Goal: Task Accomplishment & Management: Complete application form

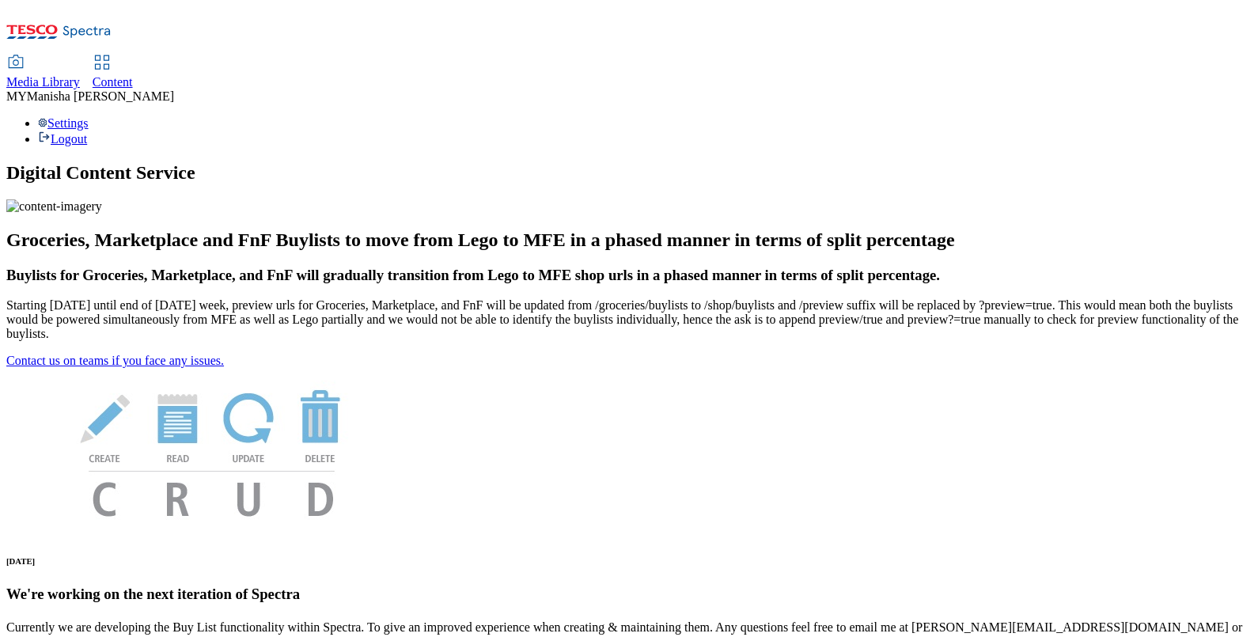
click at [133, 75] on span "Content" at bounding box center [113, 81] width 40 height 13
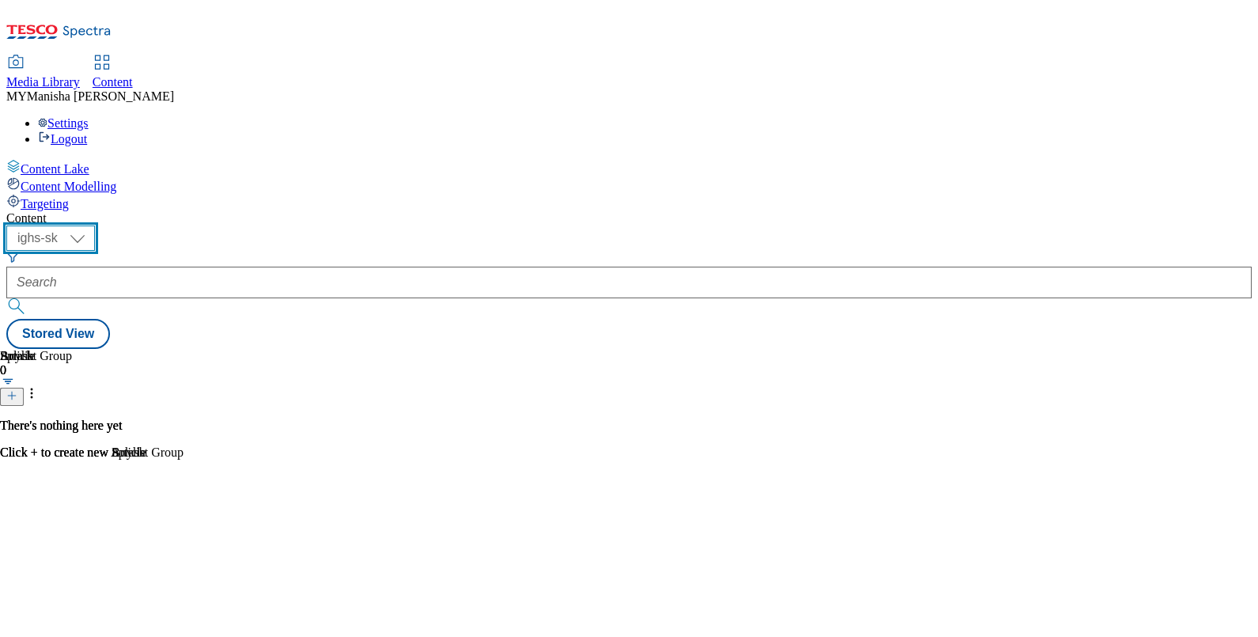
click at [95, 225] on select "ighs-cz ighs-hu ighs-sk" at bounding box center [50, 237] width 89 height 25
select select "ighs-hu"
click at [95, 225] on select "ighs-cz ighs-hu ighs-sk" at bounding box center [50, 237] width 89 height 25
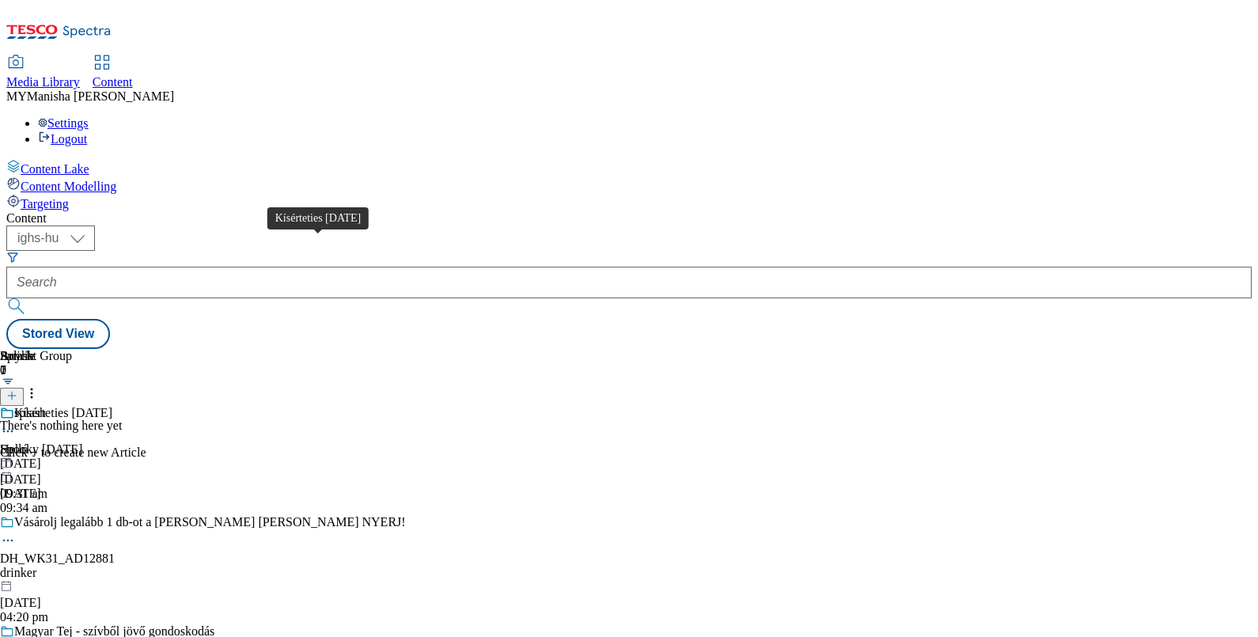
click at [112, 406] on div "Kísérteties Halloween" at bounding box center [63, 413] width 98 height 14
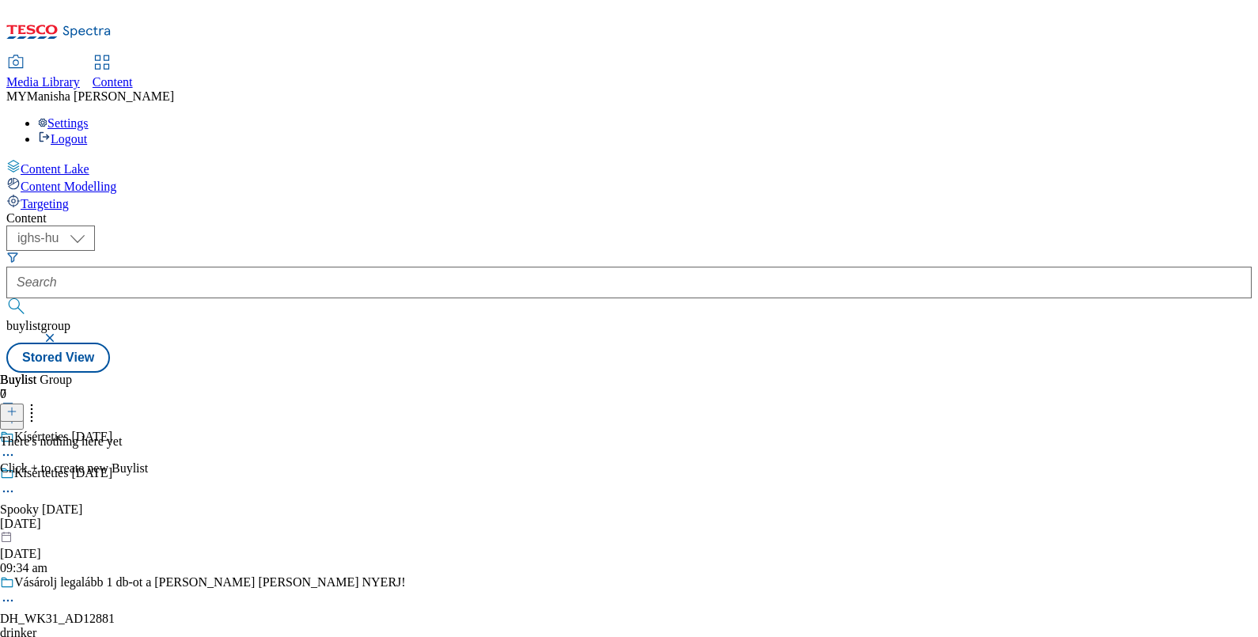
click at [17, 406] on icon at bounding box center [11, 411] width 11 height 11
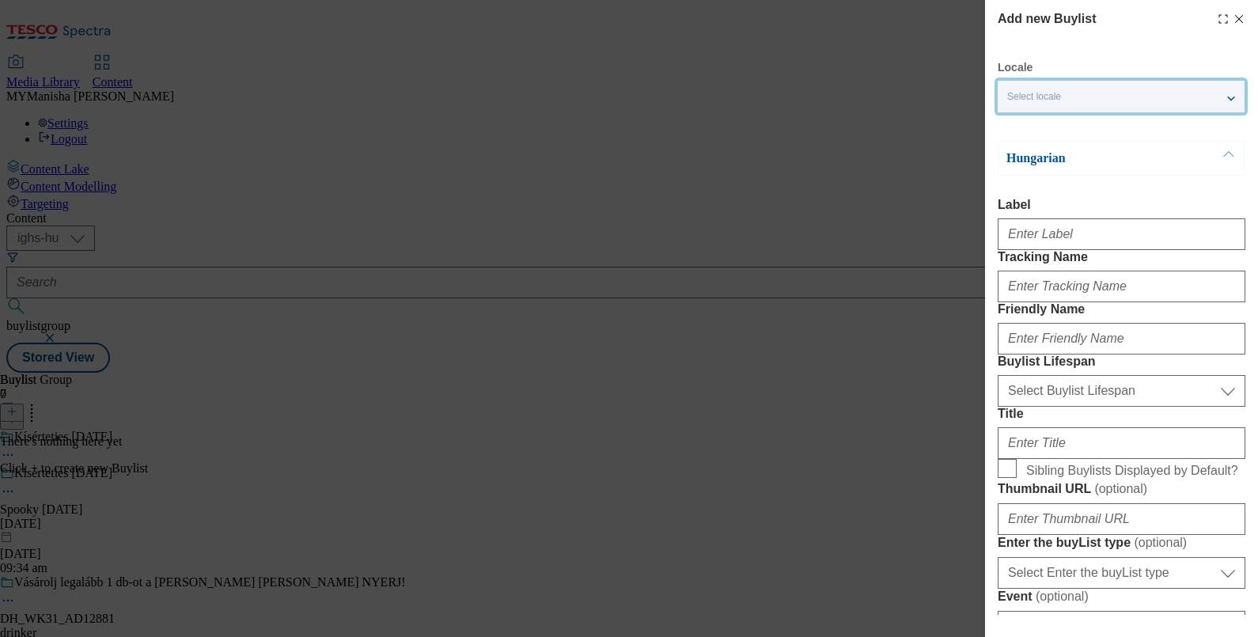
click at [1091, 93] on div "Select locale" at bounding box center [1121, 97] width 247 height 32
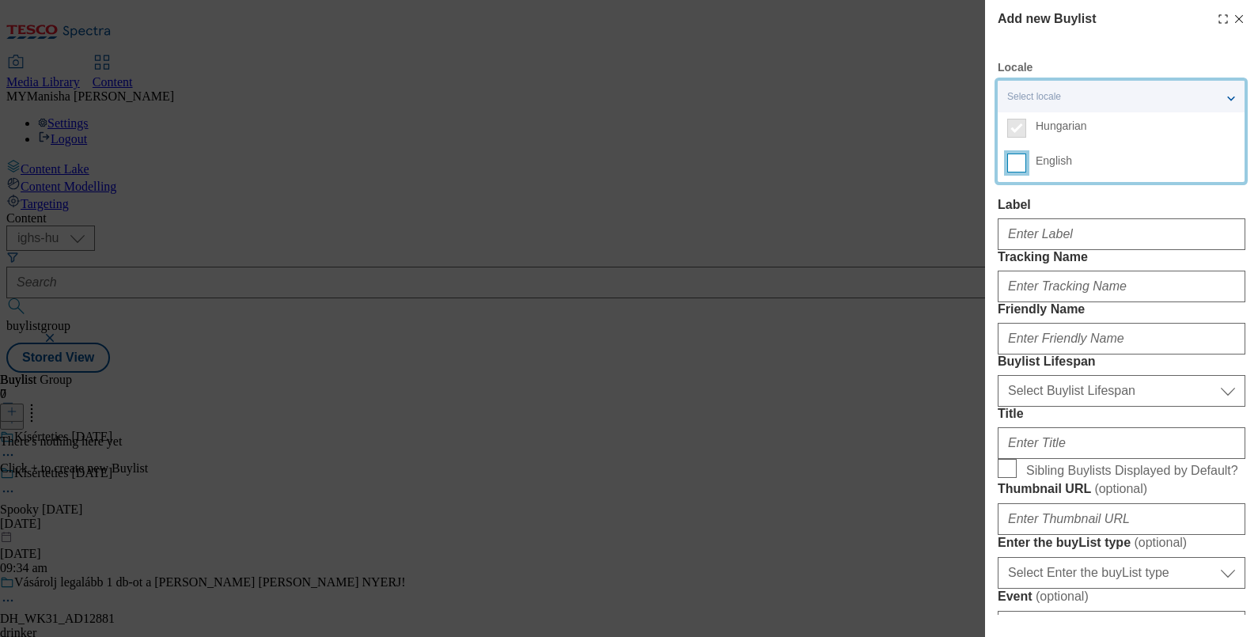
click at [1018, 162] on input "English" at bounding box center [1016, 162] width 19 height 19
click at [1105, 210] on label "Label" at bounding box center [1122, 205] width 248 height 14
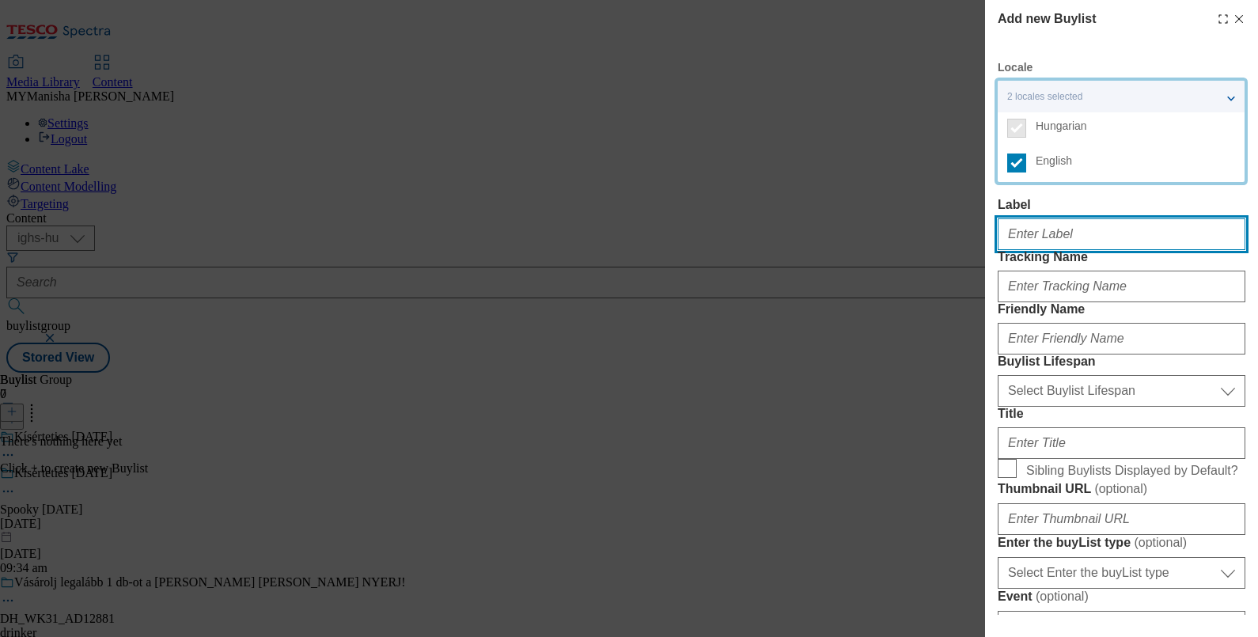
click at [1105, 218] on input "Label" at bounding box center [1122, 234] width 248 height 32
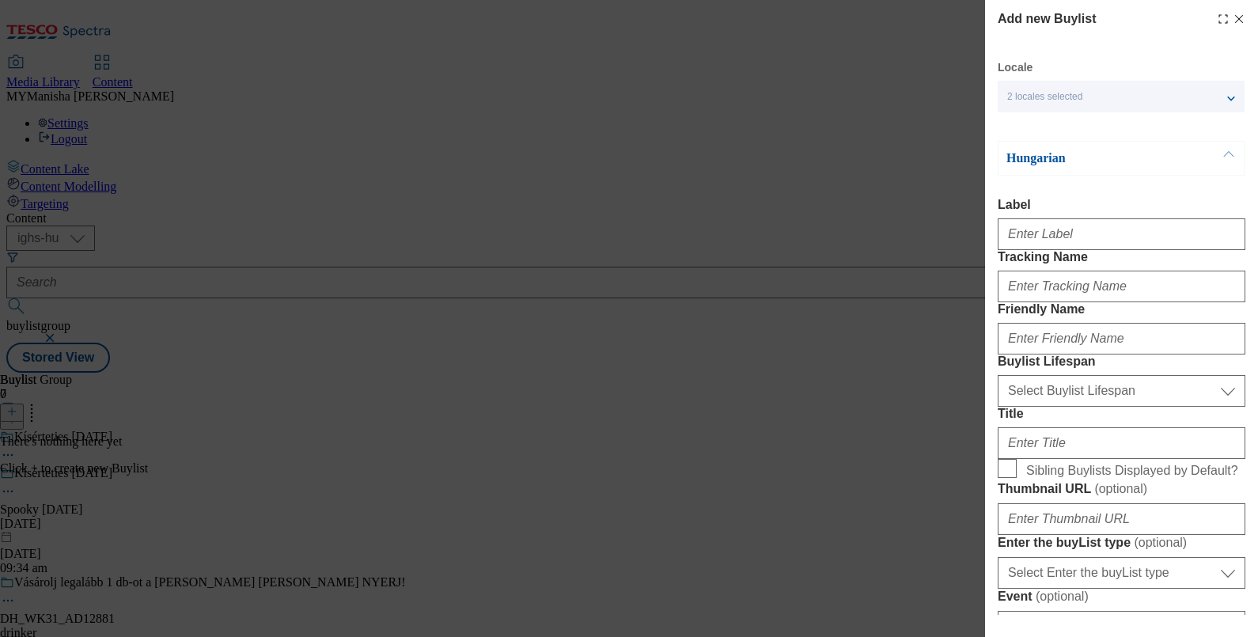
click at [1230, 152] on button "Modal" at bounding box center [1229, 158] width 30 height 33
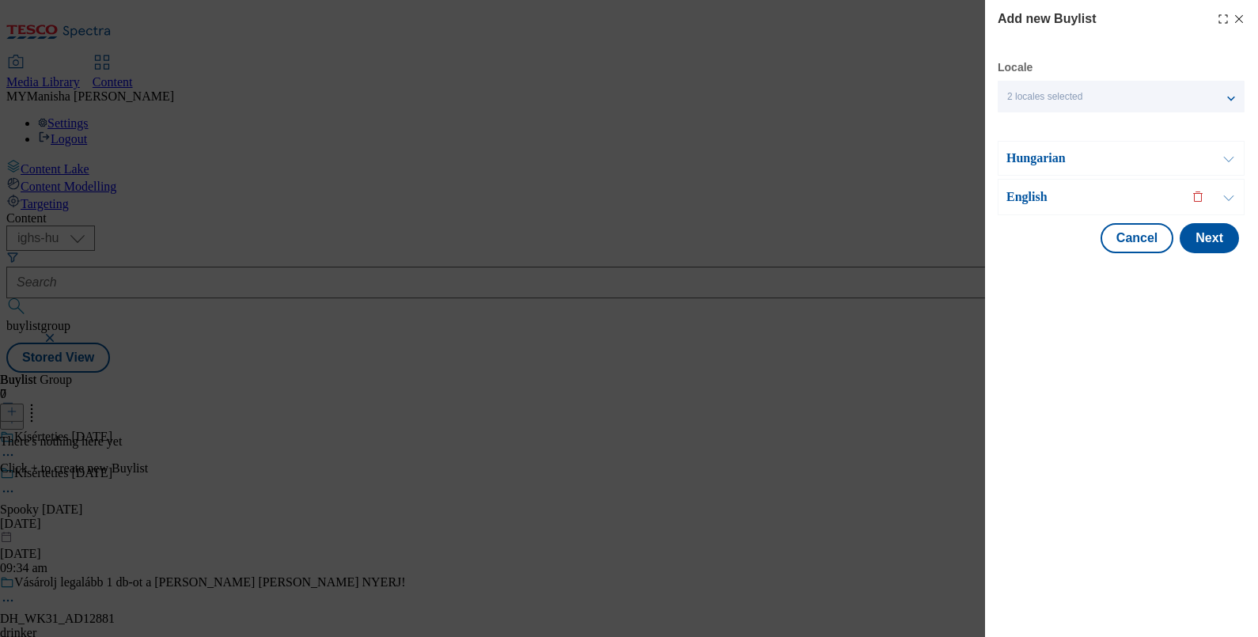
click at [1229, 201] on button "Modal" at bounding box center [1229, 197] width 30 height 35
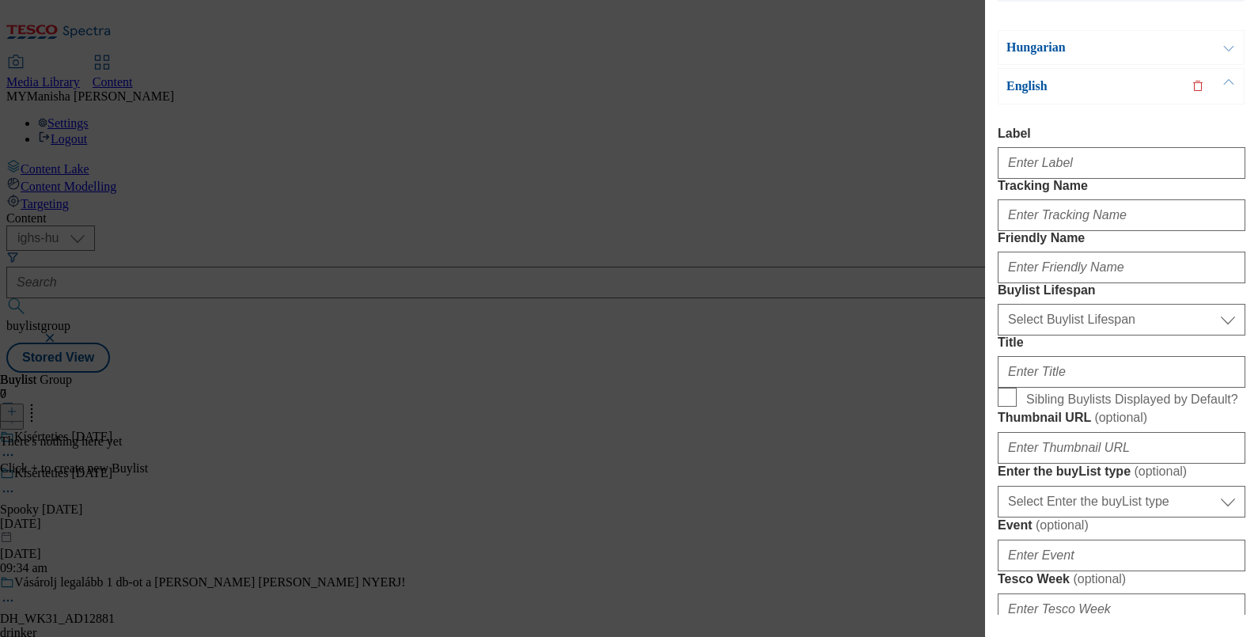
scroll to position [21, 0]
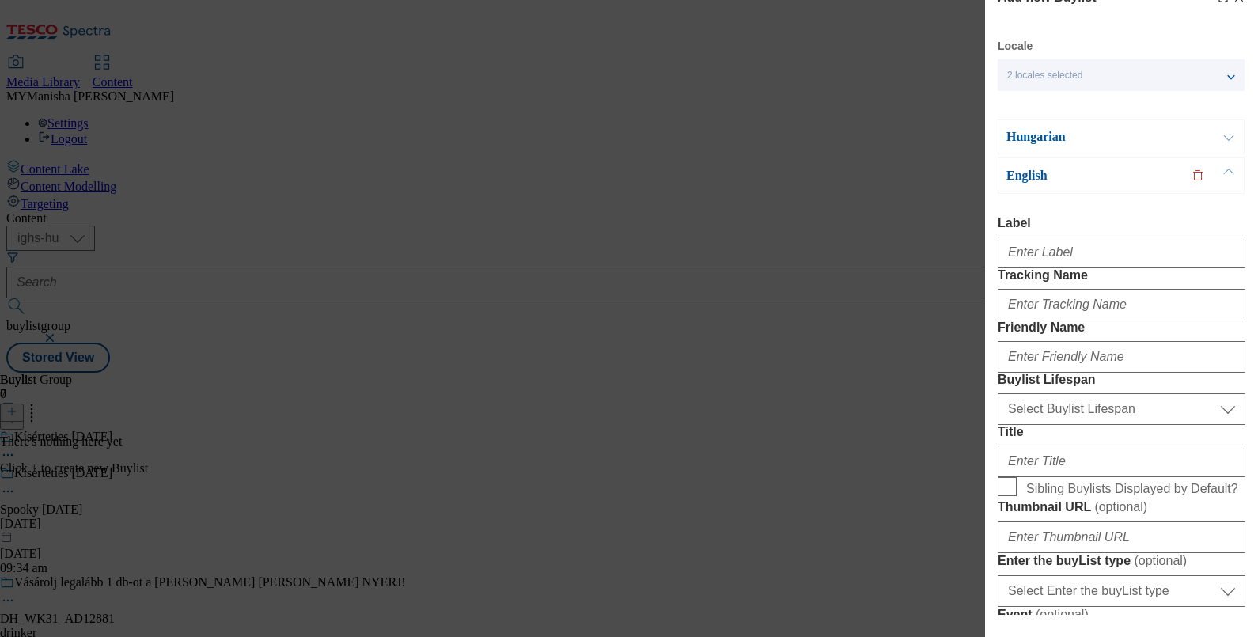
click at [1229, 170] on button "Modal" at bounding box center [1229, 175] width 30 height 35
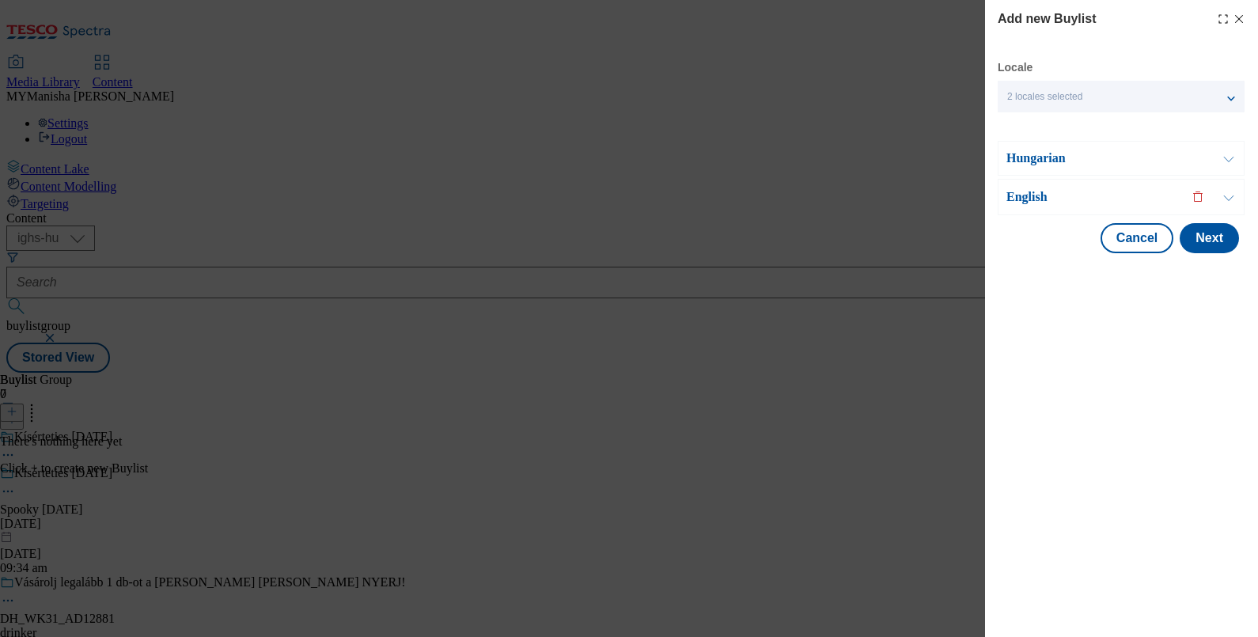
click at [1225, 202] on button "Modal" at bounding box center [1229, 197] width 30 height 35
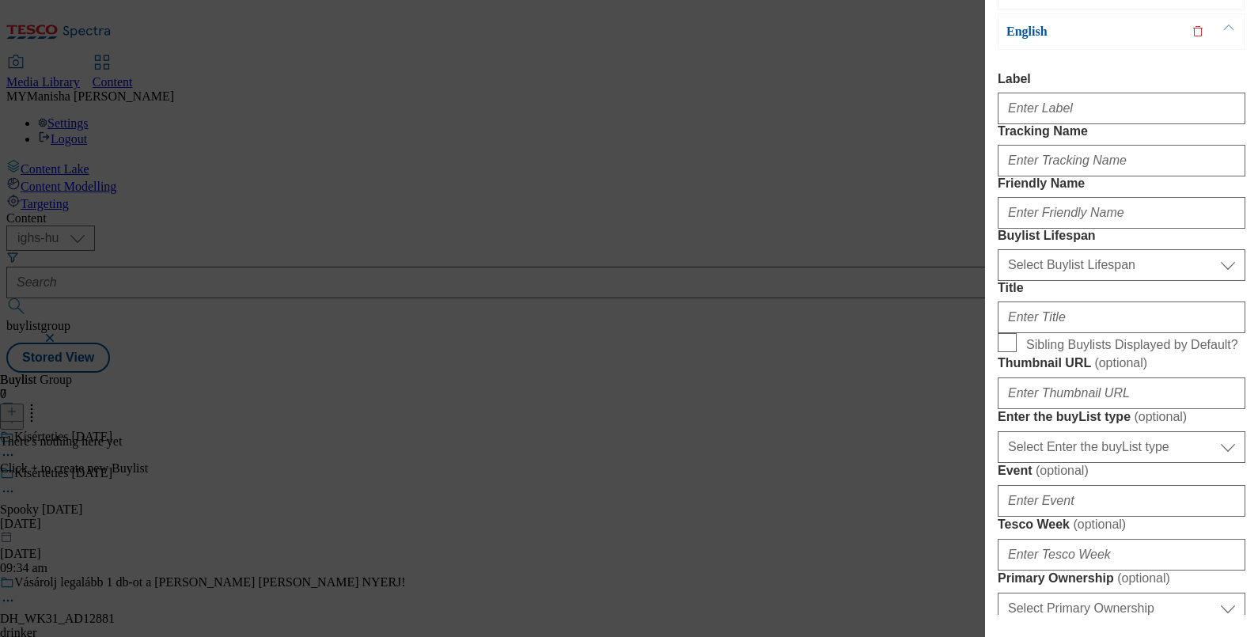
scroll to position [165, 0]
click at [1040, 111] on input "Label" at bounding box center [1122, 109] width 248 height 32
type input "Carve your pumpkin"
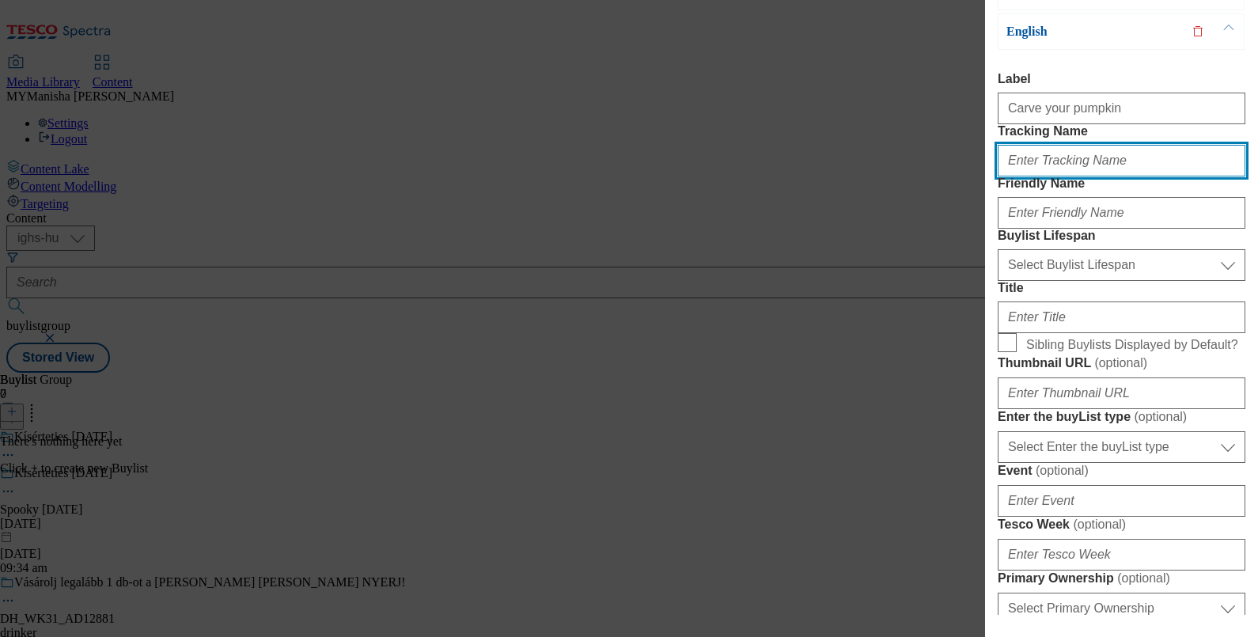
type input "Carve your pumpkin"
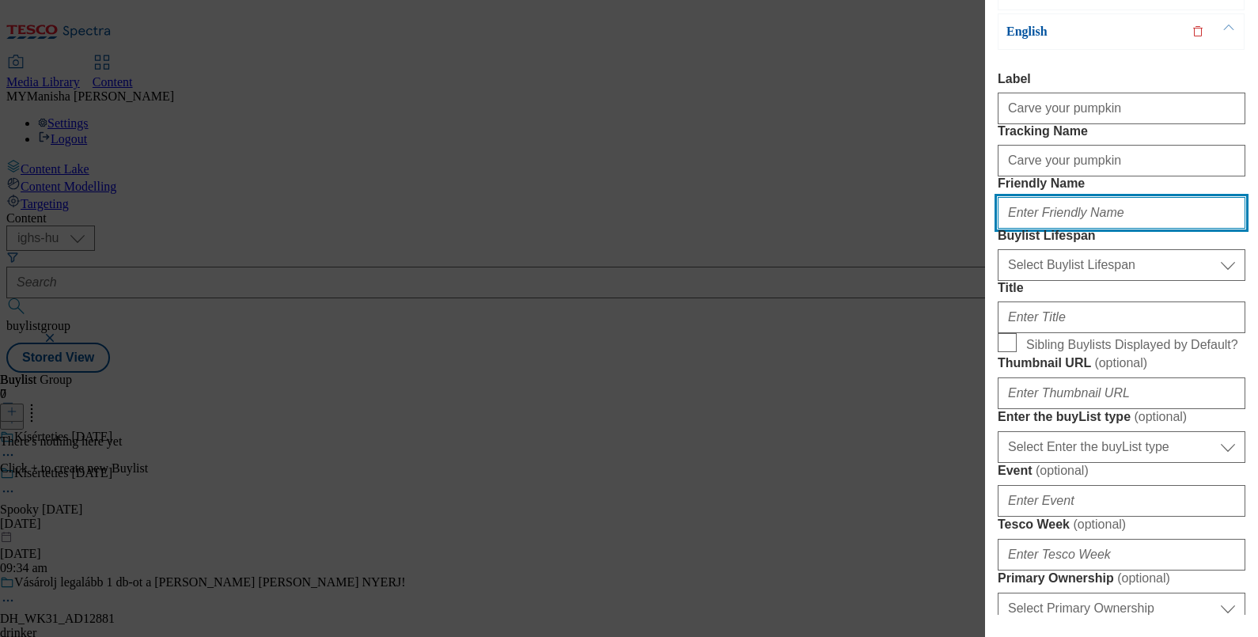
type input "carve-your-pumpkin"
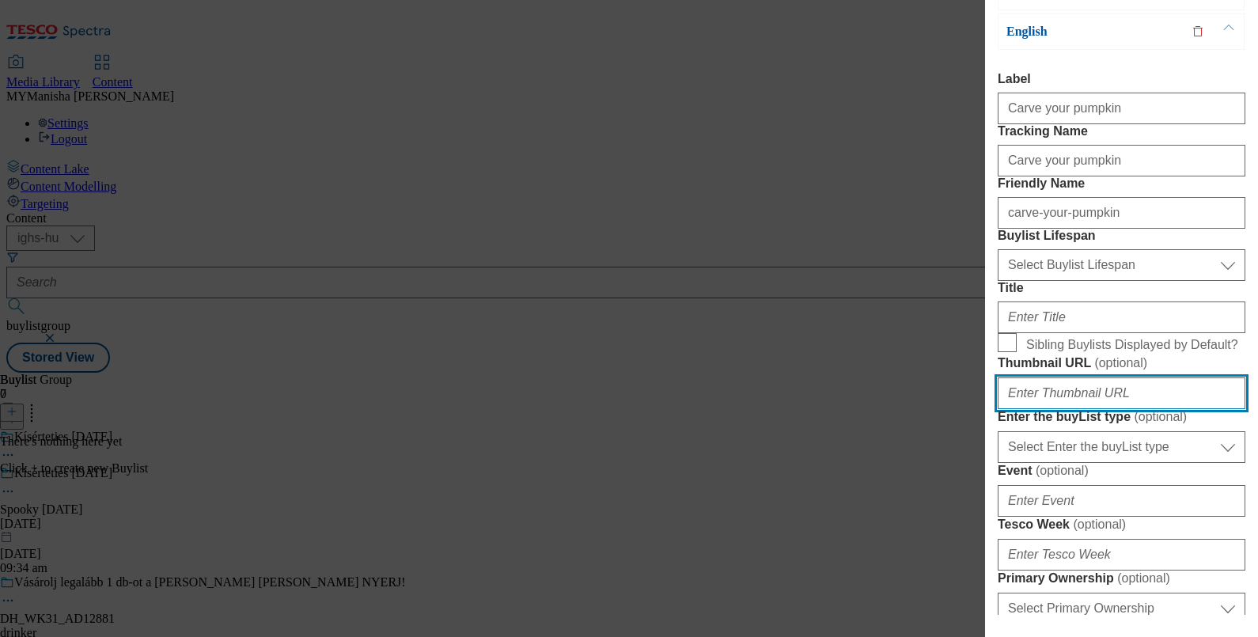
type input "https://digitalcontent.api.tesco.com/v2/media/ighs-ce-mktg/b334ed0e-f9a2-4eec-8…"
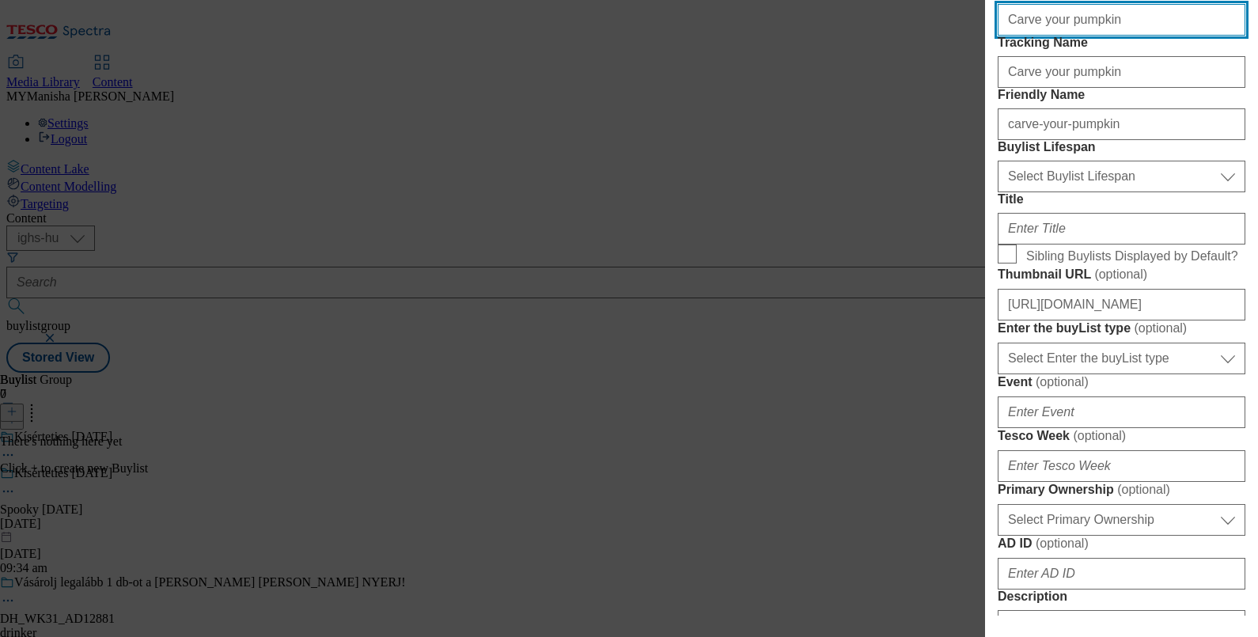
scroll to position [255, 0]
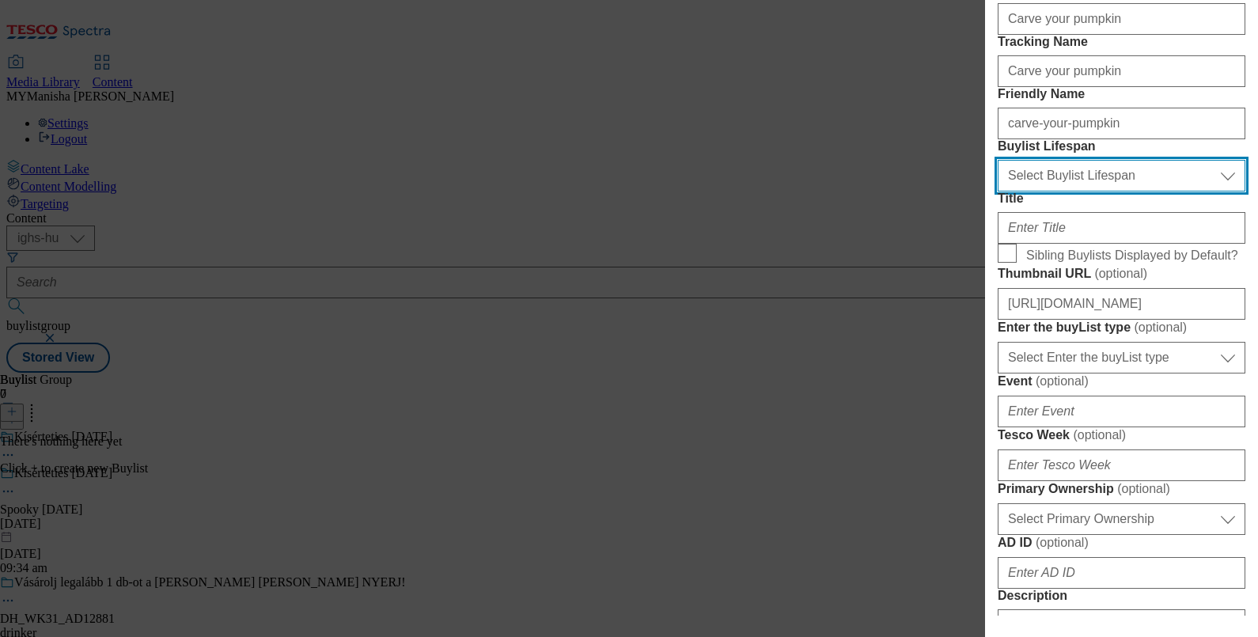
click at [1085, 191] on select "Select Buylist Lifespan evergreen seasonal tactical" at bounding box center [1122, 176] width 248 height 32
select select "evergreen"
click at [998, 191] on select "Select Buylist Lifespan evergreen seasonal tactical" at bounding box center [1122, 176] width 248 height 32
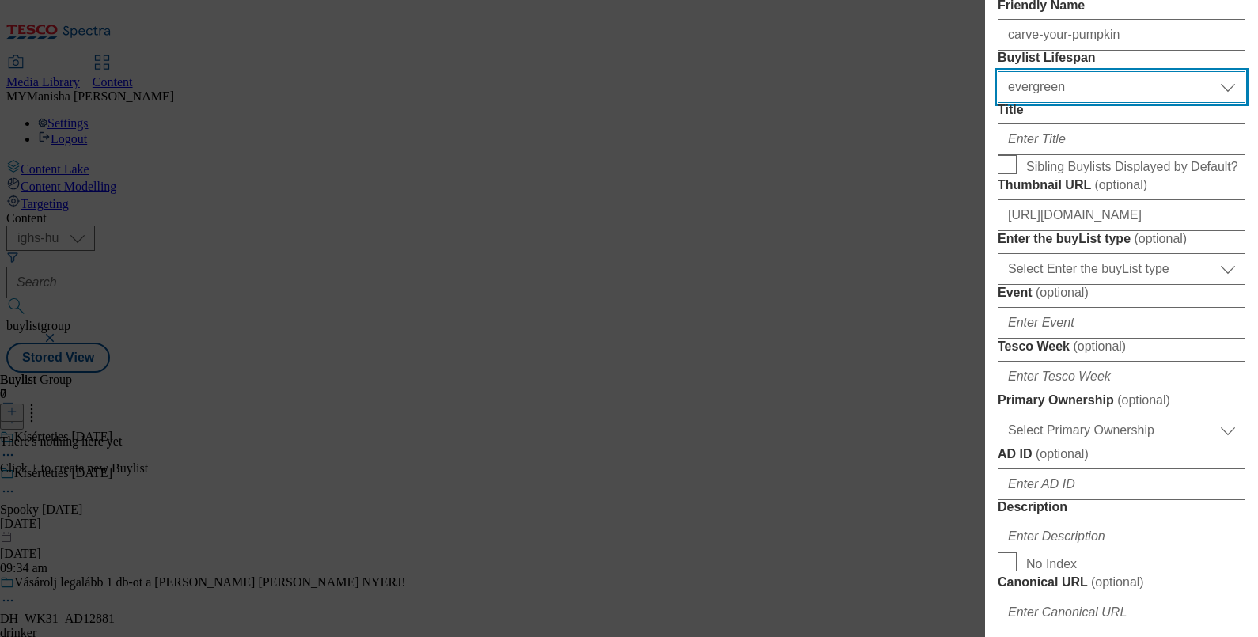
scroll to position [343, 0]
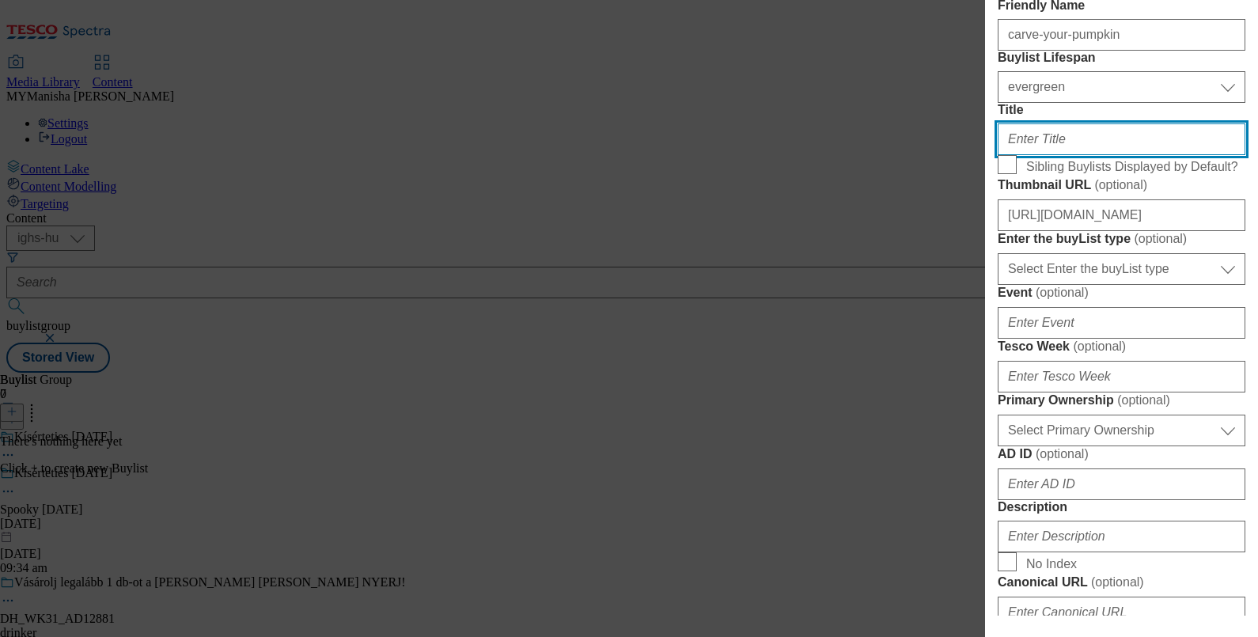
click at [1039, 155] on input "Title" at bounding box center [1122, 139] width 248 height 32
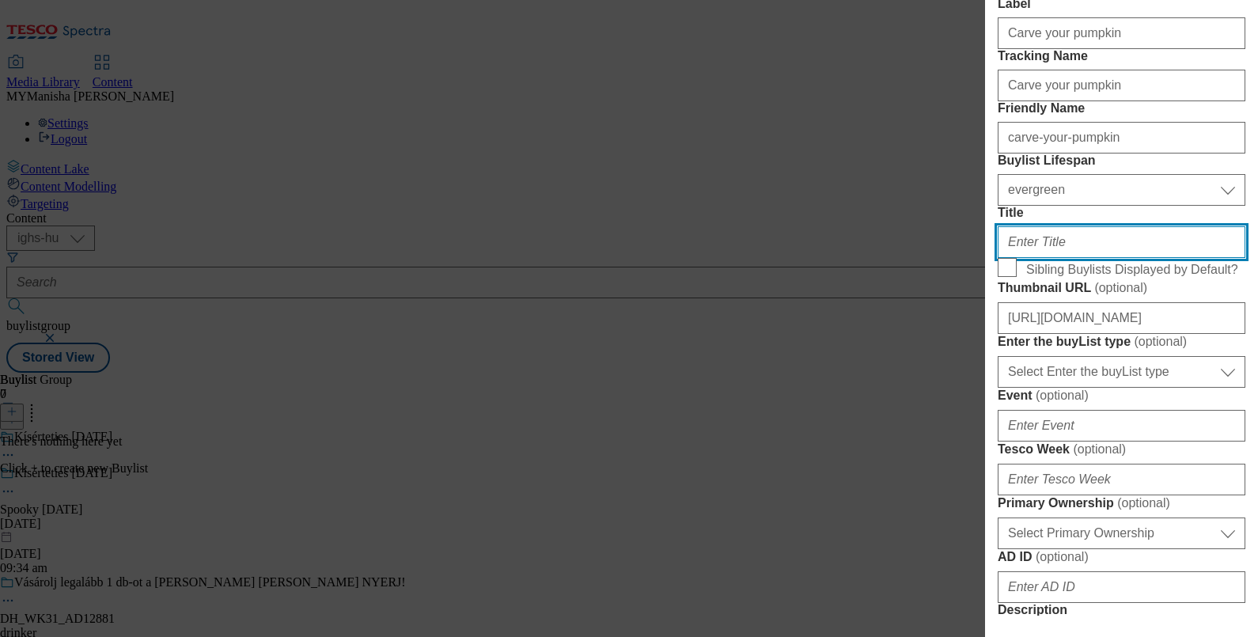
scroll to position [239, 0]
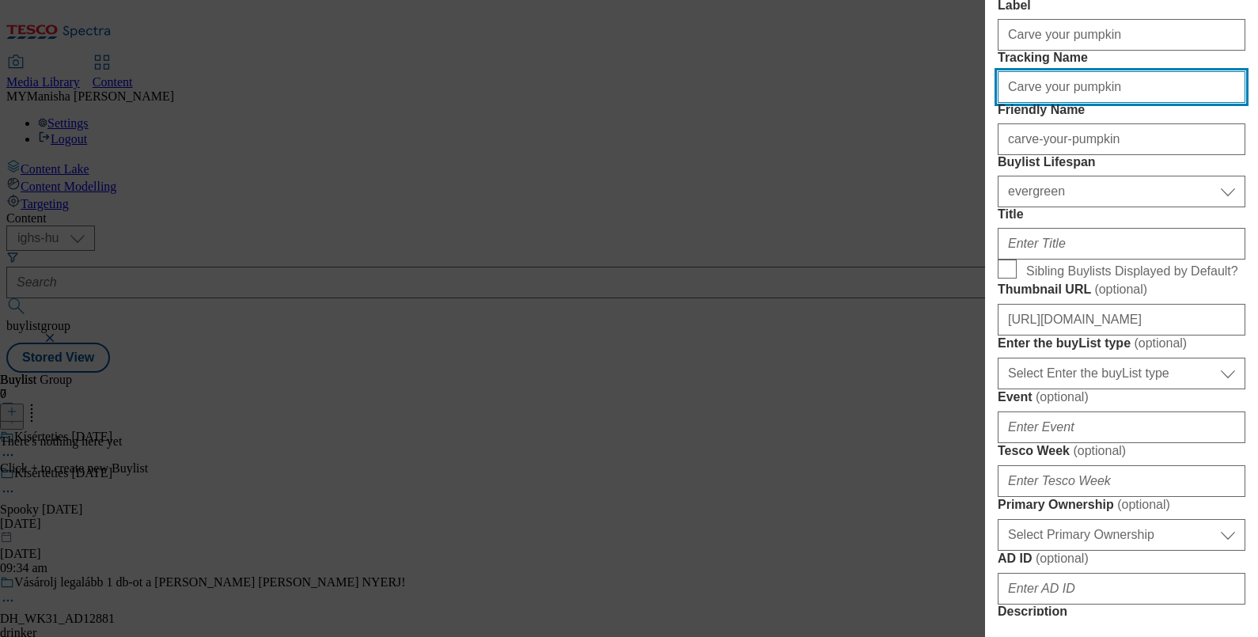
click at [1105, 103] on input "Carve your pumpkin" at bounding box center [1122, 87] width 248 height 32
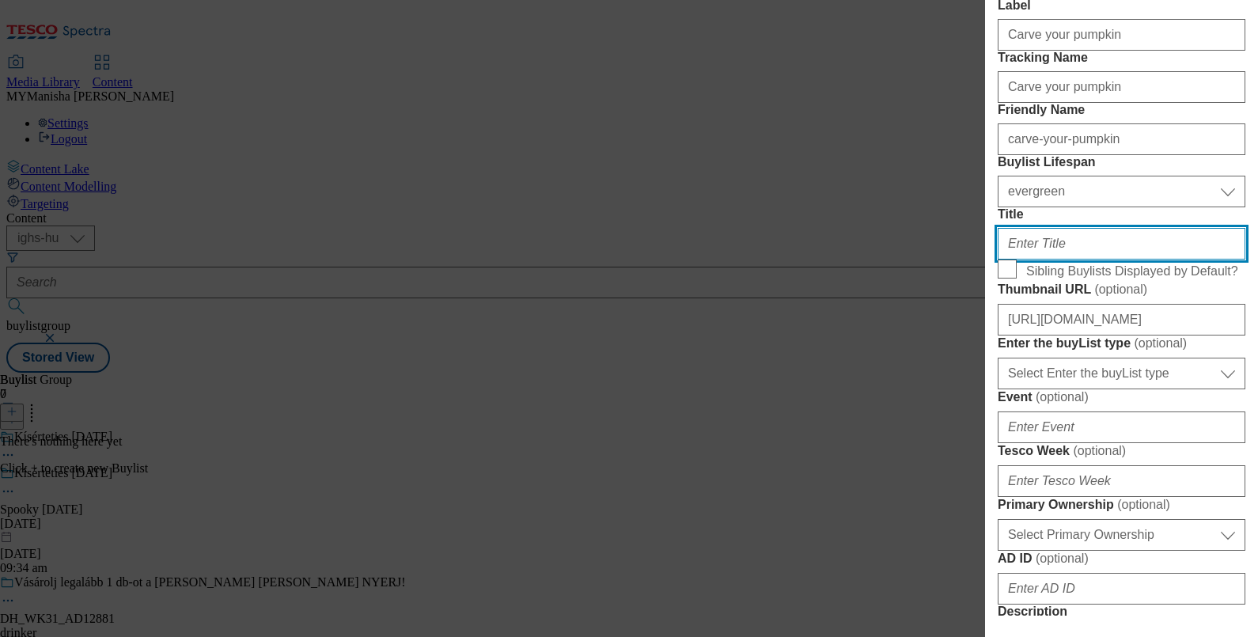
click at [1047, 259] on input "Title" at bounding box center [1122, 244] width 248 height 32
paste input "Carve your pumpkin"
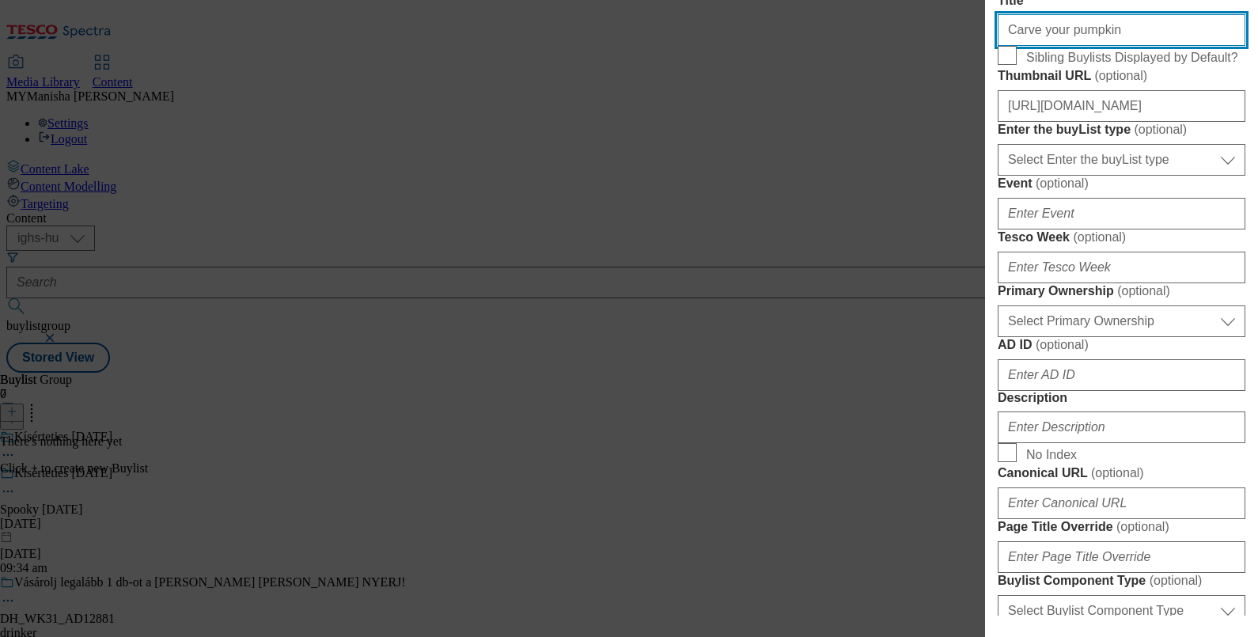
scroll to position [454, 0]
type input "Carve your pumpkin"
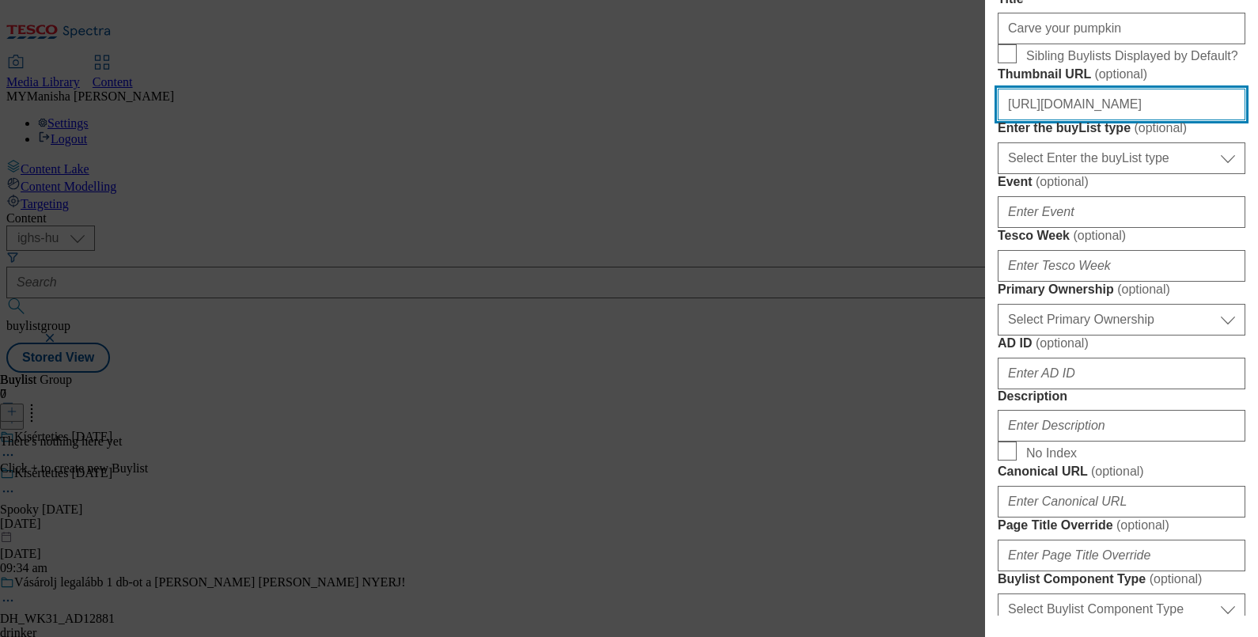
click at [1100, 120] on input "https://digitalcontent.api.tesco.com/v2/media/ighs-ce-mktg/b334ed0e-f9a2-4eec-8…" at bounding box center [1122, 105] width 248 height 32
paste input "26ed4e76-75e5-41b1-8511-91005318590d/HU"
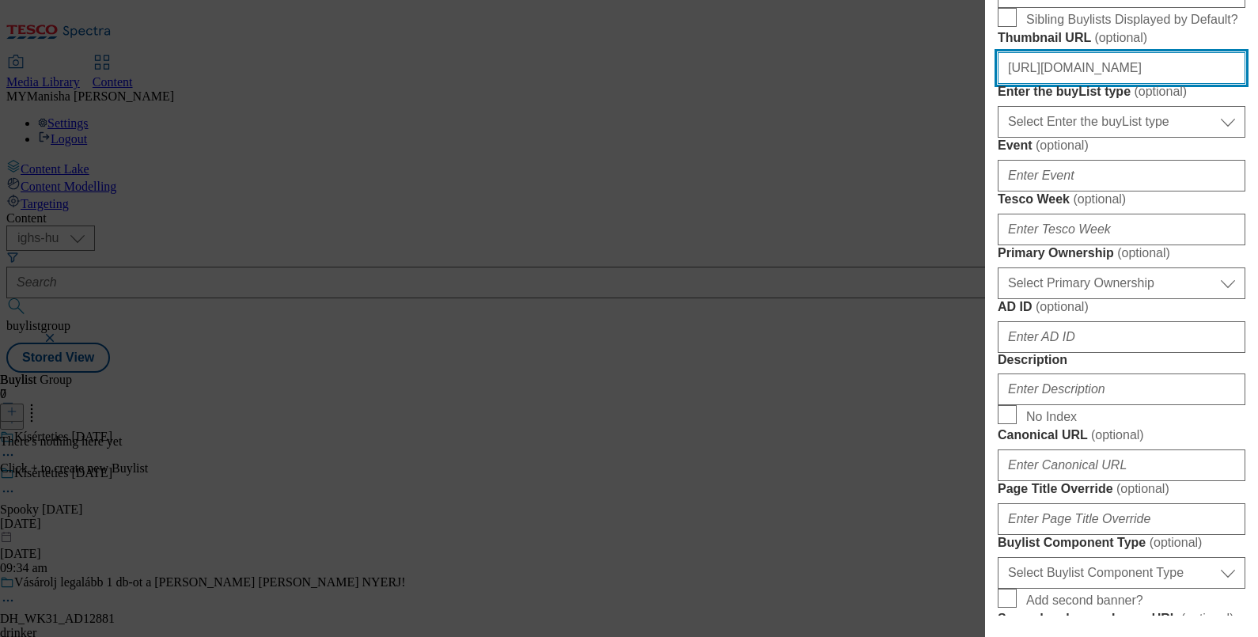
scroll to position [490, 0]
type input "https://digitalcontent.api.tesco.com/v2/media/ighs-ce-mktg/26ed4e76-75e5-41b1-8…"
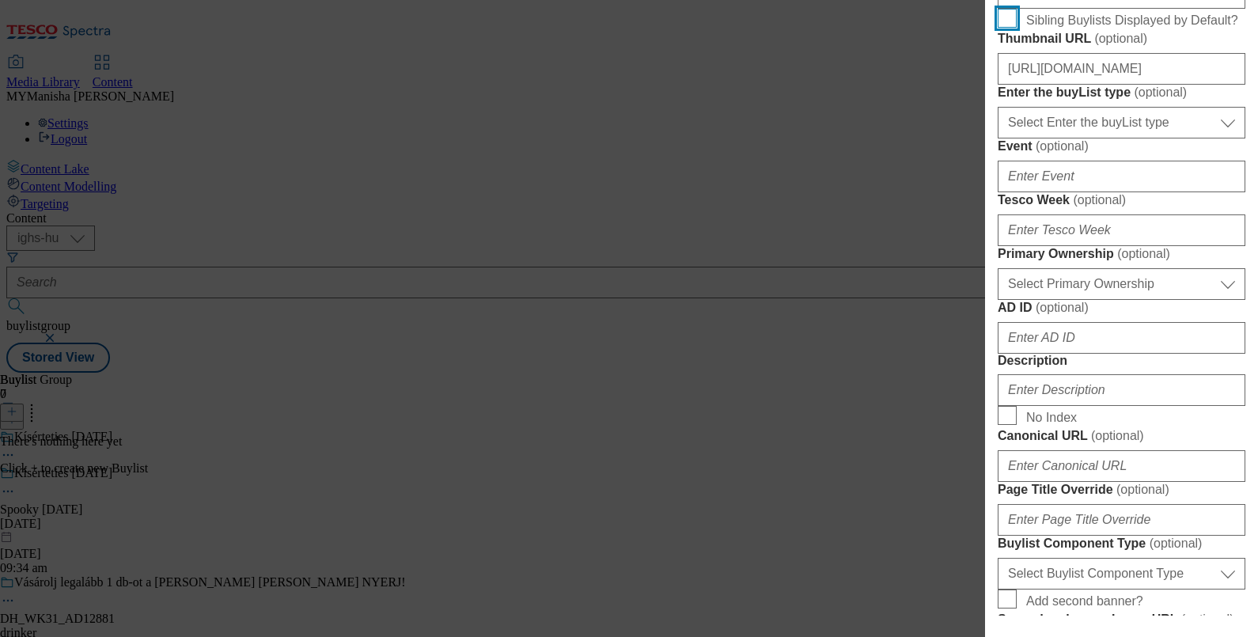
scroll to position [0, 0]
click at [1014, 28] on input "Sibling Buylists Displayed by Default?" at bounding box center [1007, 18] width 19 height 19
checkbox input "true"
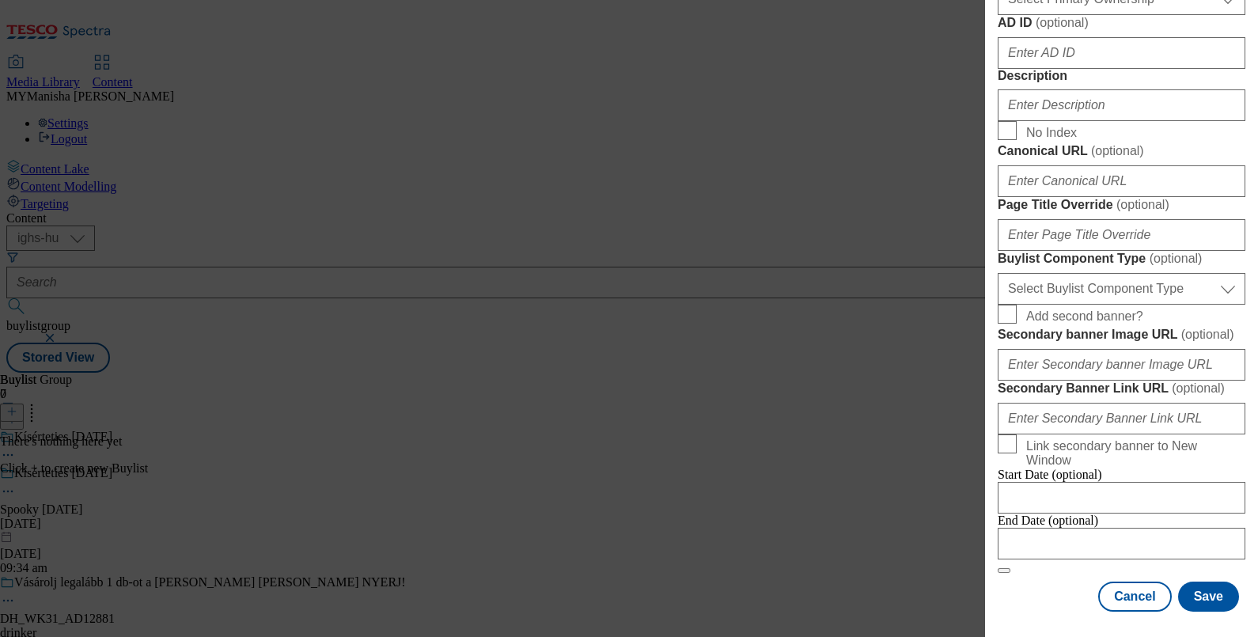
scroll to position [876, 0]
click at [1047, 121] on input "Description" at bounding box center [1122, 105] width 248 height 32
type input "Carve your pumpkin"
click at [1089, 273] on select "Select Buylist Component Type Banner Competition Header Meal" at bounding box center [1122, 289] width 248 height 32
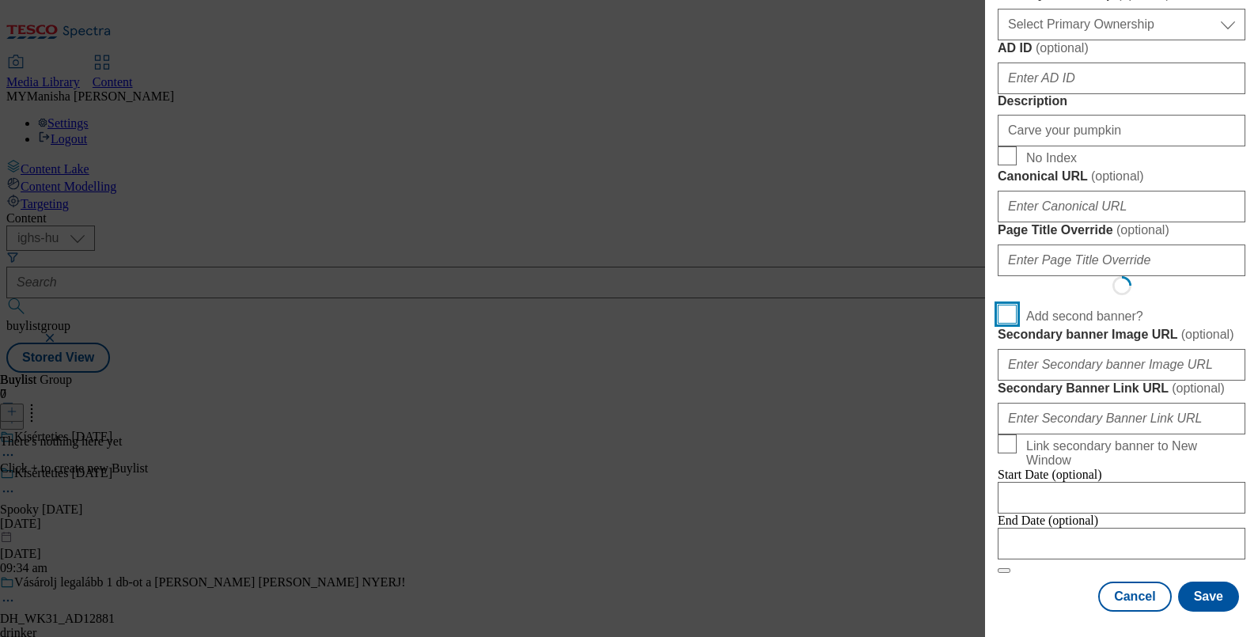
scroll to position [1310, 0]
select select "Banner"
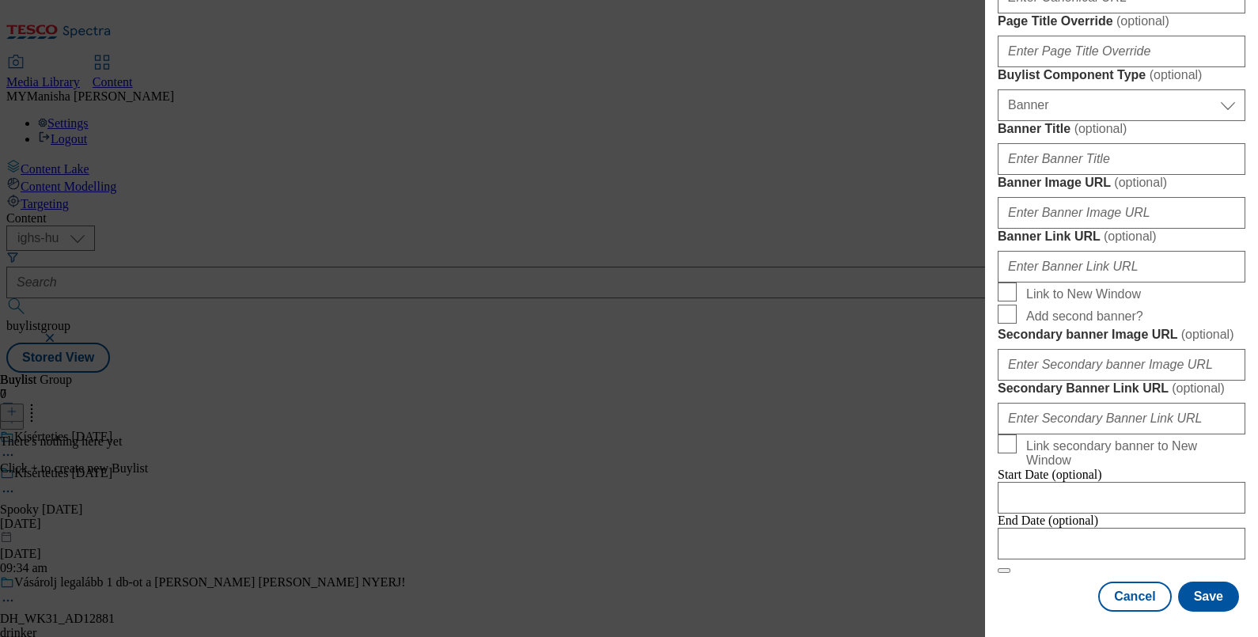
scroll to position [1322, 0]
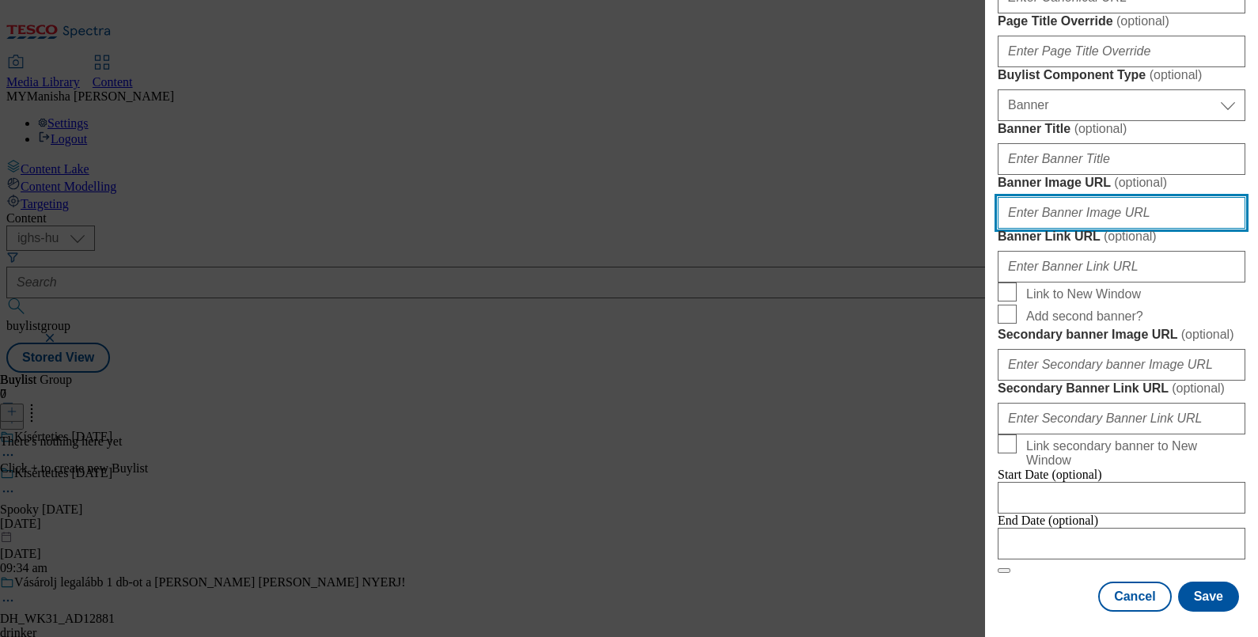
click at [1043, 229] on input "Banner Image URL ( optional )" at bounding box center [1122, 213] width 248 height 32
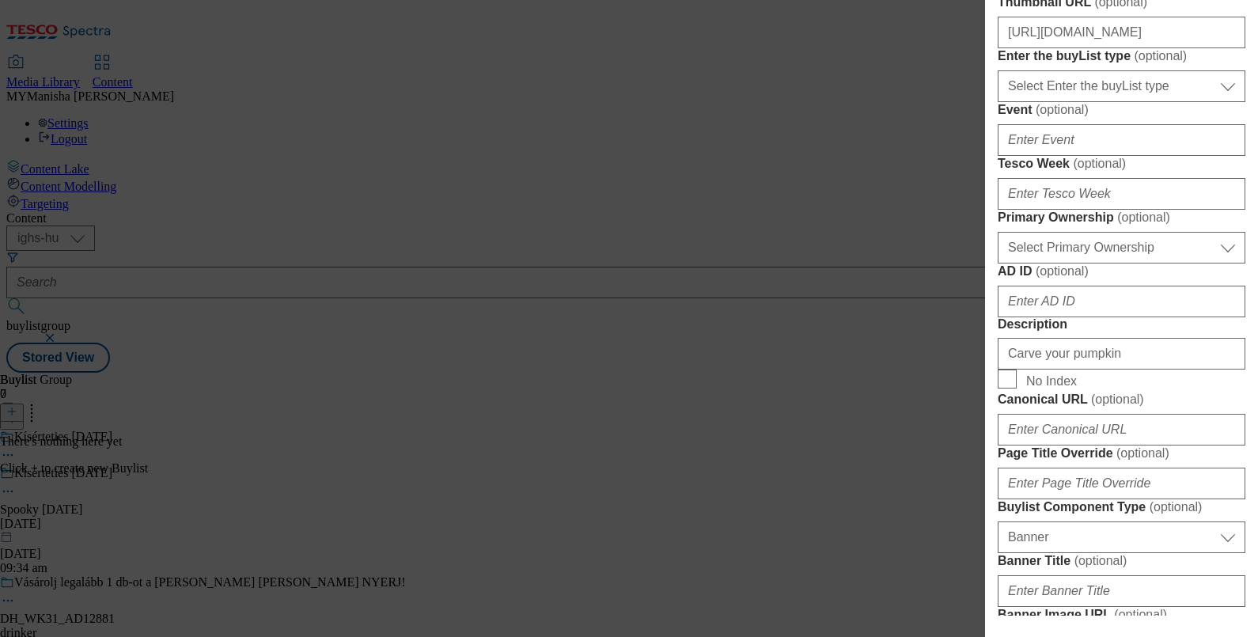
scroll to position [527, 0]
click at [1080, 47] on input "https://digitalcontent.api.tesco.com/v2/media/ighs-ce-mktg/26ed4e76-75e5-41b1-8…" at bounding box center [1122, 32] width 248 height 32
paste input "b334ed0e-f9a2-4eec-8c20-c7b59a47dd33/SK"
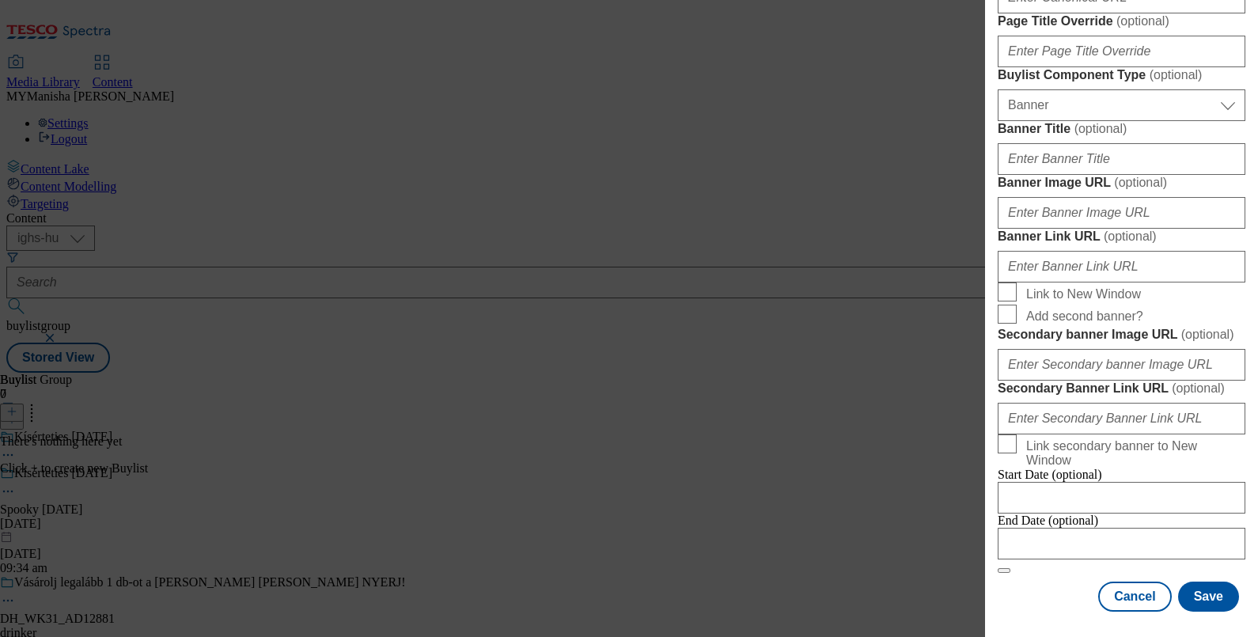
scroll to position [1459, 0]
type input "https://digitalcontent.api.tesco.com/v2/media/ighs-ce-mktg/b334ed0e-f9a2-4eec-8…"
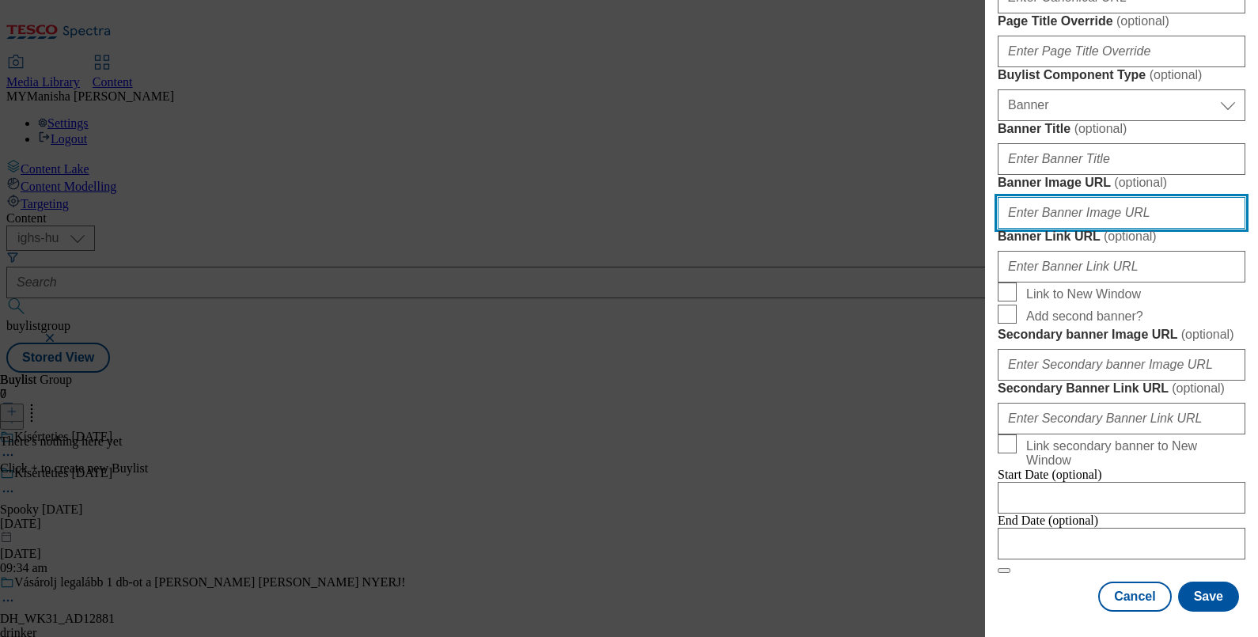
scroll to position [0, 0]
click at [1076, 197] on input "Banner Image URL ( optional )" at bounding box center [1122, 213] width 248 height 32
paste input "https://digitalcontent.api.tesco.com/v2/media/ighs-ce-mktg/ab8c76f3-7c79-4307-b…"
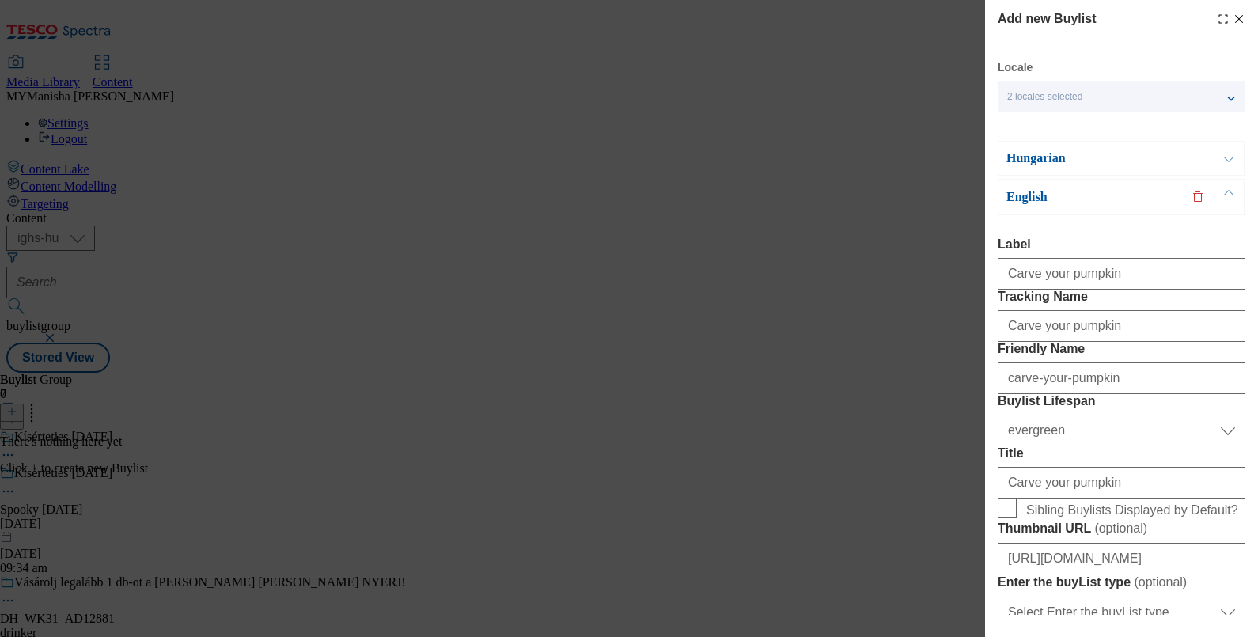
type input "https://digitalcontent.api.tesco.com/v2/media/ighs-ce-mktg/ab8c76f3-7c79-4307-b…"
click at [1231, 151] on button "Modal" at bounding box center [1229, 158] width 30 height 33
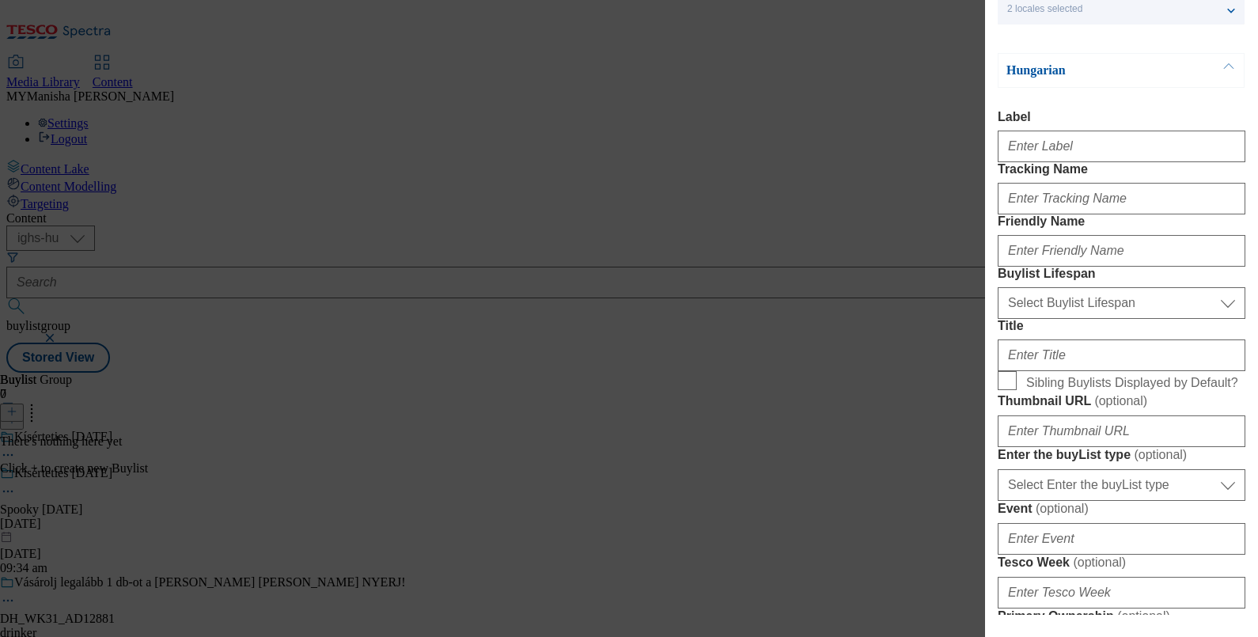
scroll to position [104, 0]
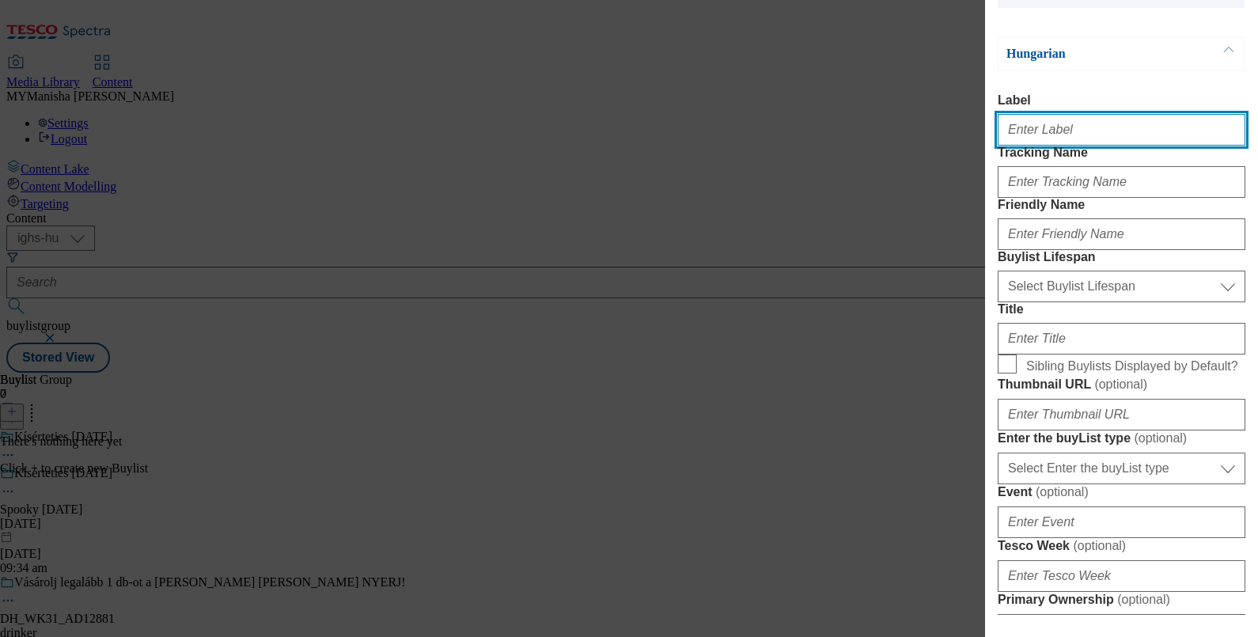
click at [1055, 129] on input "Label" at bounding box center [1122, 130] width 248 height 32
type input "Carve your pumpkin"
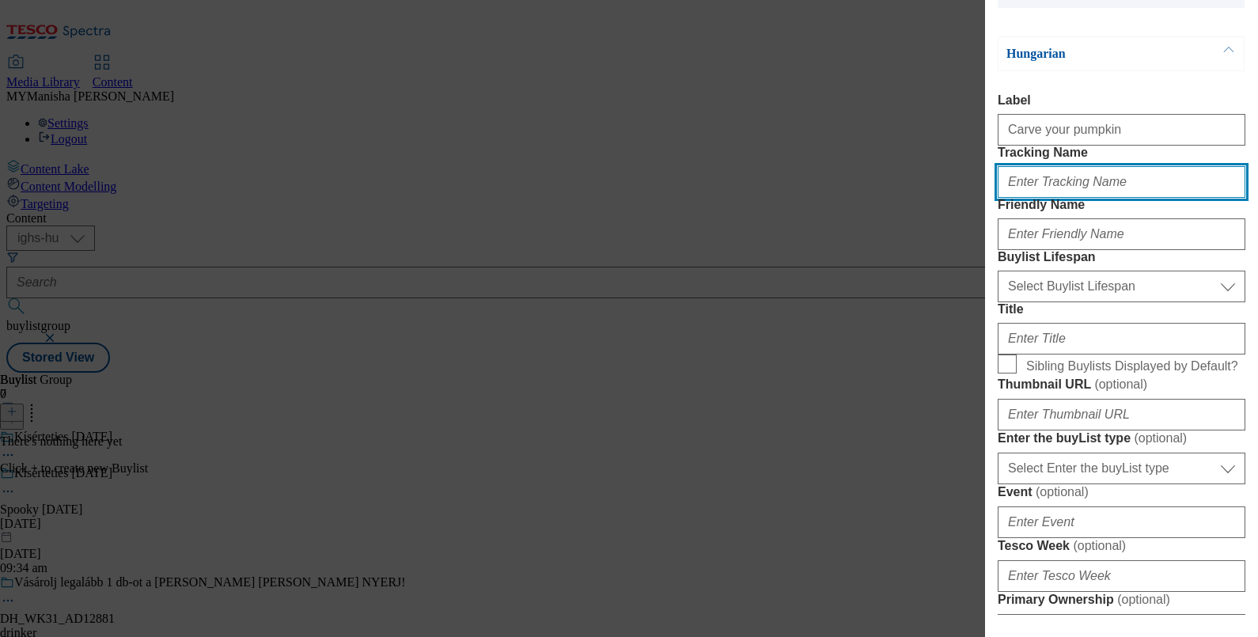
click at [1058, 198] on input "Tracking Name" at bounding box center [1122, 182] width 248 height 32
type input "Carve your pumpkin"
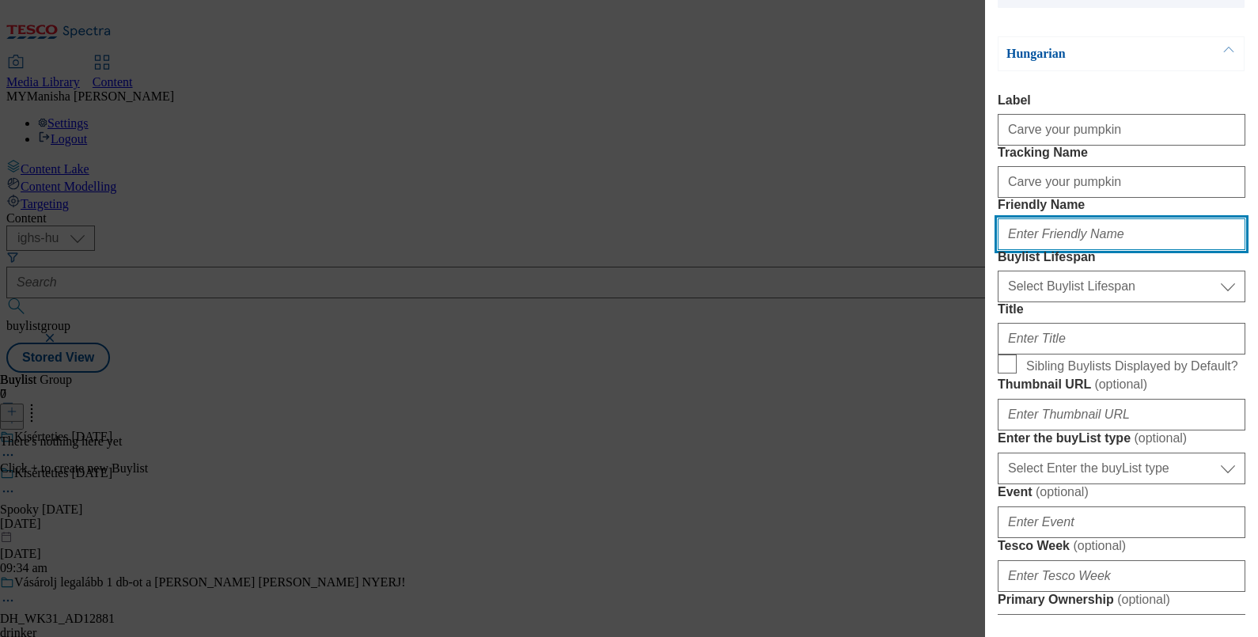
click at [1068, 250] on input "Friendly Name" at bounding box center [1122, 234] width 248 height 32
type input "carve-your-pumpkin"
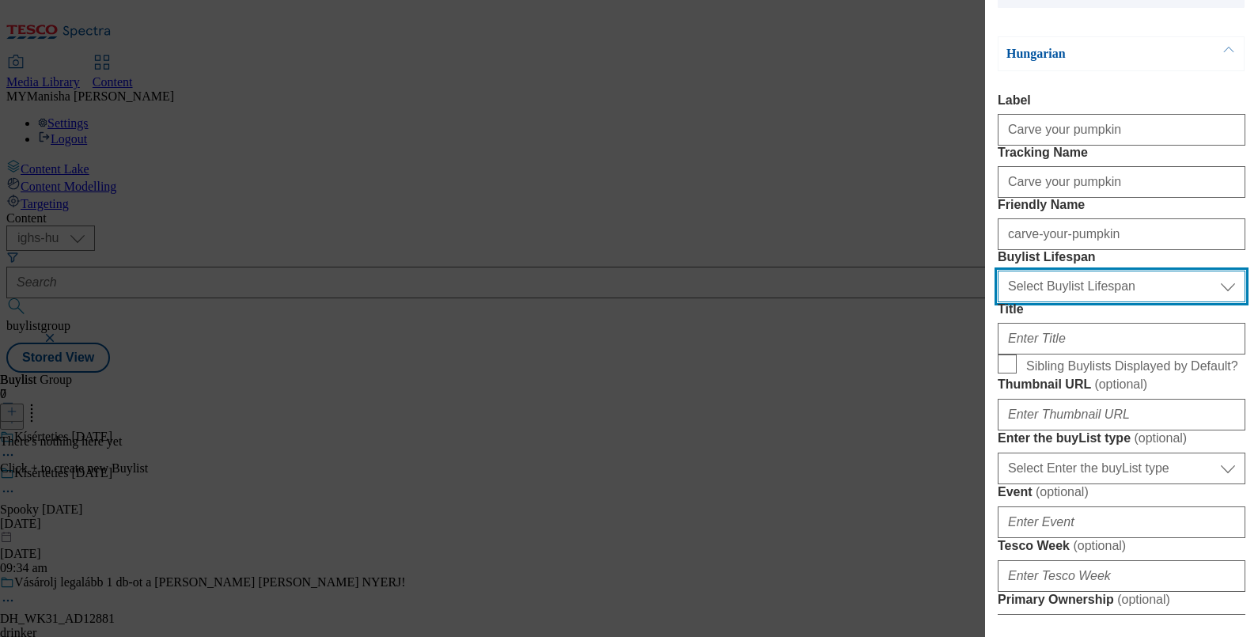
click at [1052, 302] on select "Select Buylist Lifespan evergreen seasonal tactical" at bounding box center [1122, 287] width 248 height 32
select select "evergreen"
click at [998, 302] on select "Select Buylist Lifespan evergreen seasonal tactical" at bounding box center [1122, 287] width 248 height 32
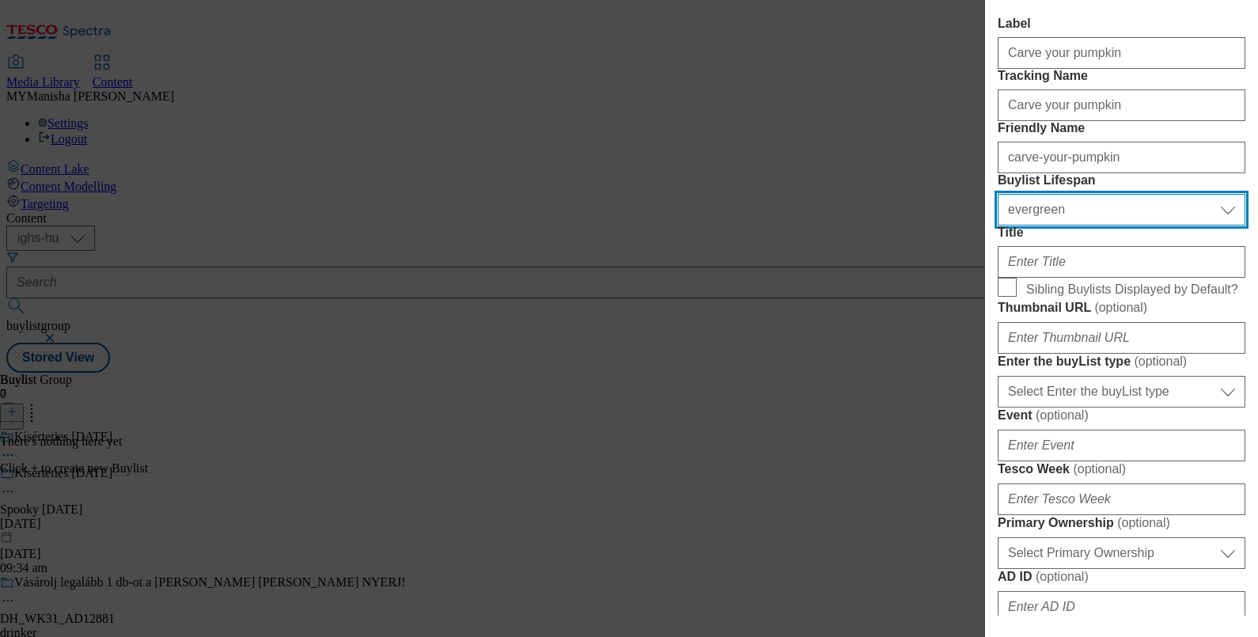
scroll to position [189, 0]
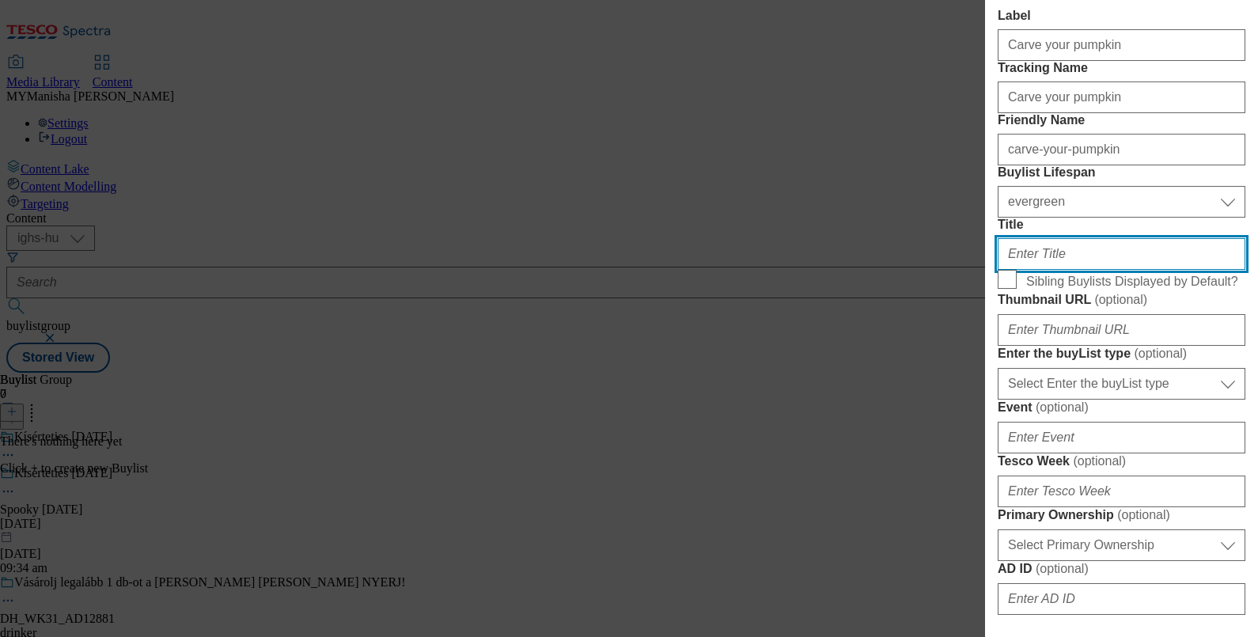
click at [1031, 270] on input "Title" at bounding box center [1122, 254] width 248 height 32
paste input "A tökéletes tök"
type input "A tökéletes tök"
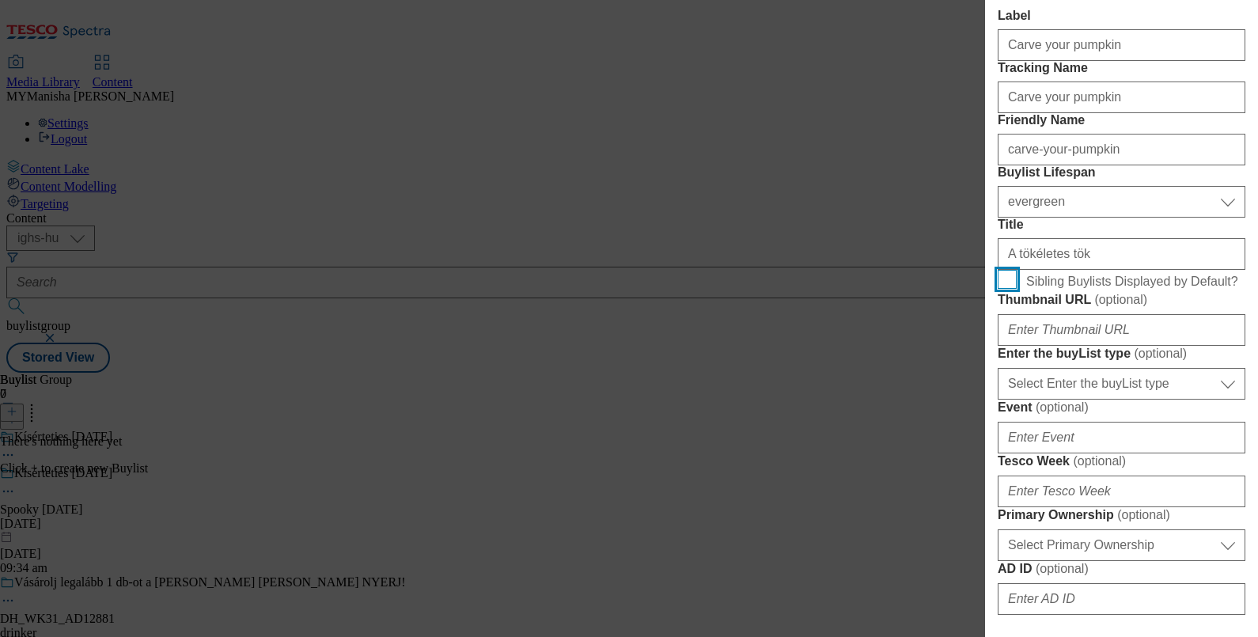
click at [1012, 289] on input "Sibling Buylists Displayed by Default?" at bounding box center [1007, 279] width 19 height 19
checkbox input "true"
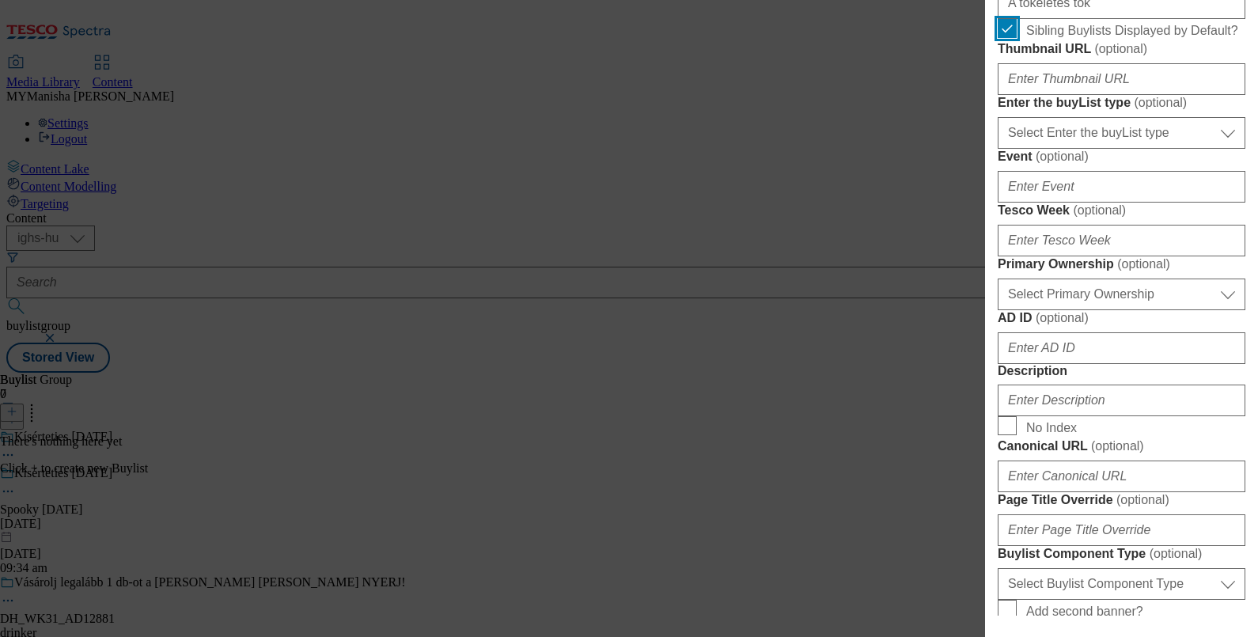
scroll to position [443, 0]
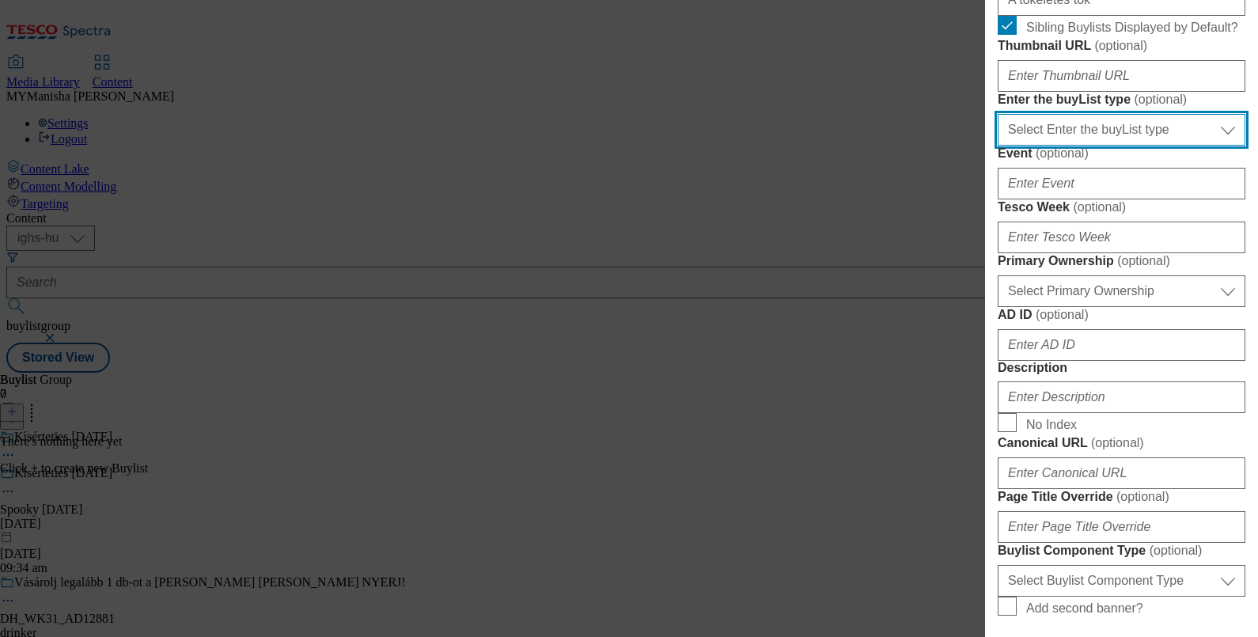
click at [1078, 146] on select "Select Enter the buyList type event supplier funded long term >4 weeks supplier…" at bounding box center [1122, 130] width 248 height 32
click at [1070, 146] on select "Select Enter the buyList type event supplier funded long term >4 weeks supplier…" at bounding box center [1122, 130] width 248 height 32
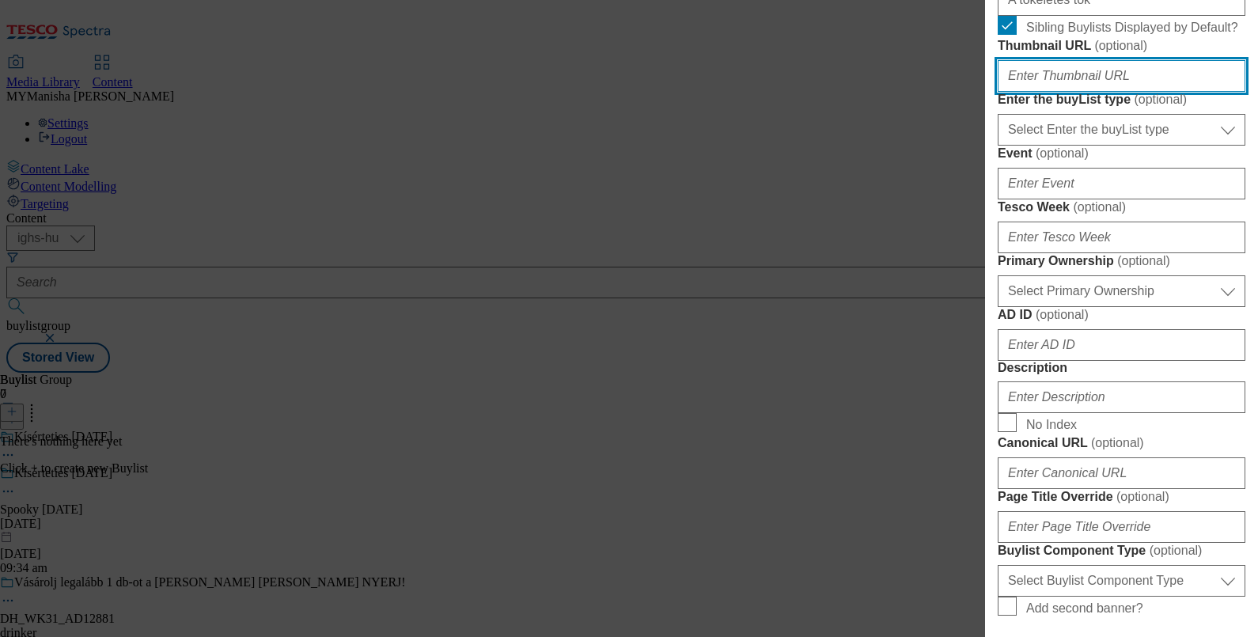
click at [1027, 92] on input "Thumbnail URL ( optional )" at bounding box center [1122, 76] width 248 height 32
paste input "https://digitalcontent.api.tesco.com/v2/media/ighs-ce-mktg/26ed4e76-75e5-41b1-8…"
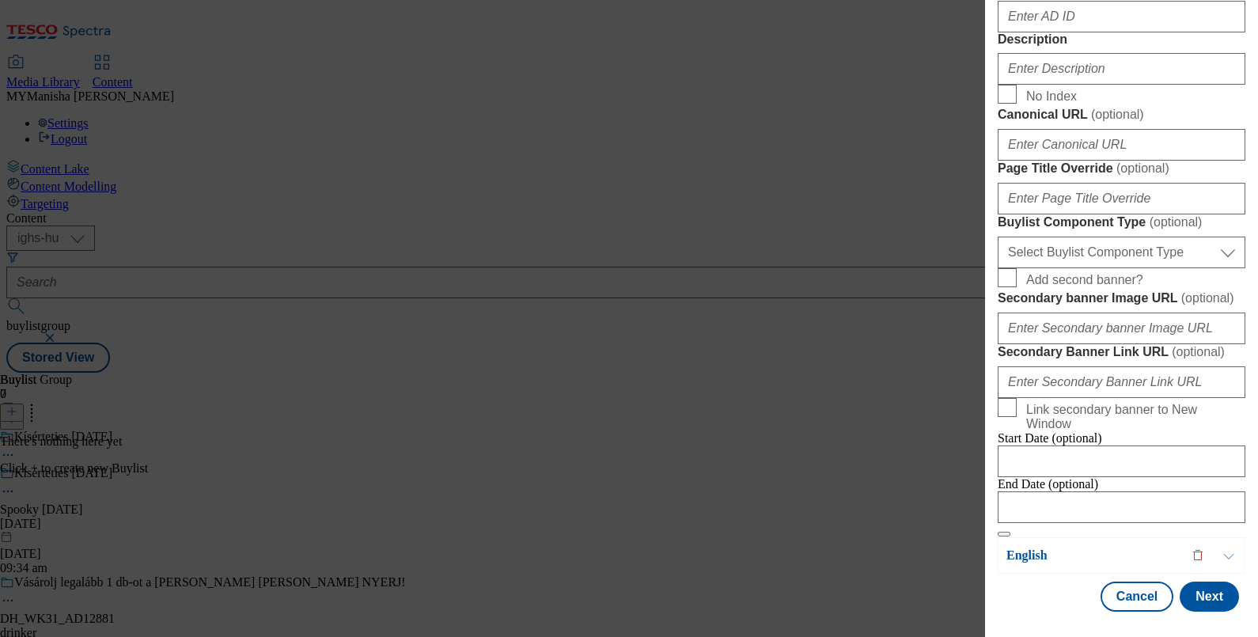
scroll to position [830, 0]
type input "https://digitalcontent.api.tesco.com/v2/media/ighs-ce-mktg/26ed4e76-75e5-41b1-8…"
click at [1023, 85] on input "Description" at bounding box center [1122, 69] width 248 height 32
paste input "A tökéletes tök"
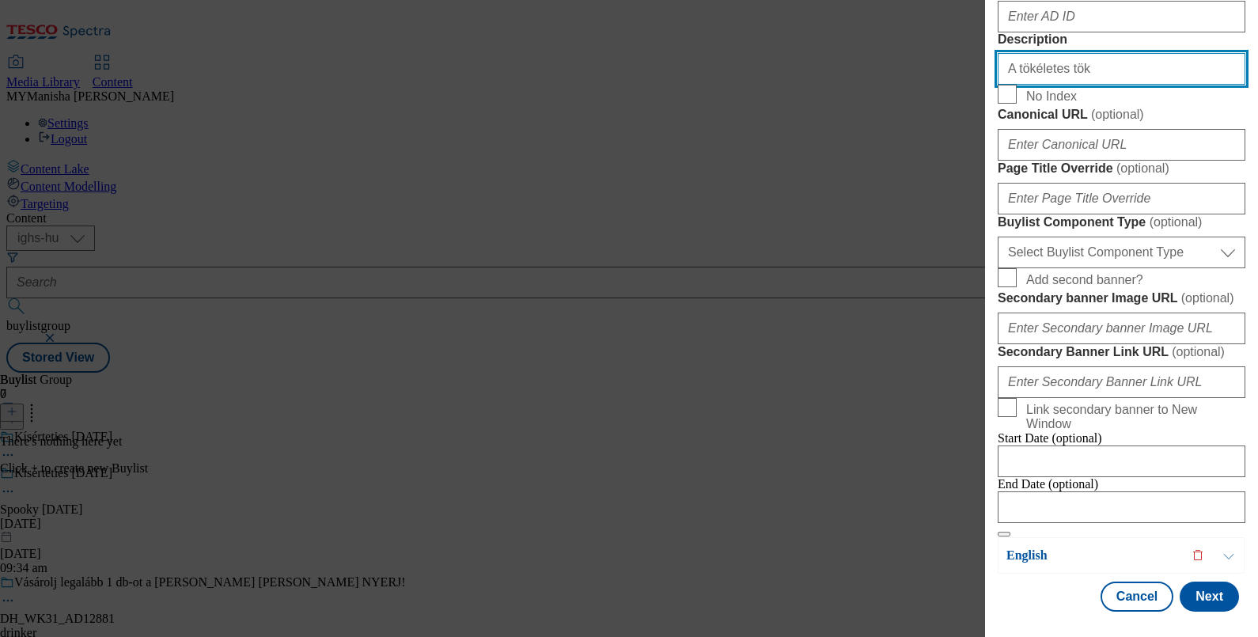
scroll to position [1198, 0]
type input "A tökéletes tök"
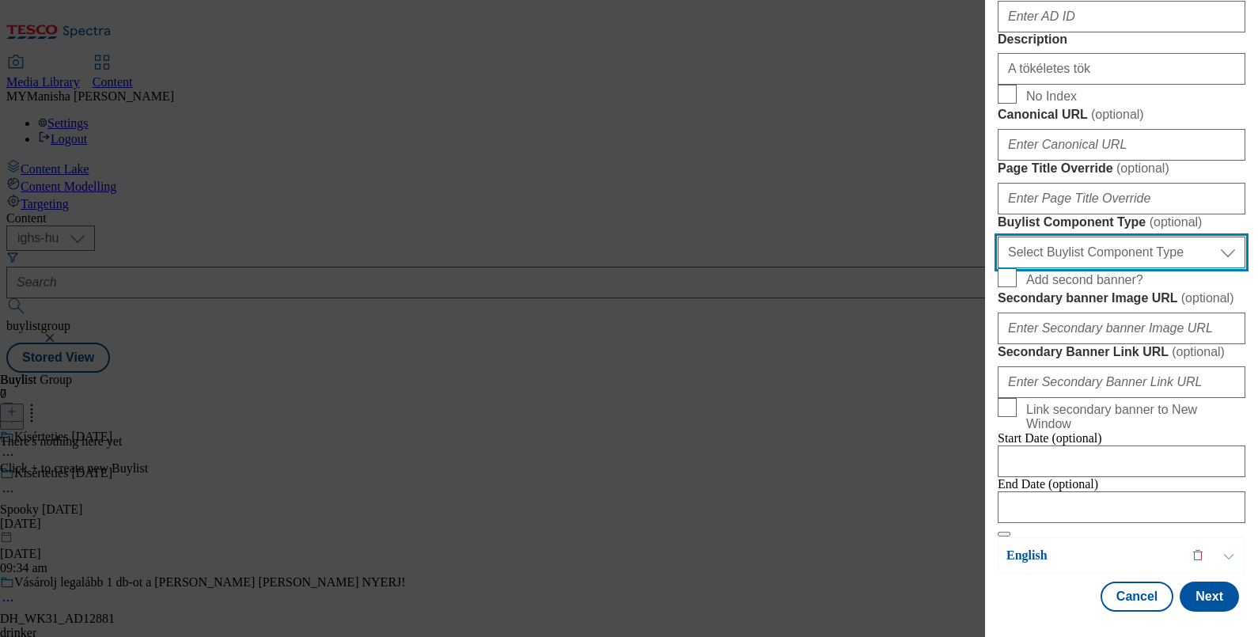
click at [1080, 243] on select "Select Buylist Component Type Banner Competition Header Meal" at bounding box center [1122, 253] width 248 height 32
select select "Banner"
click at [998, 237] on select "Select Buylist Component Type Banner Competition Header Meal" at bounding box center [1122, 253] width 248 height 32
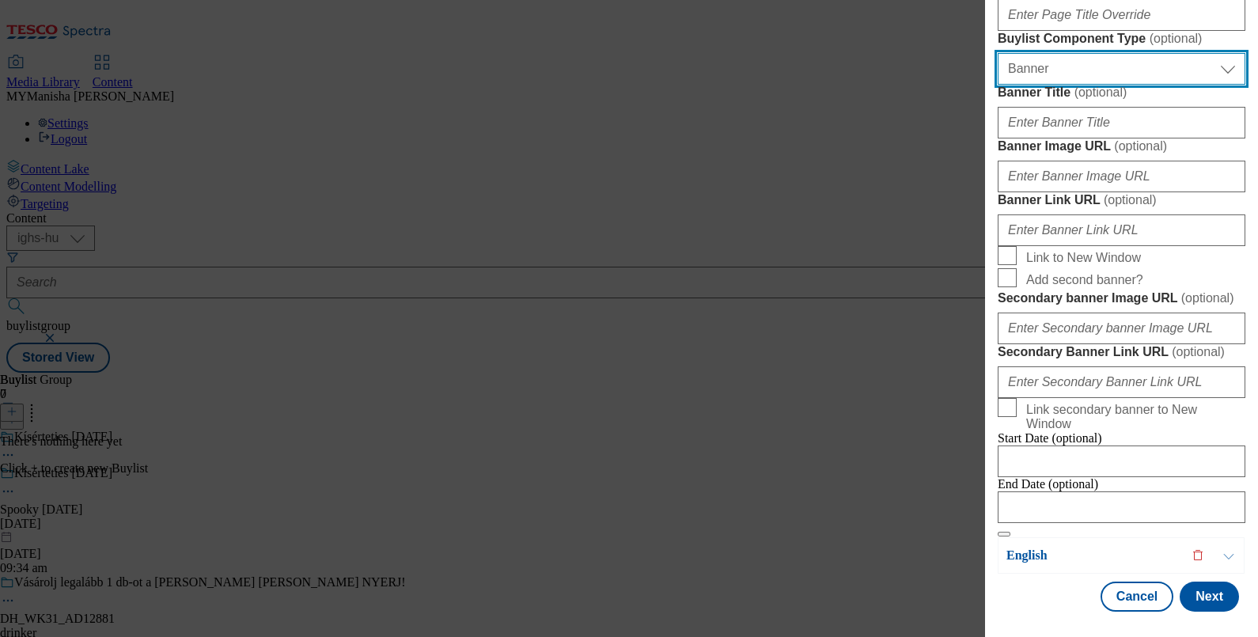
scroll to position [1344, 0]
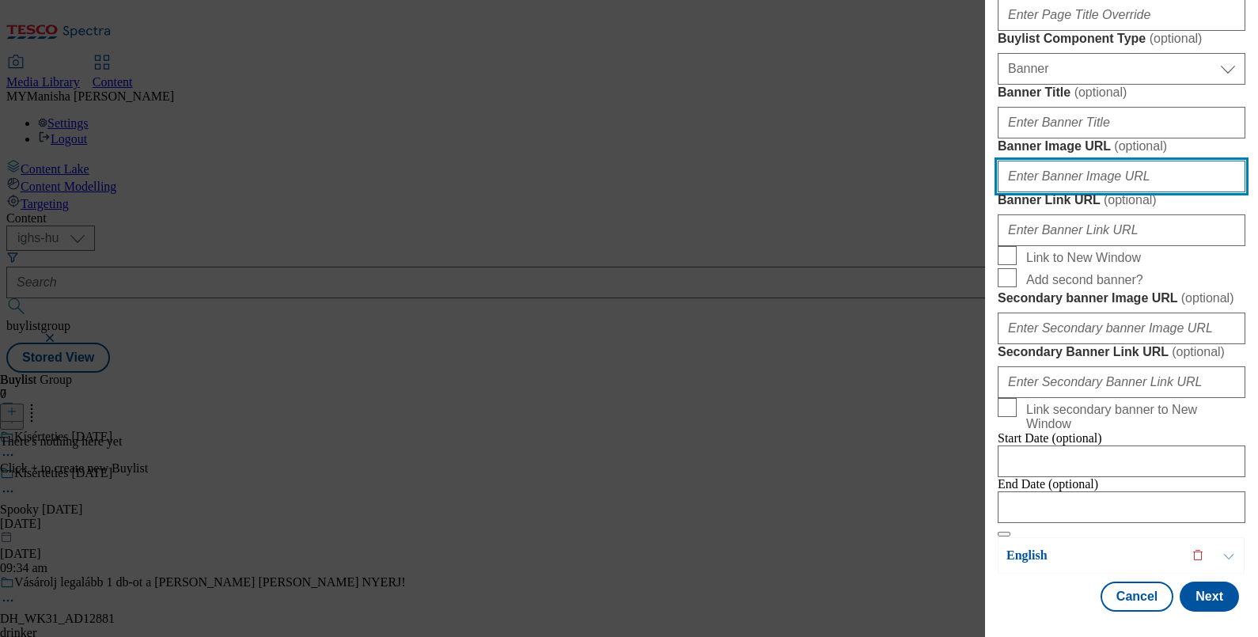
click at [1037, 192] on input "Banner Image URL ( optional )" at bounding box center [1122, 177] width 248 height 32
paste input "https://digitalcontent.api.tesco.com/v2/media/ighs-ce-mktg/cf3f0ee4-7b8b-40a8-8…"
type input "https://digitalcontent.api.tesco.com/v2/media/ighs-ce-mktg/cf3f0ee4-7b8b-40a8-8…"
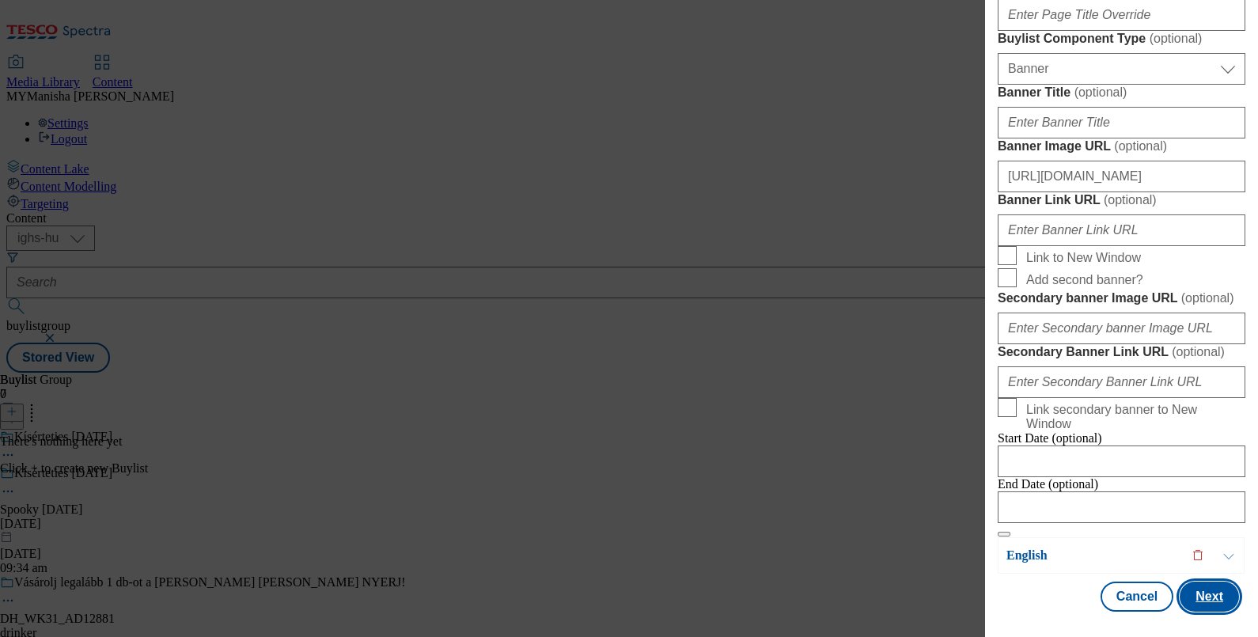
scroll to position [0, 0]
click at [1199, 588] on button "Next" at bounding box center [1208, 596] width 59 height 30
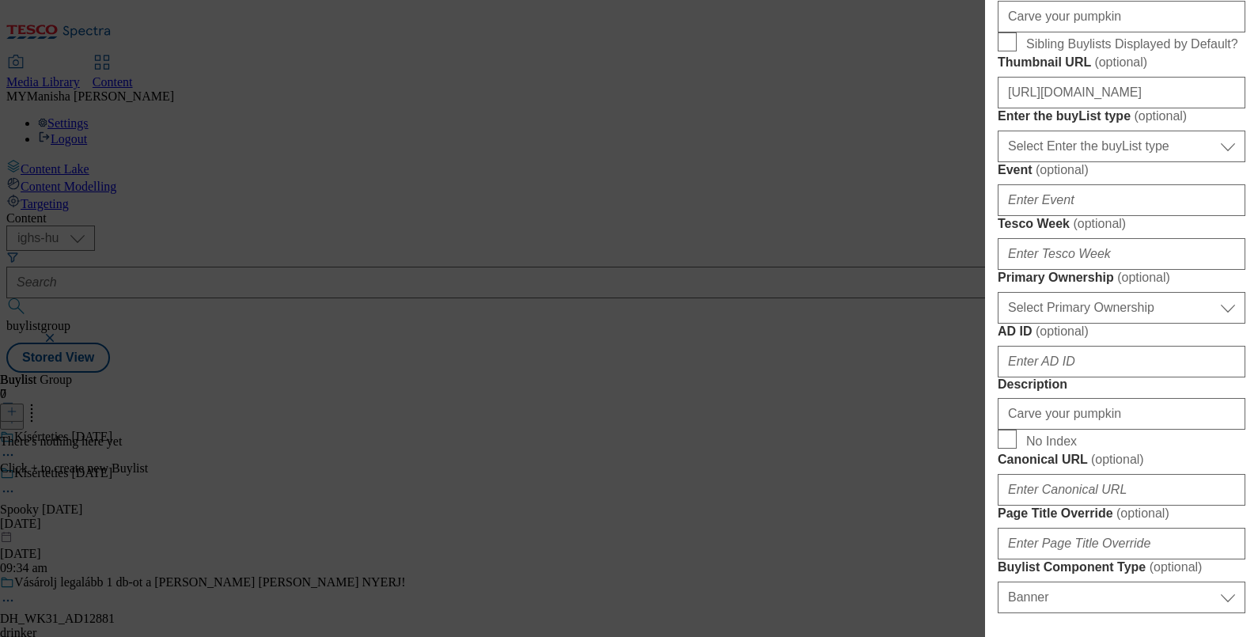
scroll to position [467, 3]
click at [1005, 51] on input "Sibling Buylists Displayed by Default?" at bounding box center [1007, 41] width 19 height 19
checkbox input "true"
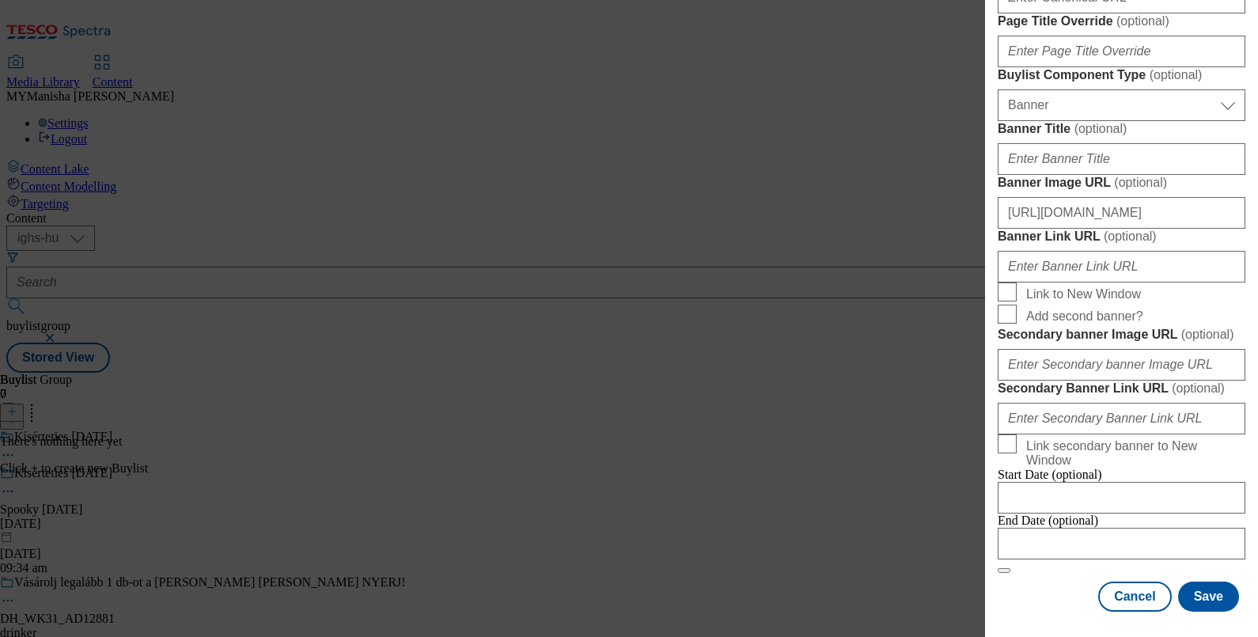
scroll to position [1648, 3]
click at [1189, 581] on button "Save" at bounding box center [1208, 596] width 61 height 30
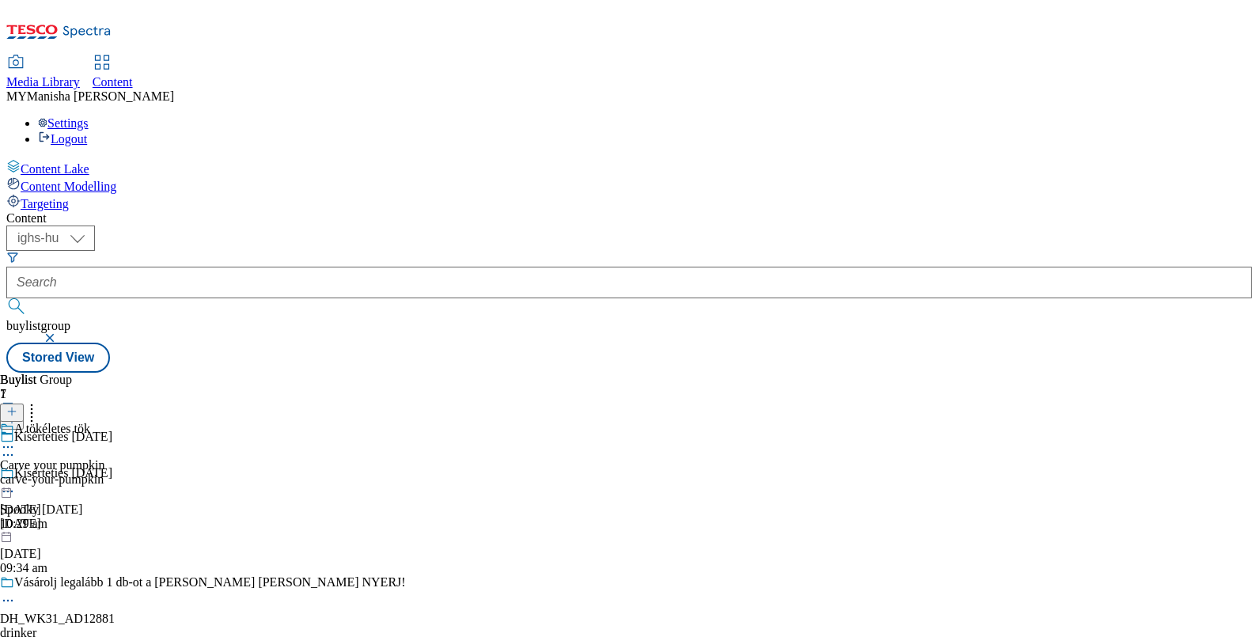
click at [16, 439] on icon at bounding box center [8, 447] width 16 height 16
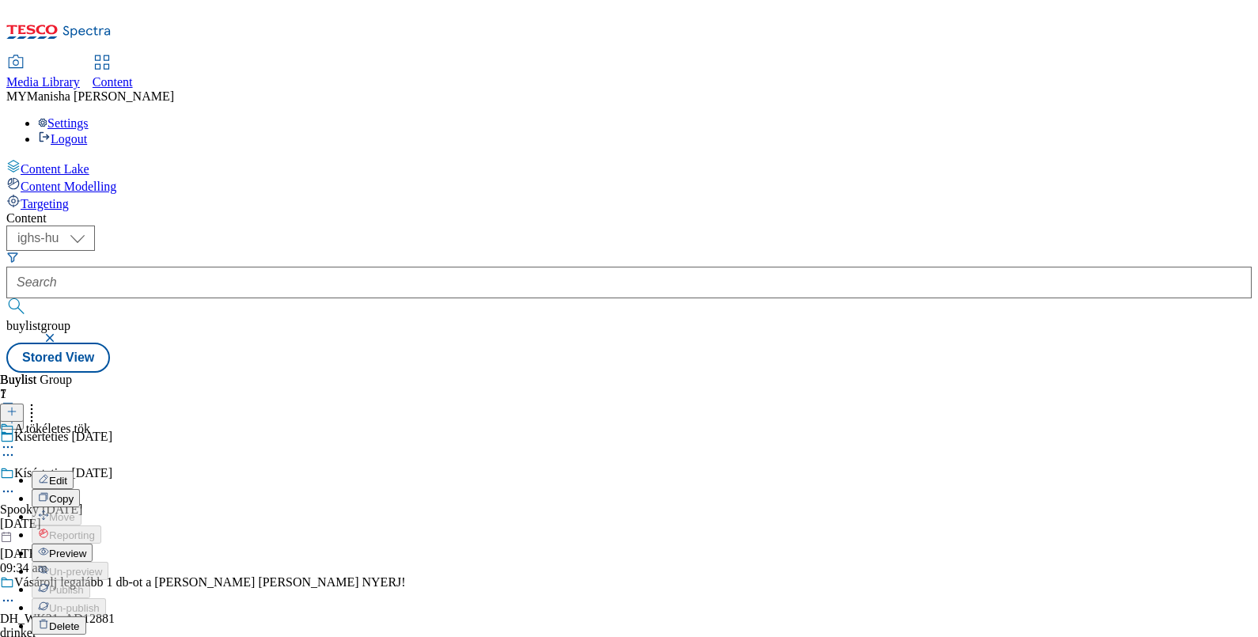
click at [74, 493] on span "Copy" at bounding box center [61, 499] width 25 height 12
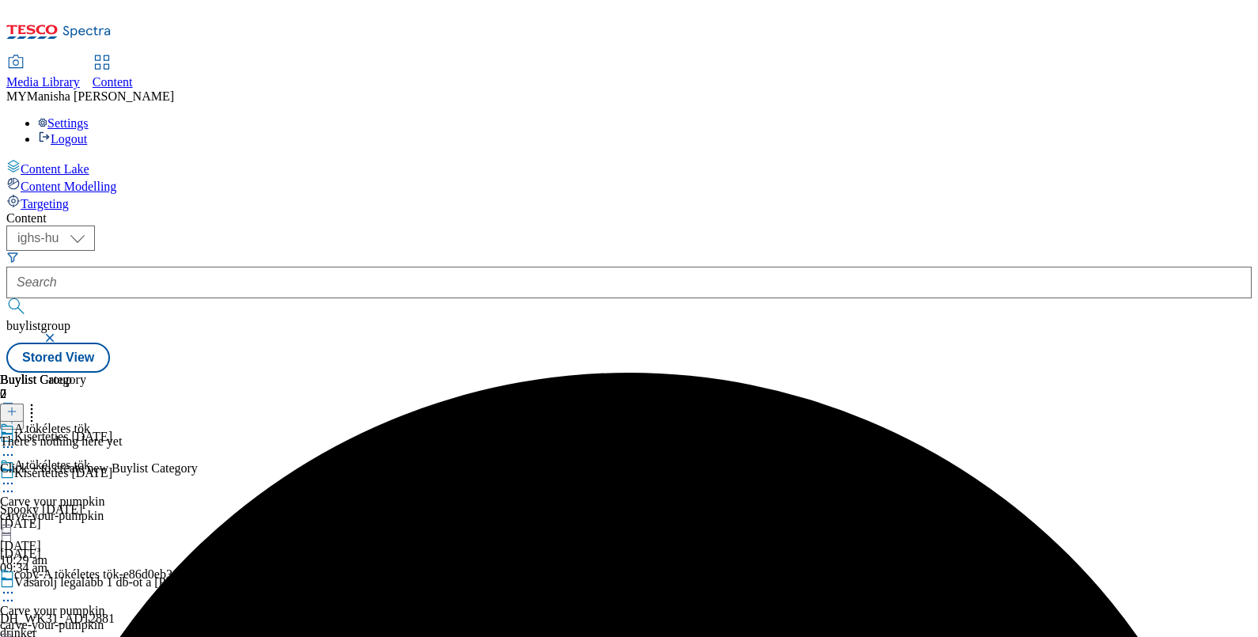
scroll to position [94, 0]
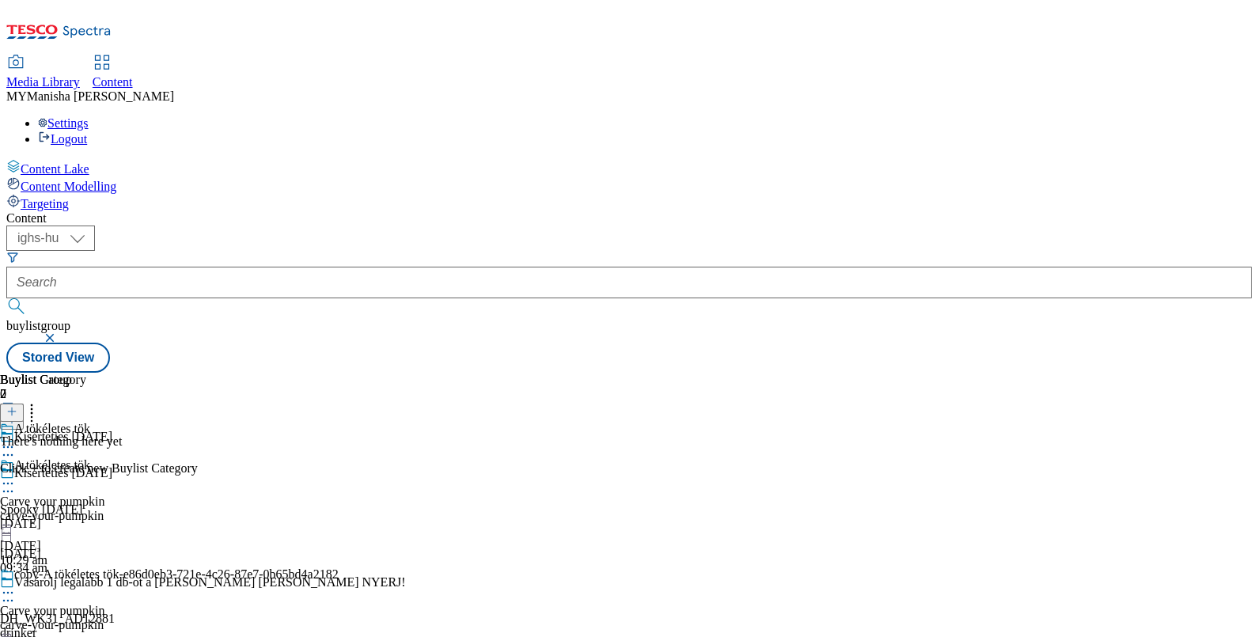
click at [16, 585] on icon at bounding box center [8, 593] width 16 height 16
click at [67, 620] on span "Edit" at bounding box center [58, 626] width 18 height 12
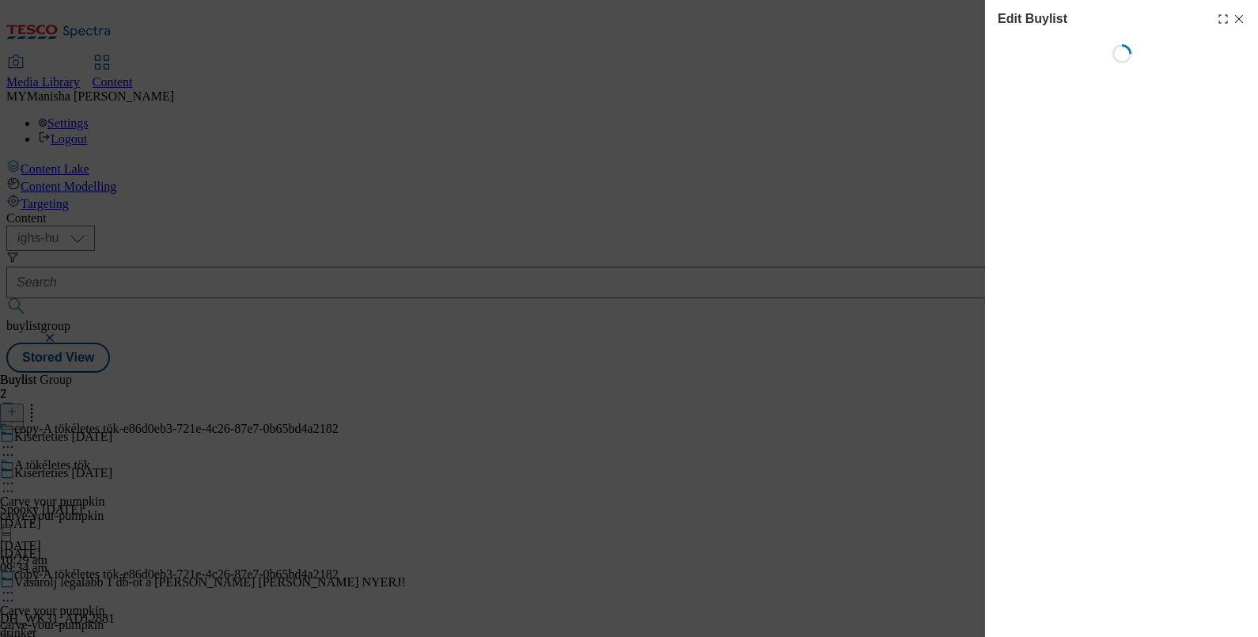
select select "evergreen"
select select "Banner"
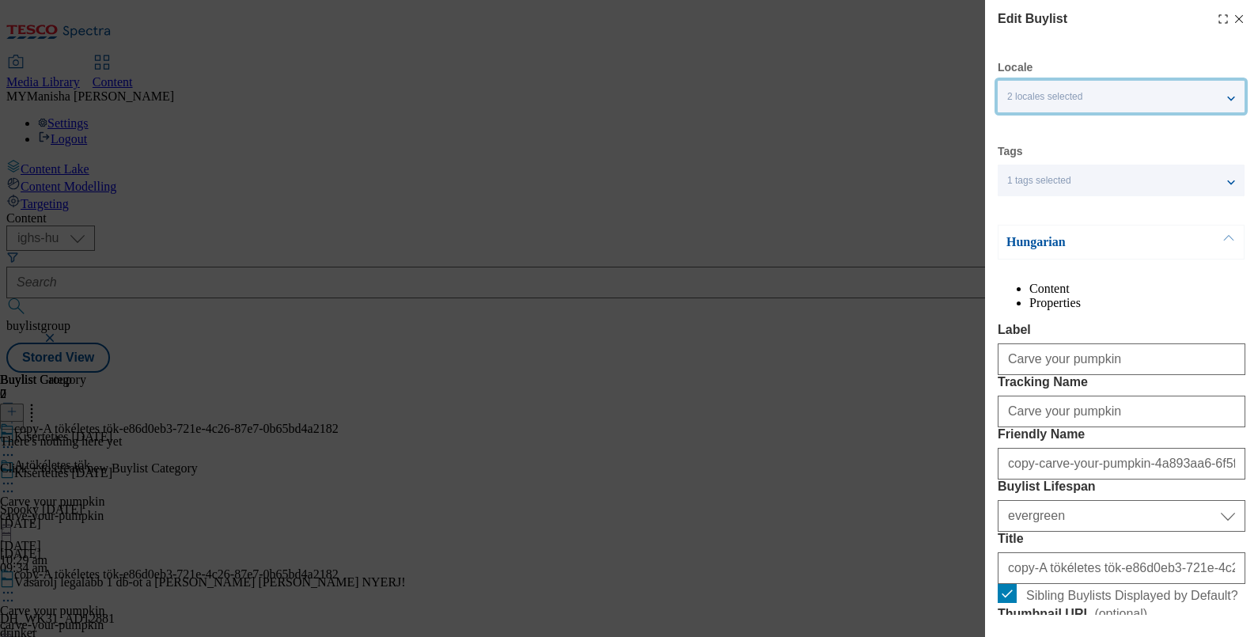
click at [1228, 95] on div "2 locales selected" at bounding box center [1121, 97] width 247 height 32
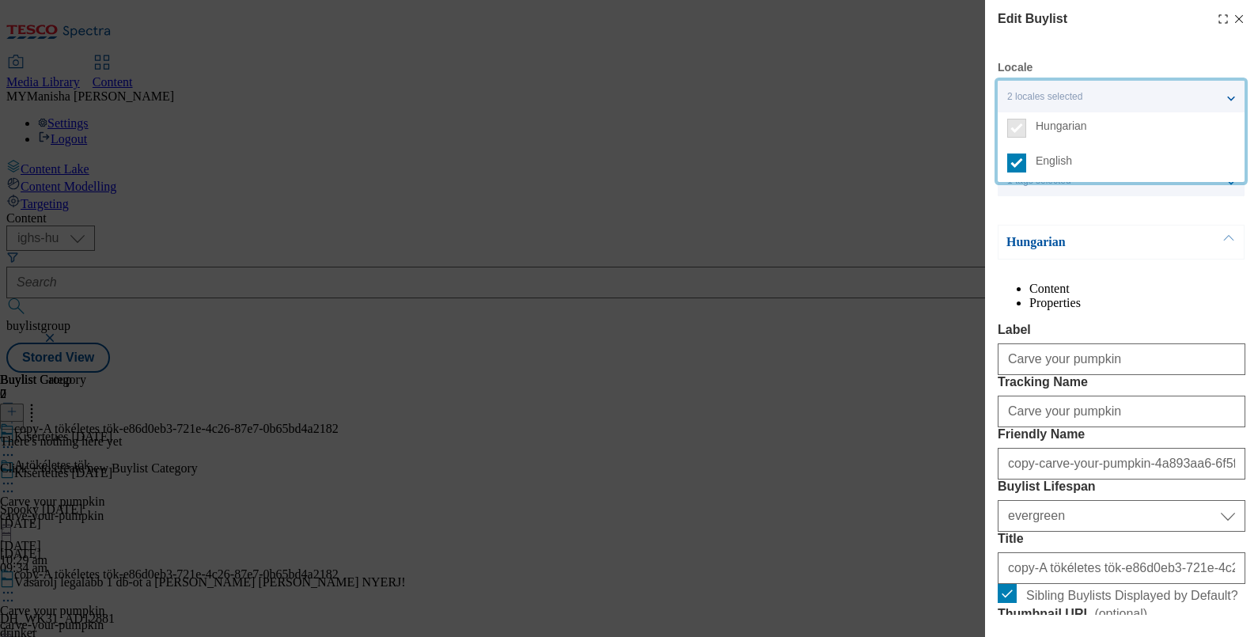
click at [1228, 95] on div "2 locales selected" at bounding box center [1121, 97] width 247 height 32
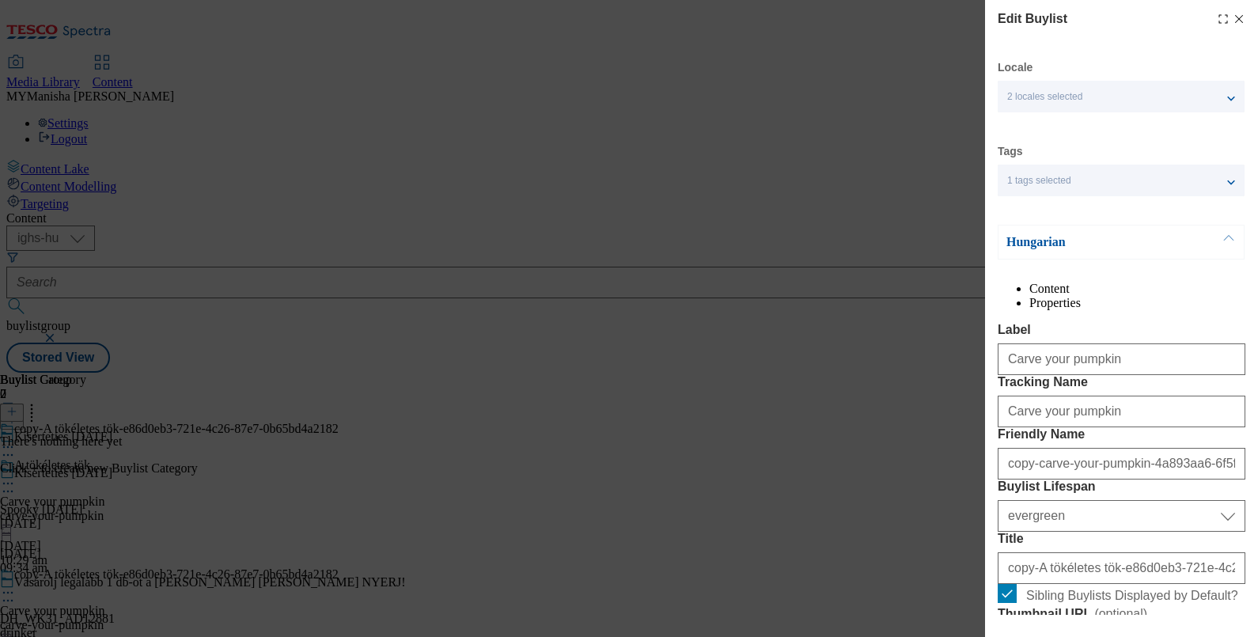
click at [1225, 230] on button "Modal" at bounding box center [1229, 241] width 30 height 33
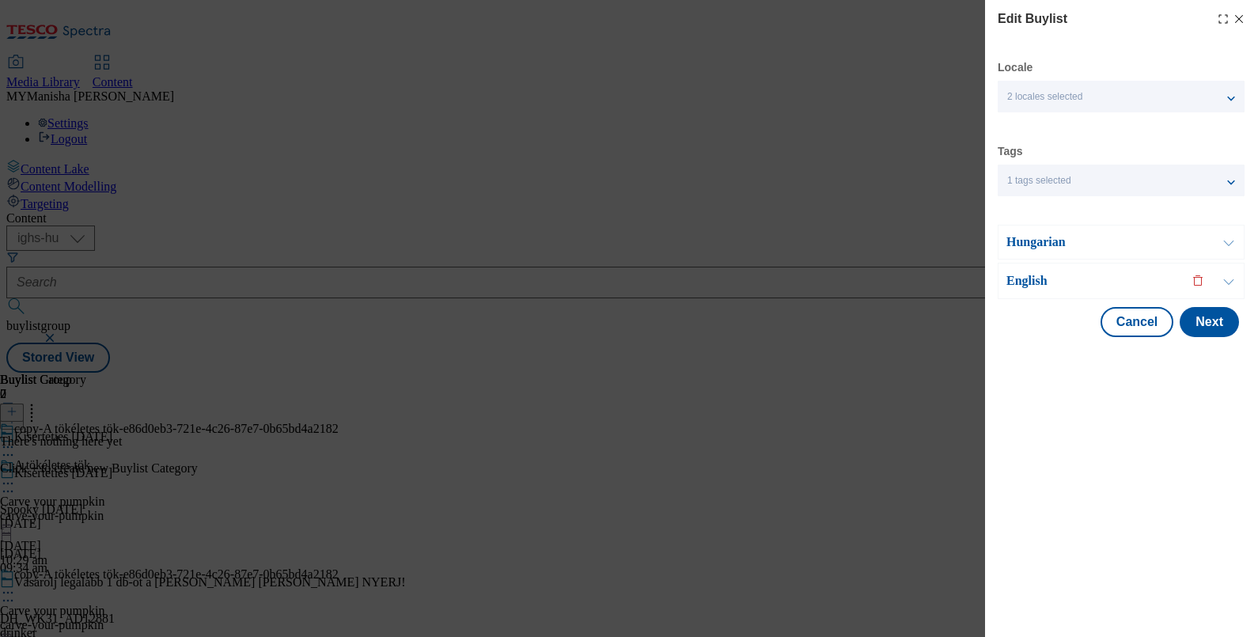
click at [1227, 280] on button "Modal" at bounding box center [1229, 280] width 30 height 35
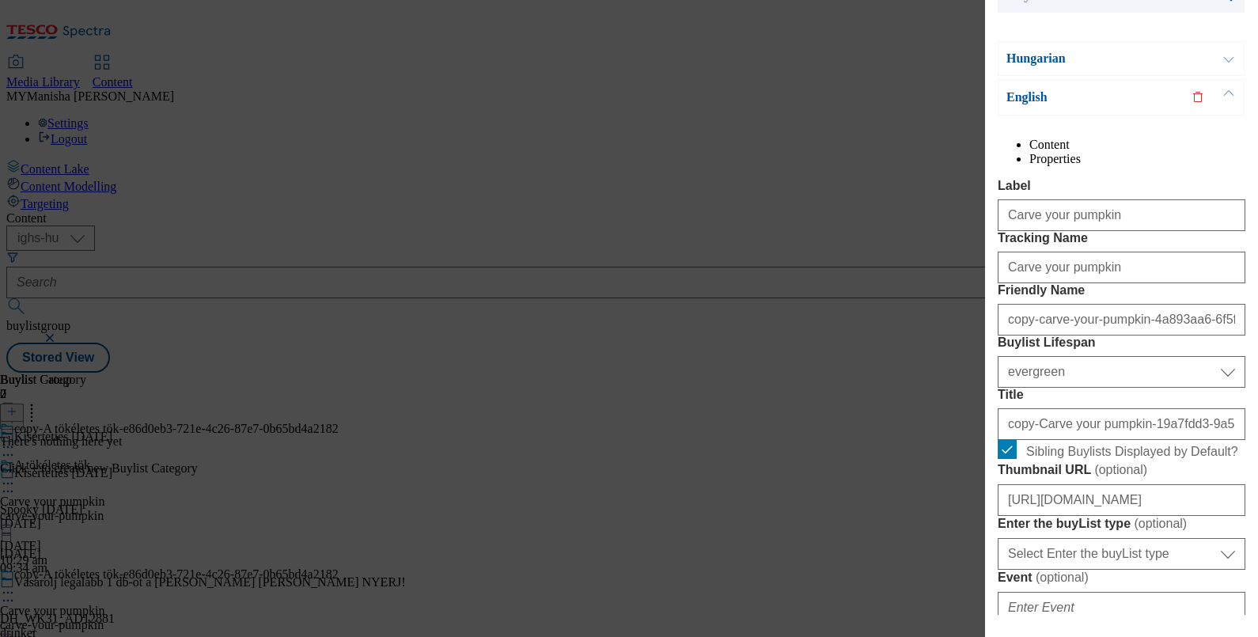
scroll to position [185, 0]
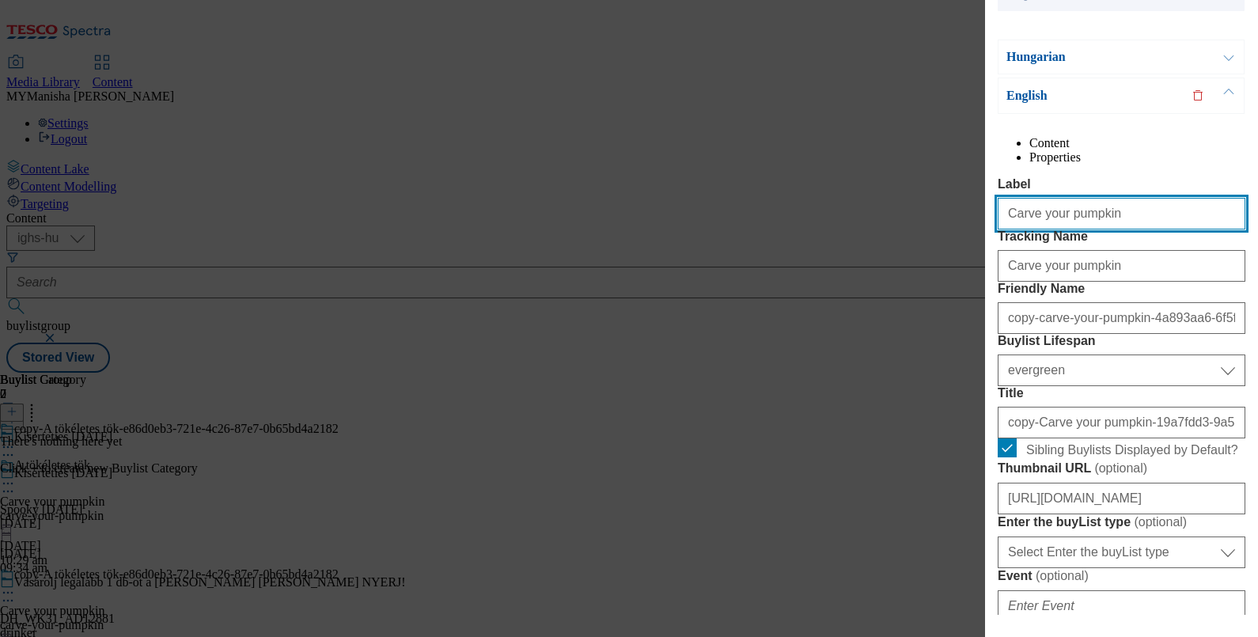
click at [1105, 229] on input "Carve your pumpkin" at bounding box center [1122, 214] width 248 height 32
type input "C"
type input "t"
type input "Treats"
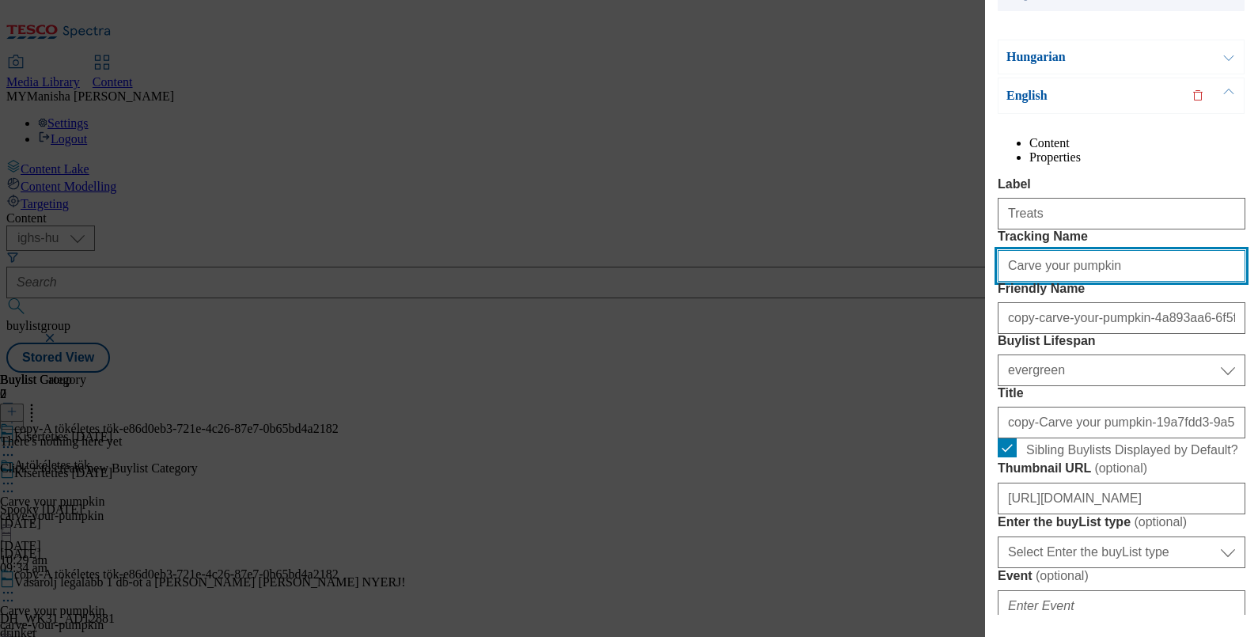
click at [1056, 282] on input "Carve your pumpkin" at bounding box center [1122, 266] width 248 height 32
type input "Treats"
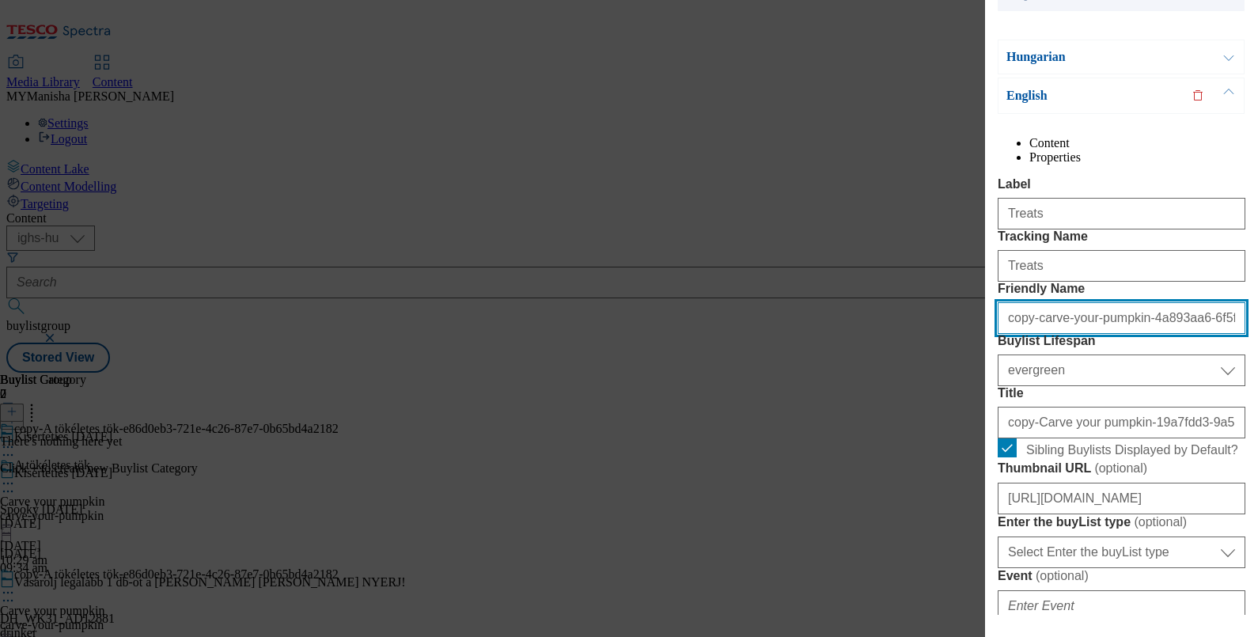
click at [1063, 334] on input "copy-carve-your-pumpkin-4a893aa6-6f5f-49d1-a83f-6d5a35bea2f7" at bounding box center [1122, 318] width 248 height 32
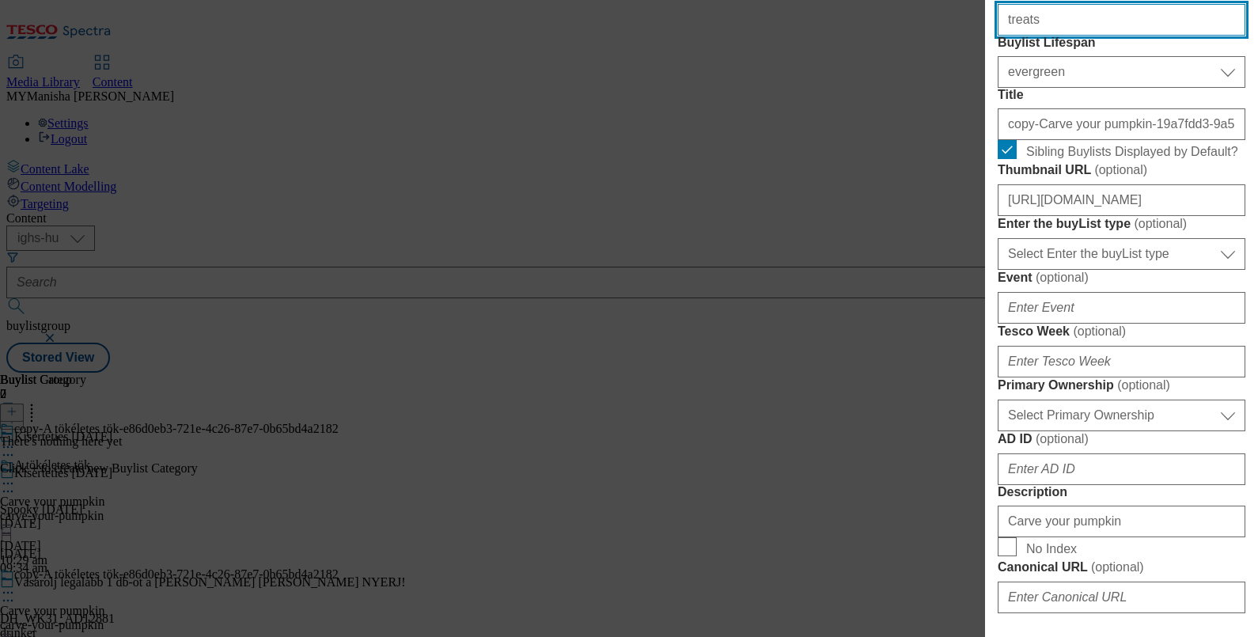
scroll to position [484, 0]
type input "treats"
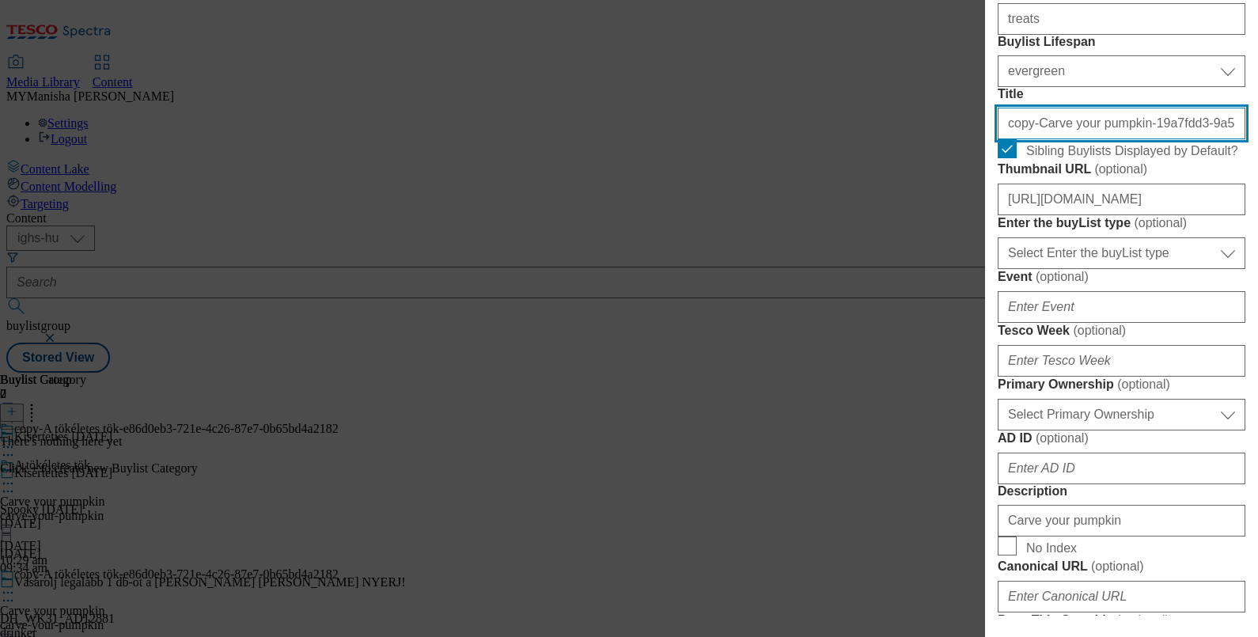
click at [1097, 139] on input "copy-Carve your pumpkin-19a7fdd3-9a58-4a4c-b8d4-49f954a3aeed" at bounding box center [1122, 124] width 248 height 32
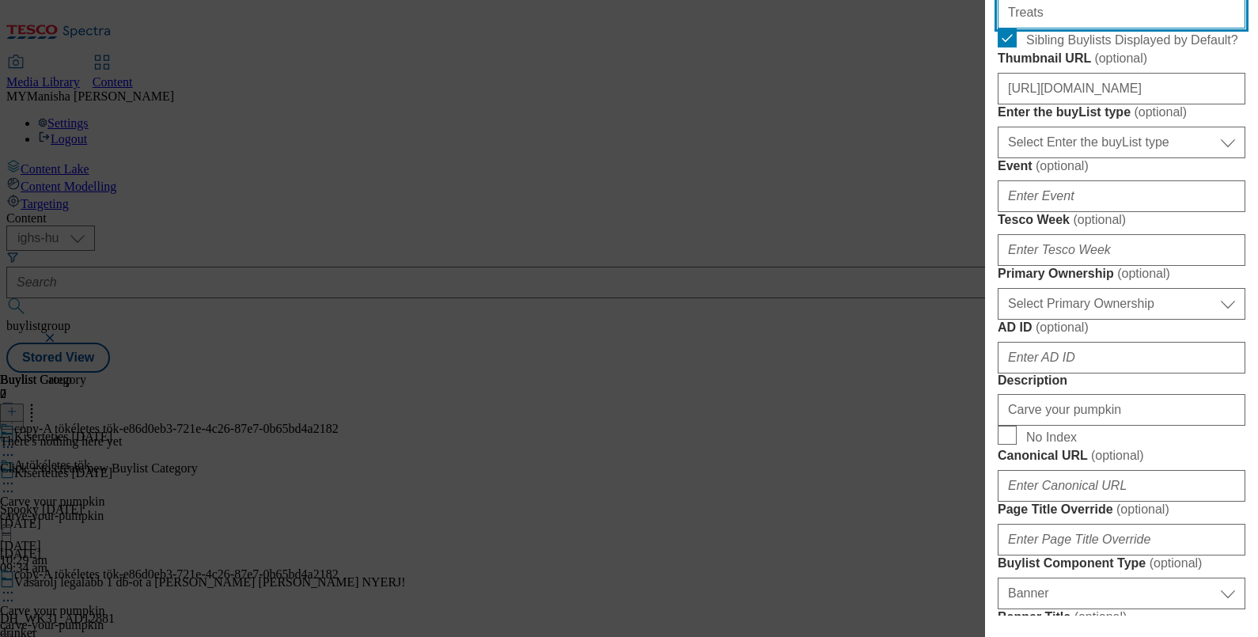
scroll to position [596, 3]
type input "Treats"
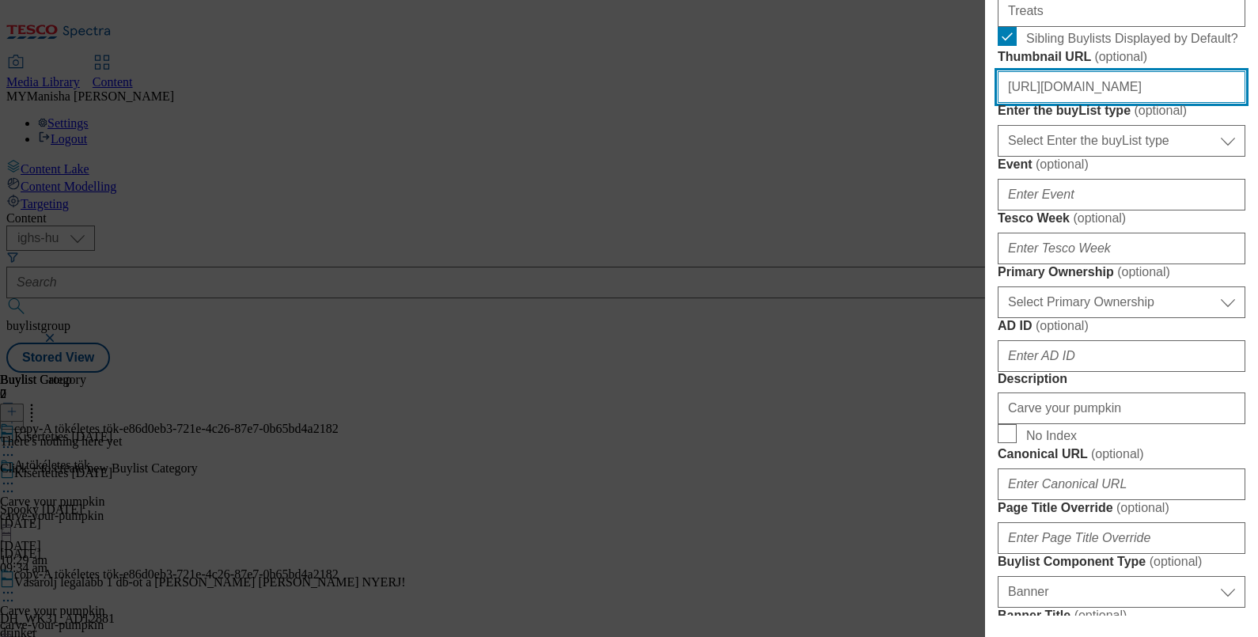
click at [1085, 103] on input "https://digitalcontent.api.tesco.com/v2/media/ighs-ce-mktg/b334ed0e-f9a2-4eec-8…" at bounding box center [1122, 87] width 248 height 32
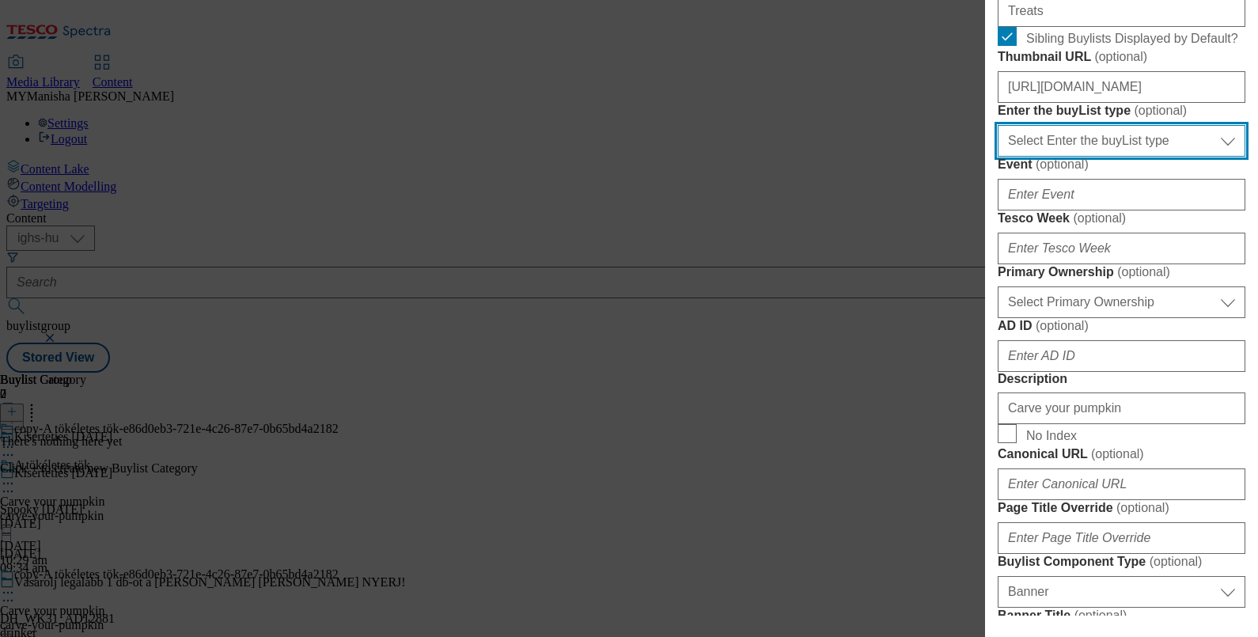
click at [1080, 157] on select "Select Enter the buyList type event supplier funded long term >4 weeks supplier…" at bounding box center [1122, 141] width 248 height 32
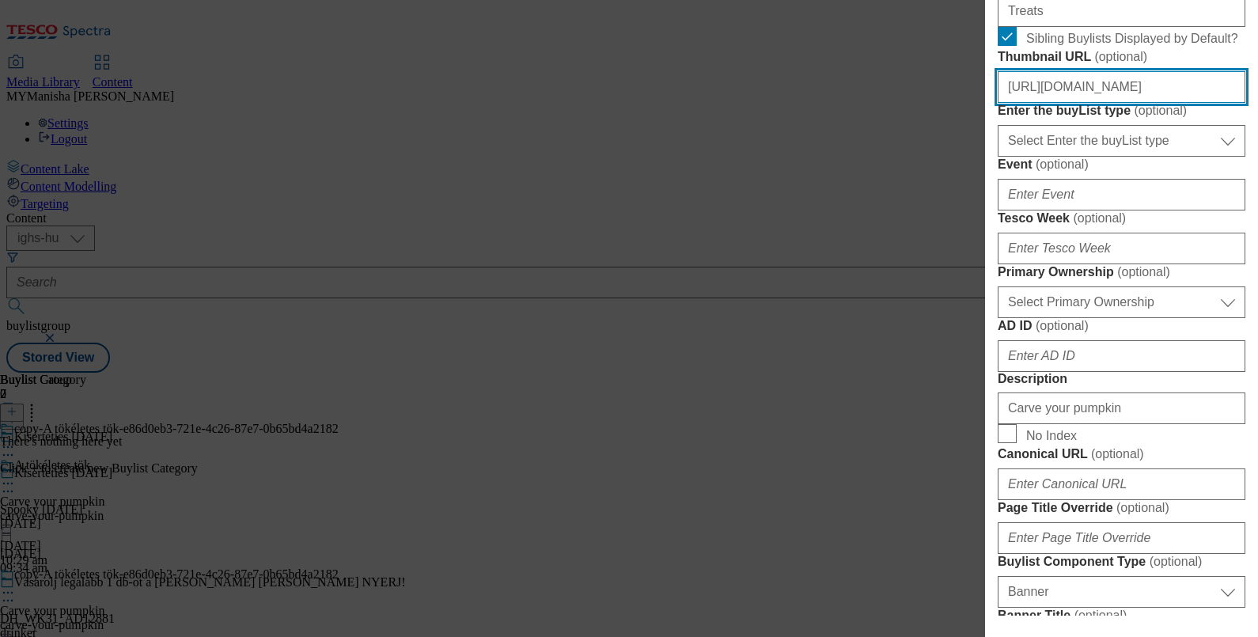
click at [1057, 103] on input "https://digitalcontent.api.tesco.com/v2/media/ighs-ce-mktg/b334ed0e-f9a2-4eec-8…" at bounding box center [1122, 87] width 248 height 32
paste input "32f3d073-68b7-412e-818c-ac5939a16adf/SK_image_2"
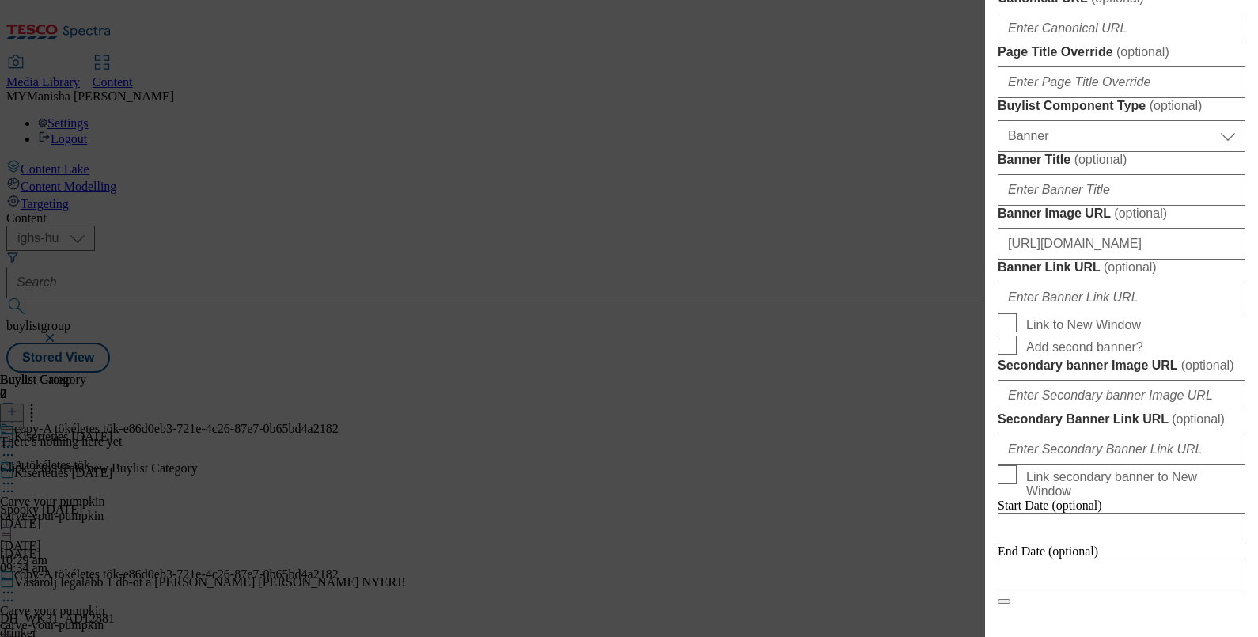
scroll to position [1053, 3]
type input "https://digitalcontent.api.tesco.com/v2/media/ighs-ce-mktg/32f3d073-68b7-412e-8…"
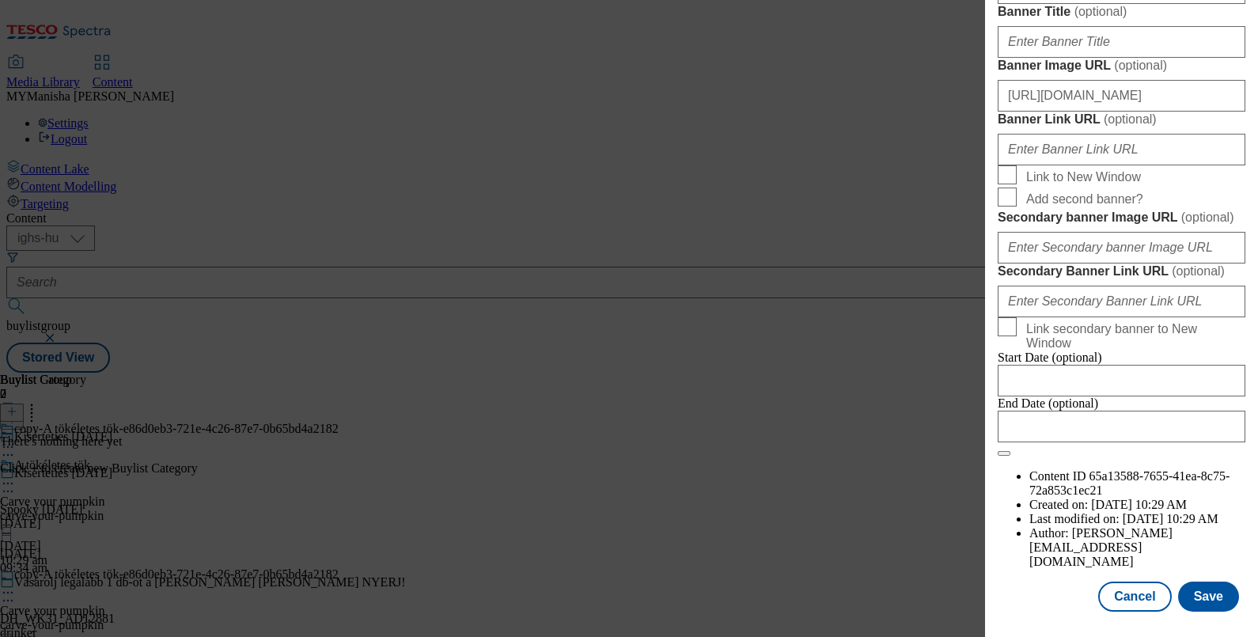
scroll to position [1609, 3]
type input "Treats"
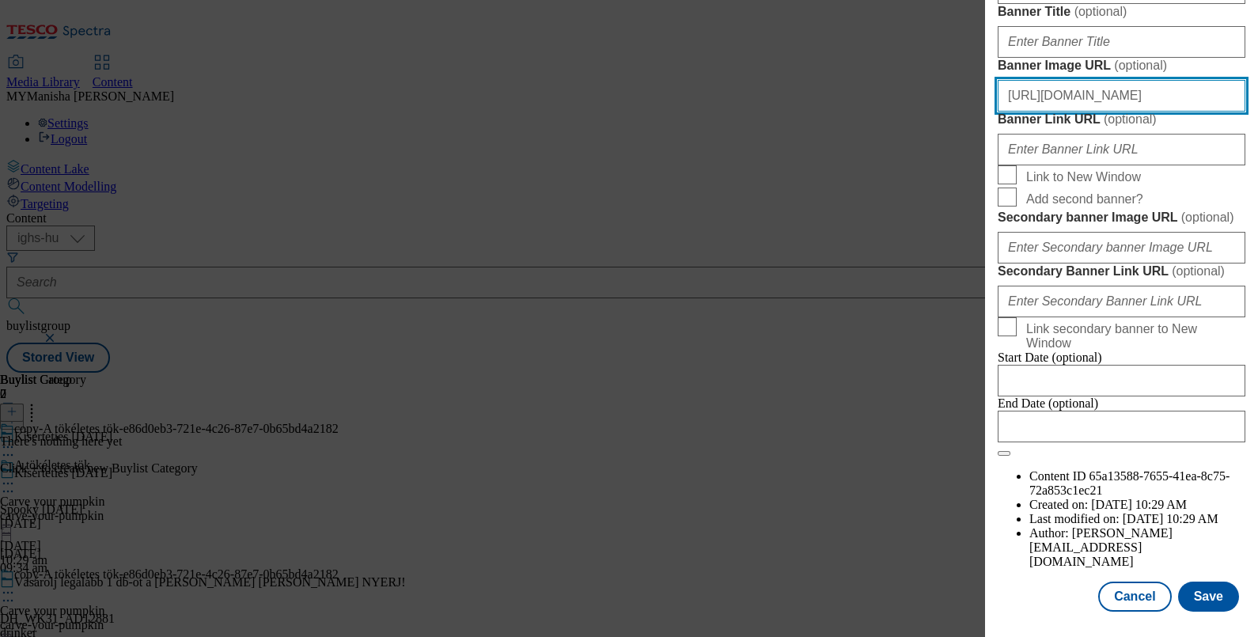
click at [1118, 112] on input "https://digitalcontent.api.tesco.com/v2/media/ighs-ce-mktg/ab8c76f3-7c79-4307-b…" at bounding box center [1122, 96] width 248 height 32
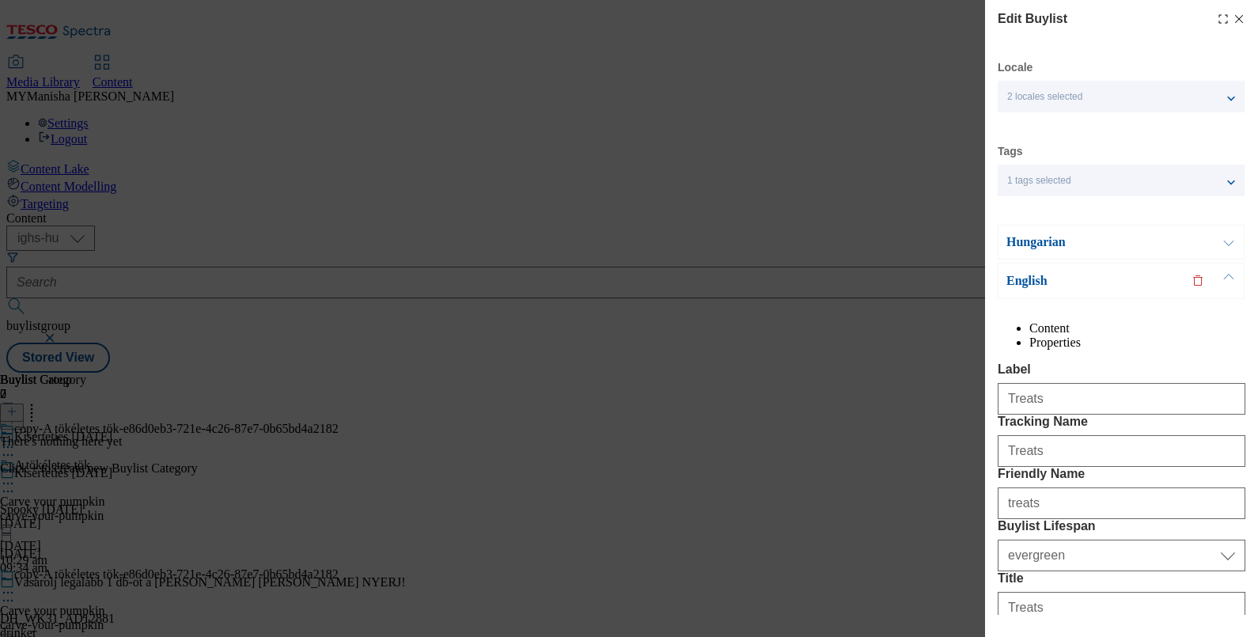
scroll to position [0, 0]
click at [1222, 250] on button "Modal" at bounding box center [1229, 241] width 30 height 33
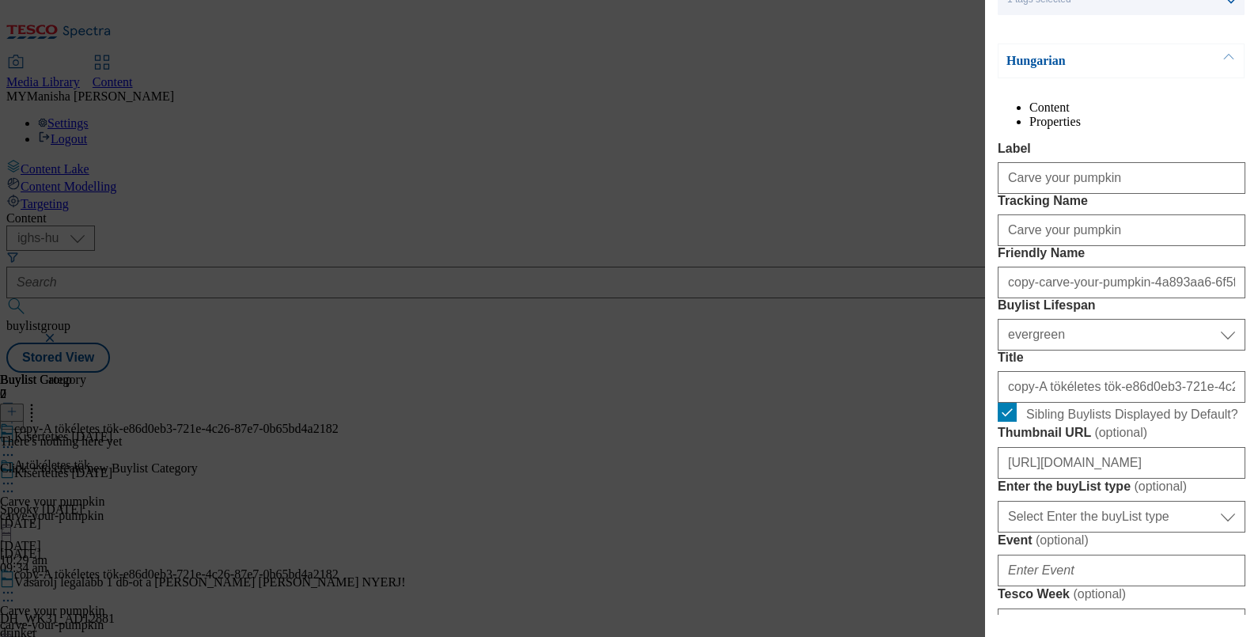
scroll to position [181, 3]
click at [1108, 194] on input "Carve your pumpkin" at bounding box center [1122, 178] width 248 height 32
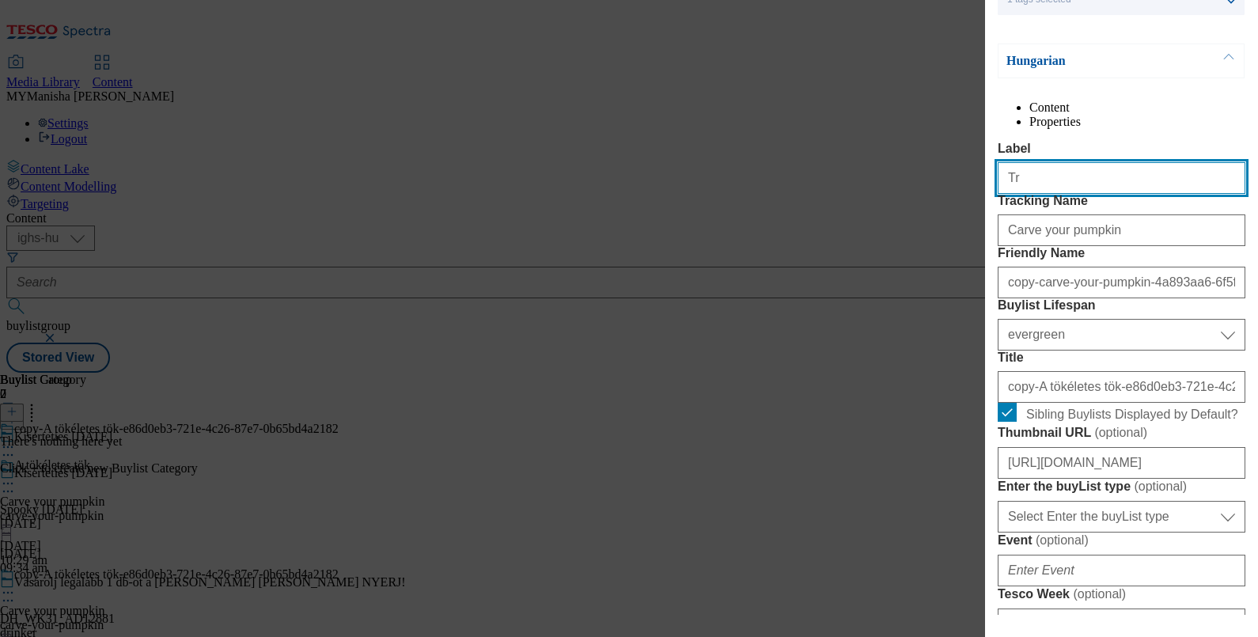
type input "Treats"
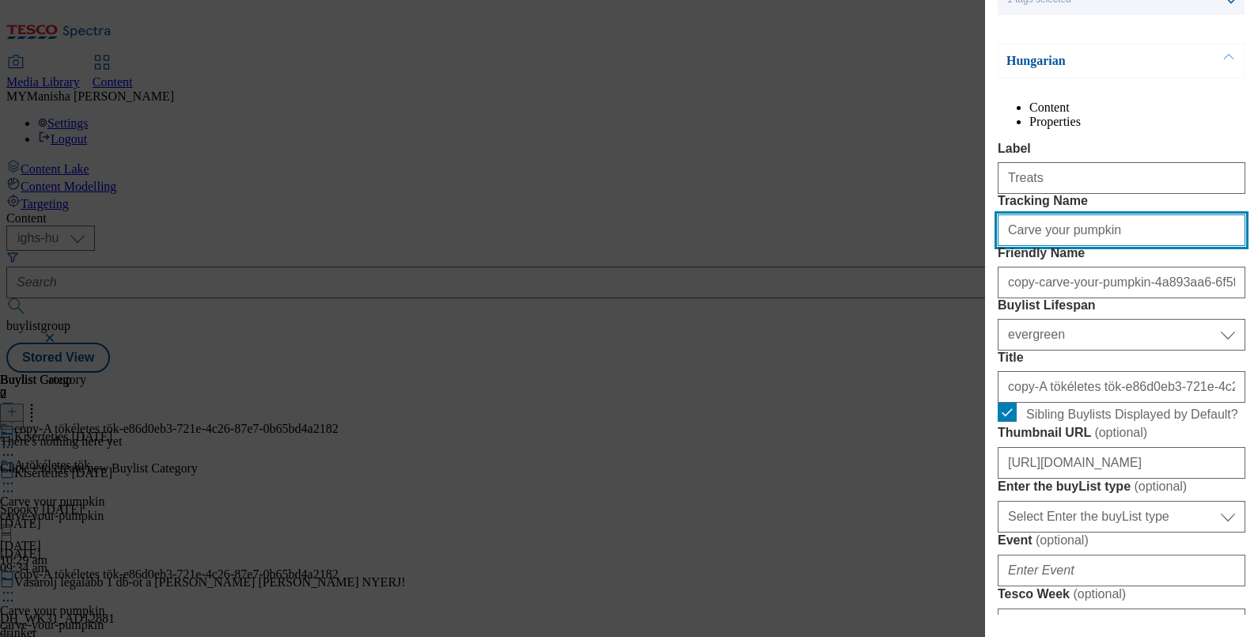
click at [1107, 246] on input "Carve your pumpkin" at bounding box center [1122, 230] width 248 height 32
type input "Treats"
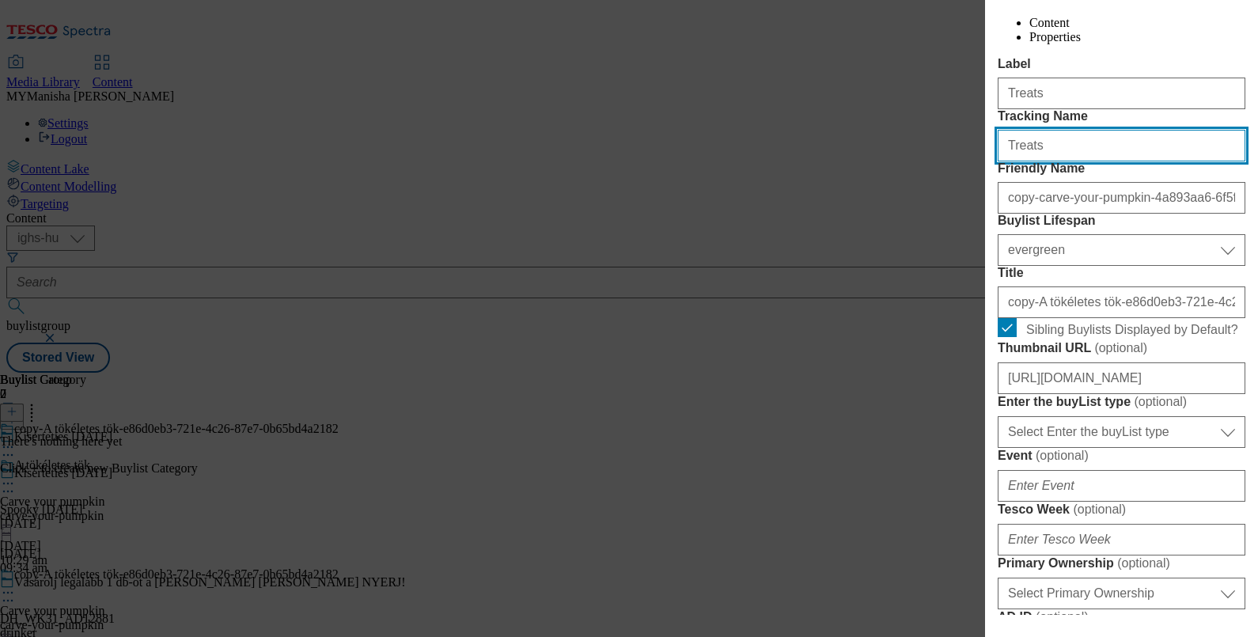
scroll to position [267, 3]
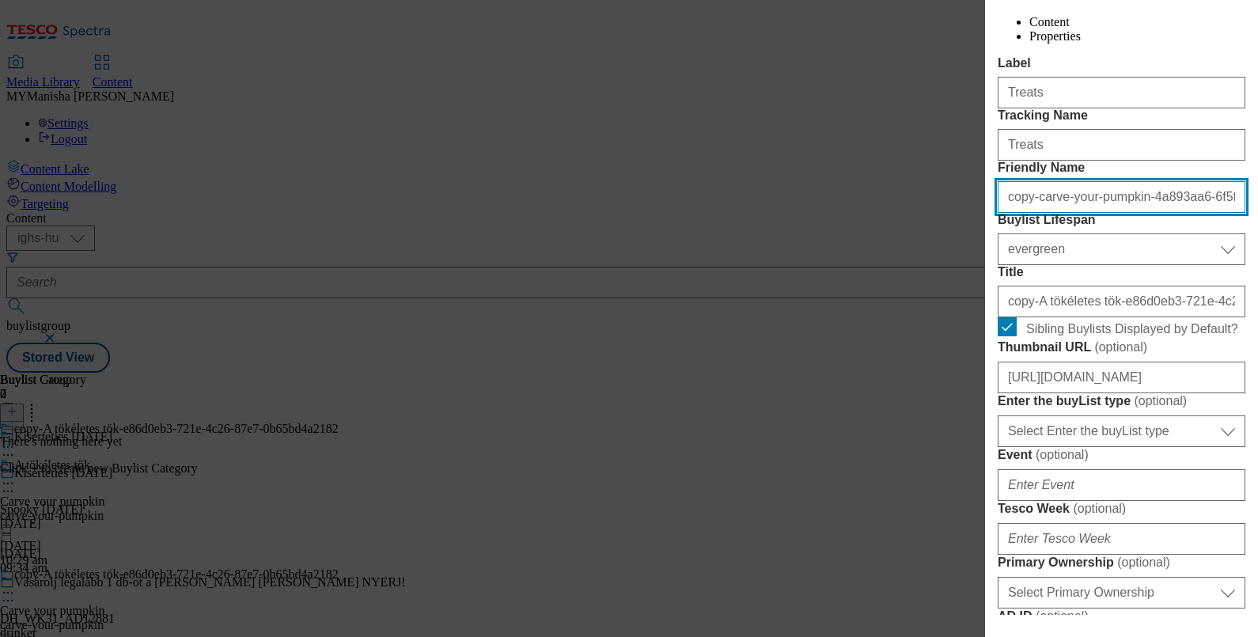
click at [1047, 213] on input "copy-carve-your-pumpkin-4a893aa6-6f5f-49d1-a83f-6d5a35bea2f7" at bounding box center [1122, 197] width 248 height 32
type input "treats"
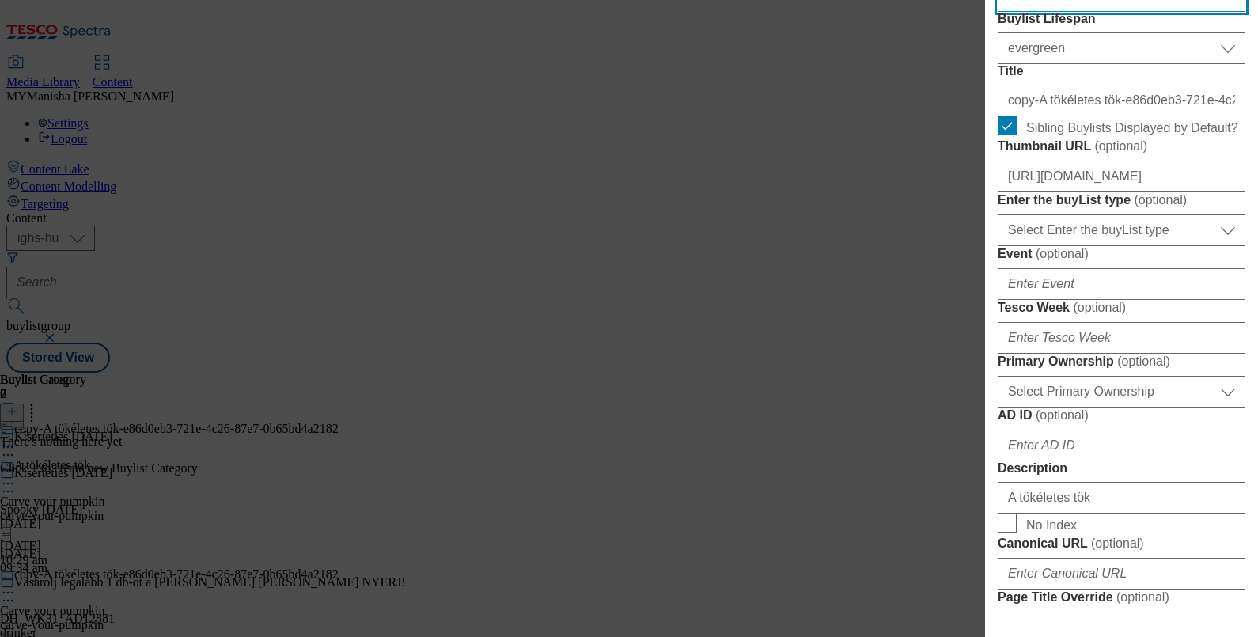
scroll to position [468, 3]
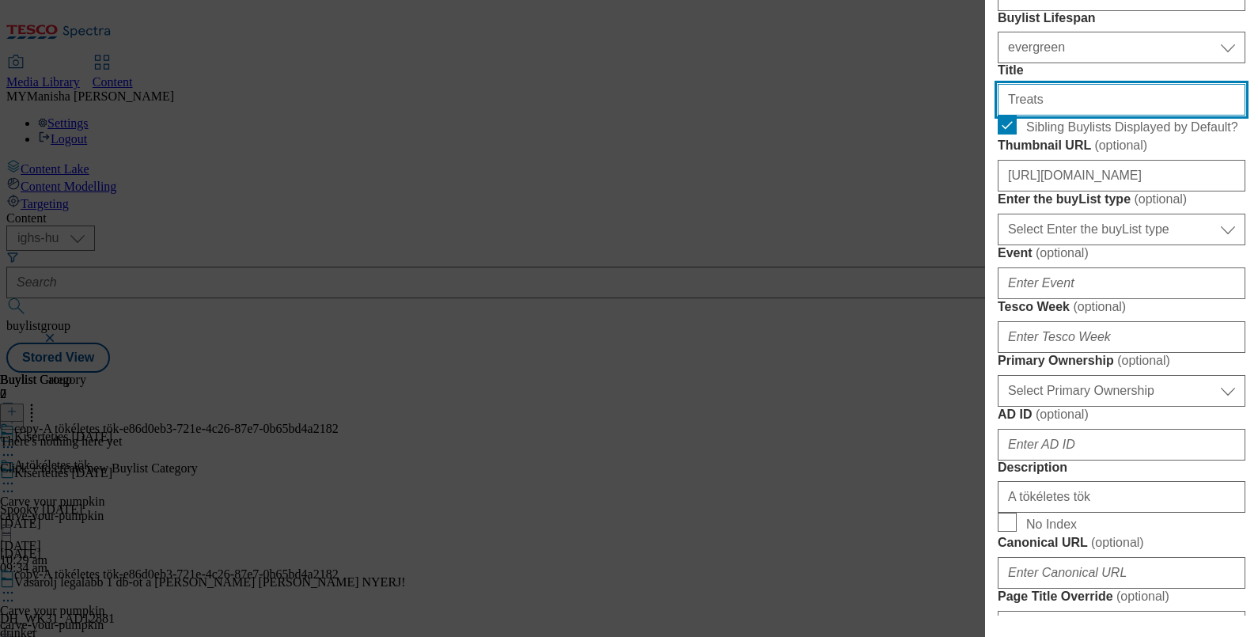
type input "Treats"
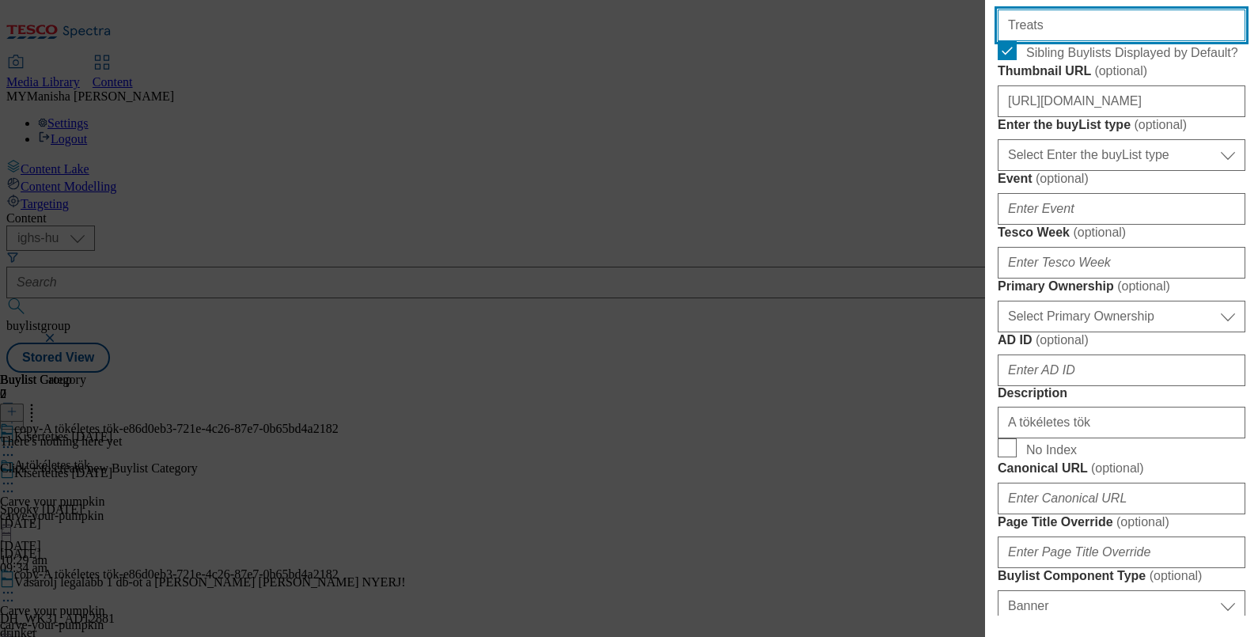
scroll to position [546, 3]
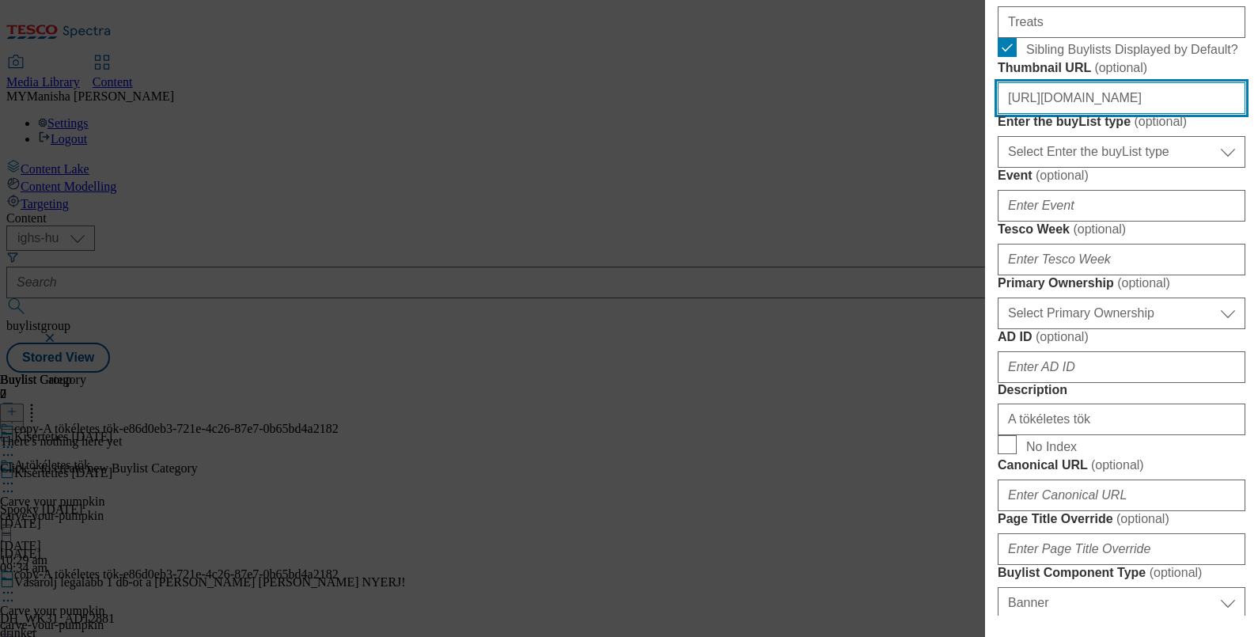
click at [1127, 114] on input "https://digitalcontent.api.tesco.com/v2/media/ighs-ce-mktg/26ed4e76-75e5-41b1-8…" at bounding box center [1122, 98] width 248 height 32
paste input "e394e575-68e5-4514-bf1c-3f94b325d741/HU_image_2"
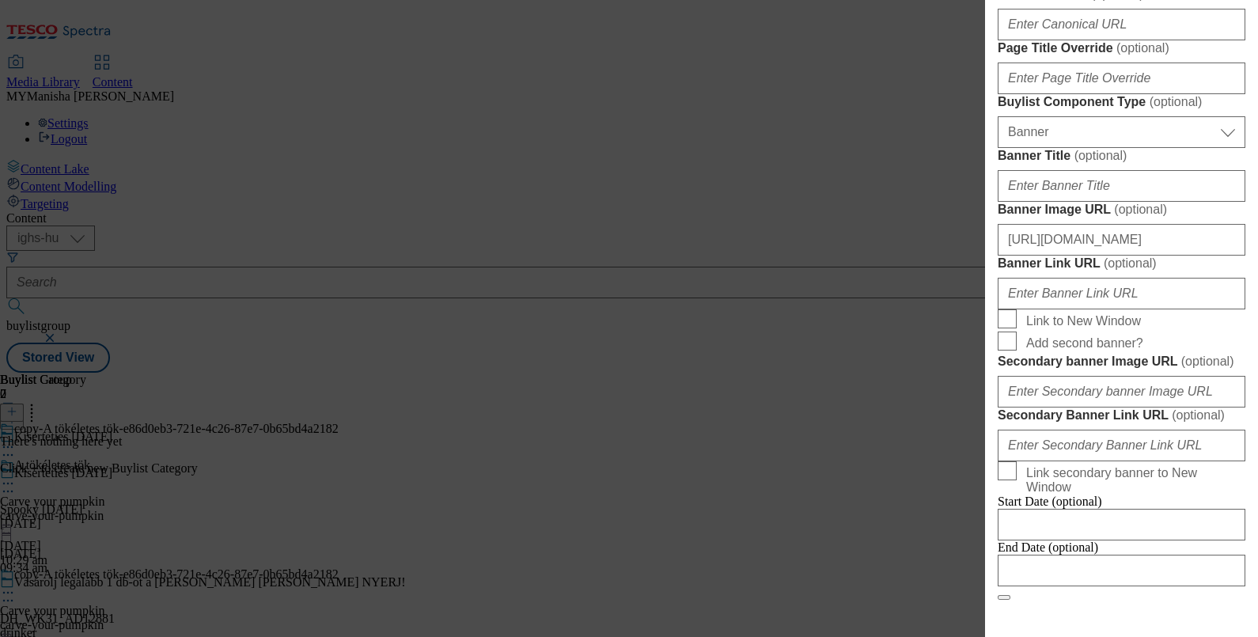
scroll to position [1018, 3]
type input "https://digitalcontent.api.tesco.com/v2/media/ighs-ce-mktg/e394e575-68e5-4514-b…"
type input "A"
paste input "Édességek"
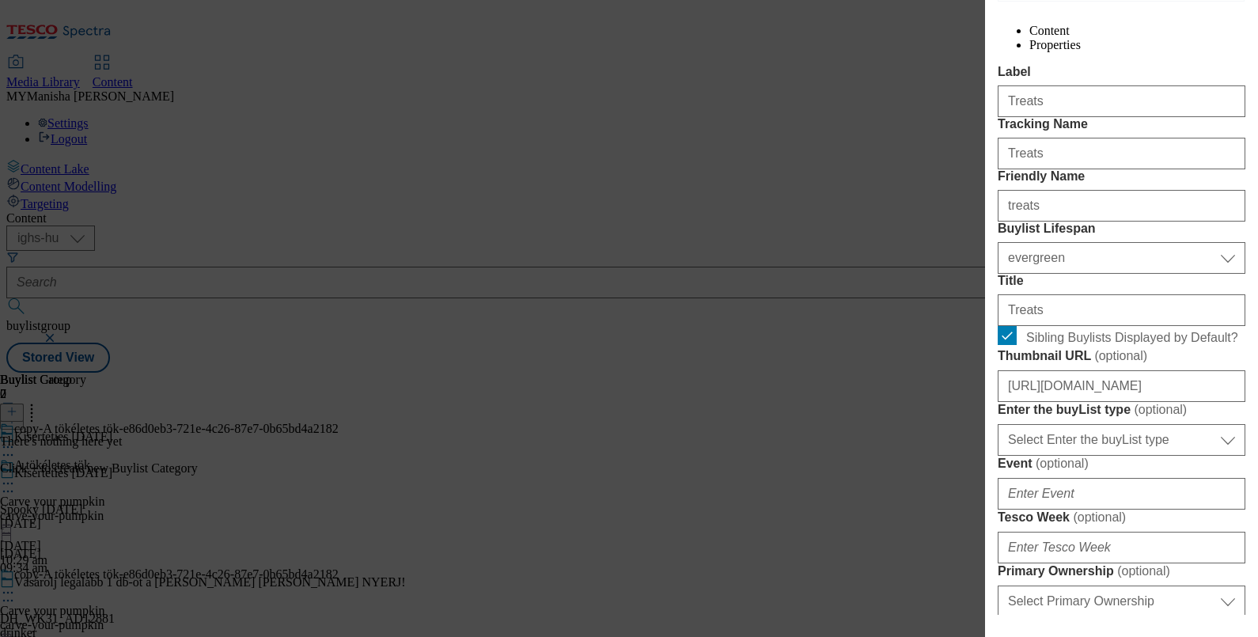
scroll to position [261, 3]
type input "Édességek"
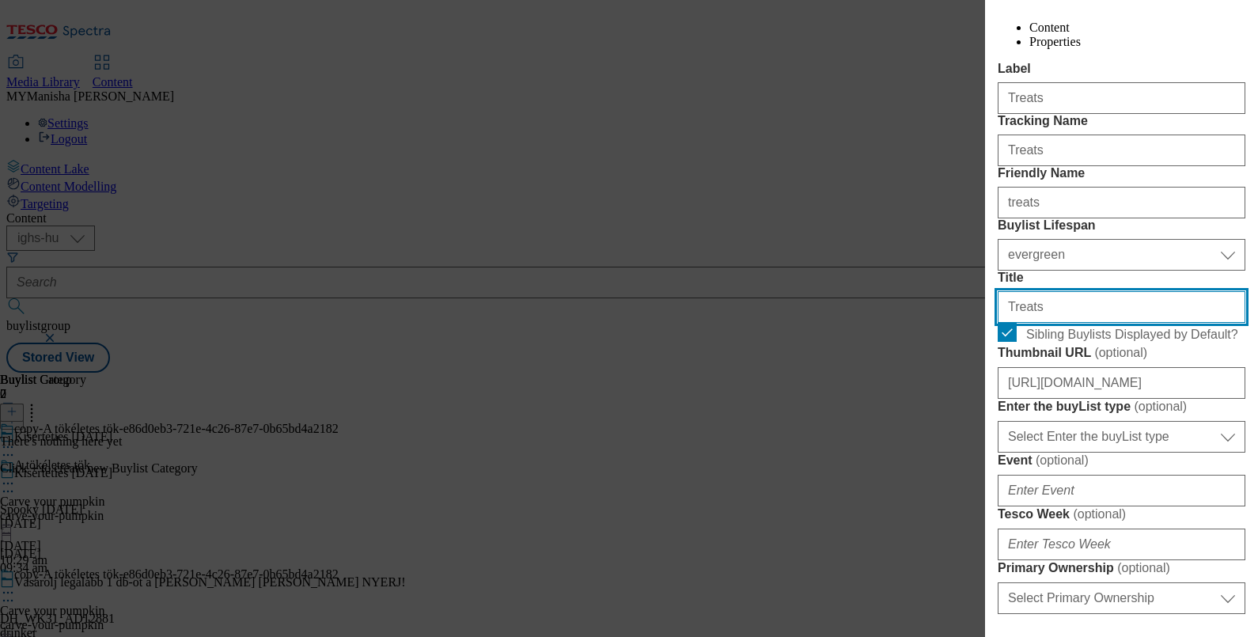
click at [1068, 323] on input "Treats" at bounding box center [1122, 307] width 248 height 32
type input "T"
paste input "Édességek"
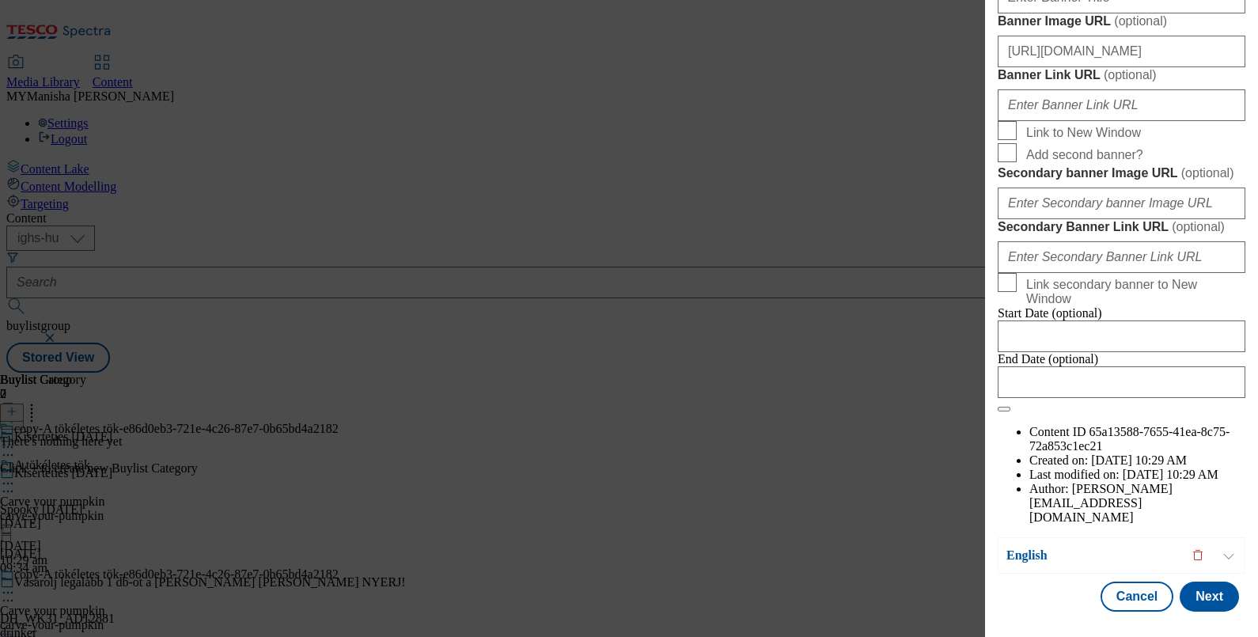
scroll to position [1696, 3]
type input "Édességek"
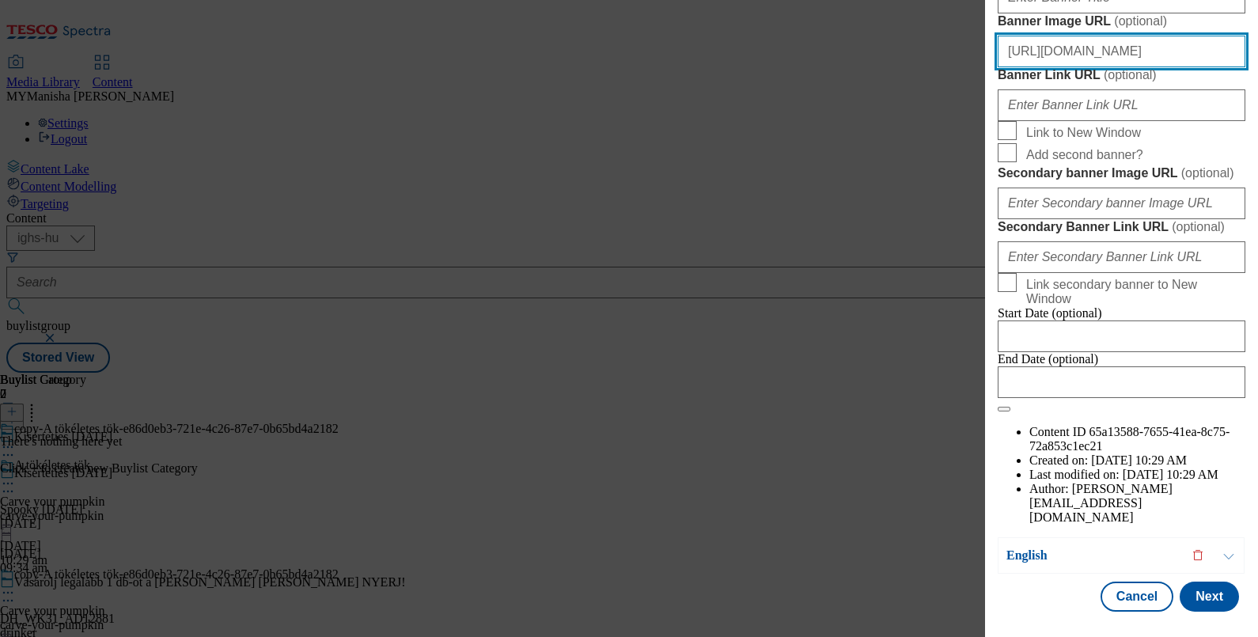
click at [1100, 53] on input "https://digitalcontent.api.tesco.com/v2/media/ighs-ce-mktg/cf3f0ee4-7b8b-40a8-8…" at bounding box center [1122, 52] width 248 height 32
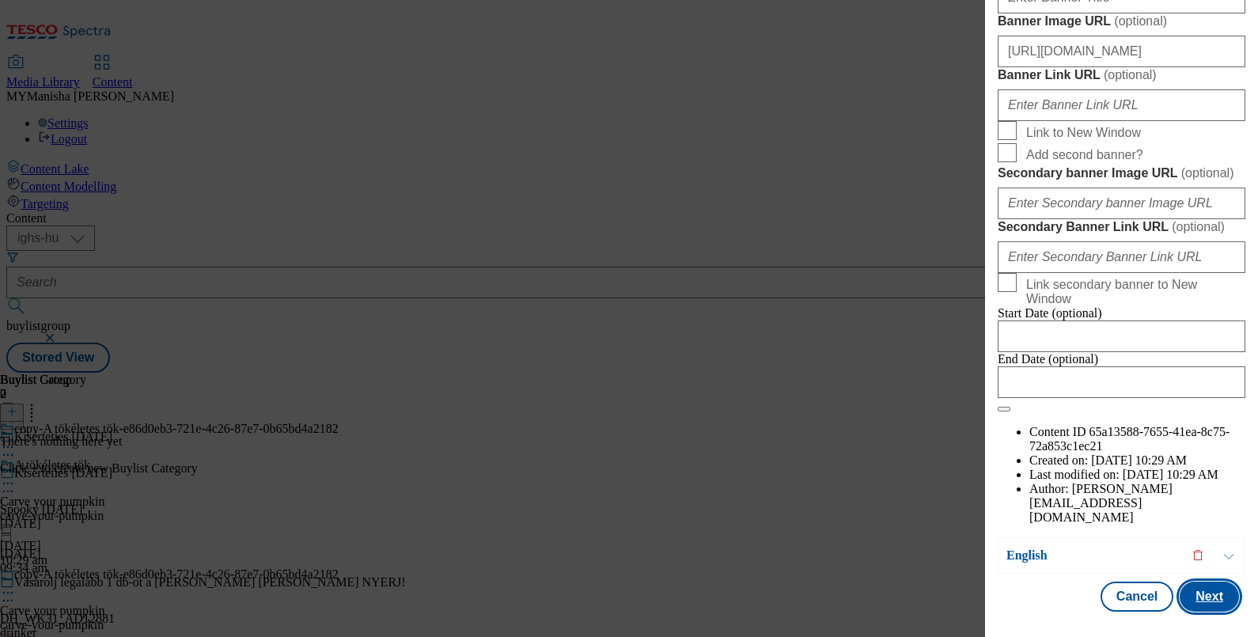
scroll to position [0, 0]
click at [1186, 581] on button "Next" at bounding box center [1208, 596] width 59 height 30
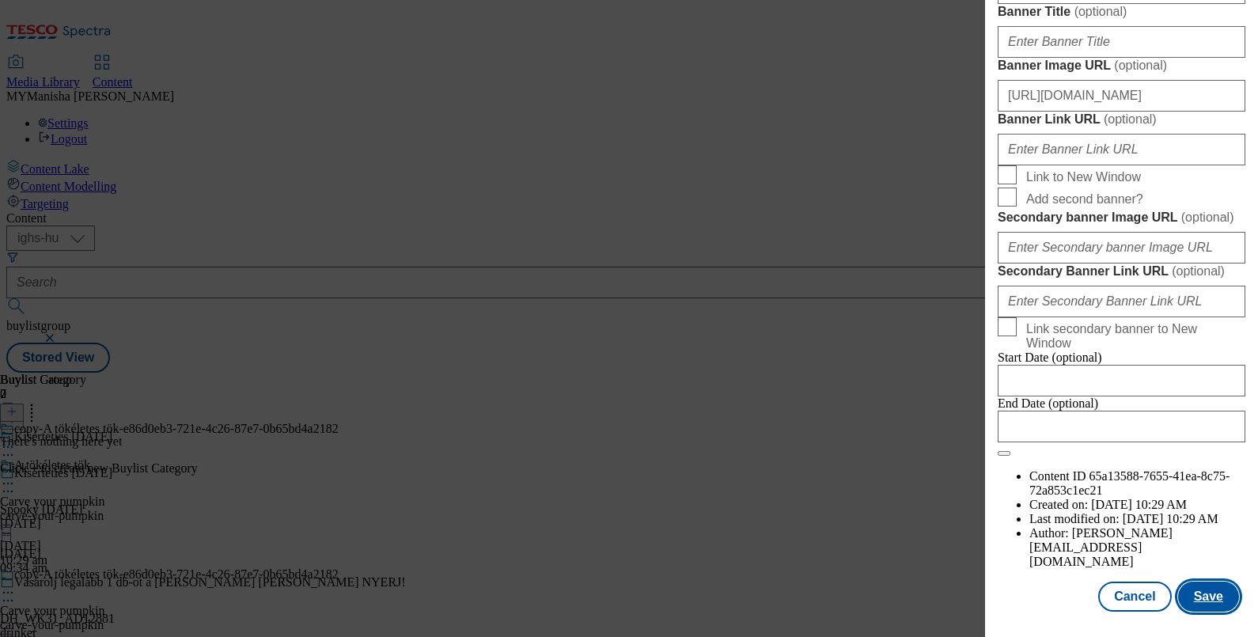
click at [1202, 586] on button "Save" at bounding box center [1208, 596] width 61 height 30
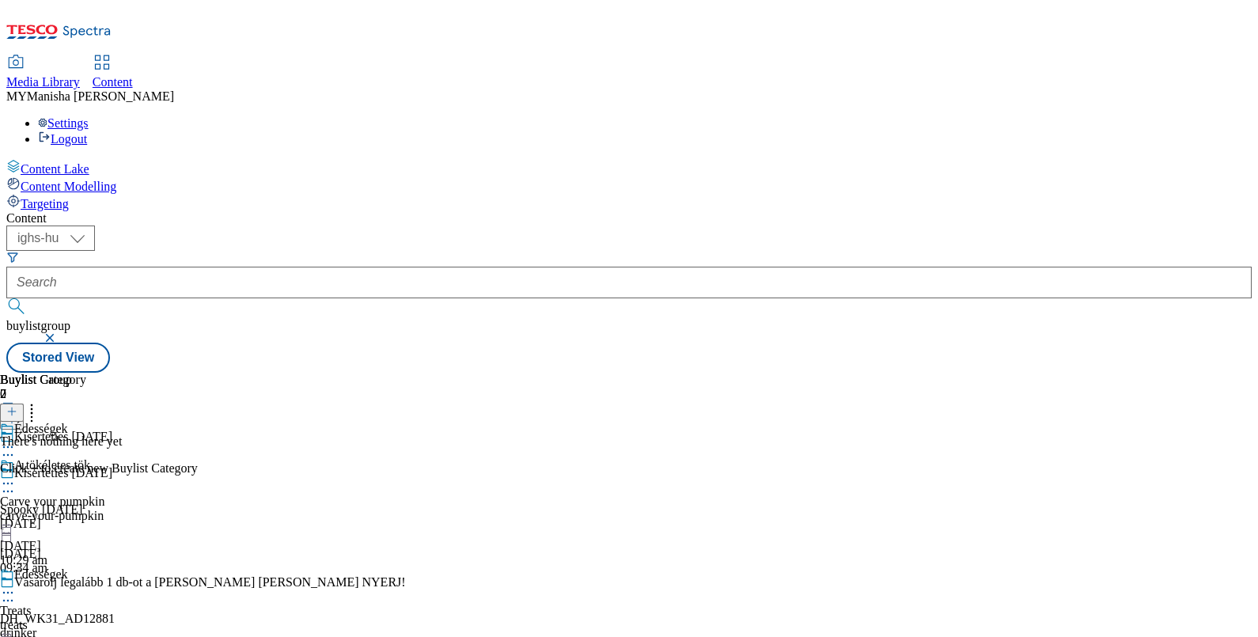
click at [16, 585] on icon at bounding box center [8, 593] width 16 height 16
click at [74, 636] on span "Copy" at bounding box center [61, 644] width 25 height 12
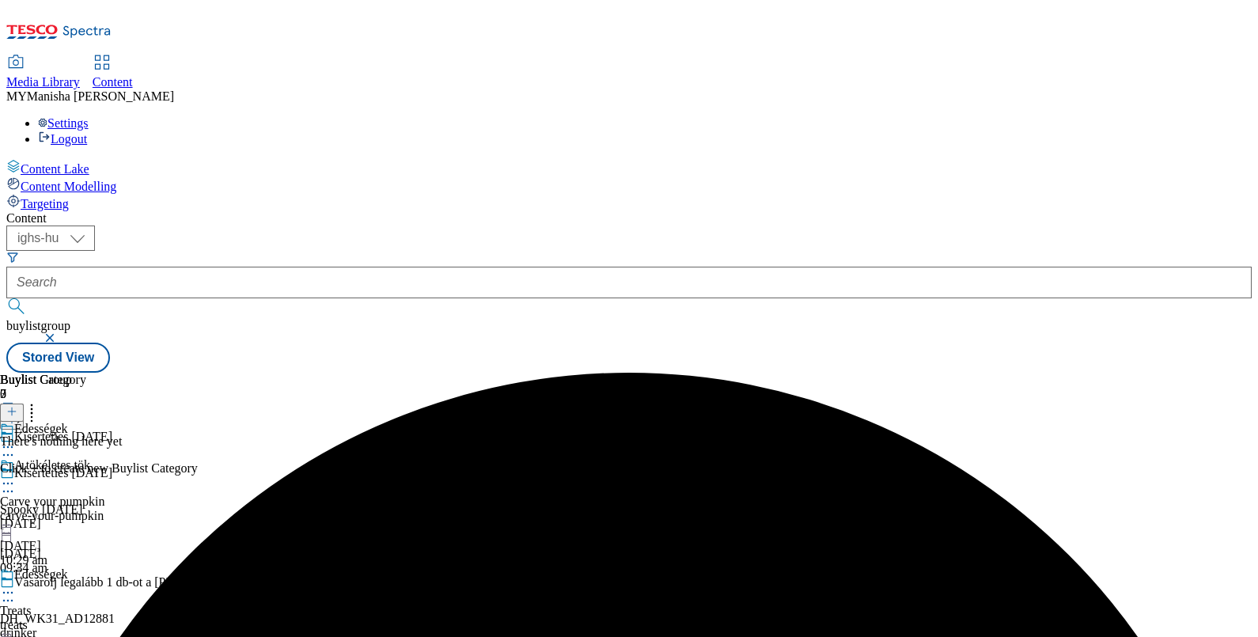
scroll to position [118, 0]
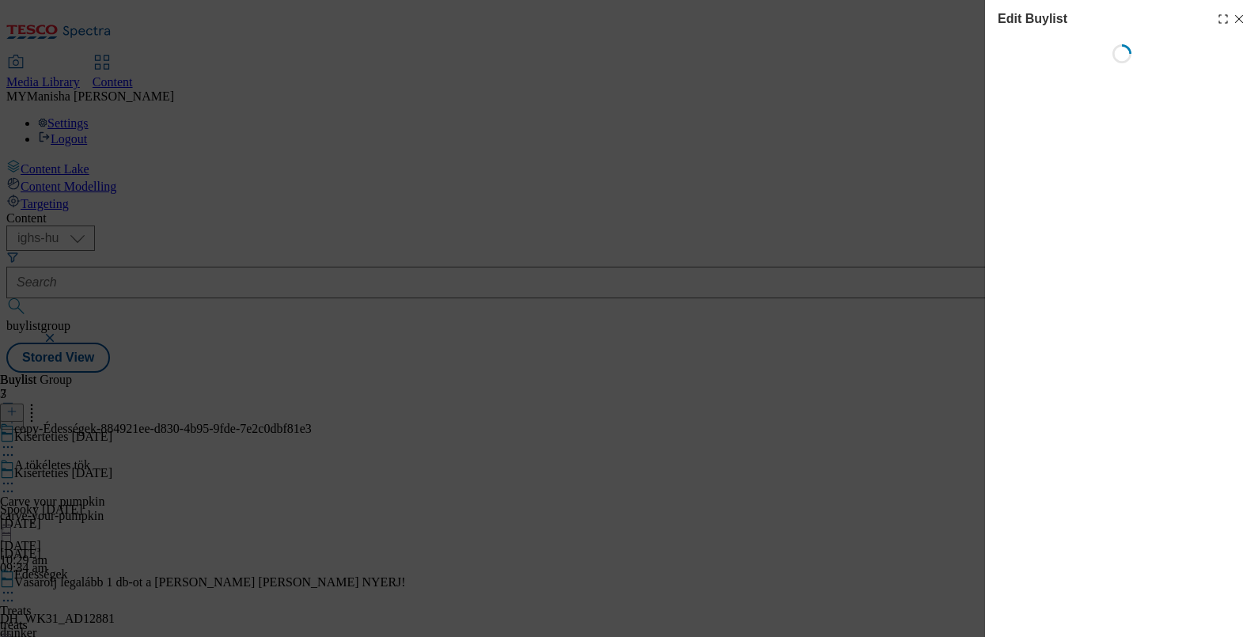
select select "evergreen"
select select "Banner"
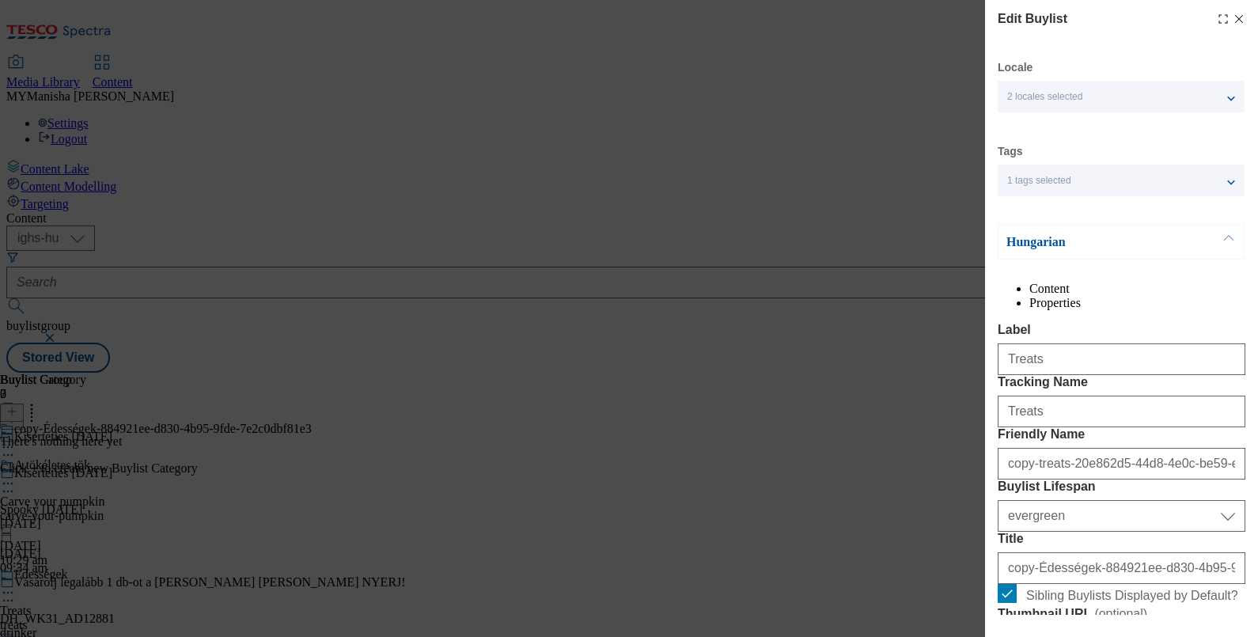
click at [1227, 245] on button "Modal" at bounding box center [1229, 241] width 30 height 33
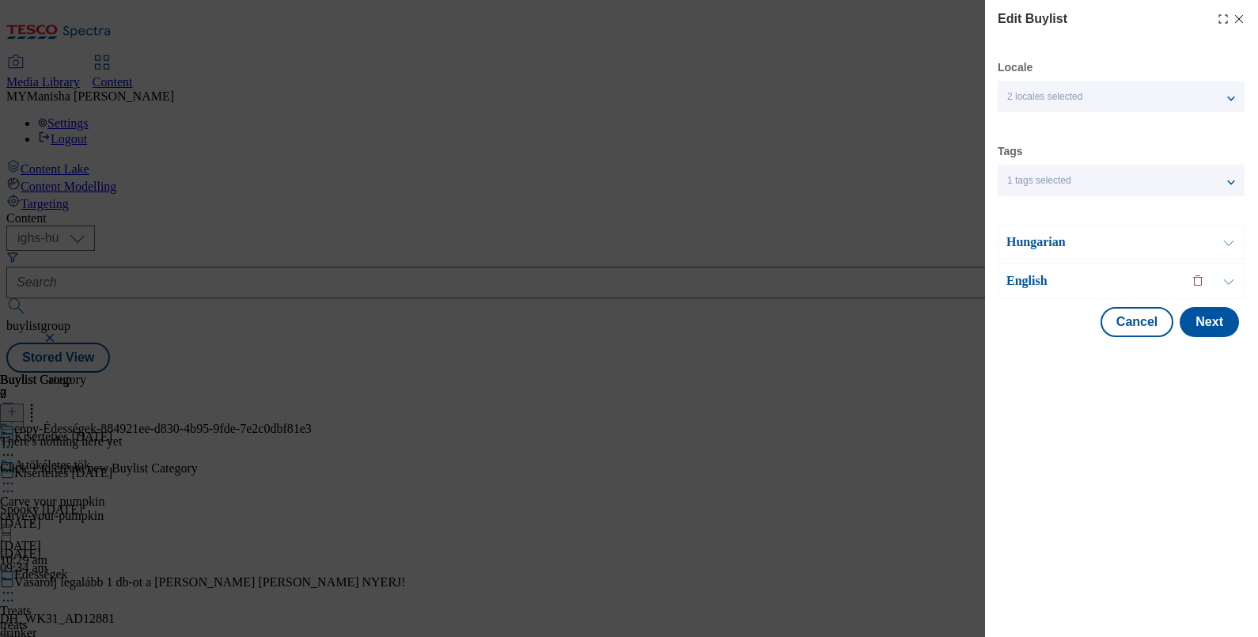
click at [1226, 278] on button "Modal" at bounding box center [1229, 280] width 30 height 35
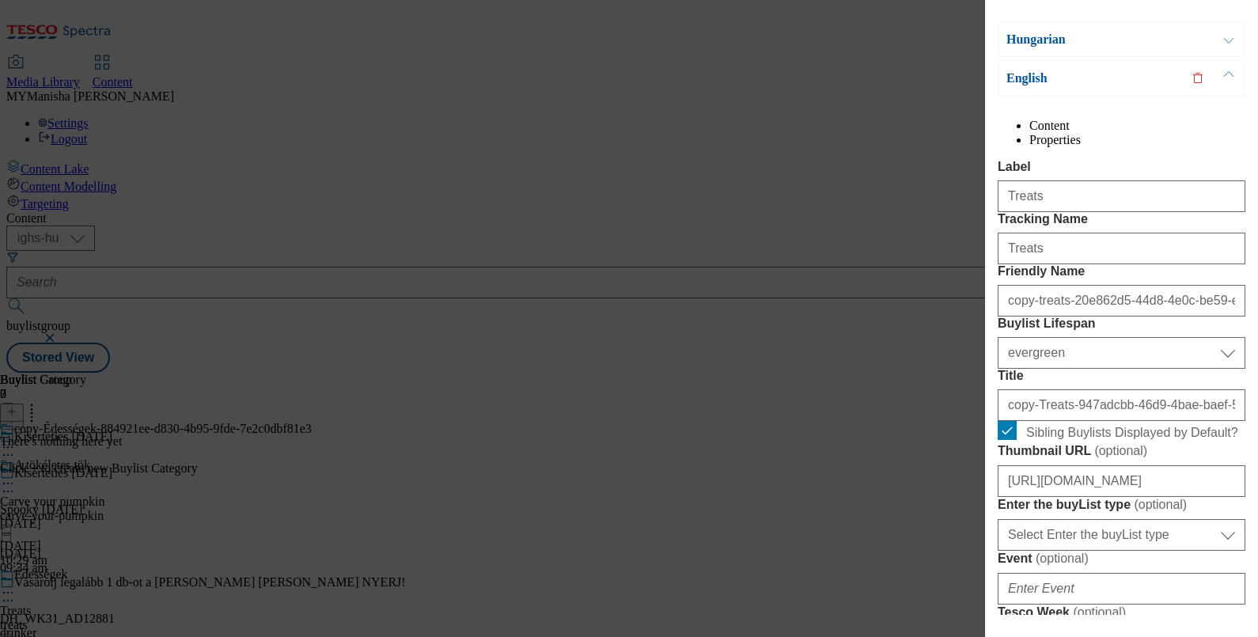
scroll to position [225, 0]
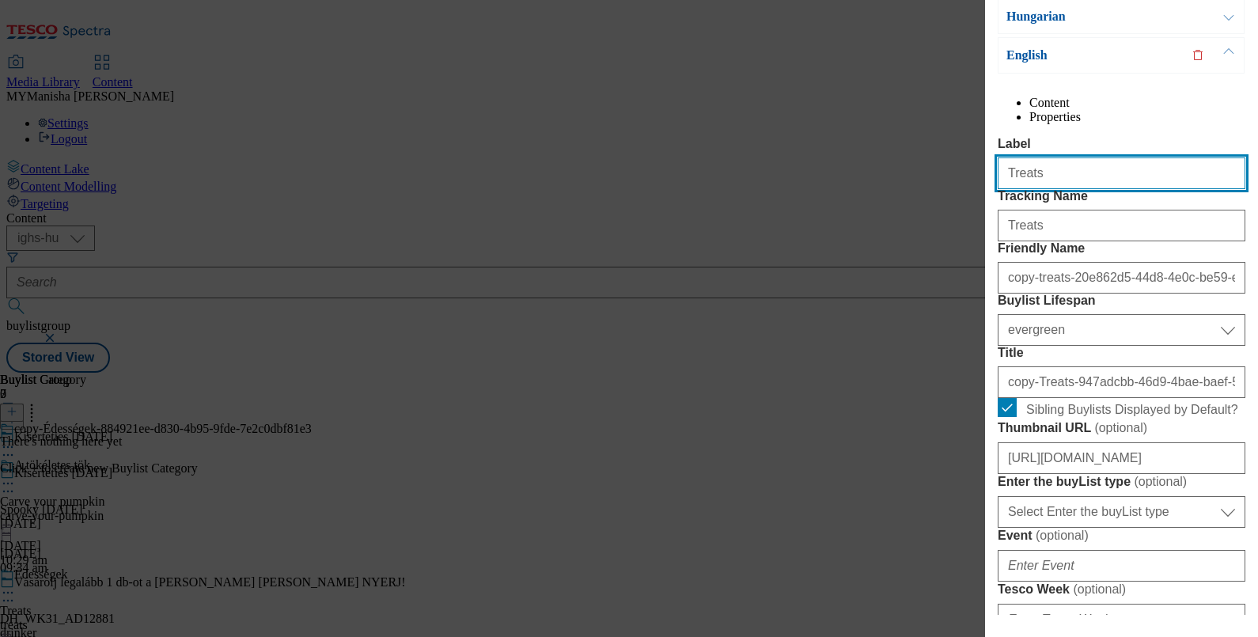
click at [1072, 189] on input "Treats" at bounding box center [1122, 173] width 248 height 32
type input "T"
click at [1150, 189] on input "Ba" at bounding box center [1122, 173] width 248 height 32
type input "Bake spooky cupcakes"
click at [1126, 189] on input "Bake spooky cupcakes" at bounding box center [1122, 173] width 248 height 32
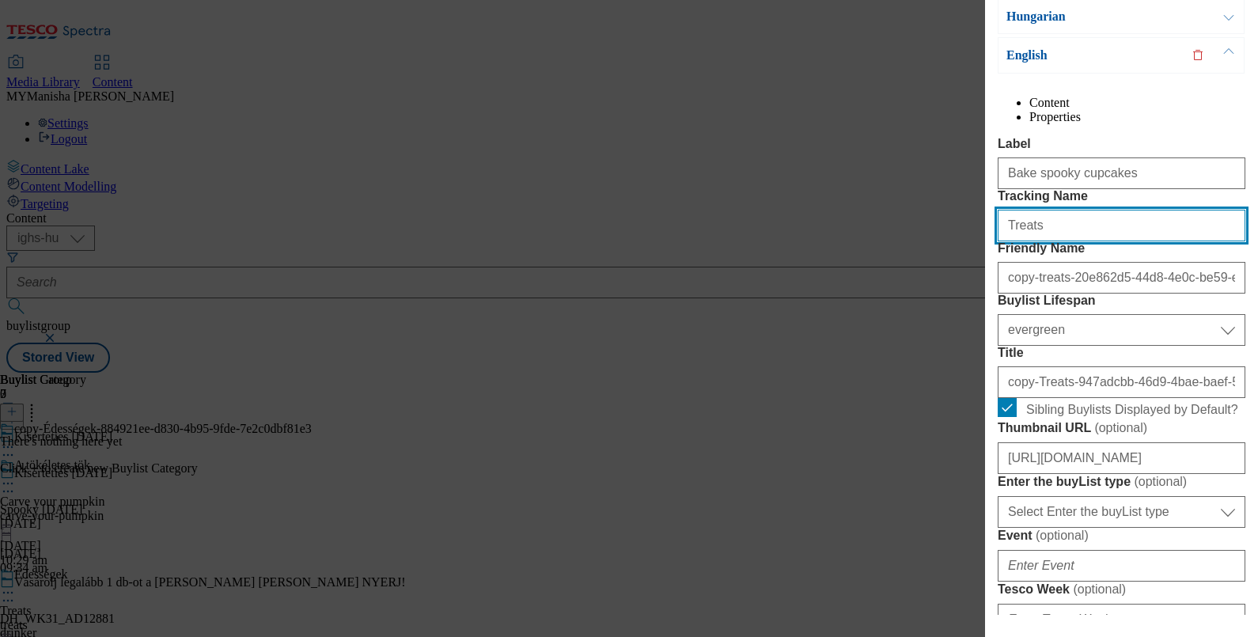
paste input "Bake spooky cupcake"
type input "Bake spooky cupcakes"
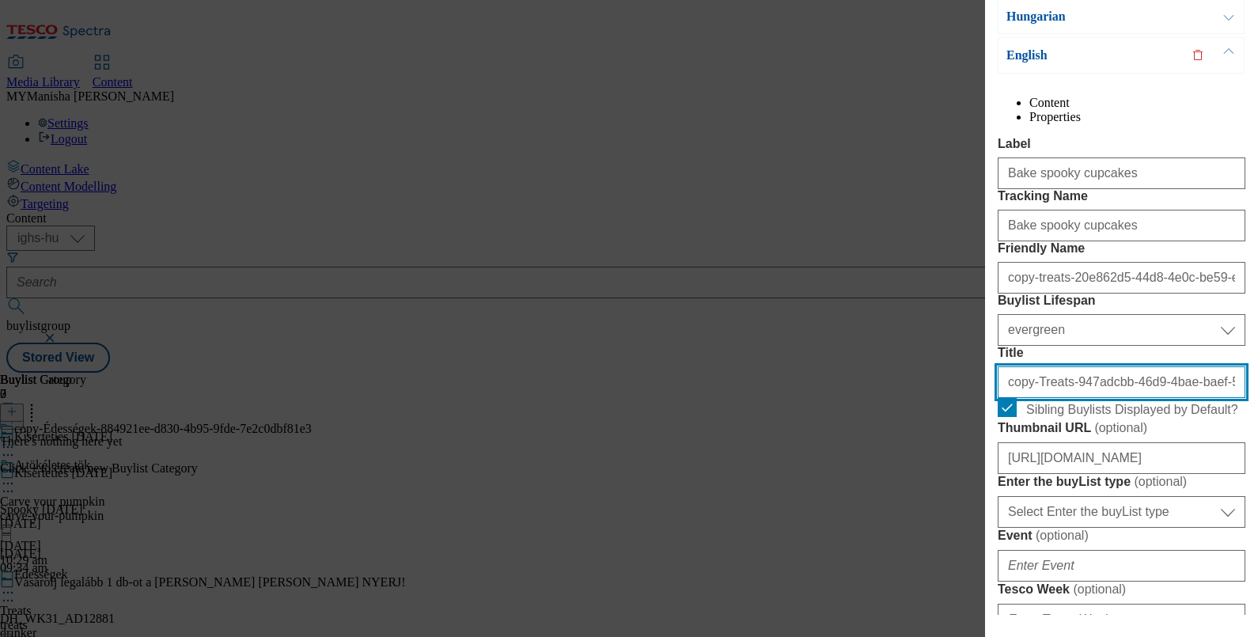
click at [1054, 398] on input "copy-Treats-947adcbb-46d9-4bae-baef-5e1c62a01f83" at bounding box center [1122, 382] width 248 height 32
paste input "Bake spooky cupcakes"
type input "Bake spooky cupcakes"
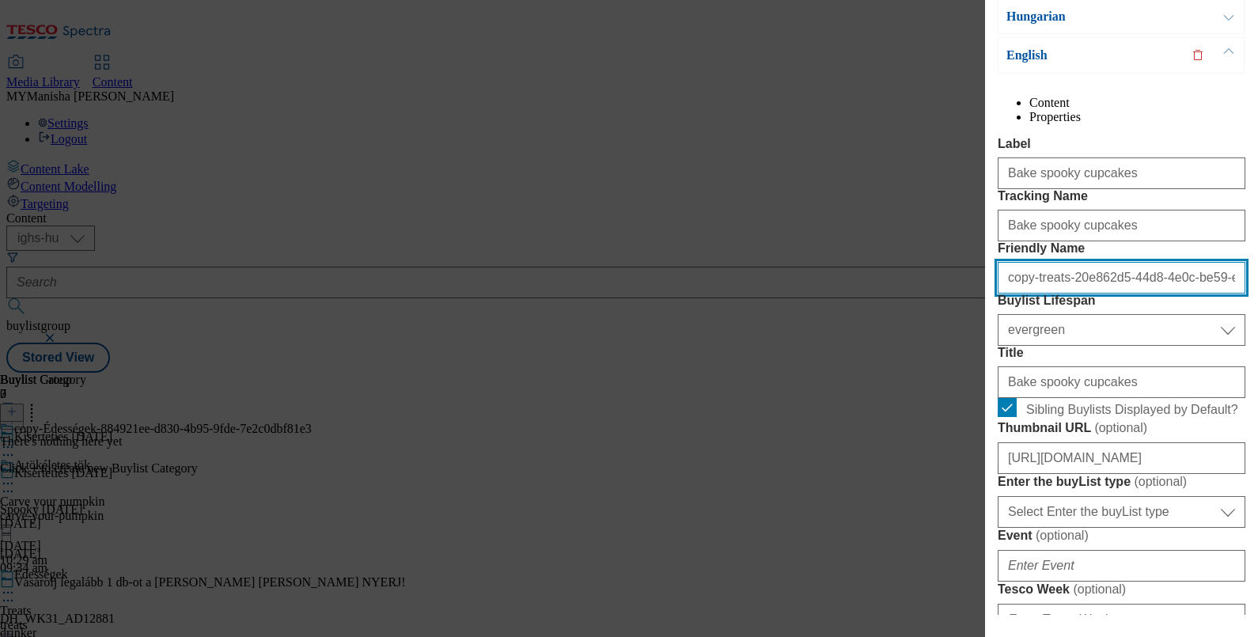
click at [1052, 293] on input "copy-treats-20e862d5-44d8-4e0c-be59-ebe1151c02f1" at bounding box center [1122, 278] width 248 height 32
type input "a"
type input "bake-spooky-cupcakes"
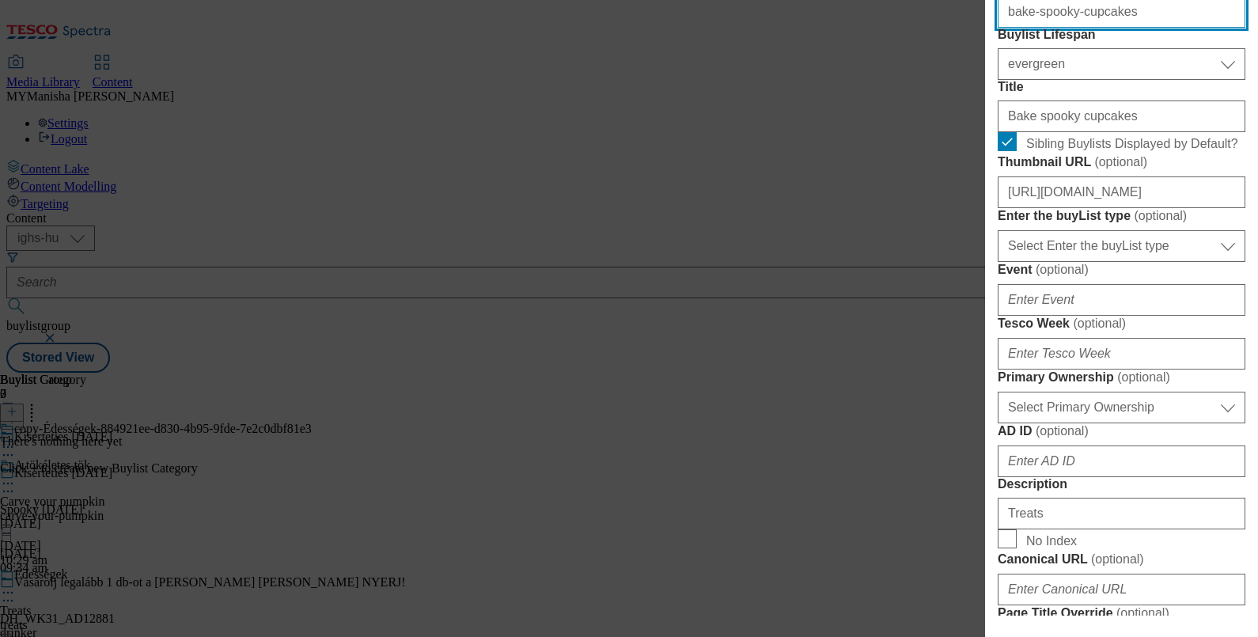
scroll to position [500, 0]
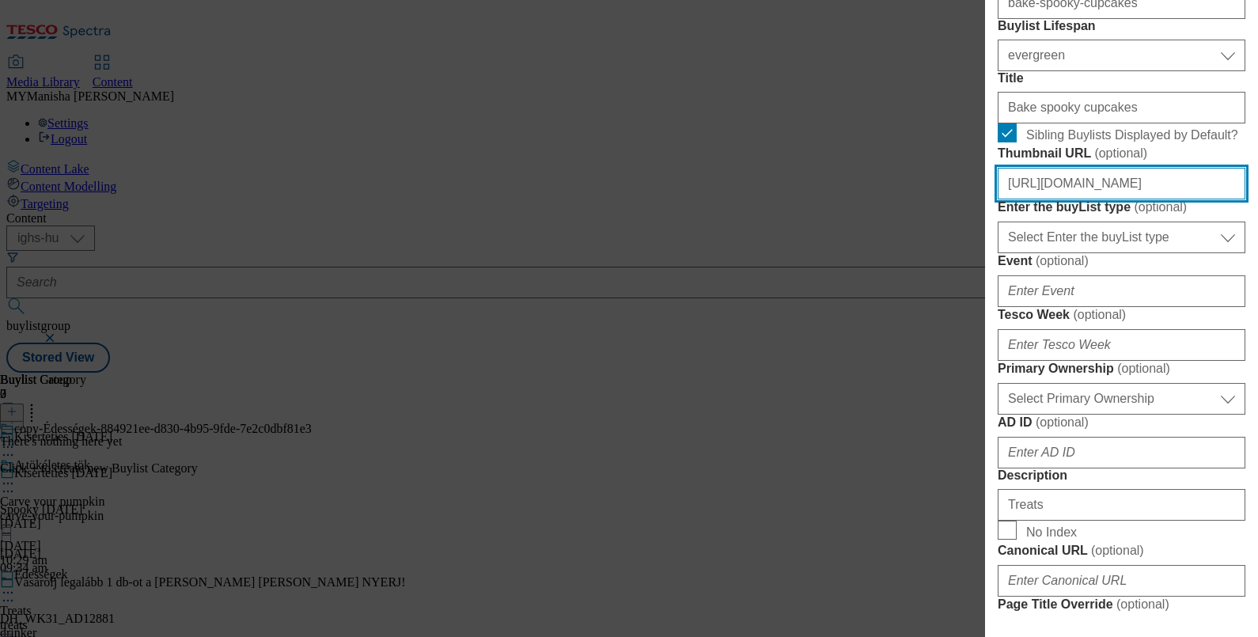
click at [1129, 199] on input "https://digitalcontent.api.tesco.com/v2/media/ighs-ce-mktg/32f3d073-68b7-412e-8…" at bounding box center [1122, 184] width 248 height 32
paste input "b6921f91-3ed2-437c-852a-84b39187b566/SK_image_3"
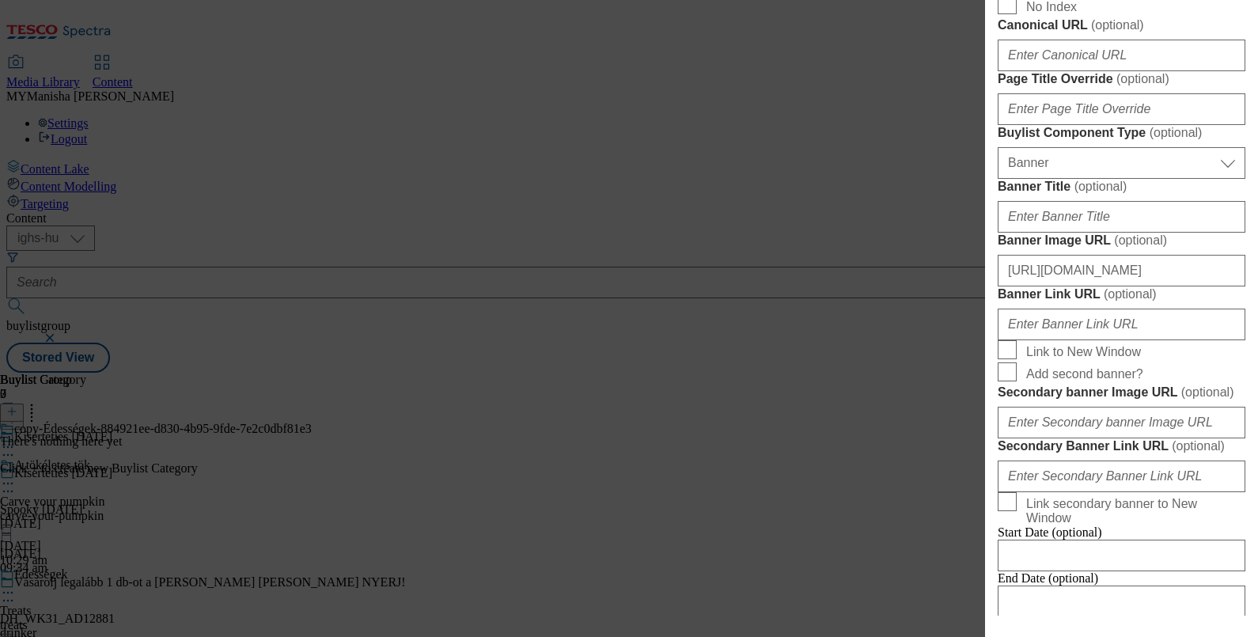
scroll to position [1028, 0]
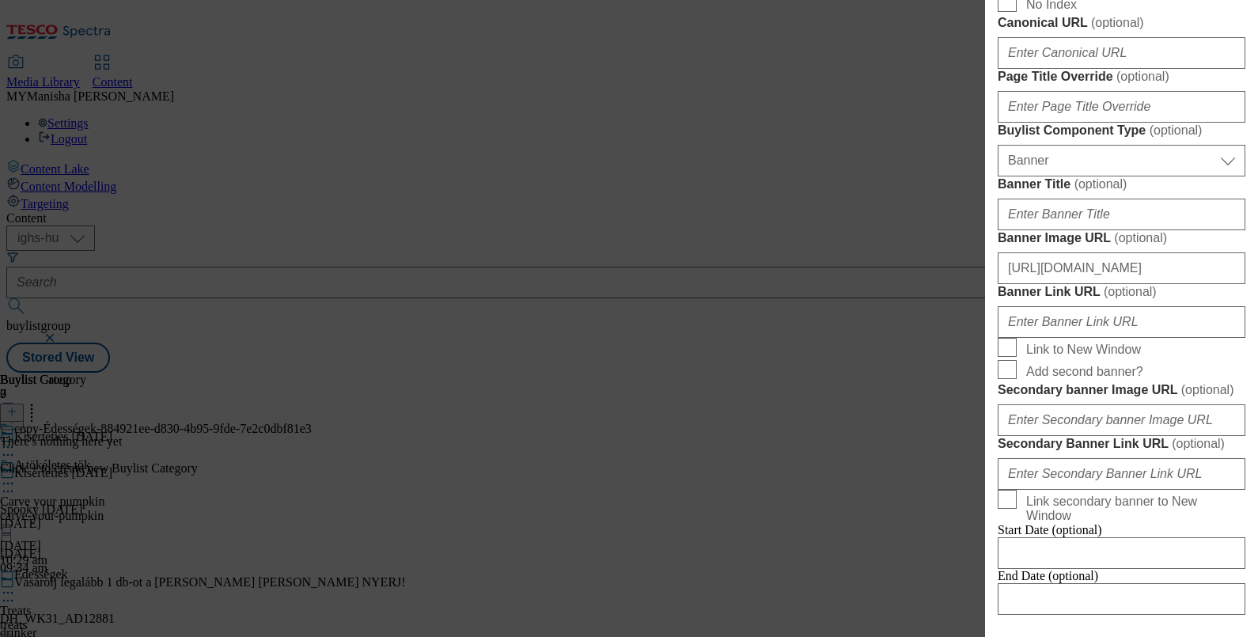
type input "https://digitalcontent.api.tesco.com/v2/media/ighs-ce-mktg/b6921f91-3ed2-437c-8…"
type input "Bake spooky cupcakes"
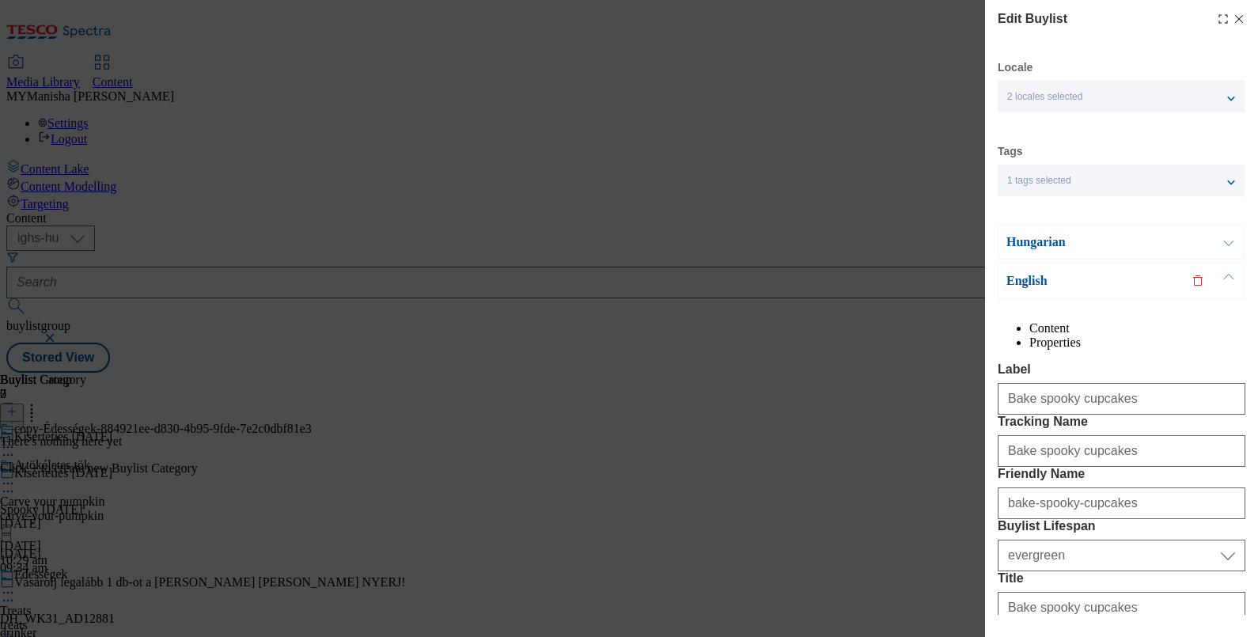
scroll to position [0, 3]
click at [1215, 249] on button "Modal" at bounding box center [1229, 241] width 30 height 33
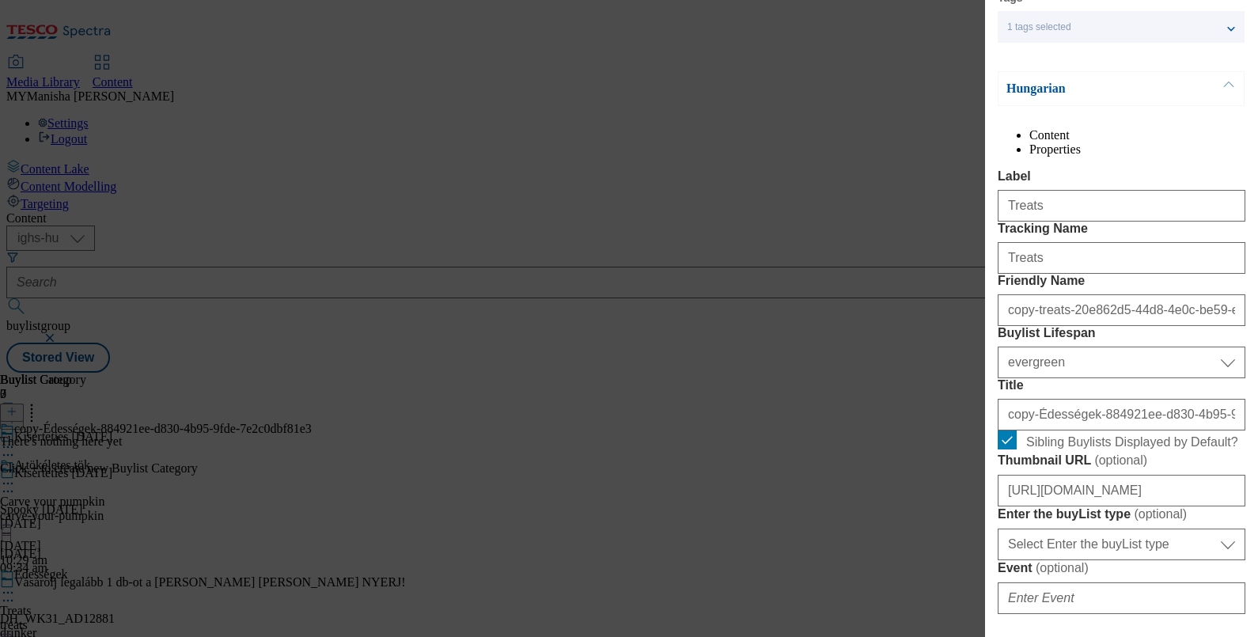
scroll to position [153, 3]
click at [1052, 222] on input "Treats" at bounding box center [1122, 206] width 248 height 32
paste input "https://digitalcontent.api.tesco.com/v2/media/ighs-ce-mktg/b6921f91-3ed2-437c-8…"
type input "Bake spooky cupcakes"
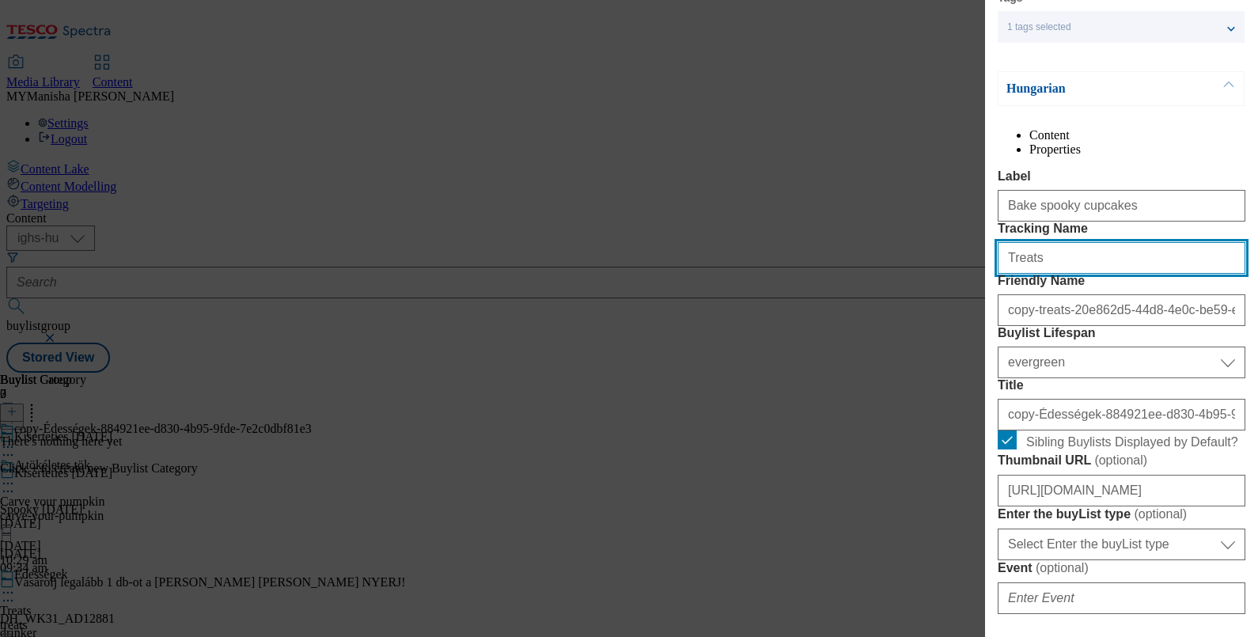
click at [1055, 274] on input "Treats" at bounding box center [1122, 258] width 248 height 32
paste input "Bake spooky cupcake"
type input "Bake spooky cupcakes"
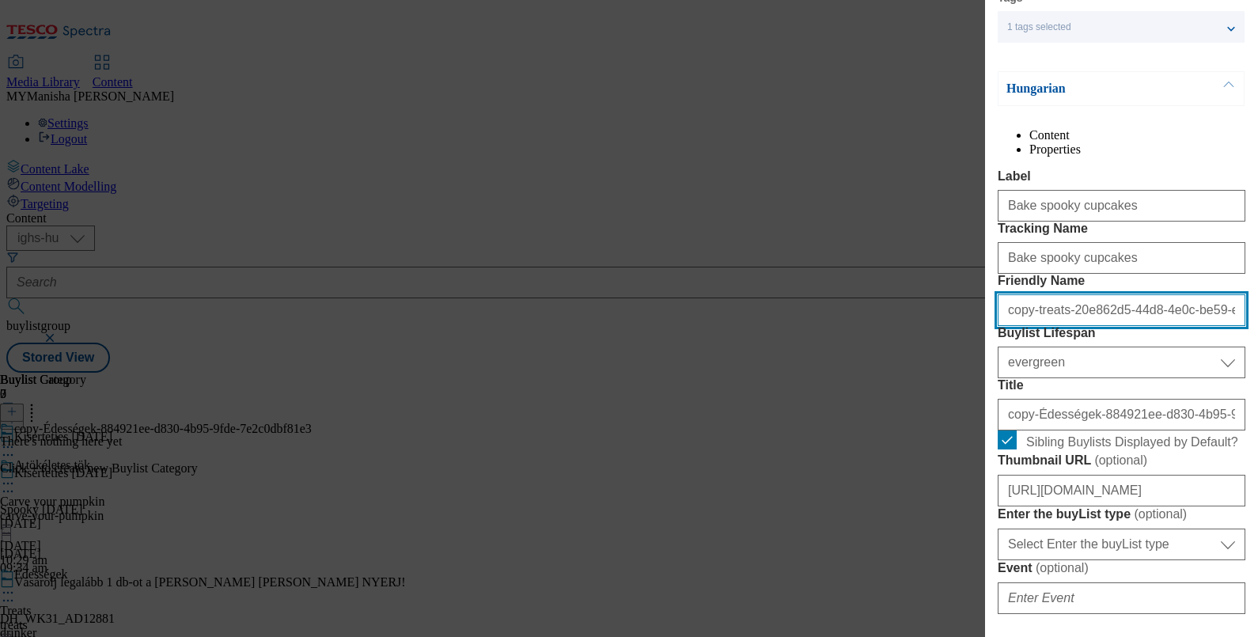
click at [1062, 326] on input "copy-treats-20e862d5-44d8-4e0c-be59-ebe1151c02f1" at bounding box center [1122, 310] width 248 height 32
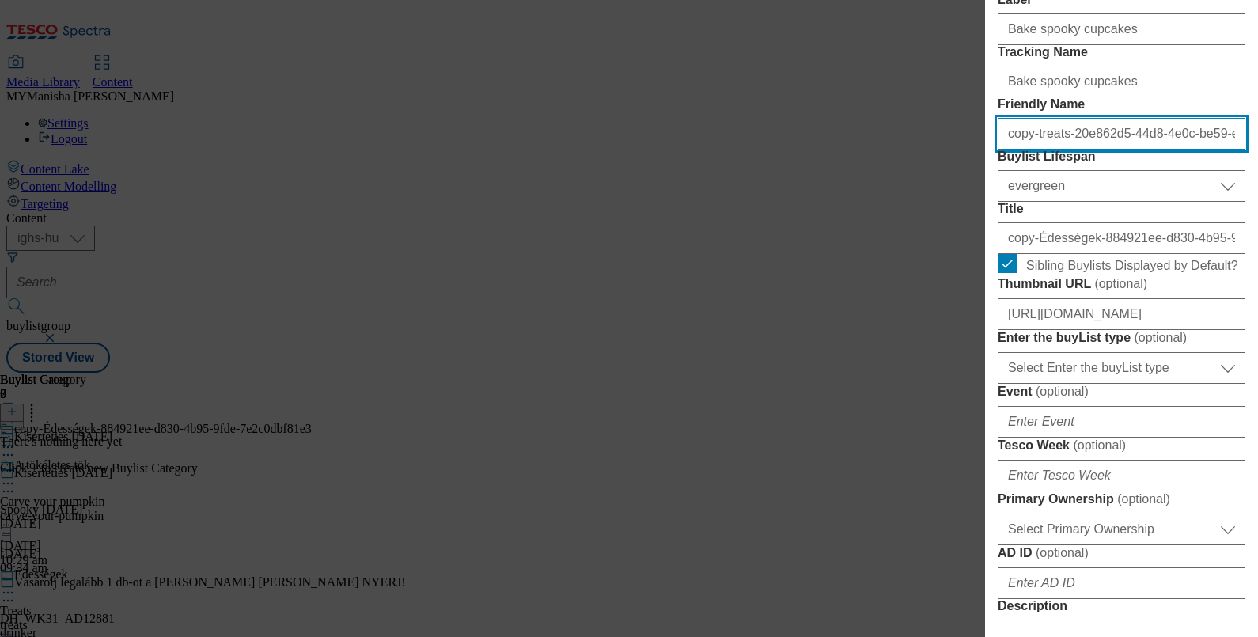
scroll to position [333, 3]
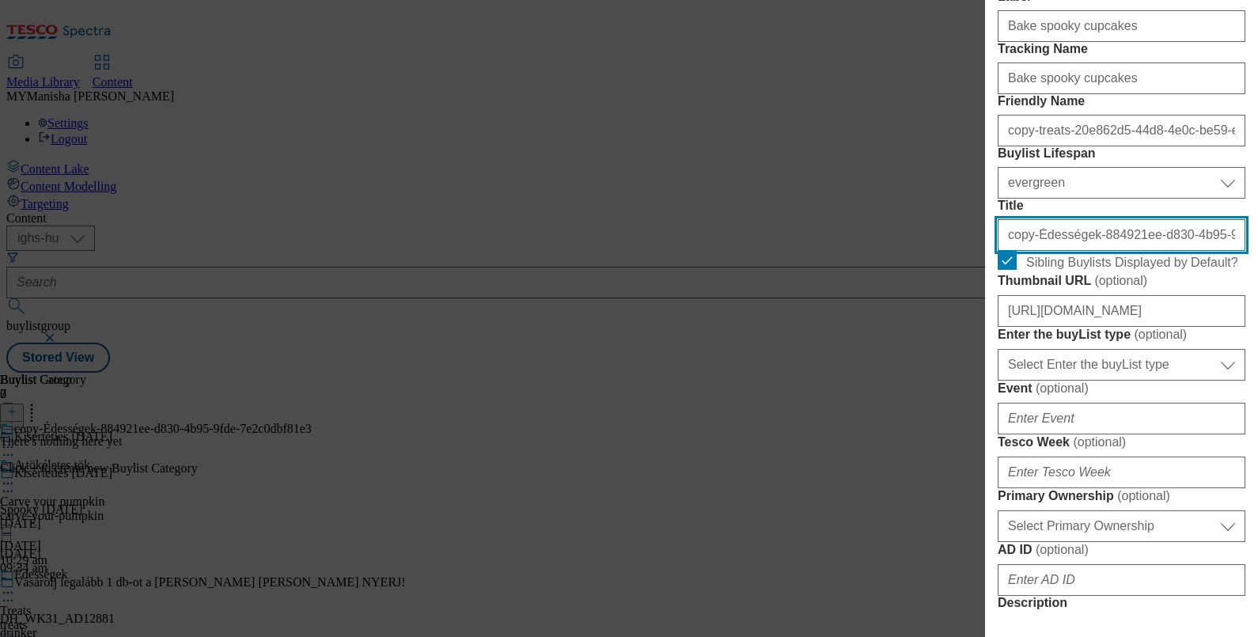
click at [1061, 251] on input "copy-Édességek-884921ee-d830-4b95-9fde-7e2c0dbf81e3" at bounding box center [1122, 235] width 248 height 32
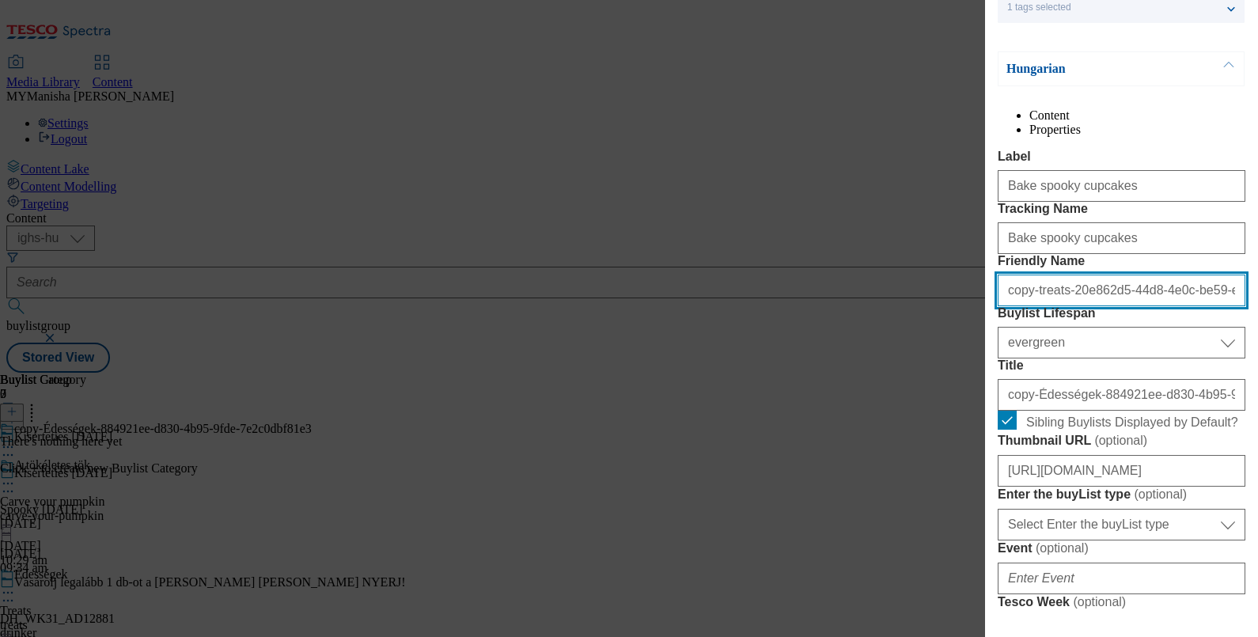
click at [1080, 306] on input "copy-treats-20e862d5-44d8-4e0c-be59-ebe1151c02f1" at bounding box center [1122, 291] width 248 height 32
type input "bake-spooky-cupcakes"
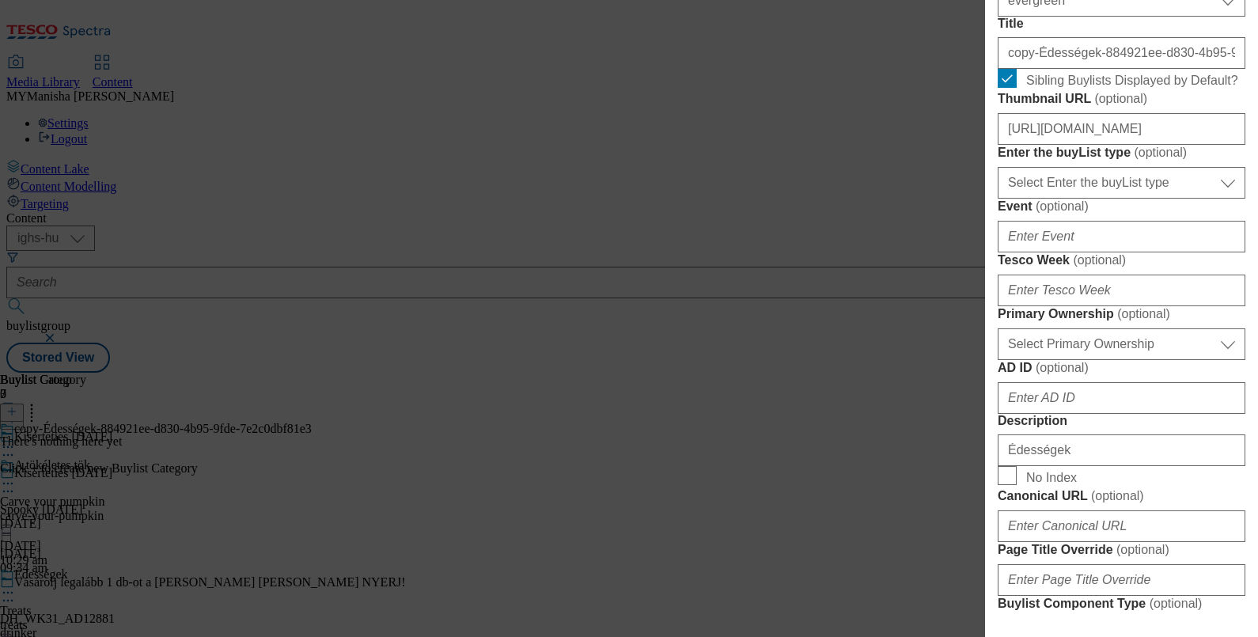
scroll to position [520, 3]
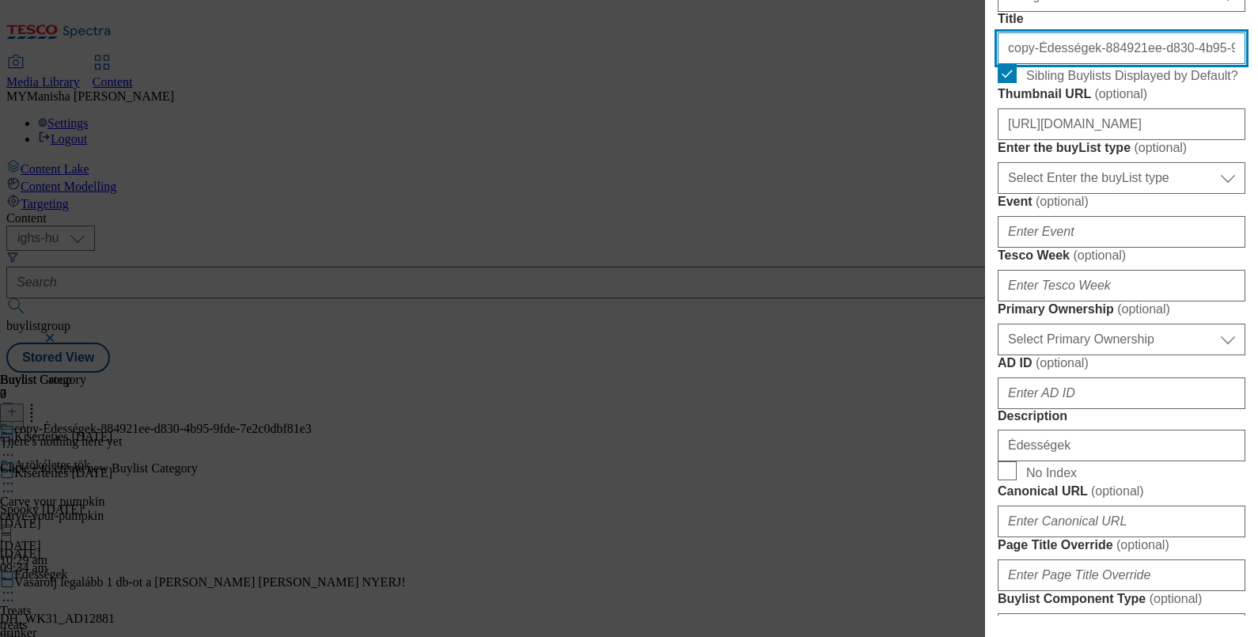
click at [1056, 64] on input "copy-Édességek-884921ee-d830-4b95-9fde-7e2c0dbf81e3" at bounding box center [1122, 48] width 248 height 32
paste input "Süss rémisztően finom muffinokat"
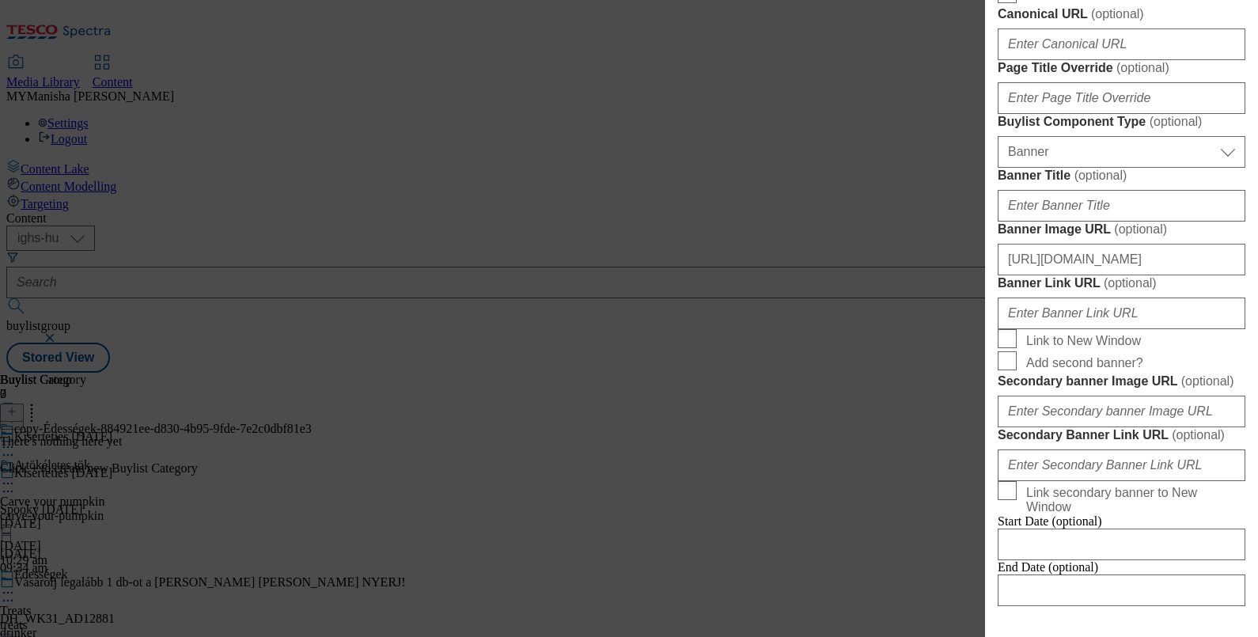
scroll to position [994, 3]
type input "Süss rémisztően finom muffinokat"
paste input "Süss rémisztően finom muffinokat"
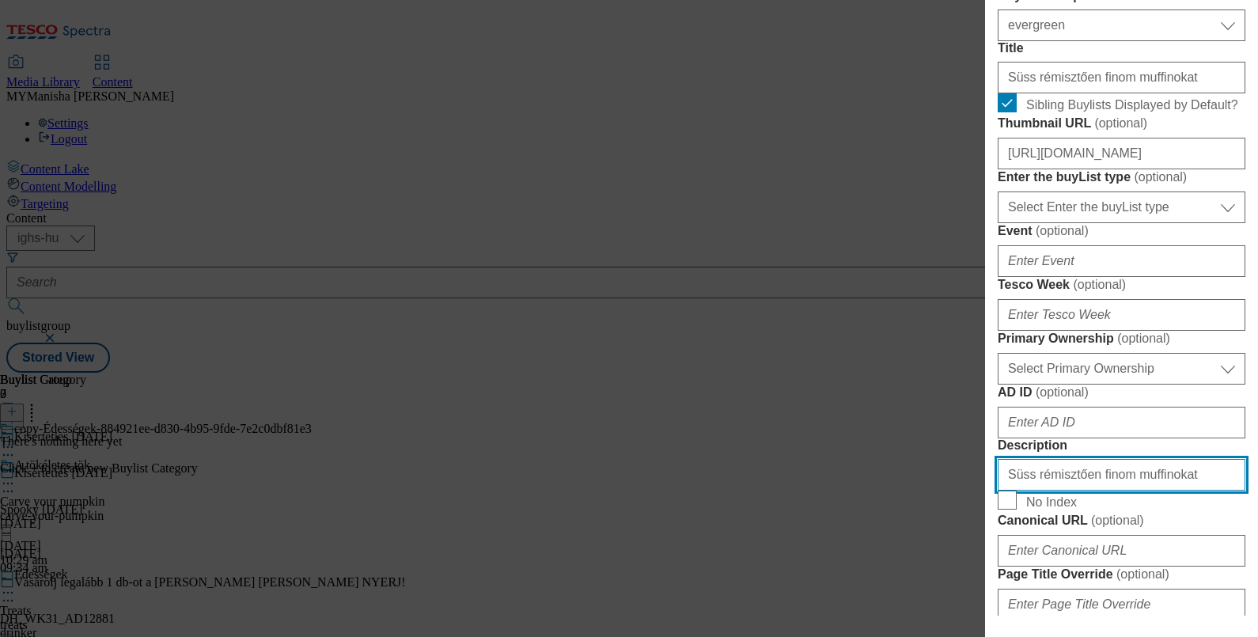
scroll to position [440, 3]
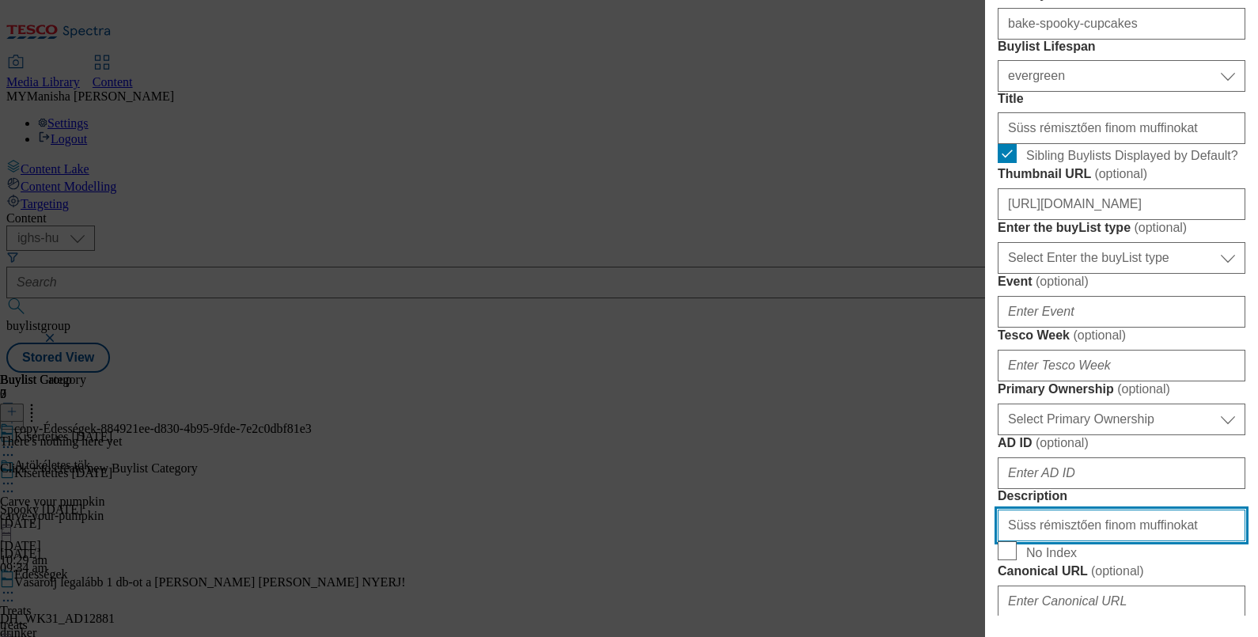
type input "Süss rémisztően finom muffinokat"
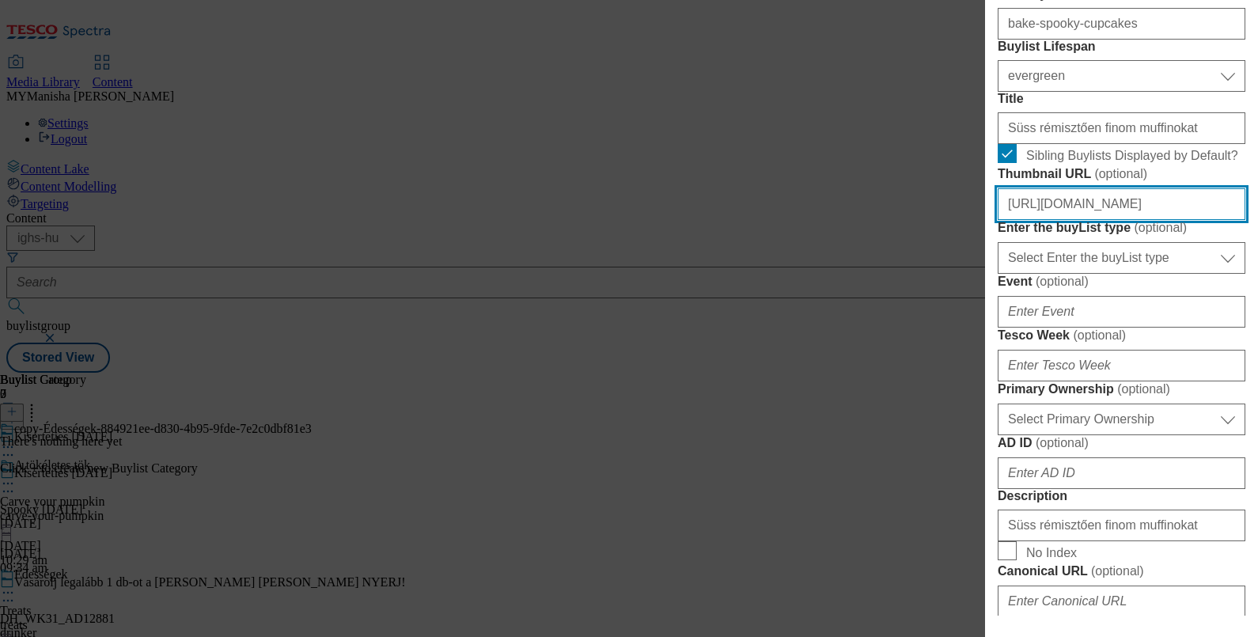
click at [1098, 220] on input "https://digitalcontent.api.tesco.com/v2/media/ighs-ce-mktg/e394e575-68e5-4514-b…" at bounding box center [1122, 204] width 248 height 32
paste input "ceedd20d-b324-48c4-9efd-702ebfa358f7/HU_image_3"
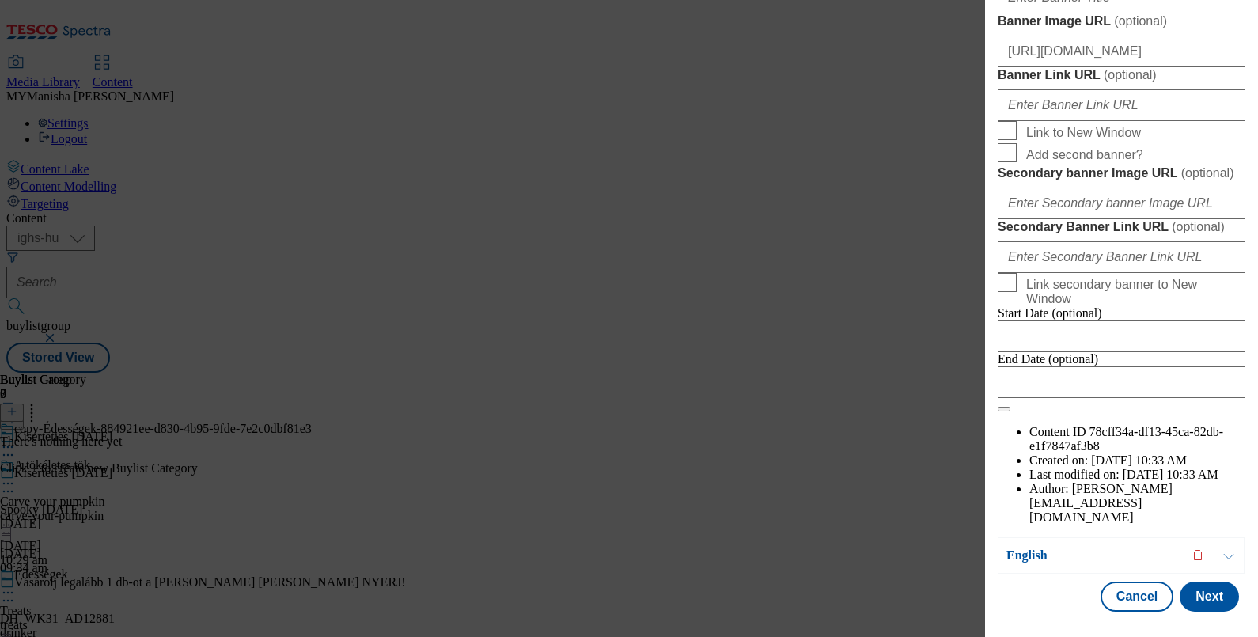
scroll to position [1626, 3]
type input "https://digitalcontent.api.tesco.com/v2/media/ighs-ce-mktg/ceedd20d-b324-48c4-9…"
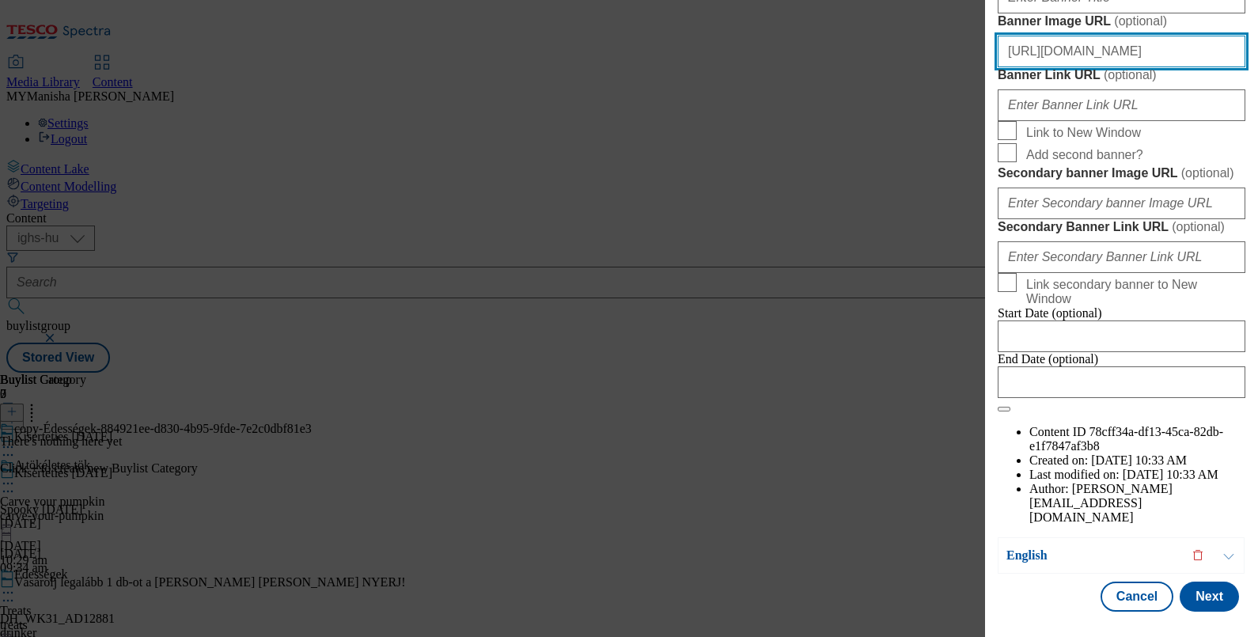
scroll to position [0, 0]
click at [1198, 67] on input "https://digitalcontent.api.tesco.com/v2/media/ighs-ce-mktg/cf3f0ee4-7b8b-40a8-8…" at bounding box center [1122, 52] width 248 height 32
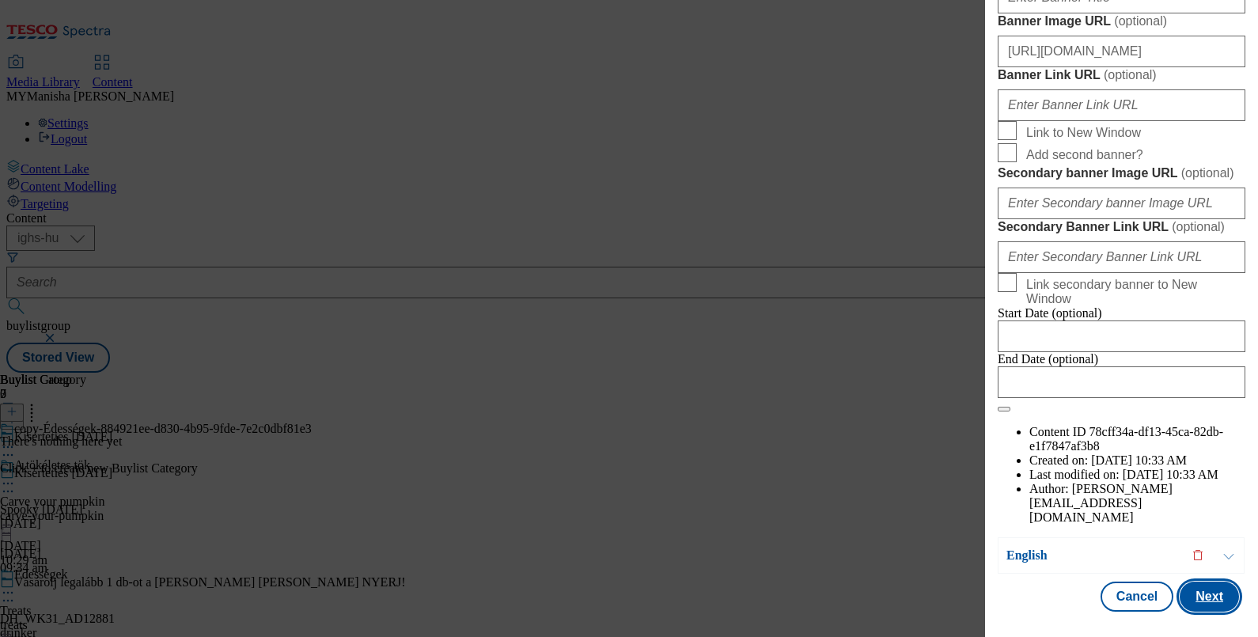
click at [1187, 585] on button "Next" at bounding box center [1208, 596] width 59 height 30
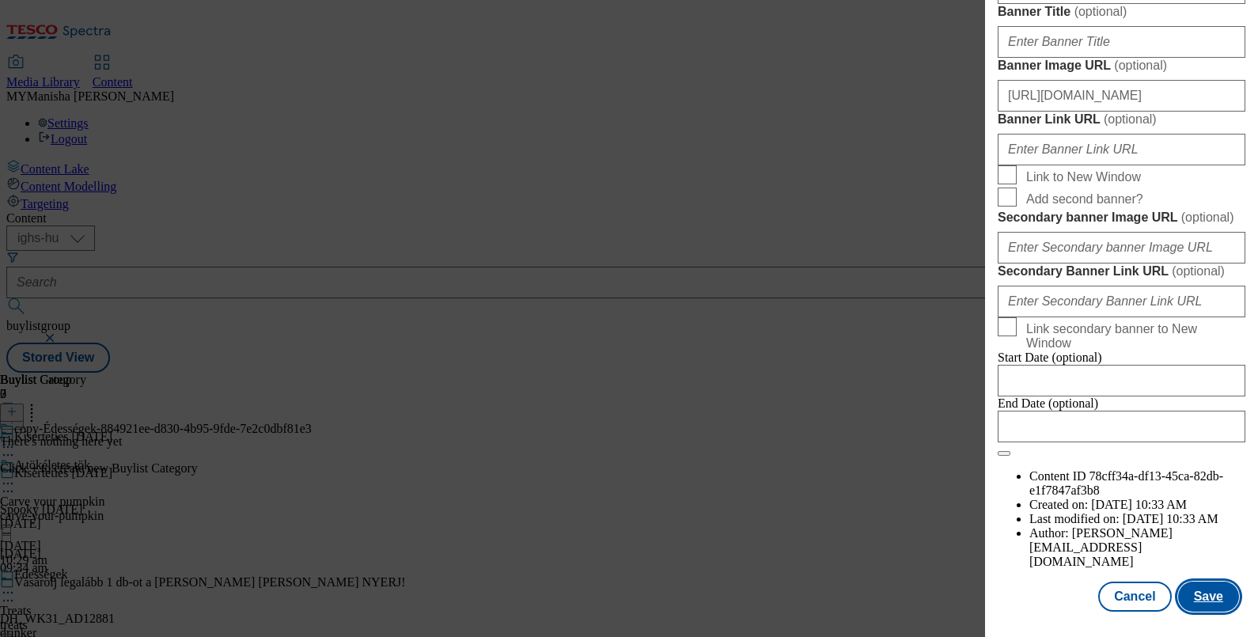
click at [1187, 585] on button "Save" at bounding box center [1208, 596] width 61 height 30
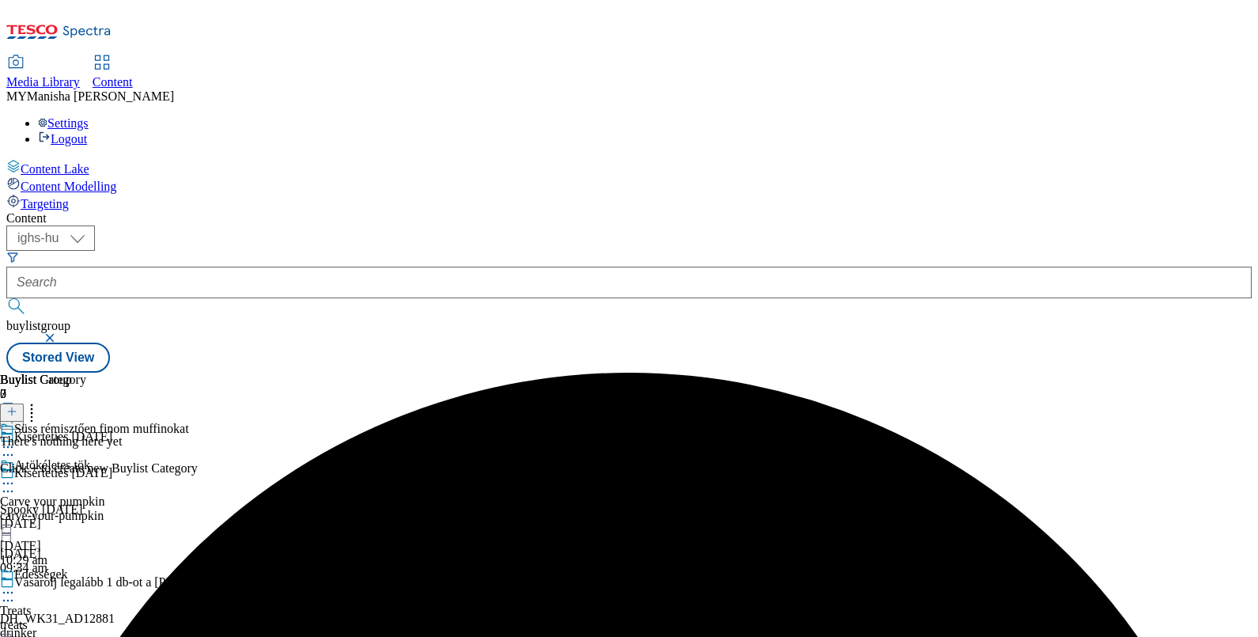
scroll to position [118, 0]
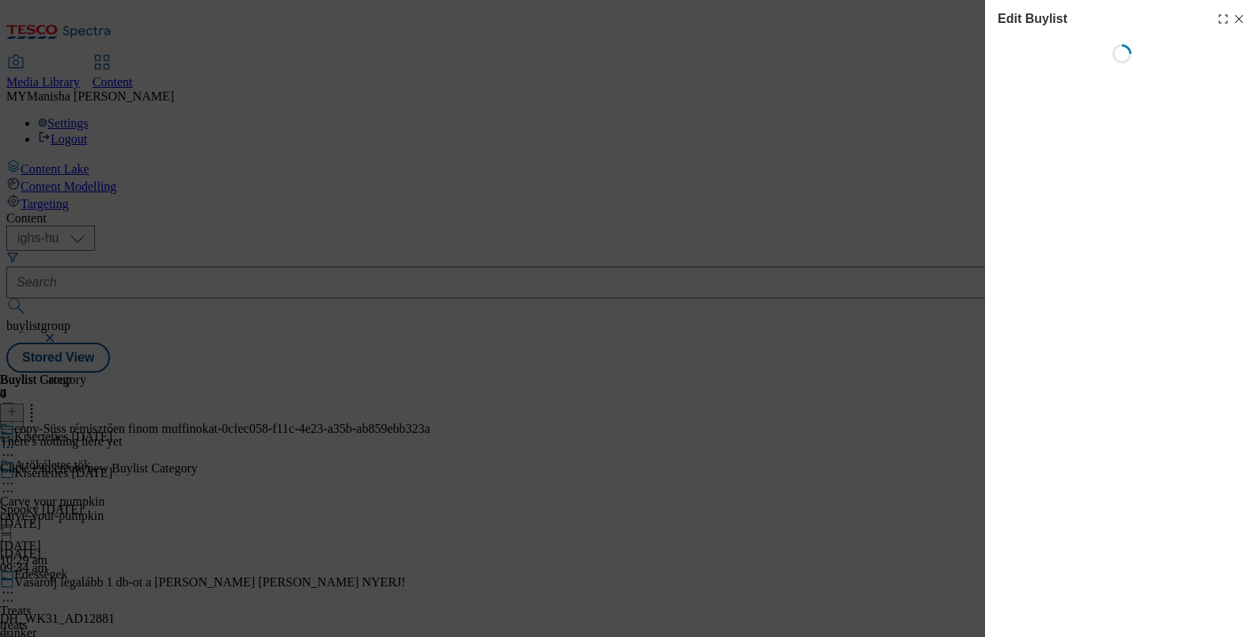
select select "evergreen"
select select "Banner"
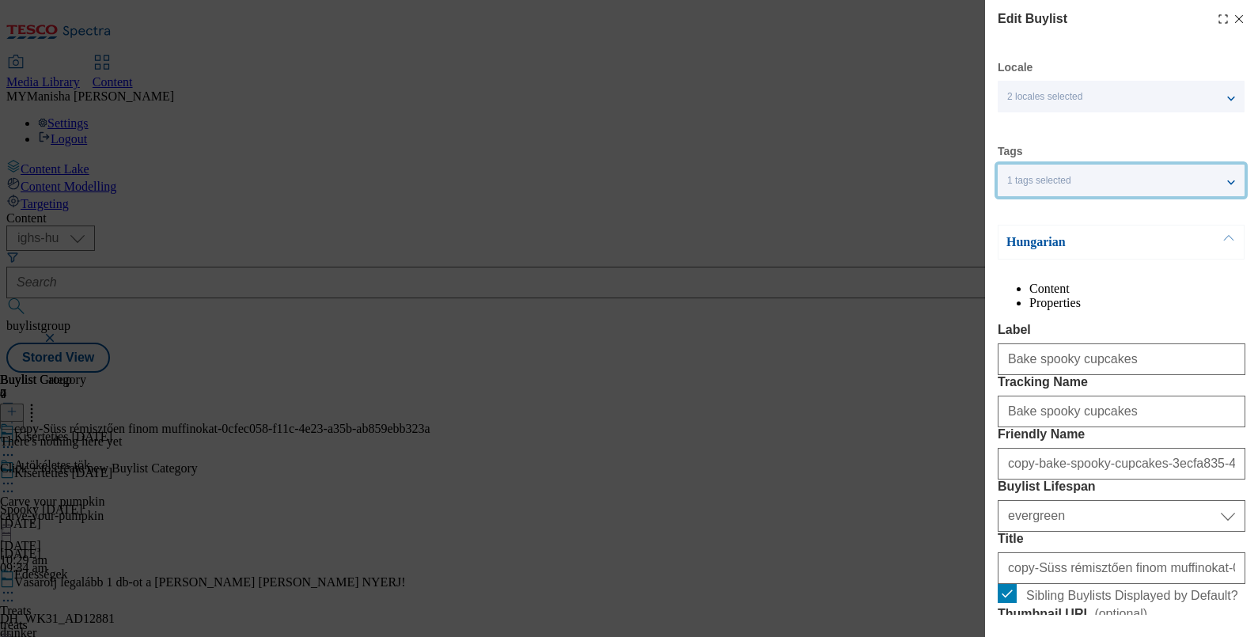
click at [1226, 179] on div "1 tags selected" at bounding box center [1121, 181] width 247 height 32
click at [1218, 236] on button "Modal" at bounding box center [1229, 241] width 30 height 33
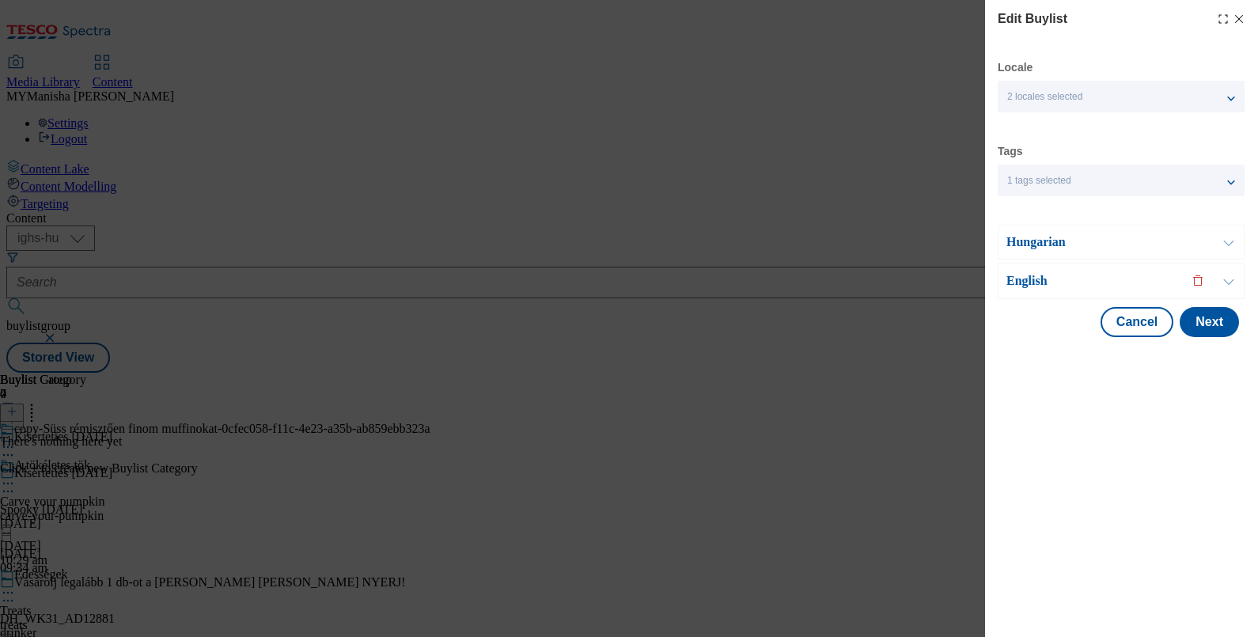
click at [1218, 277] on button "Modal" at bounding box center [1229, 280] width 30 height 35
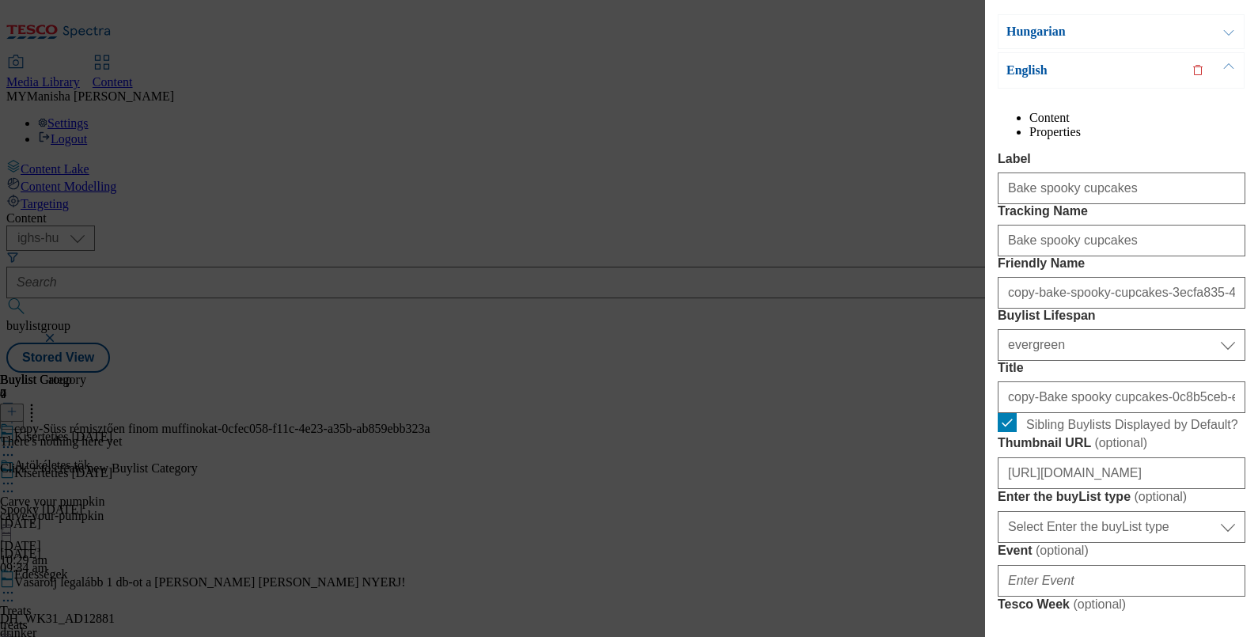
scroll to position [211, 0]
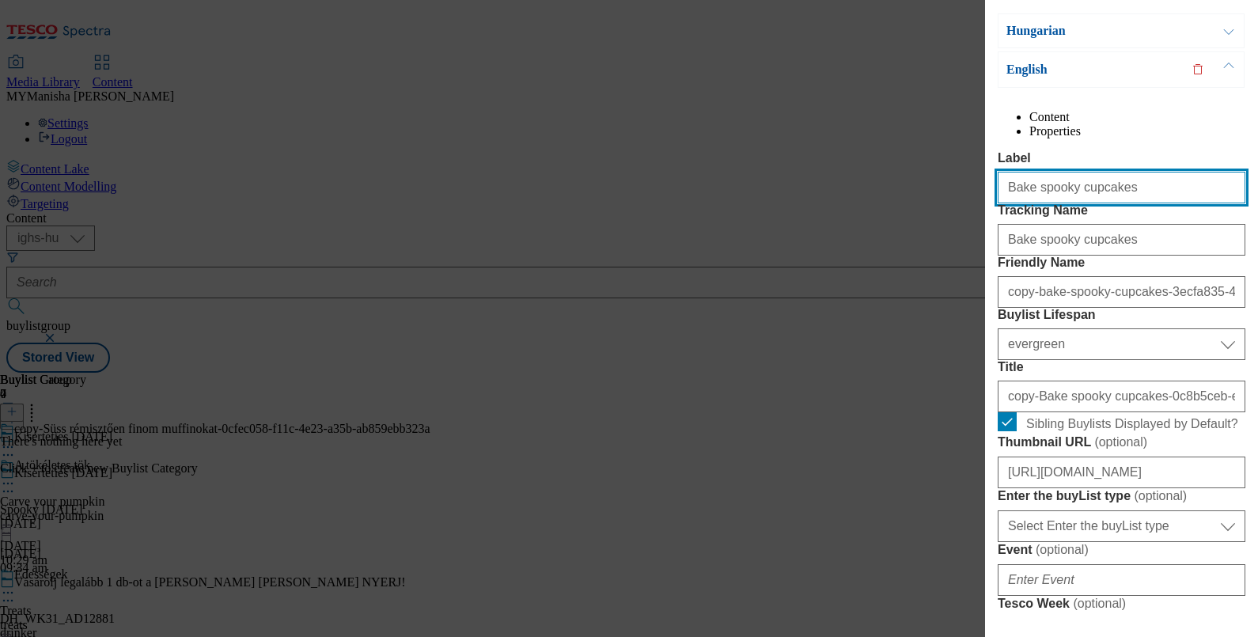
click at [1138, 203] on input "Bake spooky cupcakes" at bounding box center [1122, 188] width 248 height 32
type input "Halloween masks"
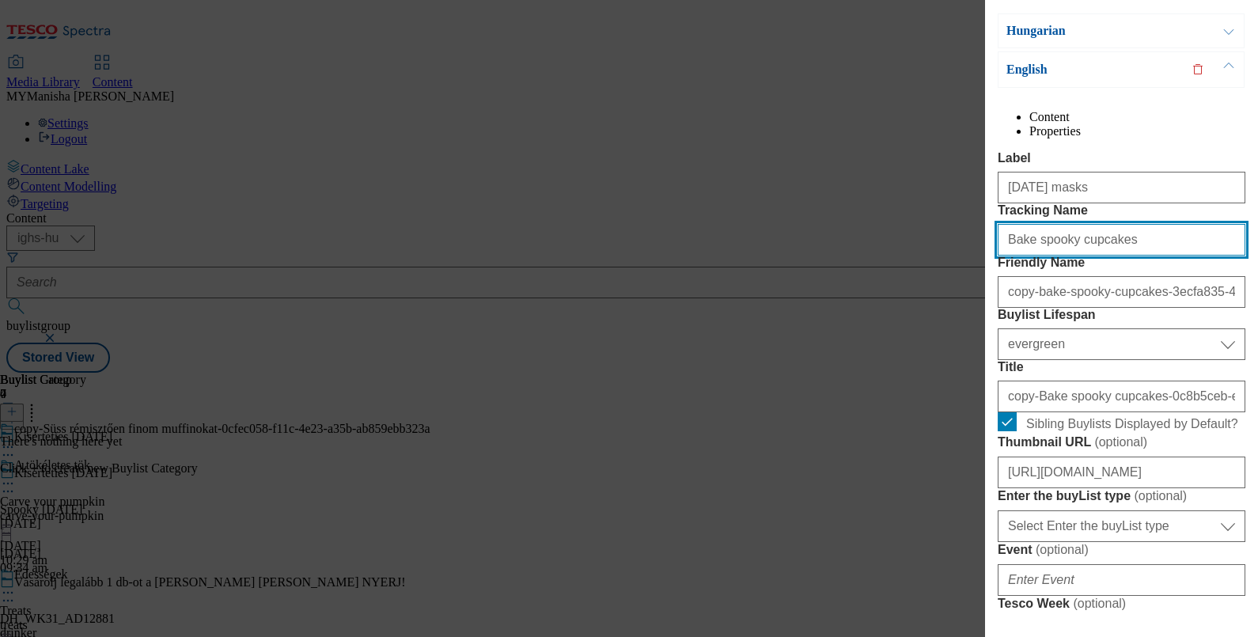
paste input "Halloween mask"
type input "Halloween masks"
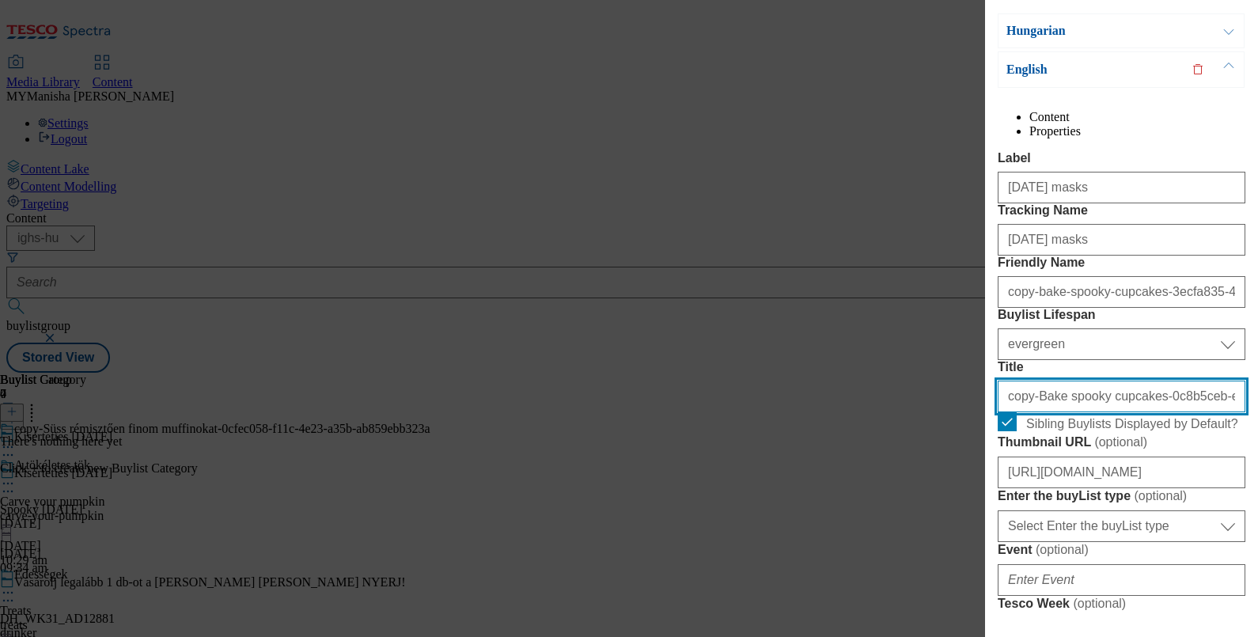
paste input "Halloween masks"
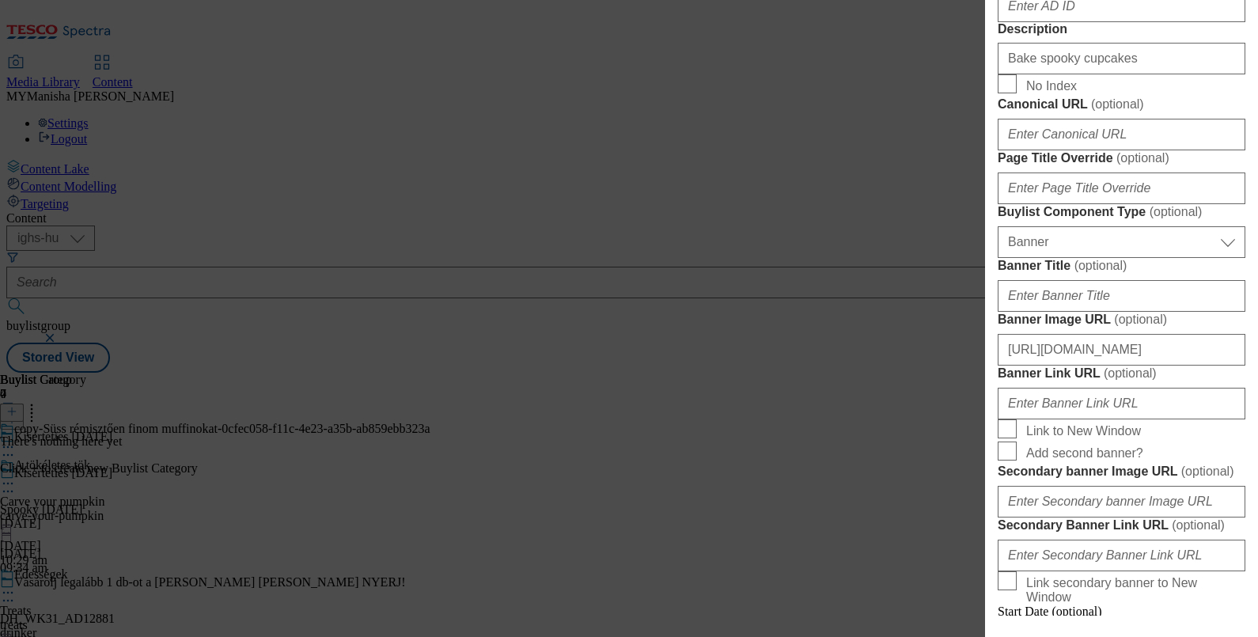
scroll to position [949, 0]
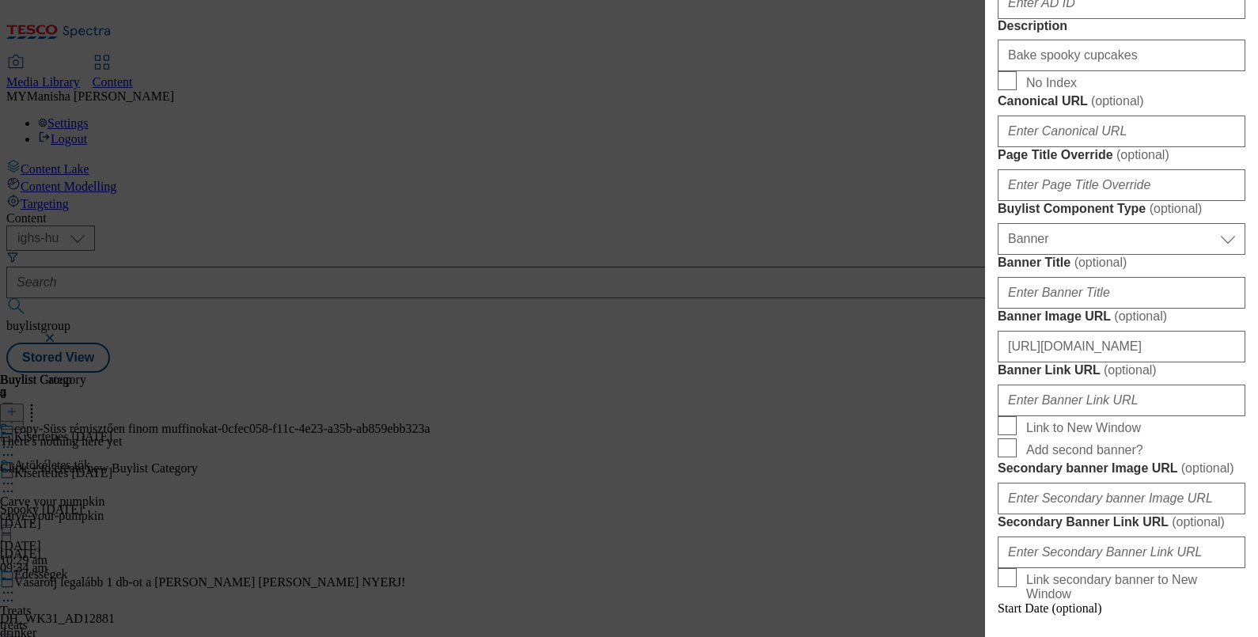
type input "Halloween masks"
click at [1110, 71] on input "Bake spooky cupcakes" at bounding box center [1122, 56] width 248 height 32
paste input "Halloween mask"
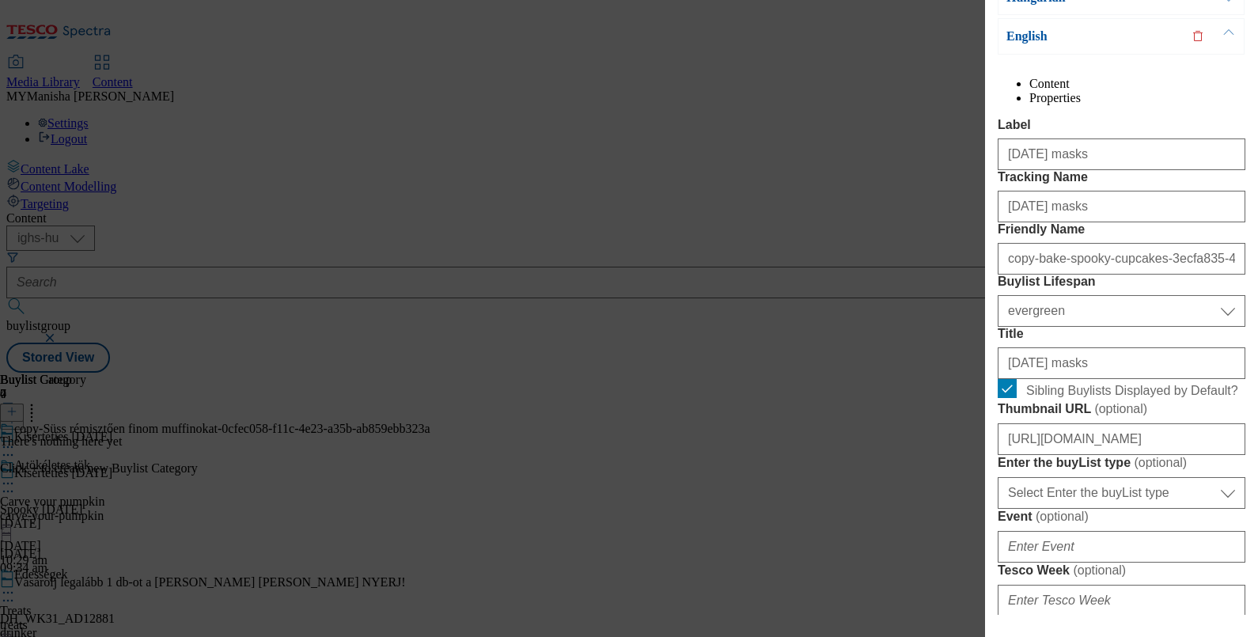
scroll to position [246, 0]
type input "Halloween masks"
click at [1062, 273] on div "copy-bake-spooky-cupcakes-3ecfa835-483f-46fb-a3f0-f7f21031aafe" at bounding box center [1122, 254] width 248 height 38
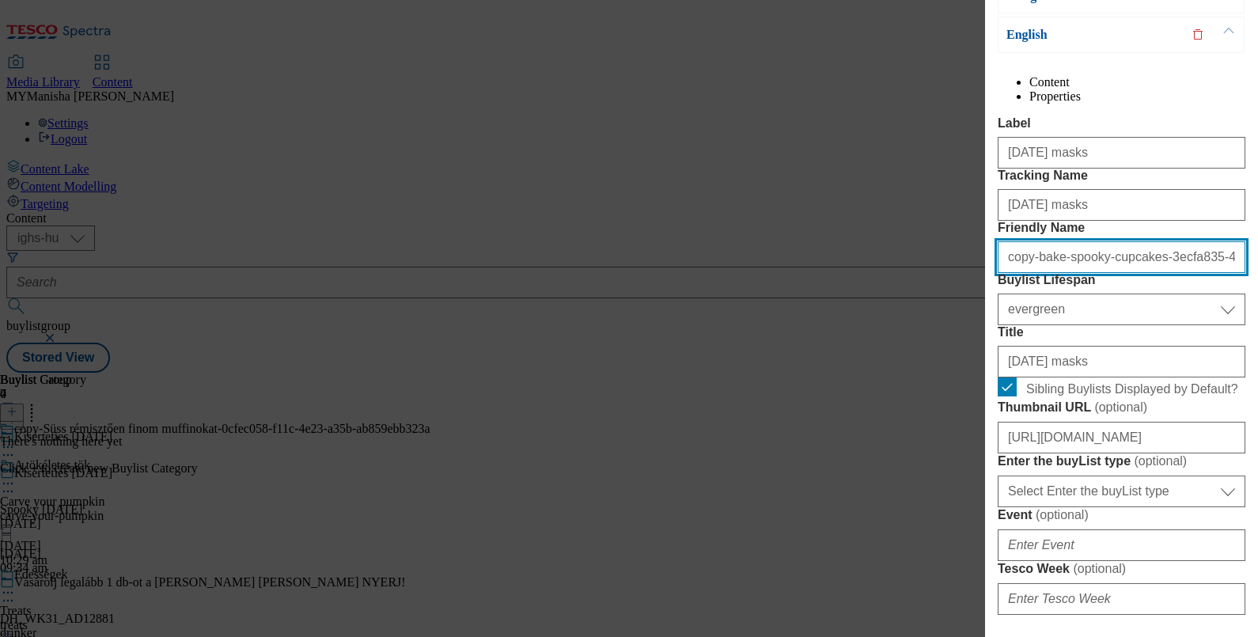
click at [1081, 273] on input "copy-bake-spooky-cupcakes-3ecfa835-483f-46fb-a3f0-f7f21031aafe" at bounding box center [1122, 257] width 248 height 32
type input "halloween-masks"
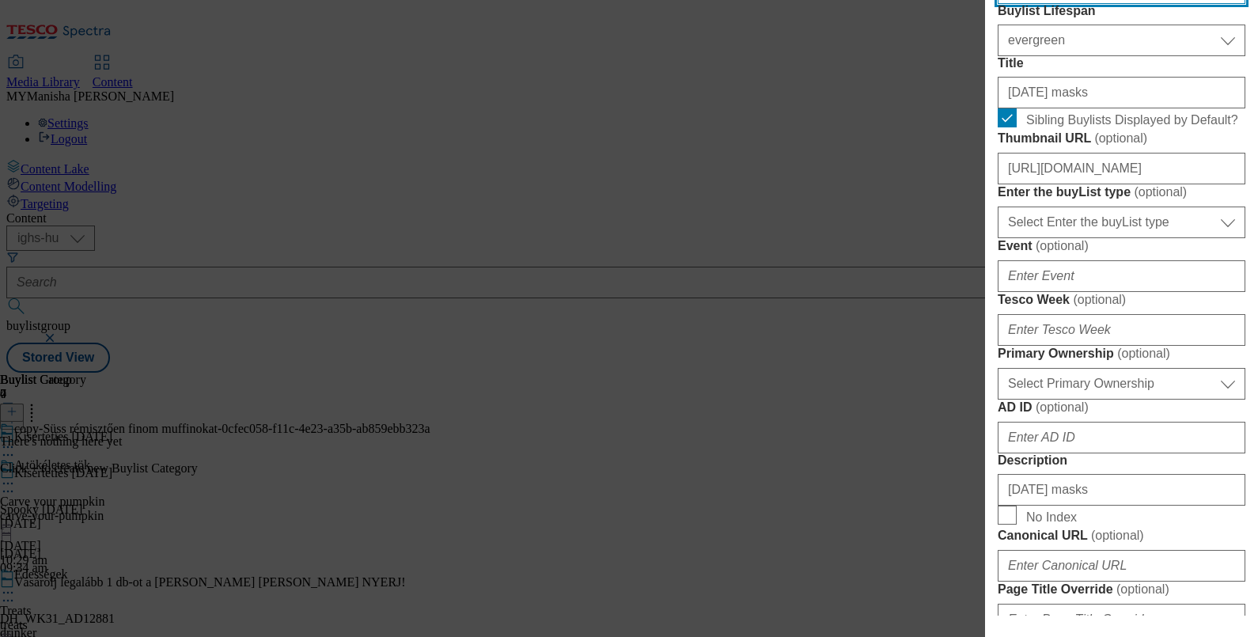
scroll to position [517, 0]
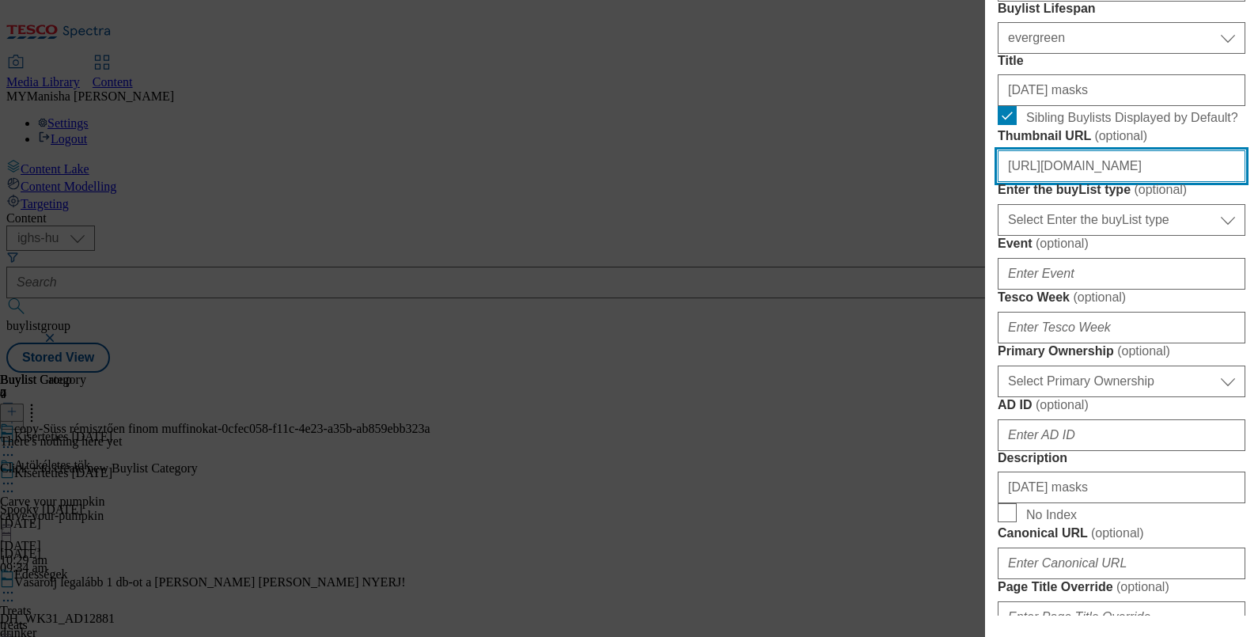
click at [1076, 182] on input "https://digitalcontent.api.tesco.com/v2/media/ighs-ce-mktg/b6921f91-3ed2-437c-8…" at bounding box center [1122, 166] width 248 height 32
paste input "b048cd4-df3a-47cd-a033-499196a4565a/SK_image_4"
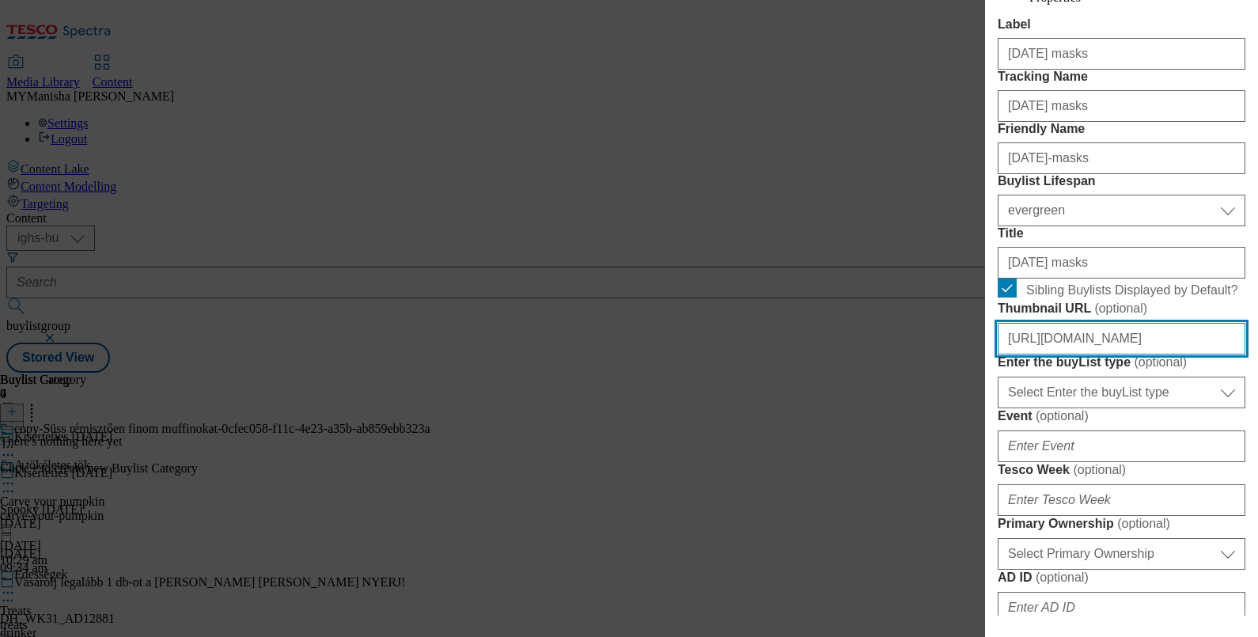
scroll to position [0, 0]
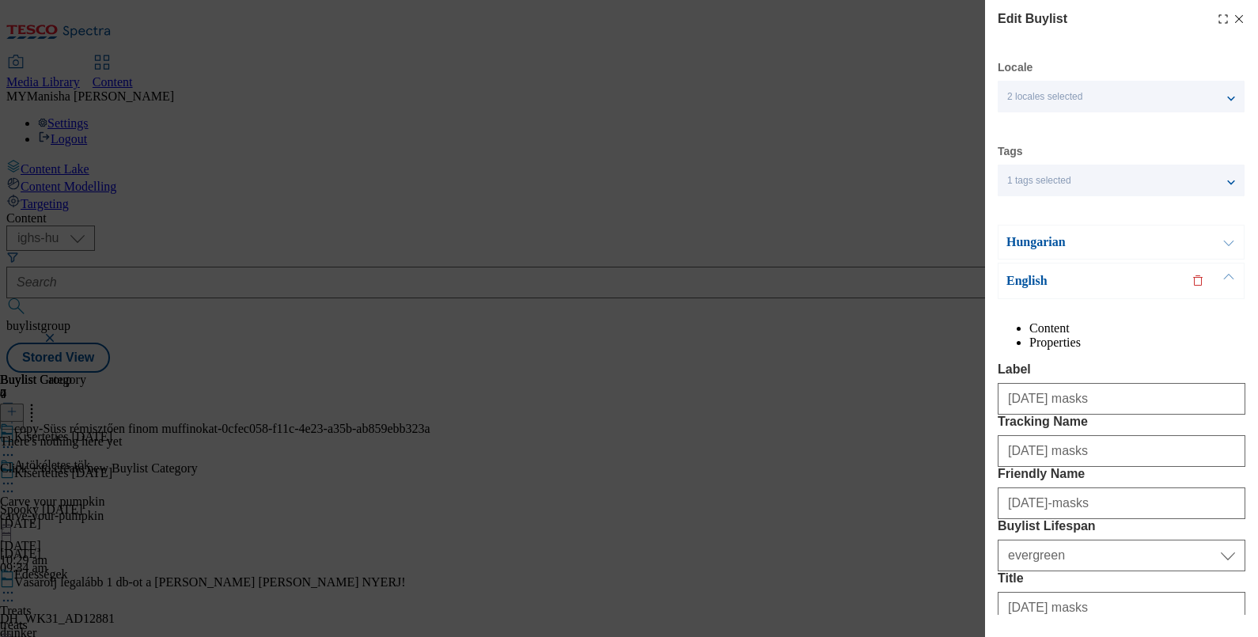
type input "https://digitalcontent.api.tesco.com/v2/media/ighs-ce-mktg/bb048cd4-df3a-47cd-a…"
click at [1228, 245] on button "Modal" at bounding box center [1229, 241] width 30 height 33
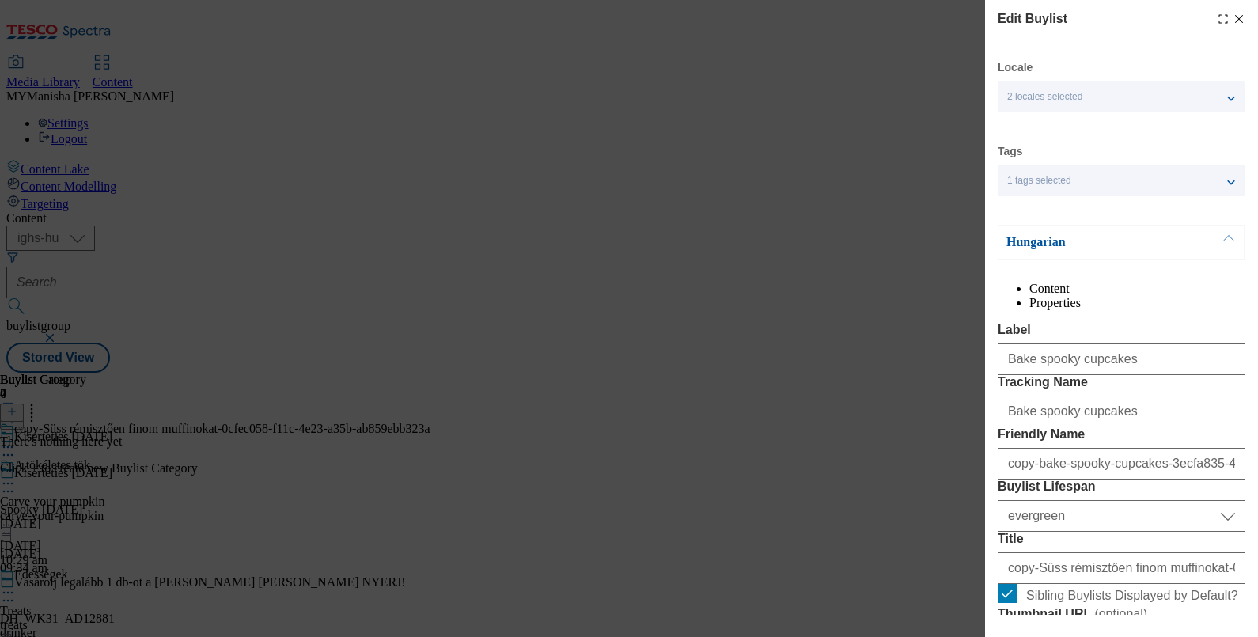
click at [1120, 373] on div "Bake spooky cupcakes" at bounding box center [1122, 356] width 248 height 38
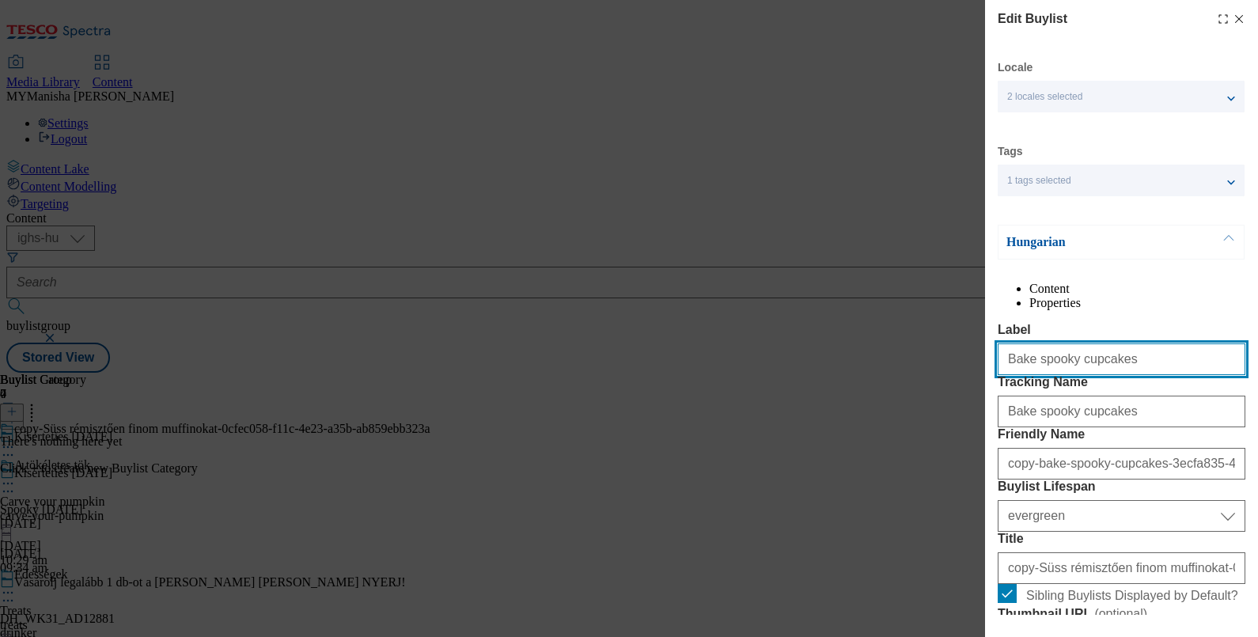
click at [1123, 375] on input "Bake spooky cupcakes" at bounding box center [1122, 359] width 248 height 32
type input "Halloween masks"
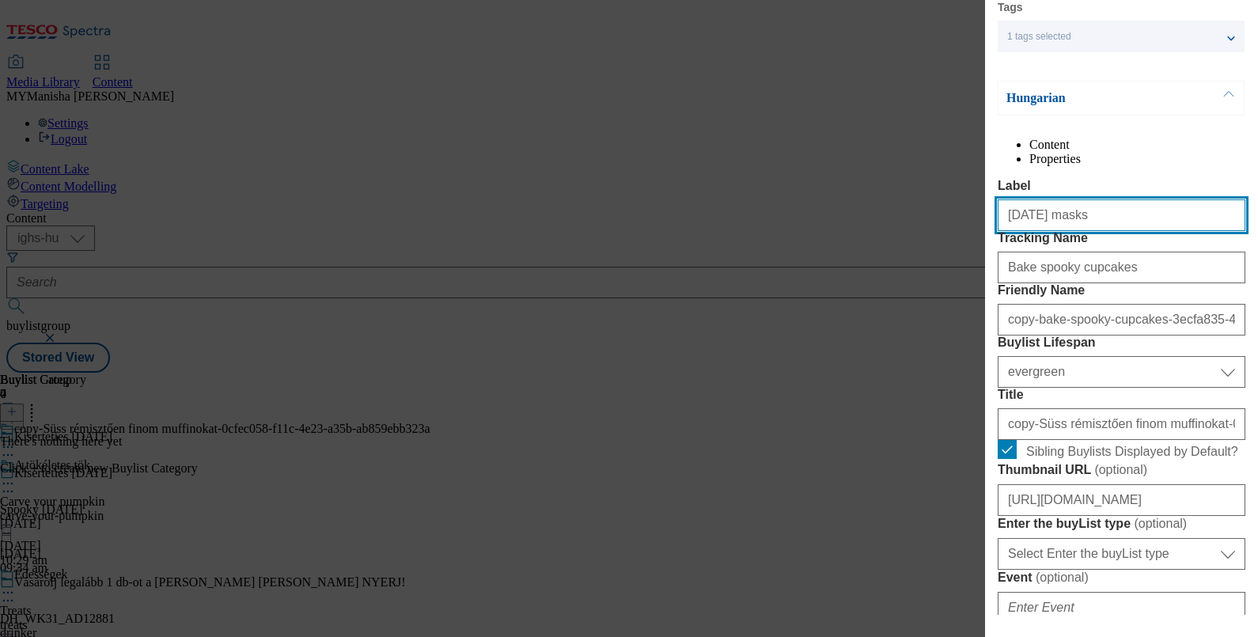
scroll to position [150, 0]
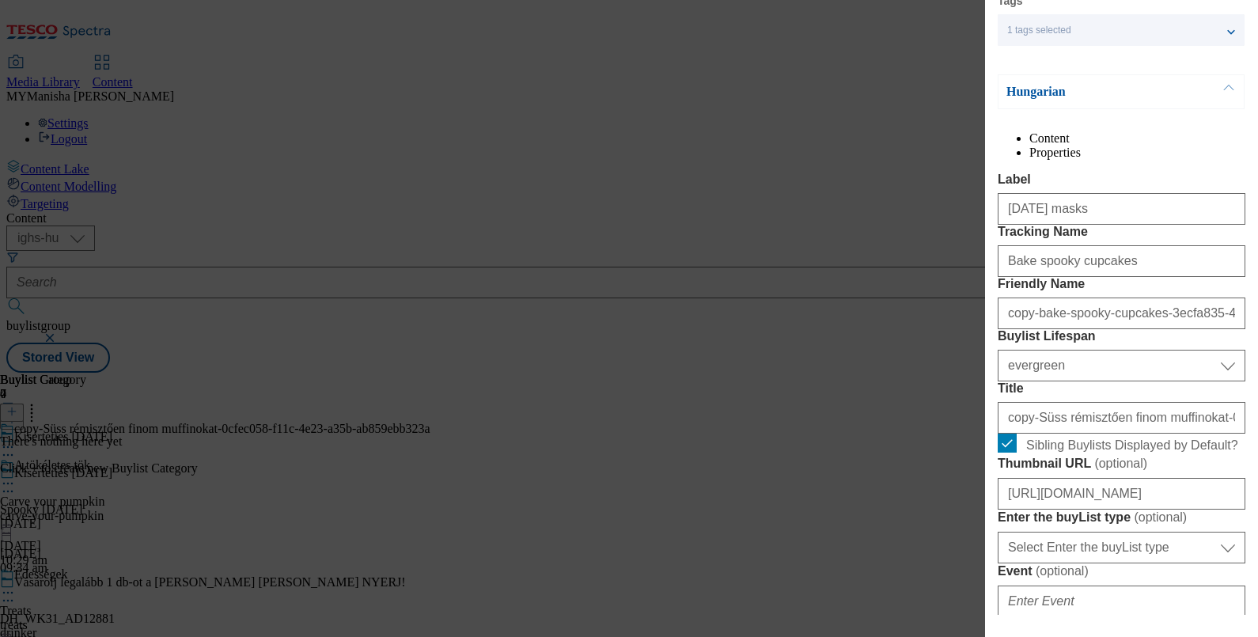
drag, startPoint x: 1123, startPoint y: 339, endPoint x: 1120, endPoint y: 317, distance: 22.4
click at [1120, 277] on div "Bake spooky cupcakes" at bounding box center [1122, 258] width 248 height 38
click at [1120, 277] on input "Bake spooky cupcakes" at bounding box center [1122, 261] width 248 height 32
paste input "Halloween mask"
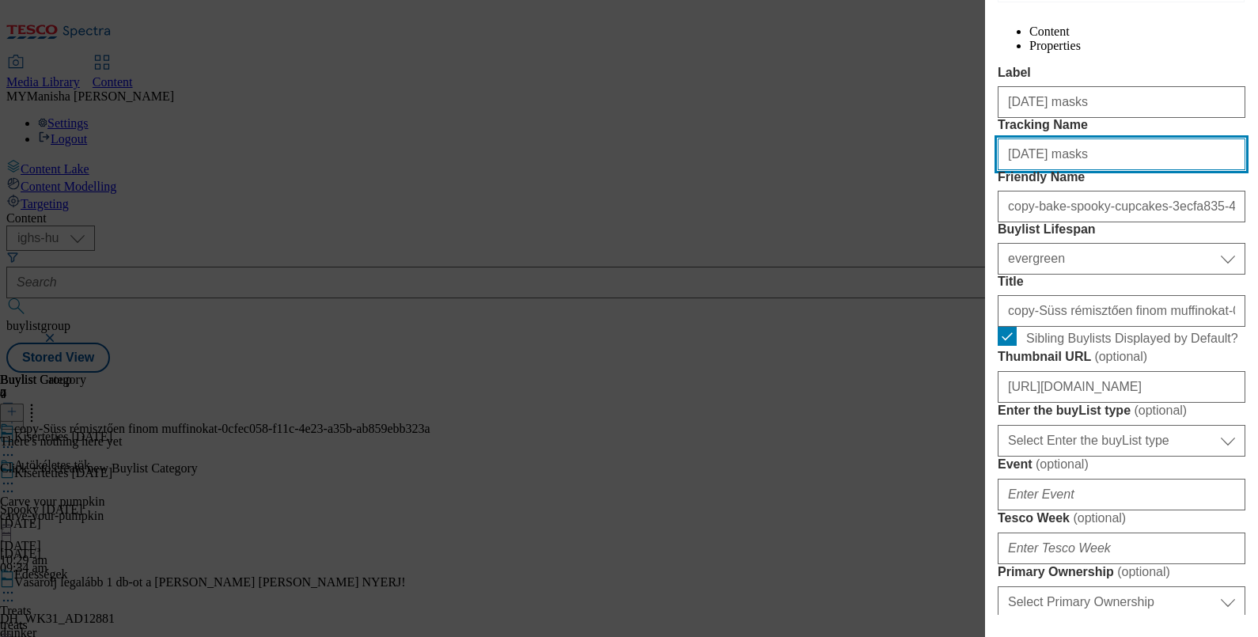
scroll to position [259, 0]
type input "Halloween masks"
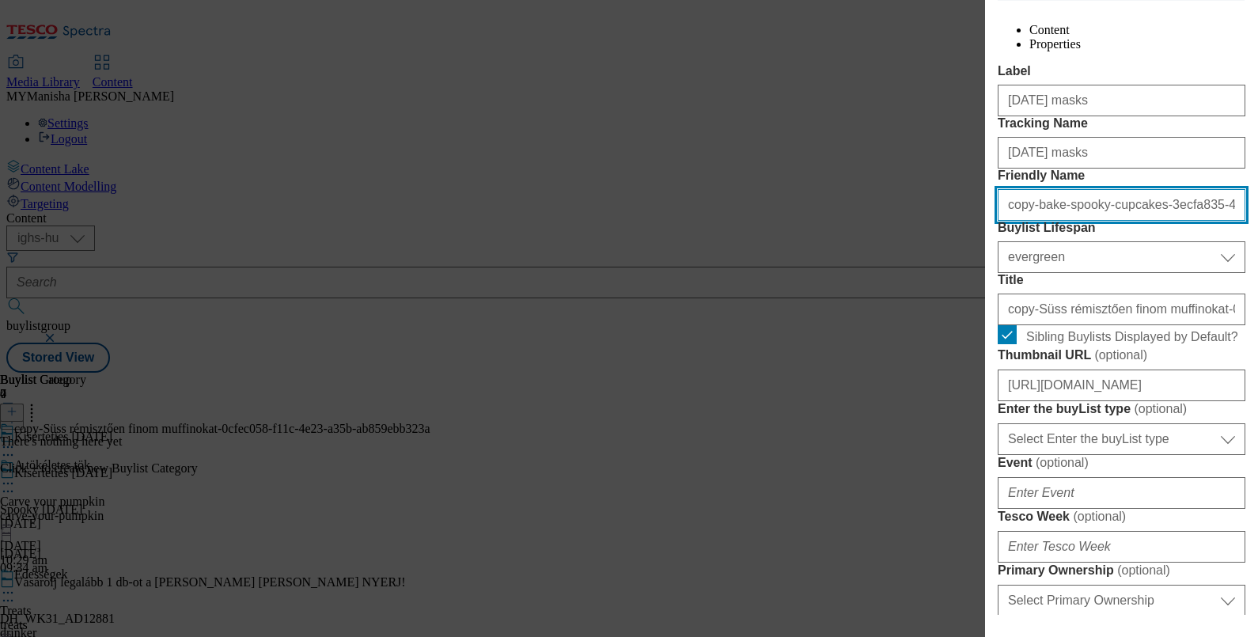
click at [1083, 221] on input "copy-bake-spooky-cupcakes-3ecfa835-483f-46fb-a3f0-f7f21031aafe" at bounding box center [1122, 205] width 248 height 32
type input "halloween-masks"
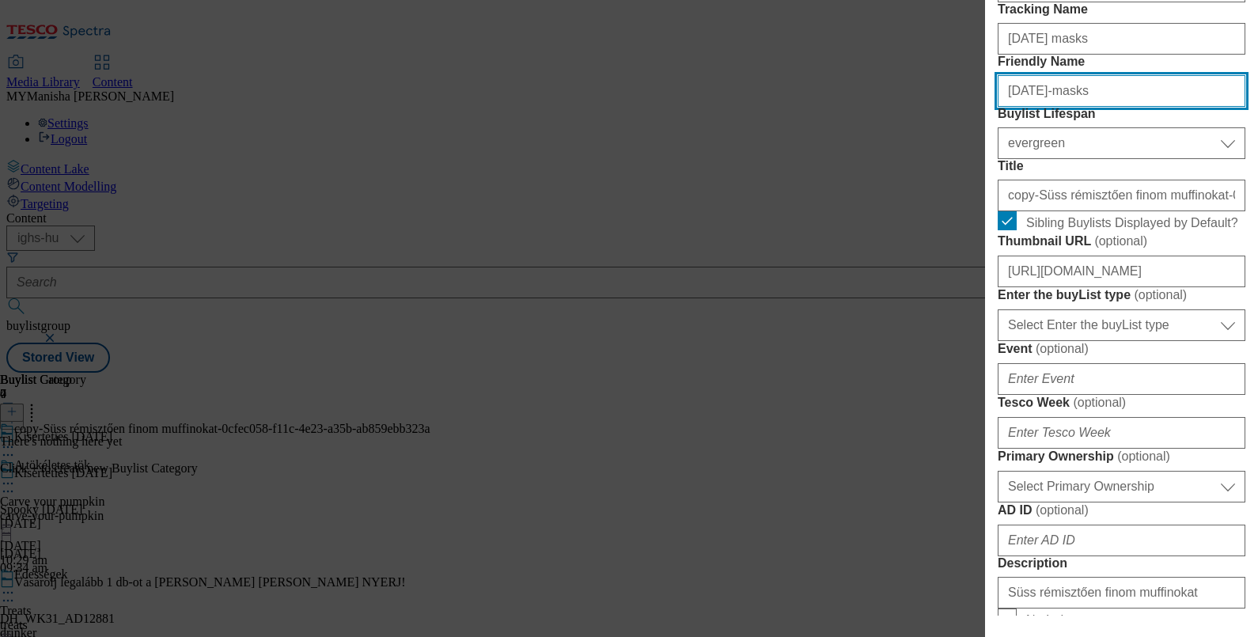
scroll to position [377, 0]
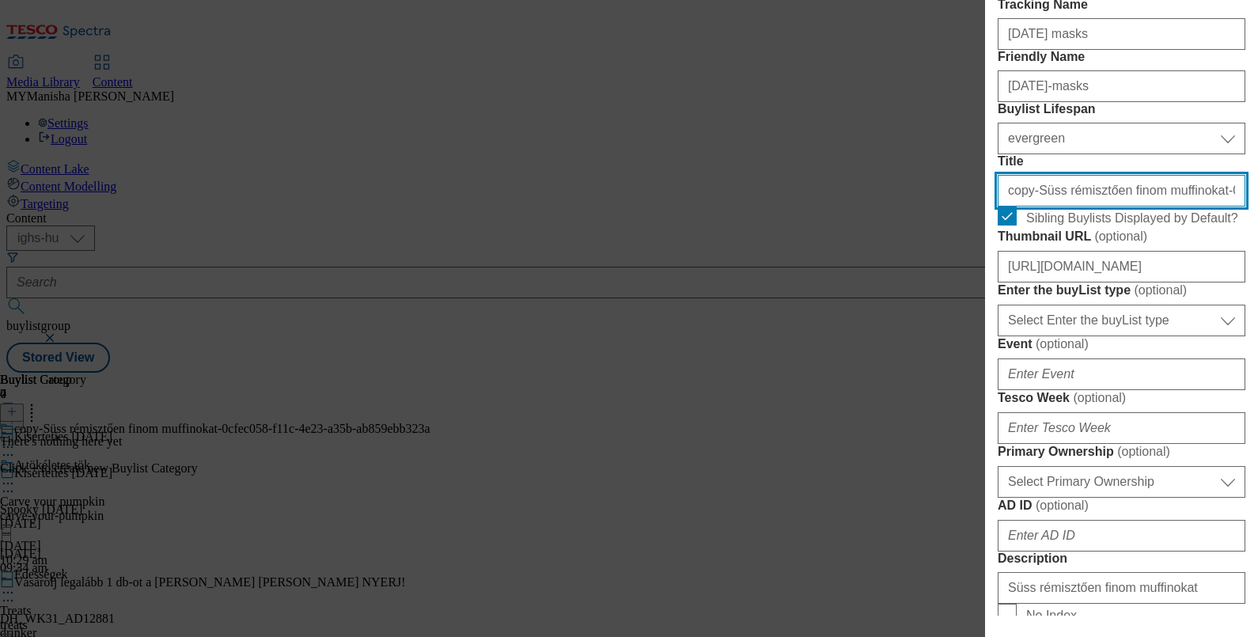
paste input "Halloween kiegészítők"
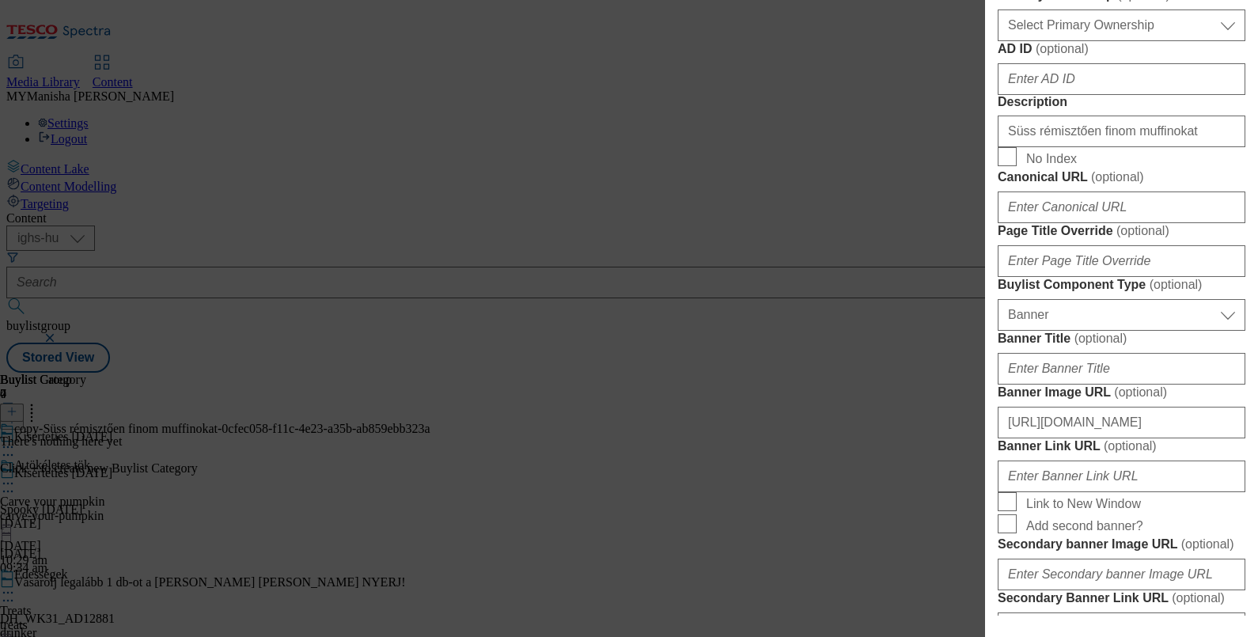
scroll to position [835, 0]
type input "Halloween kiegészítők"
paste input "Halloween kiegészítők"
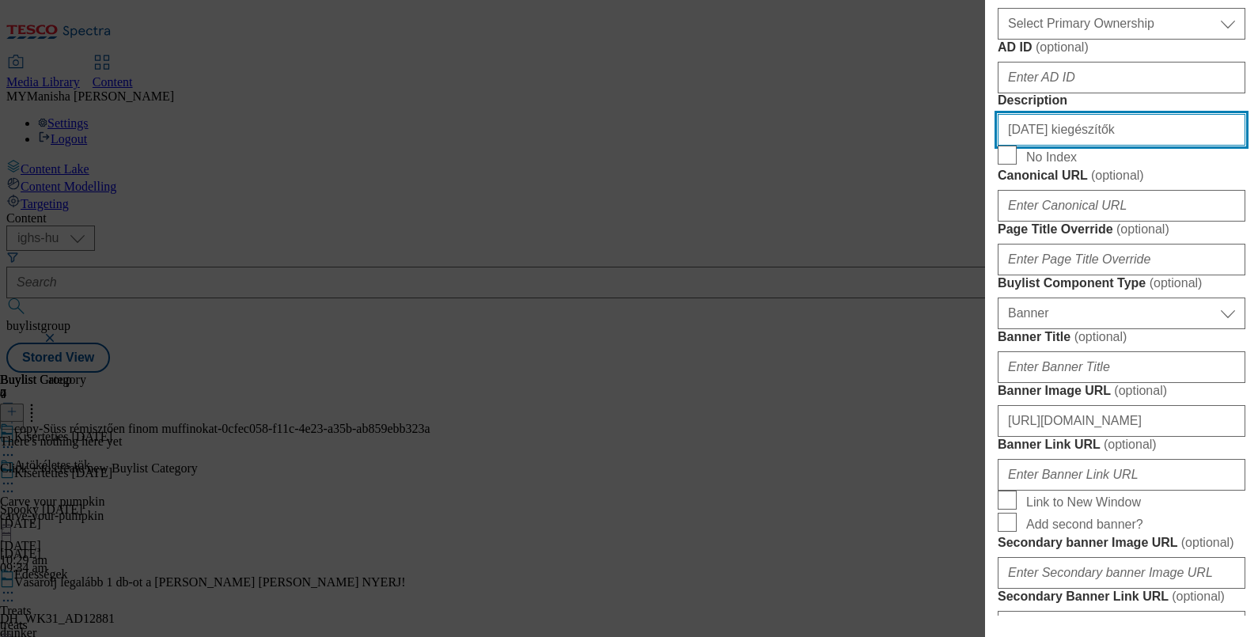
type input "Halloween kiegészítők"
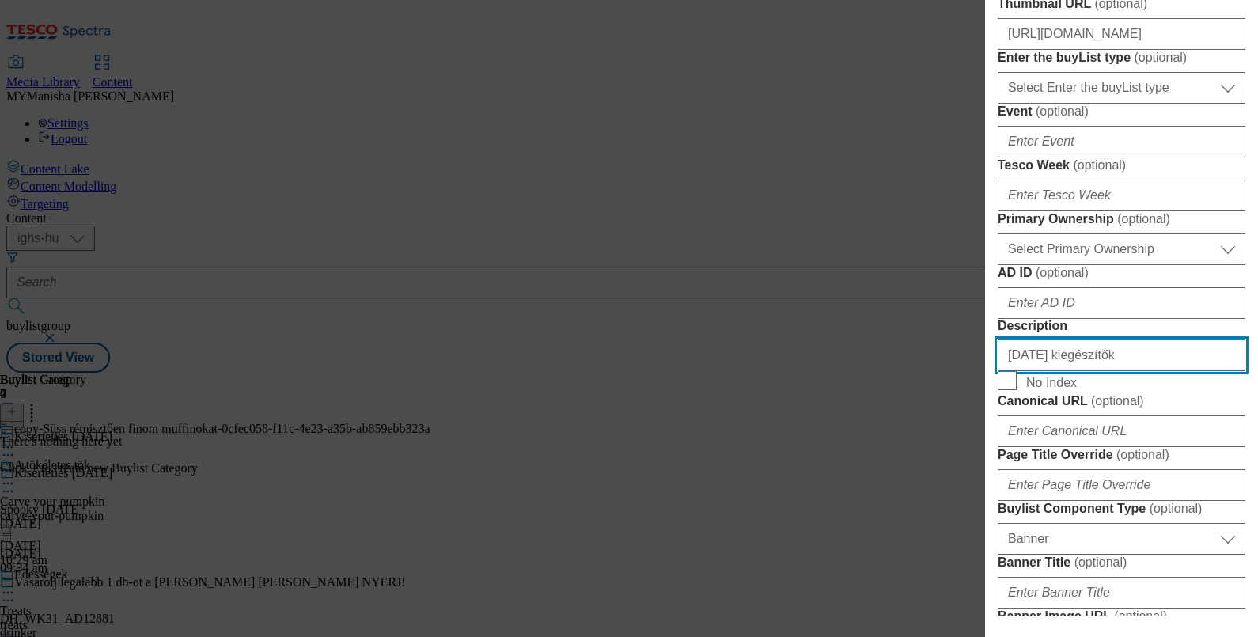
scroll to position [558, 0]
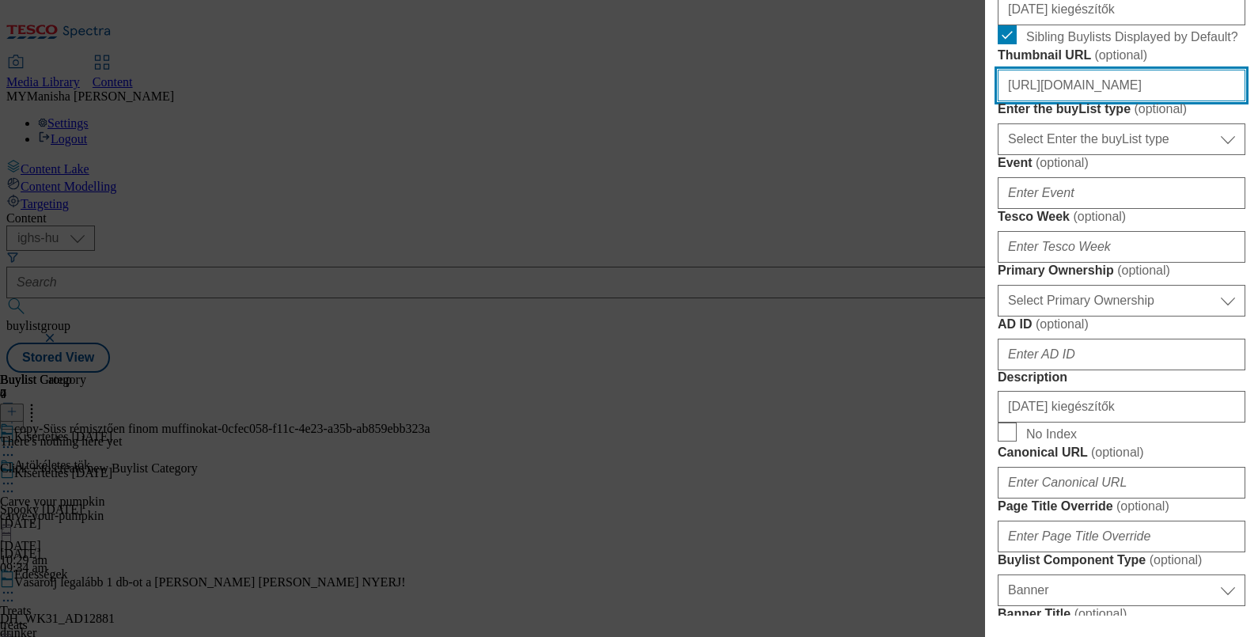
click at [1167, 101] on input "https://digitalcontent.api.tesco.com/v2/media/ighs-ce-mktg/ceedd20d-b324-48c4-9…" at bounding box center [1122, 86] width 248 height 32
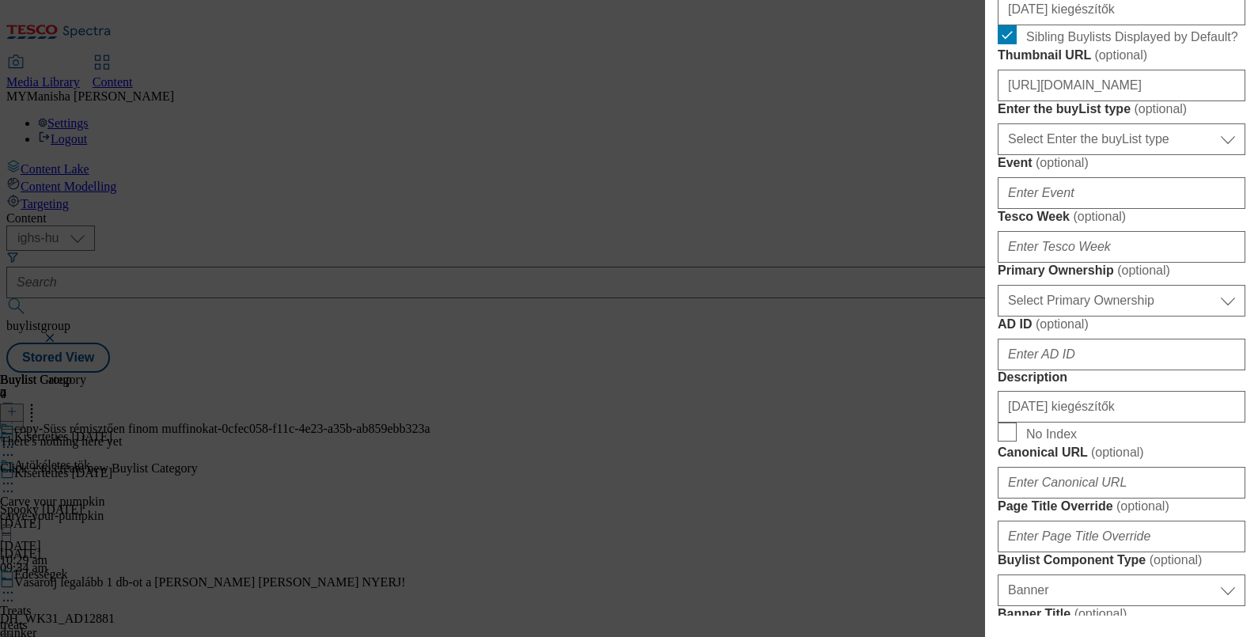
scroll to position [0, 0]
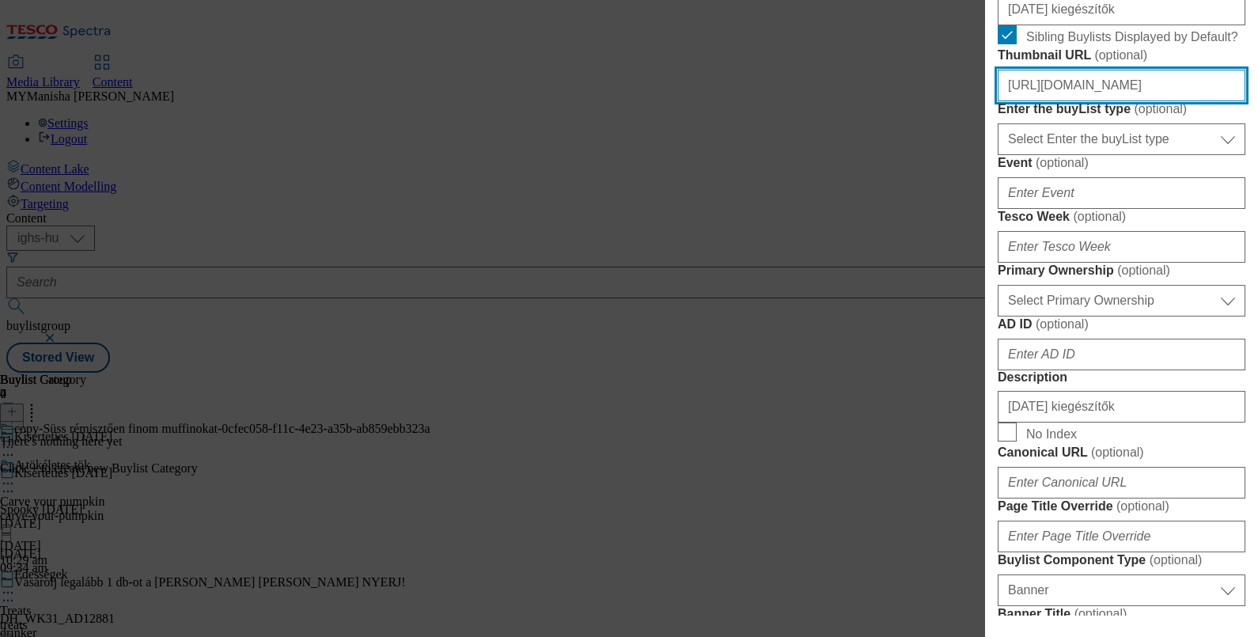
click at [1222, 101] on input "https://digitalcontent.api.tesco.com/v2/media/ighs-ce-mktg/ceedd20d-b324-48c4-9…" at bounding box center [1122, 86] width 248 height 32
click at [1193, 101] on input "https://digitalcontent.api.tesco.com/v2/media/ighs-ce-mktg/ceedd20d-b324-48c4-9…" at bounding box center [1122, 86] width 248 height 32
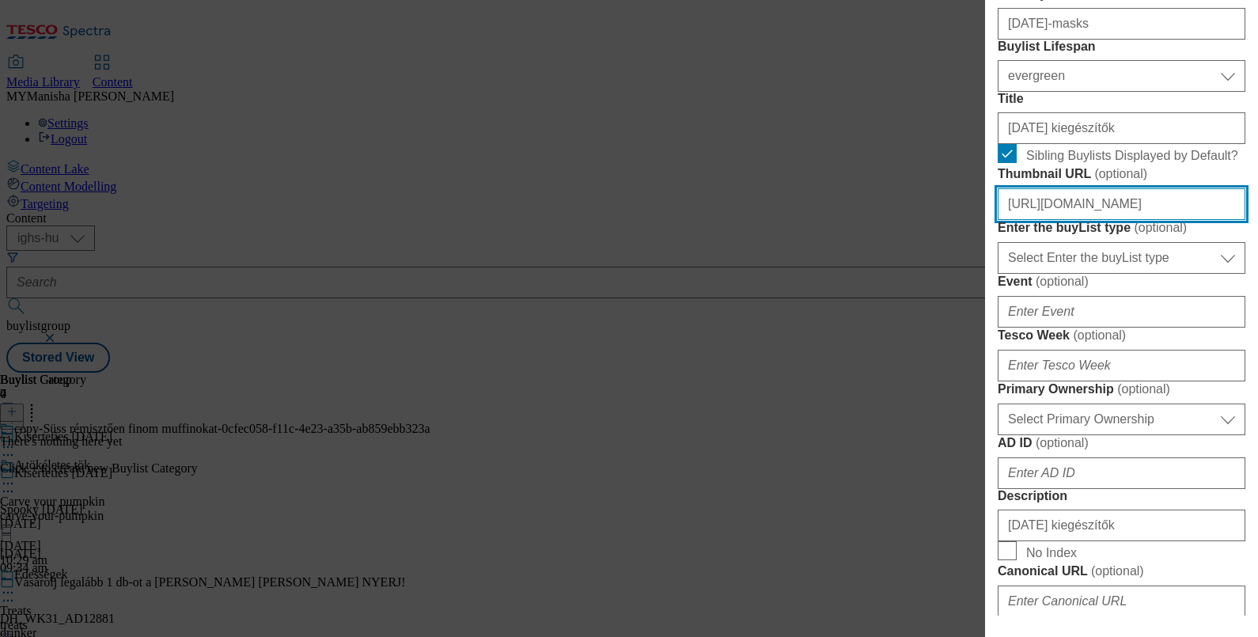
scroll to position [446, 0]
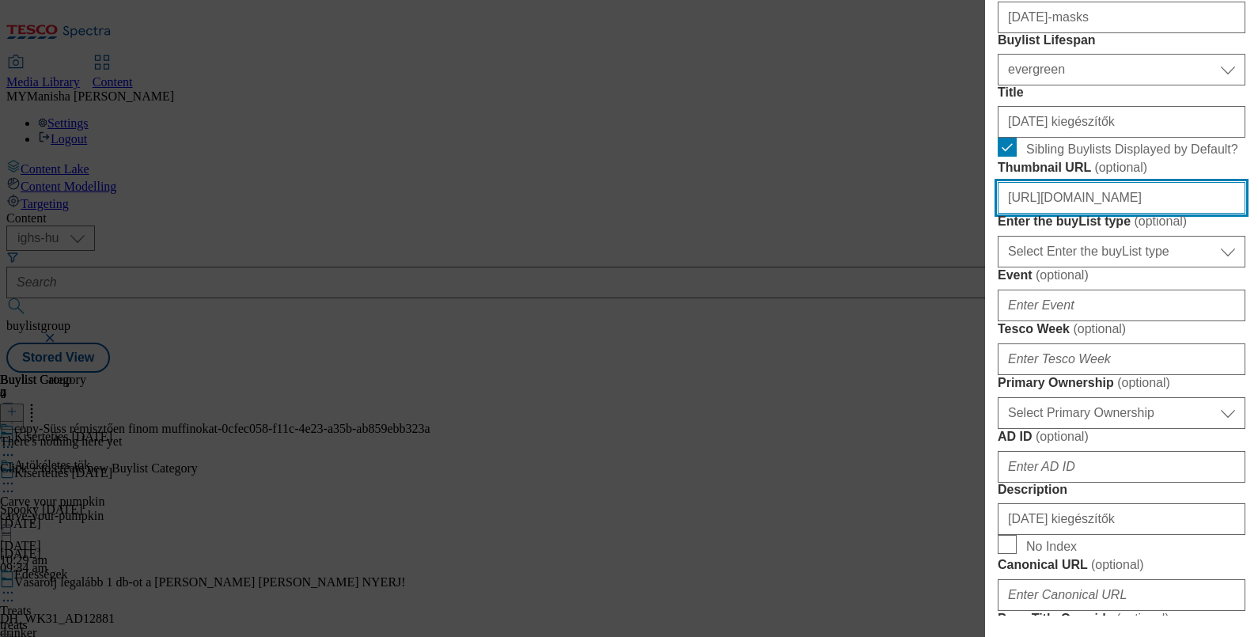
click at [1127, 214] on input "https://digitalcontent.api.tesco.com/v2/media/ighs-ce-mktg/ceedd20d-b324-48c4-9…" at bounding box center [1122, 198] width 248 height 32
paste input "1f14447-cb51-41a3-a4af-5961fefa8abf/HU_image_4"
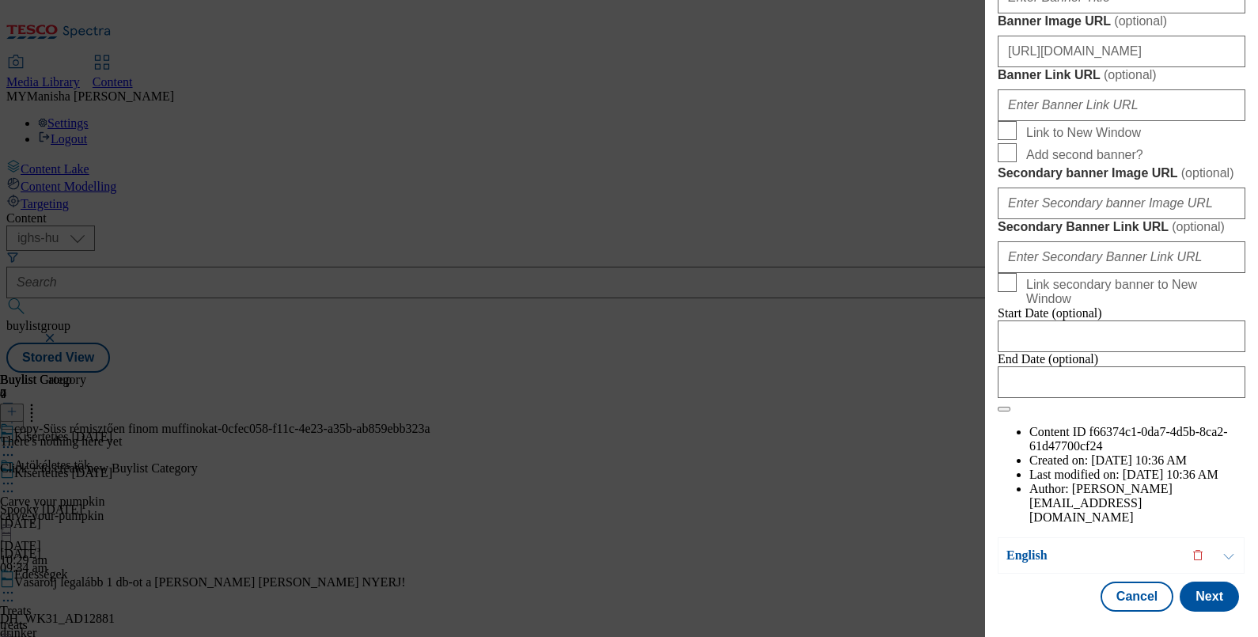
scroll to position [1798, 3]
type input "https://digitalcontent.api.tesco.com/v2/media/ighs-ce-mktg/c1f14447-cb51-41a3-a…"
click at [1191, 581] on button "Next" at bounding box center [1208, 596] width 59 height 30
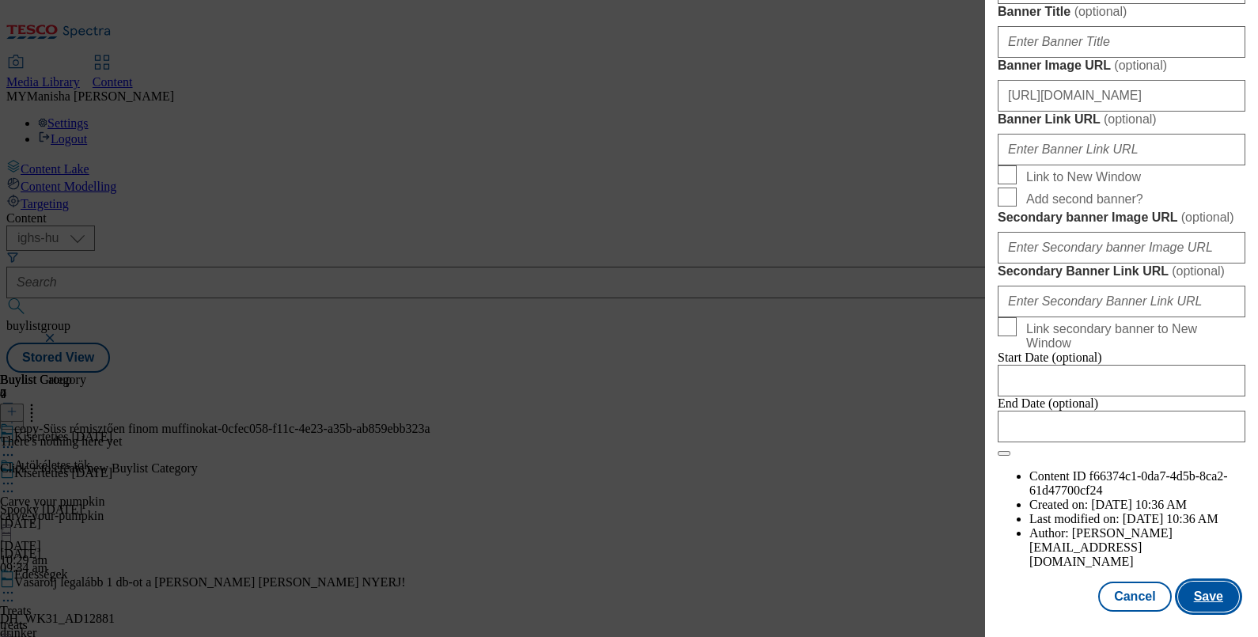
click at [1191, 581] on button "Save" at bounding box center [1208, 596] width 61 height 30
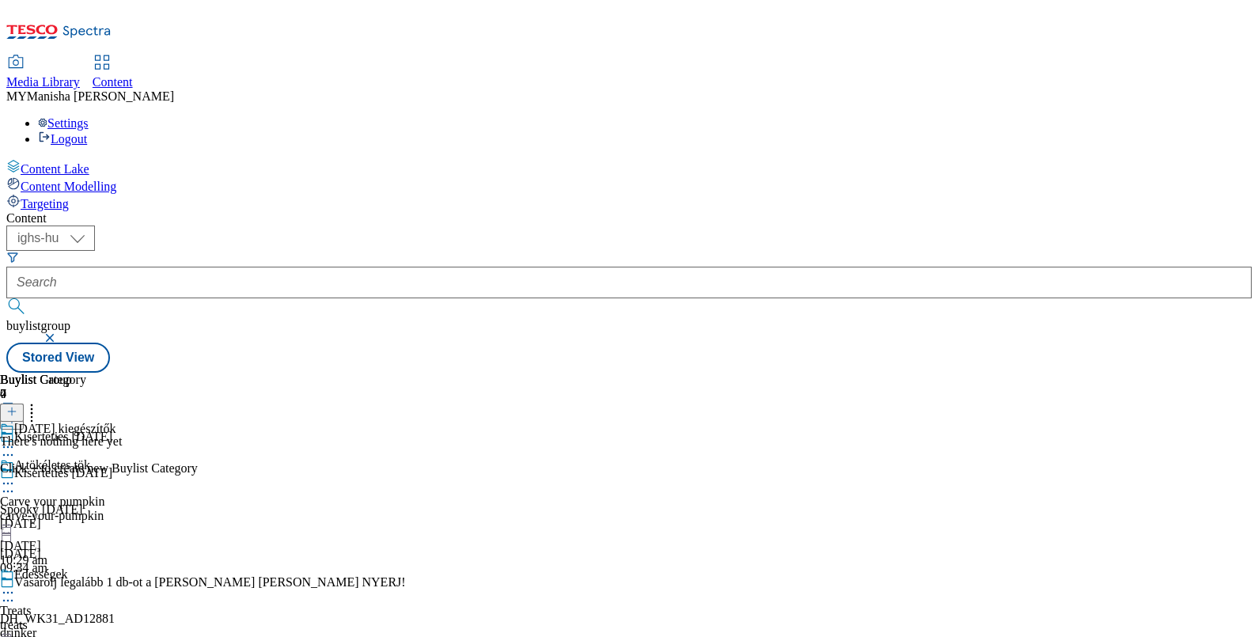
scroll to position [118, 0]
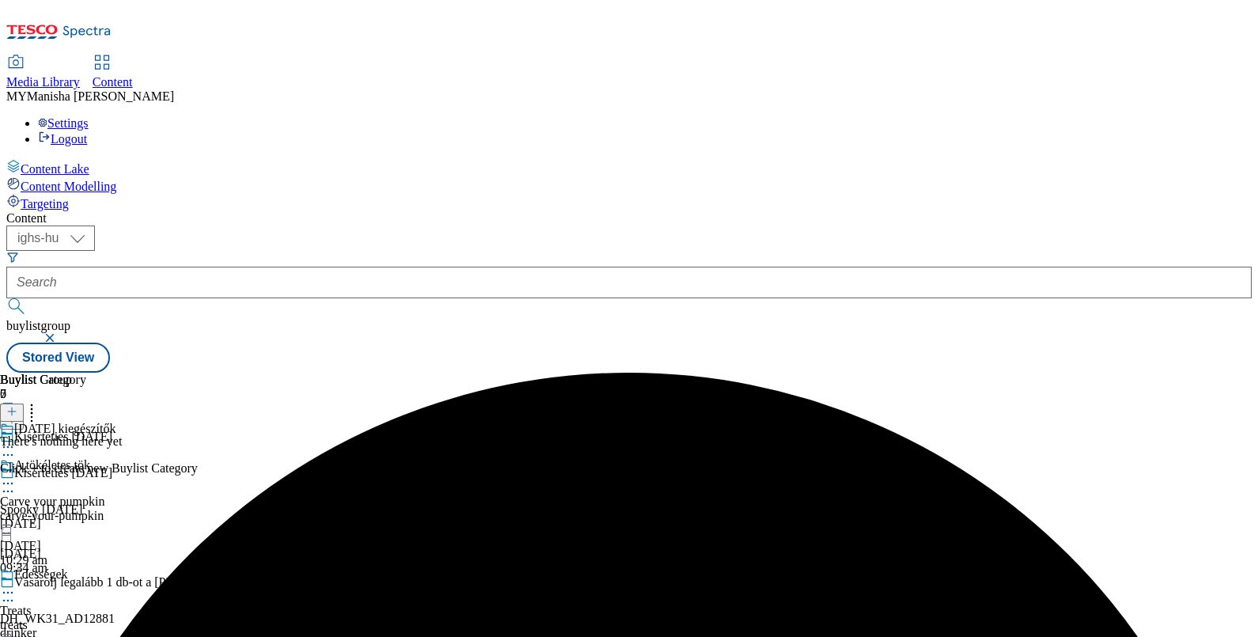
scroll to position [118, 0]
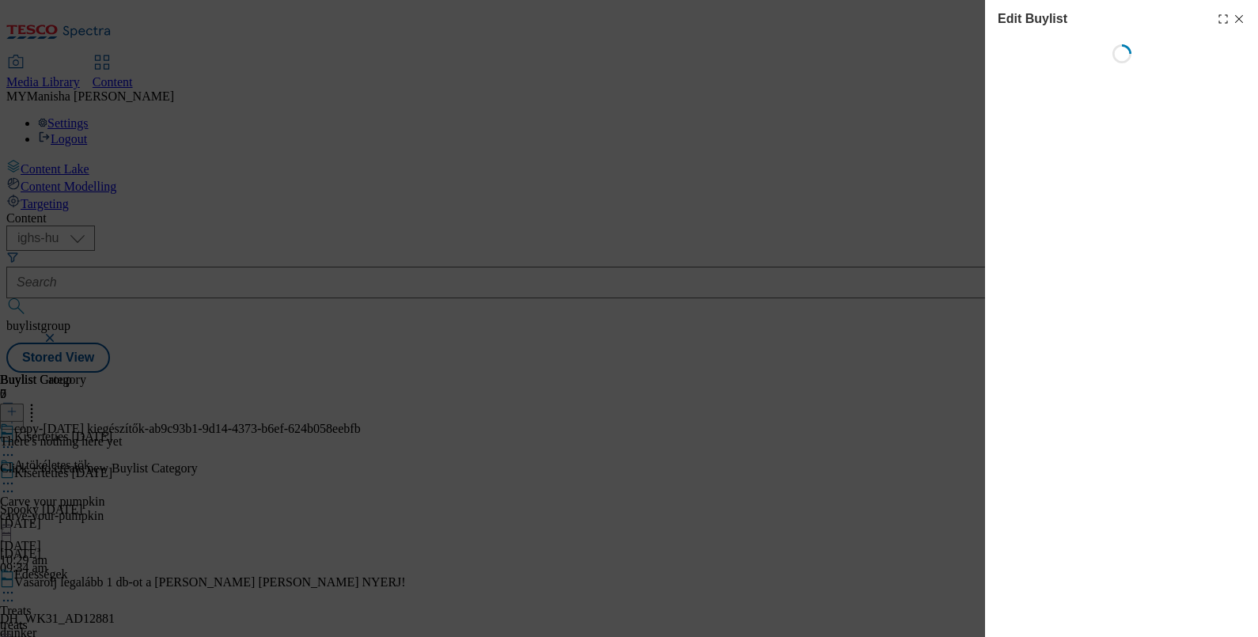
select select "evergreen"
select select "Banner"
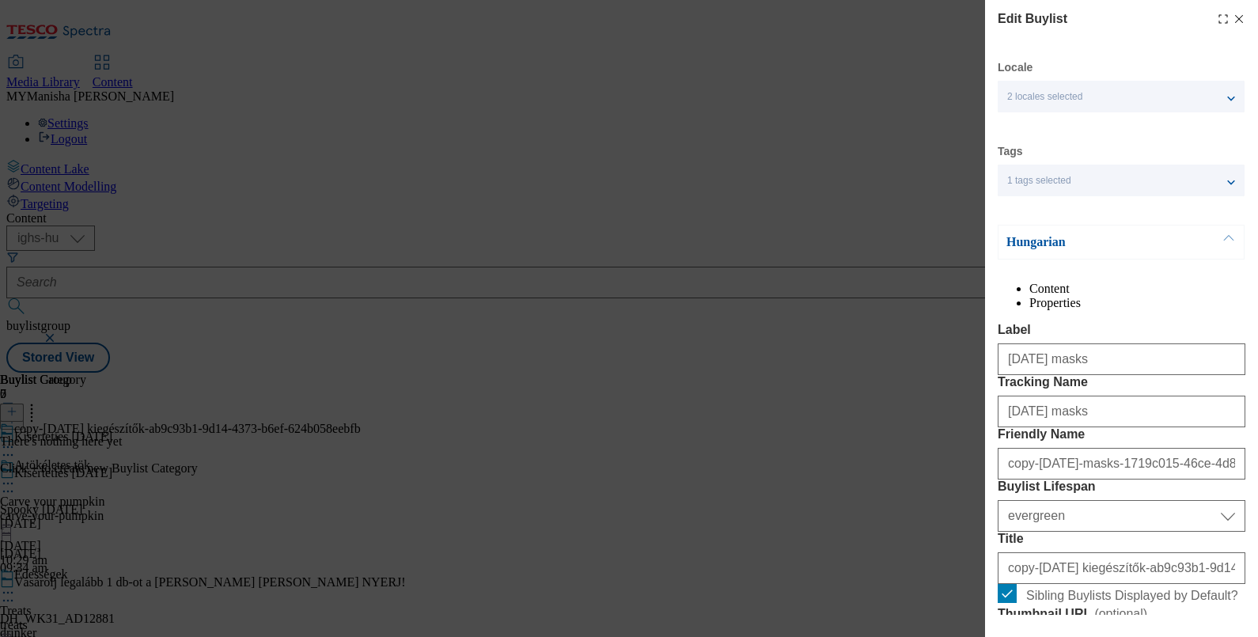
click at [1229, 240] on button "Modal" at bounding box center [1229, 241] width 30 height 33
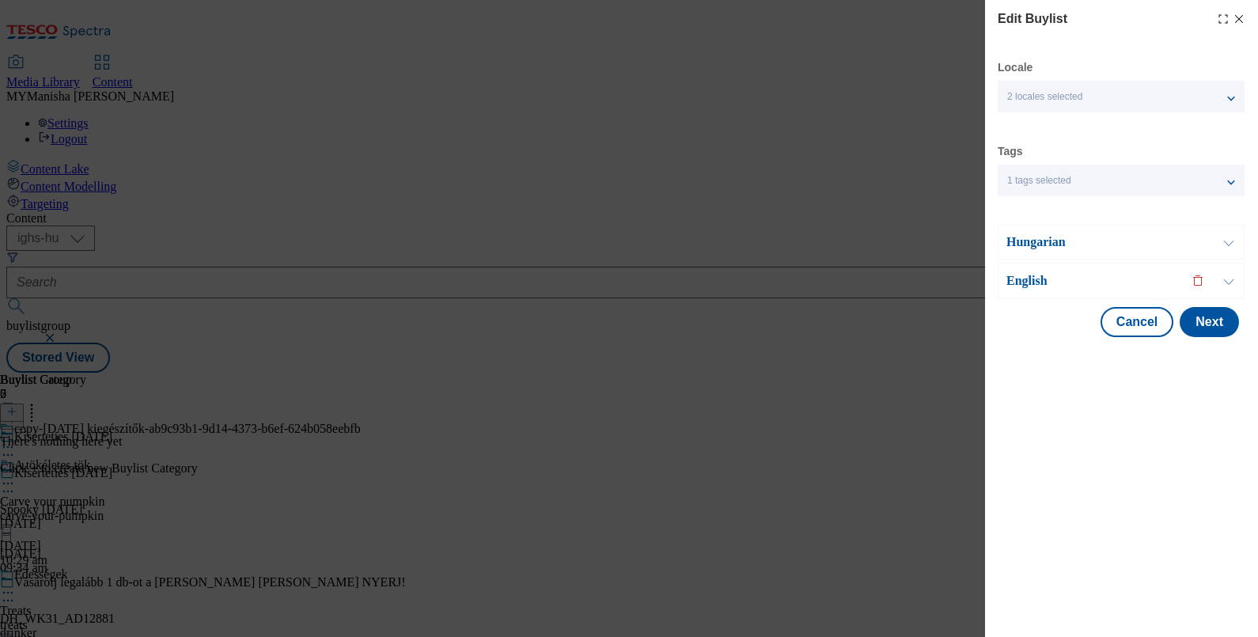
click at [1228, 285] on button "Modal" at bounding box center [1229, 280] width 30 height 35
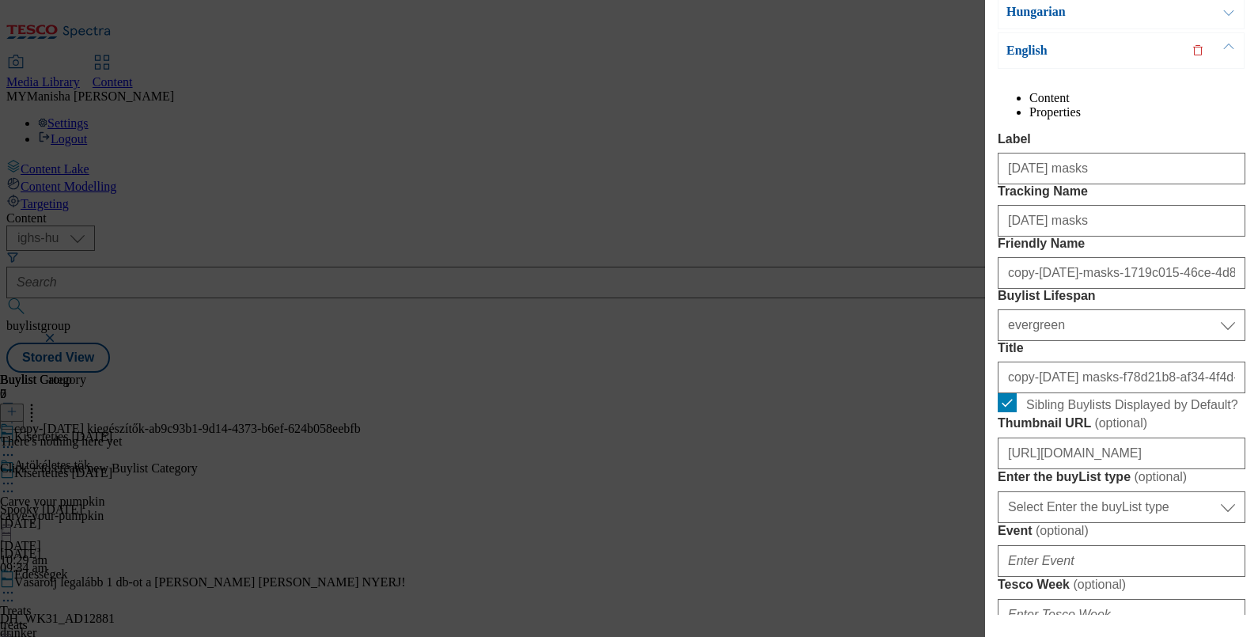
scroll to position [231, 0]
click at [1111, 184] on input "Halloween masks" at bounding box center [1122, 168] width 248 height 32
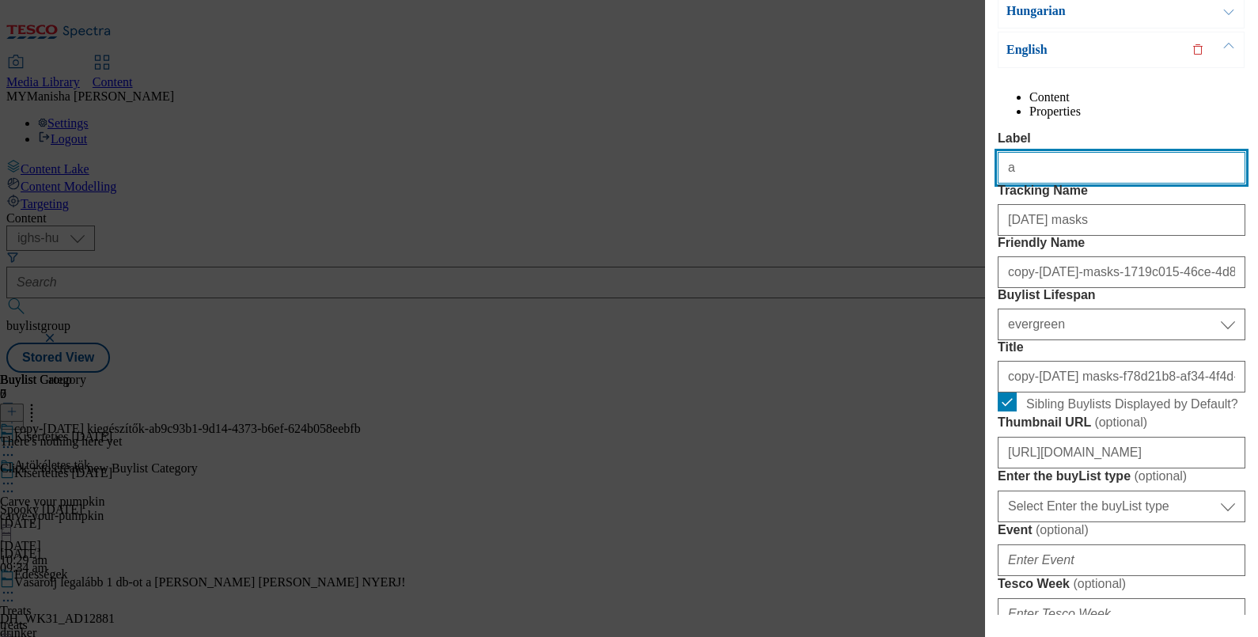
type input "Autumn decorations"
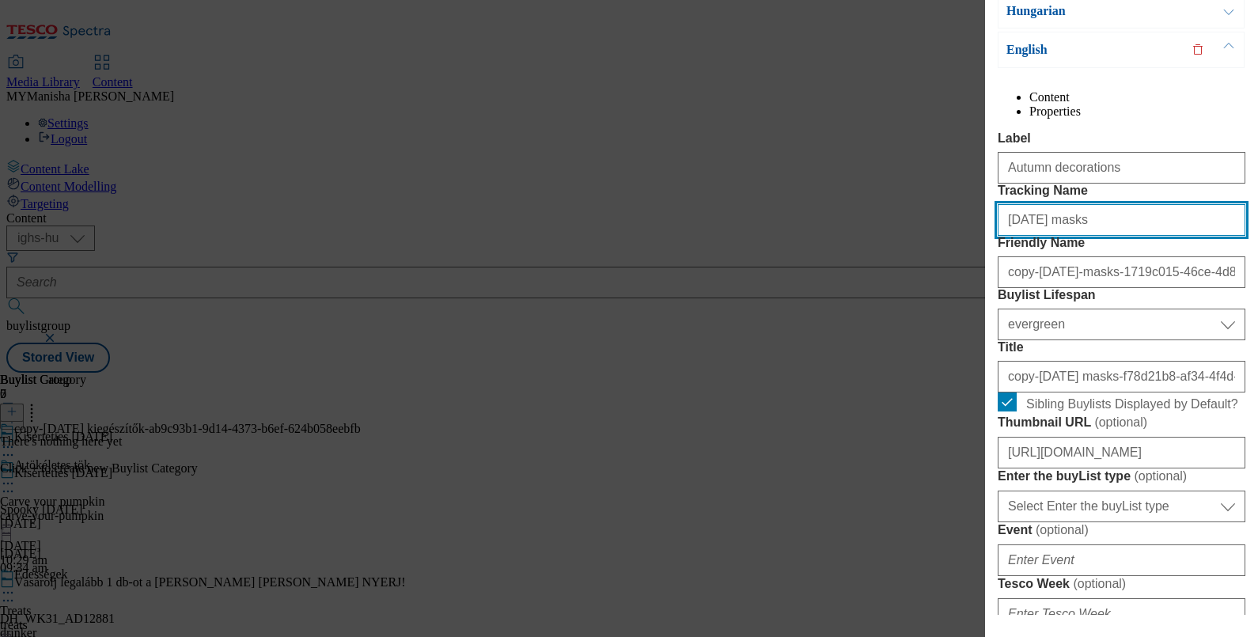
paste input "Autumn decoration"
type input "Autumn decorations"
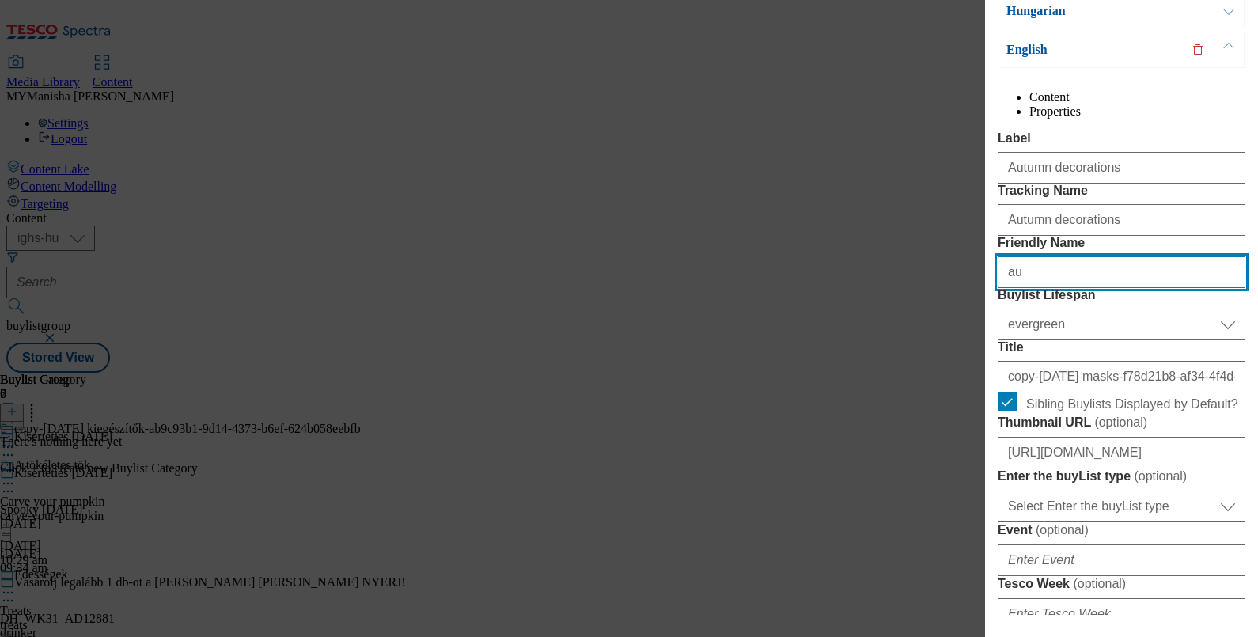
type input "autumn-decorations"
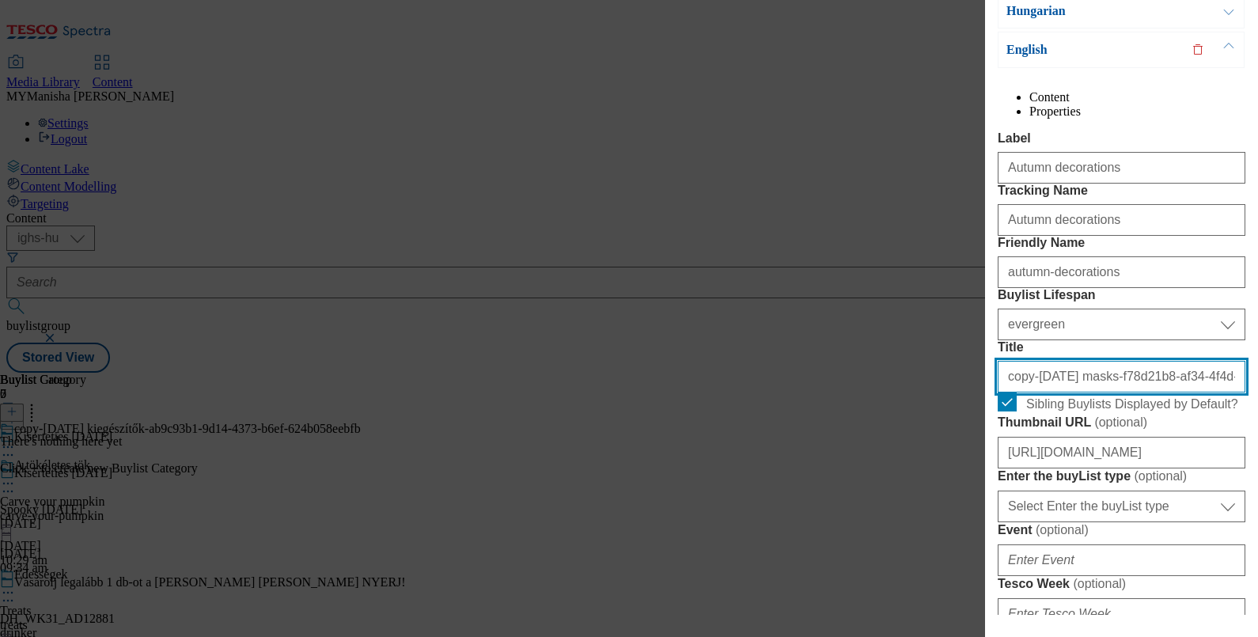
paste input "Autumn decorations"
type input "Autumn decorations"
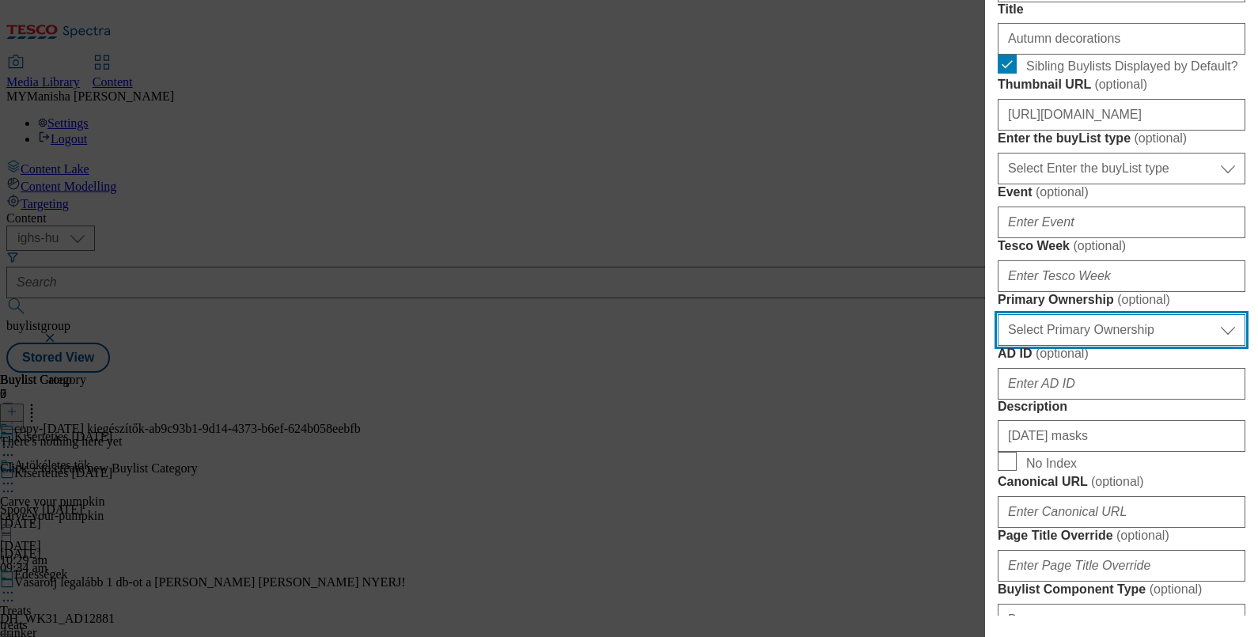
scroll to position [888, 0]
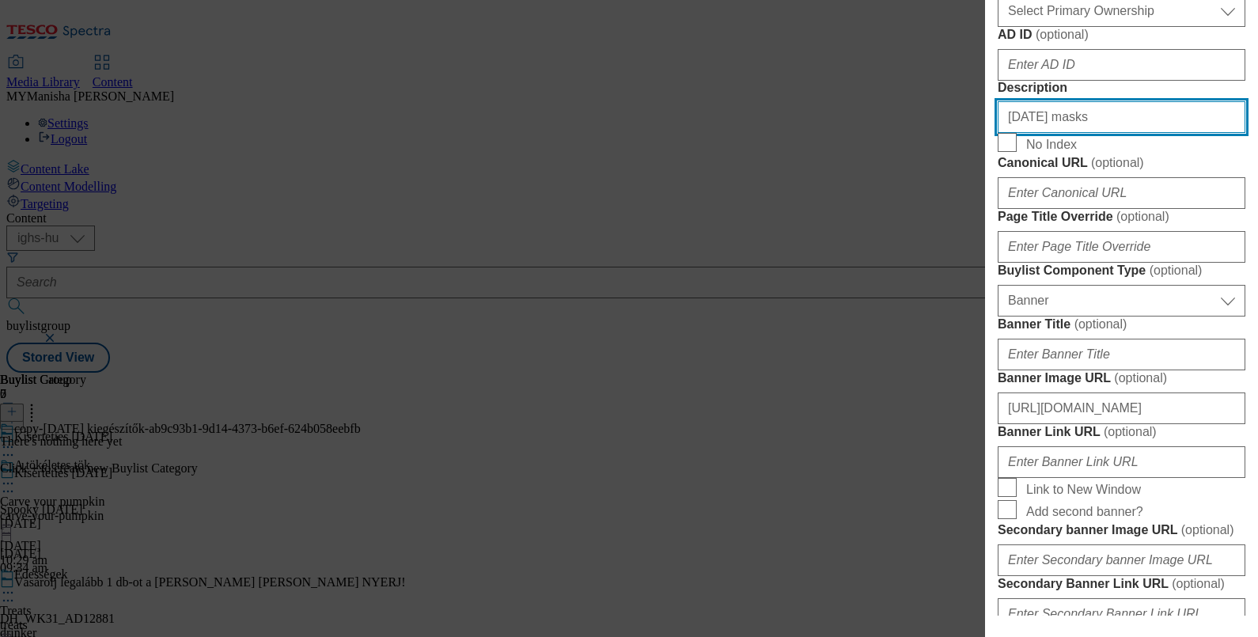
paste input "Autumn decoration"
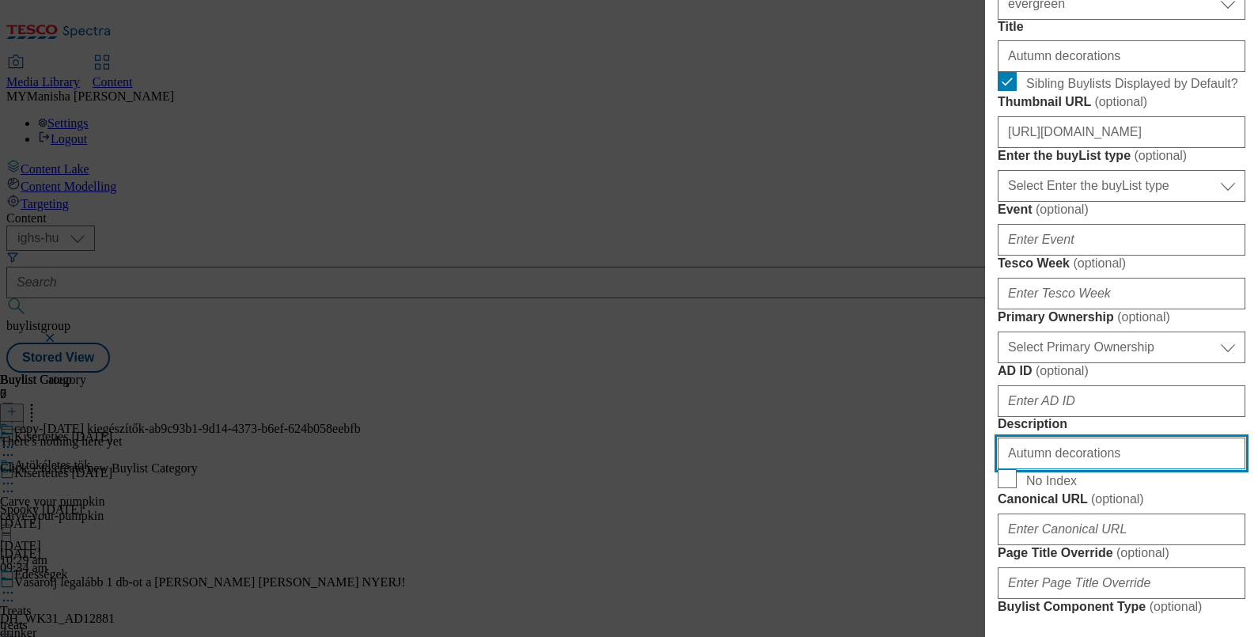
scroll to position [554, 3]
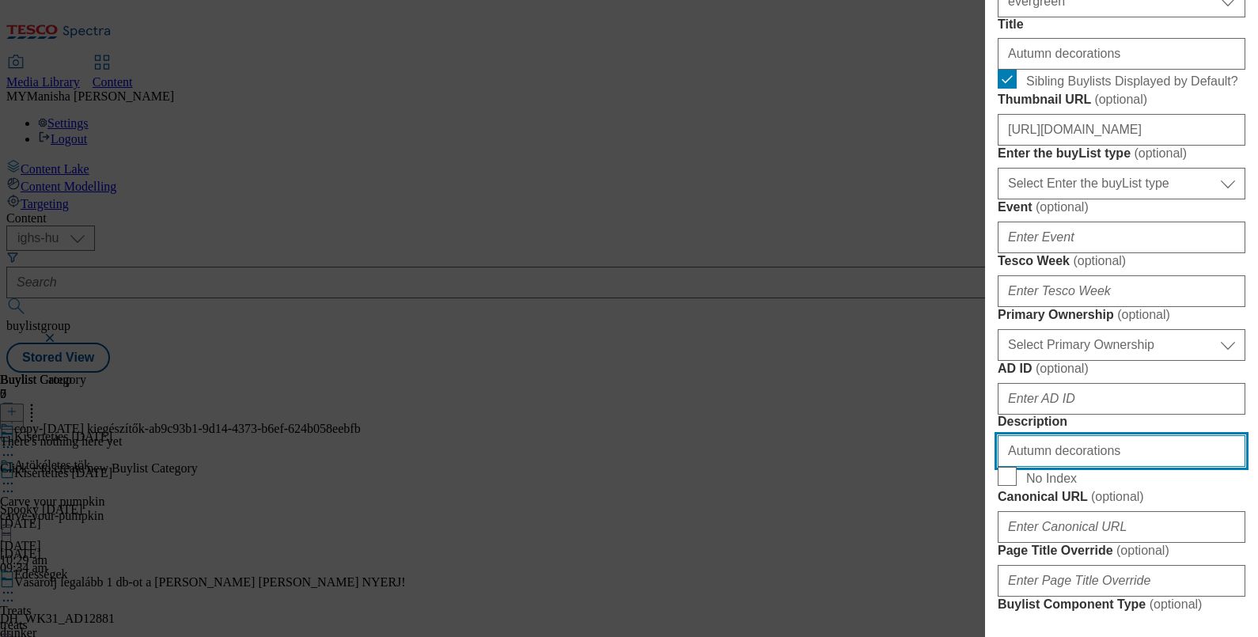
type input "Autumn decorations"
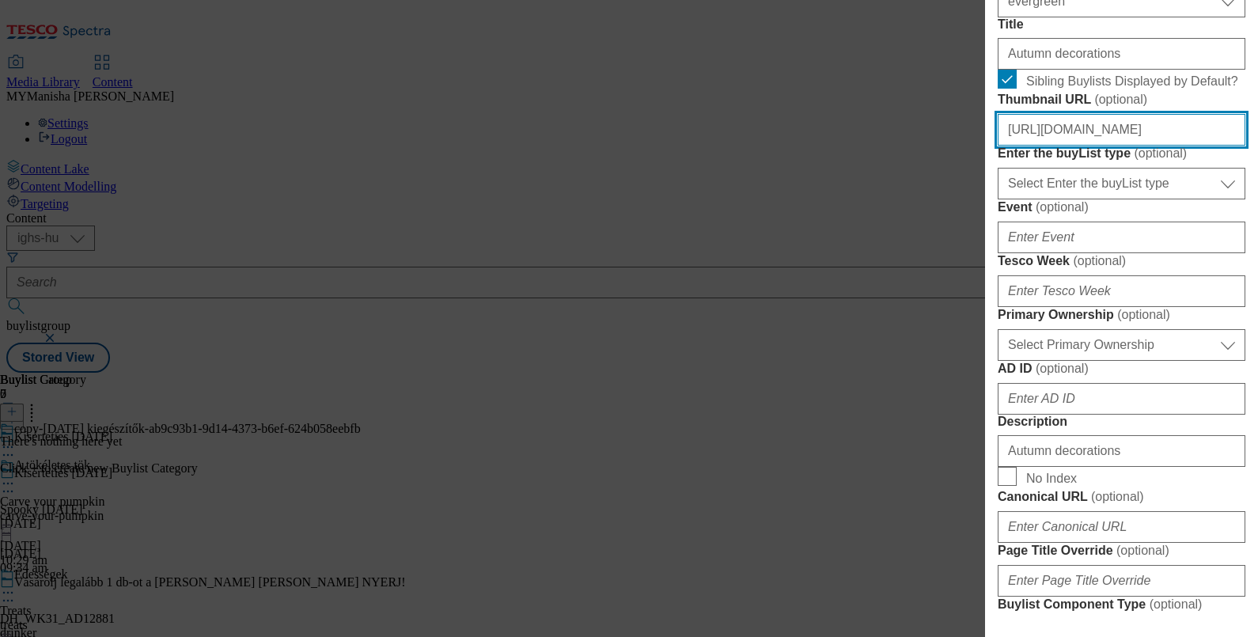
click at [1065, 146] on input "https://digitalcontent.api.tesco.com/v2/media/ighs-ce-mktg/bb048cd4-df3a-47cd-a…" at bounding box center [1122, 130] width 248 height 32
paste input "a6917f4f-563b-4fb1-8e2b-ba03ae2bb621/SK_image_5"
type input "https://digitalcontent.api.tesco.com/v2/media/ighs-ce-mktg/a6917f4f-563b-4fb1-8…"
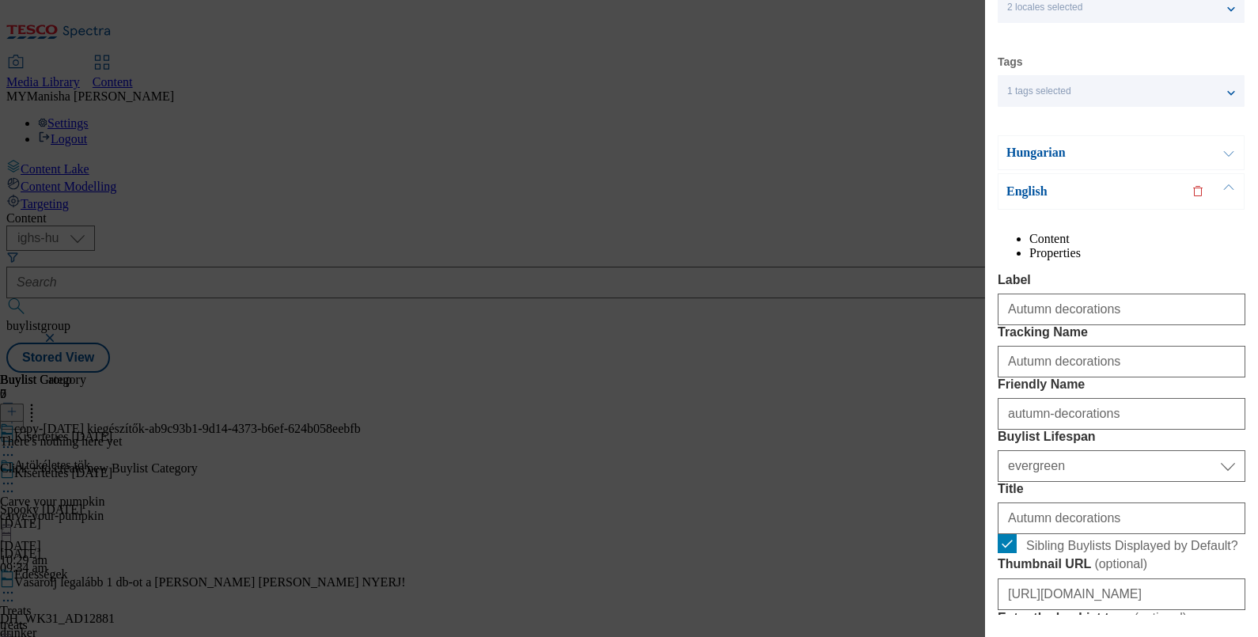
scroll to position [0, 3]
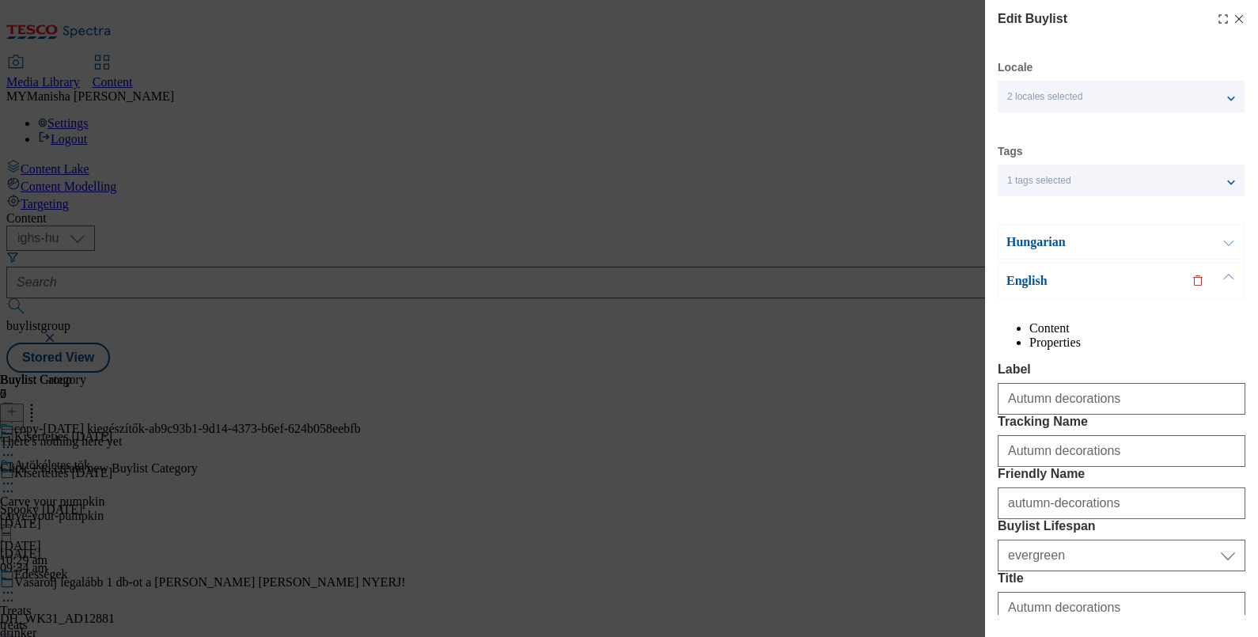
click at [1225, 249] on button "Modal" at bounding box center [1229, 241] width 30 height 33
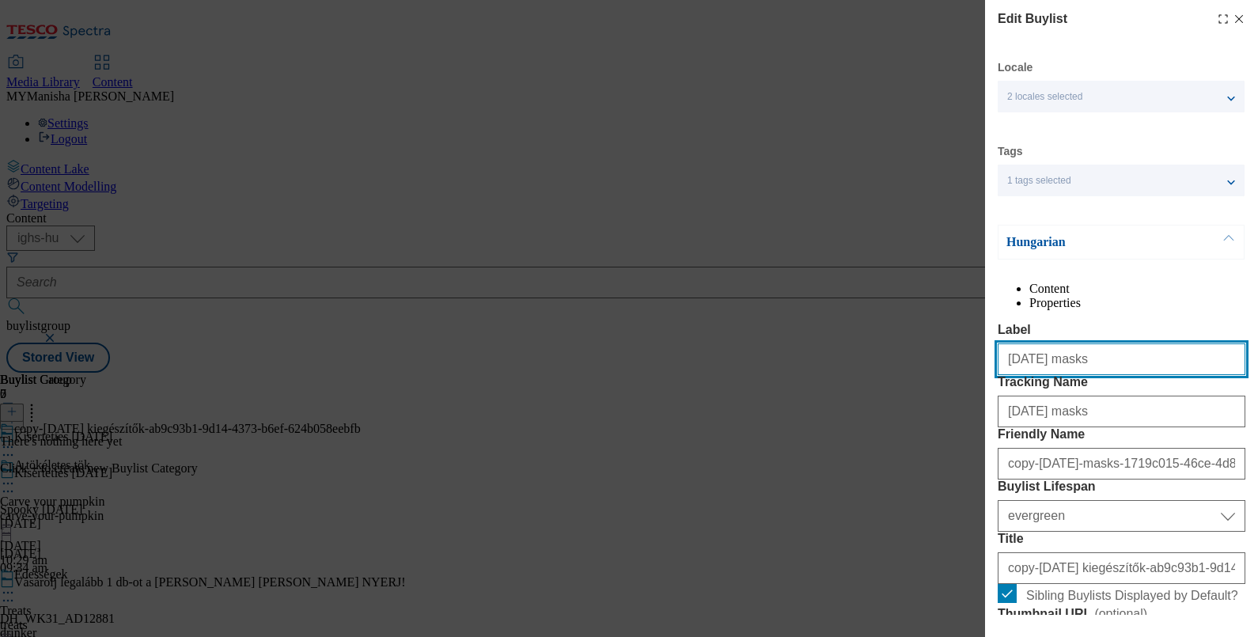
click at [1089, 375] on input "Halloween masks" at bounding box center [1122, 359] width 248 height 32
type input "Autumn decorations"
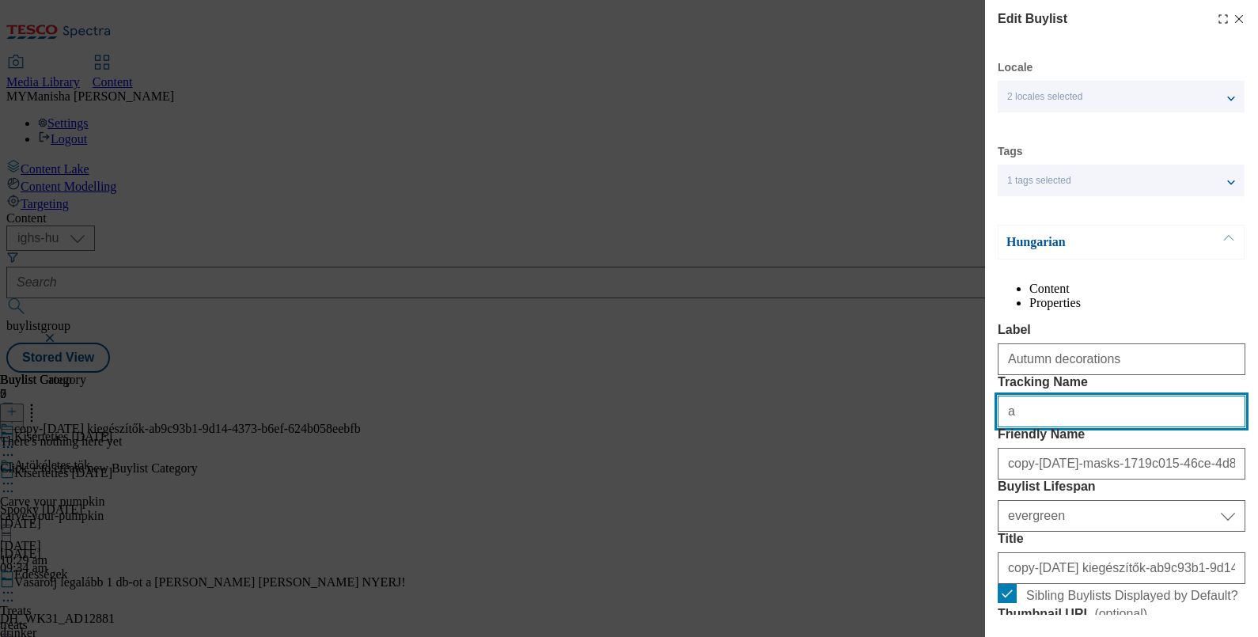
type input "Autumn decorations"
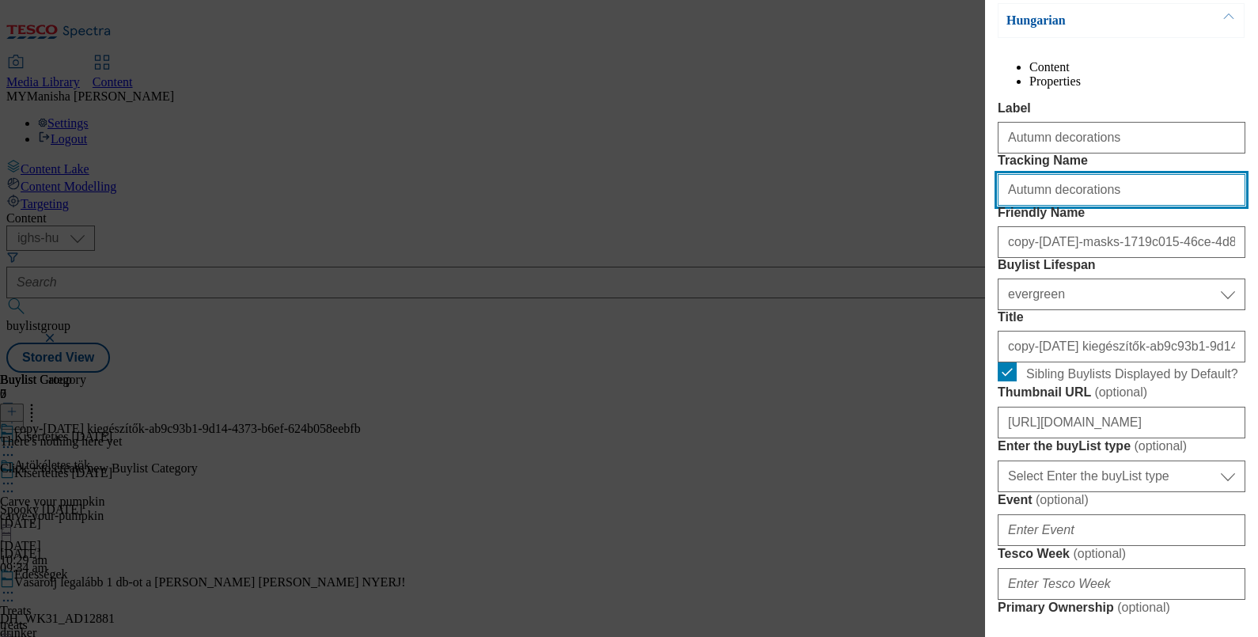
scroll to position [222, 3]
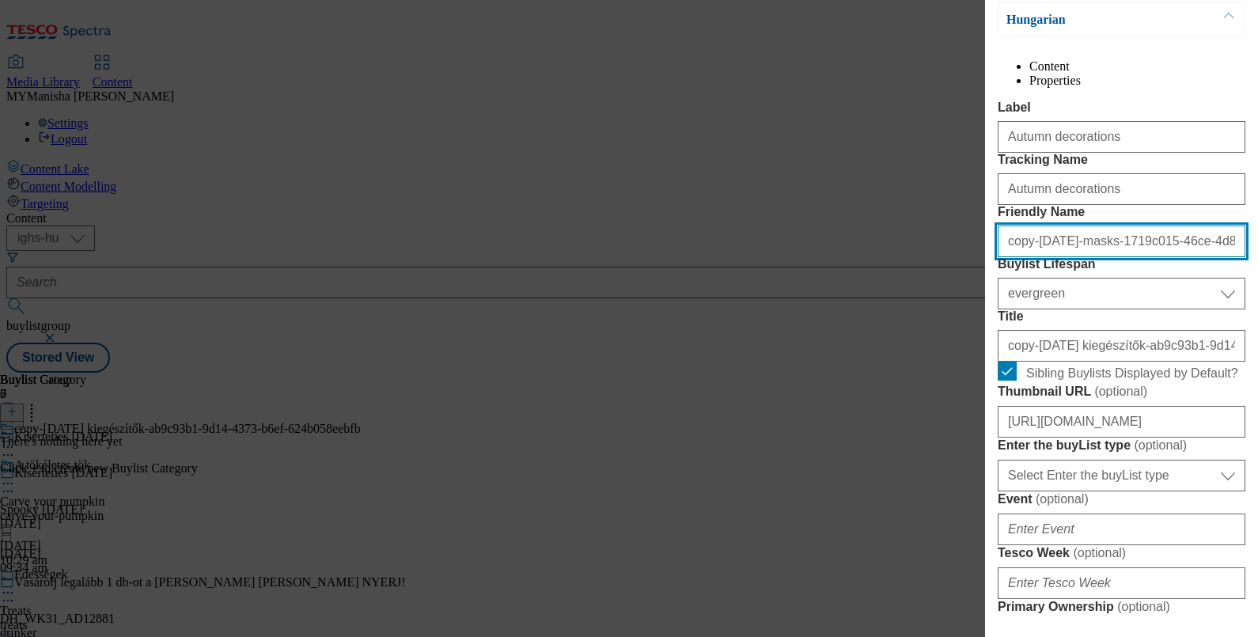
click at [1049, 257] on input "copy-halloween-masks-1719c015-46ce-4d88-ab09-e93e4df3c07c" at bounding box center [1122, 241] width 248 height 32
type input "autumn-decorations"
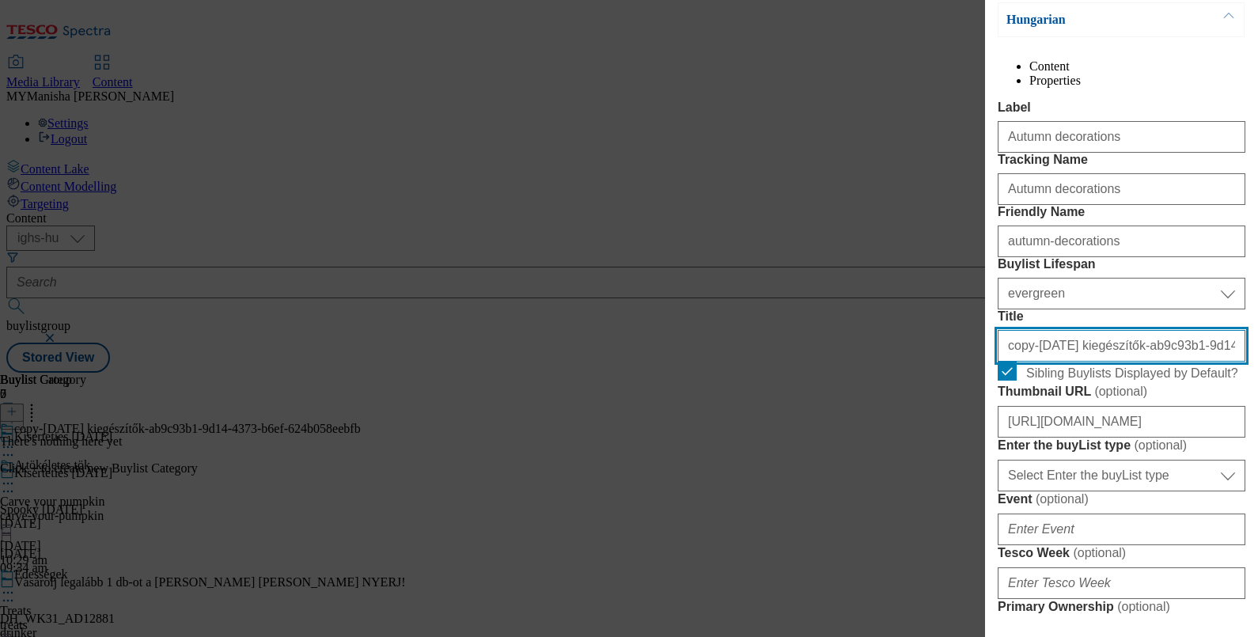
paste input "Őszi dekorációk"
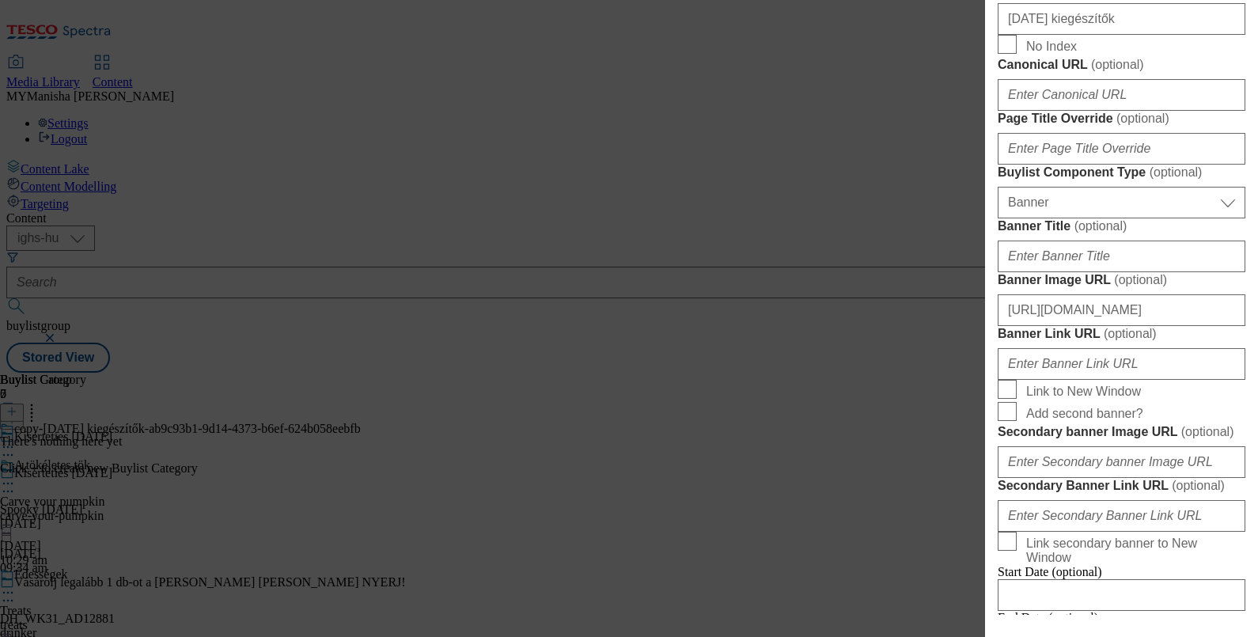
scroll to position [947, 3]
type input "Őszi dekorációk"
paste input "Őszi dekoráció"
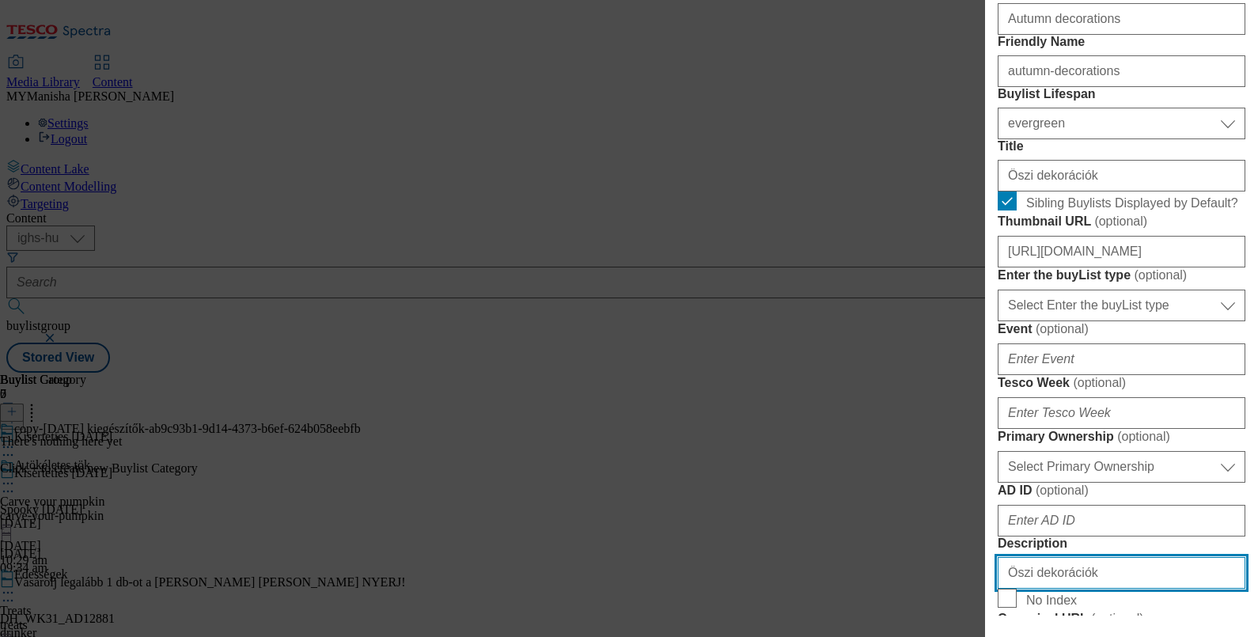
scroll to position [387, 3]
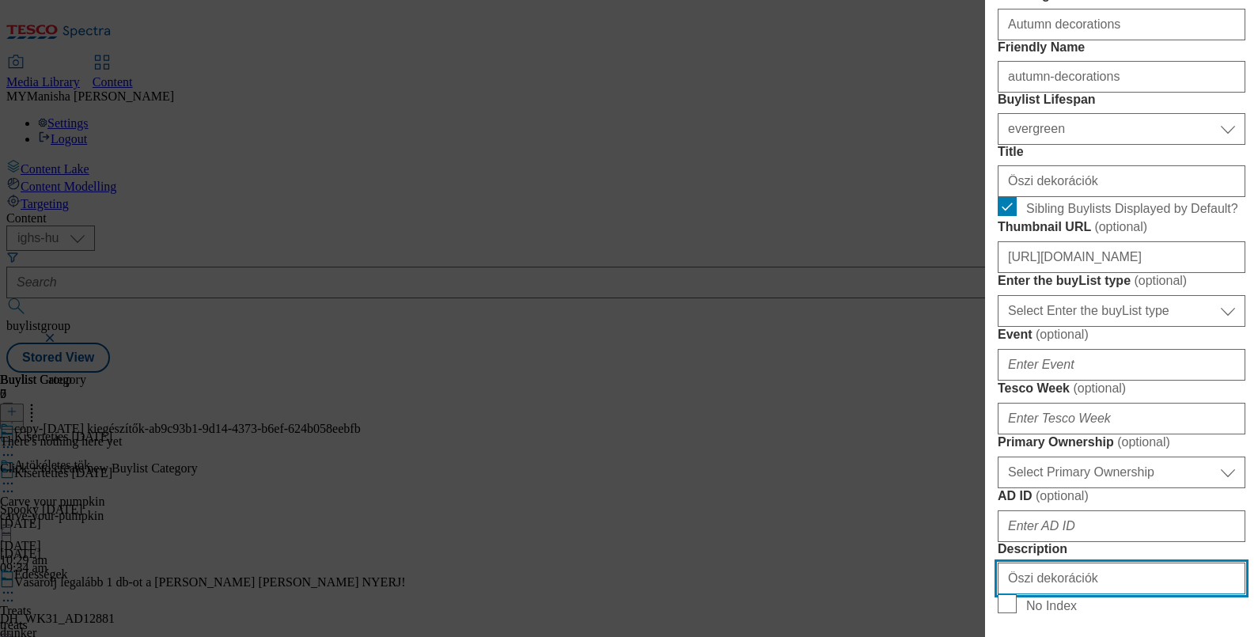
type input "Őszi dekorációk"
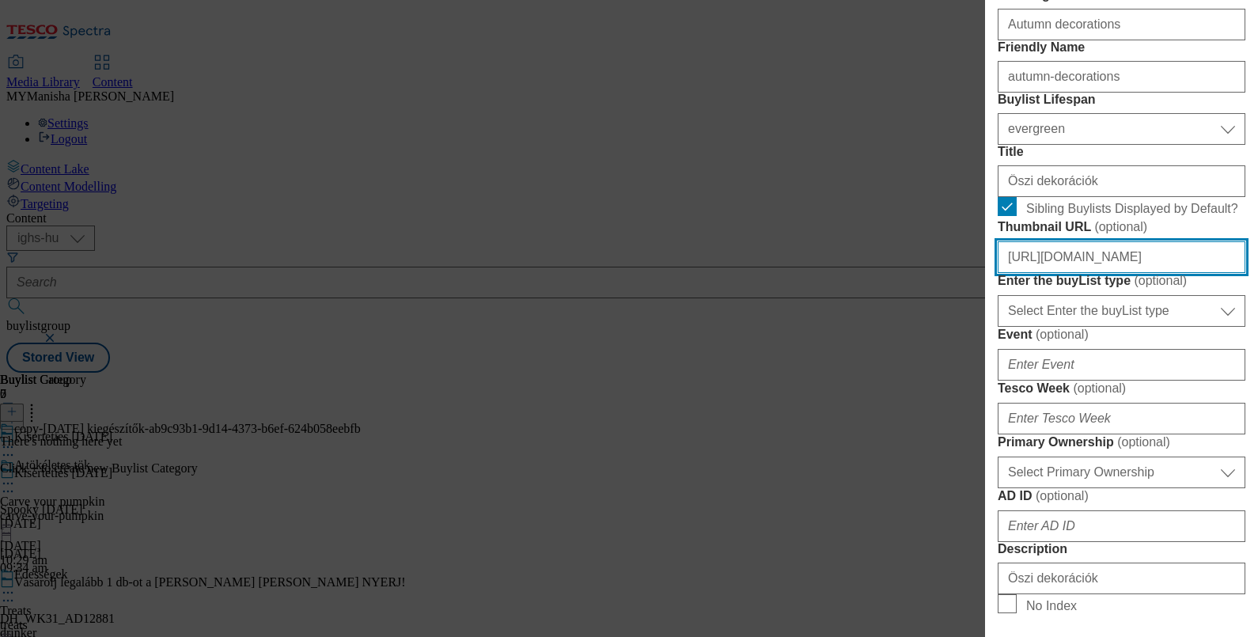
click at [1083, 273] on input "https://digitalcontent.api.tesco.com/v2/media/ighs-ce-mktg/c1f14447-cb51-41a3-a…" at bounding box center [1122, 257] width 248 height 32
paste input "a6917f4f-563b-4fb1-8e2b-ba03ae2bb621/SK_image_5"
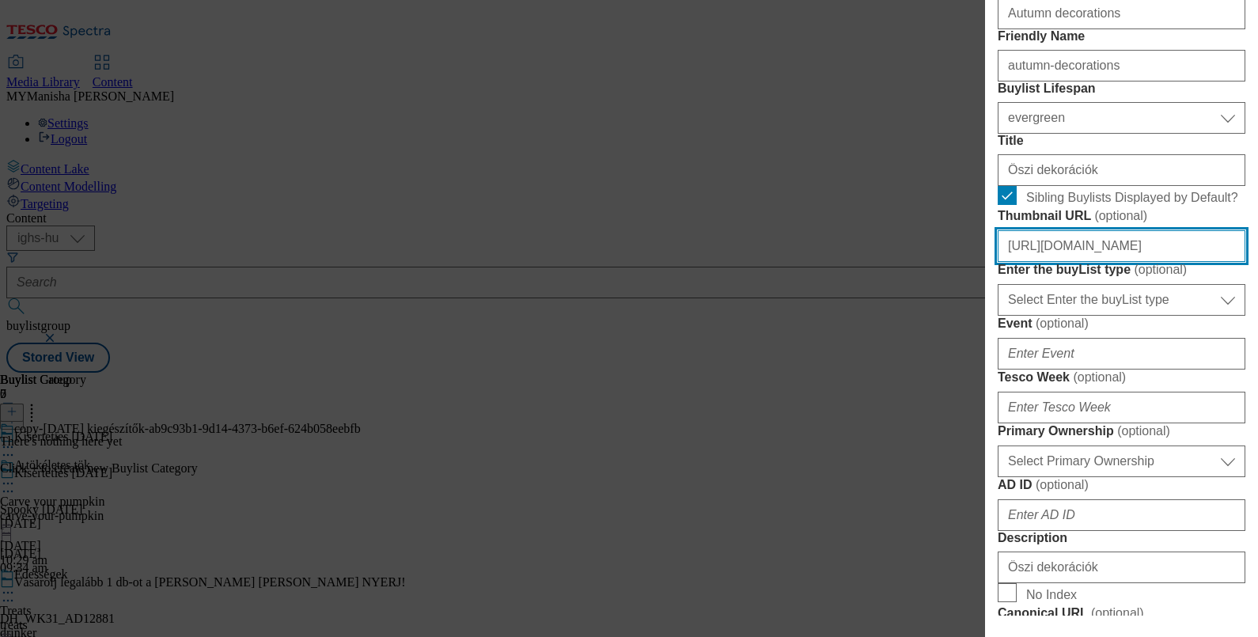
scroll to position [0, 0]
click at [1031, 262] on input "https://digitalcontent.api.tesco.com/v2/media/ighs-ce-mktg/a6917f4f-563b-4fb1-8…" at bounding box center [1122, 246] width 248 height 32
paste input "fd634582-1101-4134-b7e7-2812344bde5c/HU"
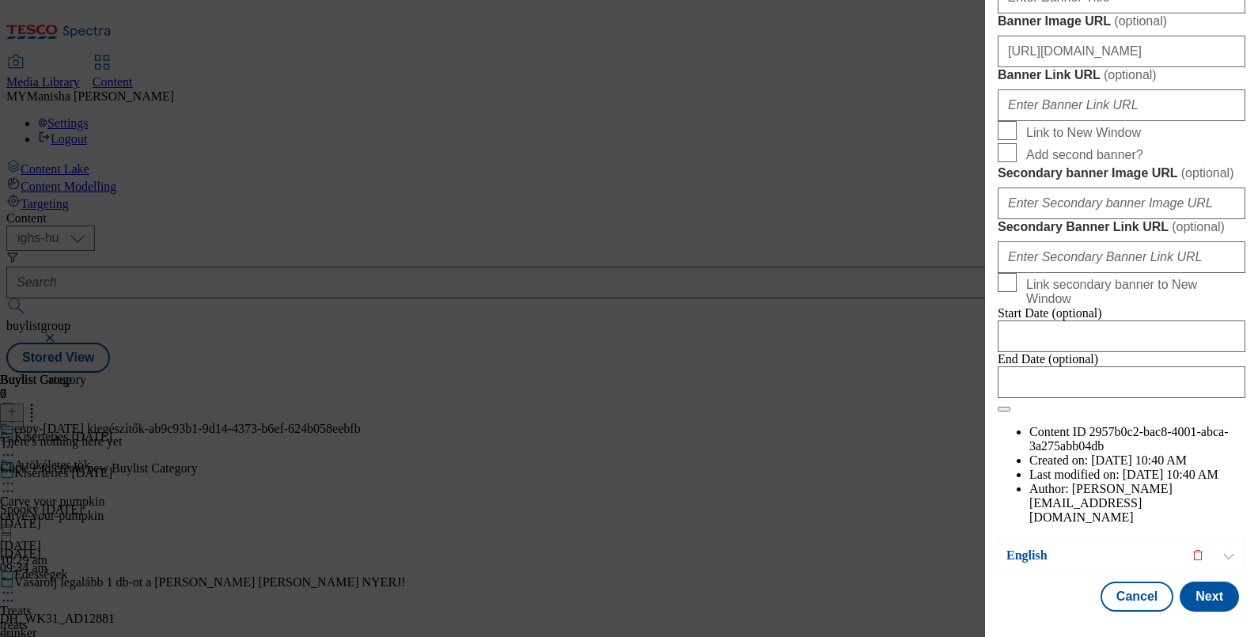
scroll to position [1798, 3]
type input "https://digitalcontent.api.tesco.com/v2/media/ighs-ce-mktg/fd634582-1101-4134-b…"
click at [1187, 581] on button "Next" at bounding box center [1208, 596] width 59 height 30
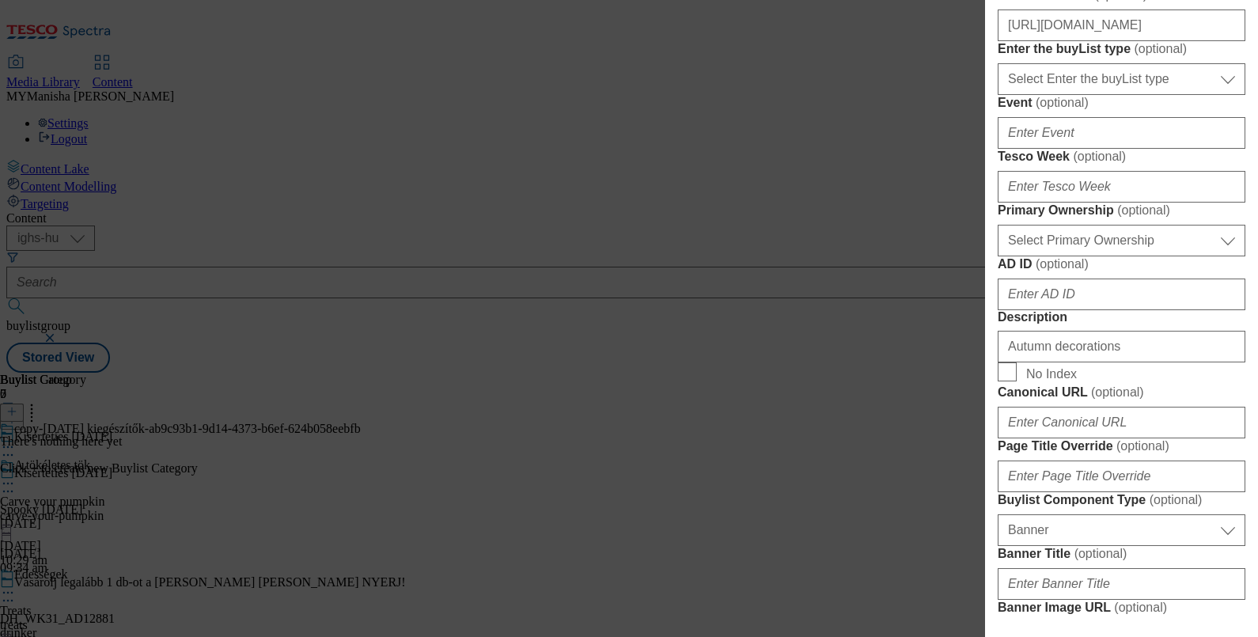
scroll to position [551, 3]
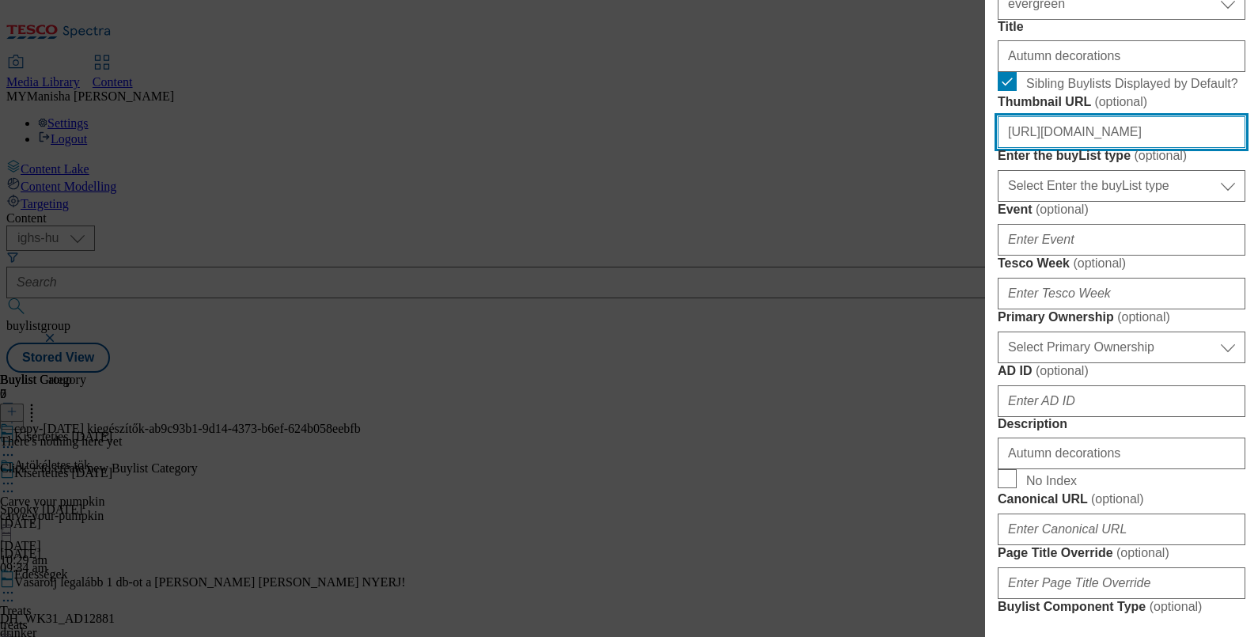
click at [1139, 148] on input "https://digitalcontent.api.tesco.com/v2/media/ighs-ce-mktg/a6917f4f-563b-4fb1-8…" at bounding box center [1122, 132] width 248 height 32
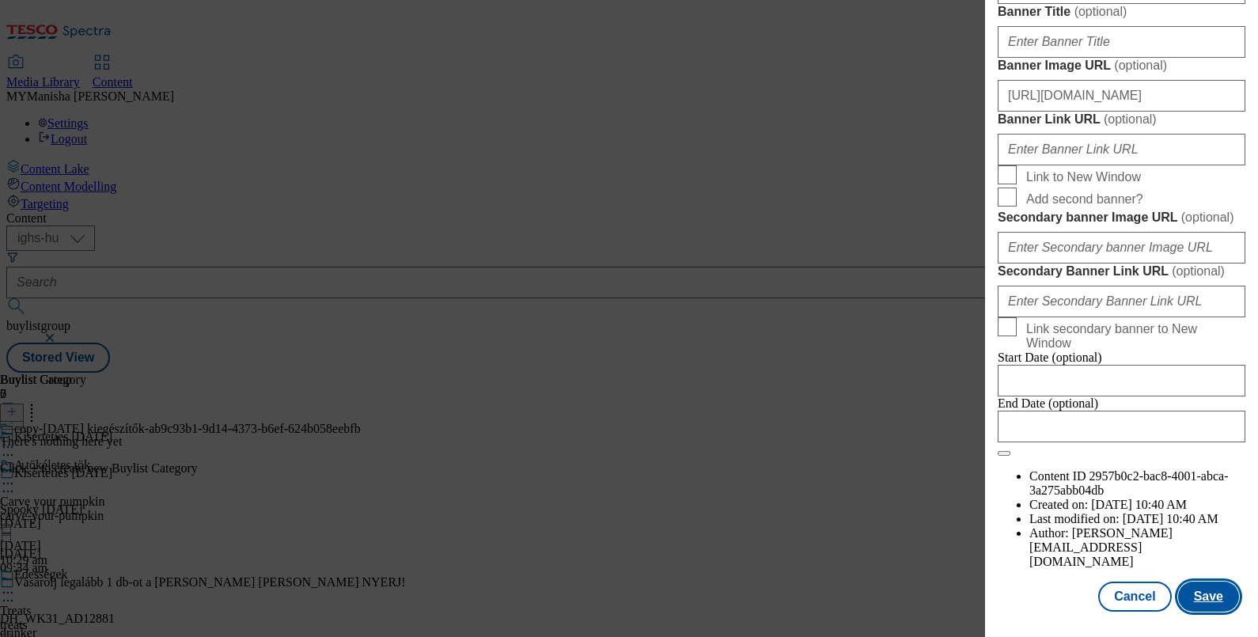
scroll to position [0, 0]
click at [1195, 586] on button "Save" at bounding box center [1208, 596] width 61 height 30
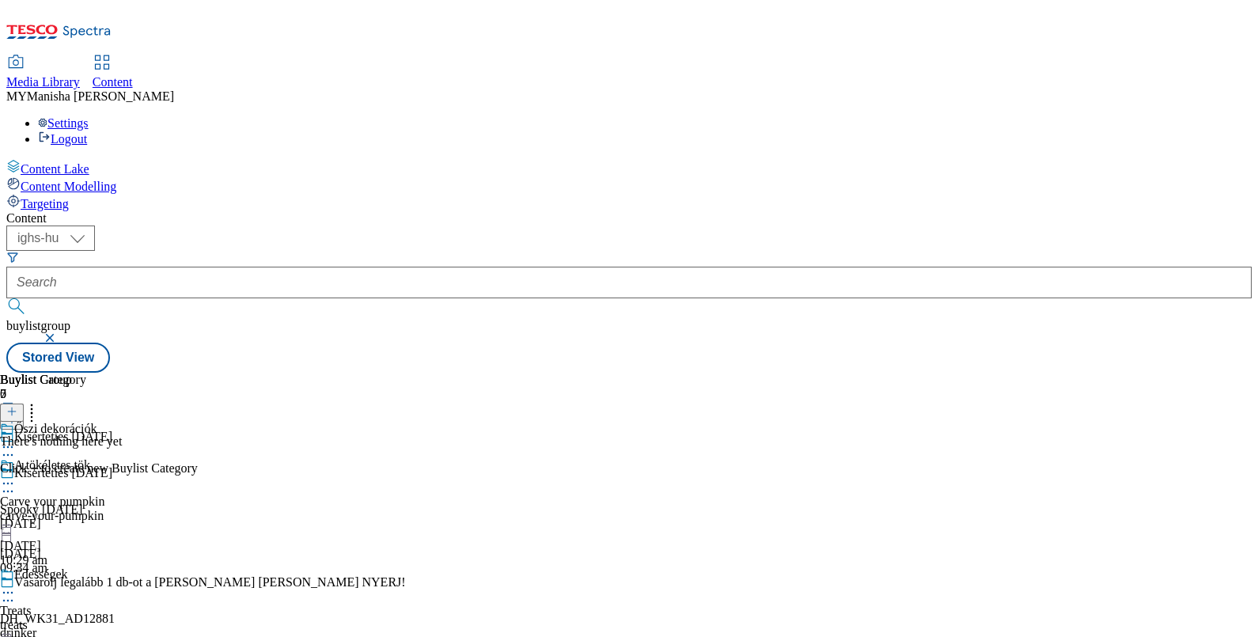
scroll to position [118, 0]
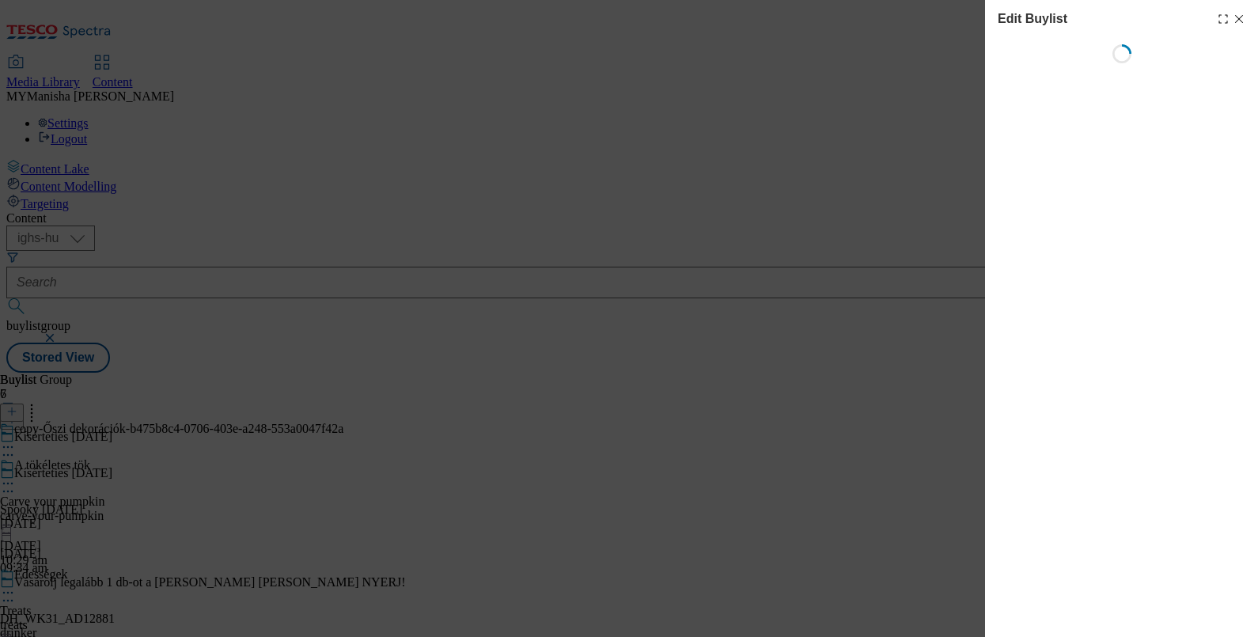
select select "evergreen"
select select "Banner"
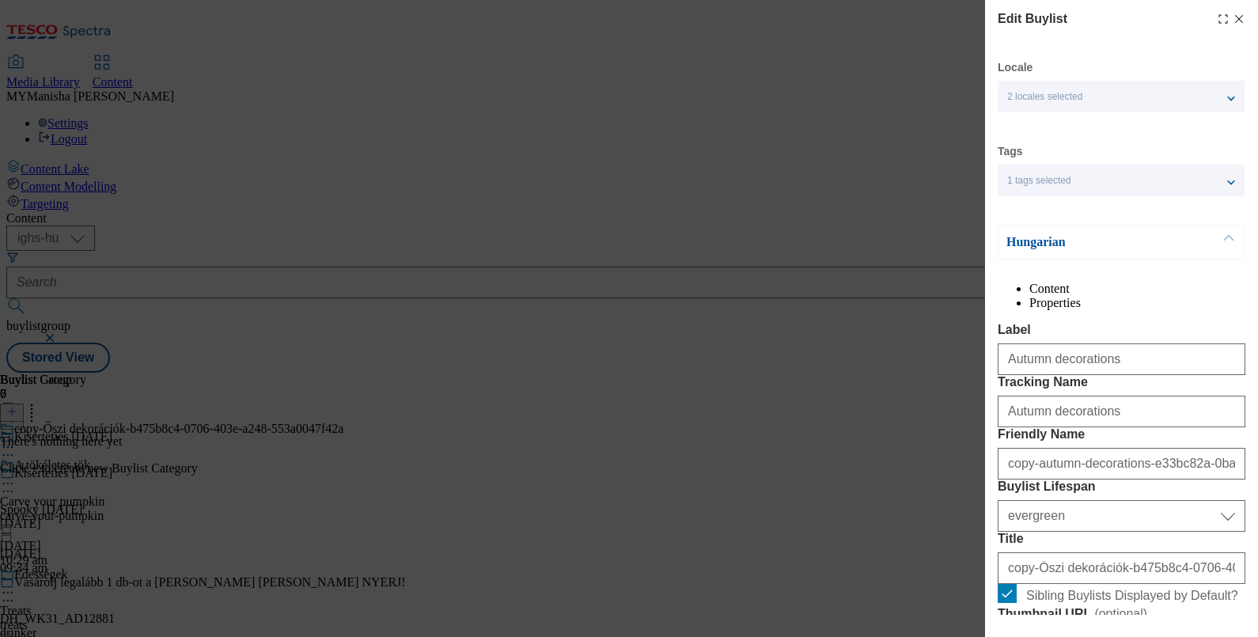
click at [1220, 233] on button "Modal" at bounding box center [1229, 241] width 30 height 33
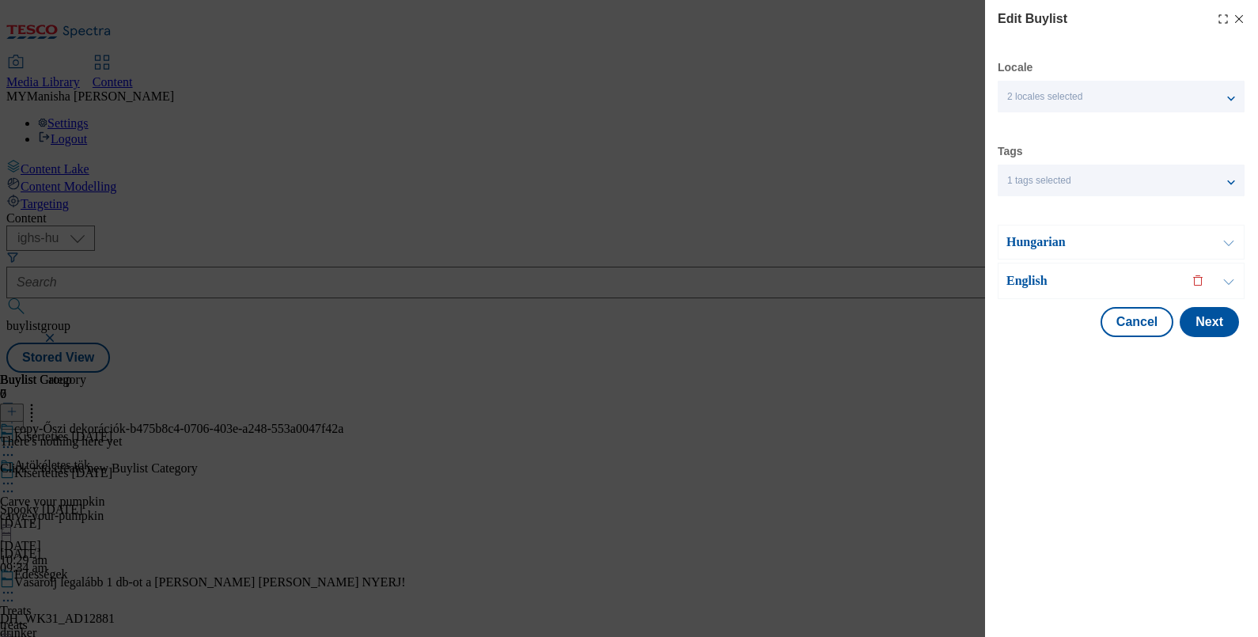
click at [1229, 274] on button "Modal" at bounding box center [1229, 280] width 30 height 35
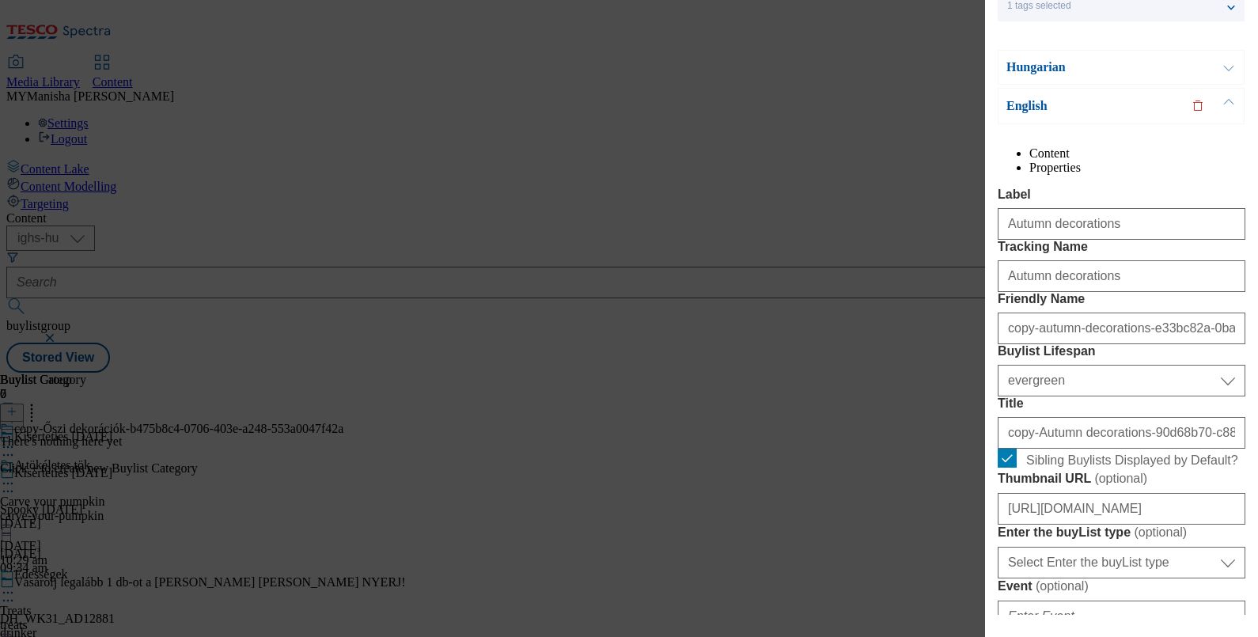
scroll to position [177, 0]
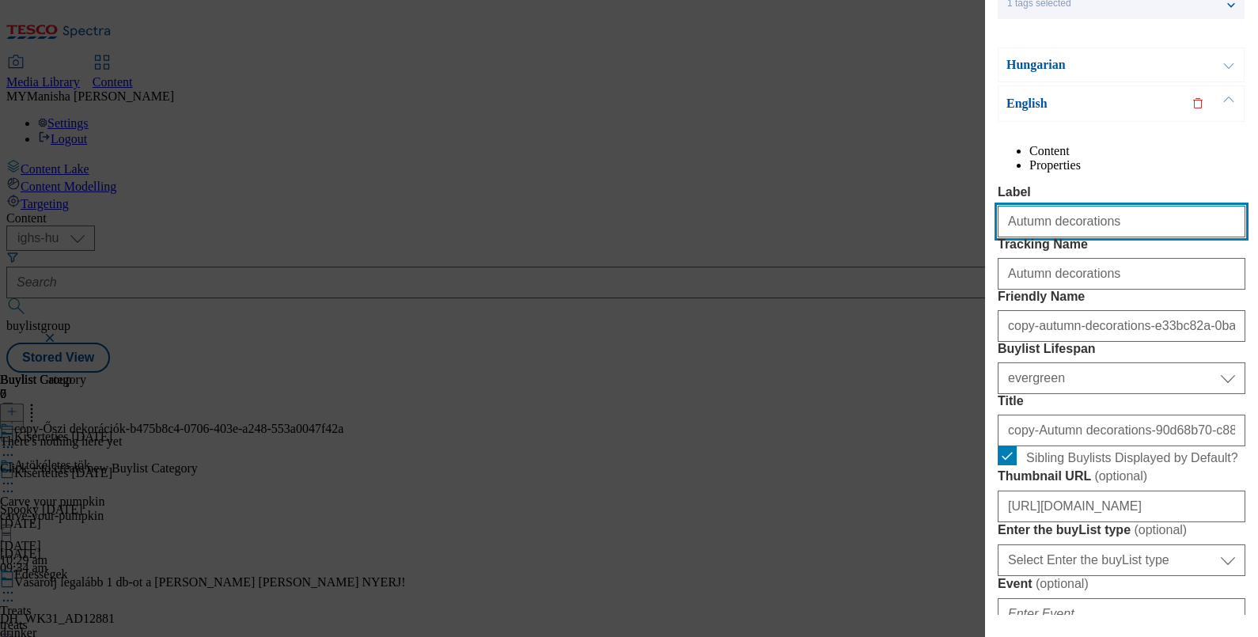
click at [1064, 237] on input "Autumn decorations" at bounding box center [1122, 222] width 248 height 32
type input "c"
type input "Candles and led lights"
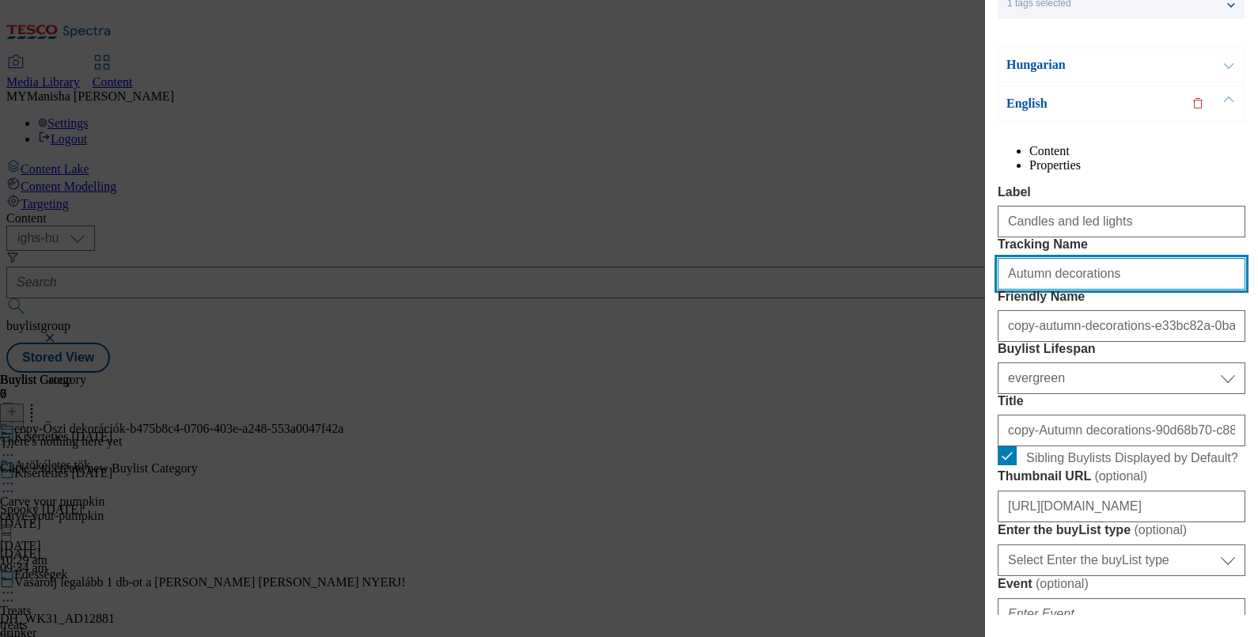
paste input "Candles and led light"
type input "Candles and led lights"
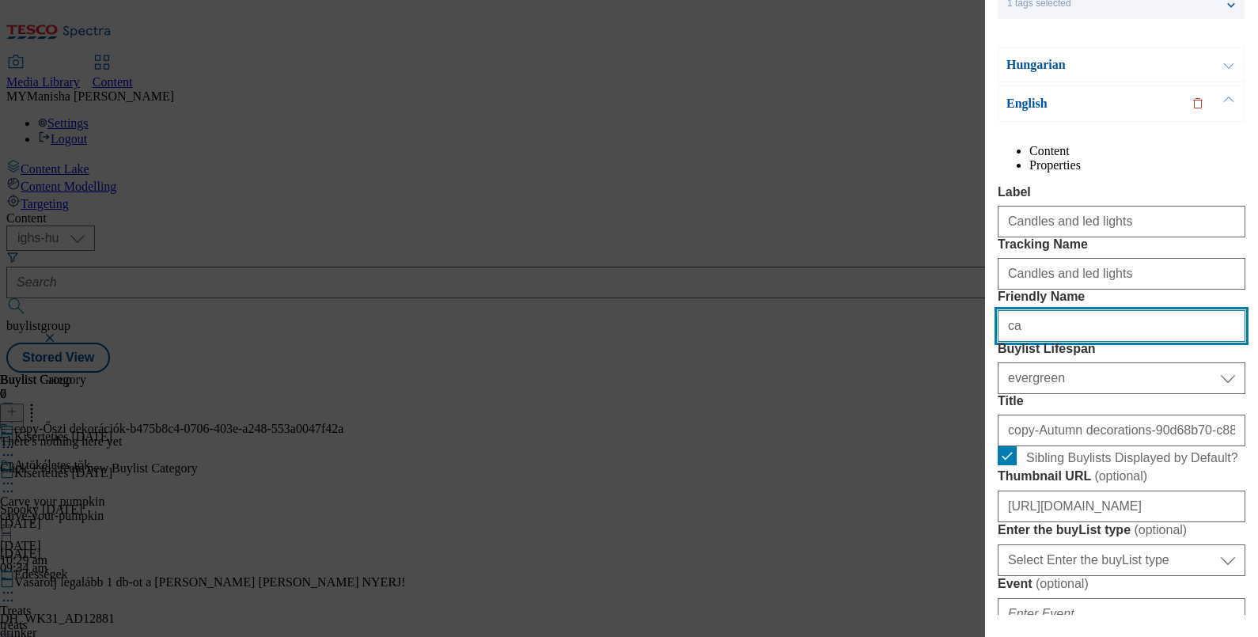
type input "candles-and-led-lights"
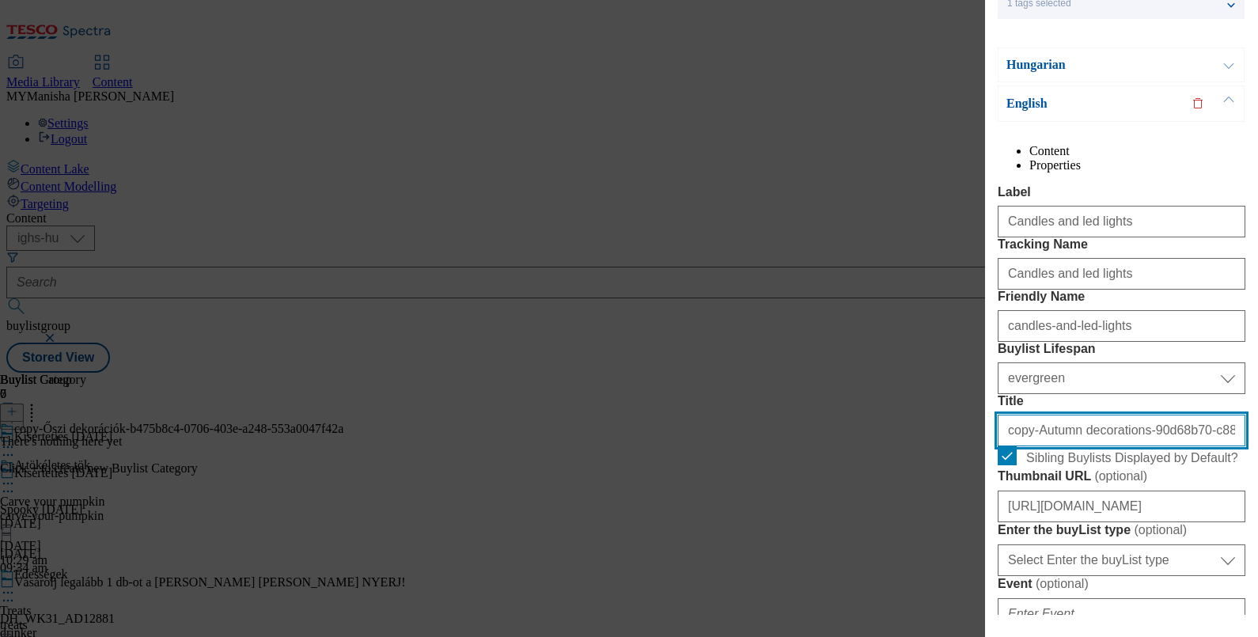
paste input "Candles and led lights"
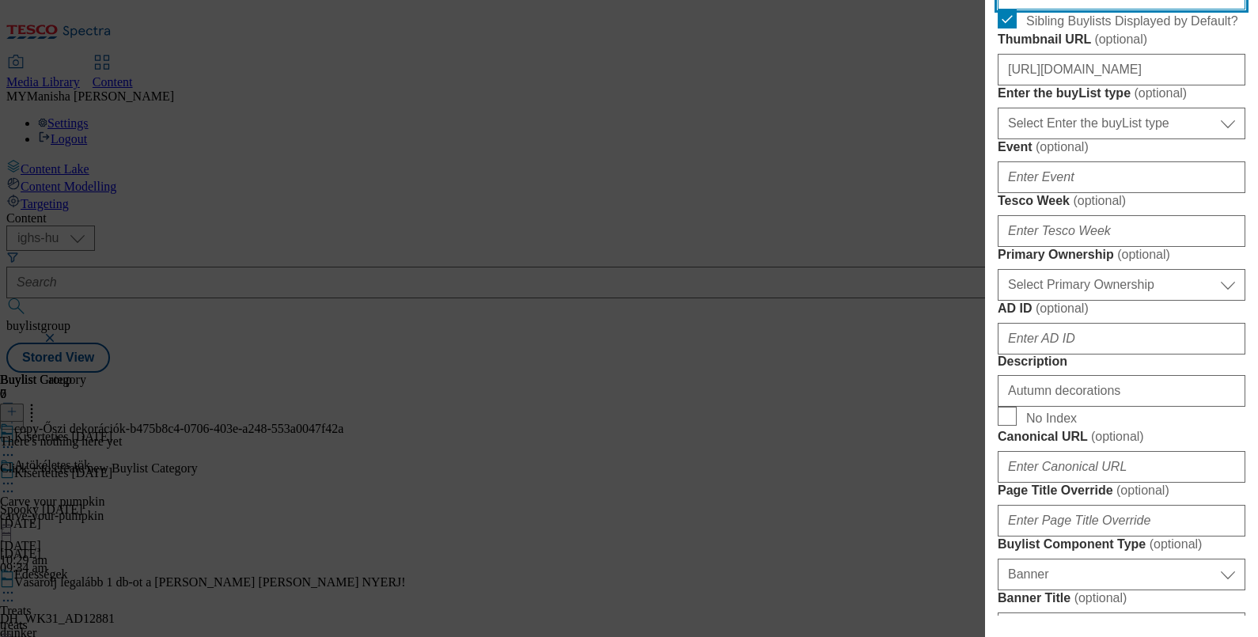
scroll to position [619, 0]
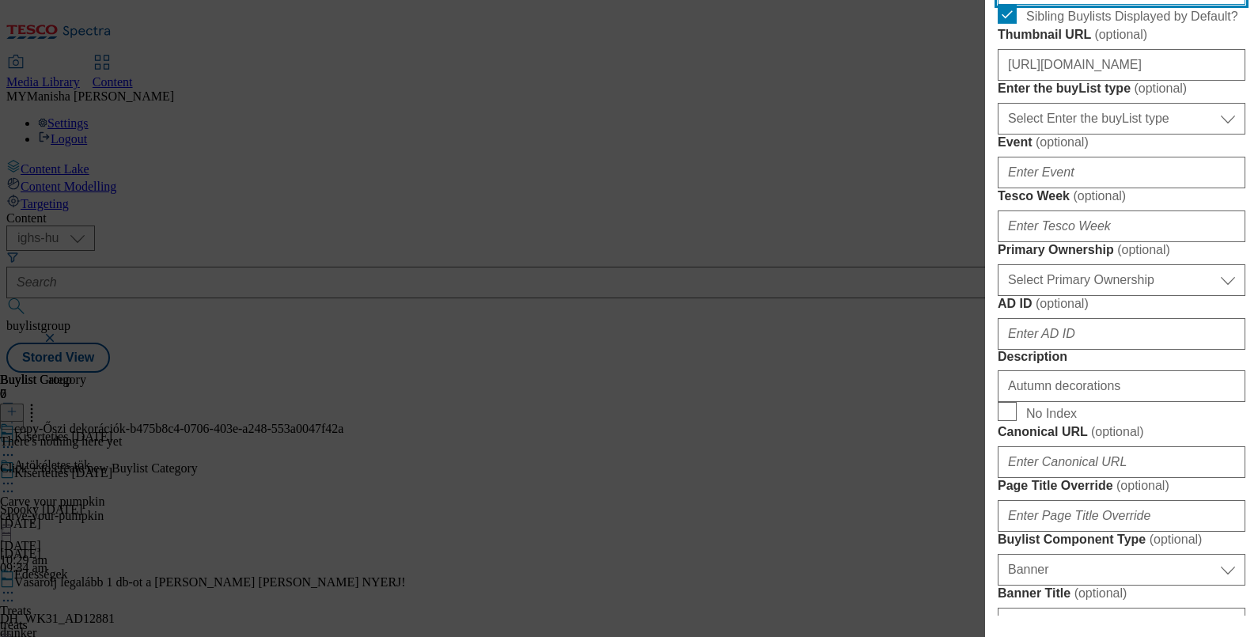
type input "Candles and led lights"
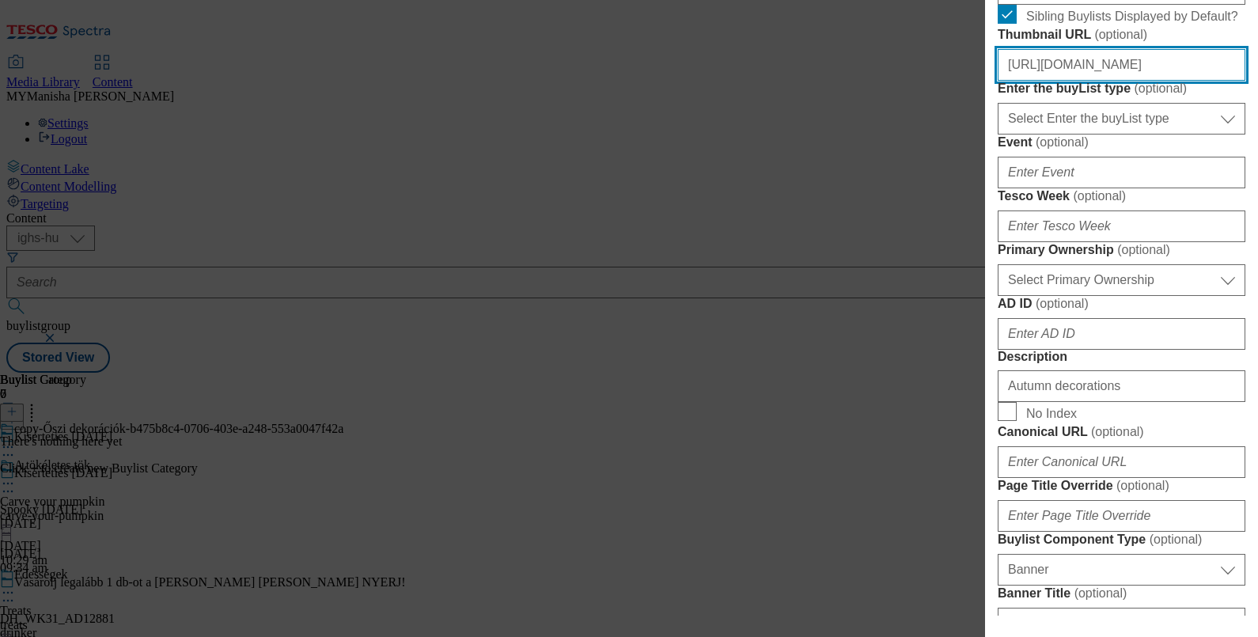
click at [1179, 81] on input "https://digitalcontent.api.tesco.com/v2/media/ighs-ce-mktg/a6917f4f-563b-4fb1-8…" at bounding box center [1122, 65] width 248 height 32
paste input "e168a3a8-37e2-4a03-868f-e76745aeecf7/SK_image_6"
type input "https://digitalcontent.api.tesco.com/v2/media/ighs-ce-mktg/e168a3a8-37e2-4a03-8…"
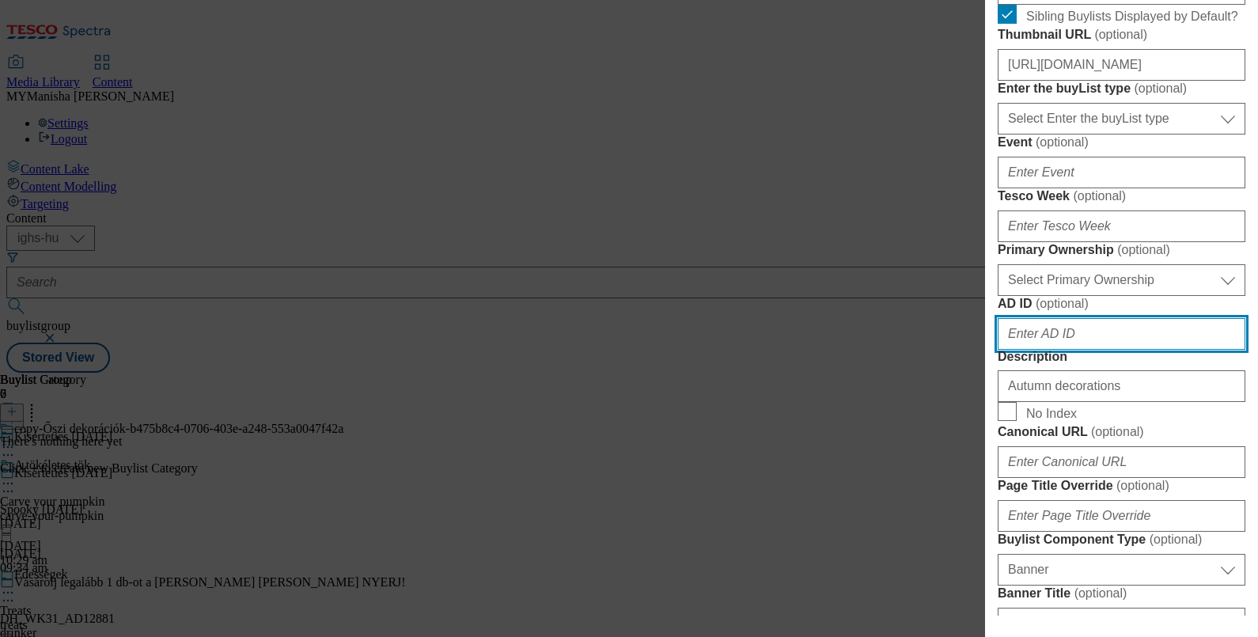
scroll to position [965, 0]
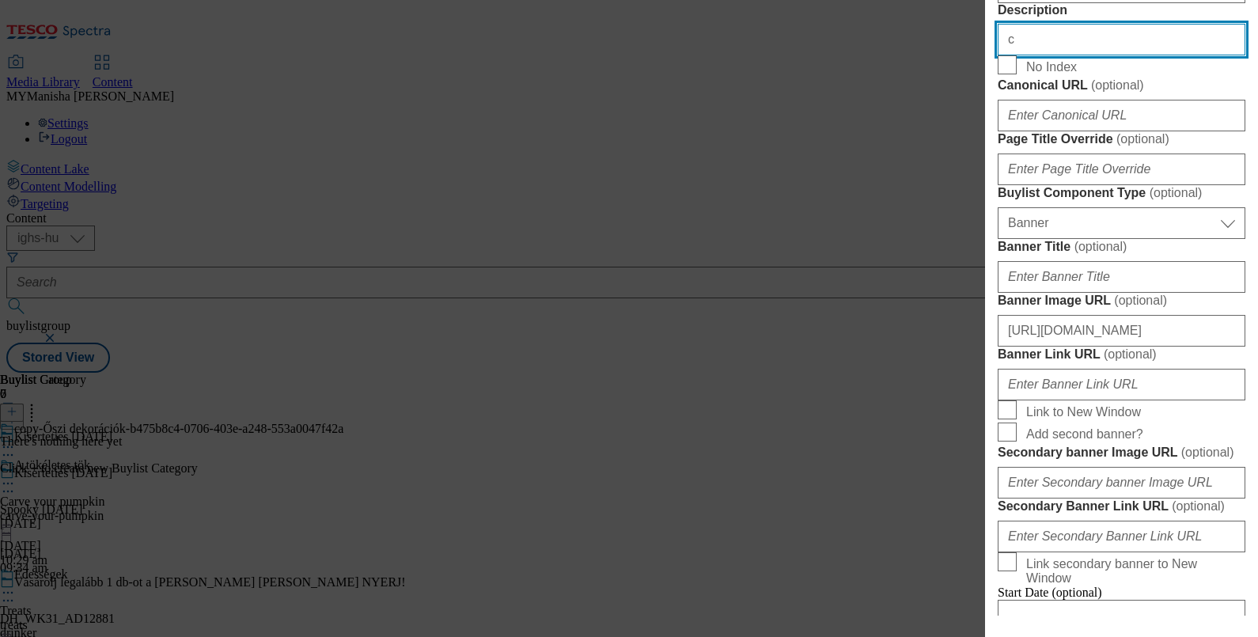
type input "Candles and led lights"
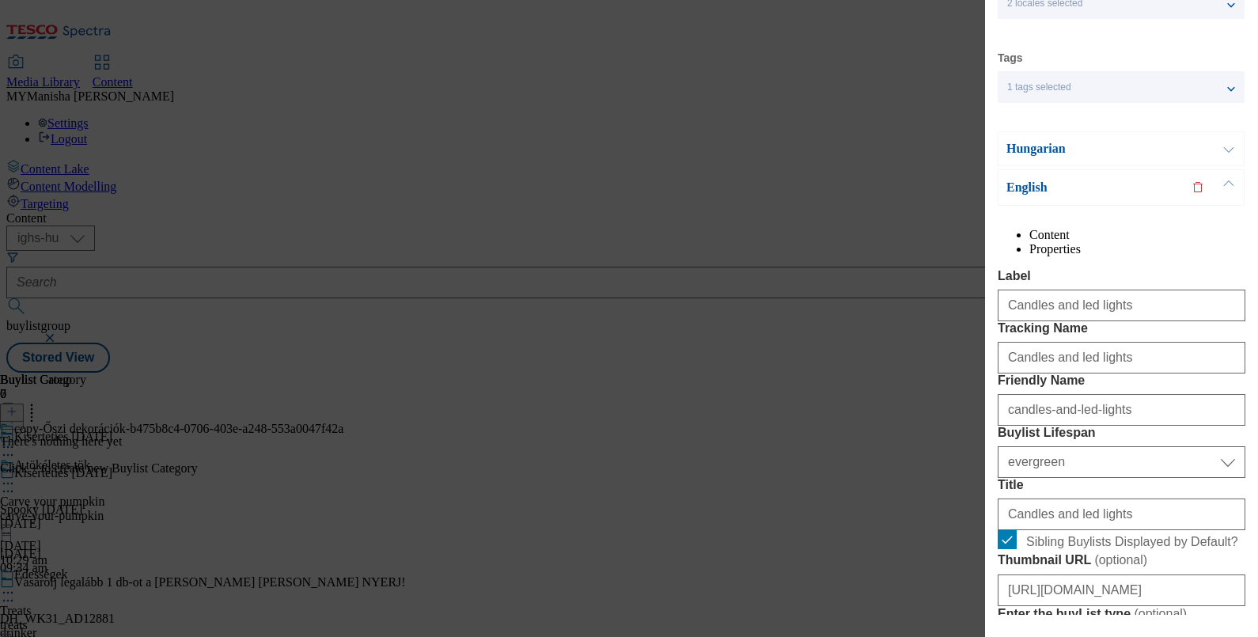
scroll to position [0, 3]
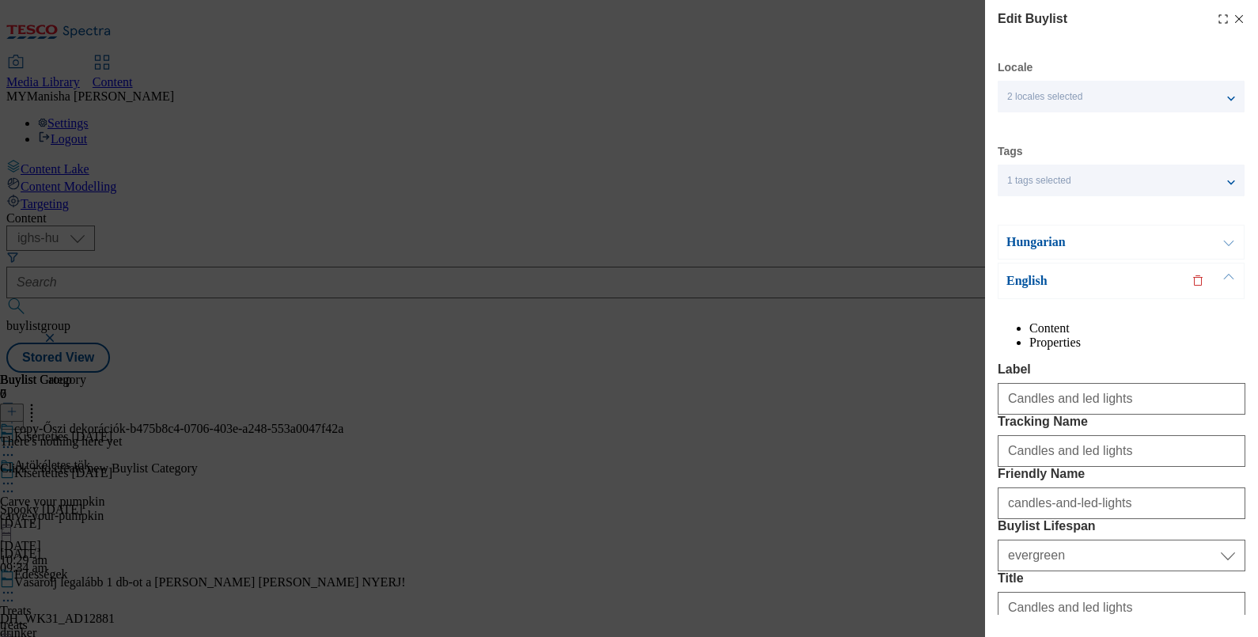
click at [1218, 245] on button "Modal" at bounding box center [1229, 241] width 30 height 33
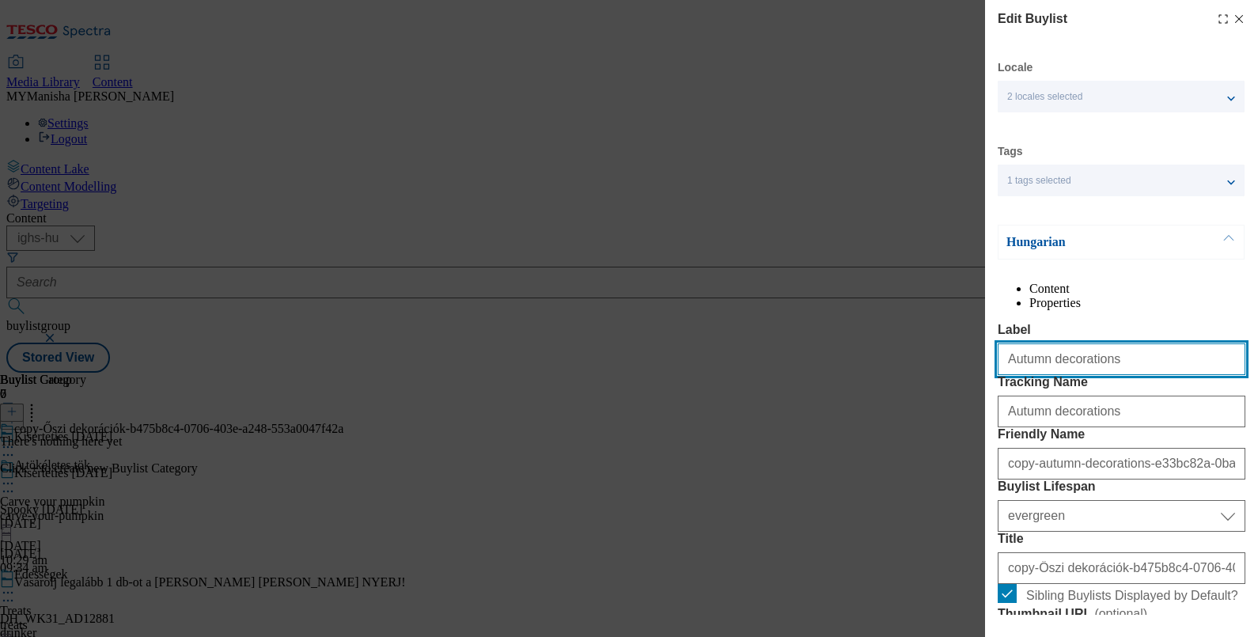
click at [1103, 375] on input "Autumn decorations" at bounding box center [1122, 359] width 248 height 32
type input "c"
type input "Candles"
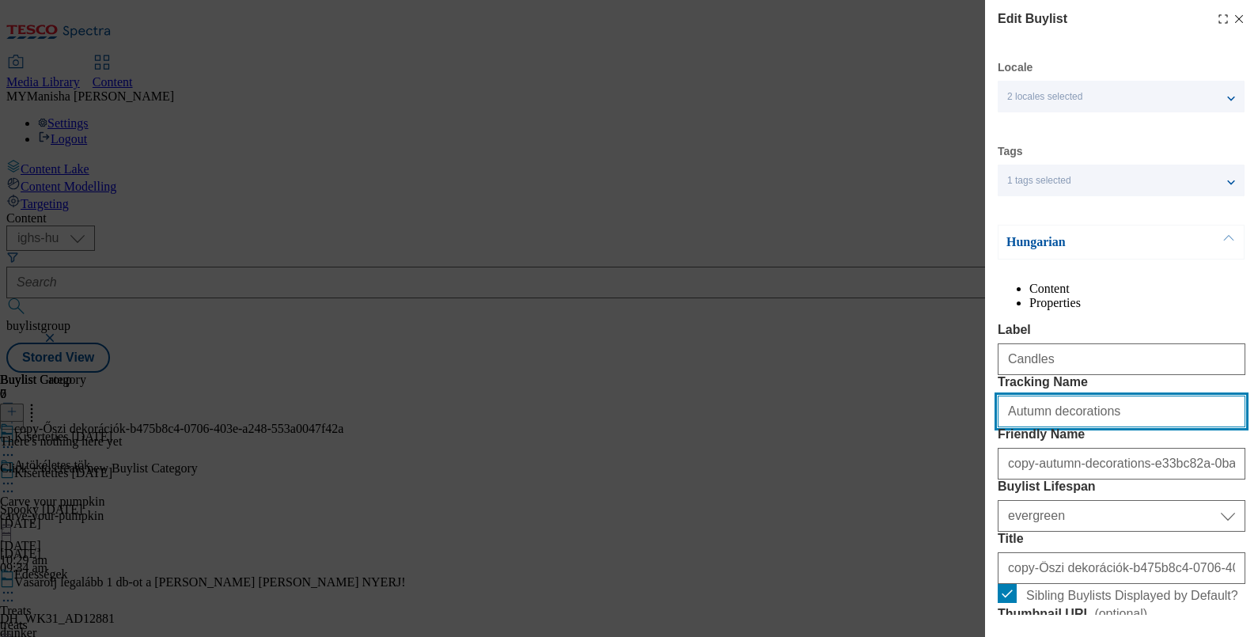
click at [1096, 427] on input "Autumn decorations" at bounding box center [1122, 412] width 248 height 32
type input "c"
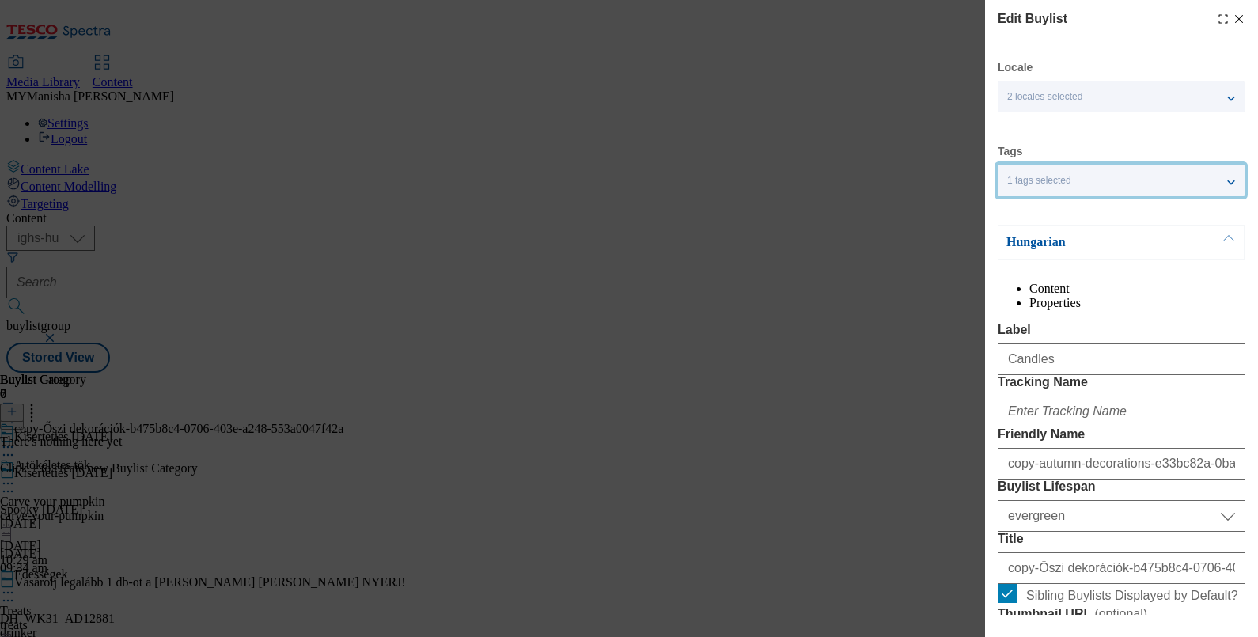
click at [1230, 184] on div "1 tags selected" at bounding box center [1121, 181] width 247 height 32
click at [1229, 234] on button "Modal" at bounding box center [1229, 241] width 30 height 33
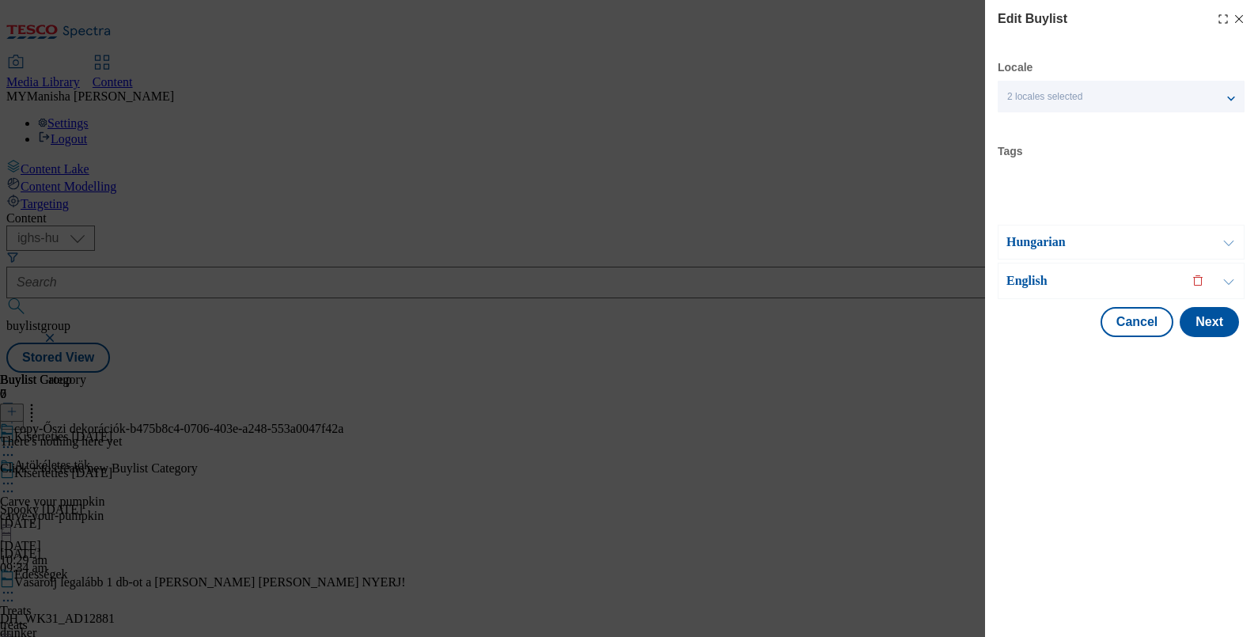
scroll to position [0, 0]
click at [1219, 281] on button "Modal" at bounding box center [1229, 280] width 30 height 35
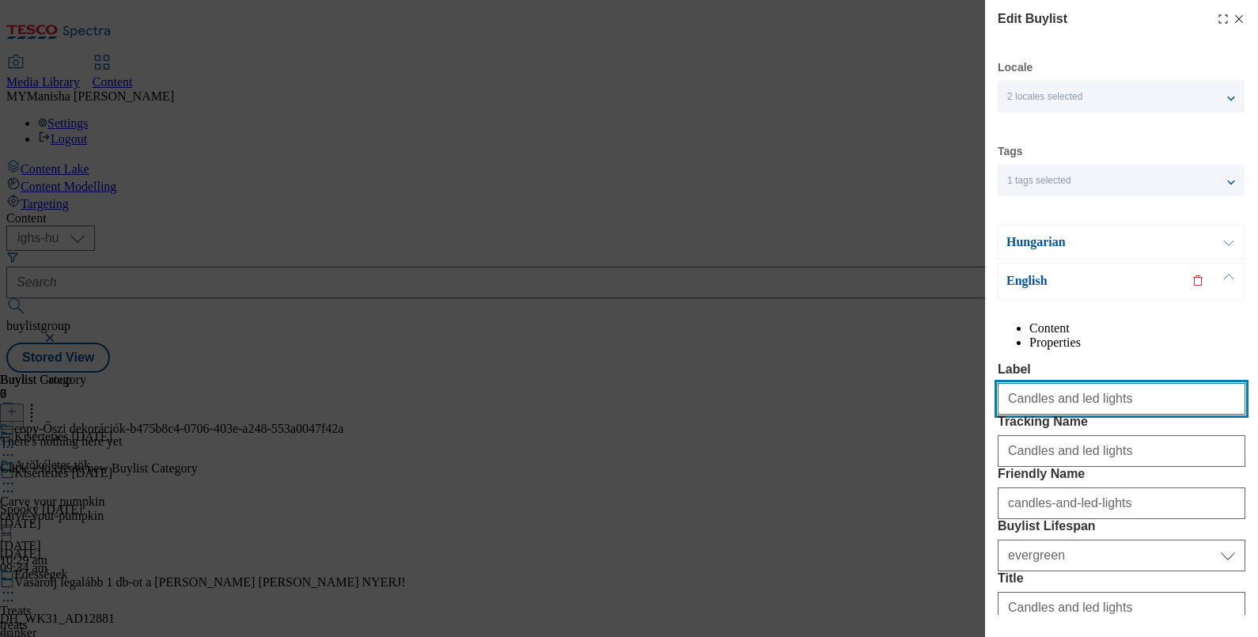
click at [1122, 415] on input "Candles and led lights" at bounding box center [1122, 399] width 248 height 32
click at [1222, 245] on button "Modal" at bounding box center [1229, 241] width 30 height 33
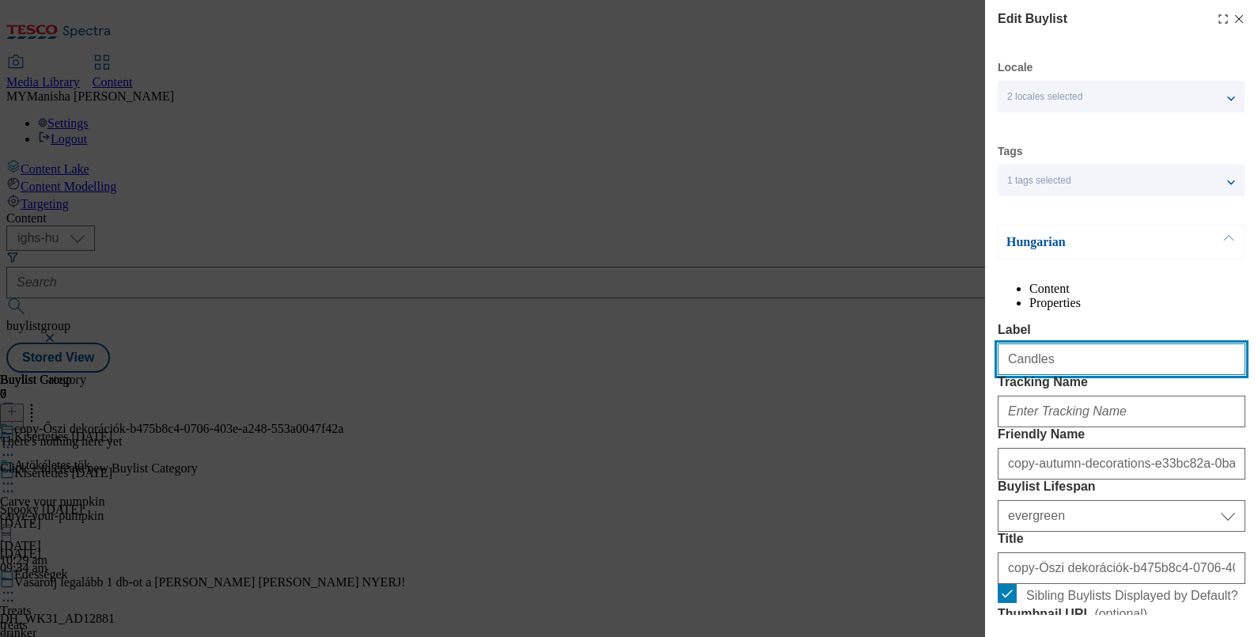
click at [1073, 375] on input "Candles" at bounding box center [1122, 359] width 248 height 32
paste input "and led lights"
type input "Candles and led lights"
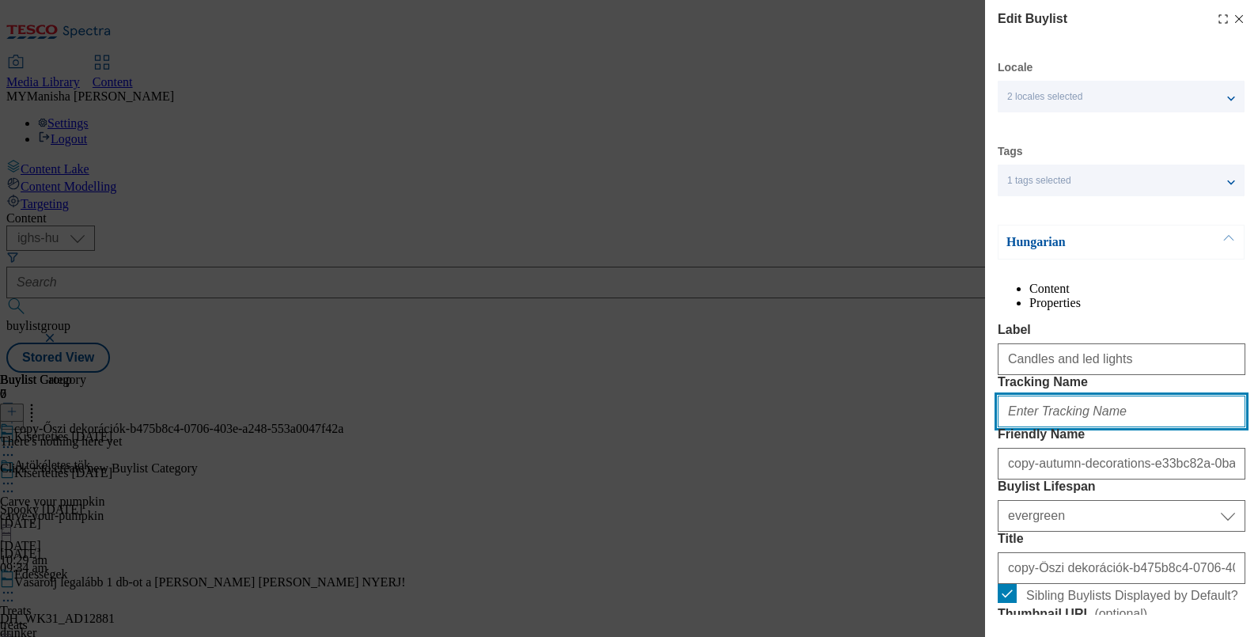
paste input "Candles and led lights"
type input "Candles and led lights"
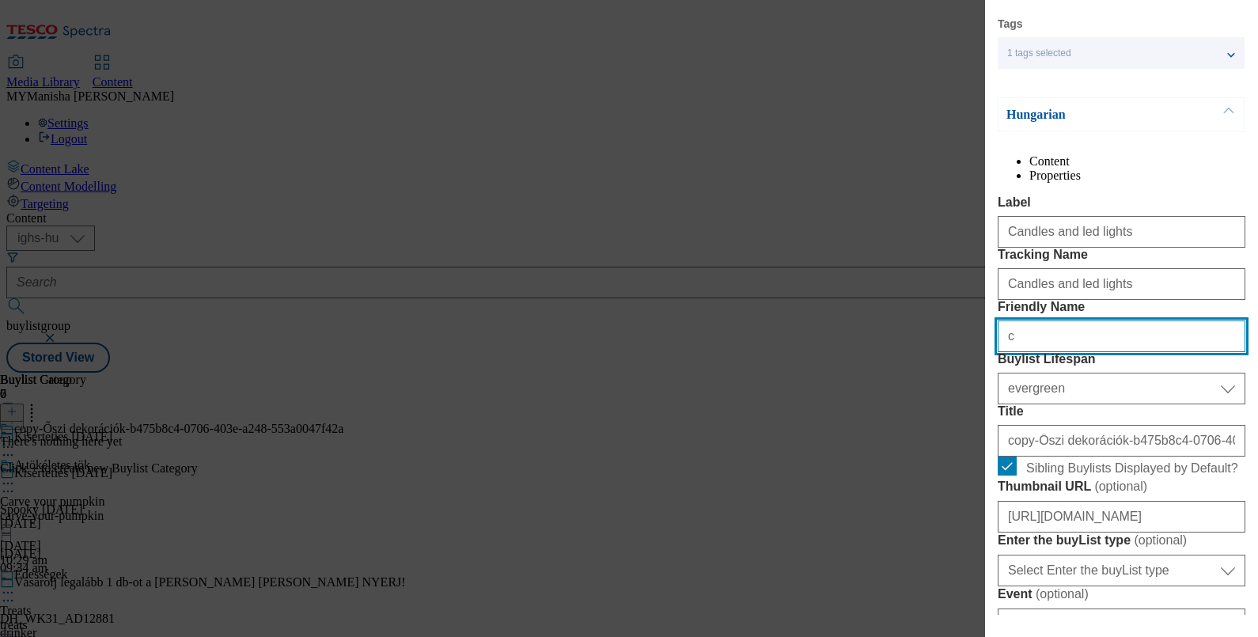
scroll to position [67, 3]
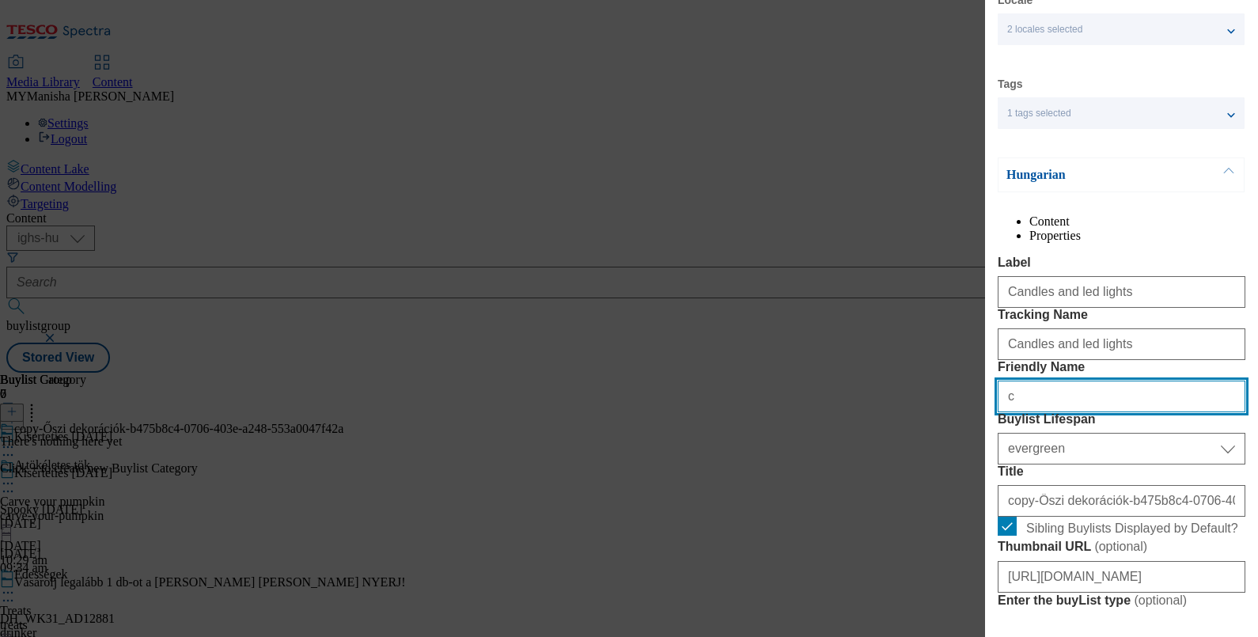
type input "c"
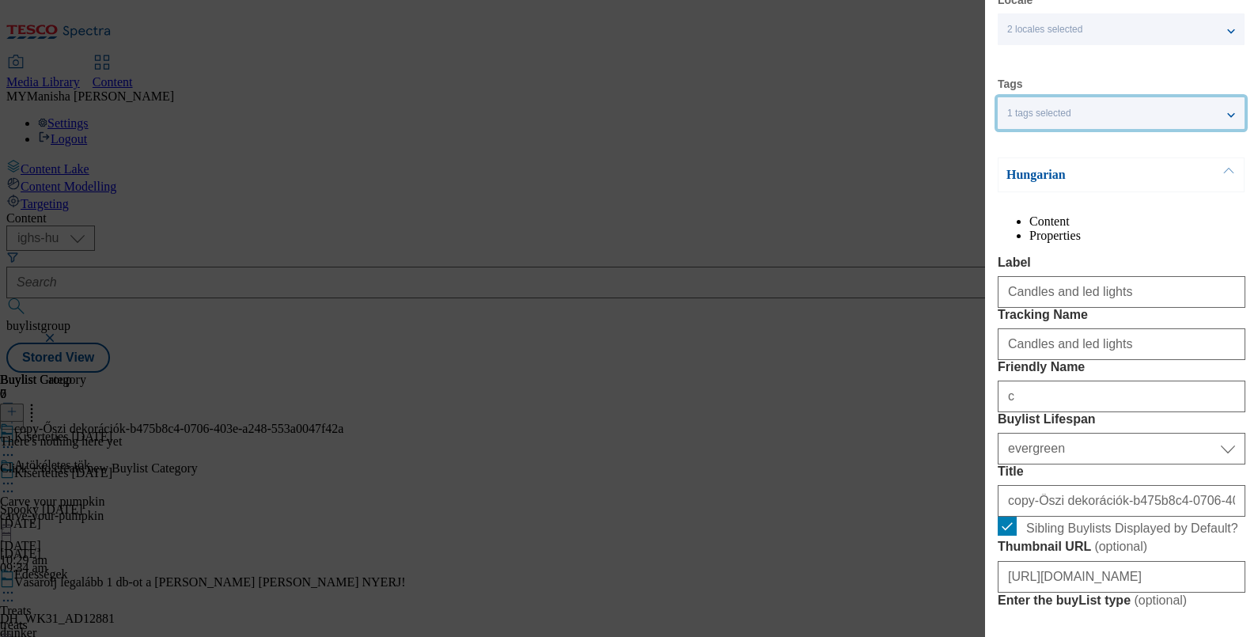
click at [1230, 111] on div "1 tags selected" at bounding box center [1121, 113] width 247 height 32
click at [1221, 176] on button "Modal" at bounding box center [1229, 174] width 30 height 33
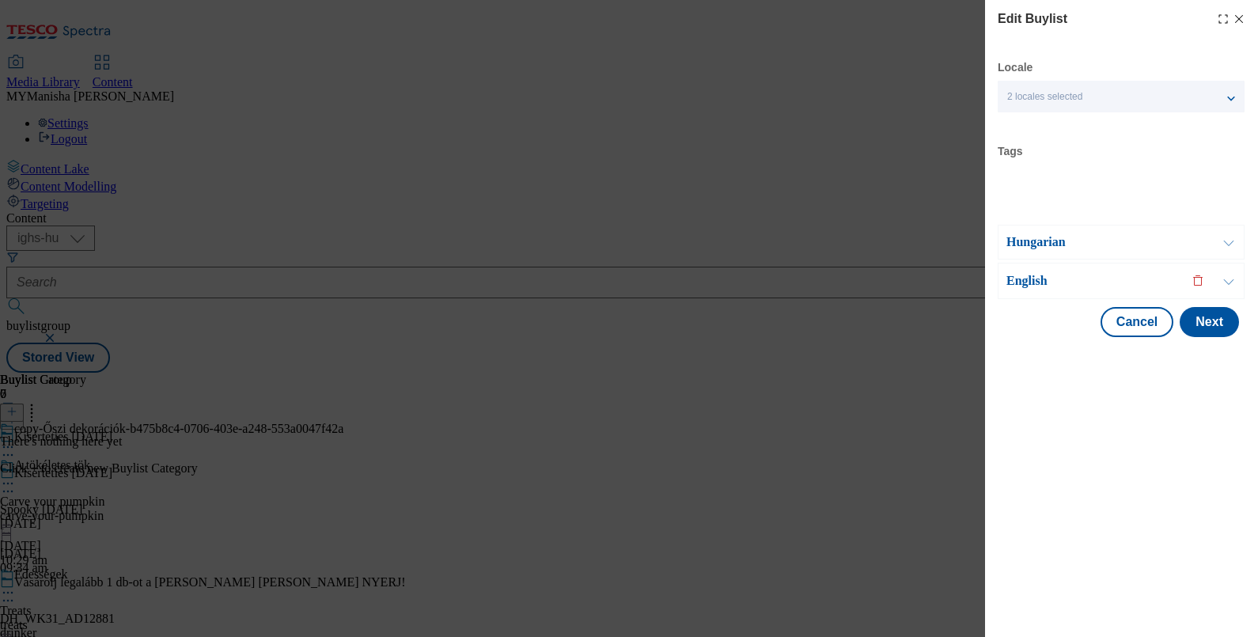
scroll to position [0, 0]
click at [1223, 280] on button "Modal" at bounding box center [1229, 280] width 30 height 35
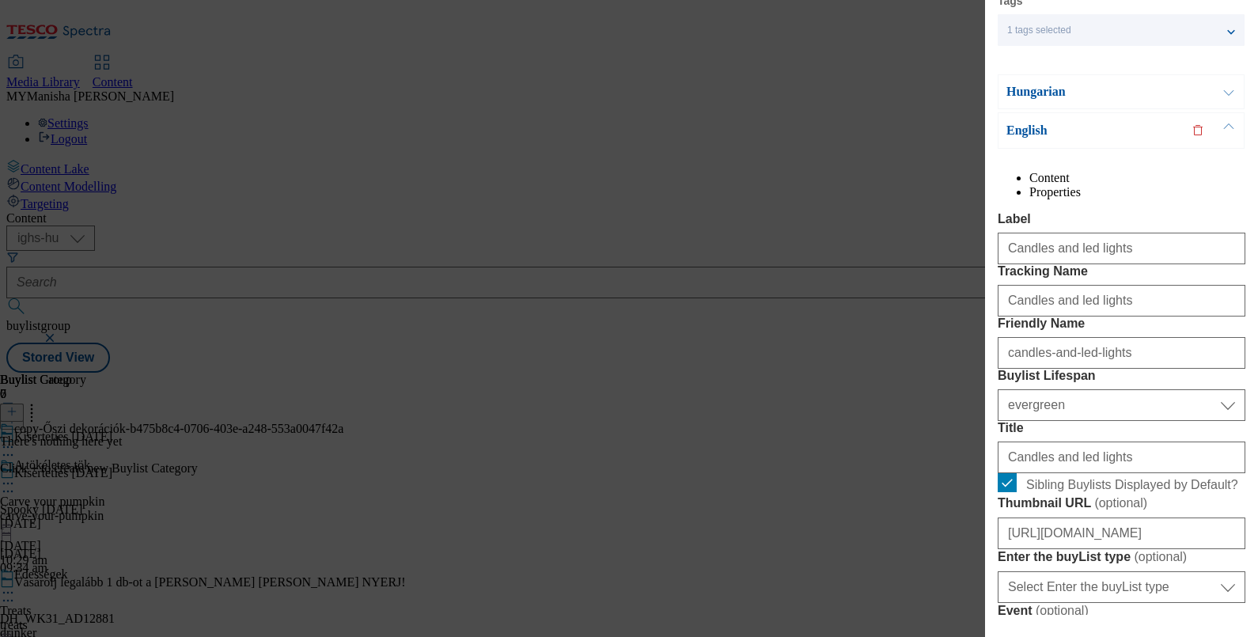
scroll to position [152, 0]
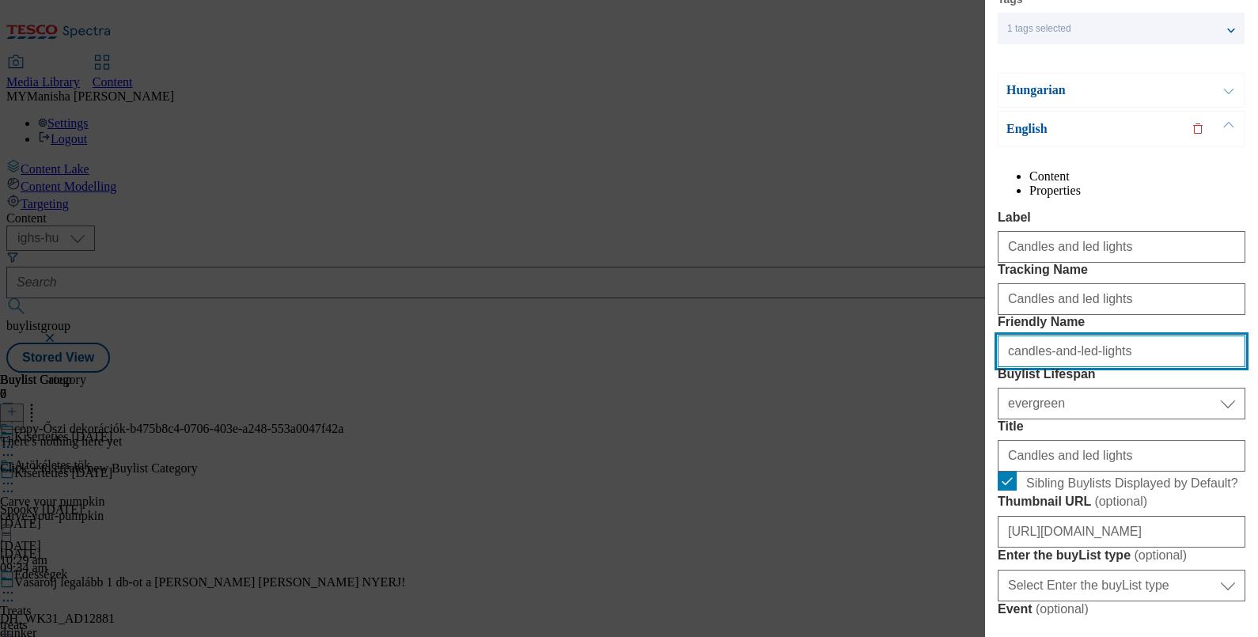
click at [1123, 367] on input "candles-and-led-lights" at bounding box center [1122, 351] width 248 height 32
click at [1108, 87] on p "Hungarian" at bounding box center [1089, 90] width 166 height 16
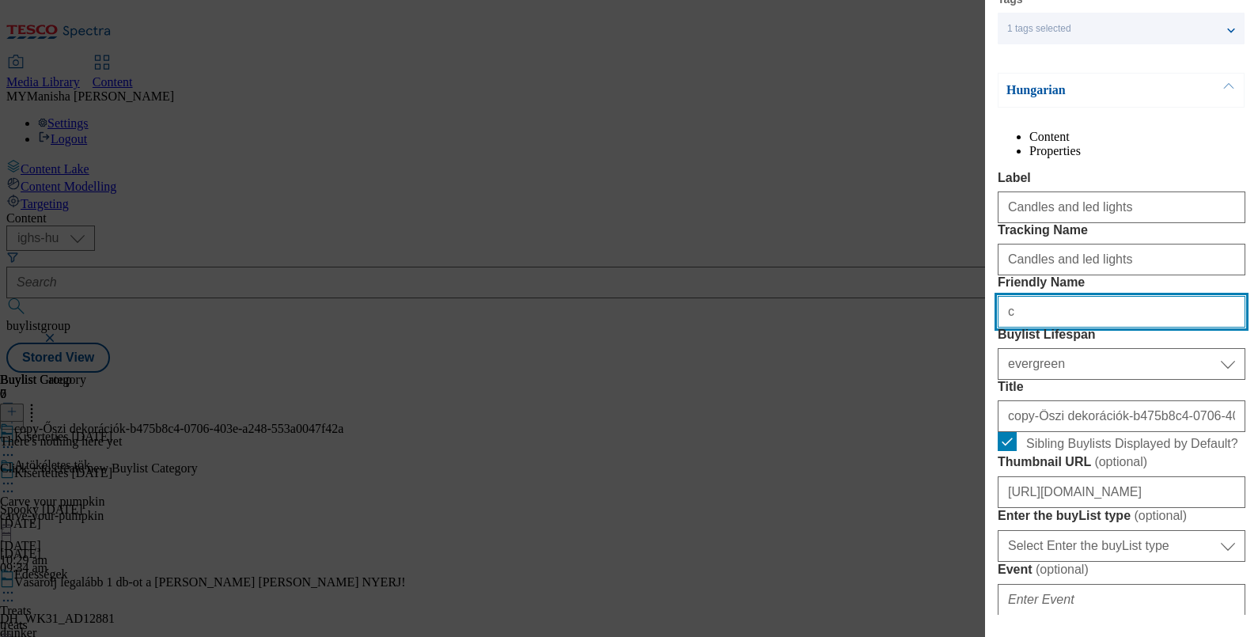
click at [1036, 328] on input "c" at bounding box center [1122, 312] width 248 height 32
paste input "candles-and-led-lights"
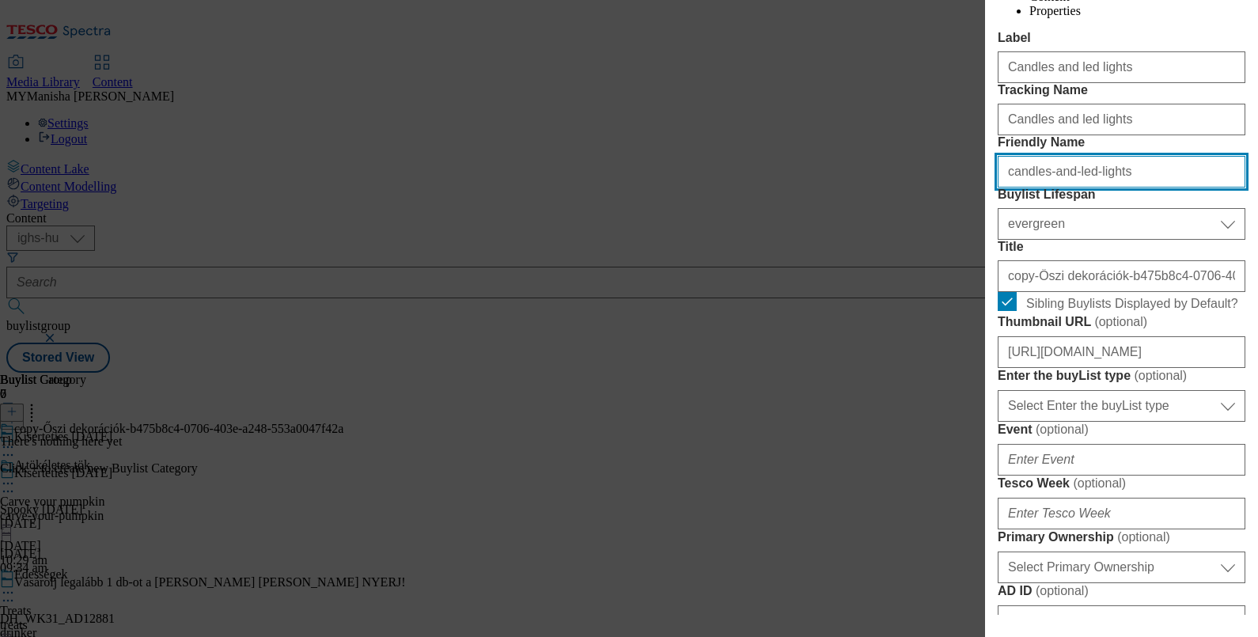
scroll to position [293, 0]
type input "candles-and-led-lights"
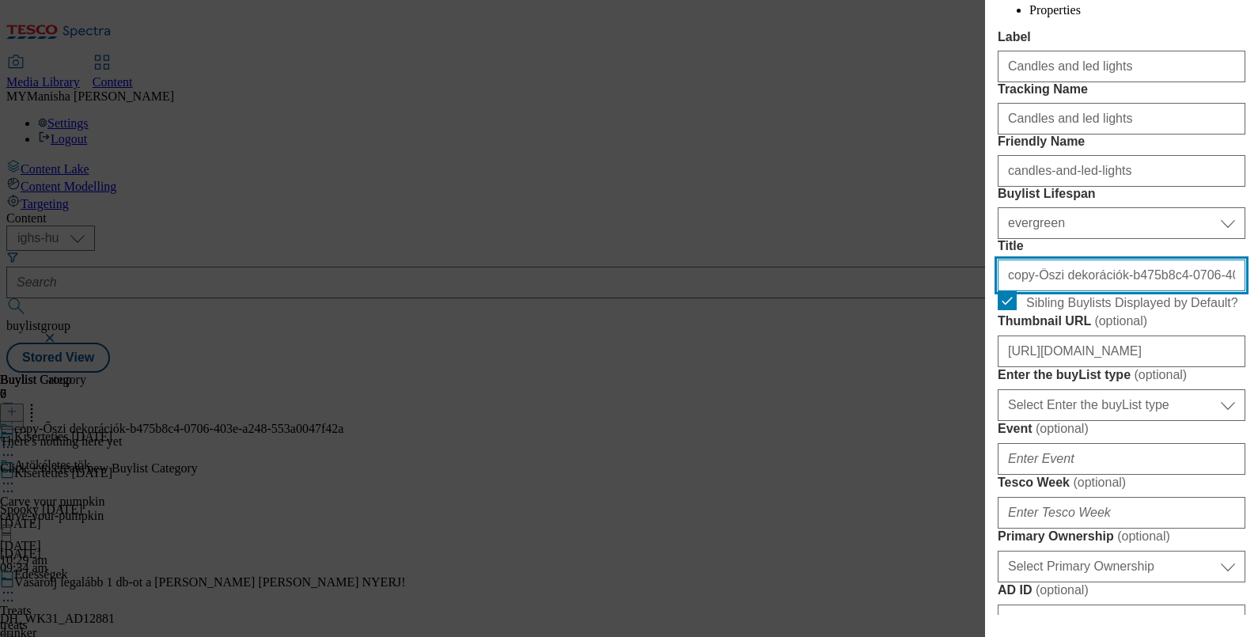
paste input "https://digitalcontent.api.tesco.com/v2/media/ighs-ce-mktg/15519689-48f6-45e4-b…"
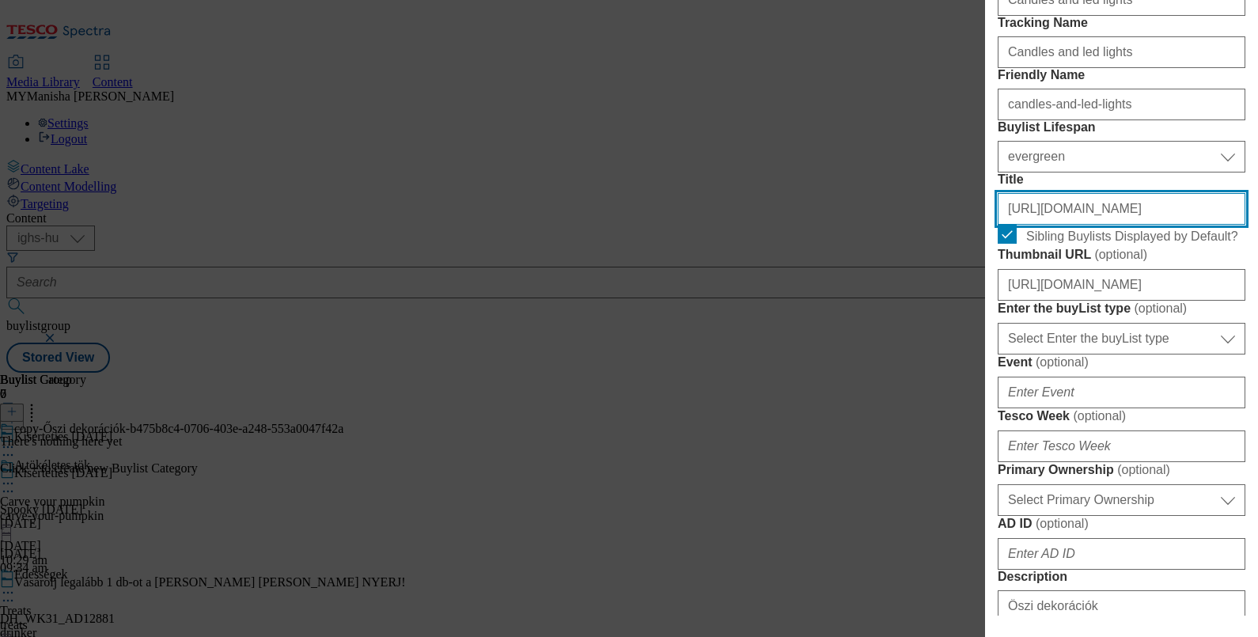
scroll to position [417, 0]
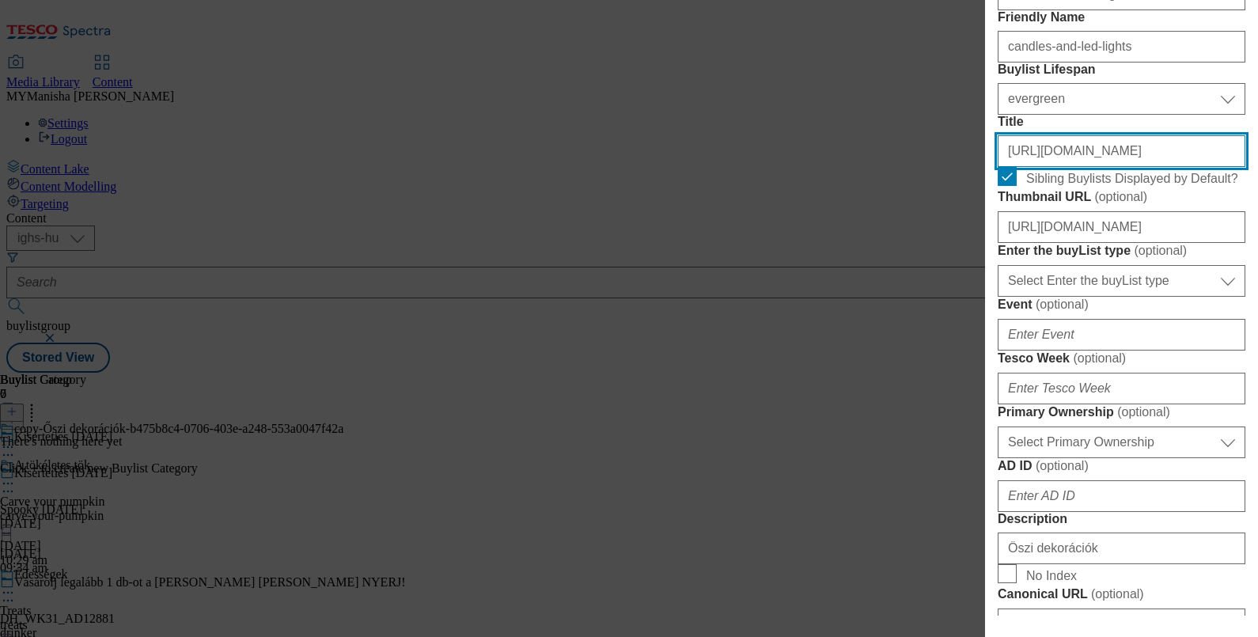
type input "copy-Őszi dekorációk-b475b8c4-0706-403e-a248-553a0047f42a"
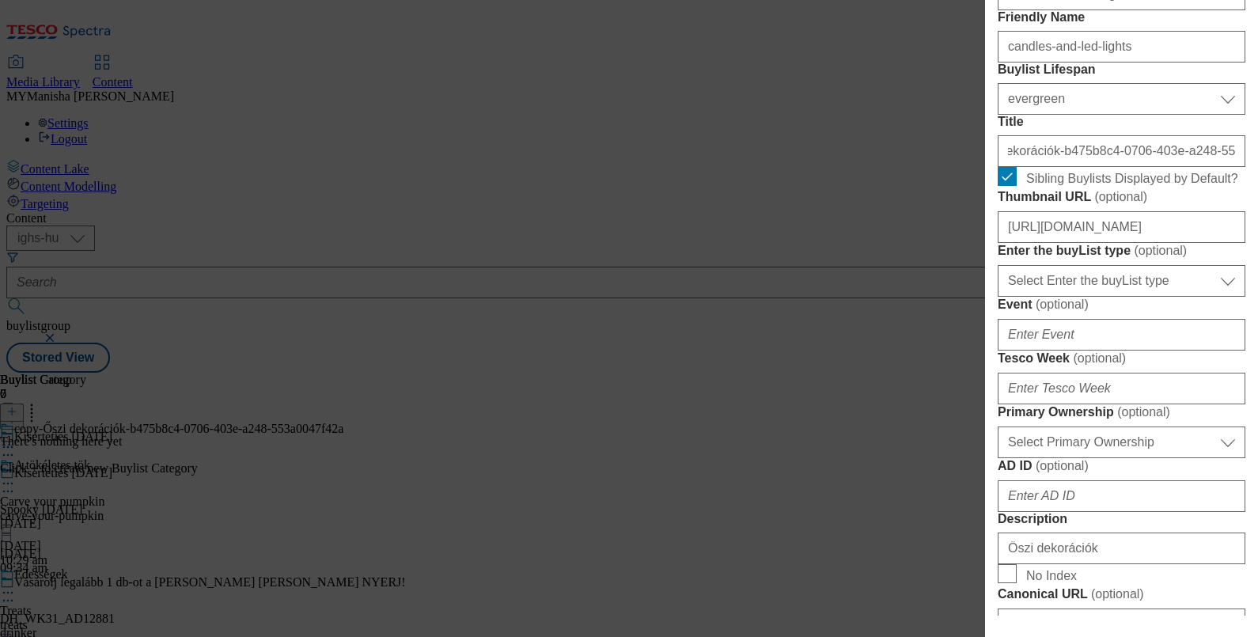
scroll to position [0, 0]
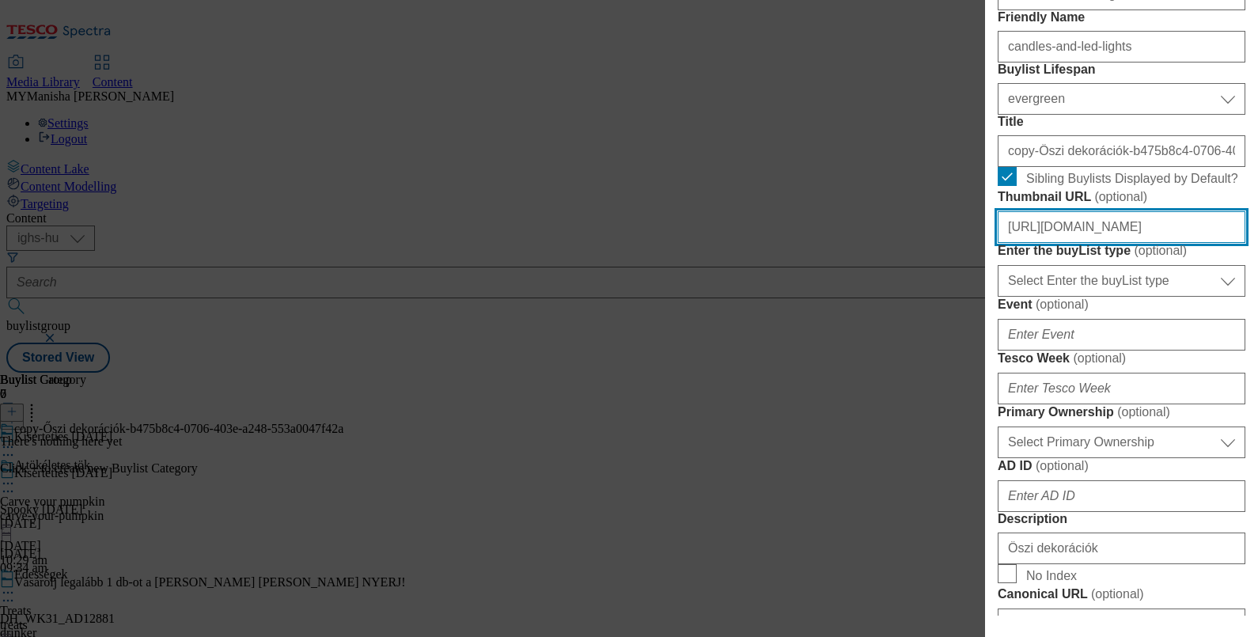
paste input "15519689-48f6-45e4-b0d0-e72526a1274c/HU_image_6"
type input "https://digitalcontent.api.tesco.com/v2/media/ighs-ce-mktg/15519689-48f6-45e4-b…"
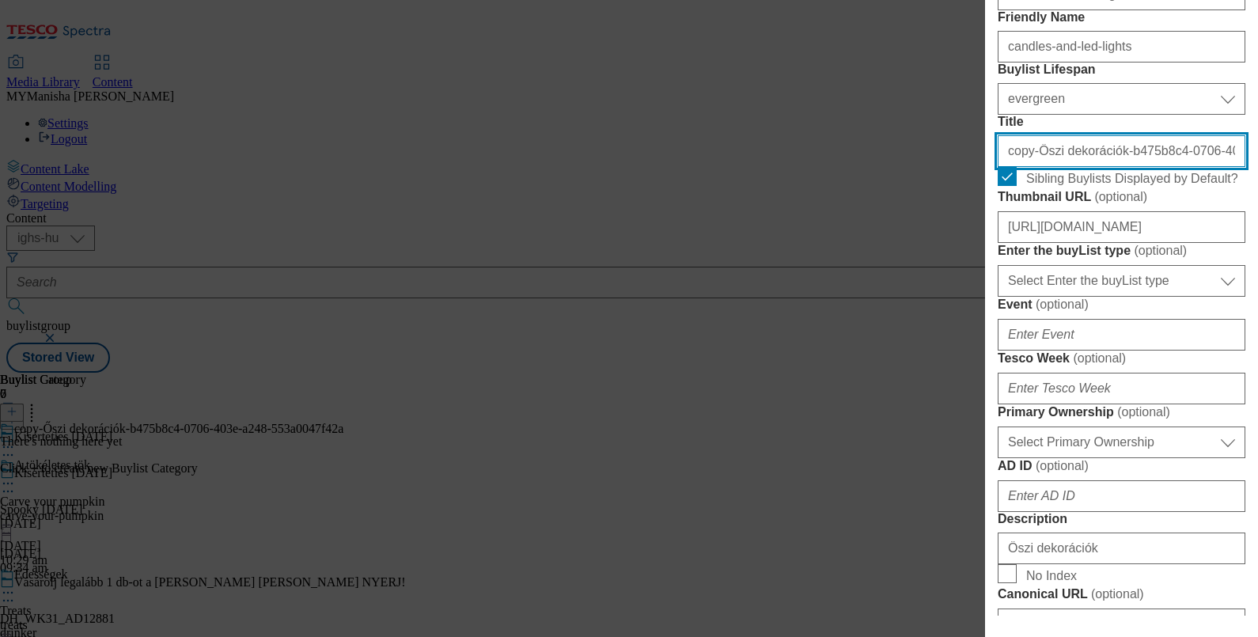
scroll to position [0, 0]
click at [1145, 167] on input "copy-Őszi dekorációk-b475b8c4-0706-403e-a248-553a0047f42a" at bounding box center [1122, 151] width 248 height 32
paste input "Gyertyák és led világítások"
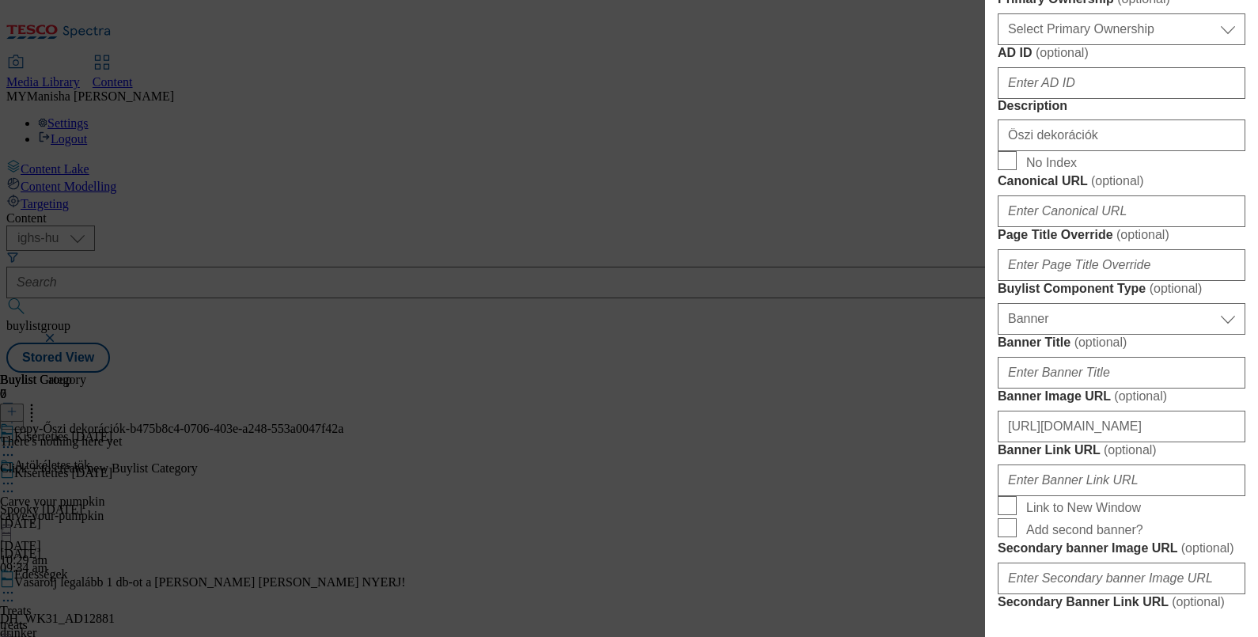
scroll to position [831, 0]
type input "Gyertyák és led világítások"
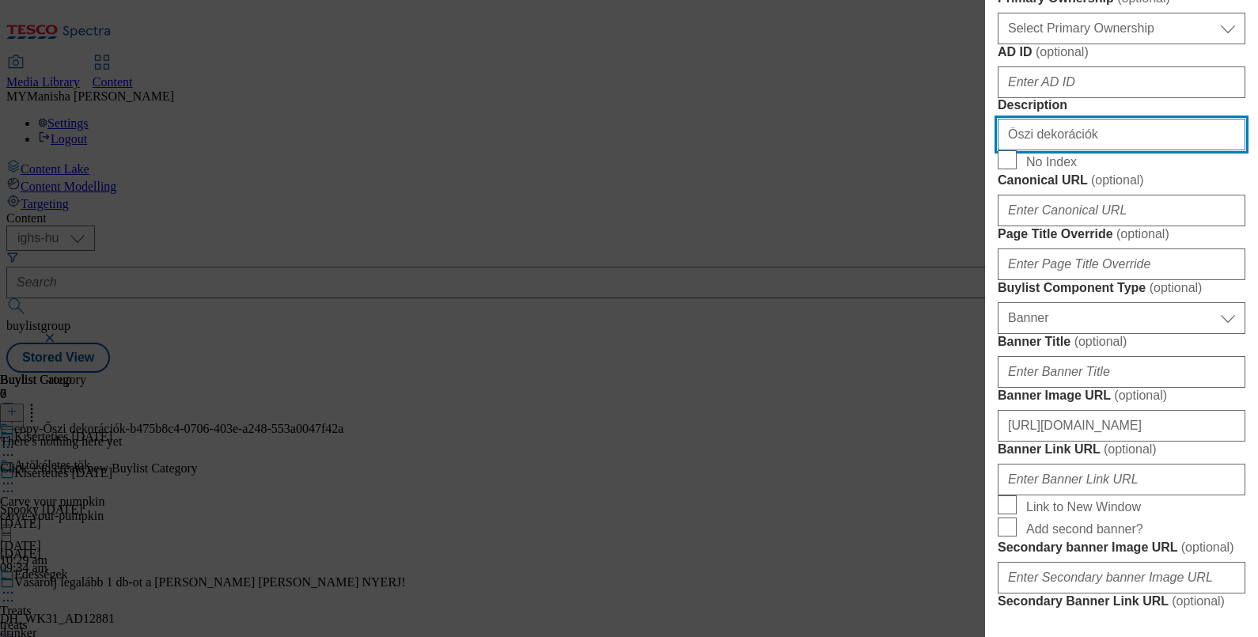
paste input "Gyertyák és led világításo"
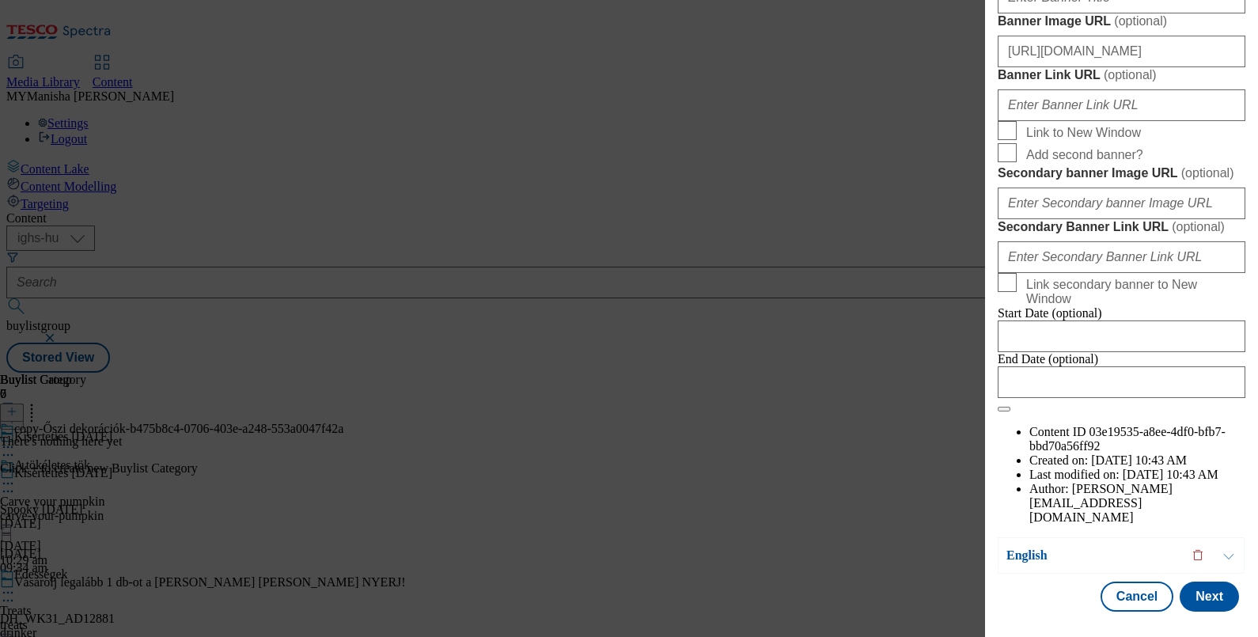
scroll to position [1798, 0]
type input "Gyertyák és led világítások"
click at [1189, 581] on button "Next" at bounding box center [1208, 596] width 59 height 30
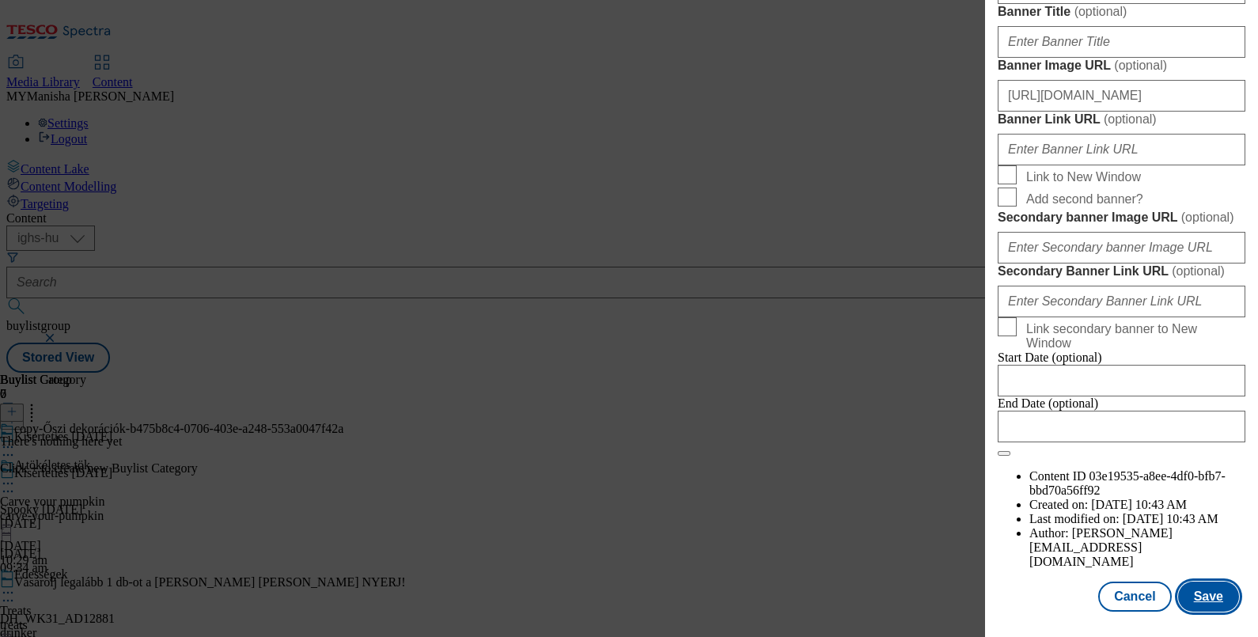
scroll to position [1800, 3]
click at [1187, 585] on button "Save" at bounding box center [1208, 596] width 61 height 30
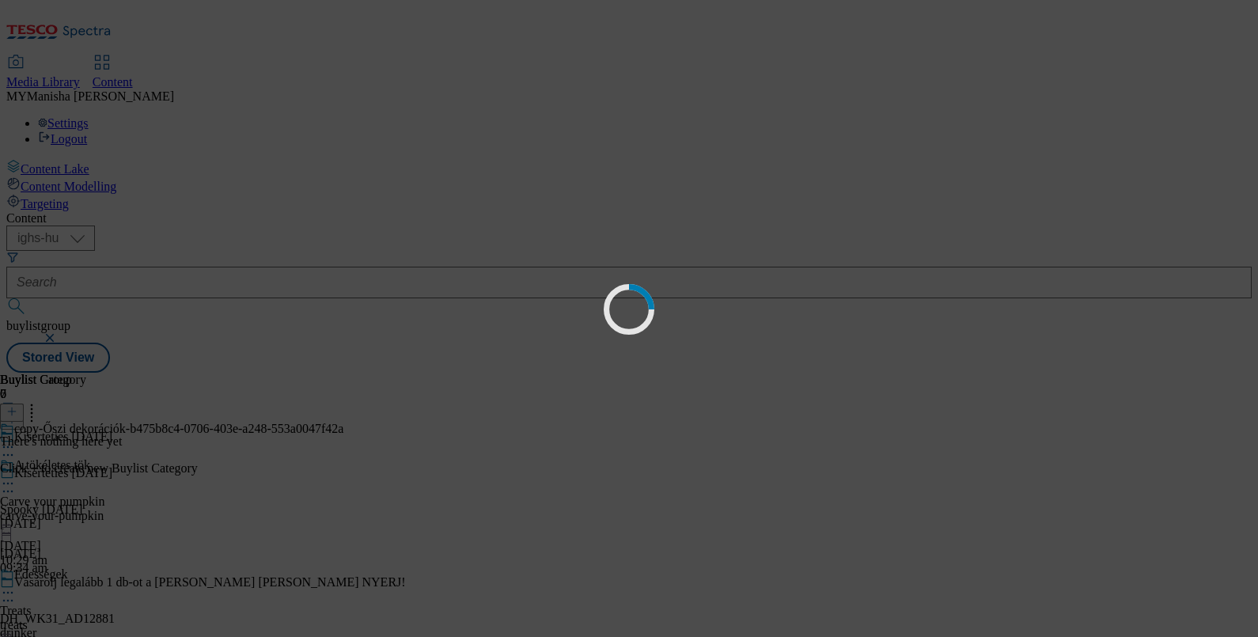
scroll to position [0, 0]
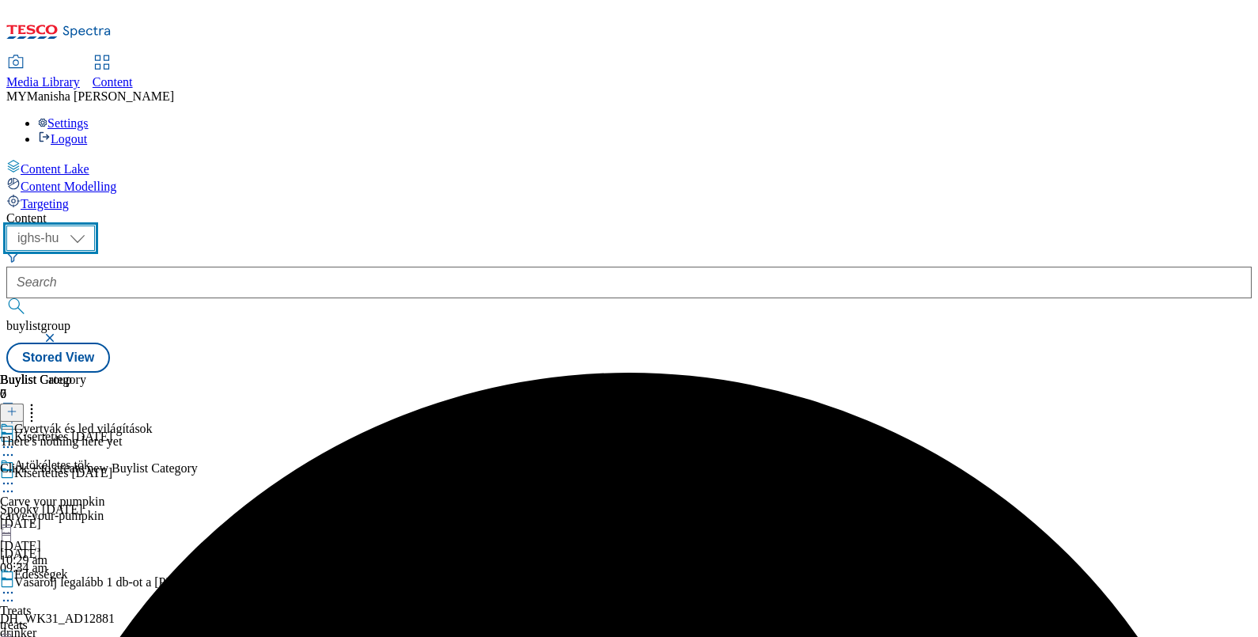
click at [95, 225] on select "ighs-cz ighs-hu ighs-sk" at bounding box center [50, 237] width 89 height 25
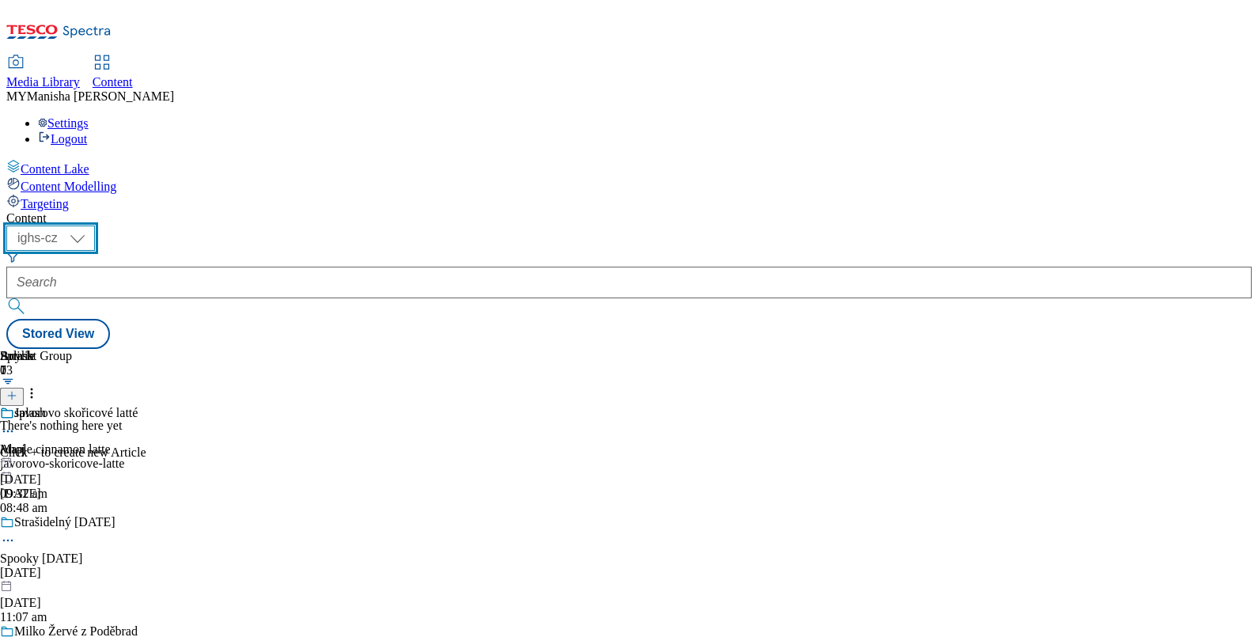
click at [95, 225] on select "ighs-cz ighs-hu ighs-sk" at bounding box center [50, 237] width 89 height 25
select select "ighs-hu"
click at [95, 225] on select "ighs-cz ighs-hu ighs-sk" at bounding box center [50, 237] width 89 height 25
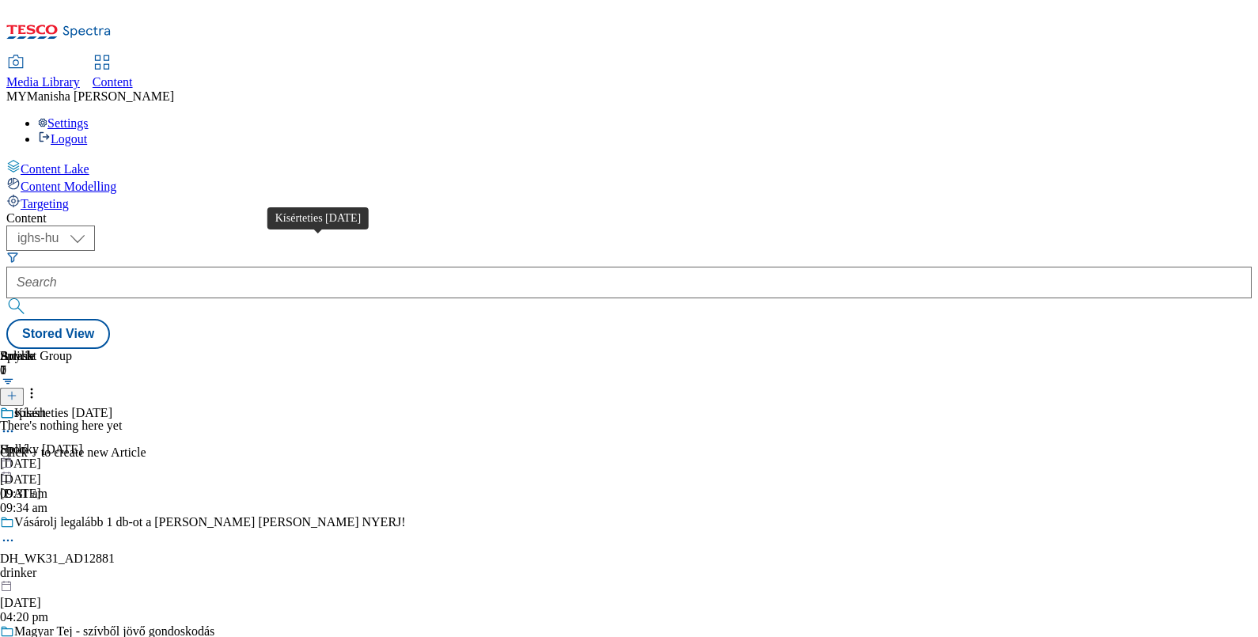
click at [112, 406] on div "Kísérteties Halloween" at bounding box center [63, 413] width 98 height 14
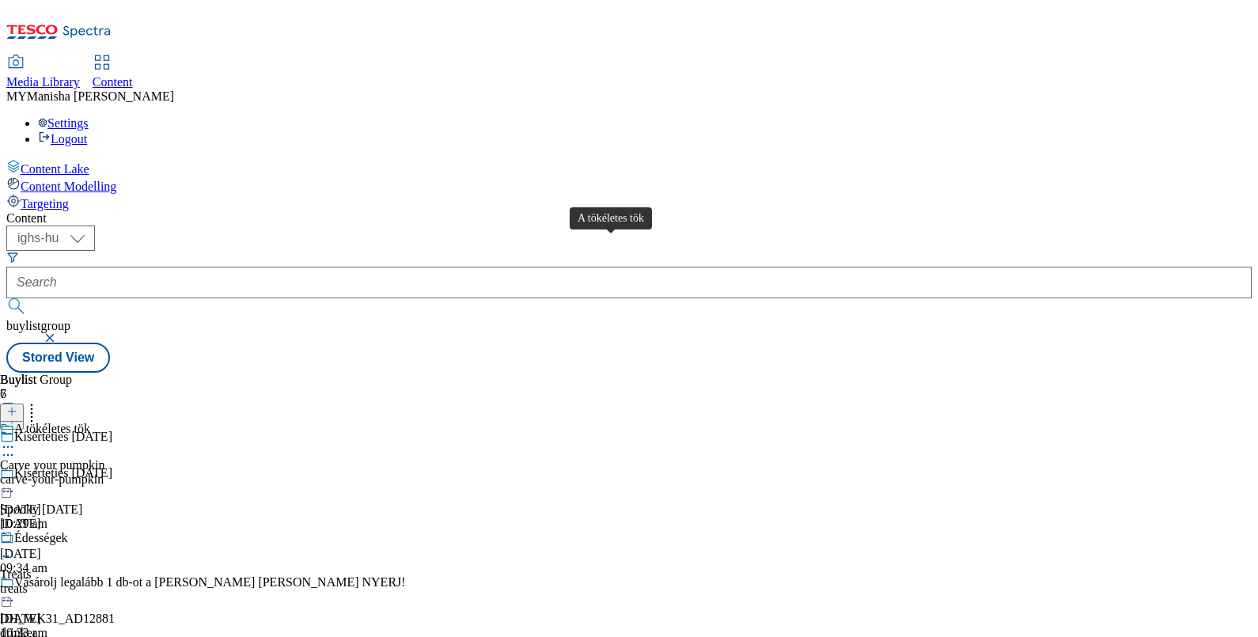
click at [90, 422] on div "A tökéletes tök" at bounding box center [52, 429] width 76 height 14
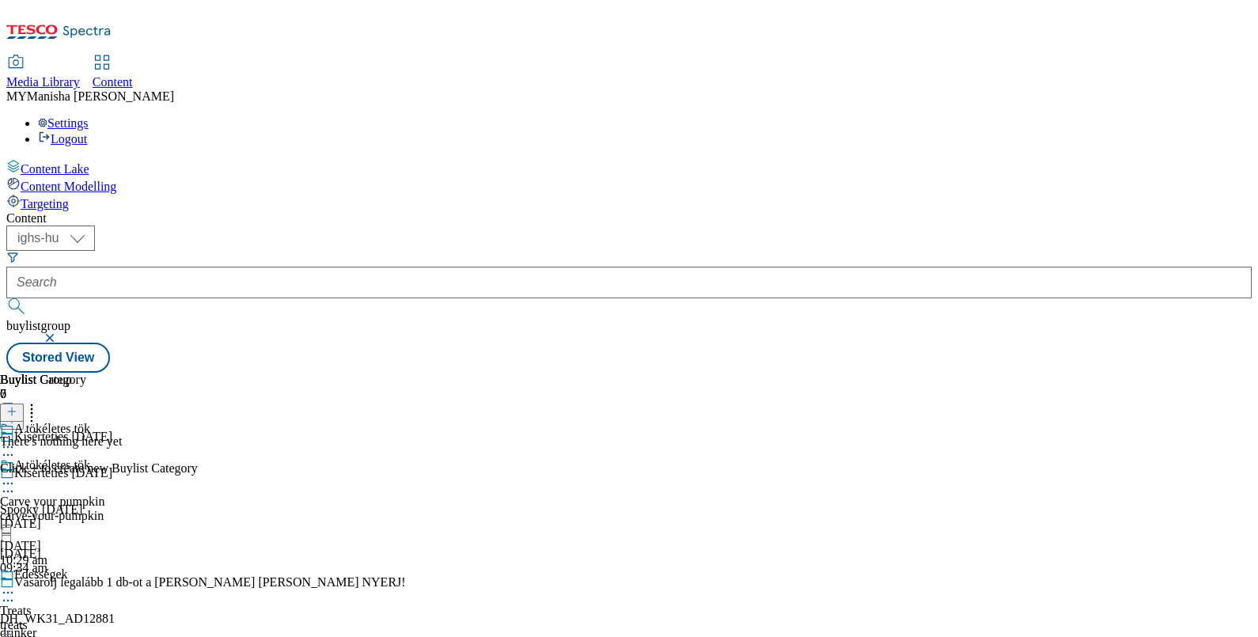
click at [17, 406] on icon at bounding box center [11, 411] width 11 height 11
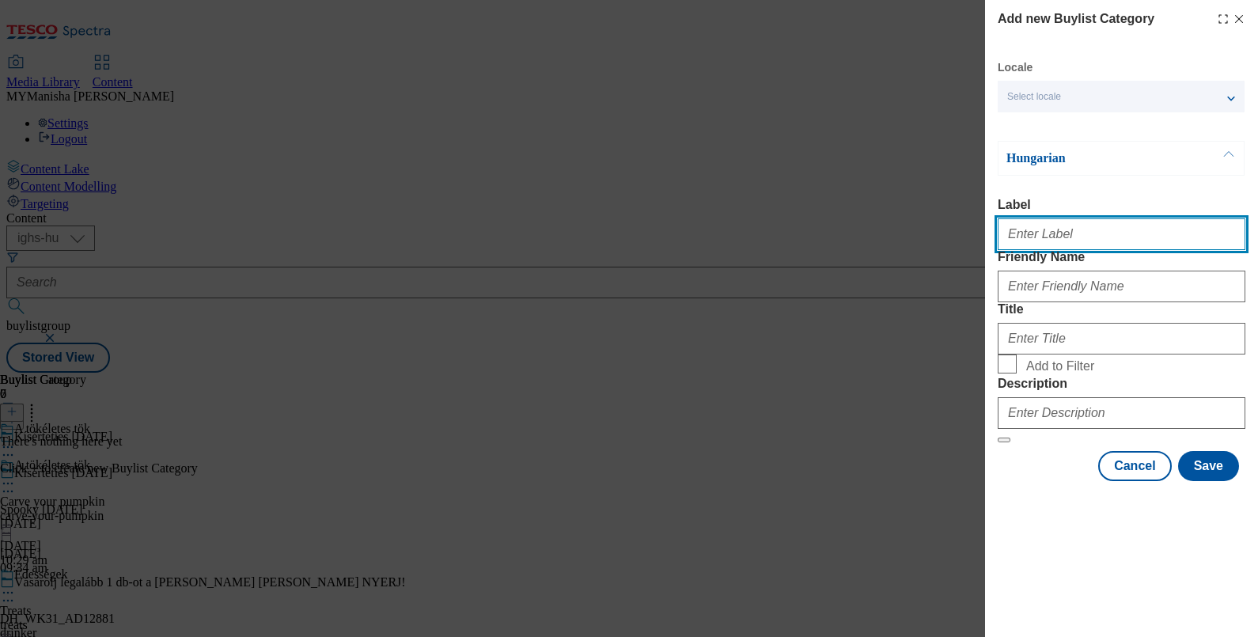
click at [1070, 229] on input "Label" at bounding box center [1122, 234] width 248 height 32
type input "Carve your pumpkin"
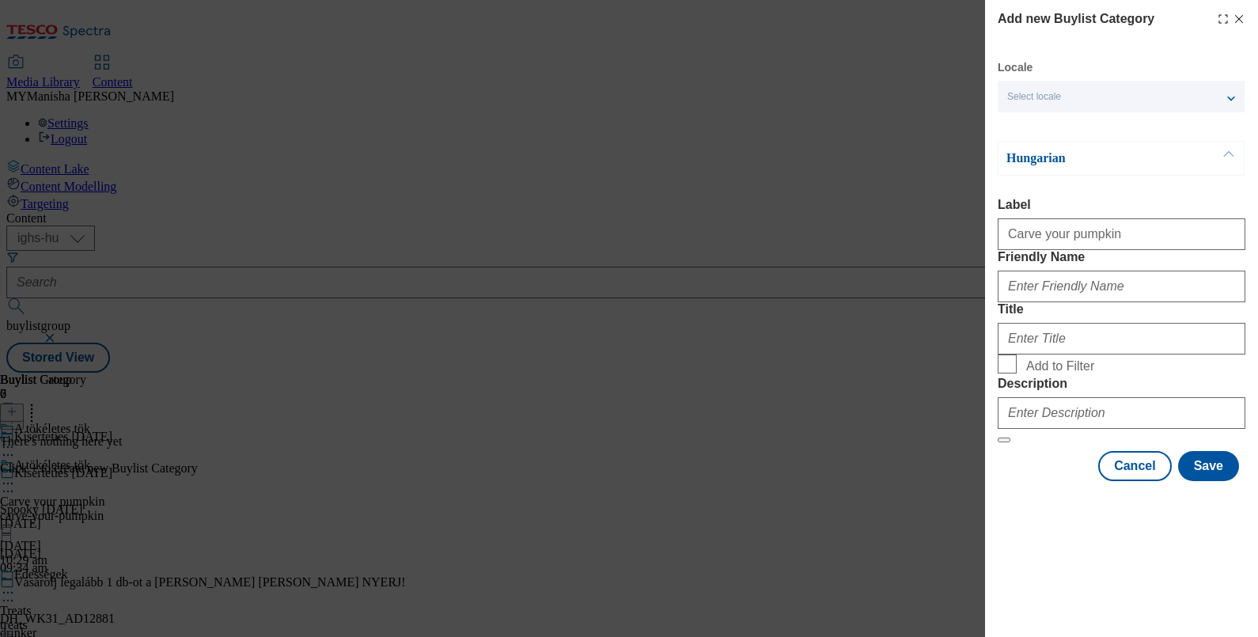
click at [1230, 153] on button "Modal" at bounding box center [1229, 158] width 30 height 33
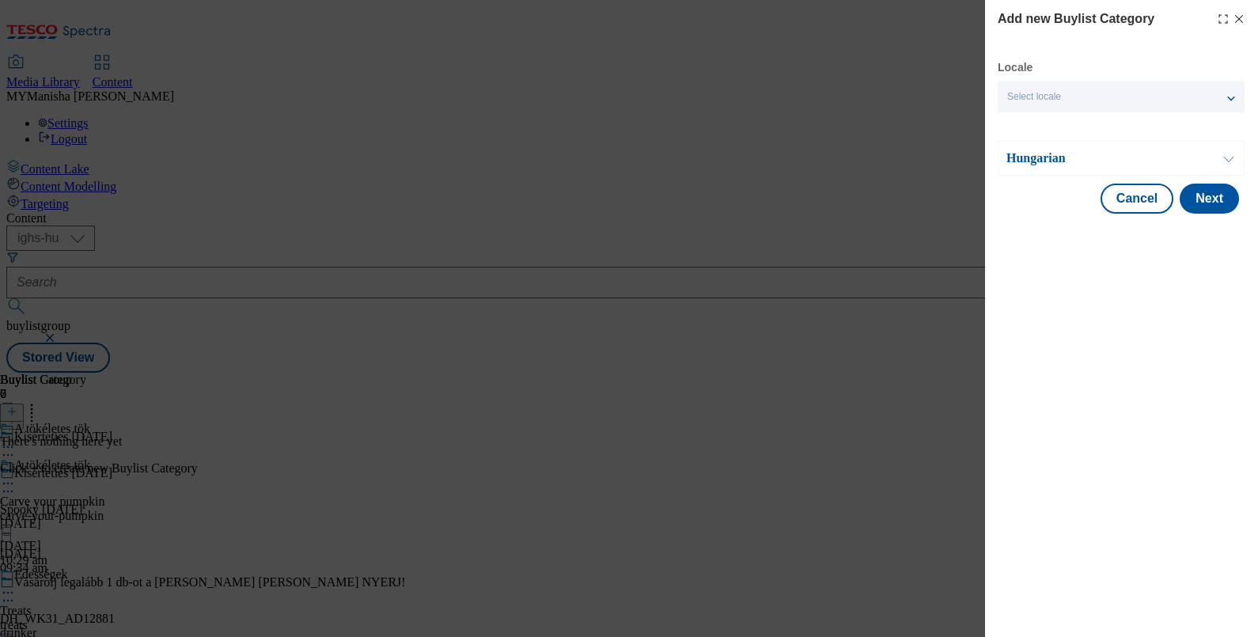
click at [1230, 153] on button "Modal" at bounding box center [1229, 158] width 30 height 33
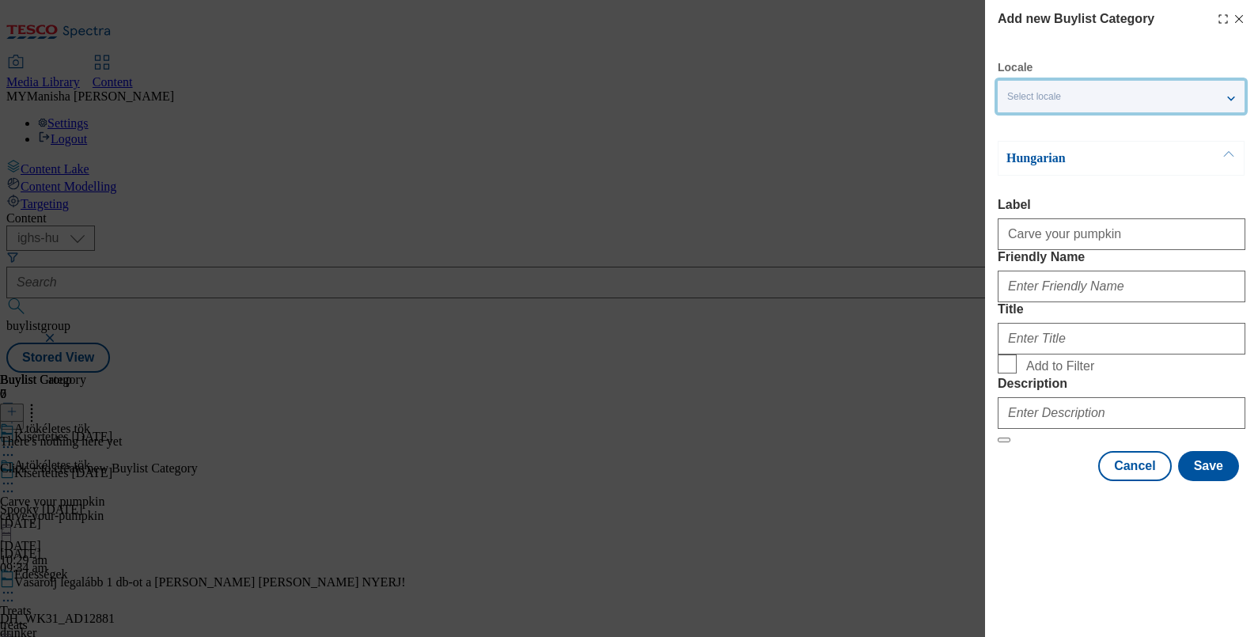
click at [1225, 101] on div "Select locale" at bounding box center [1121, 97] width 247 height 32
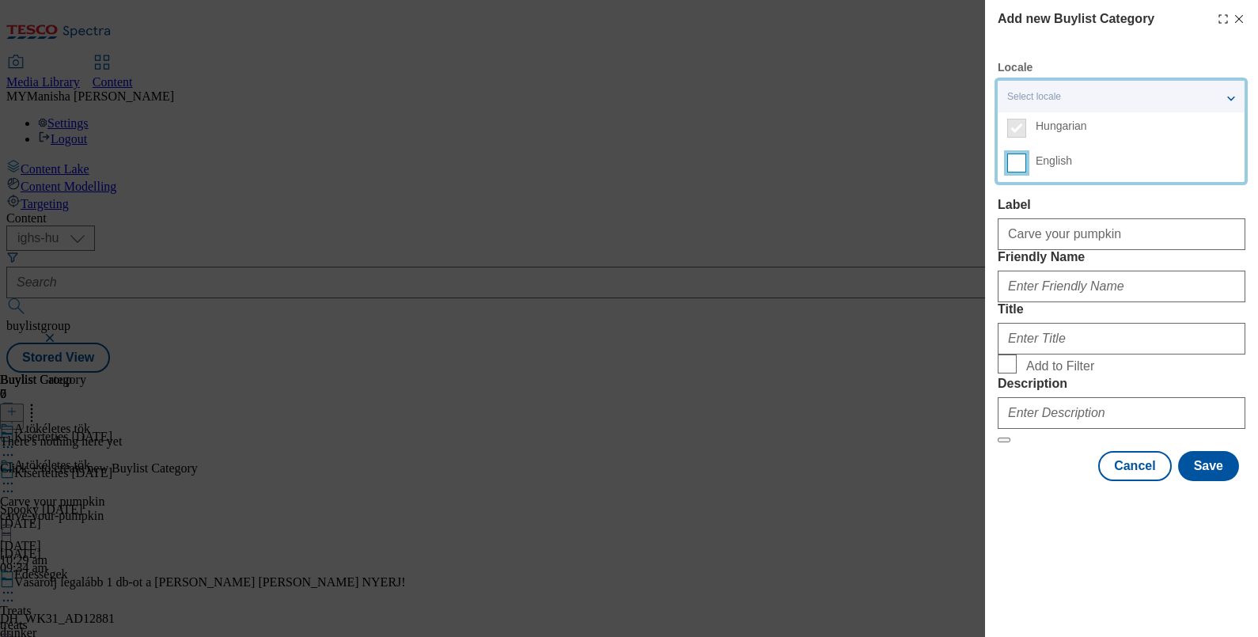
click at [1018, 155] on input "English" at bounding box center [1016, 162] width 19 height 19
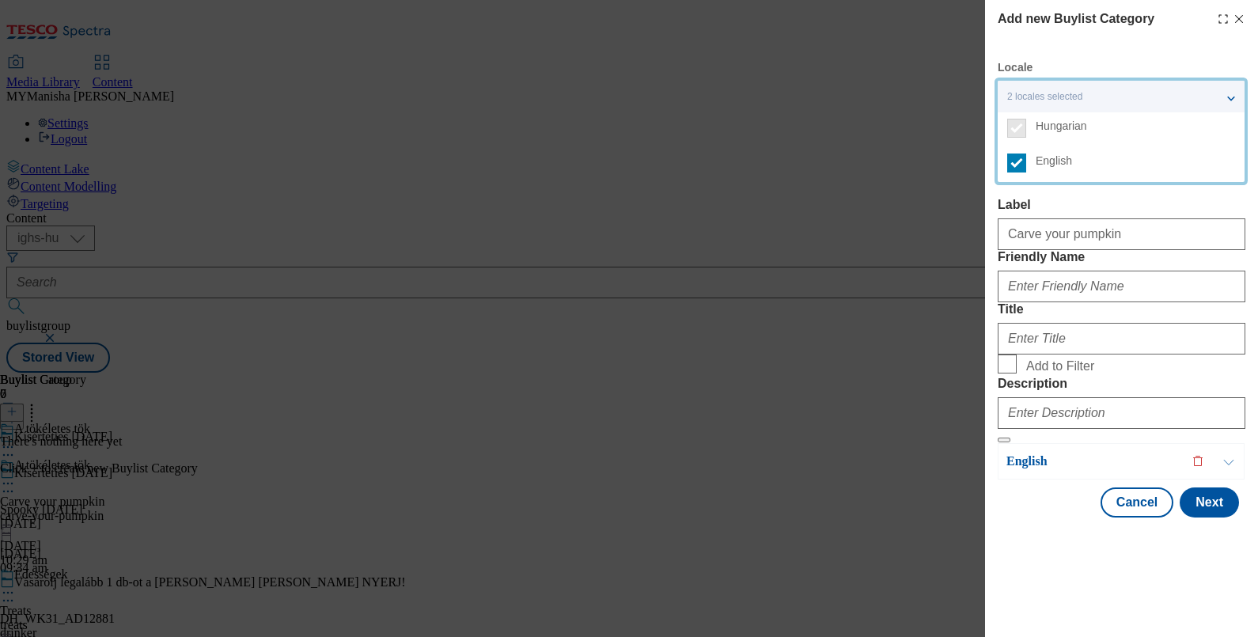
click at [1130, 206] on label "Label" at bounding box center [1122, 205] width 248 height 14
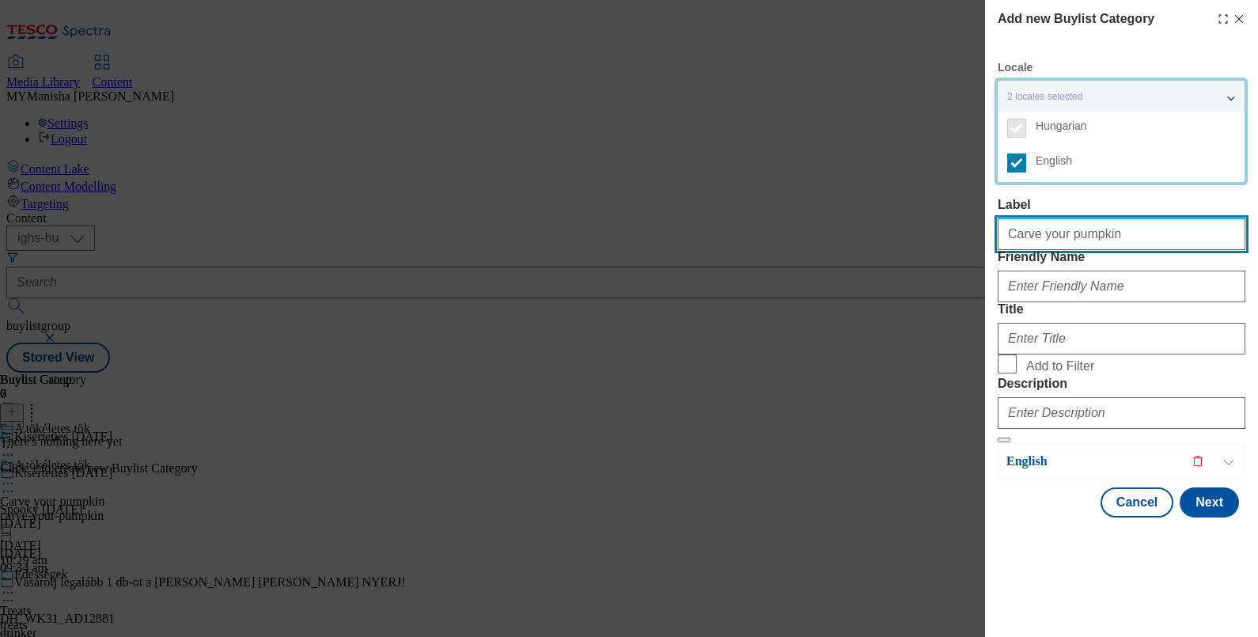
click at [1130, 218] on input "Carve your pumpkin" at bounding box center [1122, 234] width 248 height 32
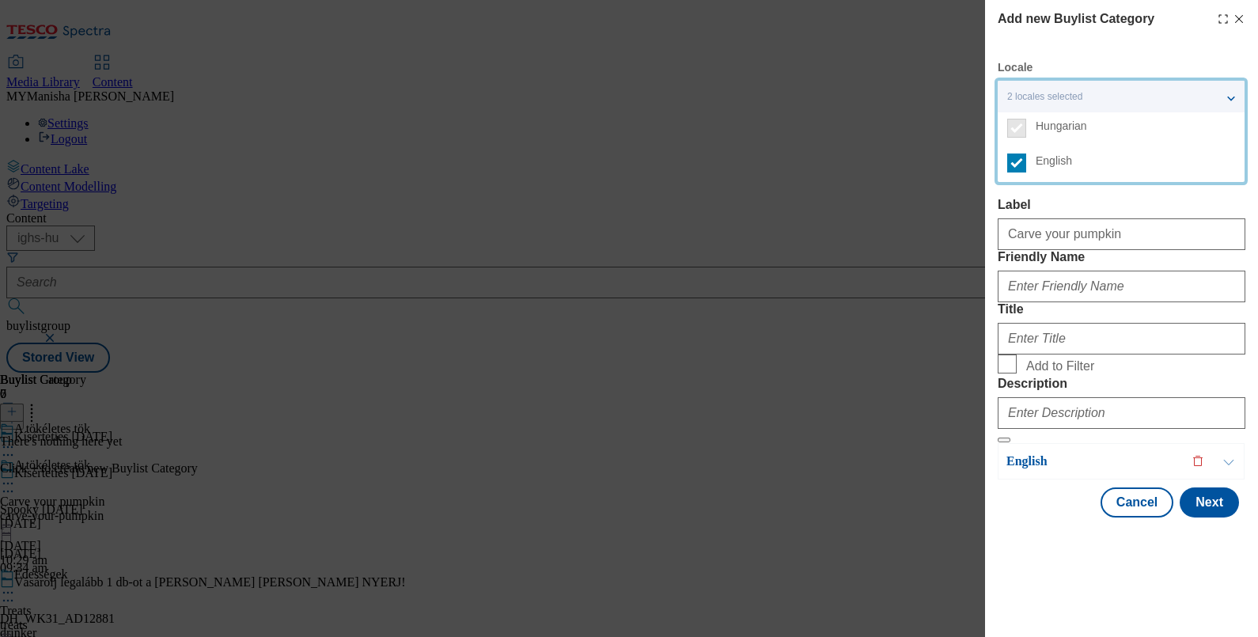
click at [1216, 186] on div "Hungarian Label Carve your pumpkin Friendly Name Title Add to Filter Description" at bounding box center [1122, 292] width 248 height 302
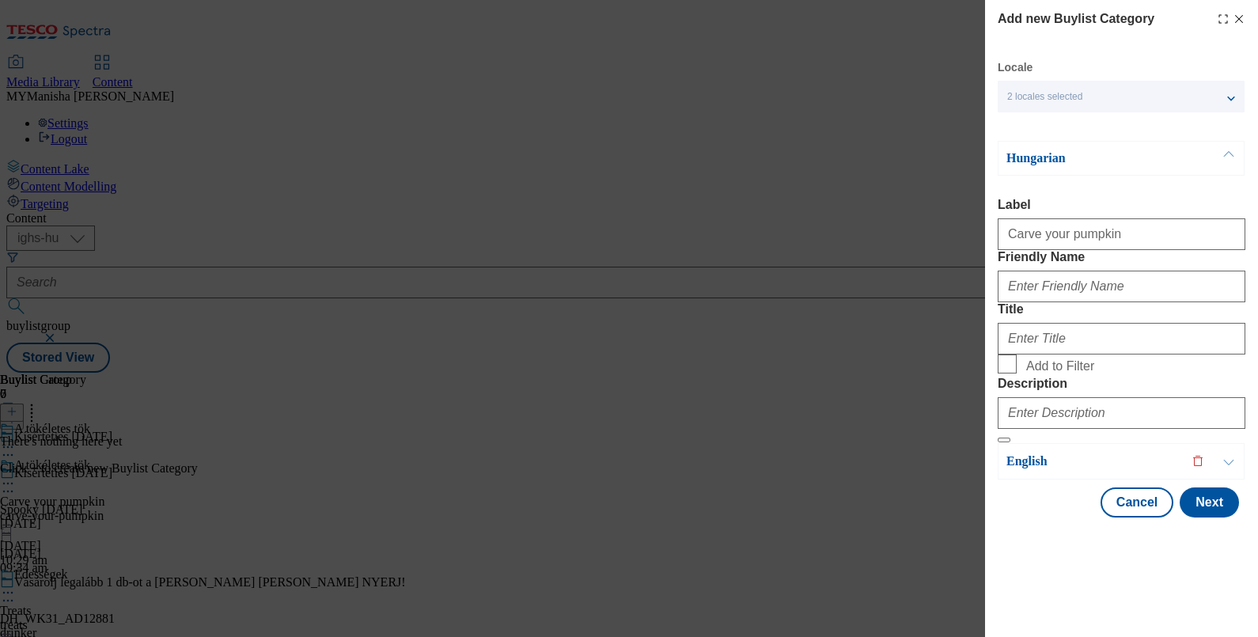
click at [1230, 155] on button "Modal" at bounding box center [1229, 158] width 30 height 33
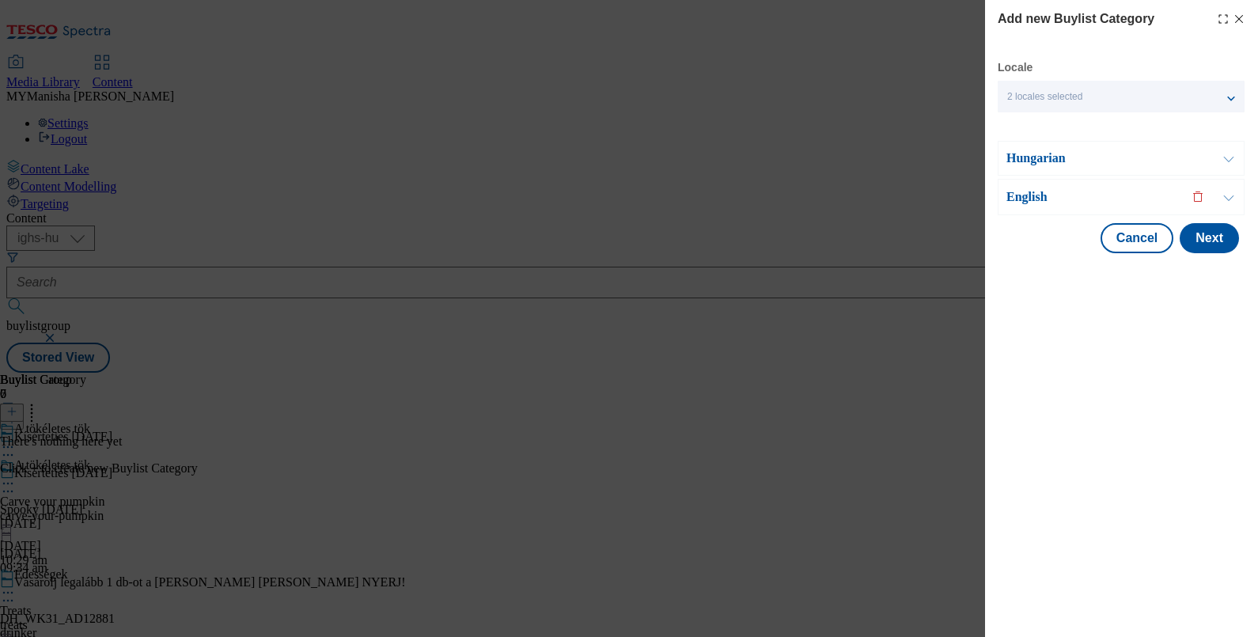
click at [1226, 196] on button "Modal" at bounding box center [1229, 197] width 30 height 35
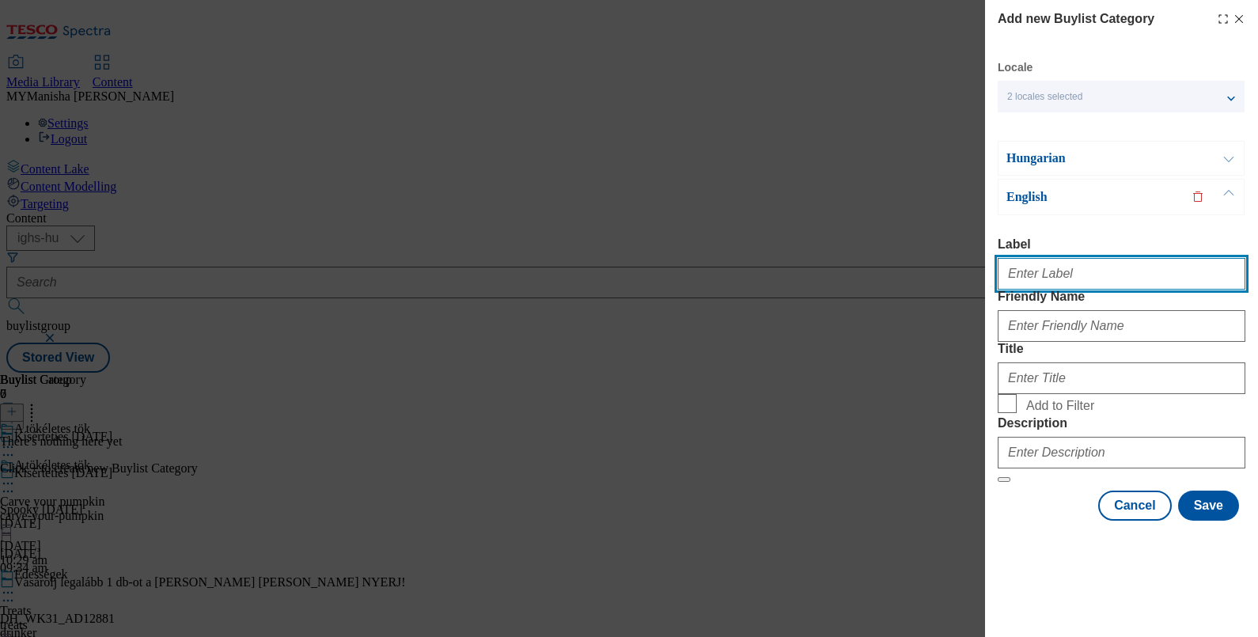
click at [1073, 267] on input "Label" at bounding box center [1122, 274] width 248 height 32
type input "Carve your pumpkin"
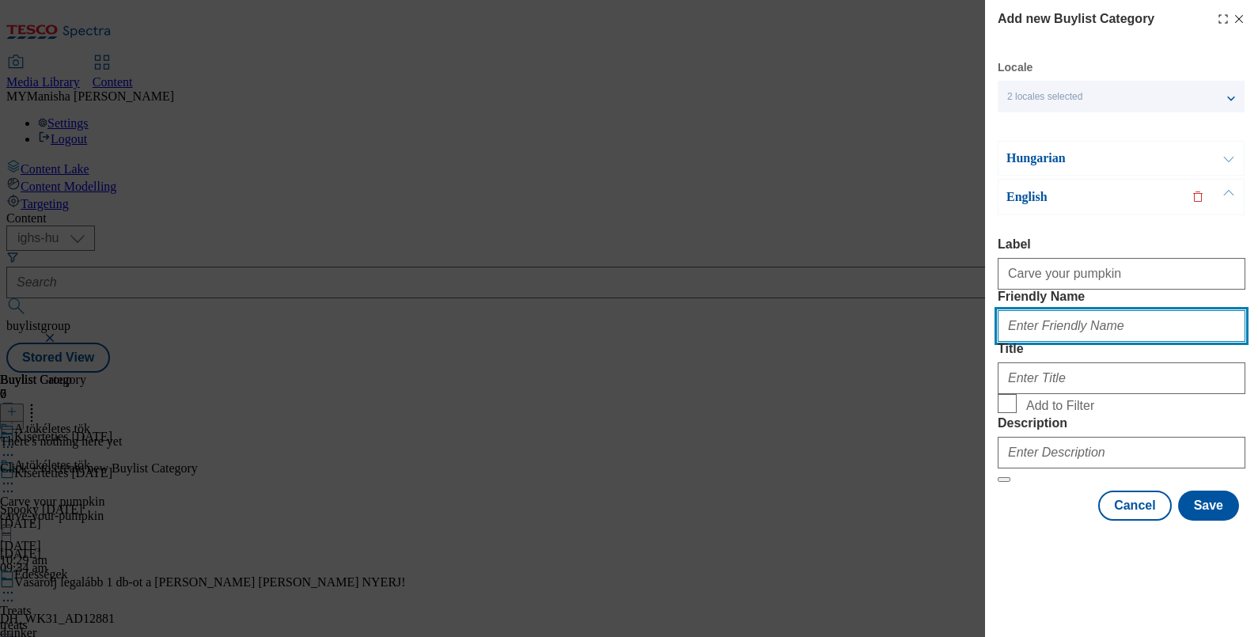
click at [1067, 342] on input "Friendly Name" at bounding box center [1122, 326] width 248 height 32
type input "carve-your-pumpkin"
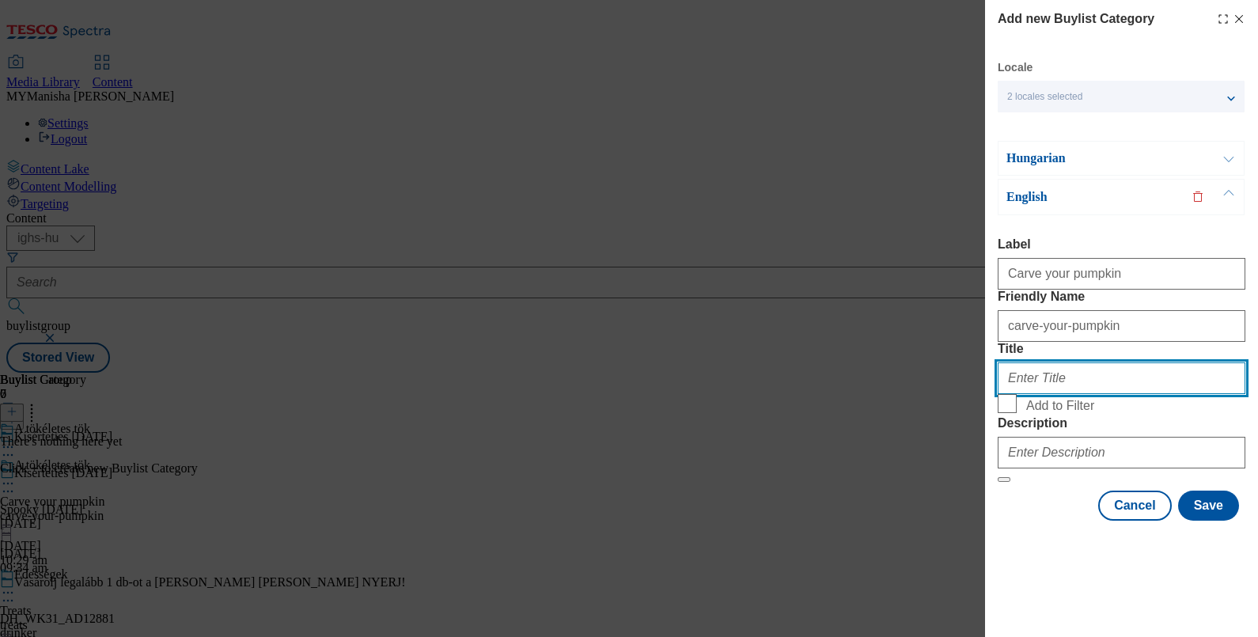
click at [1052, 394] on input "Title" at bounding box center [1122, 378] width 248 height 32
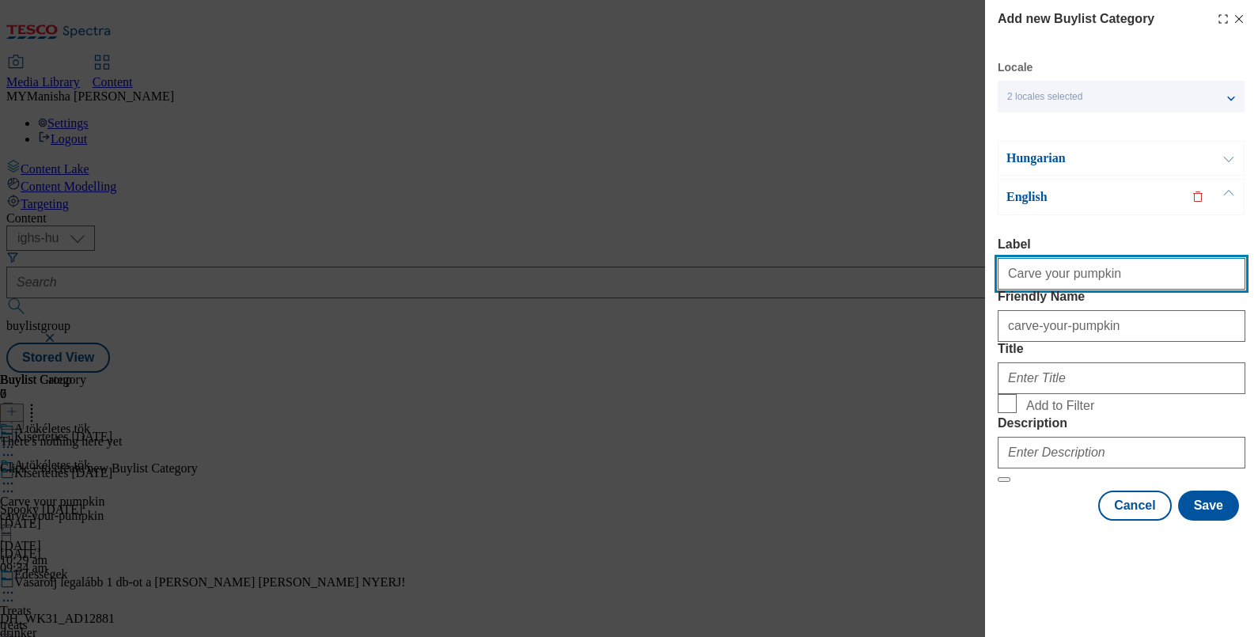
click at [1115, 272] on input "Carve your pumpkin" at bounding box center [1122, 274] width 248 height 32
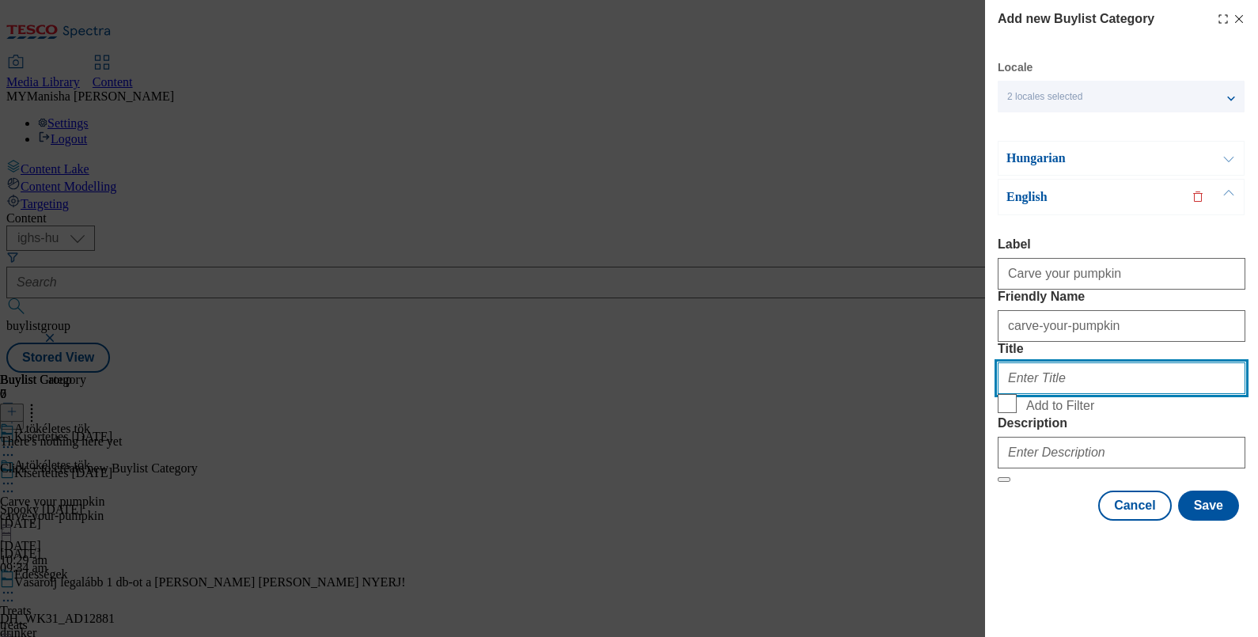
paste input "Carve your pumpkin"
type input "Carve your pumpkin"
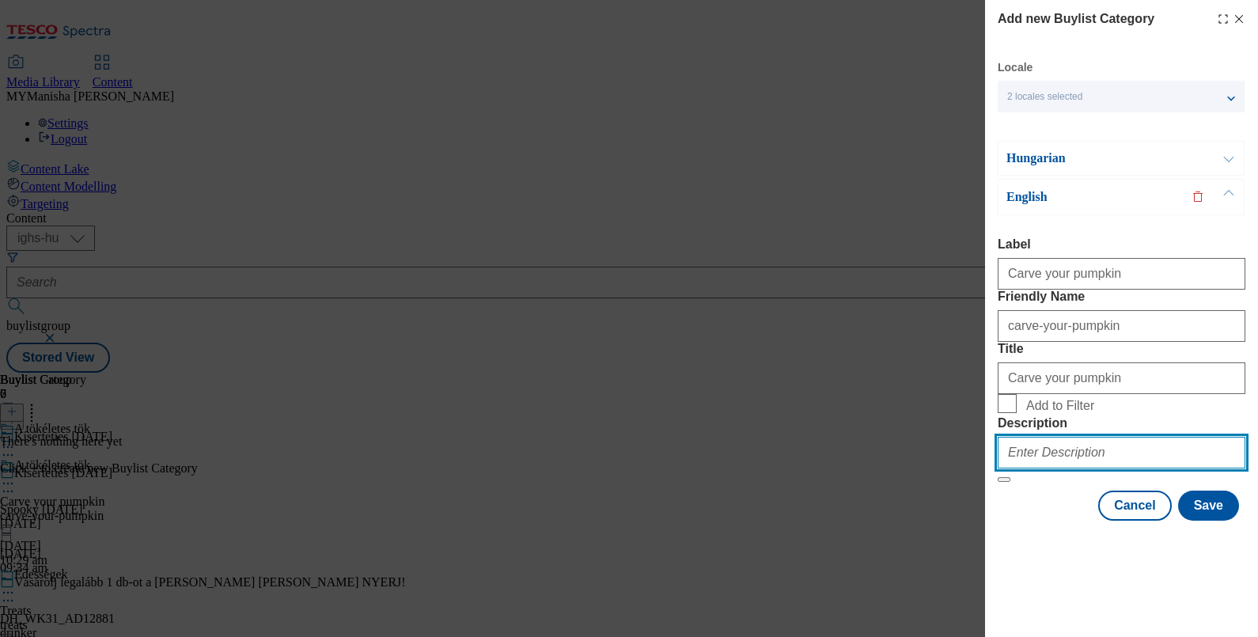
click at [1036, 468] on input "Description" at bounding box center [1122, 453] width 248 height 32
paste input "Carve your pumpkin"
type input "Carve your pumpkin"
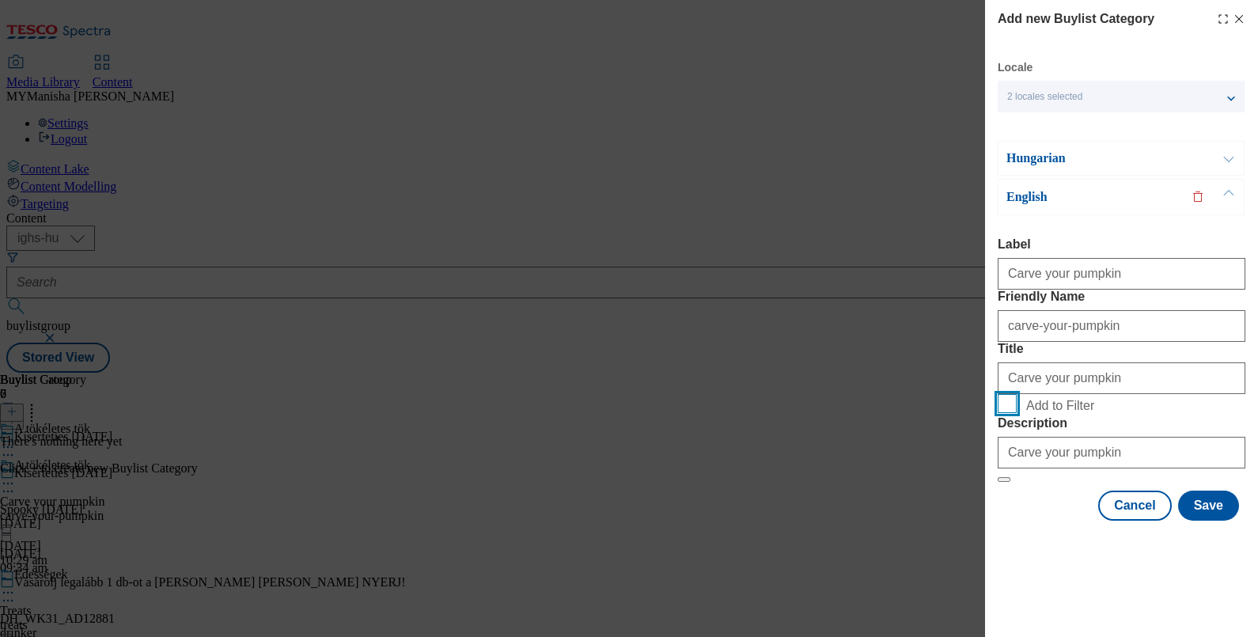
click at [1008, 413] on input "Add to Filter" at bounding box center [1007, 403] width 19 height 19
checkbox input "true"
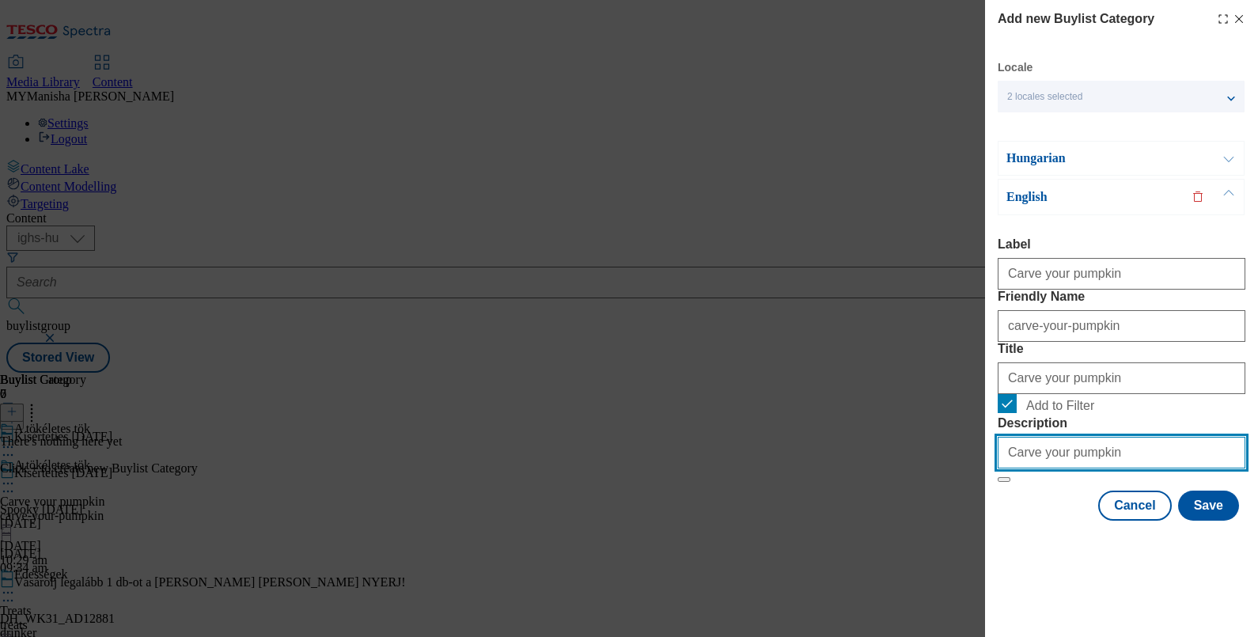
click at [1111, 468] on input "Carve your pumpkin" at bounding box center [1122, 453] width 248 height 32
click at [1232, 142] on button "Modal" at bounding box center [1229, 158] width 30 height 33
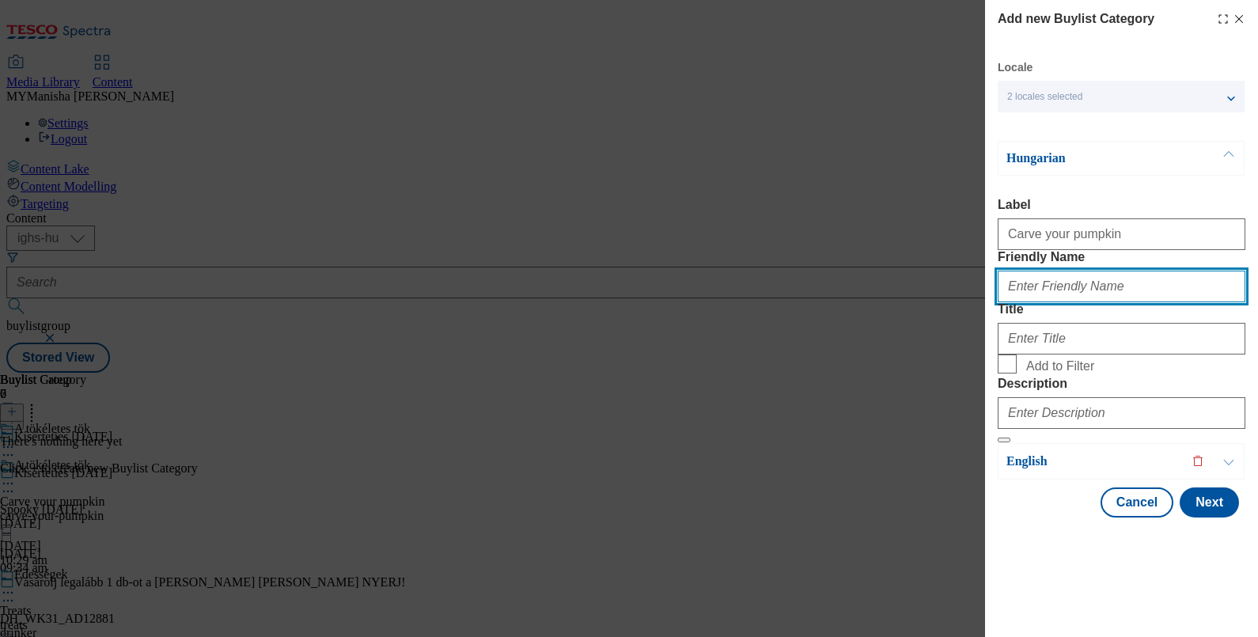
click at [1062, 282] on input "Friendly Name" at bounding box center [1122, 287] width 248 height 32
type input "carve-your-pumpkin"
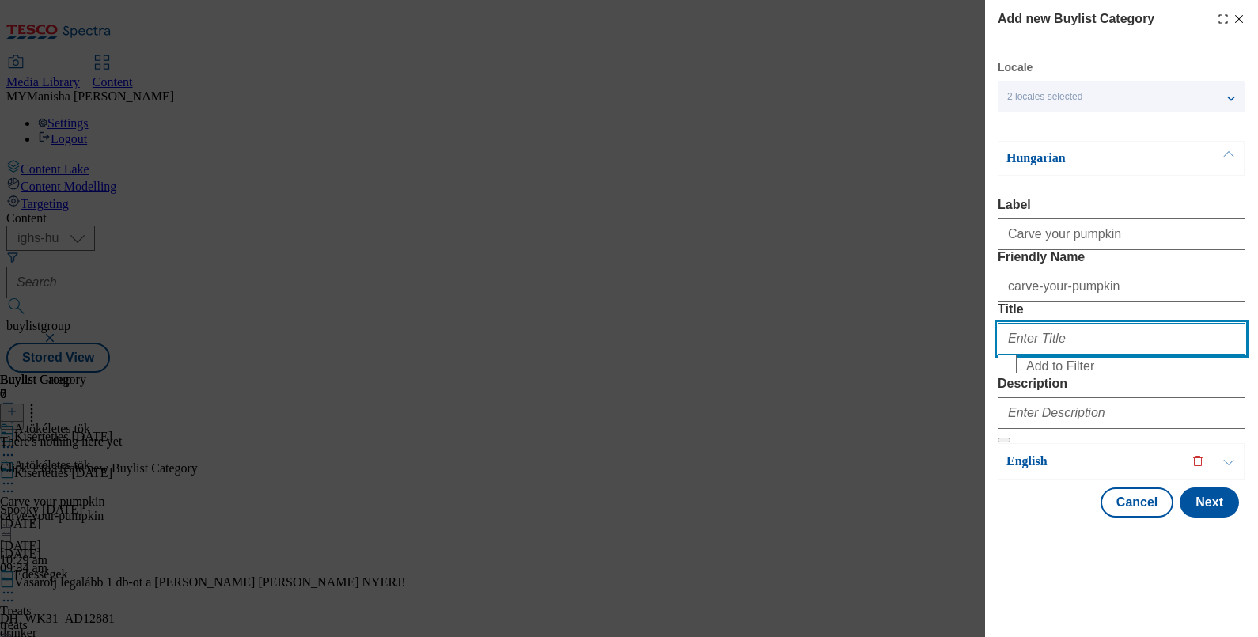
click at [1078, 354] on input "Title" at bounding box center [1122, 339] width 248 height 32
paste input "A tökéletes tök"
type input "A tökéletes tök"
click at [1007, 373] on input "Add to Filter" at bounding box center [1007, 363] width 19 height 19
checkbox input "true"
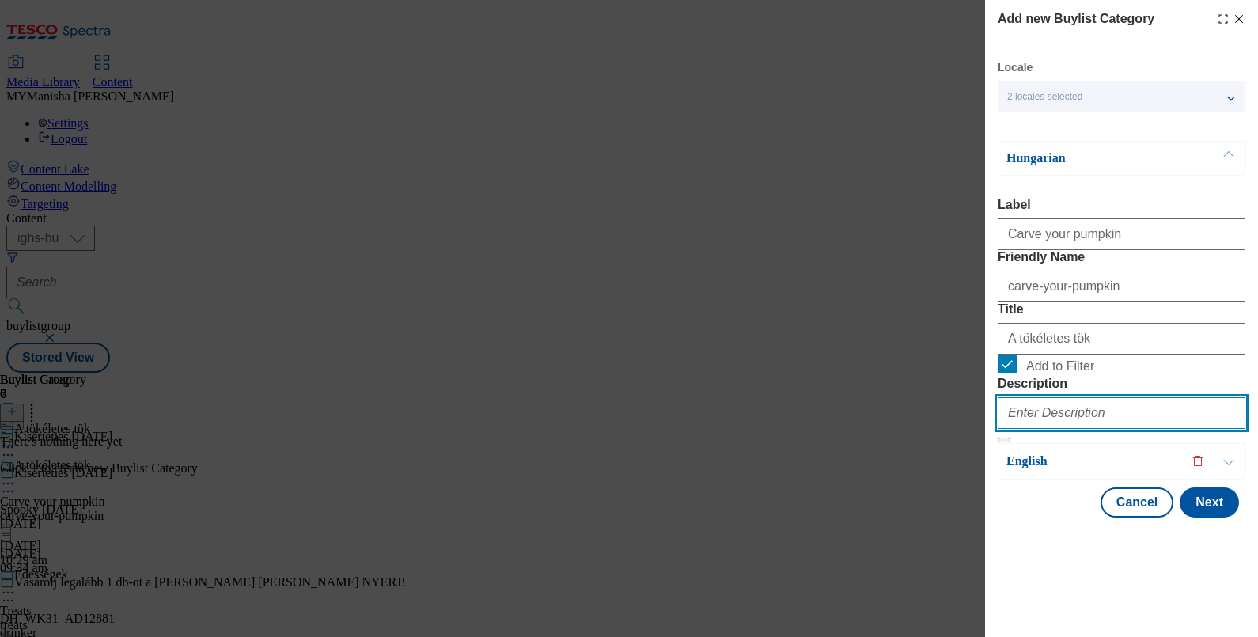
click at [1056, 429] on input "Description" at bounding box center [1122, 413] width 248 height 32
paste input "A tökéletes tök"
click at [1123, 218] on div "Carve your pumpkin" at bounding box center [1122, 231] width 248 height 38
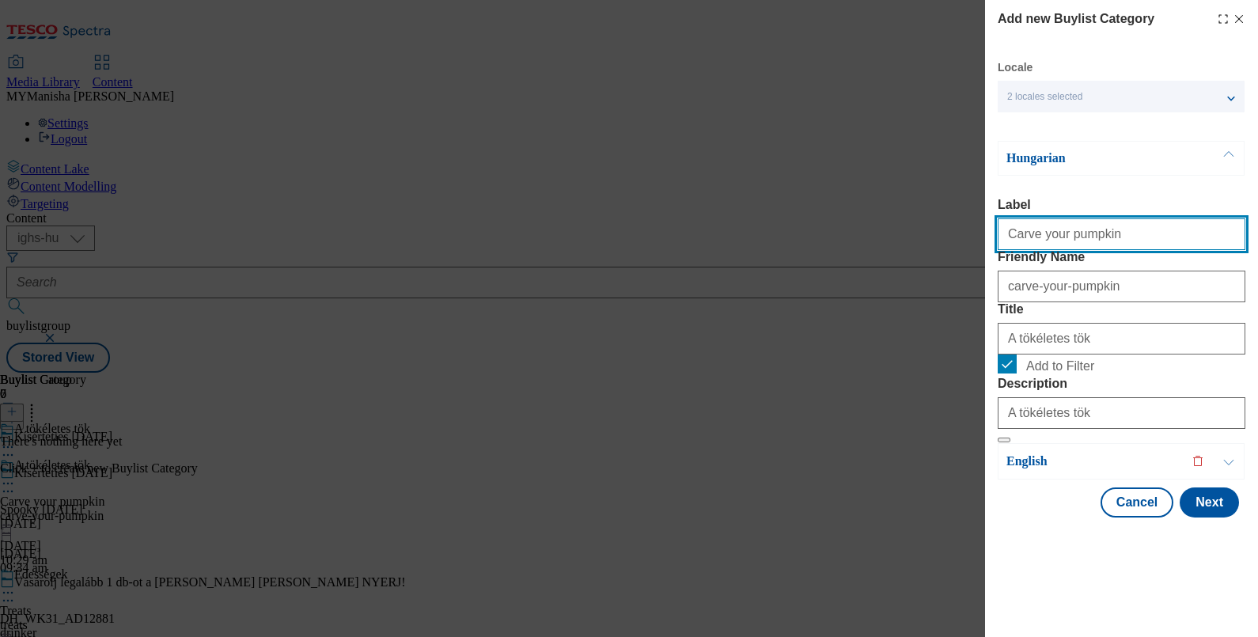
click at [1123, 218] on input "Carve your pumpkin" at bounding box center [1122, 234] width 248 height 32
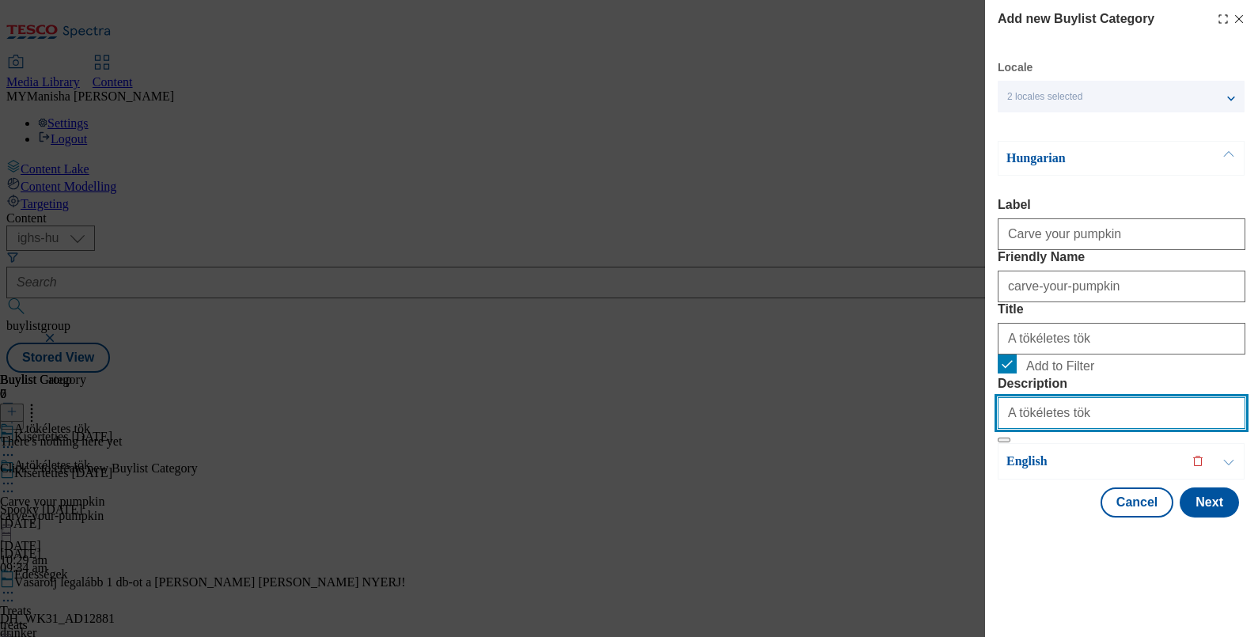
paste input "Carve your pumpkin"
type input "Carve your pumpkin"
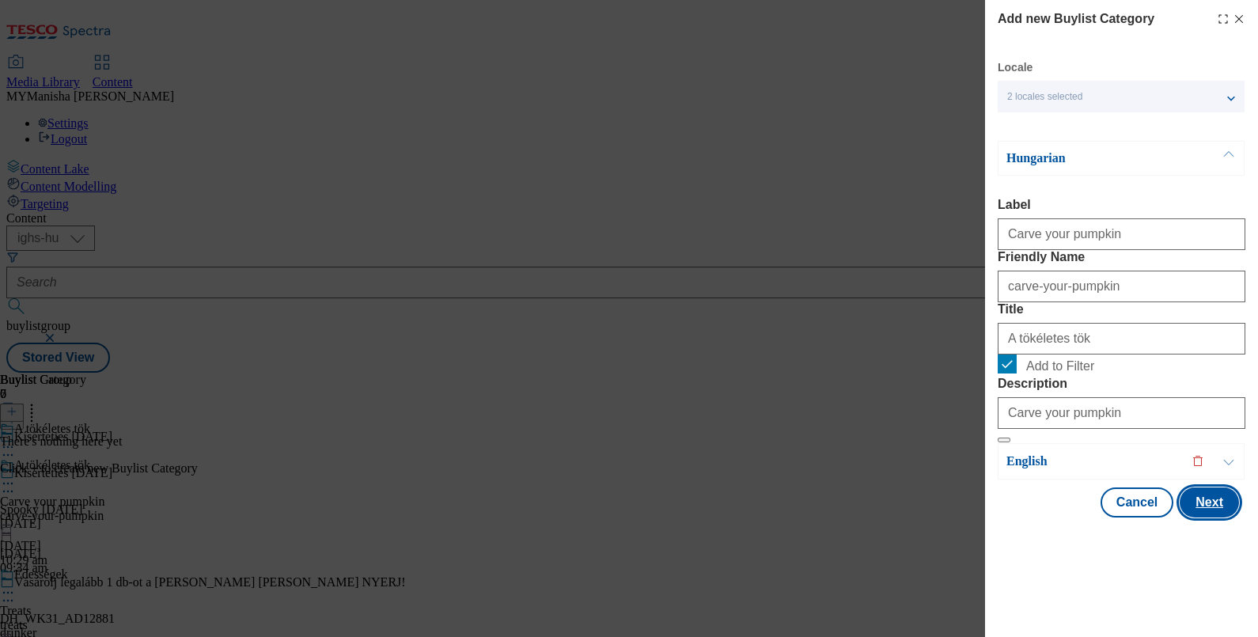
click at [1183, 517] on button "Next" at bounding box center [1208, 502] width 59 height 30
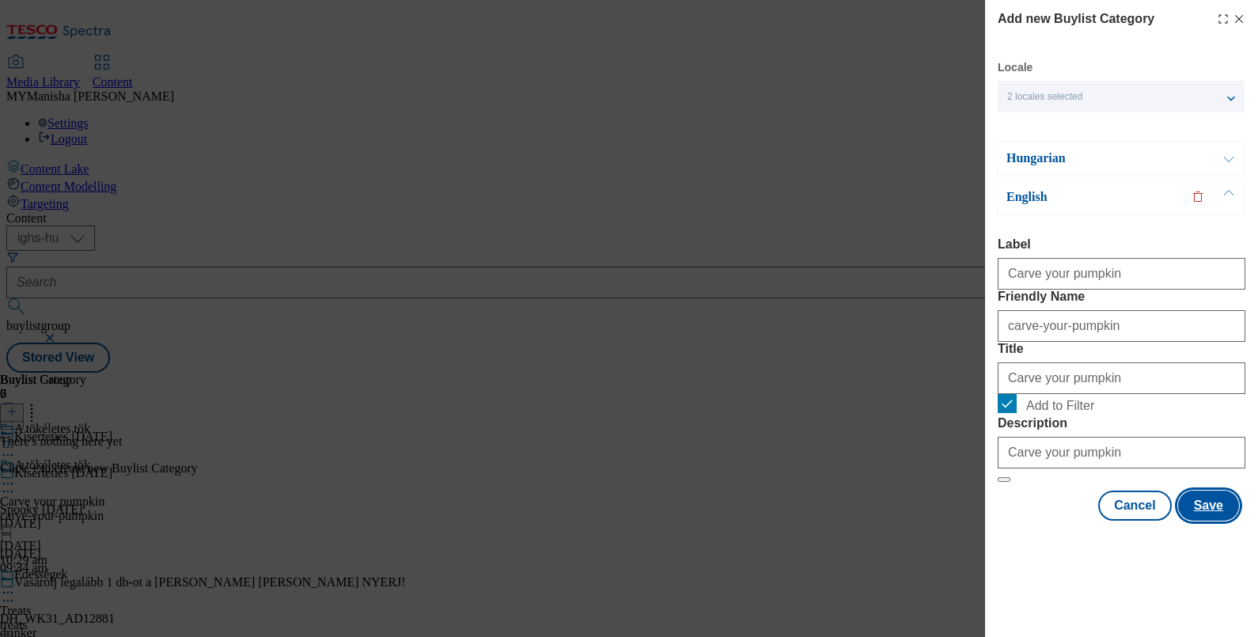
scroll to position [40, 0]
click at [1200, 521] on button "Save" at bounding box center [1208, 505] width 61 height 30
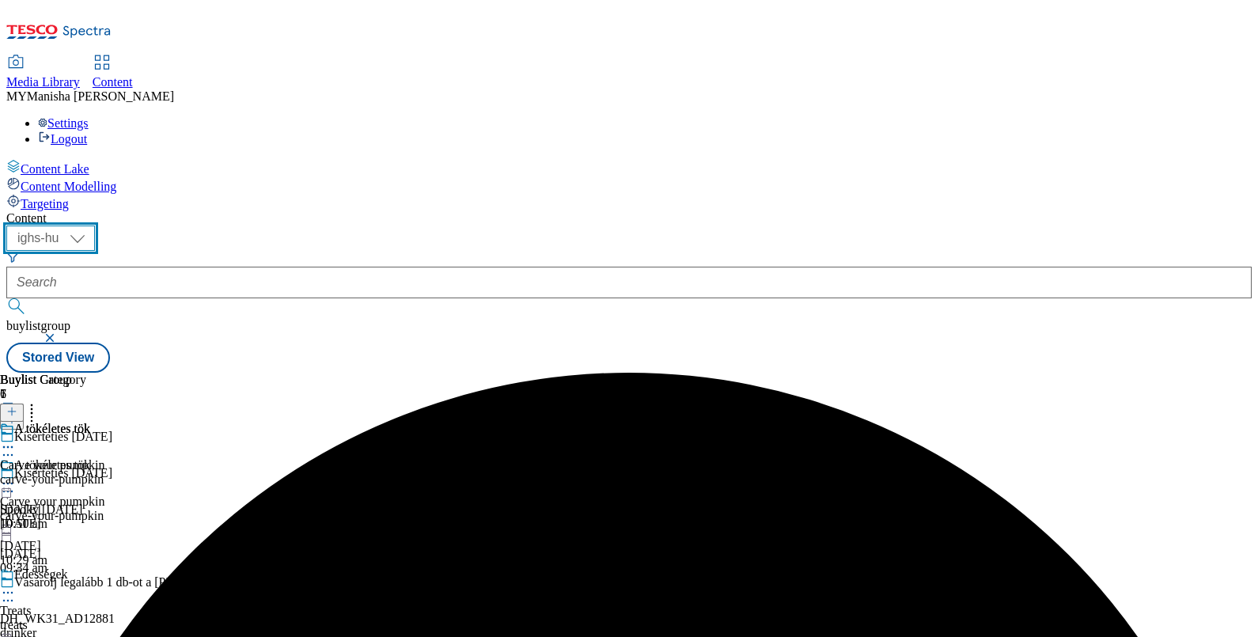
click at [95, 225] on select "ighs-cz ighs-hu ighs-sk" at bounding box center [50, 237] width 89 height 25
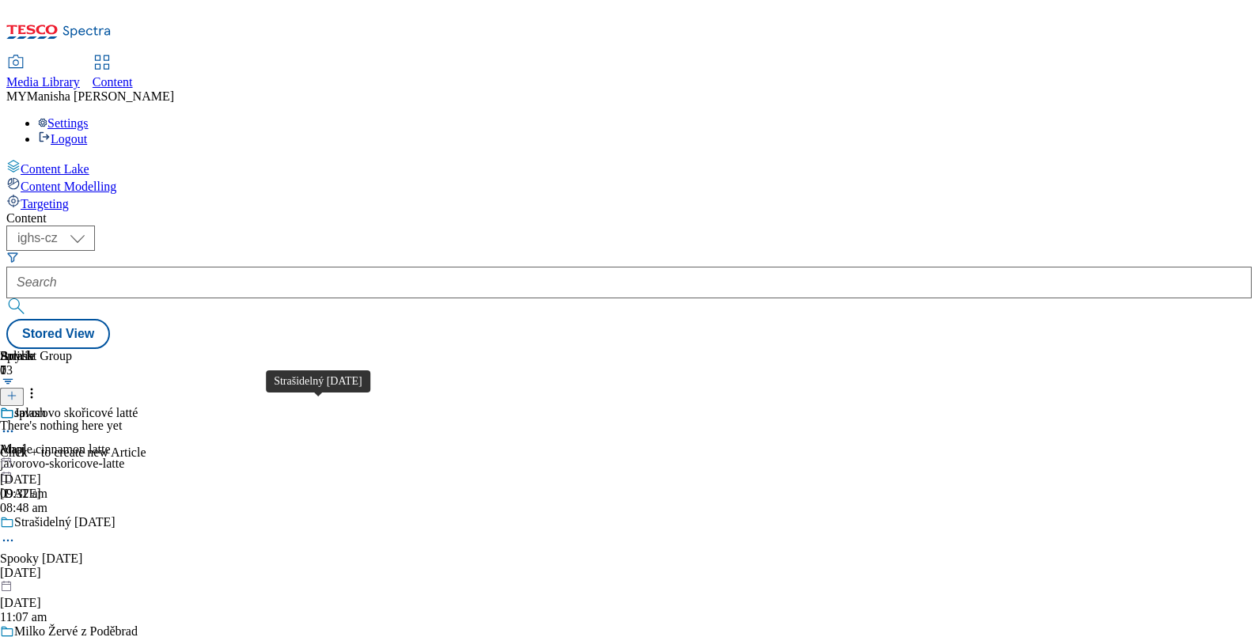
click at [115, 515] on div "Strašidelný Halloween" at bounding box center [64, 522] width 101 height 14
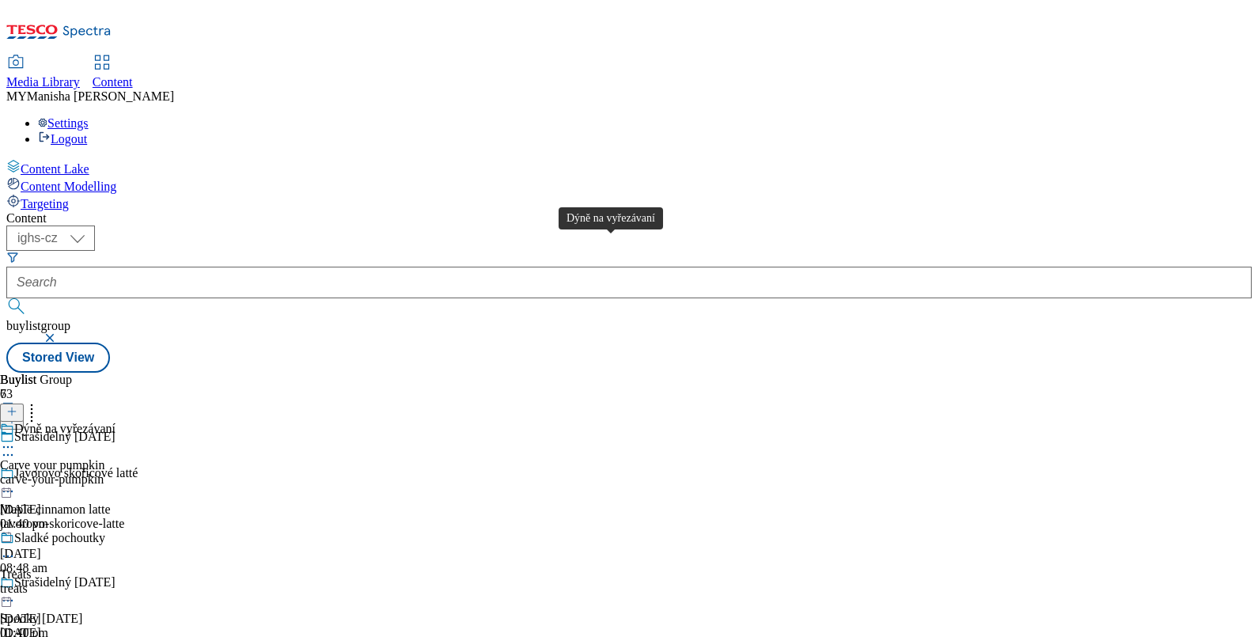
click at [115, 422] on div "Dýně na vyřezávaní" at bounding box center [64, 429] width 101 height 14
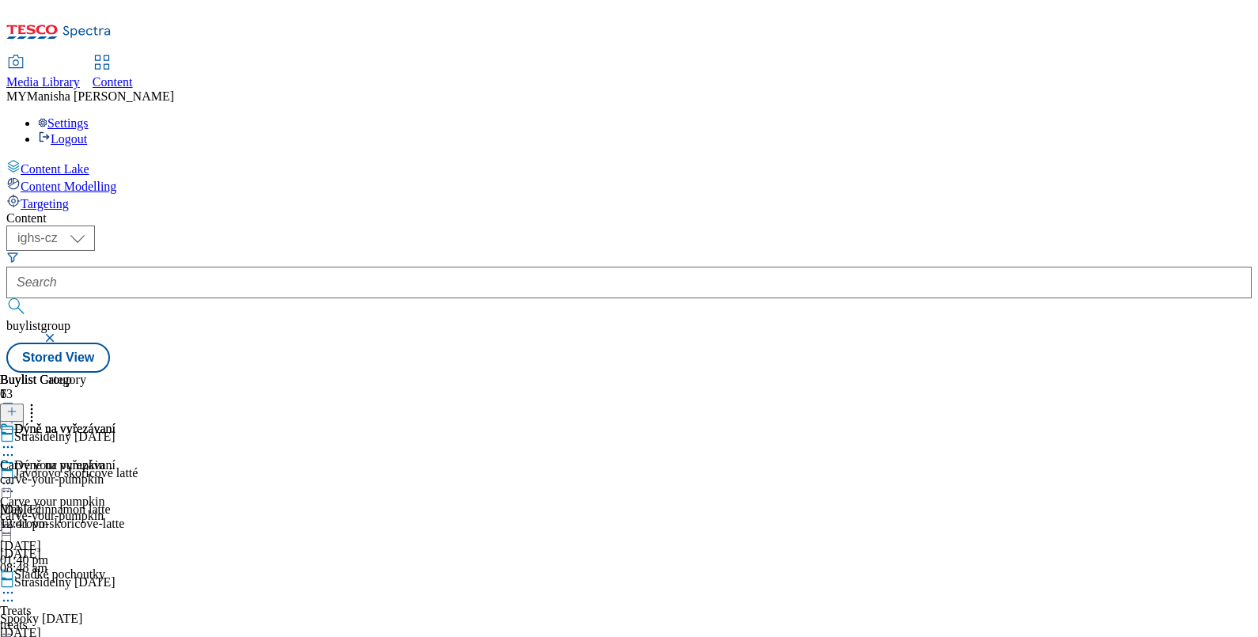
click at [16, 439] on icon at bounding box center [8, 447] width 16 height 16
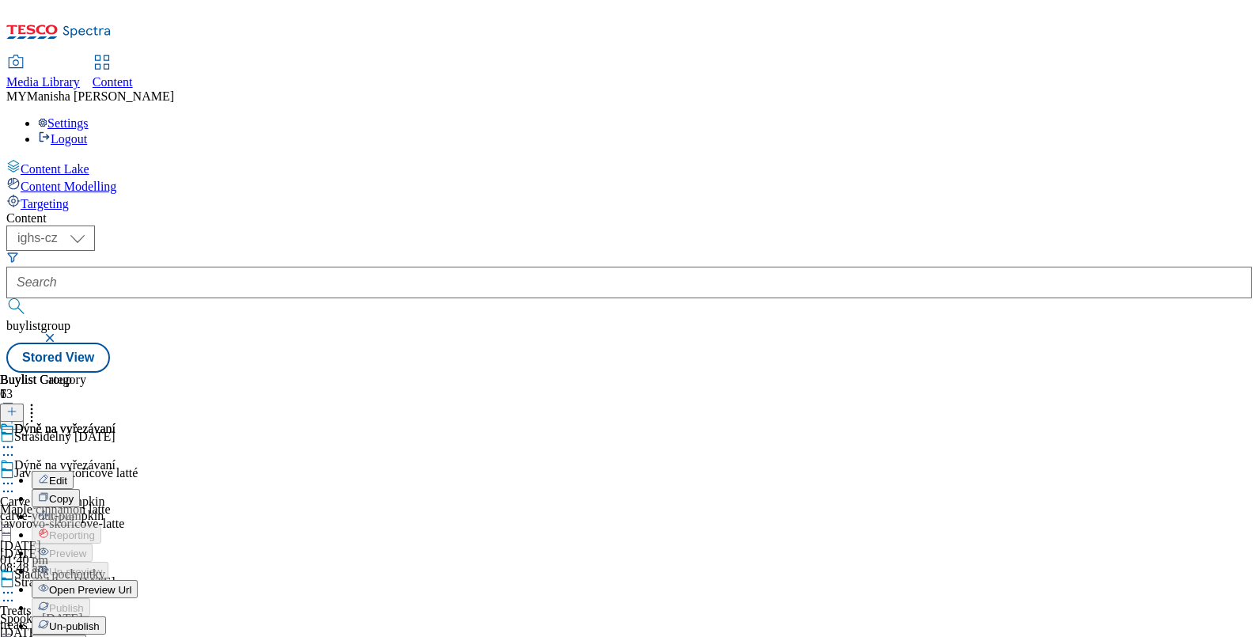
click at [67, 475] on span "Edit" at bounding box center [58, 481] width 18 height 12
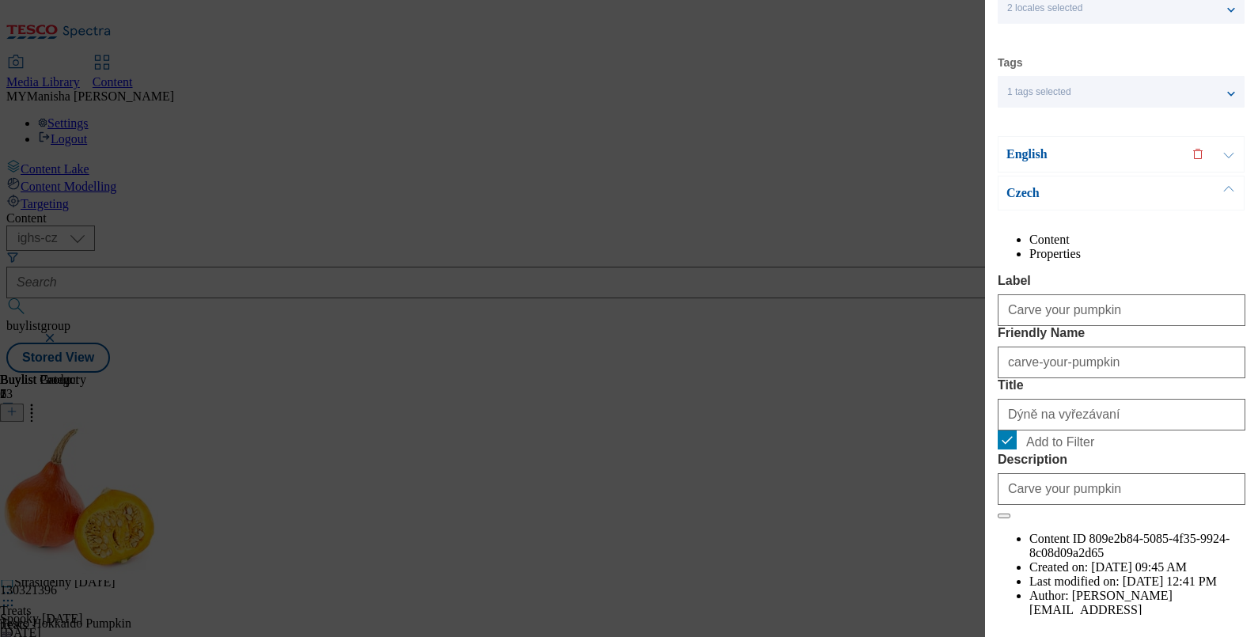
scroll to position [80, 0]
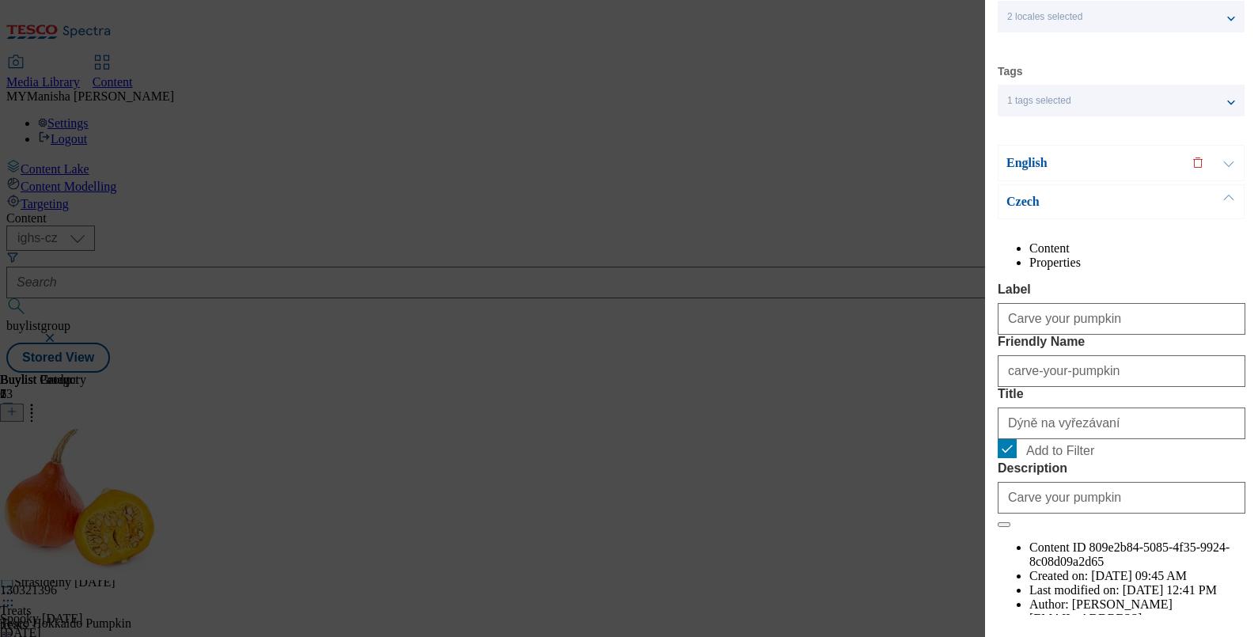
click at [1227, 162] on button "Modal" at bounding box center [1229, 163] width 30 height 35
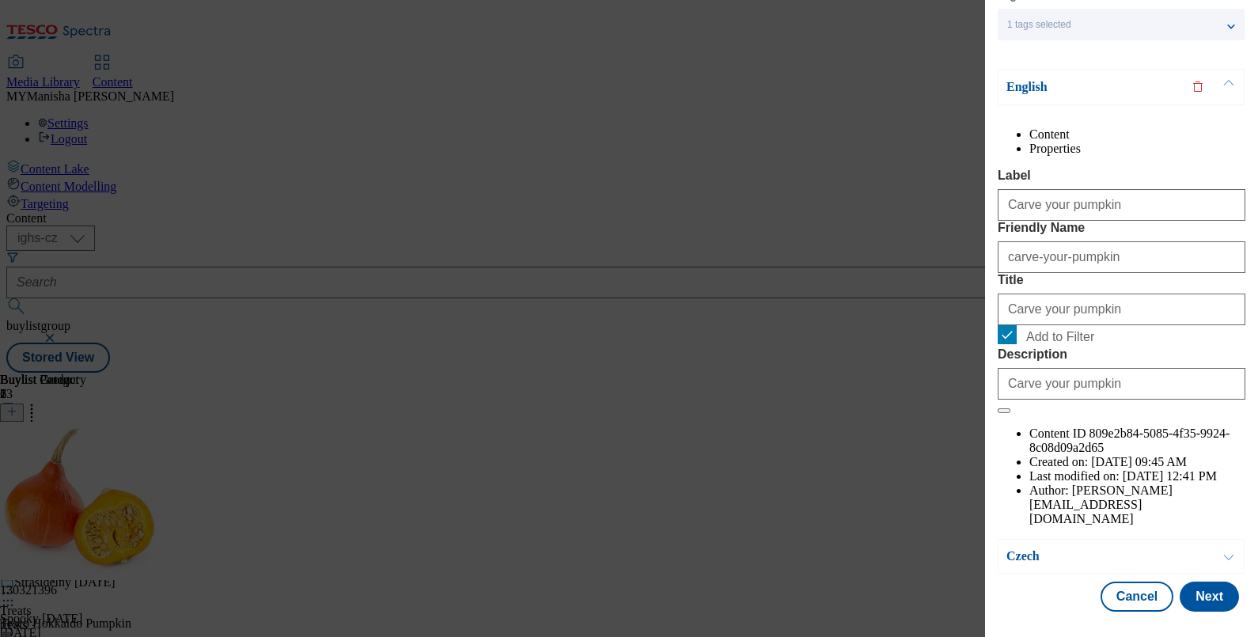
scroll to position [0, 0]
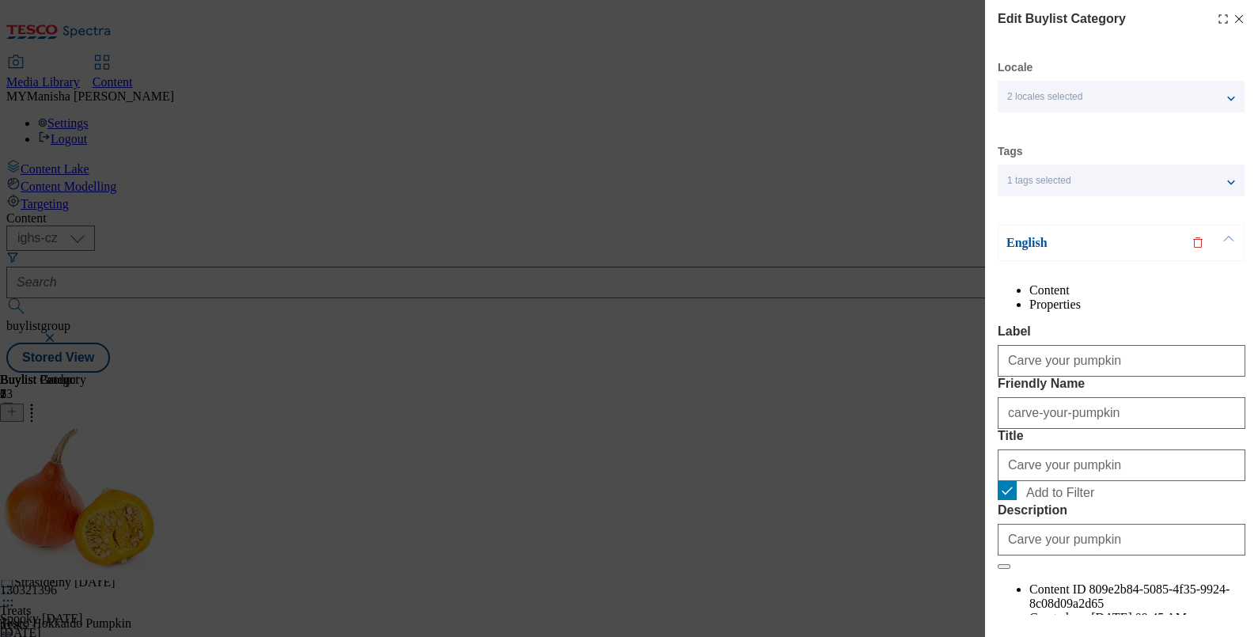
click at [1236, 17] on line "Modal" at bounding box center [1239, 19] width 7 height 7
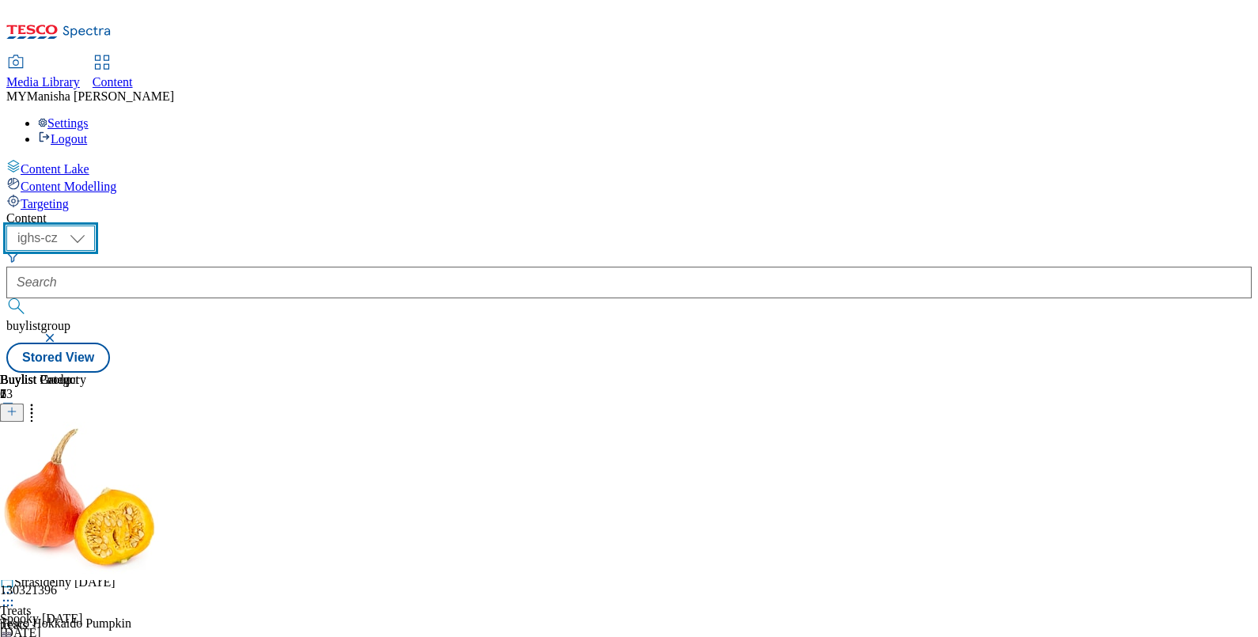
click at [95, 225] on select "ighs-cz ighs-hu ighs-sk" at bounding box center [50, 237] width 89 height 25
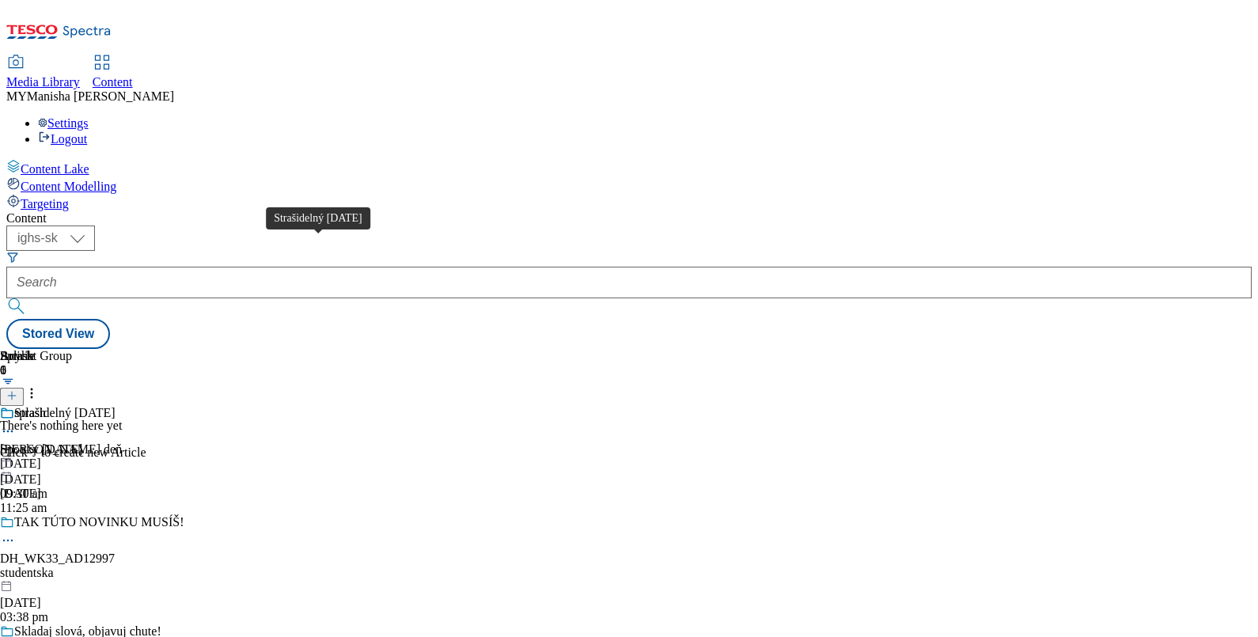
click at [115, 406] on div "Strašidelný Halloween" at bounding box center [64, 413] width 101 height 14
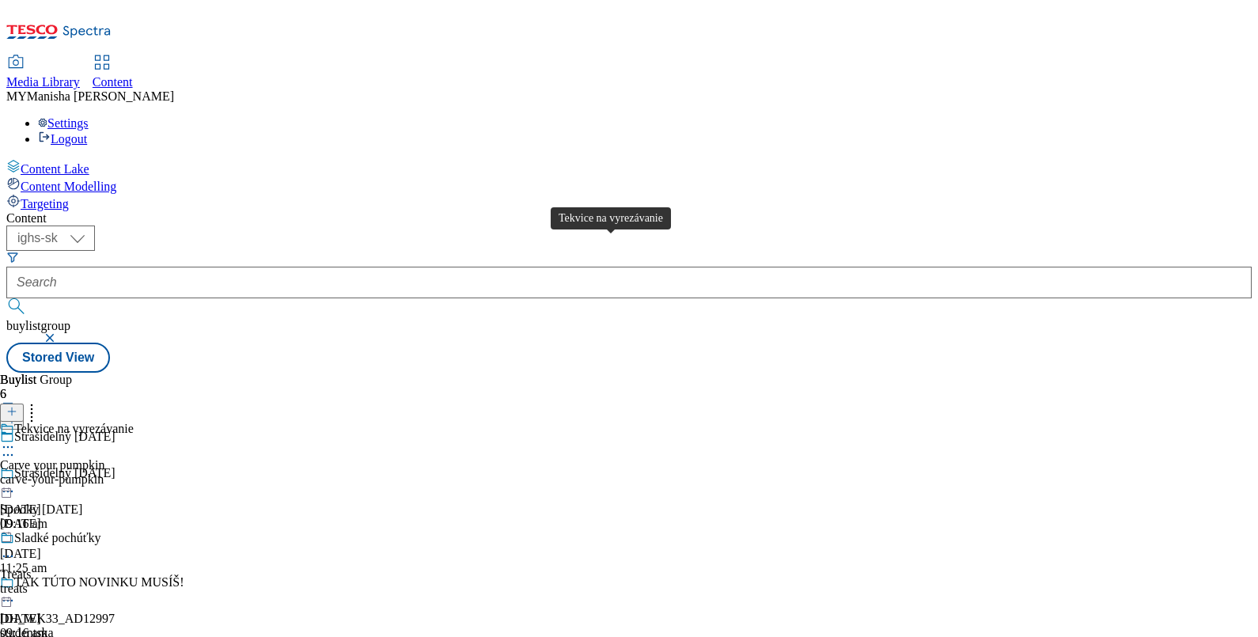
click at [134, 422] on div "Tekvice na vyrezávanie" at bounding box center [73, 429] width 119 height 14
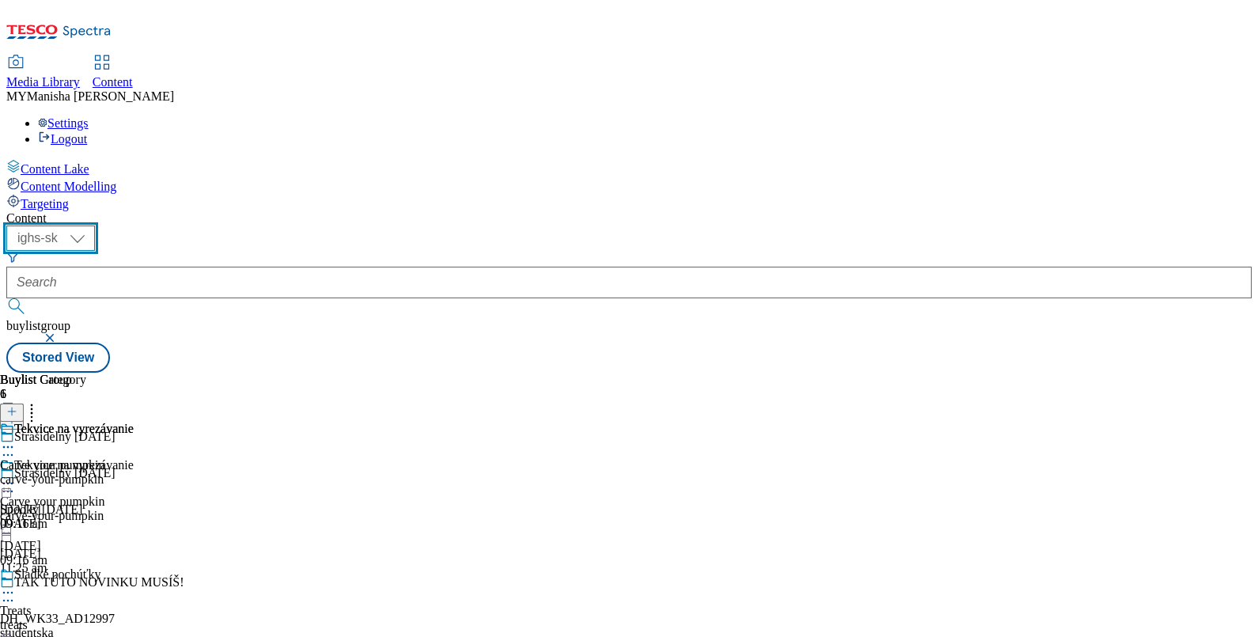
click at [95, 225] on select "ighs-cz ighs-hu ighs-sk" at bounding box center [50, 237] width 89 height 25
select select "ighs-hu"
click at [95, 225] on select "ighs-cz ighs-hu ighs-sk" at bounding box center [50, 237] width 89 height 25
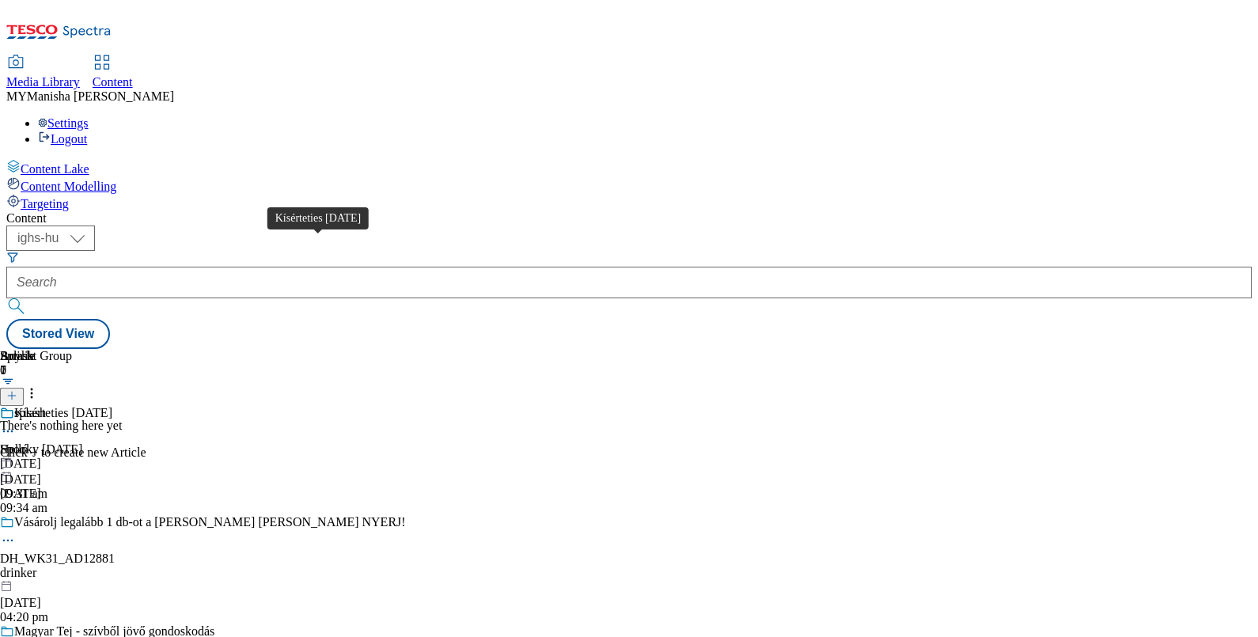
click at [112, 406] on div "Kísérteties Halloween" at bounding box center [63, 413] width 98 height 14
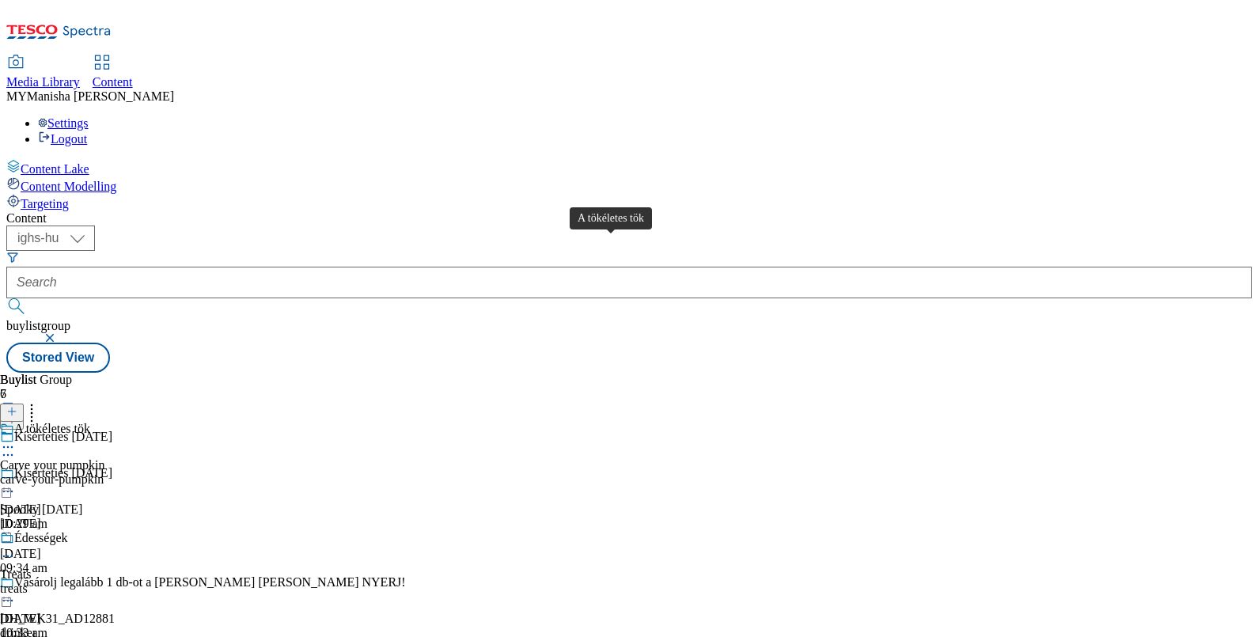
click at [90, 422] on div "A tökéletes tök" at bounding box center [52, 429] width 76 height 14
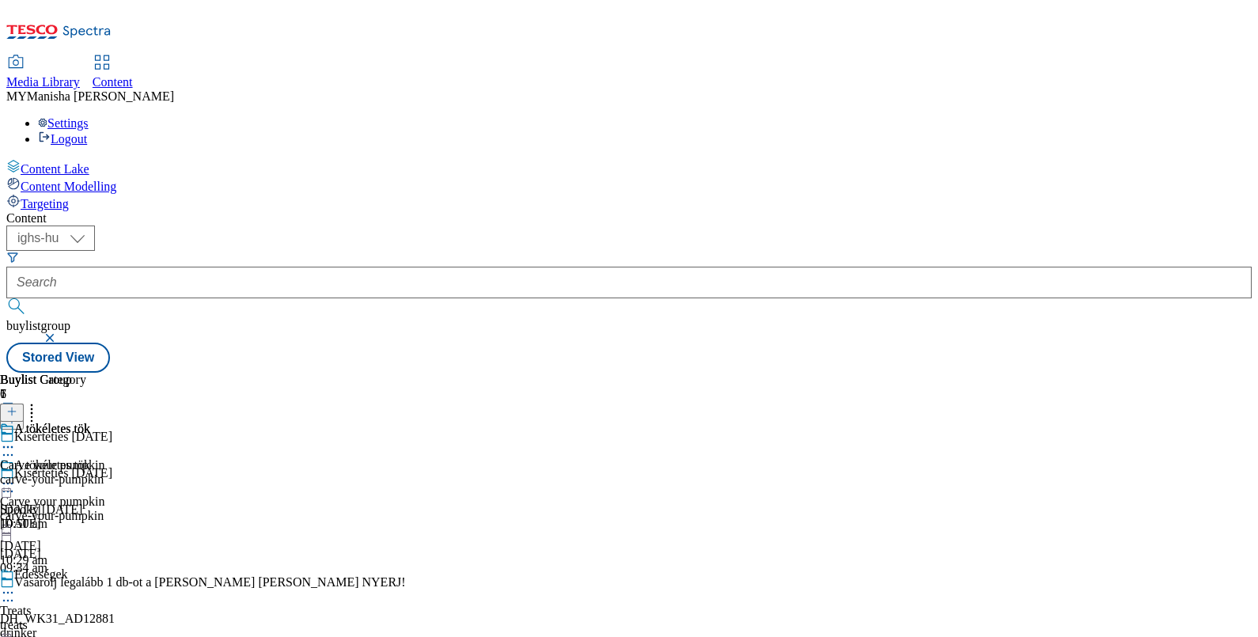
click at [16, 439] on icon at bounding box center [8, 447] width 16 height 16
click at [12, 407] on line at bounding box center [12, 411] width 0 height 8
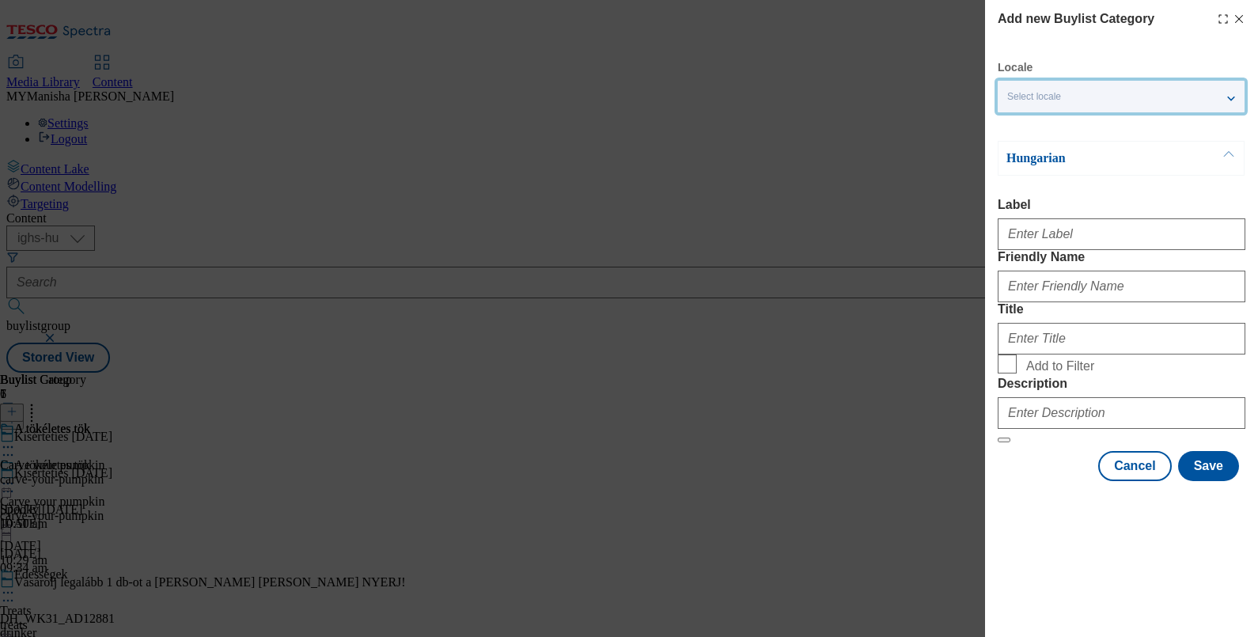
click at [1226, 97] on div "Select locale" at bounding box center [1121, 97] width 247 height 32
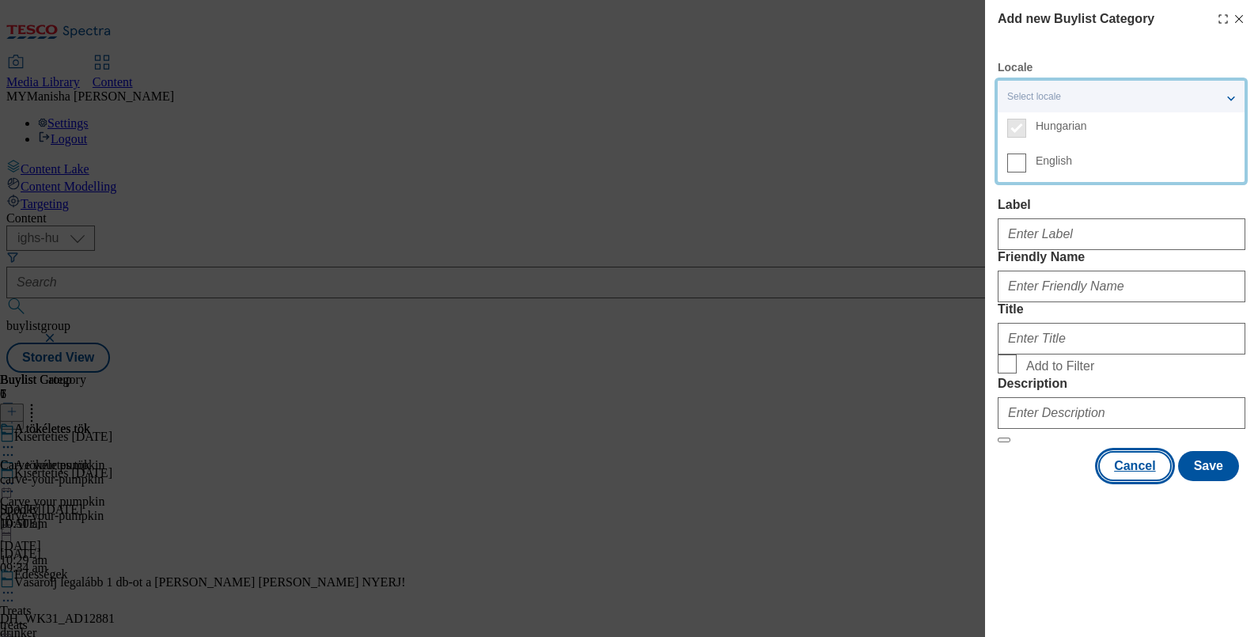
click at [1132, 481] on button "Cancel" at bounding box center [1134, 466] width 73 height 30
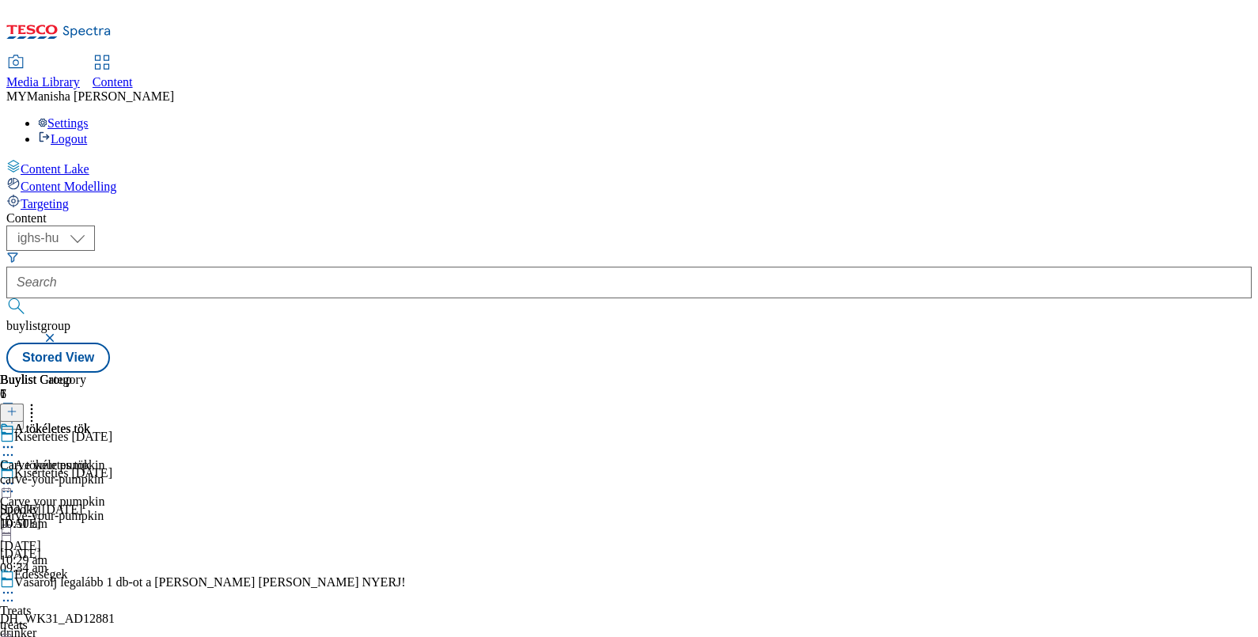
click at [16, 439] on icon at bounding box center [8, 447] width 16 height 16
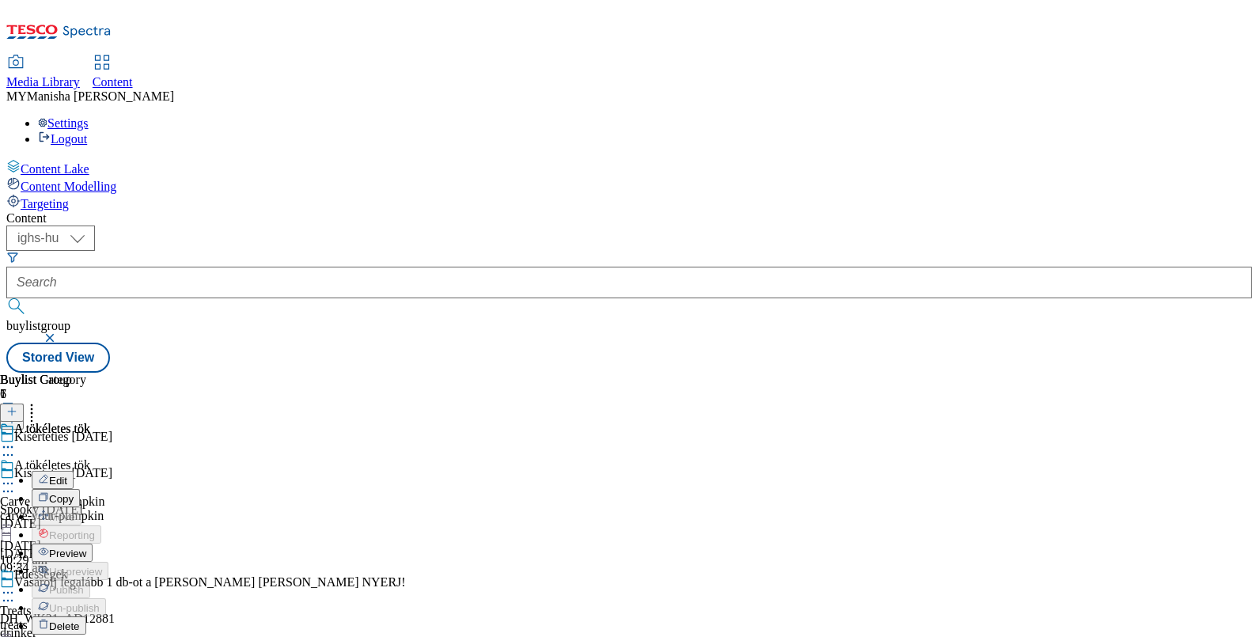
click at [74, 493] on span "Copy" at bounding box center [61, 499] width 25 height 12
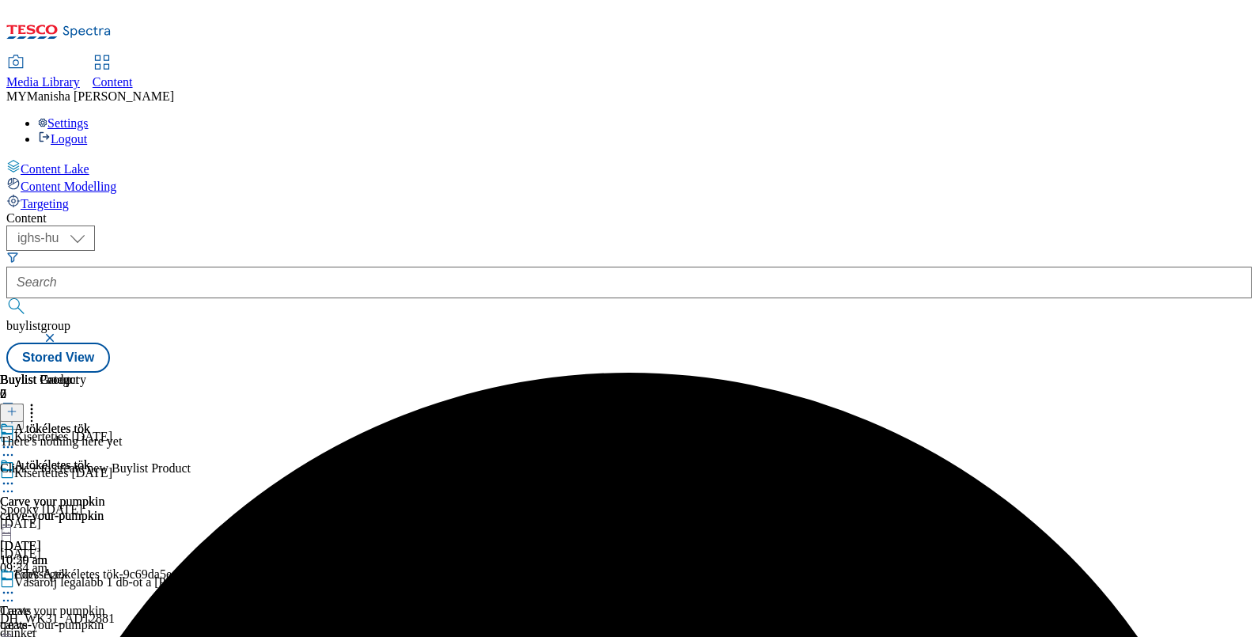
click at [333, 567] on div "copy-A tökéletes tök-9c69da5e-1e40-4692-9a86-c30b06daff8d Carve your pumpkin ca…" at bounding box center [166, 621] width 333 height 109
click at [16, 585] on icon at bounding box center [8, 593] width 16 height 16
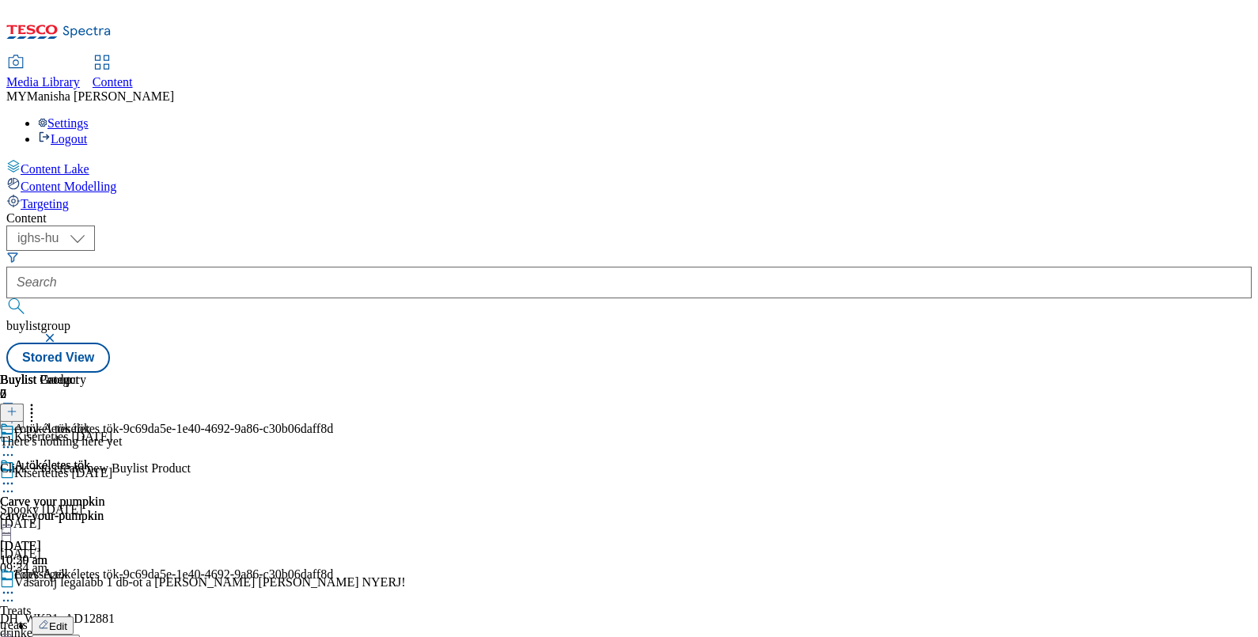
scroll to position [118, 0]
click at [16, 585] on icon at bounding box center [8, 593] width 16 height 16
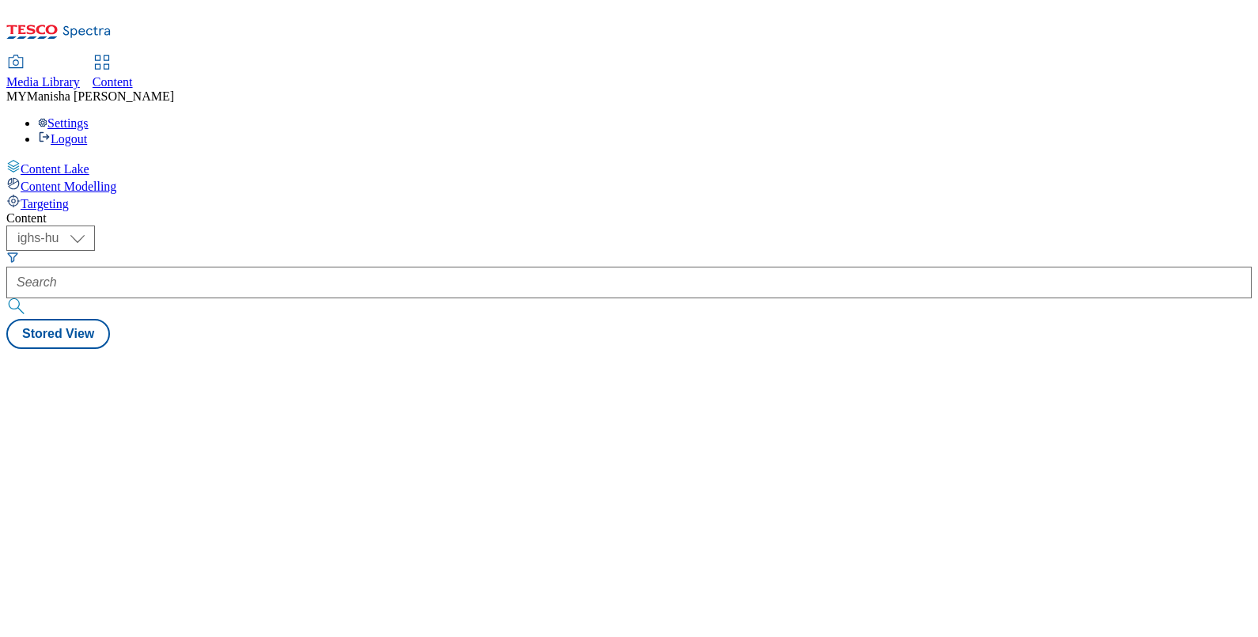
select select "ighs-hu"
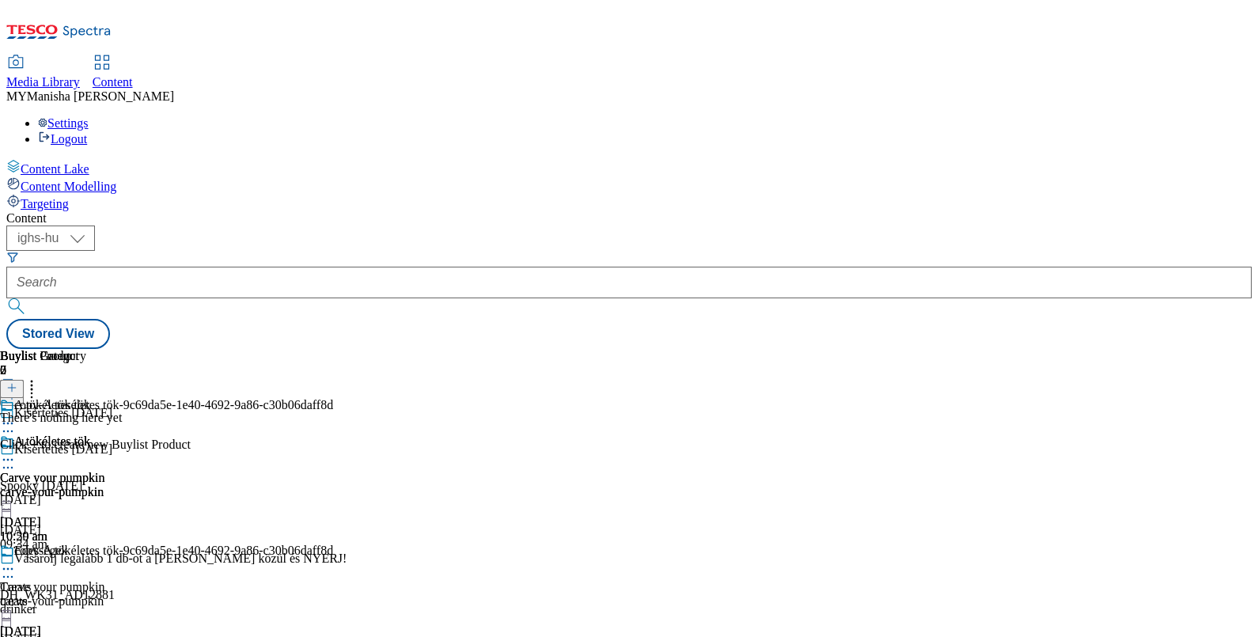
click at [16, 561] on icon at bounding box center [8, 569] width 16 height 16
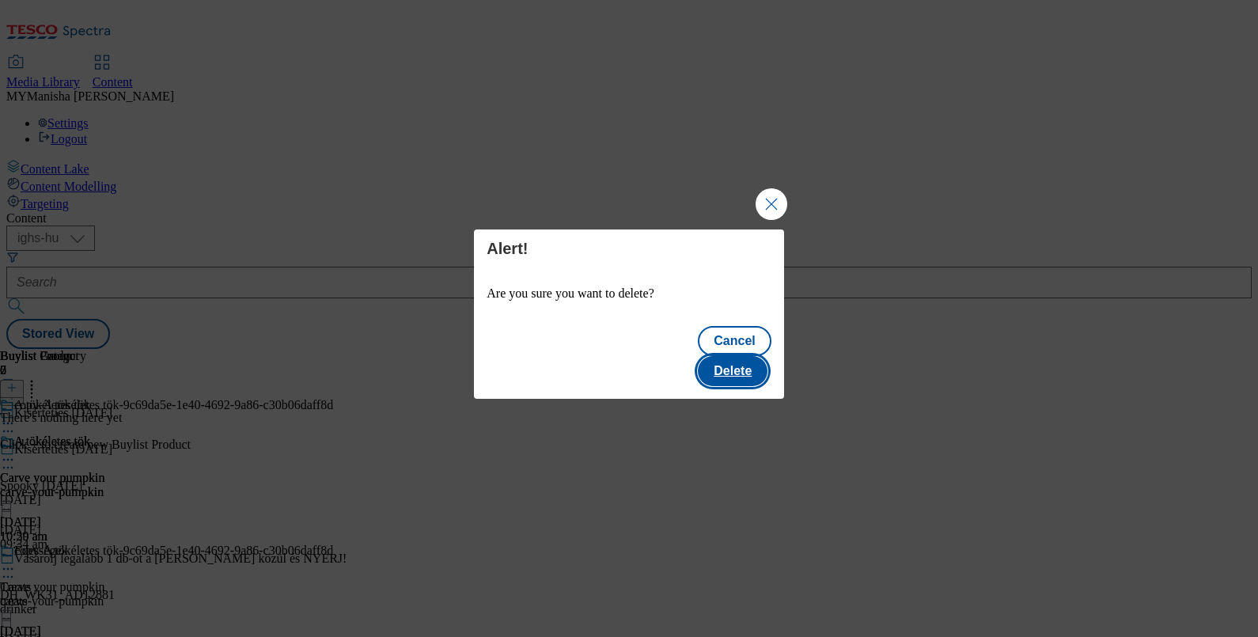
click at [750, 362] on button "Delete" at bounding box center [733, 371] width 70 height 30
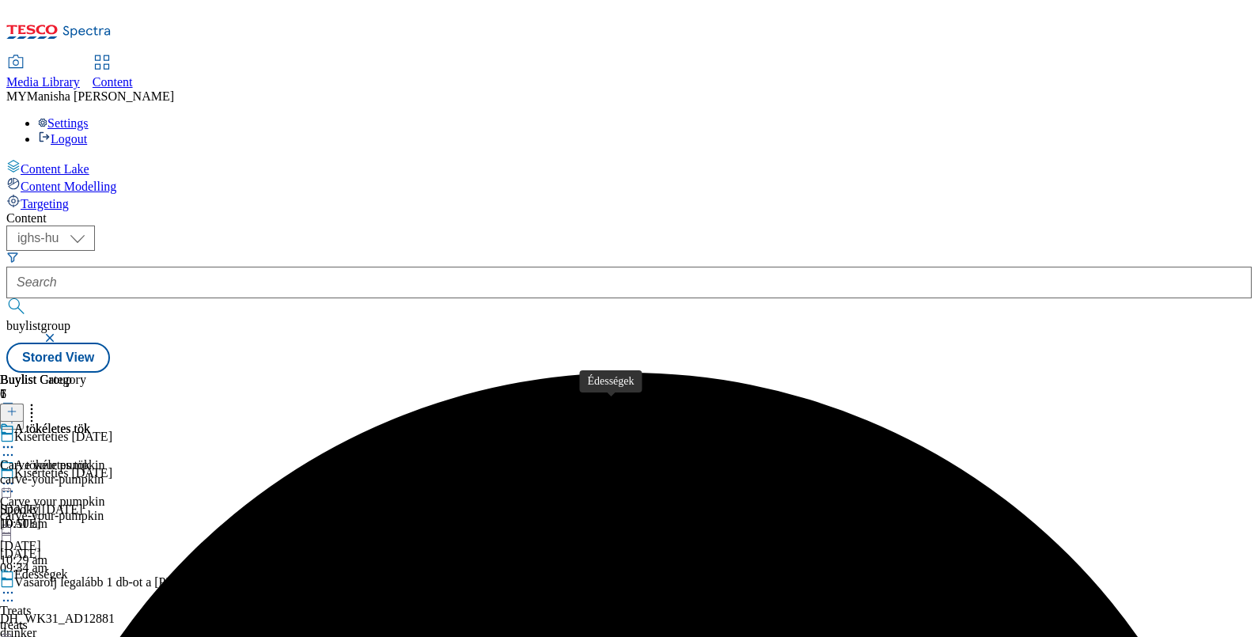
click at [68, 567] on div "Édességek" at bounding box center [41, 574] width 54 height 14
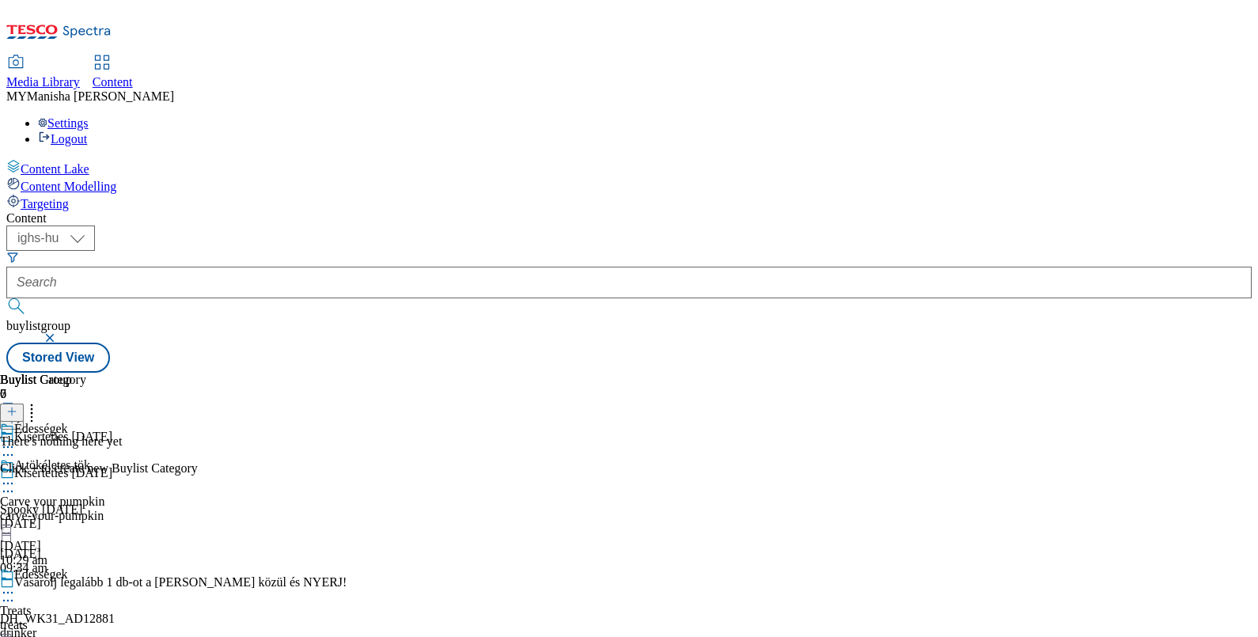
click at [17, 406] on icon at bounding box center [11, 411] width 11 height 11
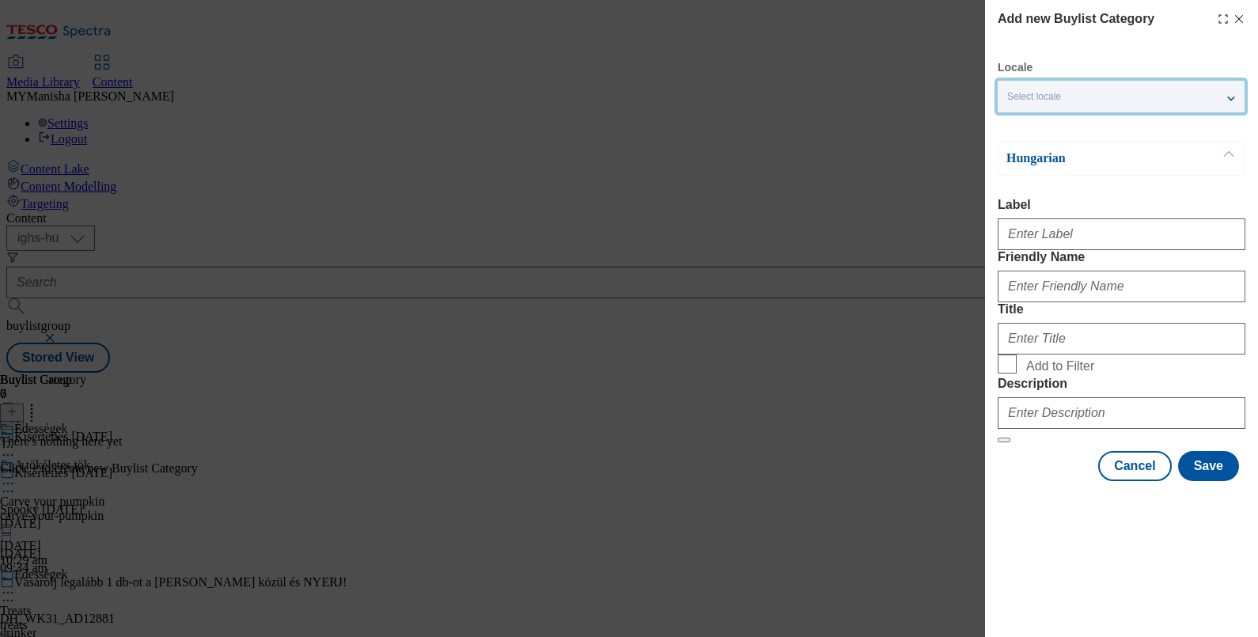
click at [1238, 91] on div "Select locale" at bounding box center [1121, 97] width 247 height 32
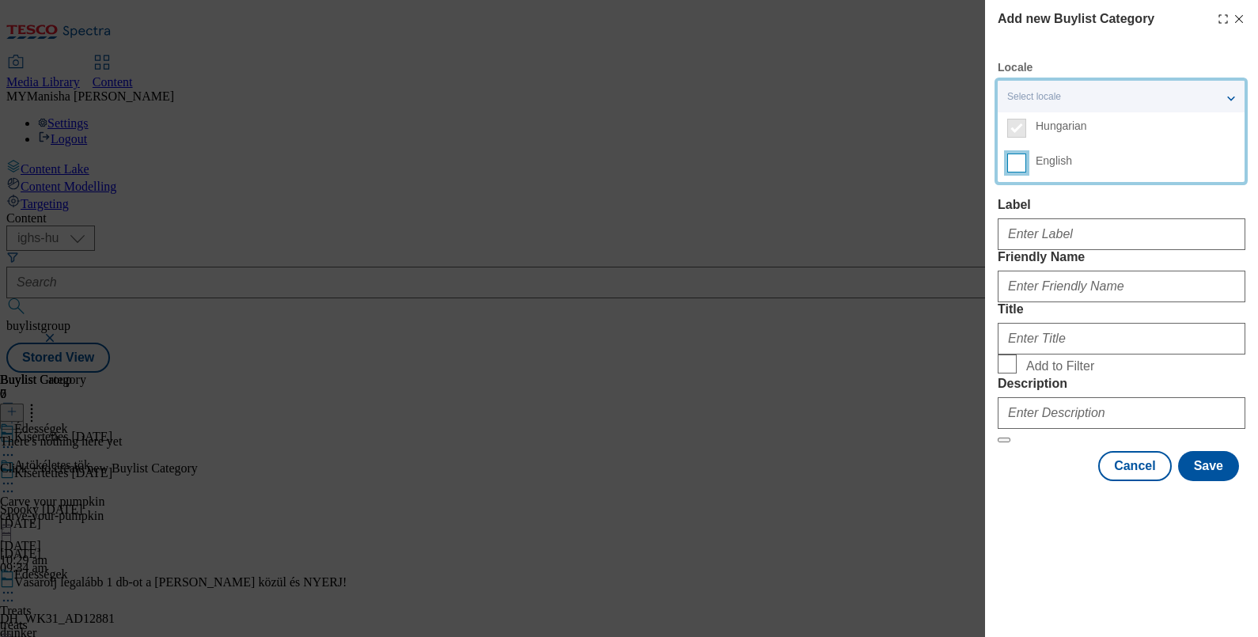
click at [1023, 158] on input "English" at bounding box center [1016, 162] width 19 height 19
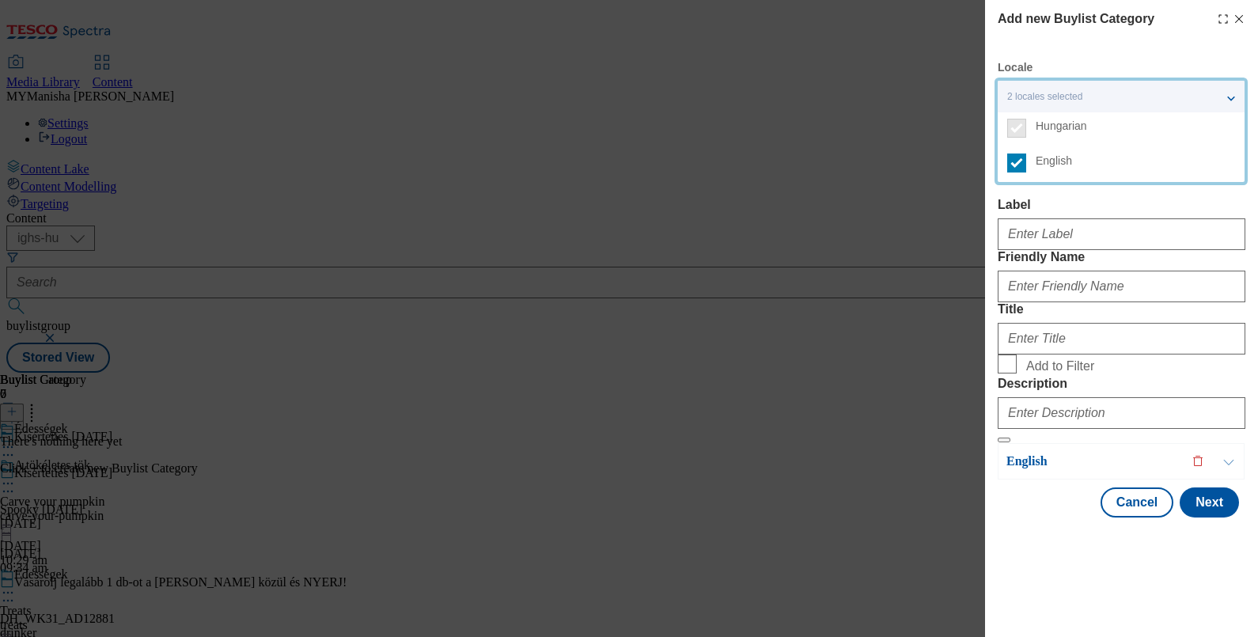
click at [1123, 205] on label "Label" at bounding box center [1122, 205] width 248 height 14
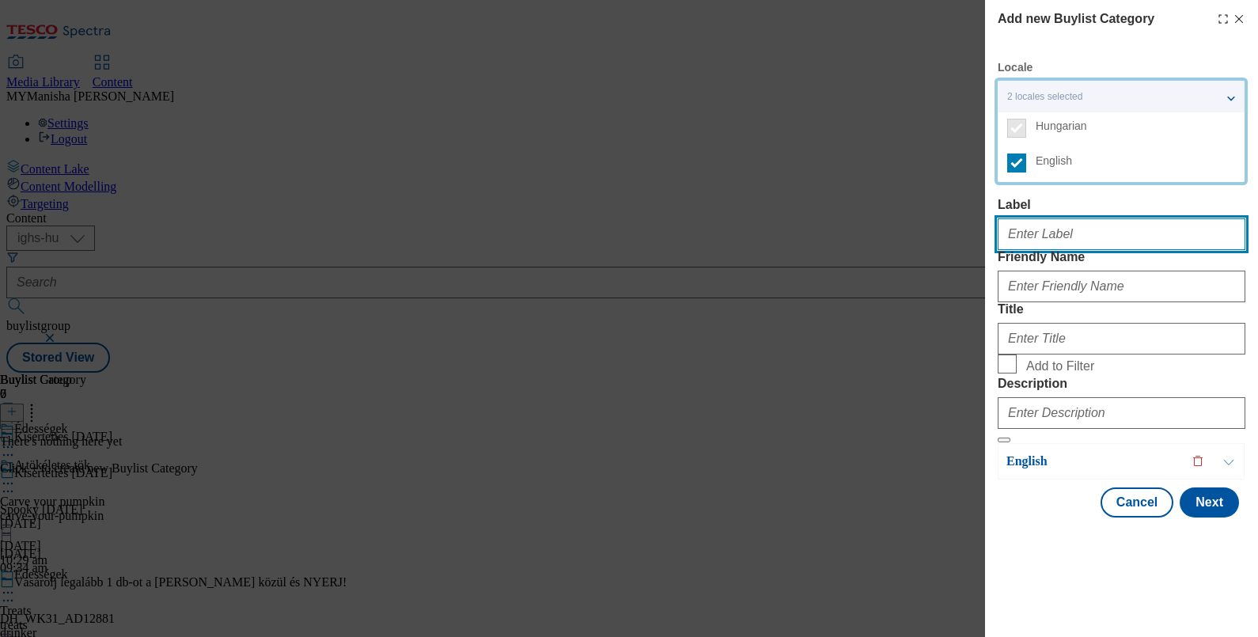
click at [1123, 218] on input "Label" at bounding box center [1122, 234] width 248 height 32
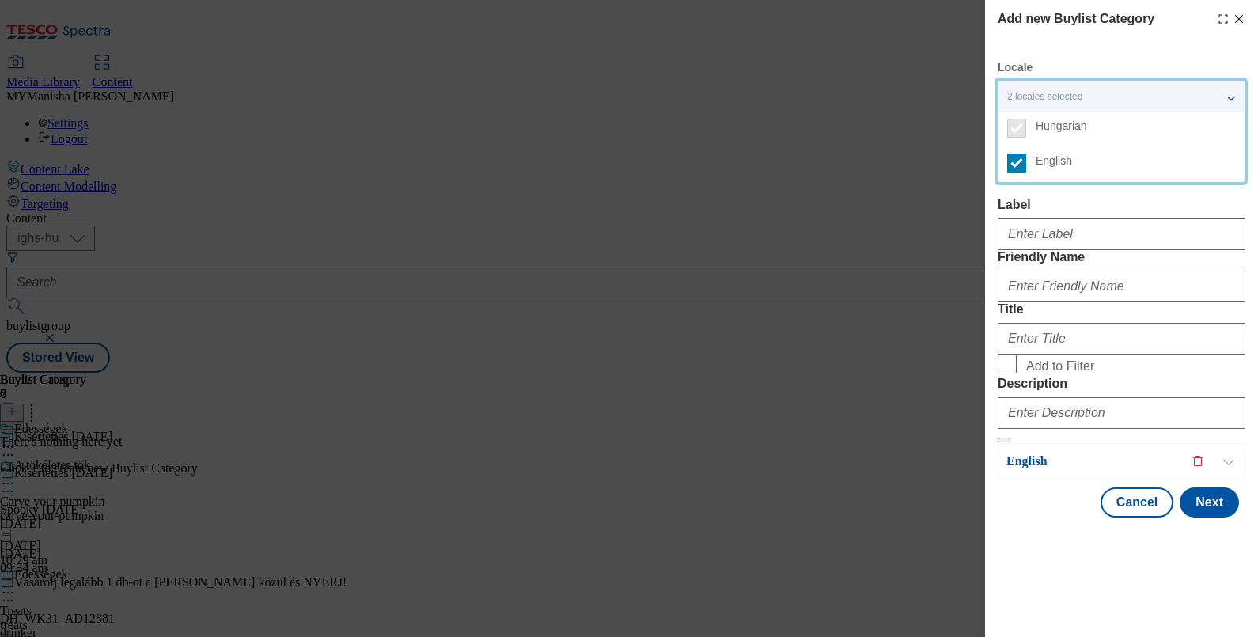
click at [1215, 201] on label "Label" at bounding box center [1122, 205] width 248 height 14
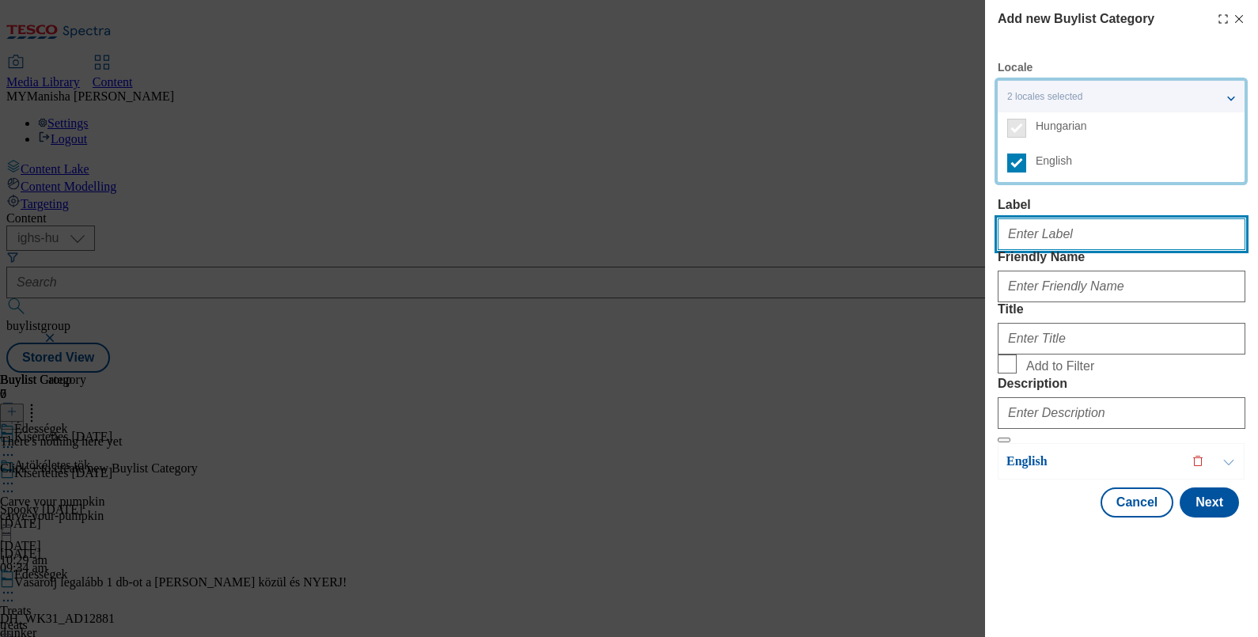
click at [1215, 218] on input "Label" at bounding box center [1122, 234] width 248 height 32
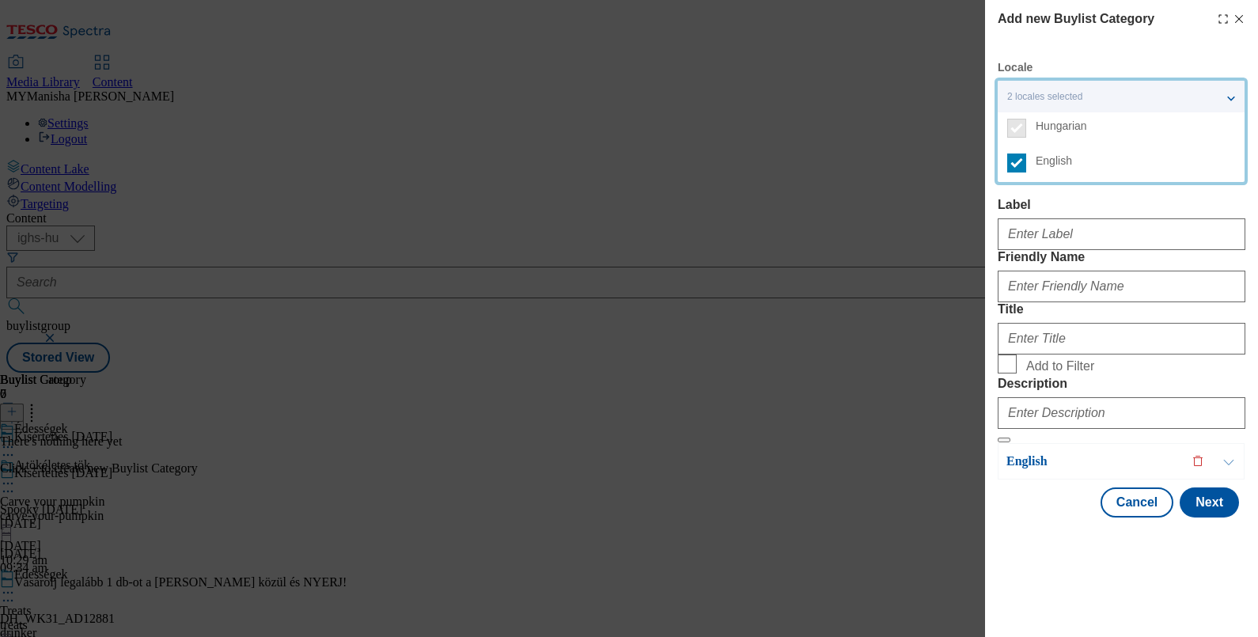
click at [1215, 196] on div "Hungarian Label Friendly Name Title Add to Filter Description" at bounding box center [1122, 292] width 248 height 302
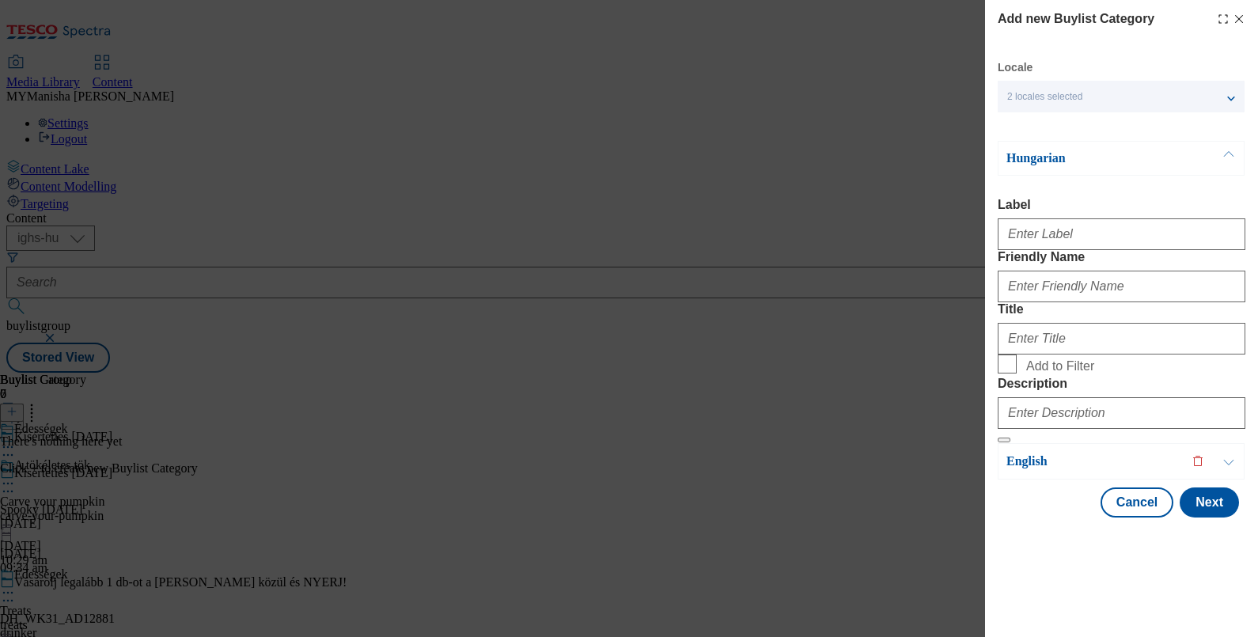
click at [1231, 157] on button "Modal" at bounding box center [1229, 158] width 30 height 33
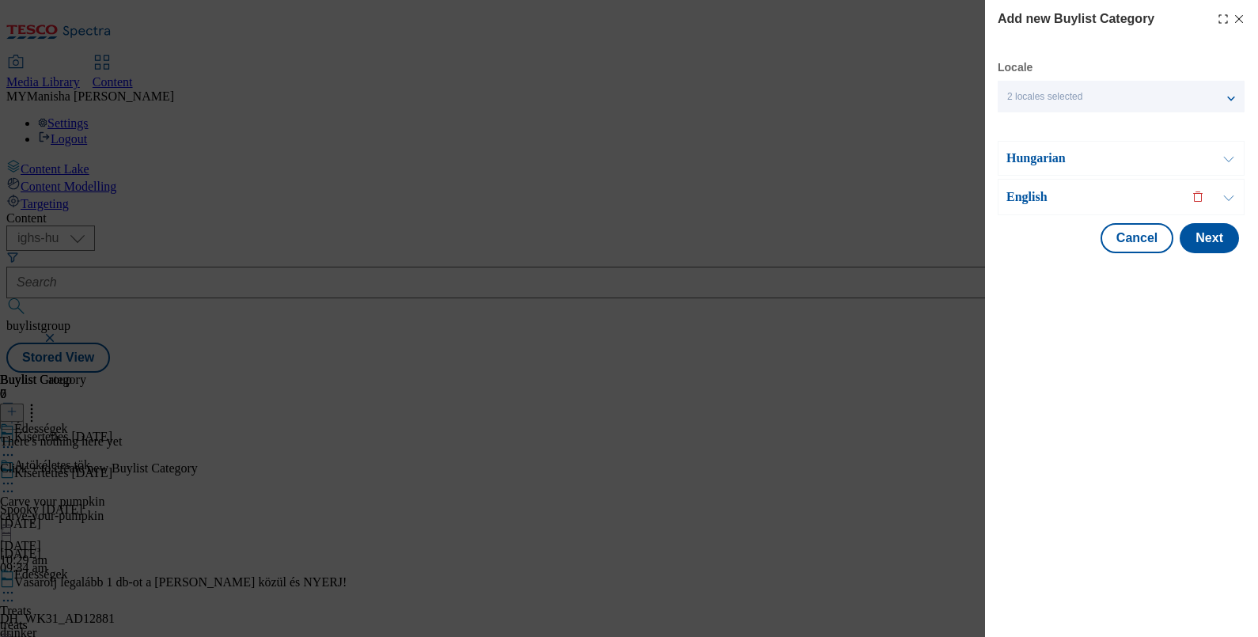
click at [1224, 194] on button "Modal" at bounding box center [1229, 197] width 30 height 35
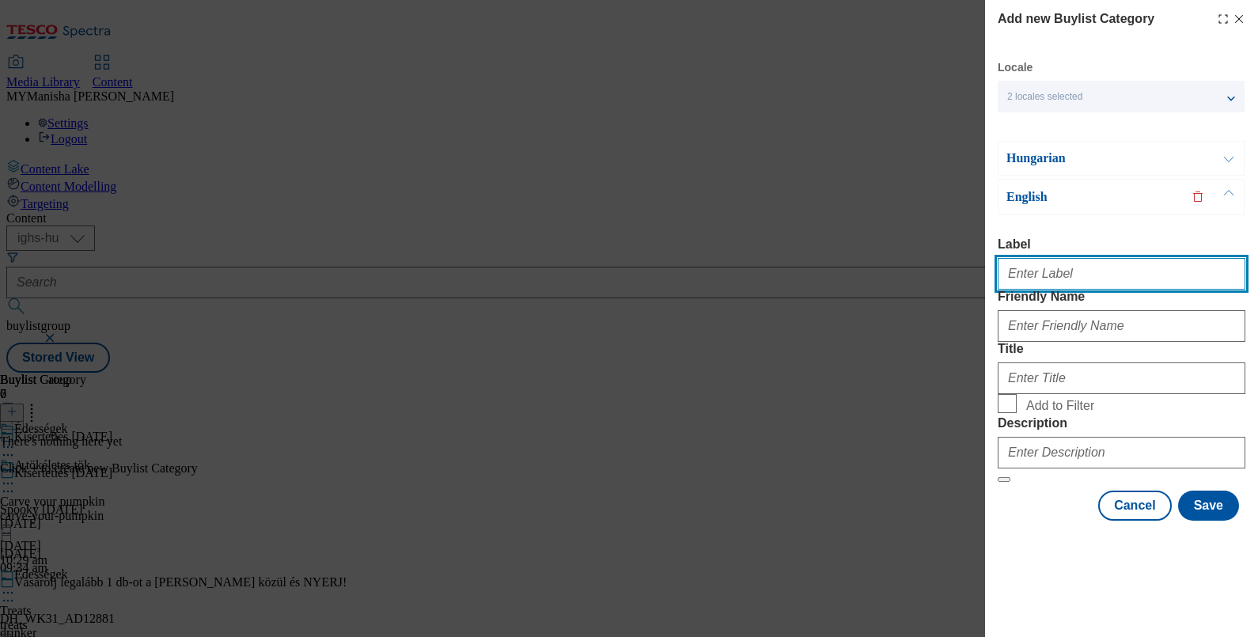
click at [1046, 276] on input "Label" at bounding box center [1122, 274] width 248 height 32
type input "Treats"
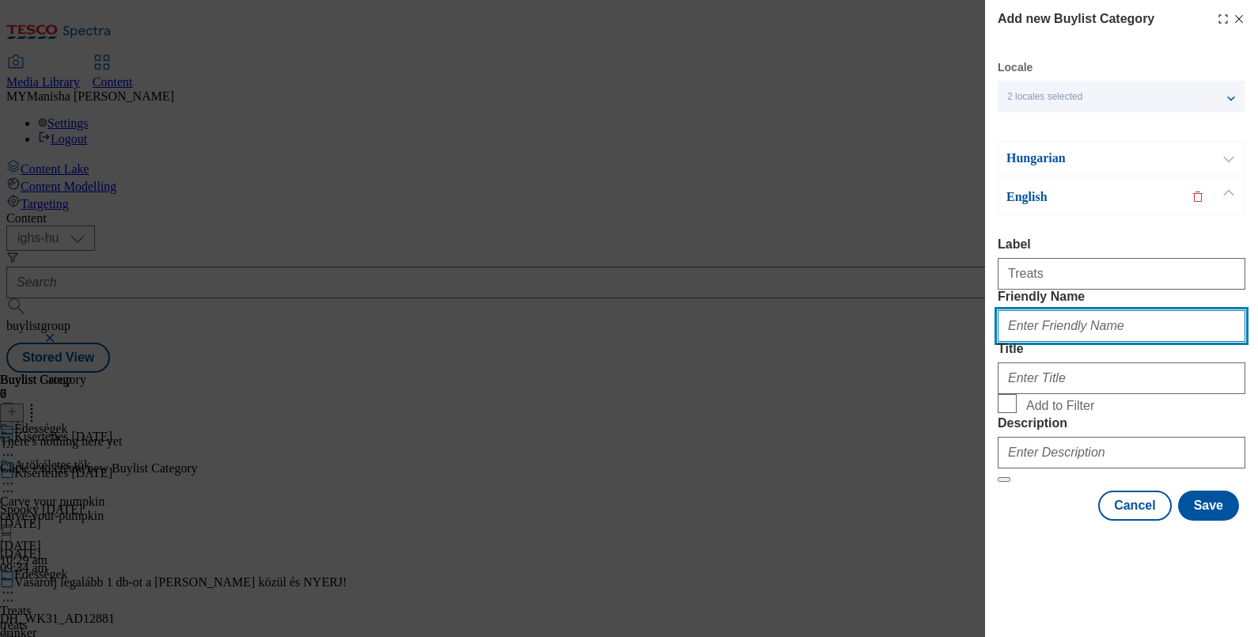
click at [1051, 342] on input "Friendly Name" at bounding box center [1122, 326] width 248 height 32
type input "treats"
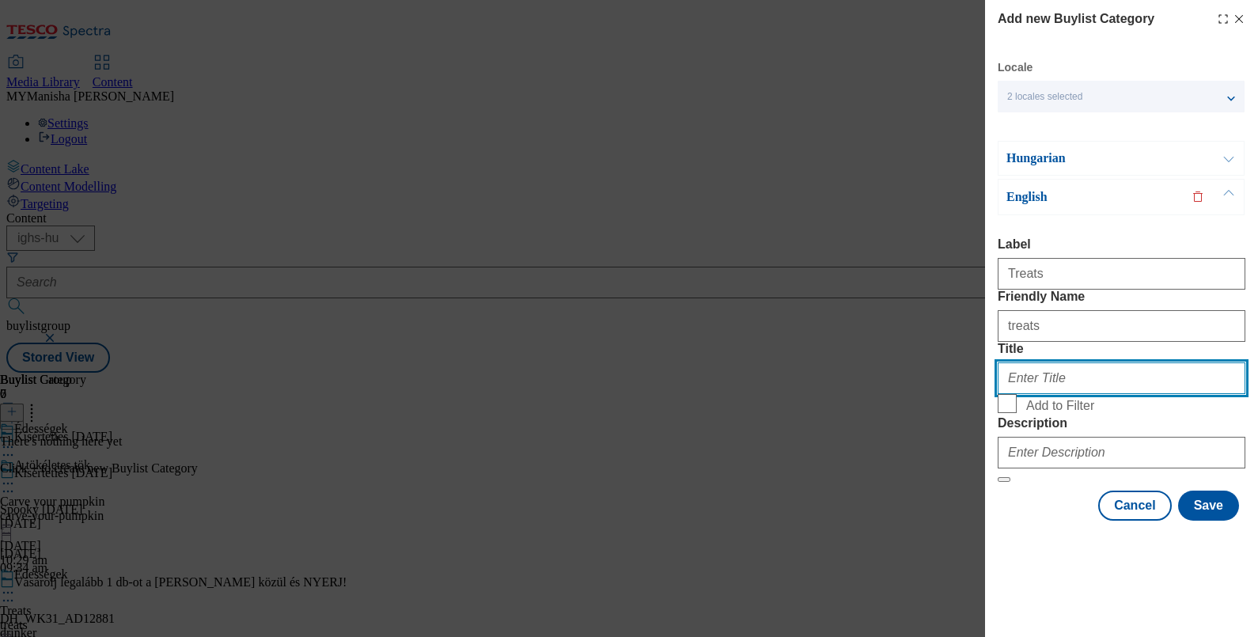
click at [1047, 392] on input "Title" at bounding box center [1122, 378] width 248 height 32
type input "Treats"
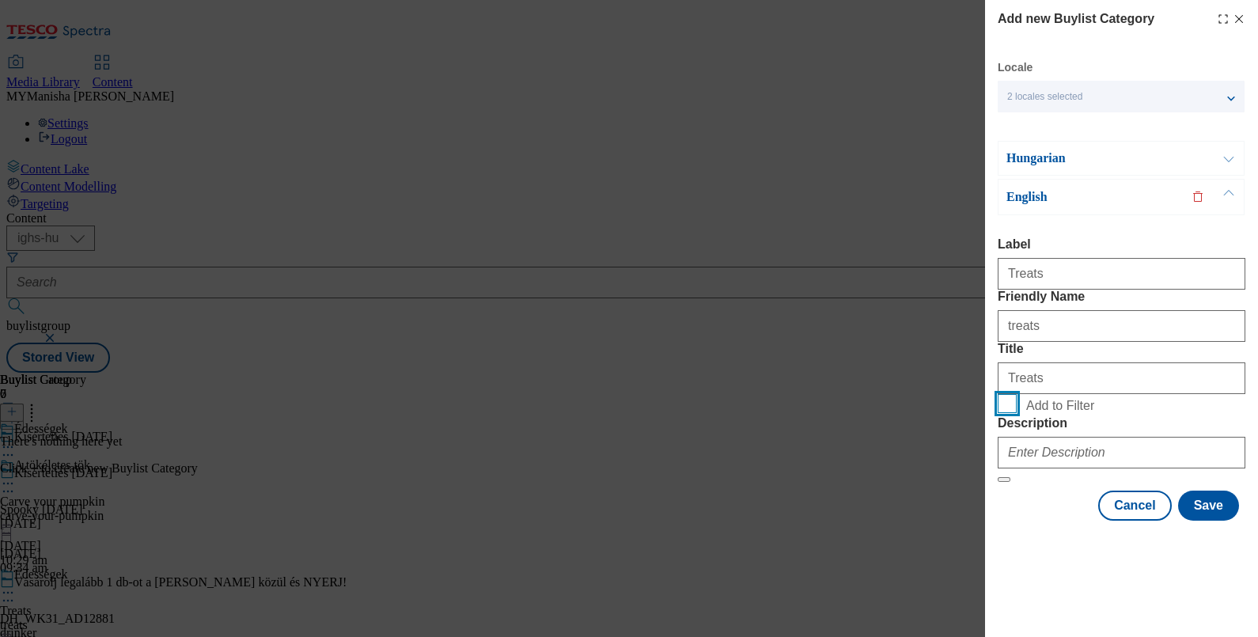
click at [998, 394] on input "Add to Filter" at bounding box center [1007, 403] width 19 height 19
checkbox input "true"
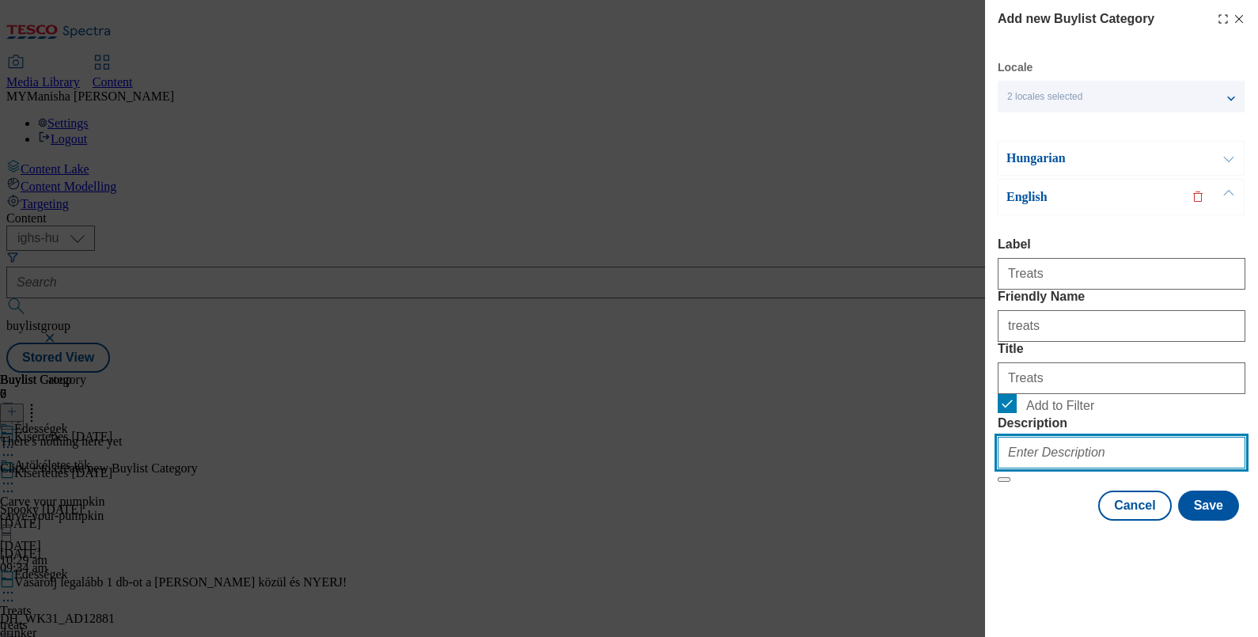
paste input "Treats"
type input "Treats"
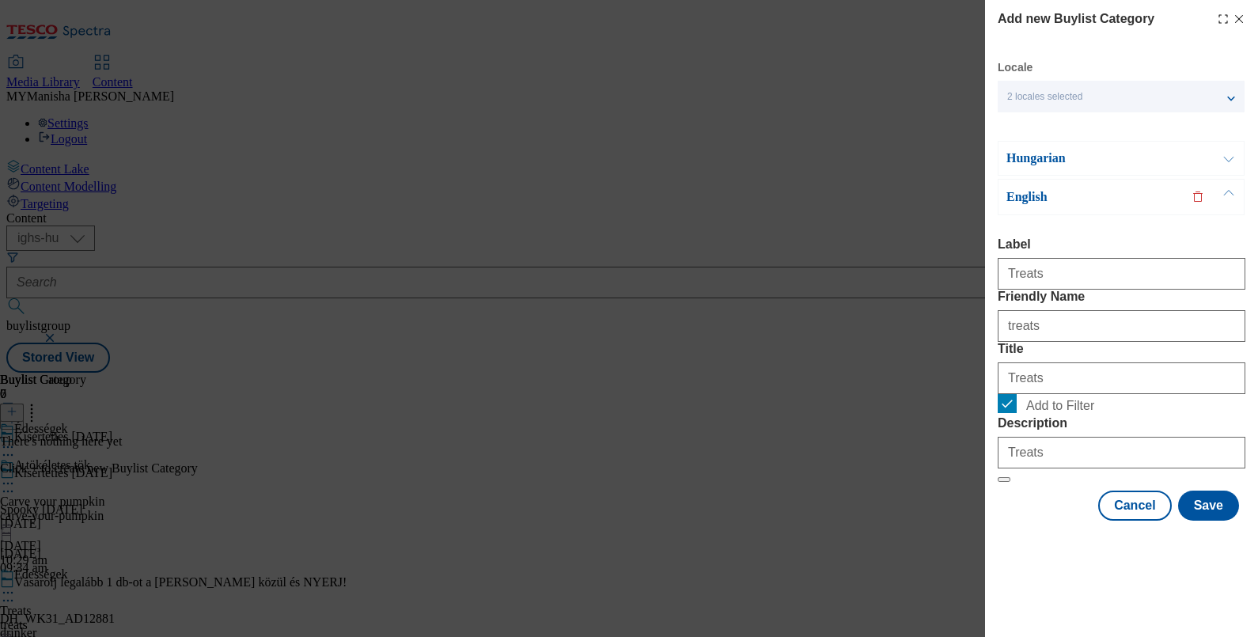
click at [1218, 161] on button "Modal" at bounding box center [1229, 158] width 30 height 33
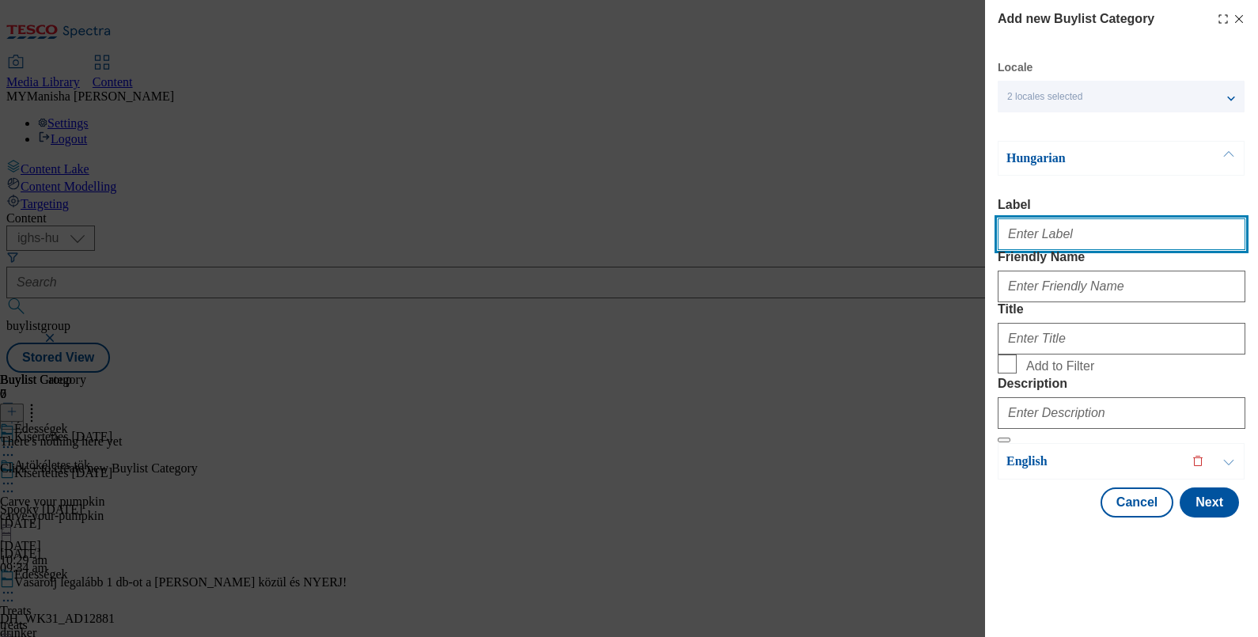
click at [1077, 237] on input "Label" at bounding box center [1122, 234] width 248 height 32
type input "Treats"
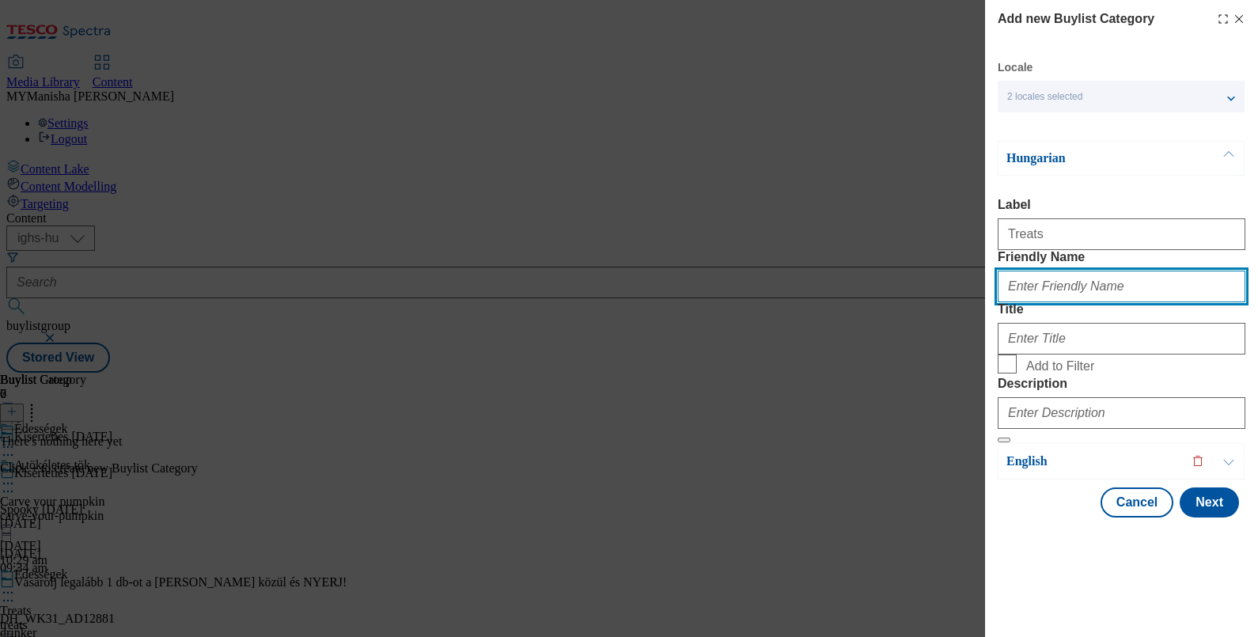
click at [1063, 302] on input "Friendly Name" at bounding box center [1122, 287] width 248 height 32
type input "treats"
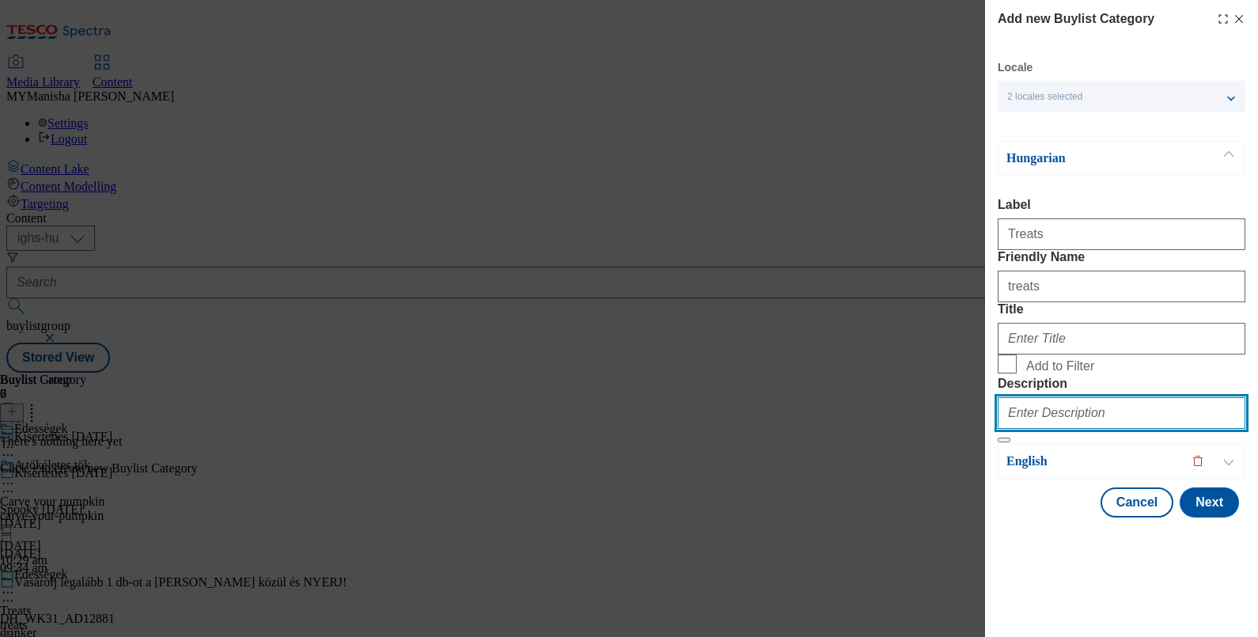
click at [1035, 429] on input "Description" at bounding box center [1122, 413] width 248 height 32
type input "Treats"
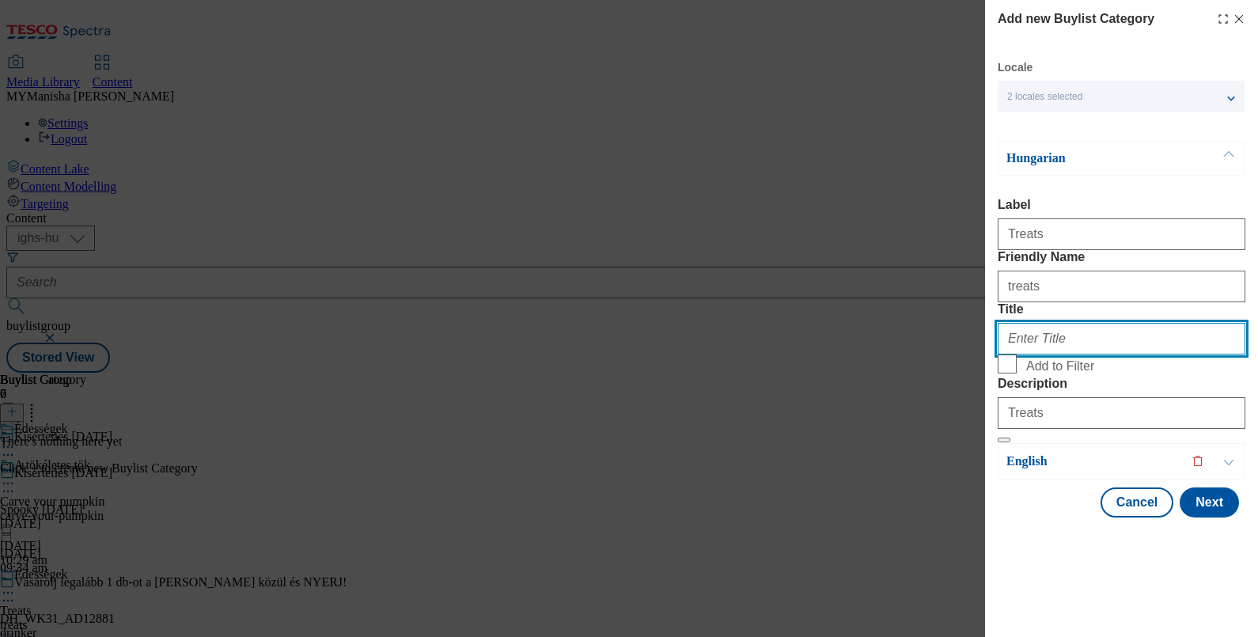
click at [1039, 354] on input "Title" at bounding box center [1122, 339] width 248 height 32
paste input "Édességek"
type input "Édességek"
click at [1012, 373] on input "Add to Filter" at bounding box center [1007, 363] width 19 height 19
checkbox input "true"
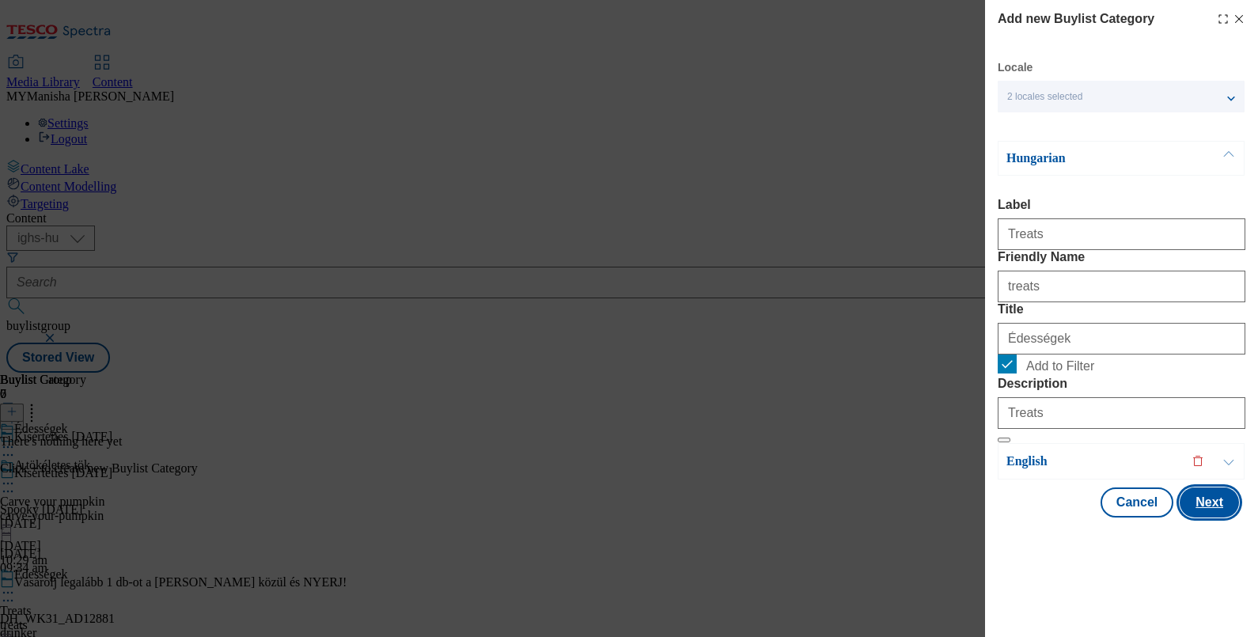
click at [1195, 517] on button "Next" at bounding box center [1208, 502] width 59 height 30
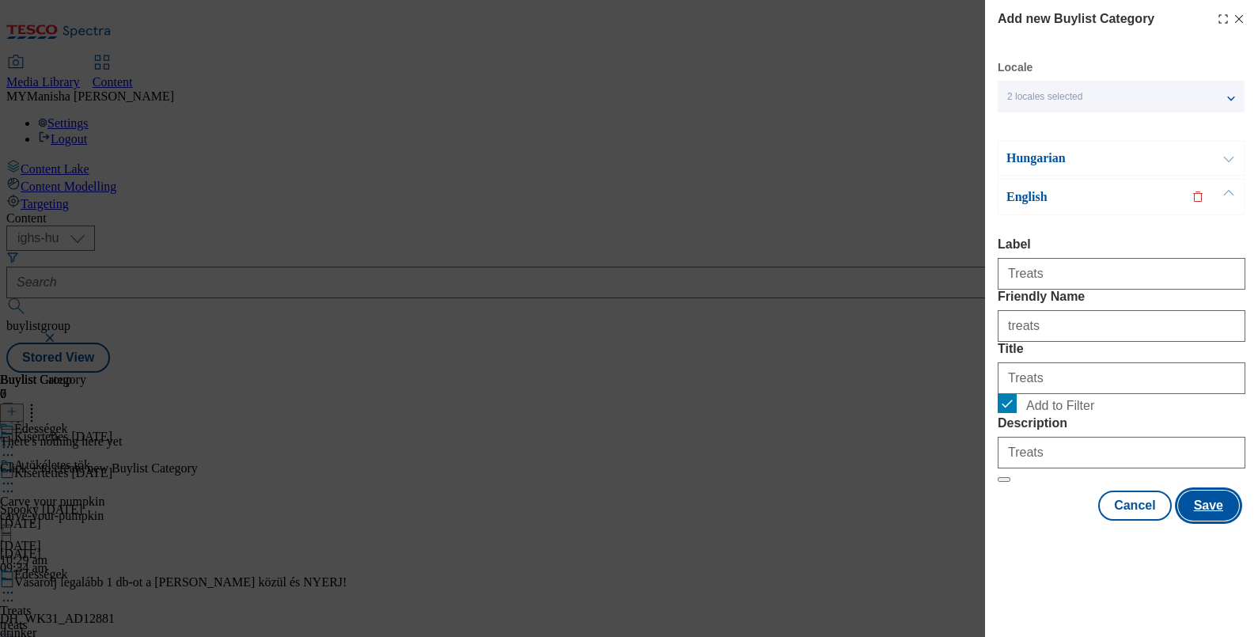
scroll to position [40, 0]
click at [1183, 521] on button "Save" at bounding box center [1208, 505] width 61 height 30
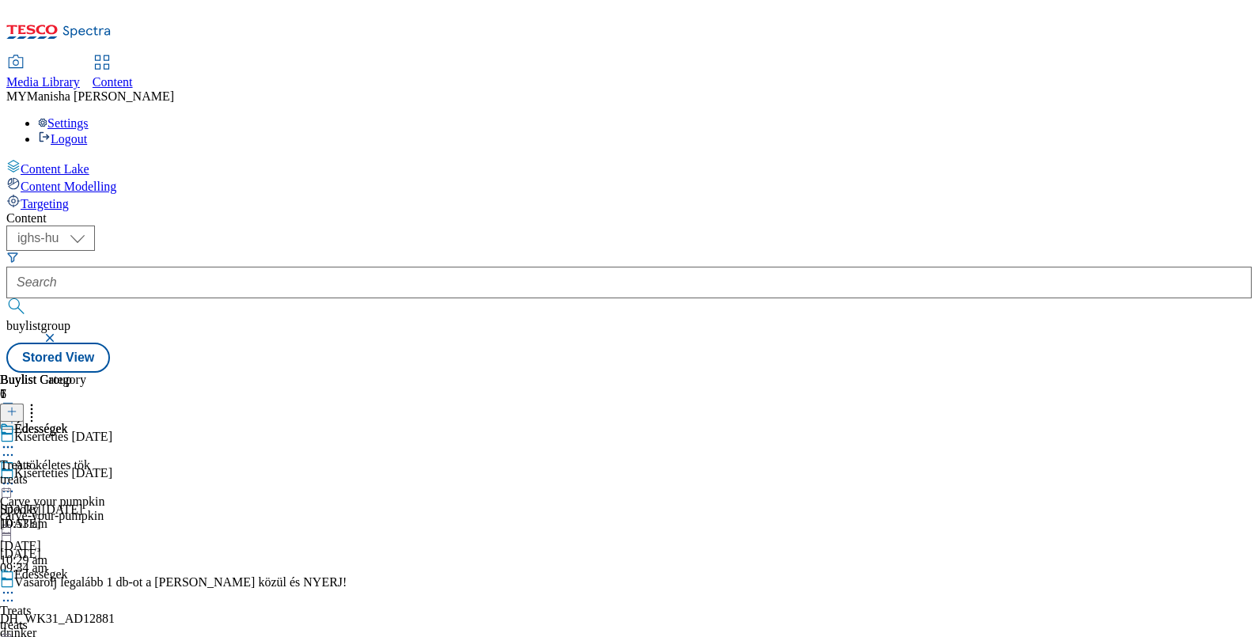
scroll to position [153, 0]
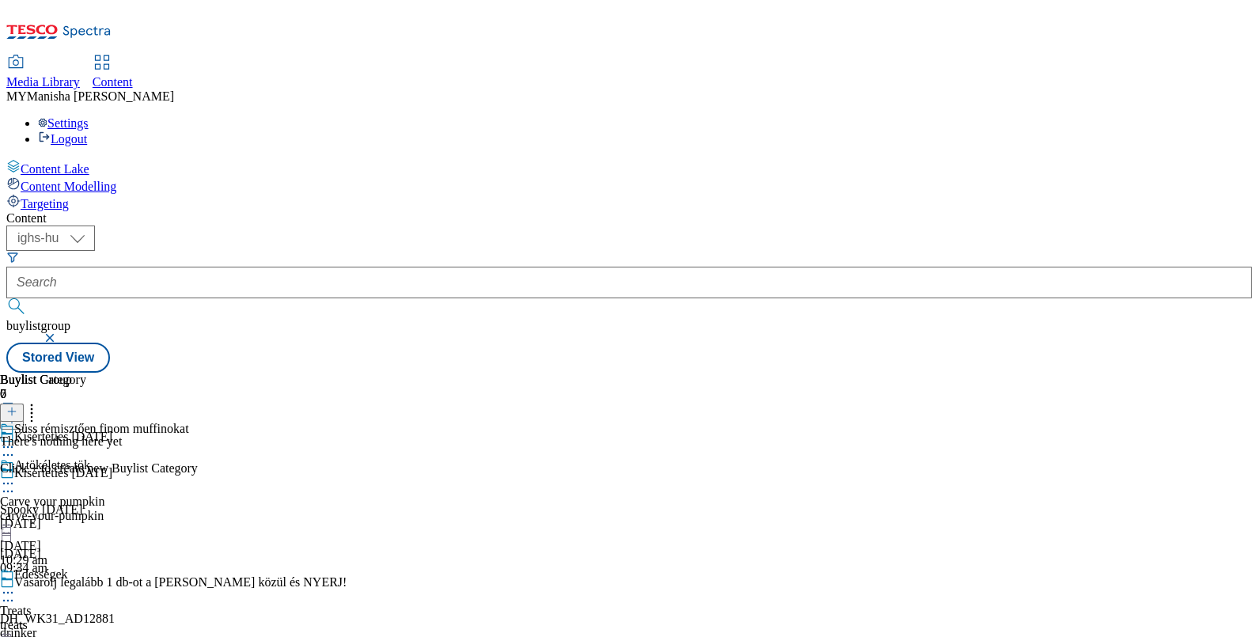
click at [198, 373] on header "Buylist Category 0" at bounding box center [99, 397] width 198 height 49
click at [17, 406] on icon at bounding box center [11, 411] width 11 height 11
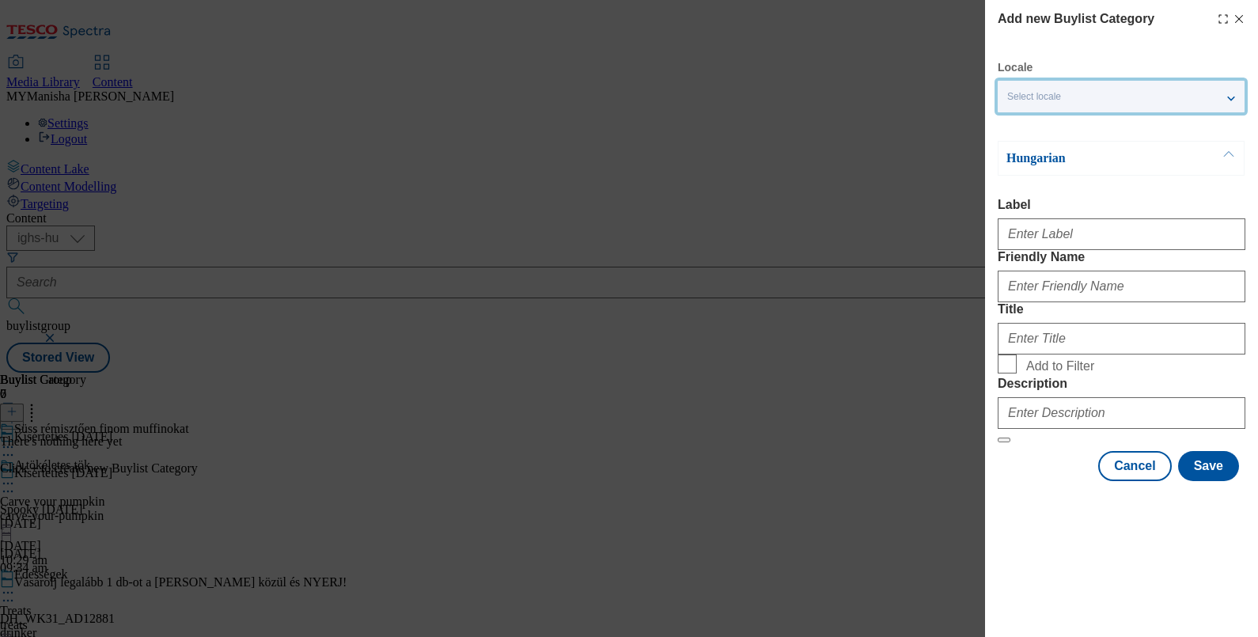
click at [1234, 97] on div "Select locale" at bounding box center [1121, 97] width 247 height 32
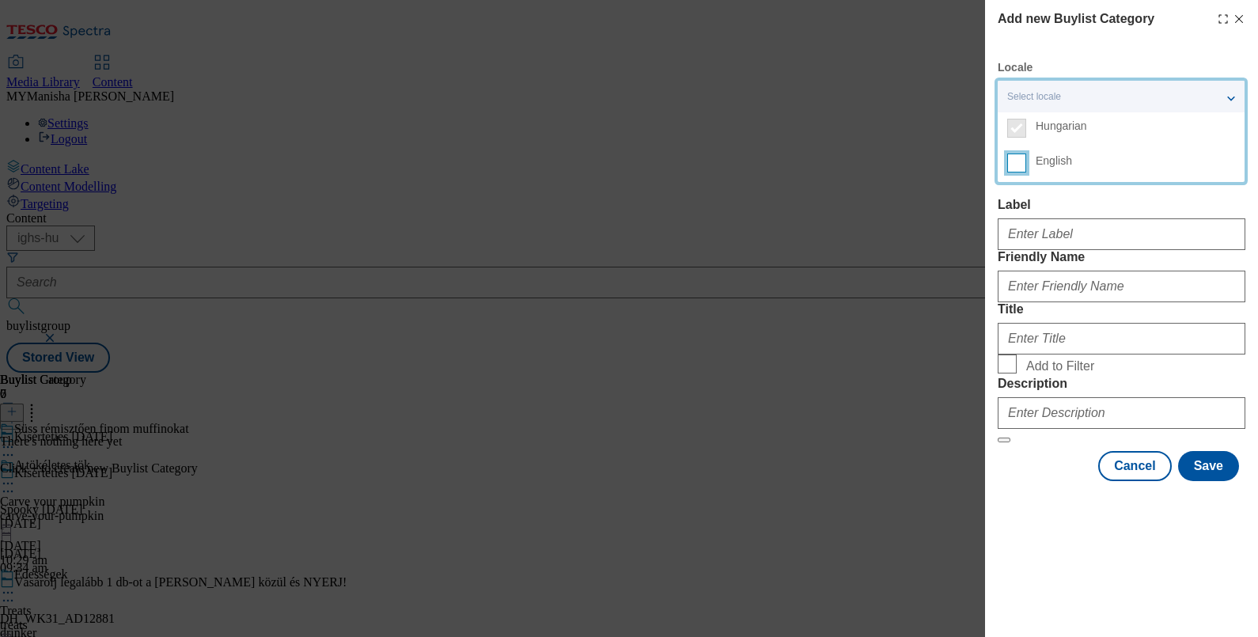
click at [1013, 168] on input "English" at bounding box center [1016, 162] width 19 height 19
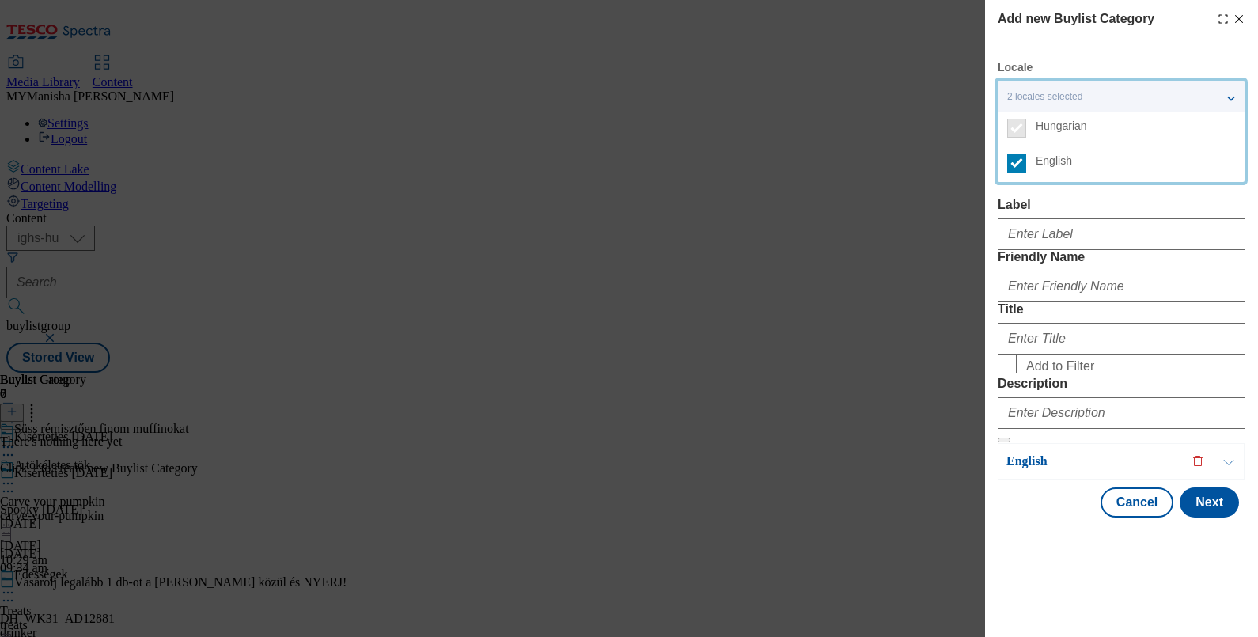
click at [1202, 206] on label "Label" at bounding box center [1122, 205] width 248 height 14
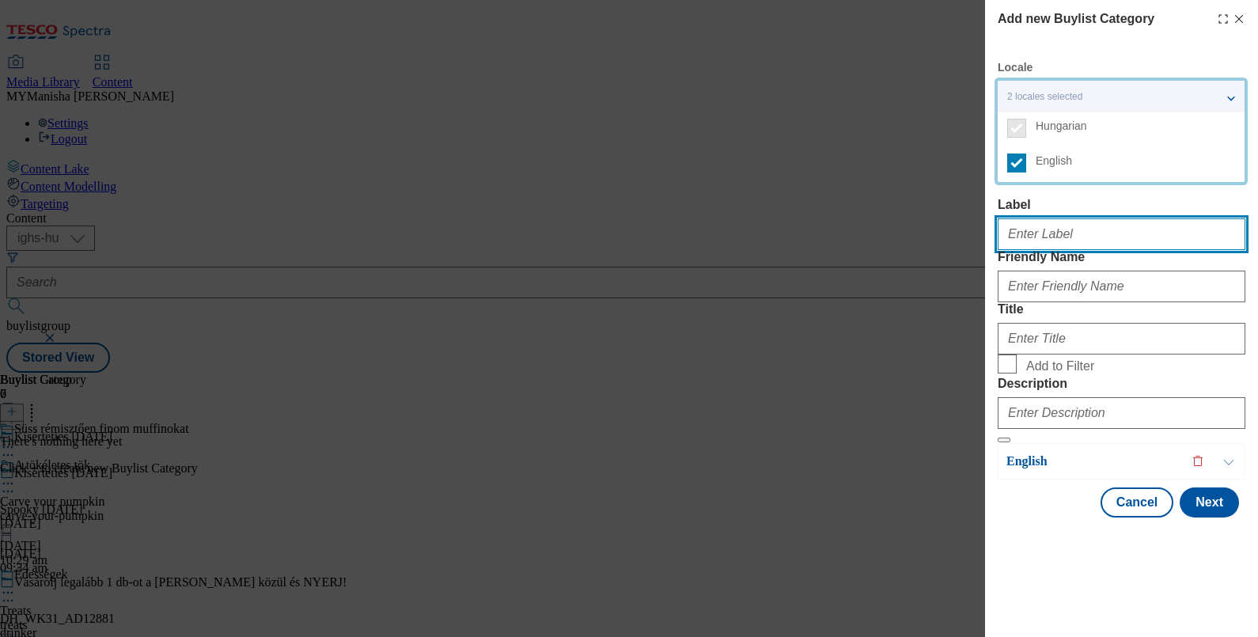
click at [1202, 218] on input "Label" at bounding box center [1122, 234] width 248 height 32
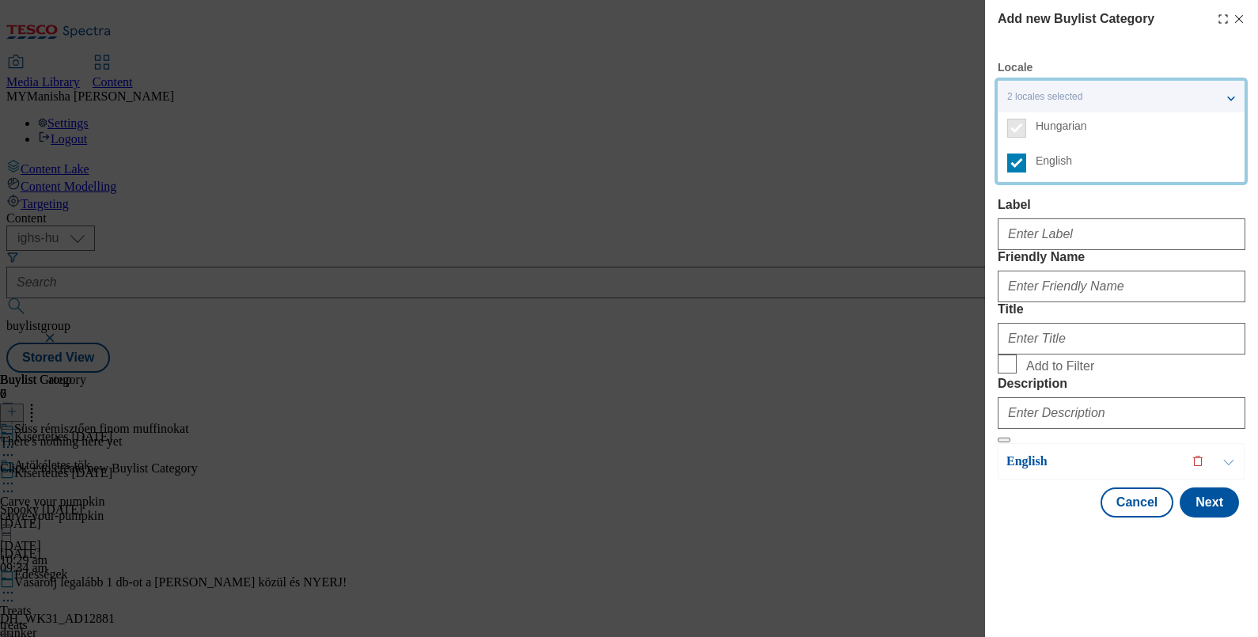
click at [1189, 202] on label "Label" at bounding box center [1122, 205] width 248 height 14
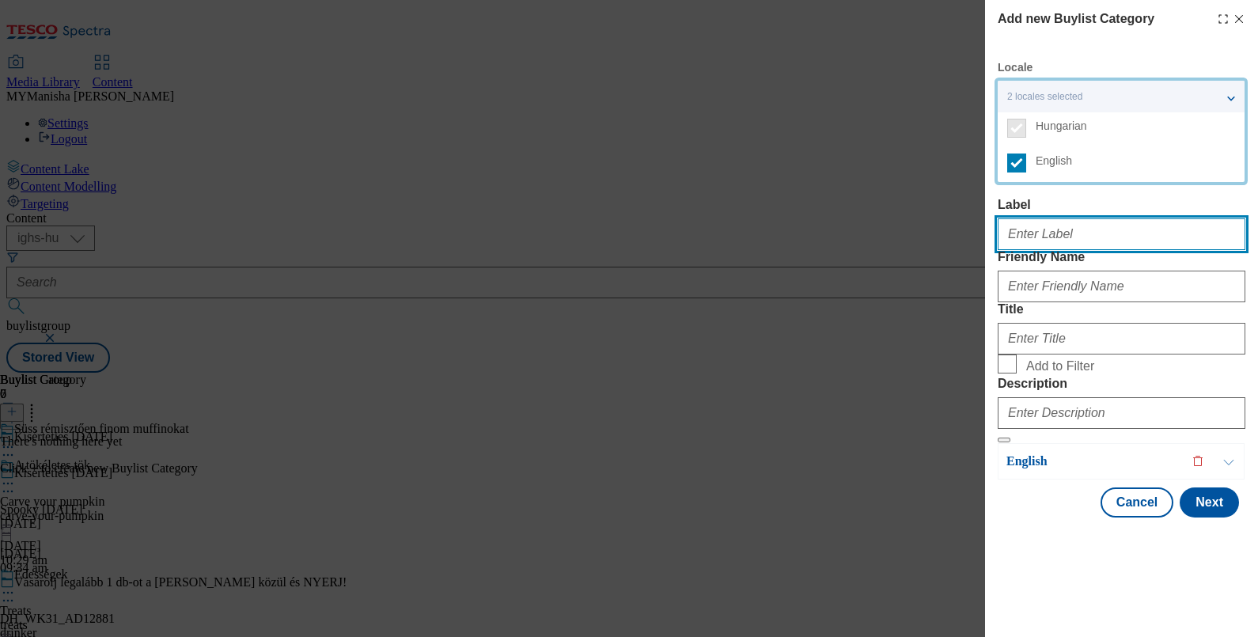
click at [1189, 218] on input "Label" at bounding box center [1122, 234] width 248 height 32
click at [1015, 242] on input "Label" at bounding box center [1122, 234] width 248 height 32
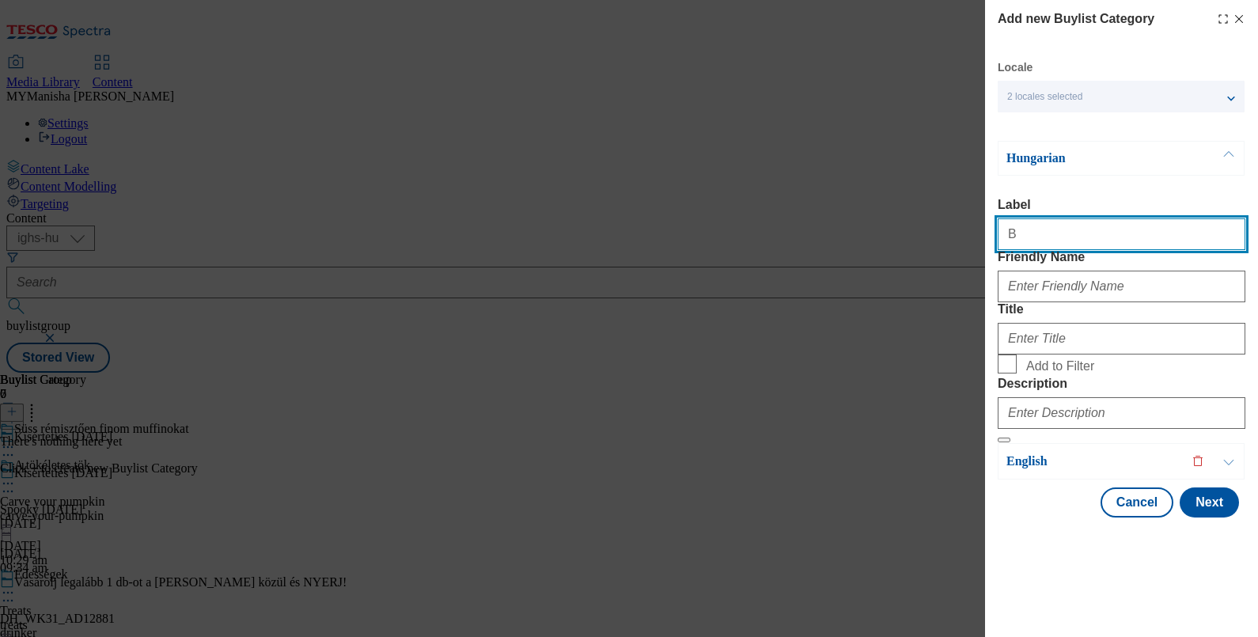
type input "Bake spooky cupcakes"
click at [1121, 233] on input "Bake spooky cupcakes" at bounding box center [1122, 234] width 248 height 32
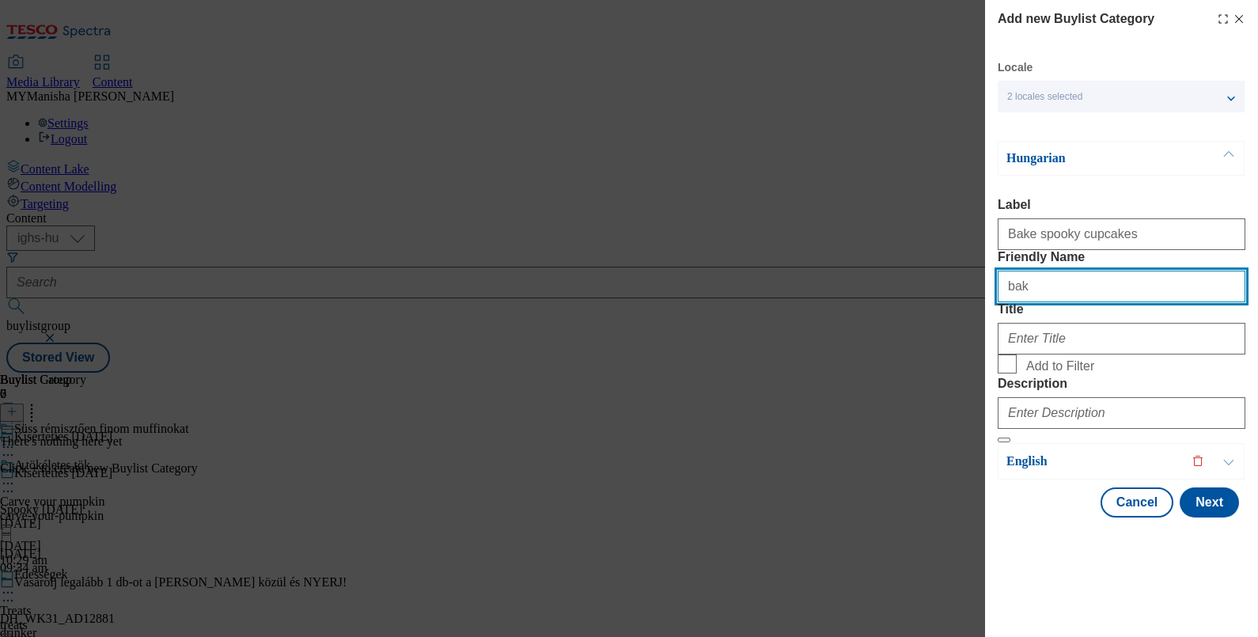
type input "bake-spooky-cupcakes"
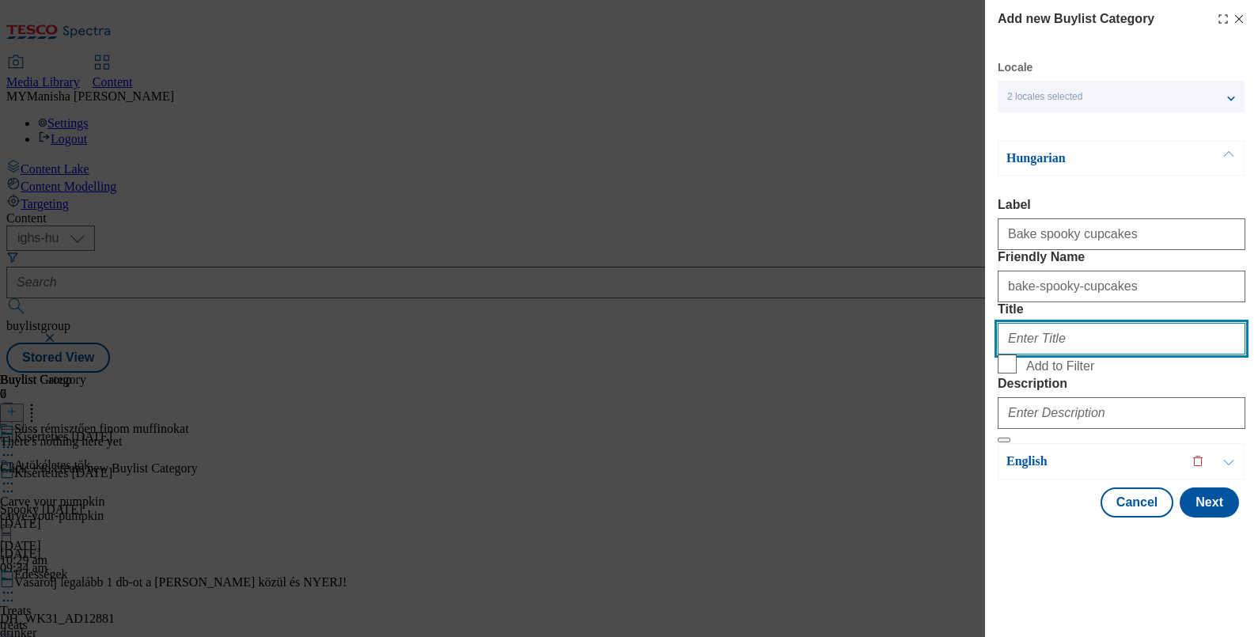
paste input "Bake spooky cupcakes"
type input "Bake spooky cupcakes"
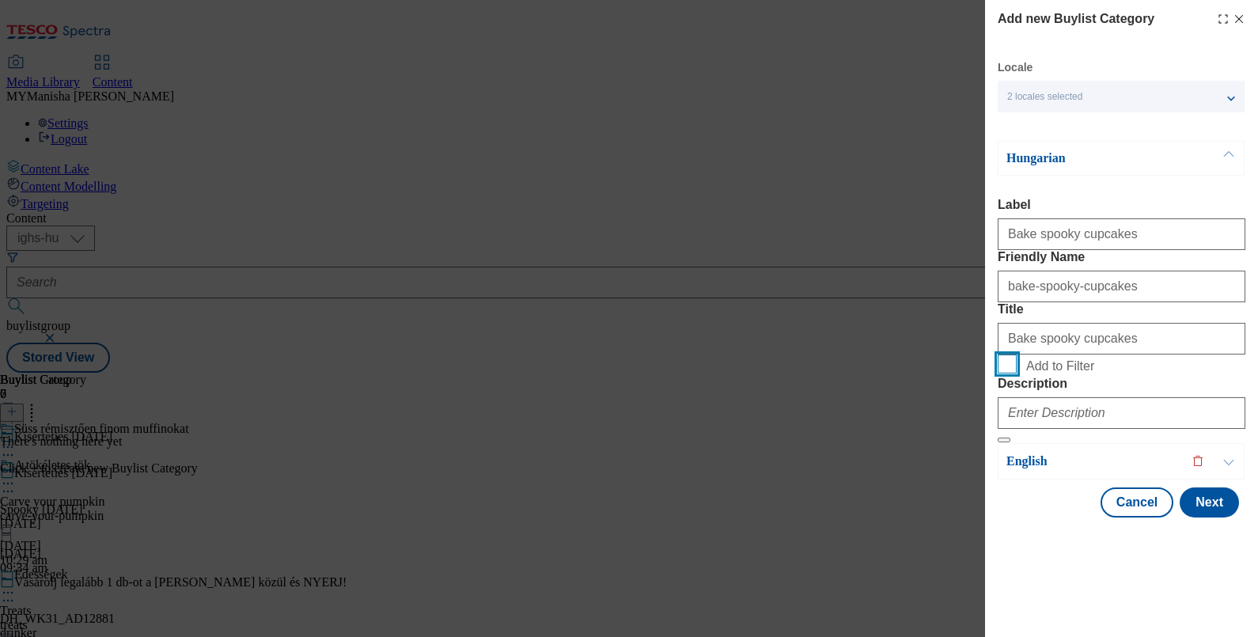
click at [998, 354] on input "Add to Filter" at bounding box center [1007, 363] width 19 height 19
checkbox input "true"
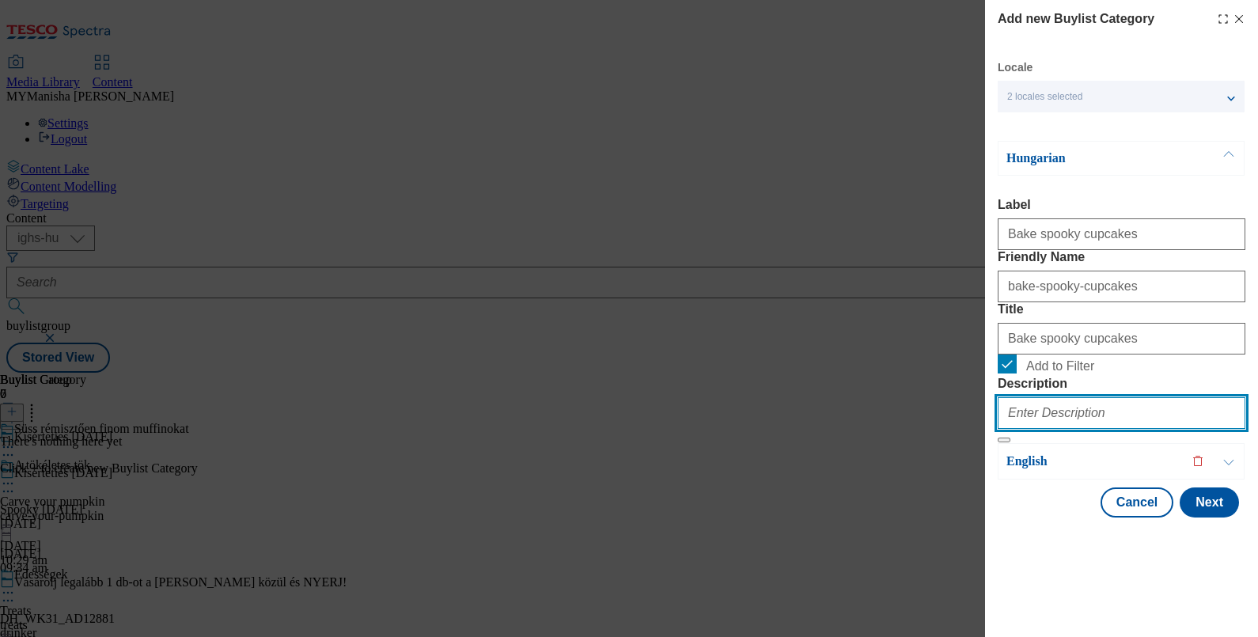
paste input "Bake spooky cupcakes"
type input "Bake spooky cupcakes"
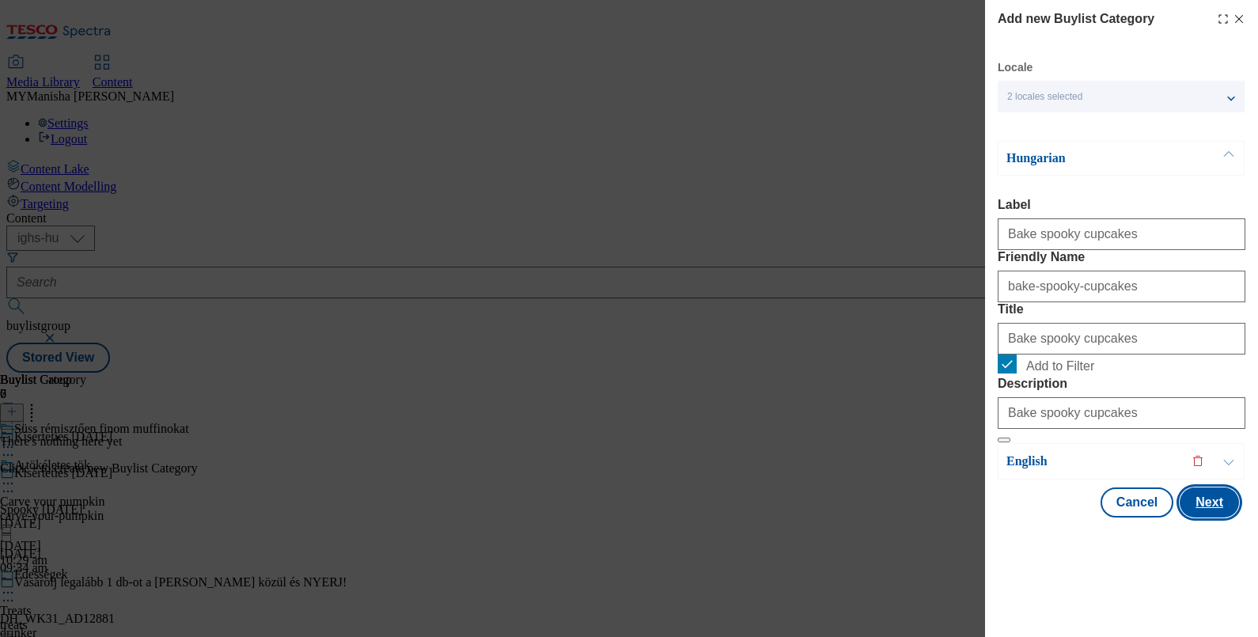
click at [1195, 517] on button "Next" at bounding box center [1208, 502] width 59 height 30
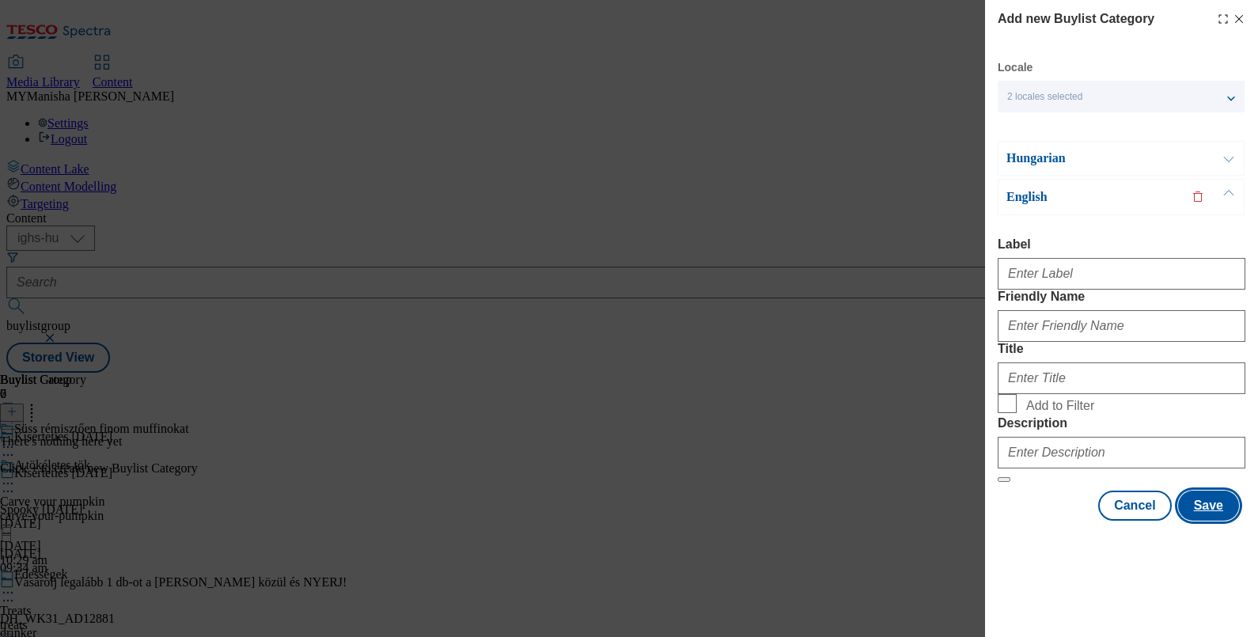
scroll to position [0, 0]
click at [1222, 155] on button "Modal" at bounding box center [1229, 158] width 30 height 33
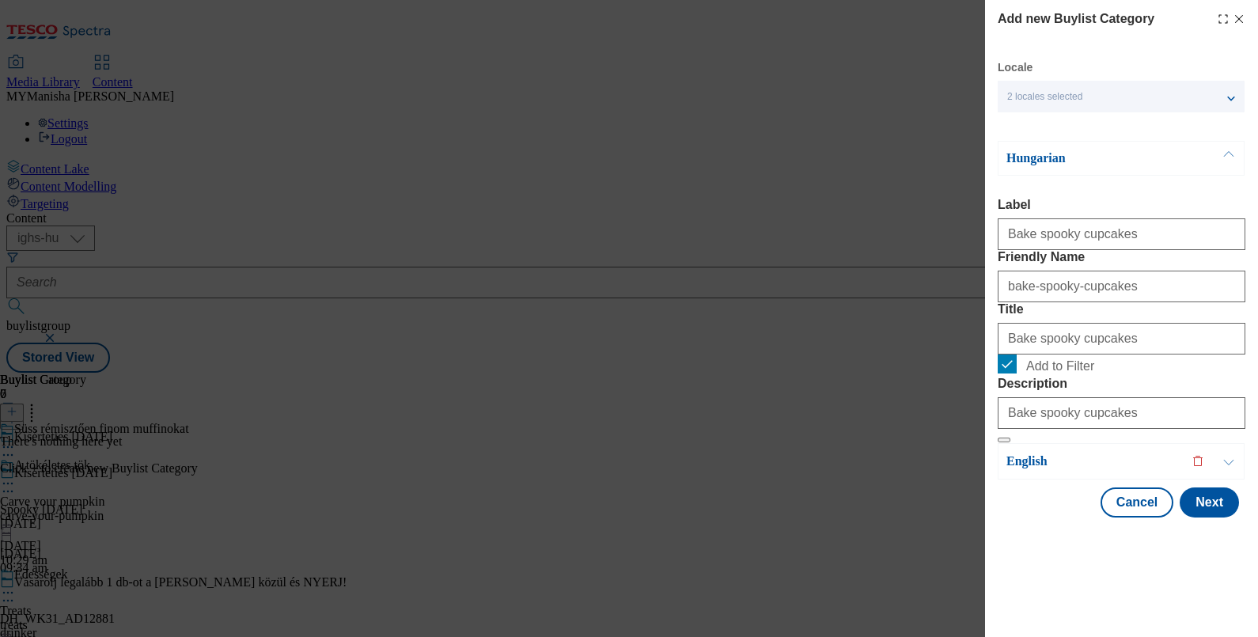
scroll to position [37, 0]
click at [1130, 353] on input "Bake spooky cupcakes" at bounding box center [1122, 339] width 248 height 32
paste input "Süss rémisztően finom muffinokat"
type input "Süss rémisztően finom muffinokat"
click at [1179, 517] on button "Next" at bounding box center [1208, 502] width 59 height 30
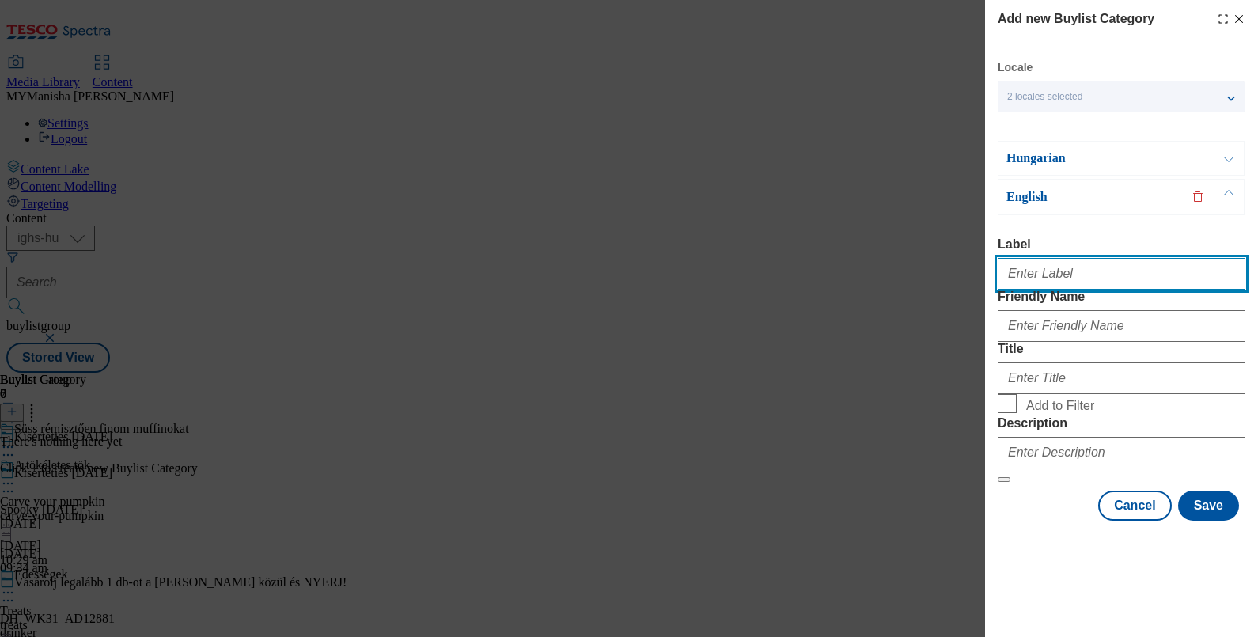
click at [1078, 258] on input "Label" at bounding box center [1122, 274] width 248 height 32
type input "Bake spooky cupcakes"
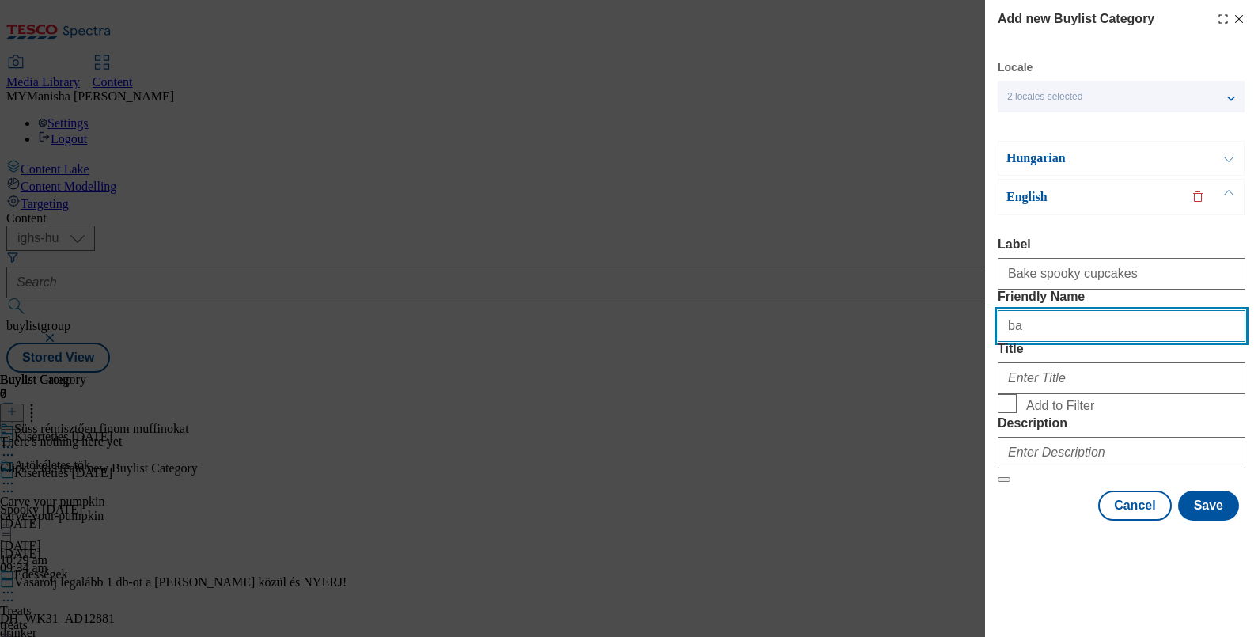
type input "bake-spooky-cupcakes"
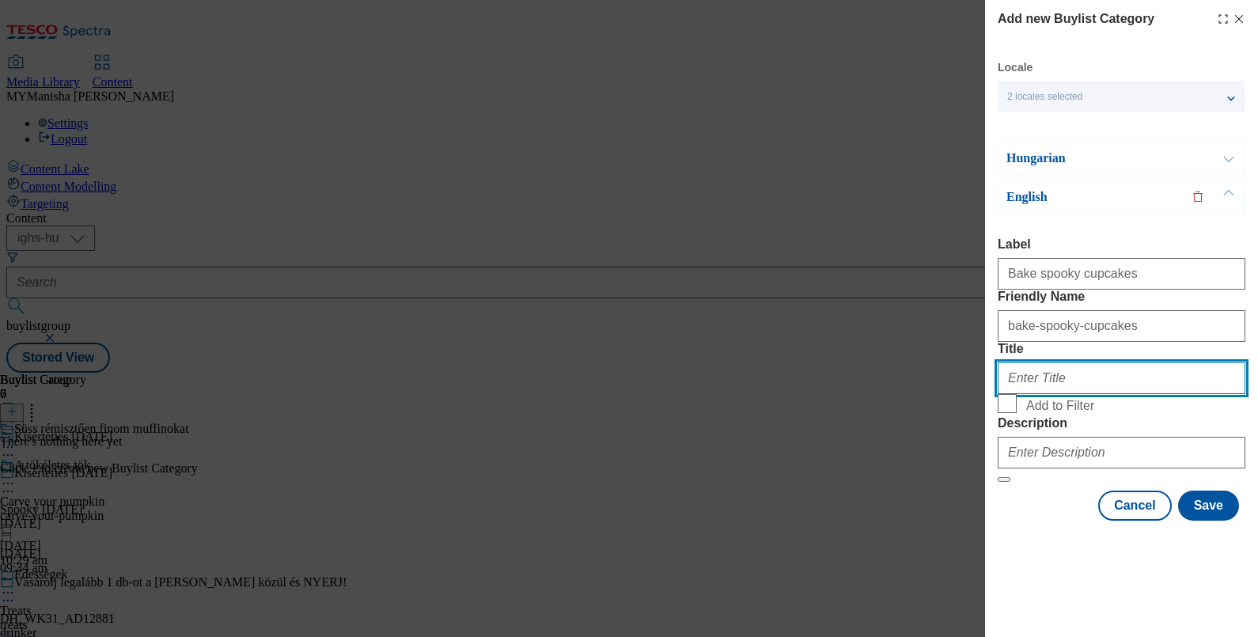
paste input "Bake spooky cupcakes"
type input "Bake spooky cupcakes"
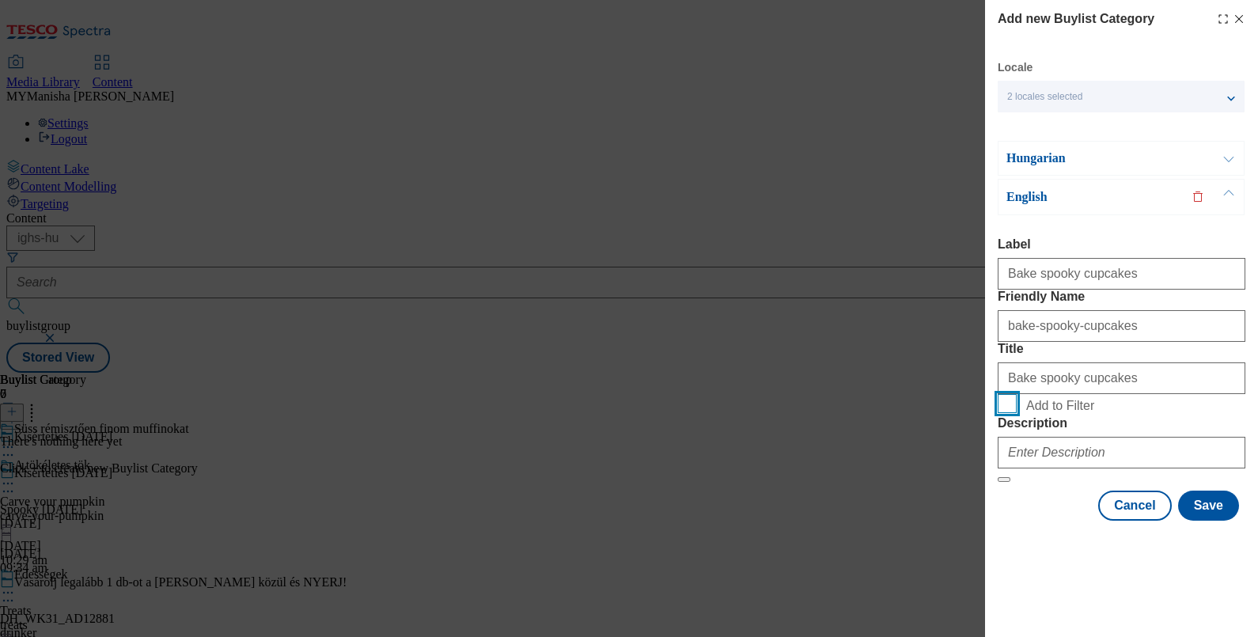
click at [998, 394] on input "Add to Filter" at bounding box center [1007, 403] width 19 height 19
checkbox input "true"
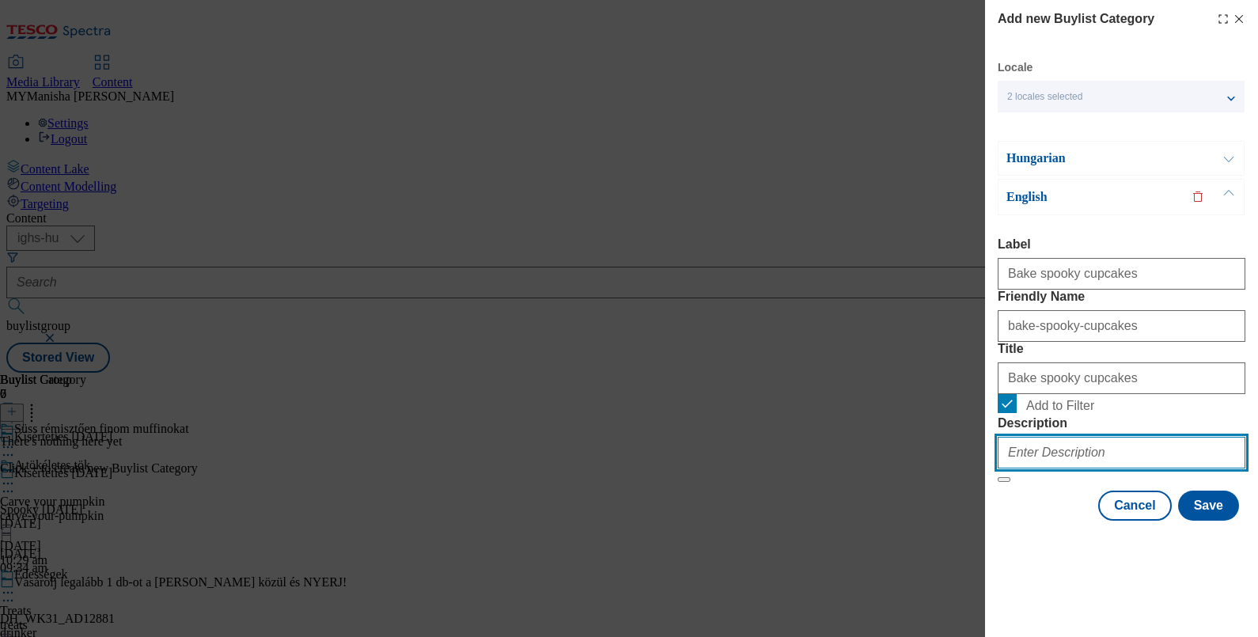
paste input "Bake spooky cupcakes"
type input "Bake spooky cupcakes"
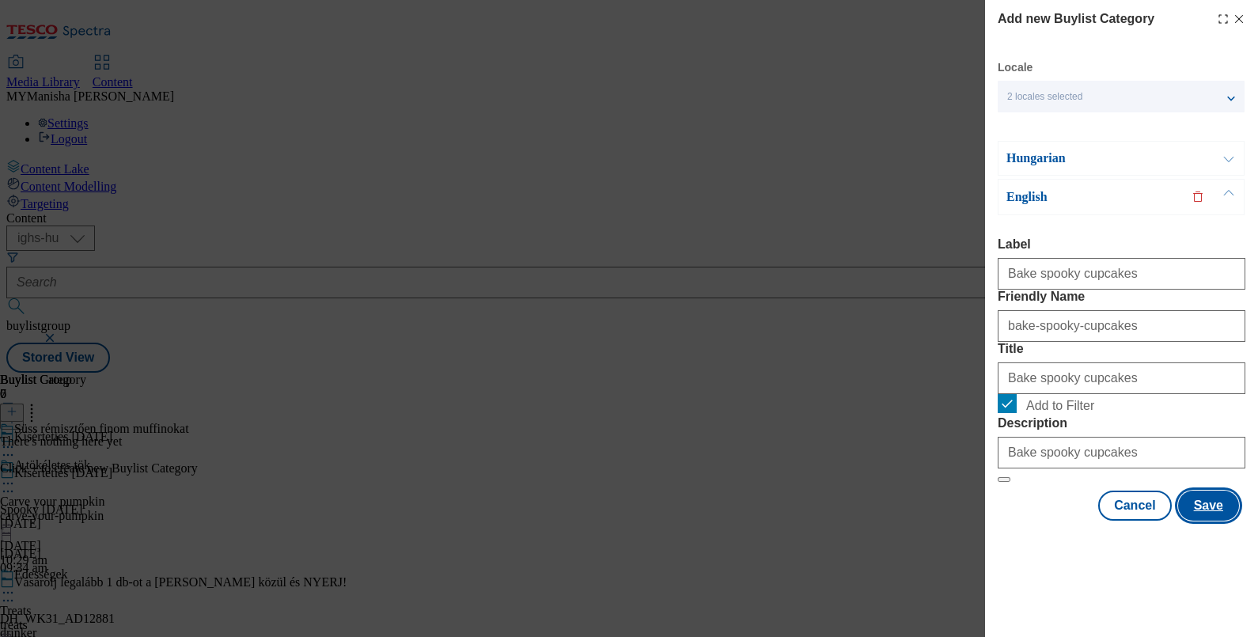
click at [1195, 521] on button "Save" at bounding box center [1208, 505] width 61 height 30
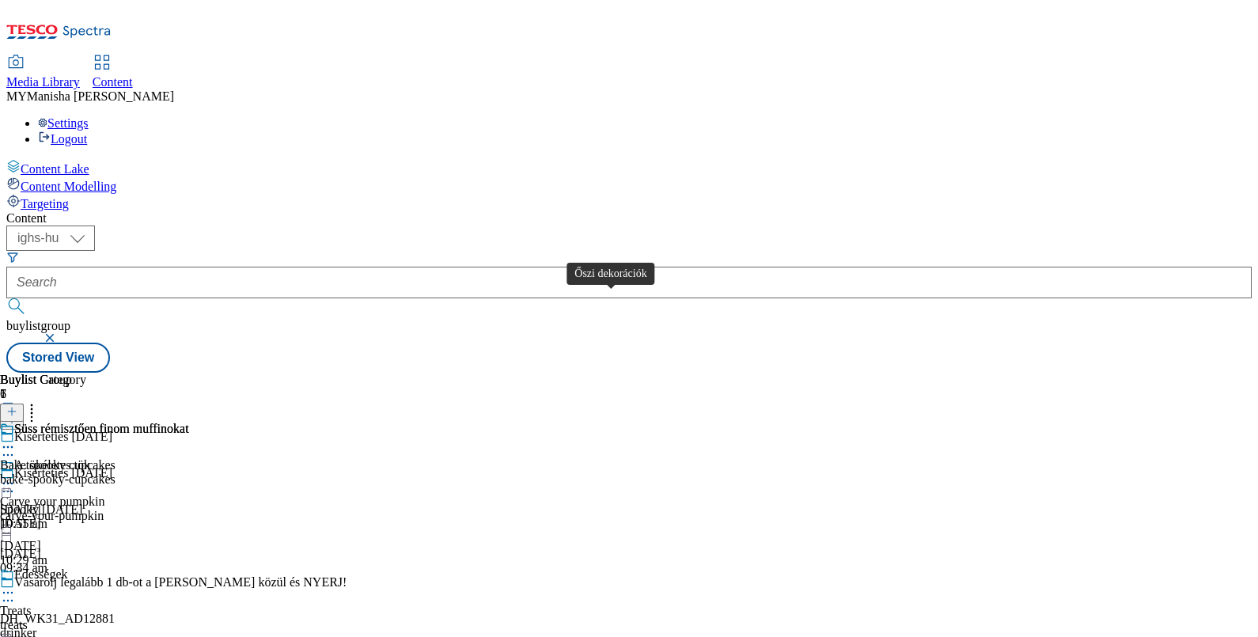
scroll to position [357, 0]
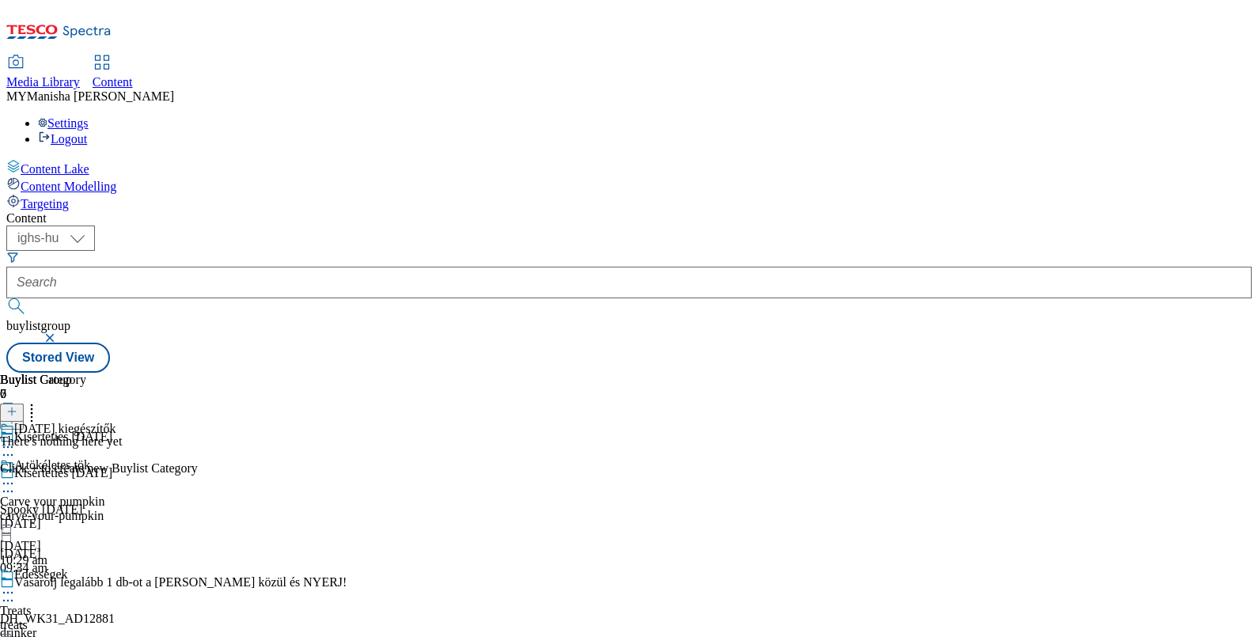
scroll to position [40, 0]
click at [24, 403] on button at bounding box center [12, 412] width 24 height 18
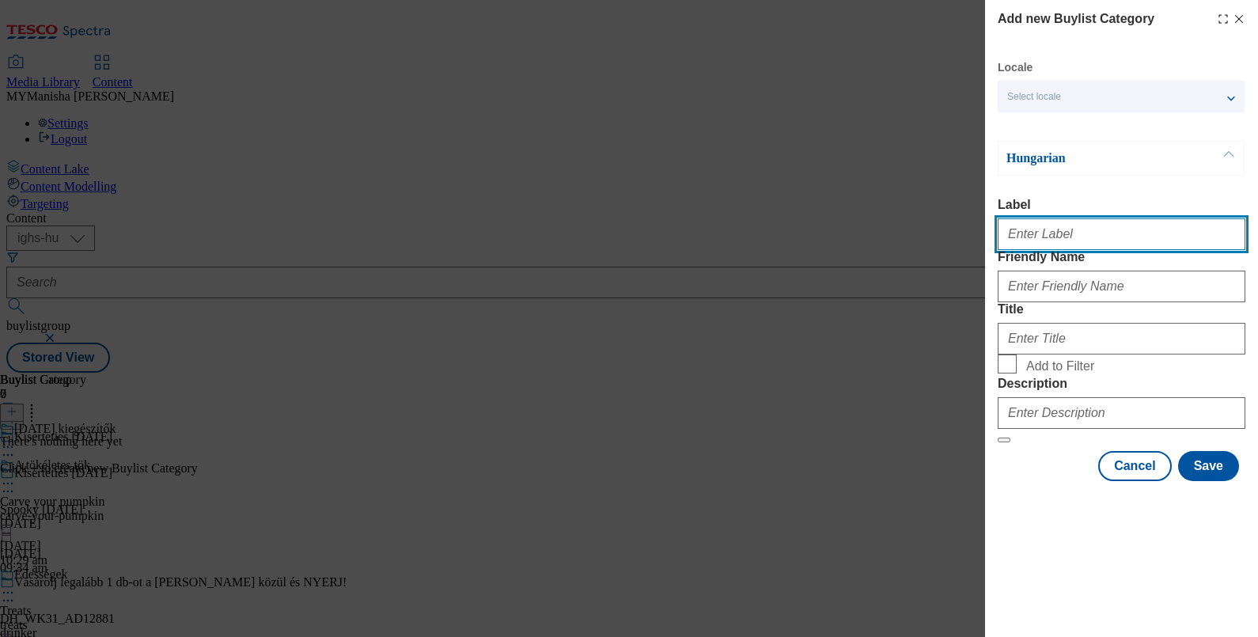
click at [1046, 245] on input "Label" at bounding box center [1122, 234] width 248 height 32
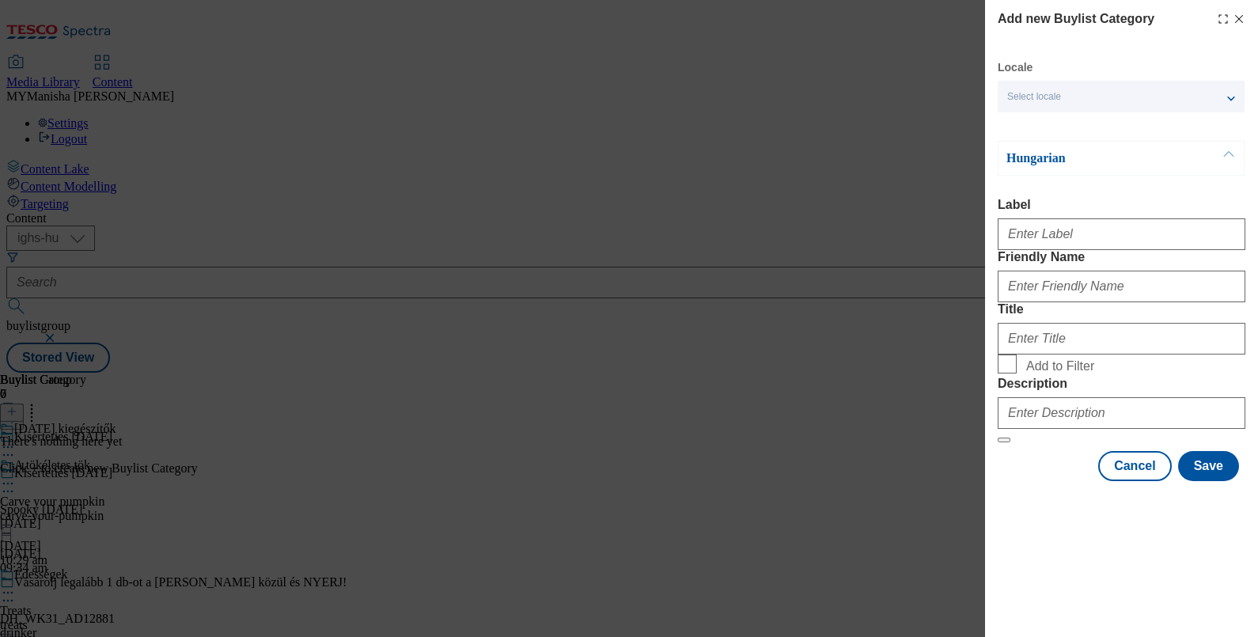
click at [1226, 107] on div "Select locale" at bounding box center [1121, 97] width 247 height 32
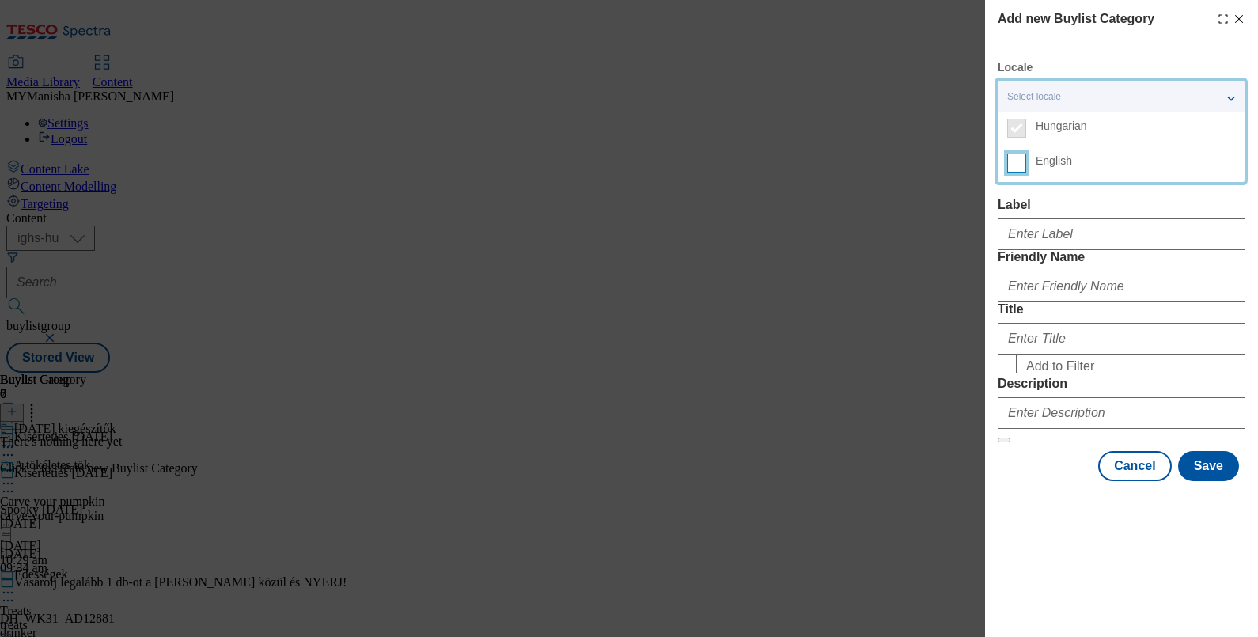
click at [1024, 166] on input "English" at bounding box center [1016, 162] width 19 height 19
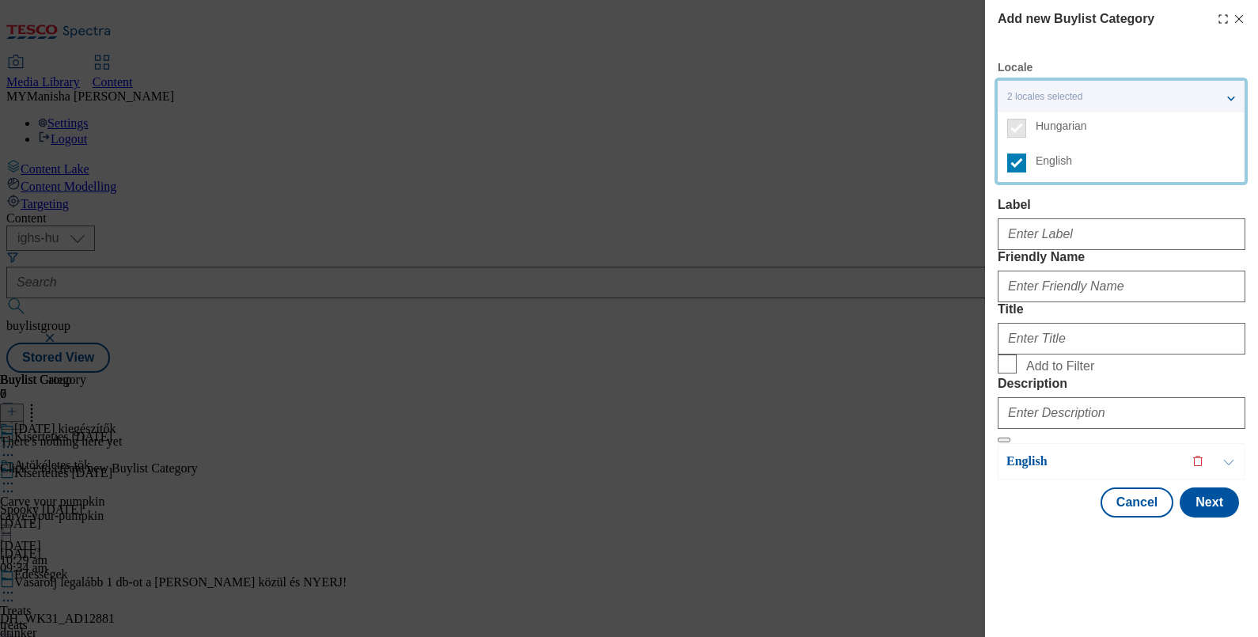
click at [1086, 202] on label "Label" at bounding box center [1122, 205] width 248 height 14
click at [1086, 218] on input "Label" at bounding box center [1122, 234] width 248 height 32
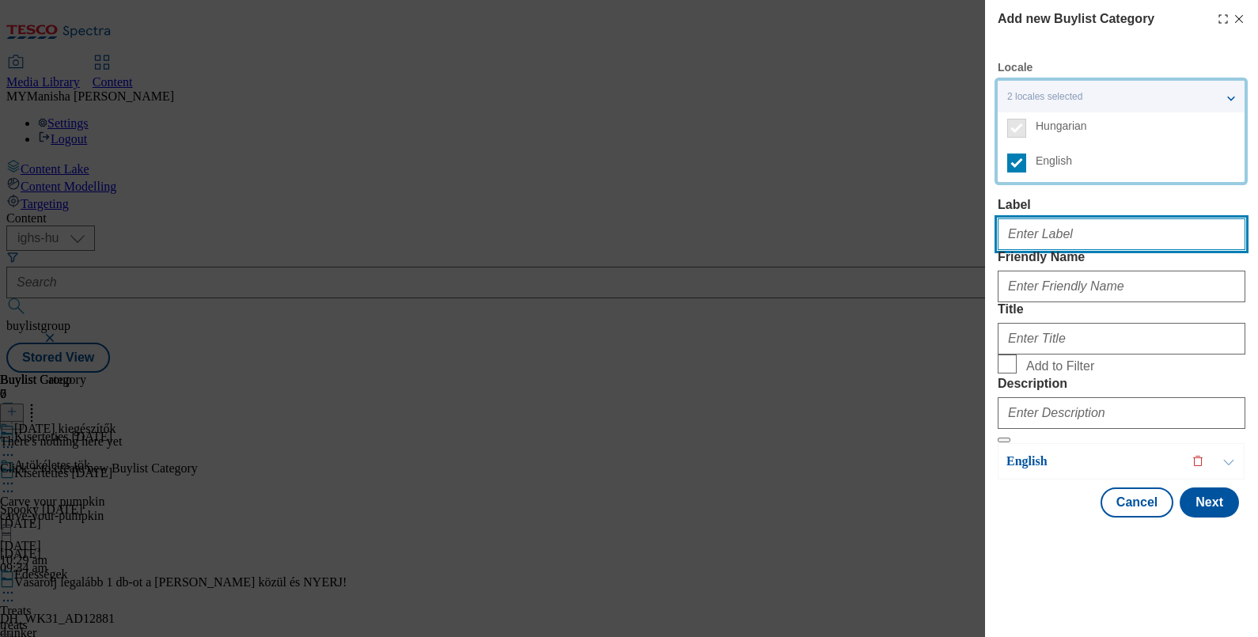
click at [1043, 244] on input "Label" at bounding box center [1122, 234] width 248 height 32
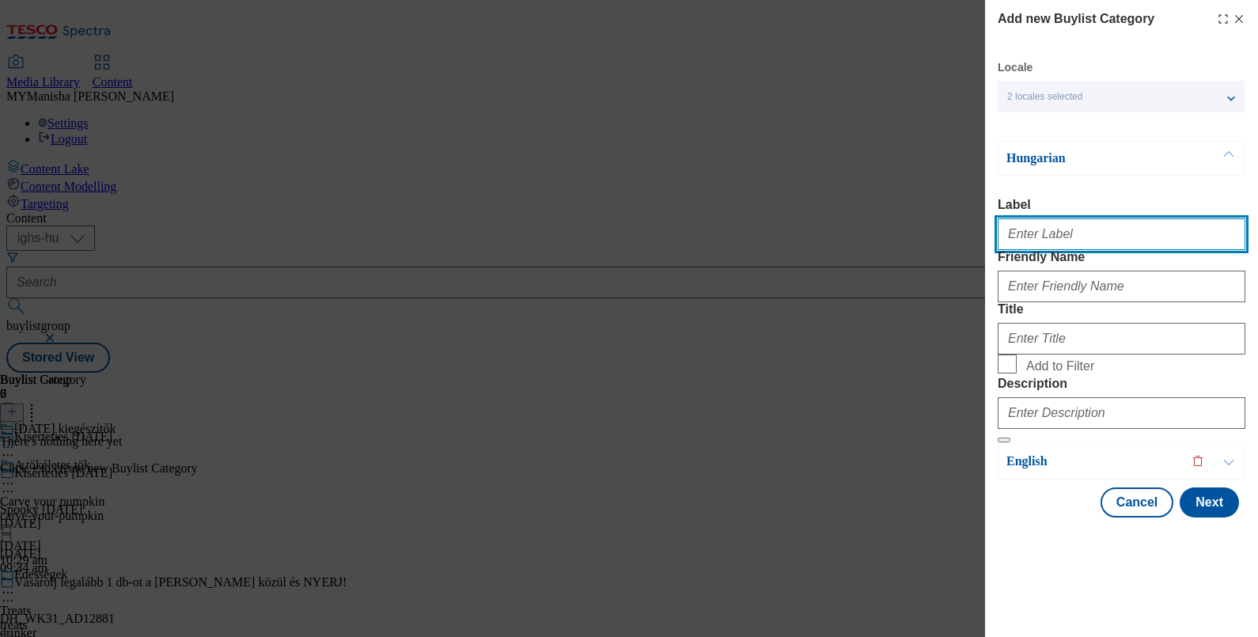
type input "Halloween masks"
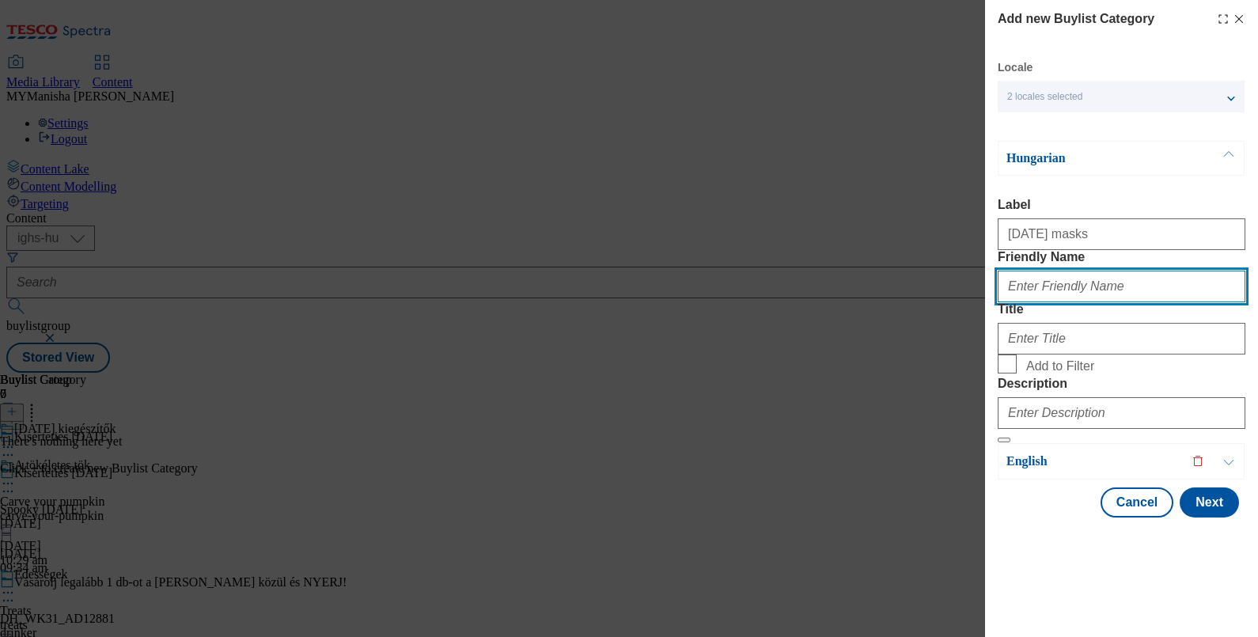
click at [1094, 302] on input "Friendly Name" at bounding box center [1122, 287] width 248 height 32
type input "halloween-masks"
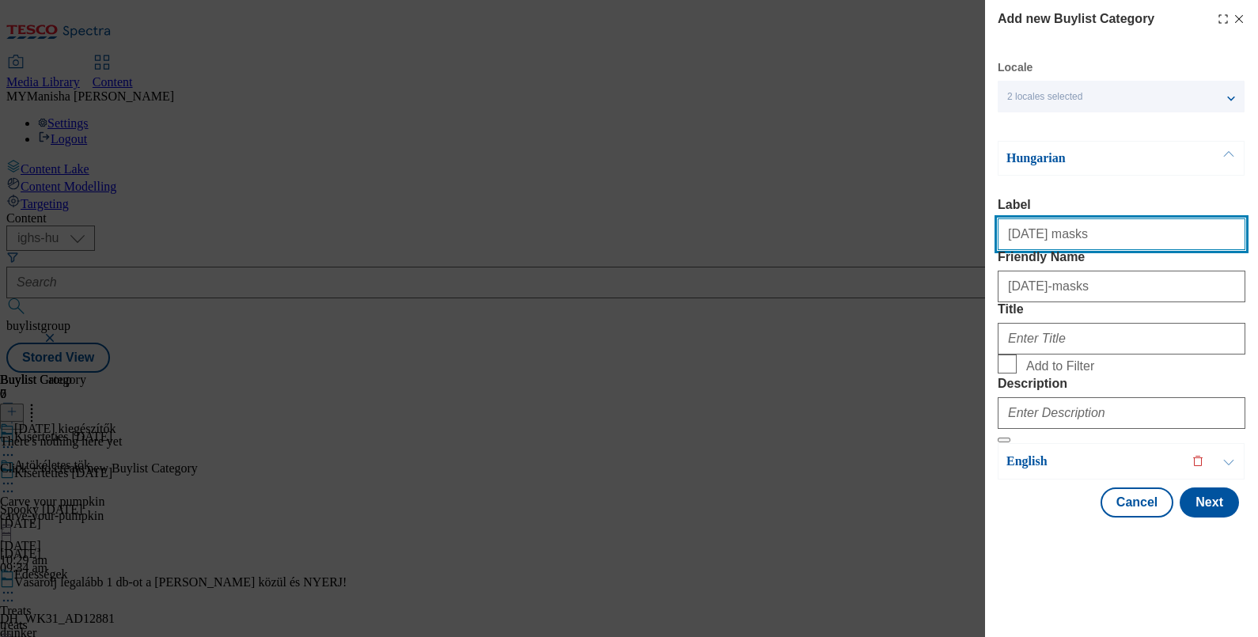
click at [1112, 249] on input "Halloween masks" at bounding box center [1122, 234] width 248 height 32
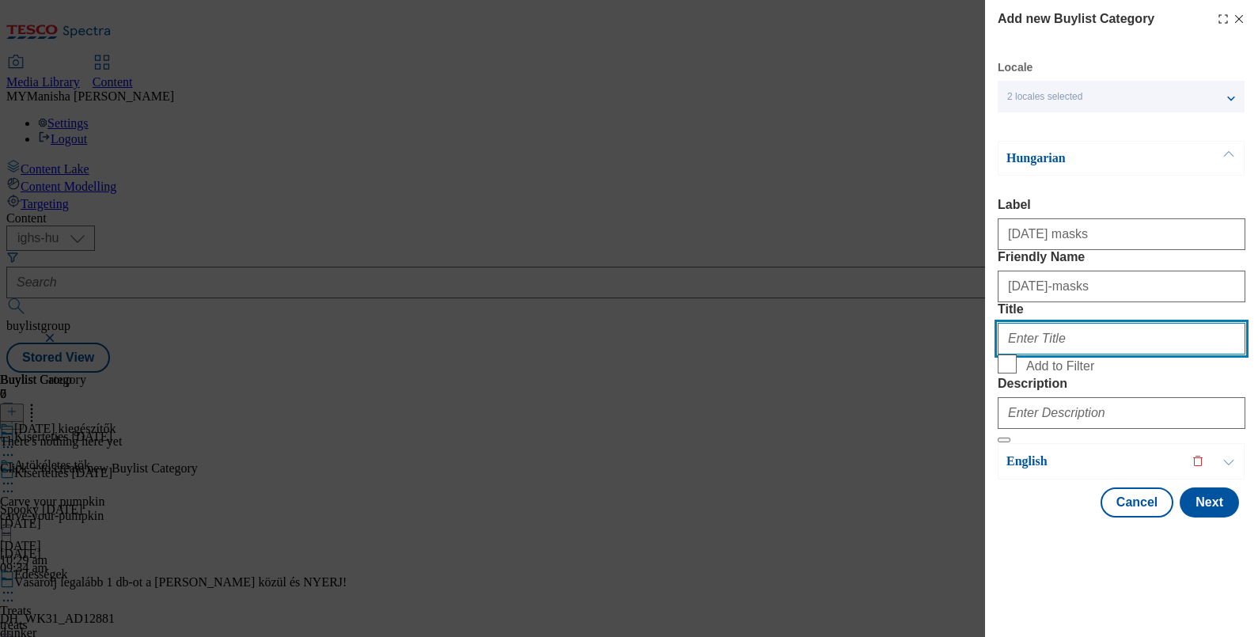
paste input "Halloween masks"
type input "Halloween masks"
click at [1020, 377] on label "Add to Filter" at bounding box center [1122, 365] width 248 height 22
click at [1017, 373] on input "Add to Filter" at bounding box center [1007, 363] width 19 height 19
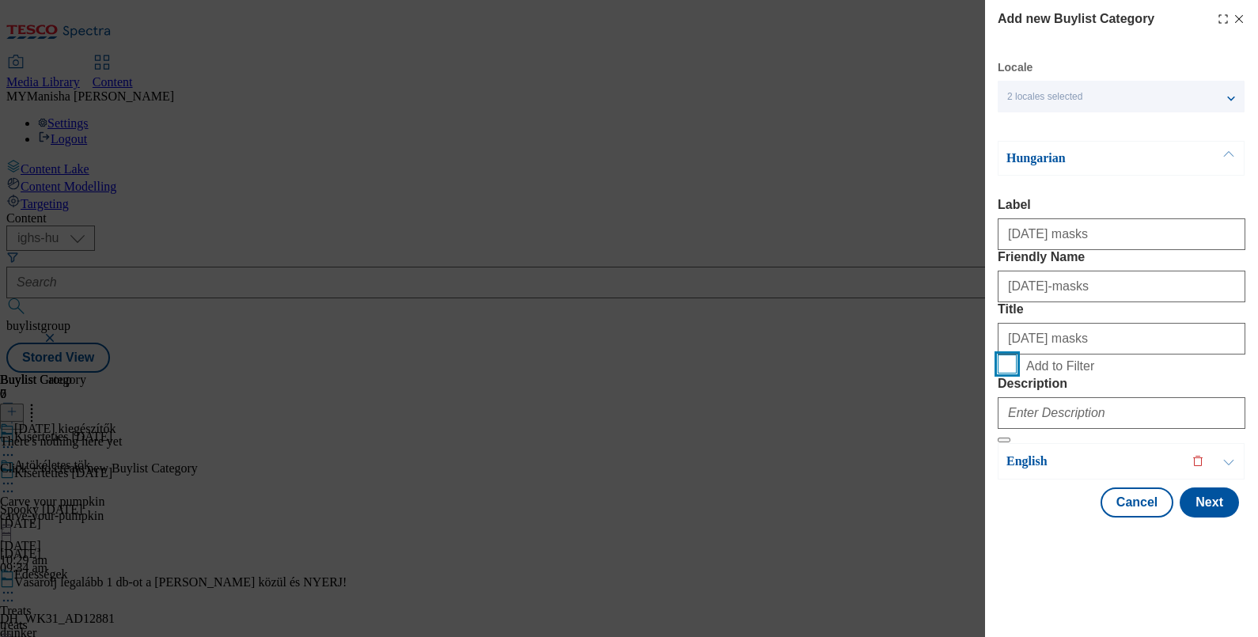
checkbox input "true"
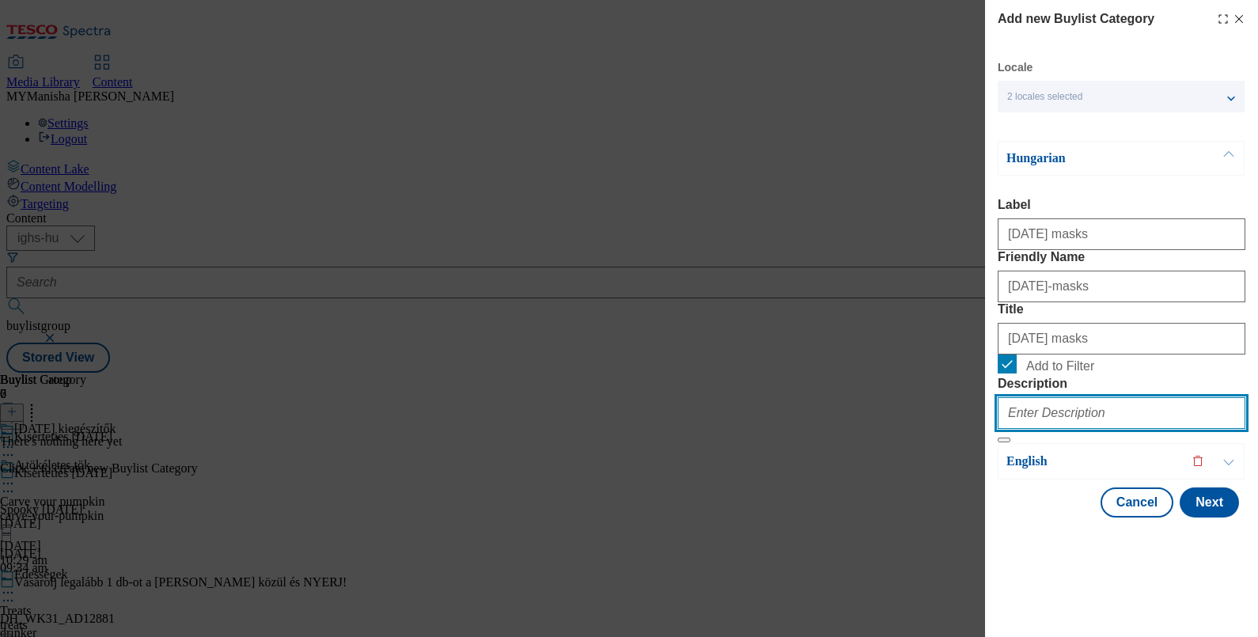
click at [1085, 429] on input "Description" at bounding box center [1122, 413] width 248 height 32
type input "Halloween masks"
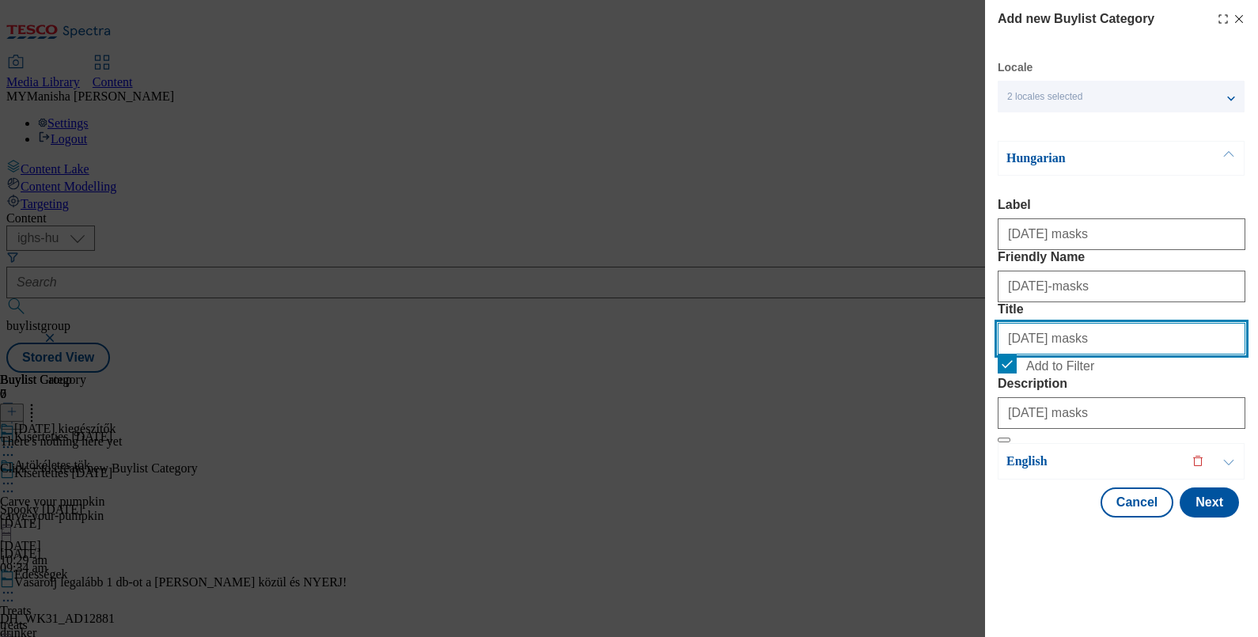
click at [1094, 354] on input "Halloween masks" at bounding box center [1122, 339] width 248 height 32
paste input "kiegészítők"
type input "Halloween kiegészítők"
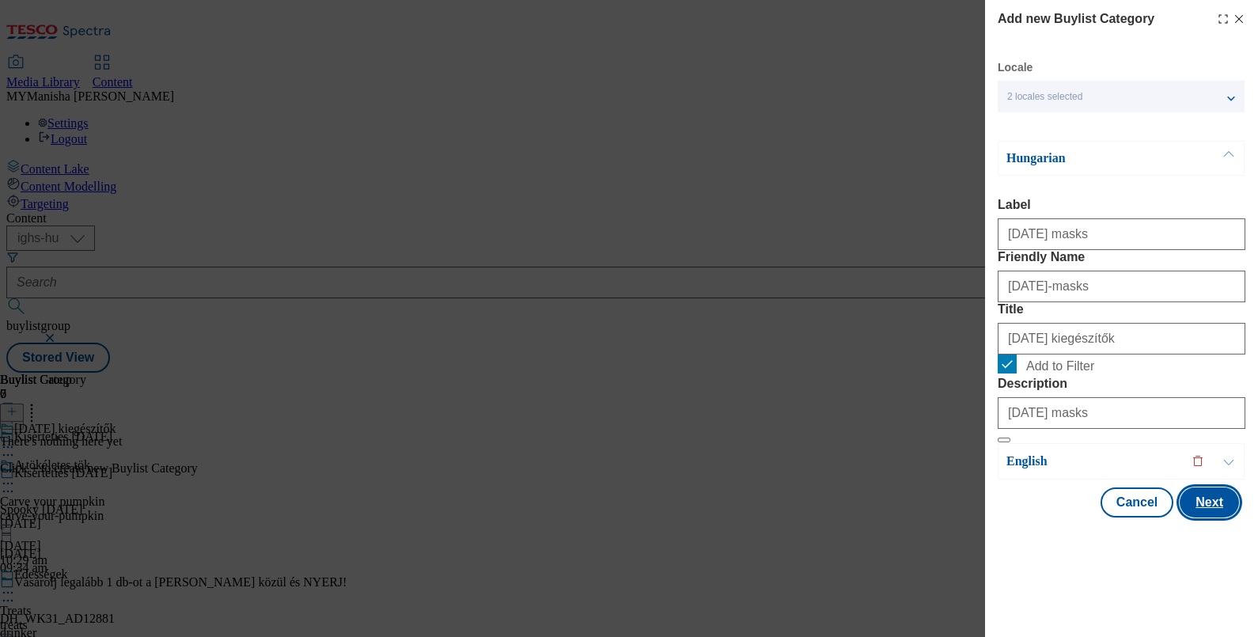
click at [1188, 517] on button "Next" at bounding box center [1208, 502] width 59 height 30
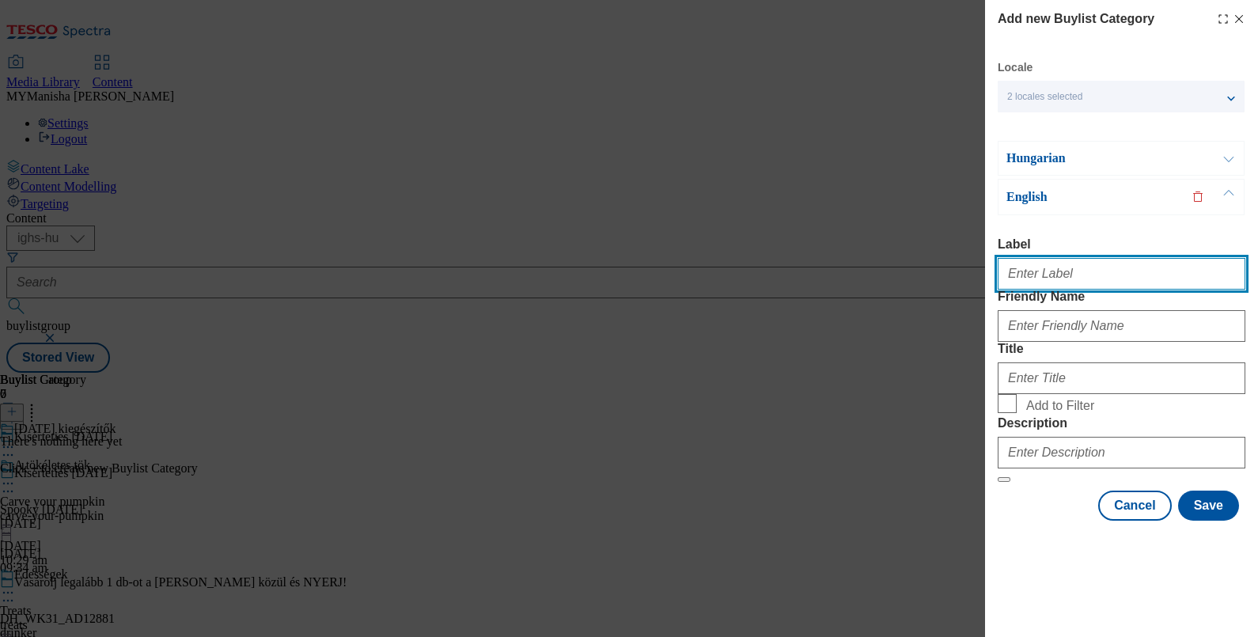
click at [1049, 258] on input "Label" at bounding box center [1122, 274] width 248 height 32
type input "Halloween masks"
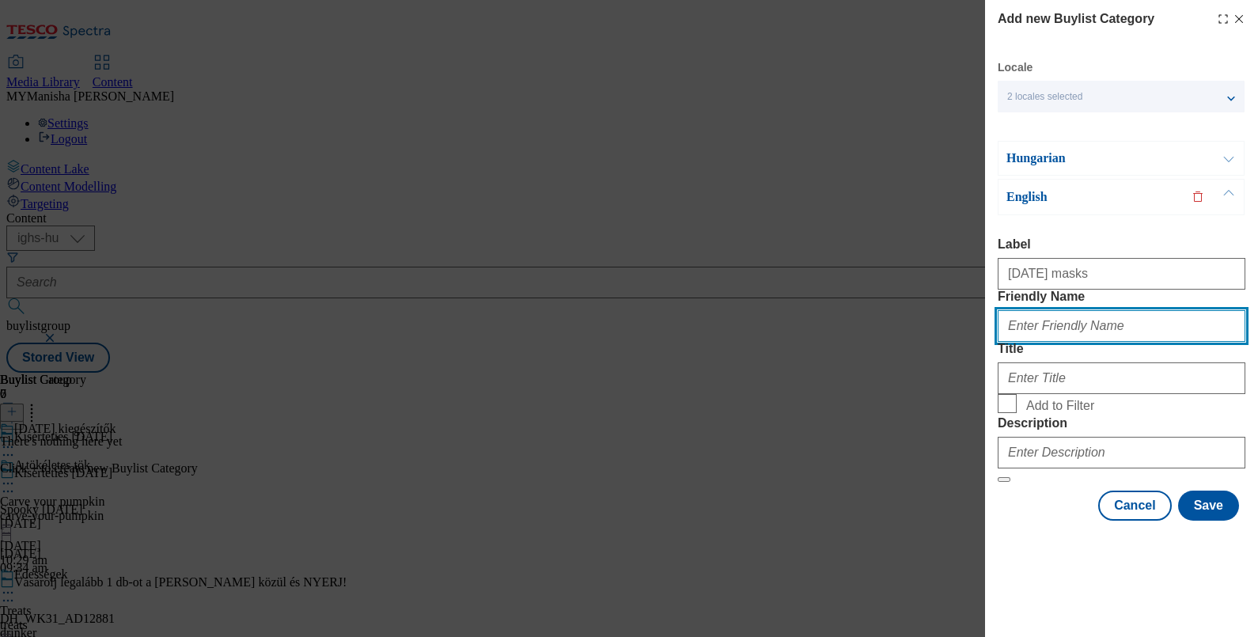
paste input "Halloween masks"
type input "Halloween masks"
type input "halloween-masks"
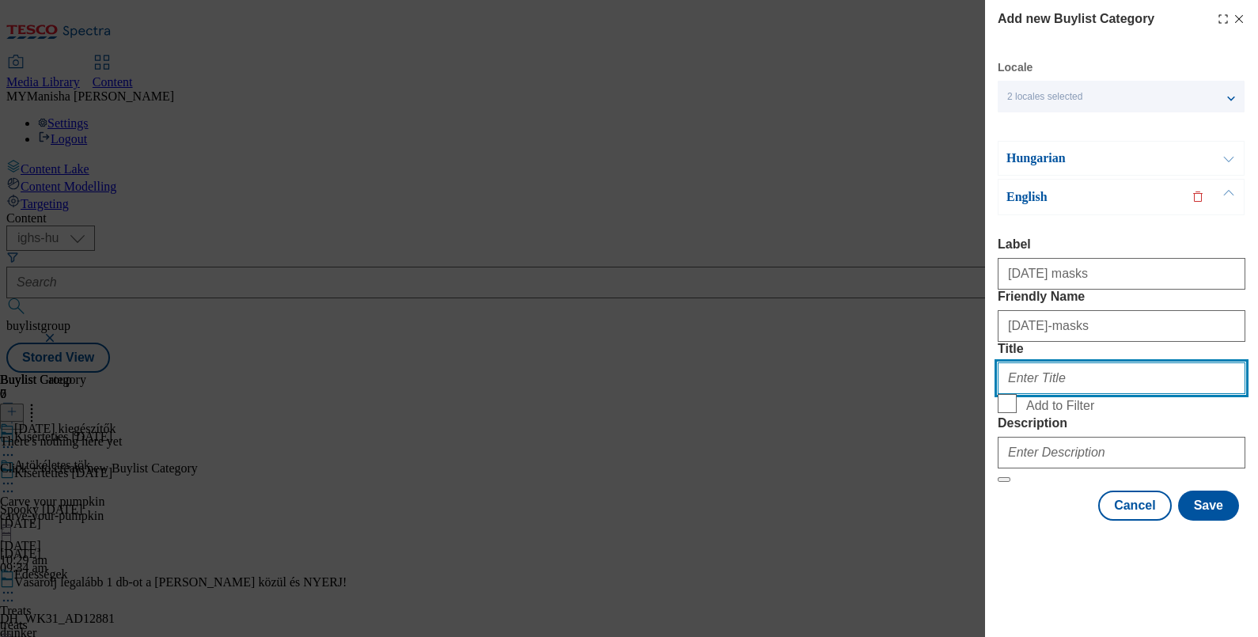
paste input "Halloween masks"
type input "Halloween masks"
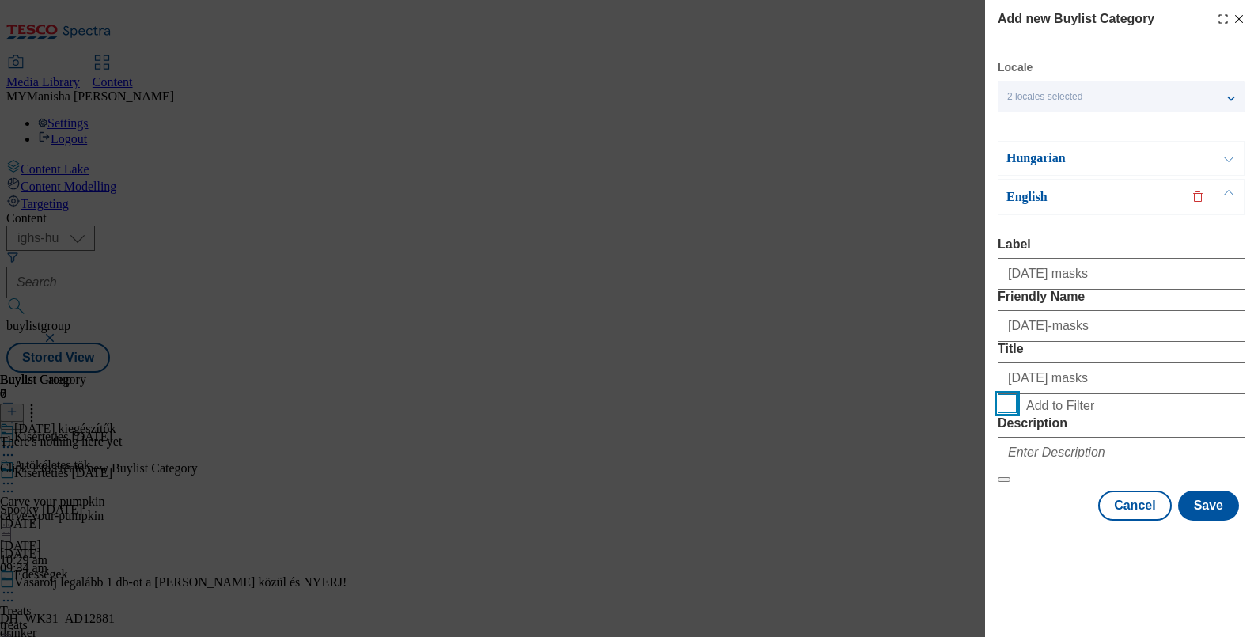
click at [998, 394] on input "Add to Filter" at bounding box center [1007, 403] width 19 height 19
checkbox input "true"
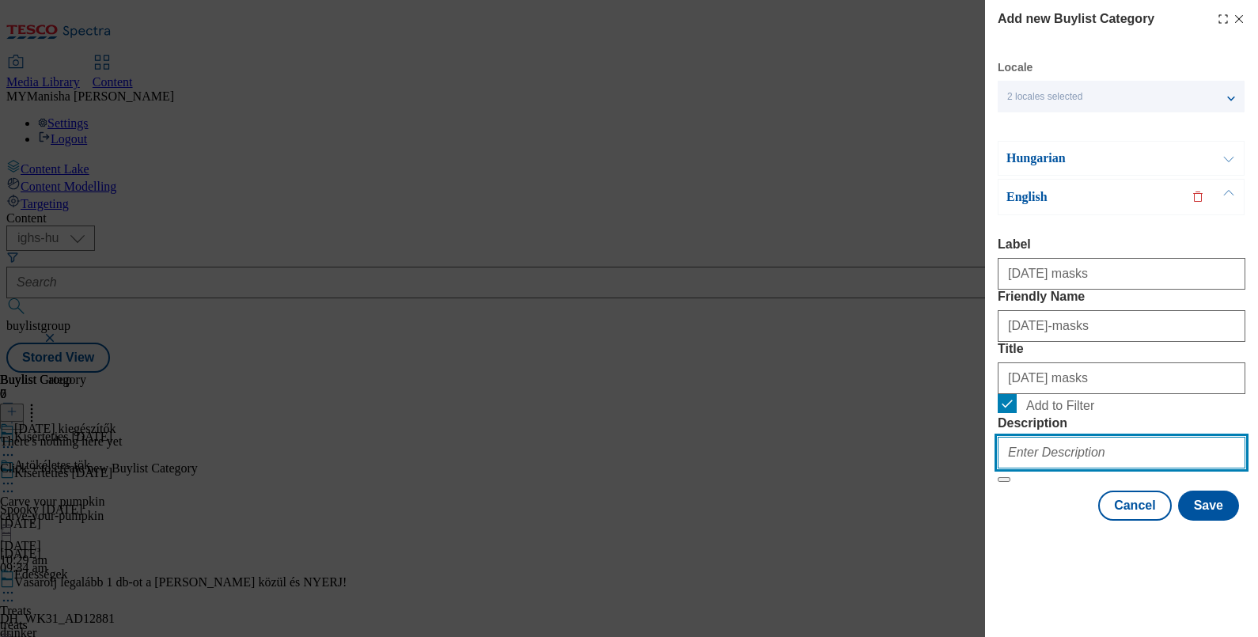
paste input "Halloween masks"
type input "Halloween masks"
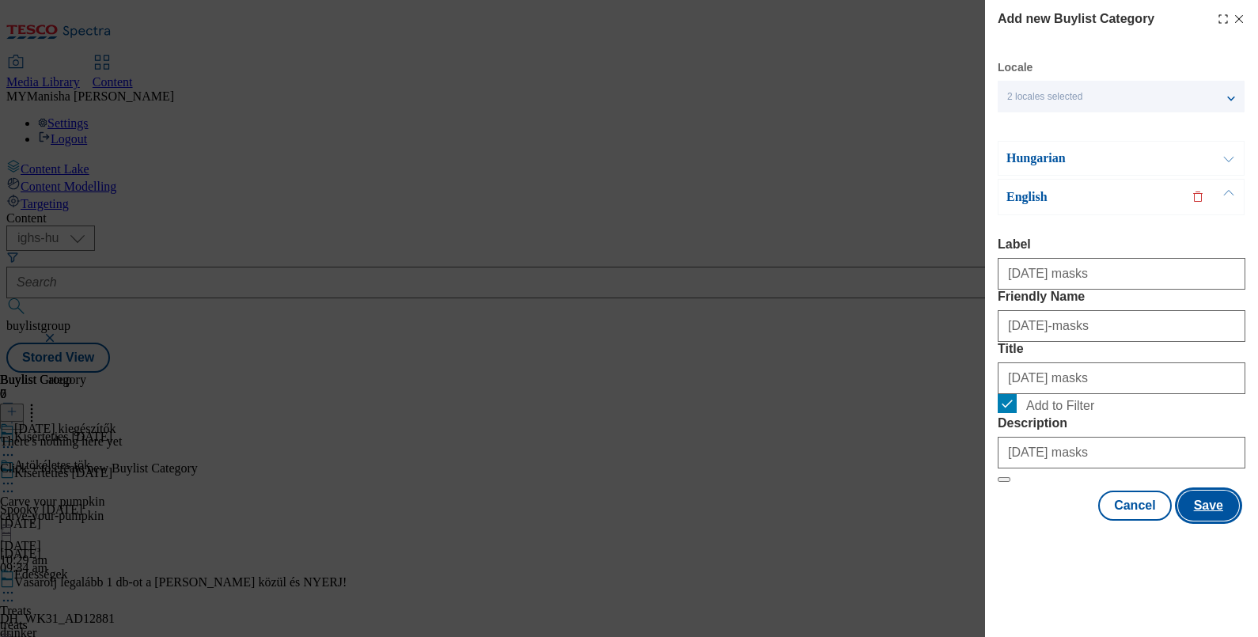
click at [1178, 521] on button "Save" at bounding box center [1208, 505] width 61 height 30
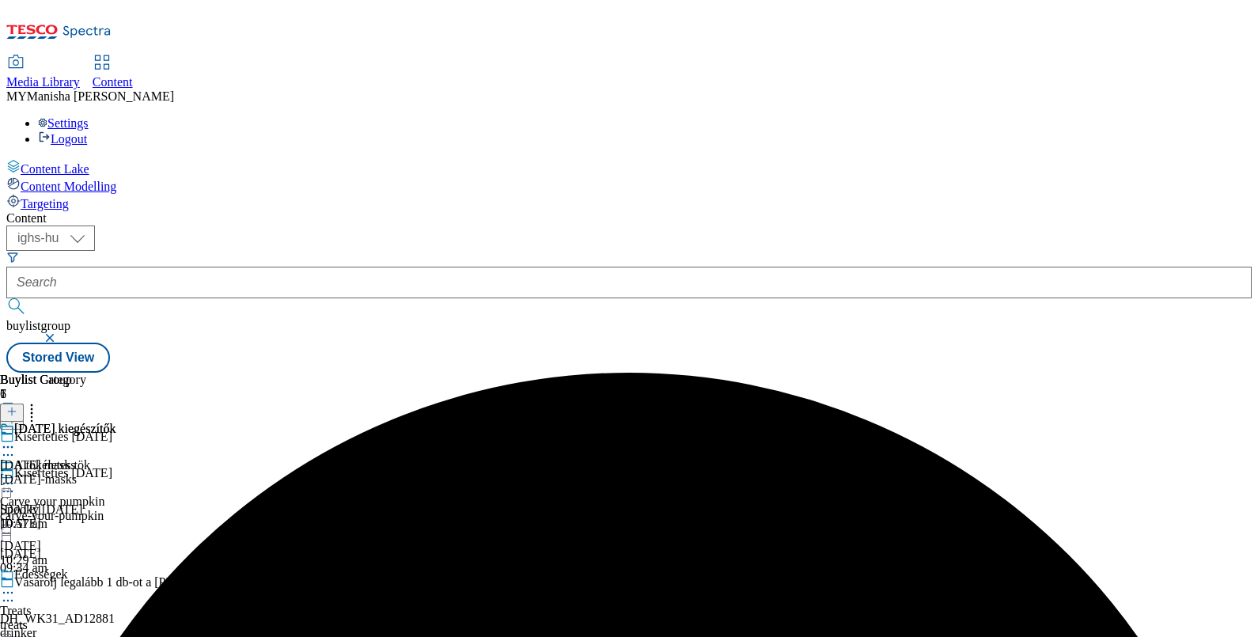
scroll to position [118, 0]
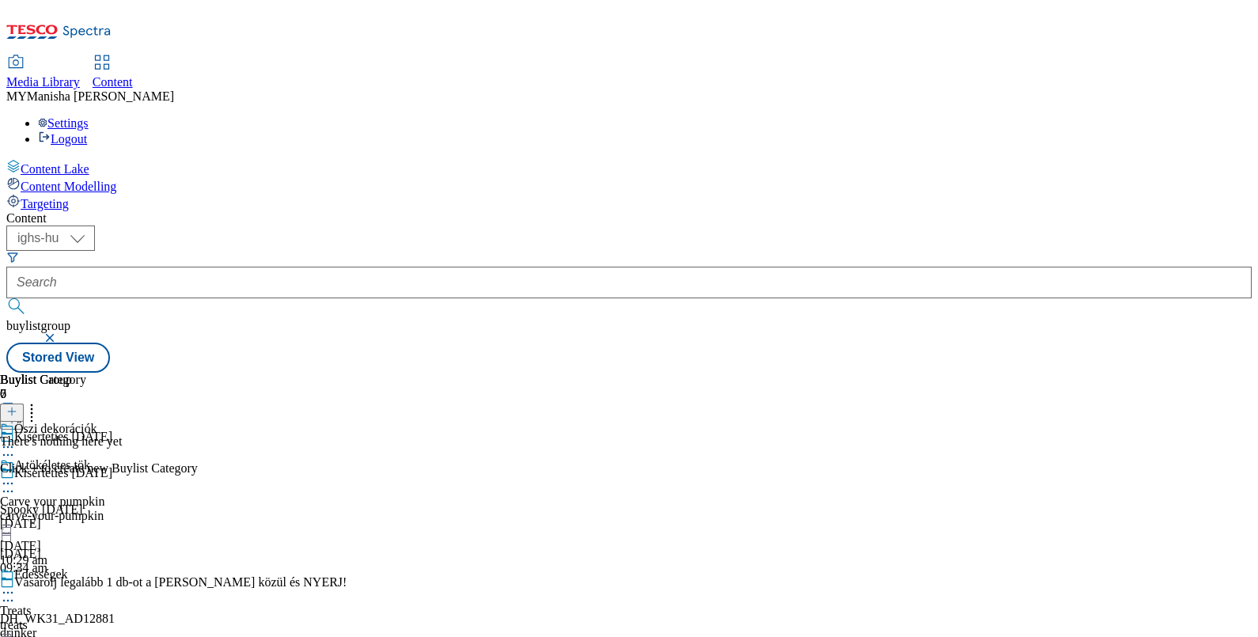
scroll to position [32, 0]
click at [17, 406] on icon at bounding box center [11, 411] width 11 height 11
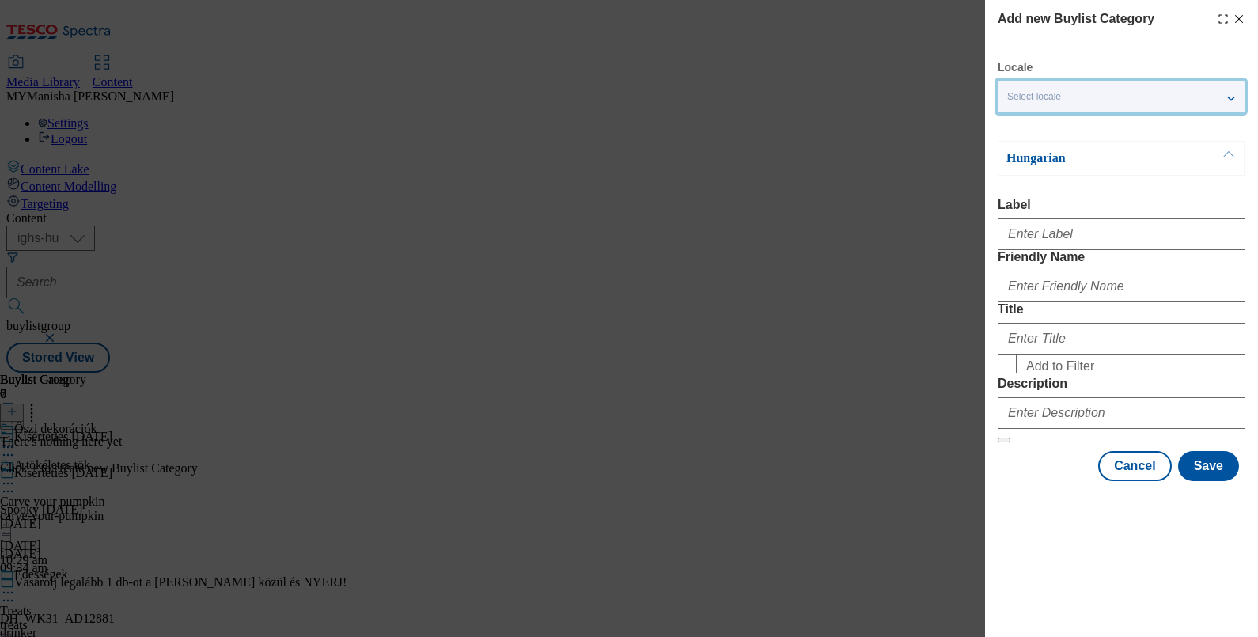
click at [1232, 100] on div "Select locale" at bounding box center [1121, 97] width 247 height 32
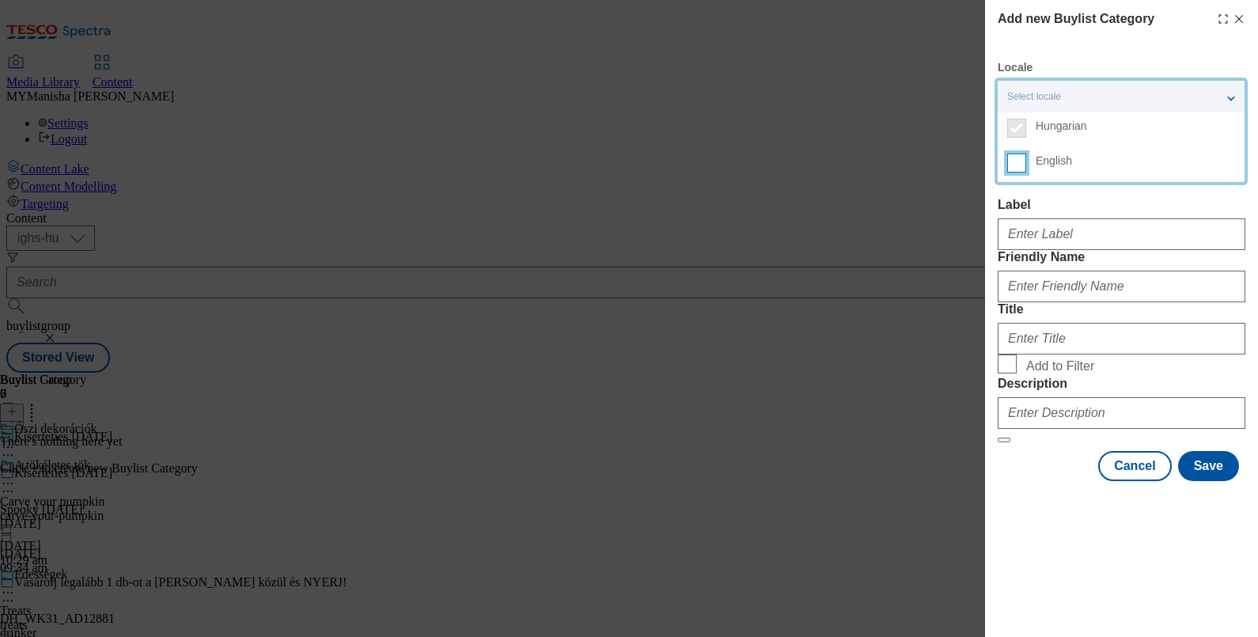
click at [1020, 161] on input "English" at bounding box center [1016, 162] width 19 height 19
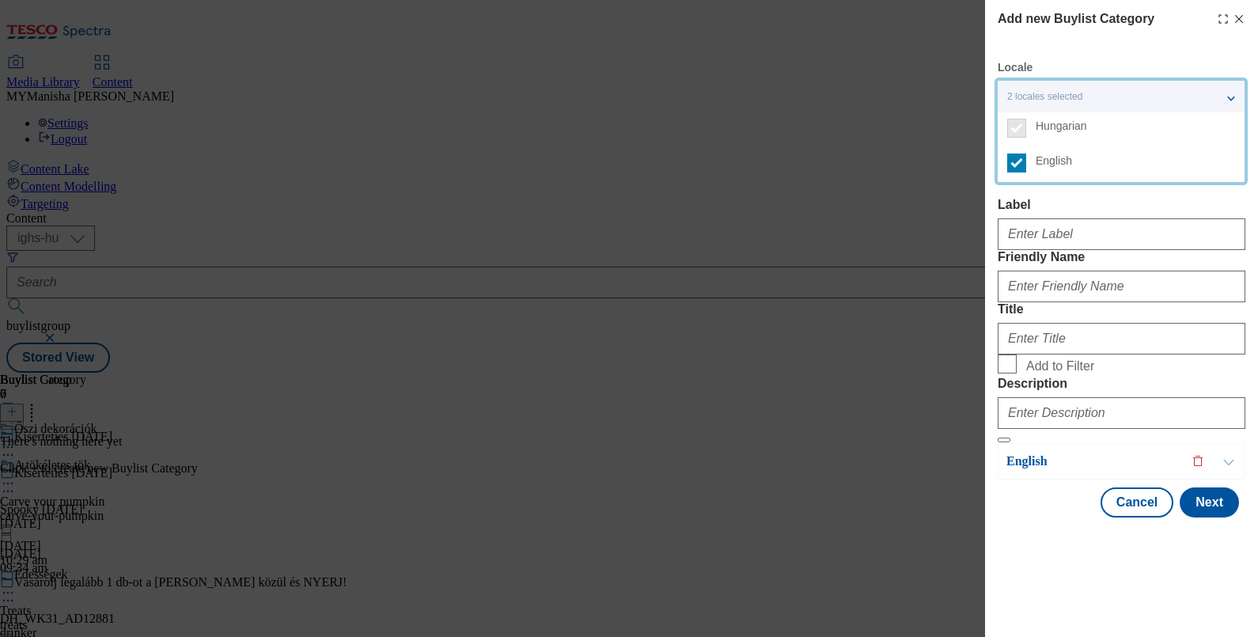
click at [1088, 195] on div "Hungarian Label Friendly Name Title Add to Filter Description" at bounding box center [1122, 292] width 248 height 302
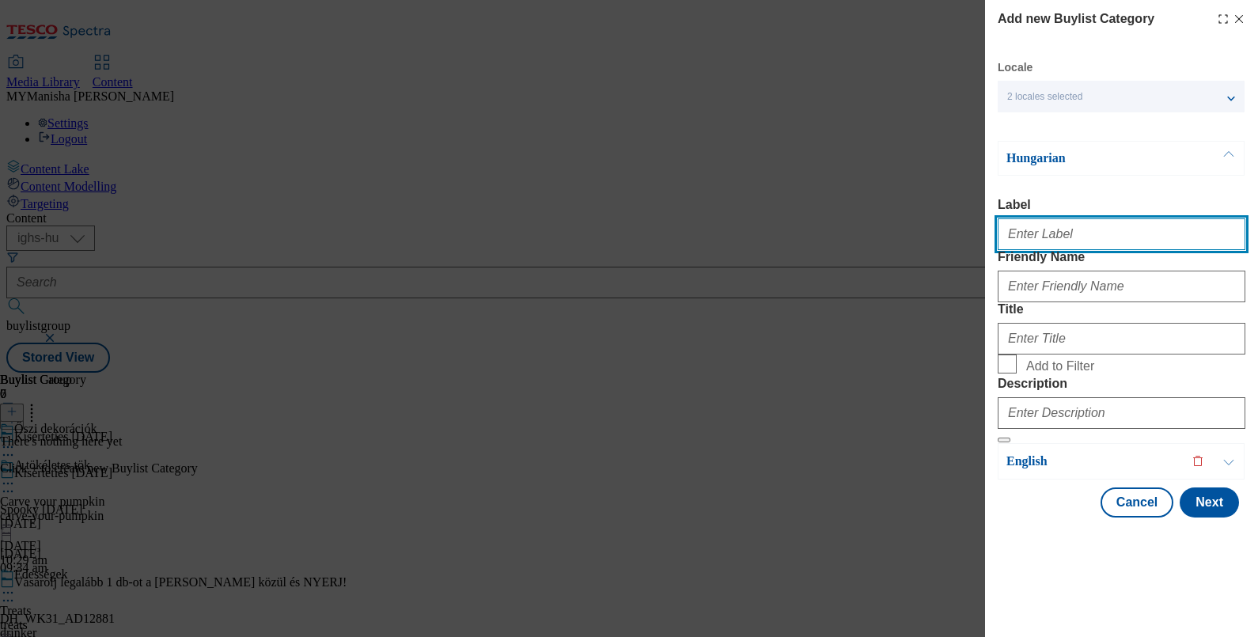
click at [1062, 247] on input "Label" at bounding box center [1122, 234] width 248 height 32
type input "Autumn decorations"
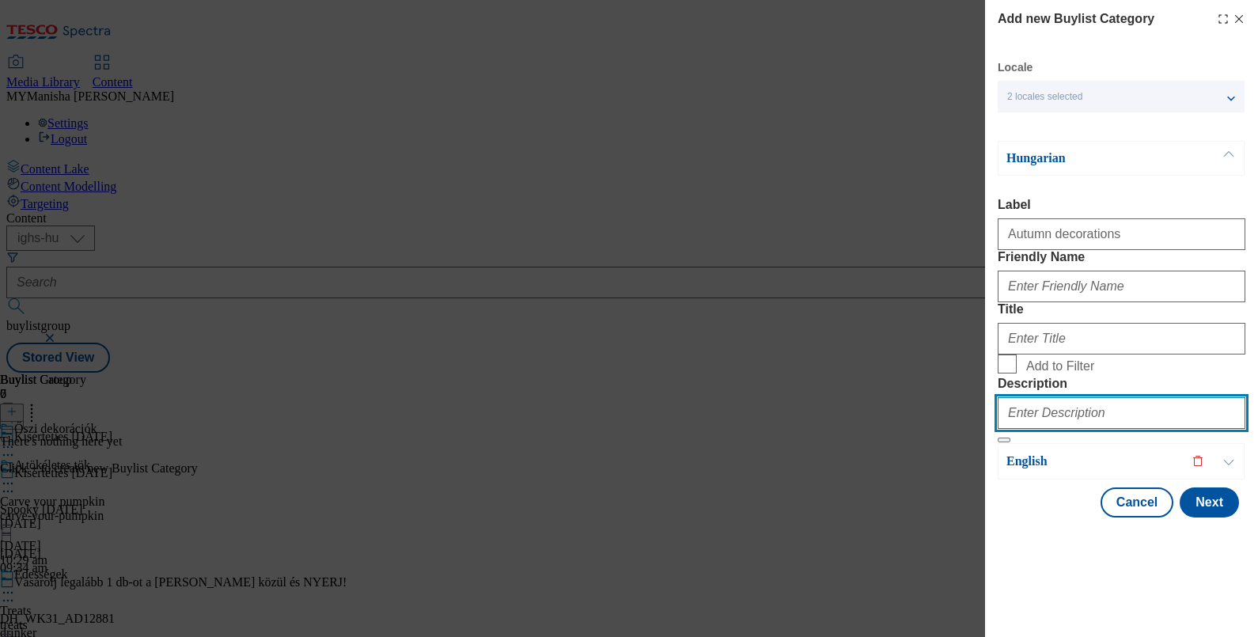
paste input "Autumn decorations"
type input "Autumn decorations"
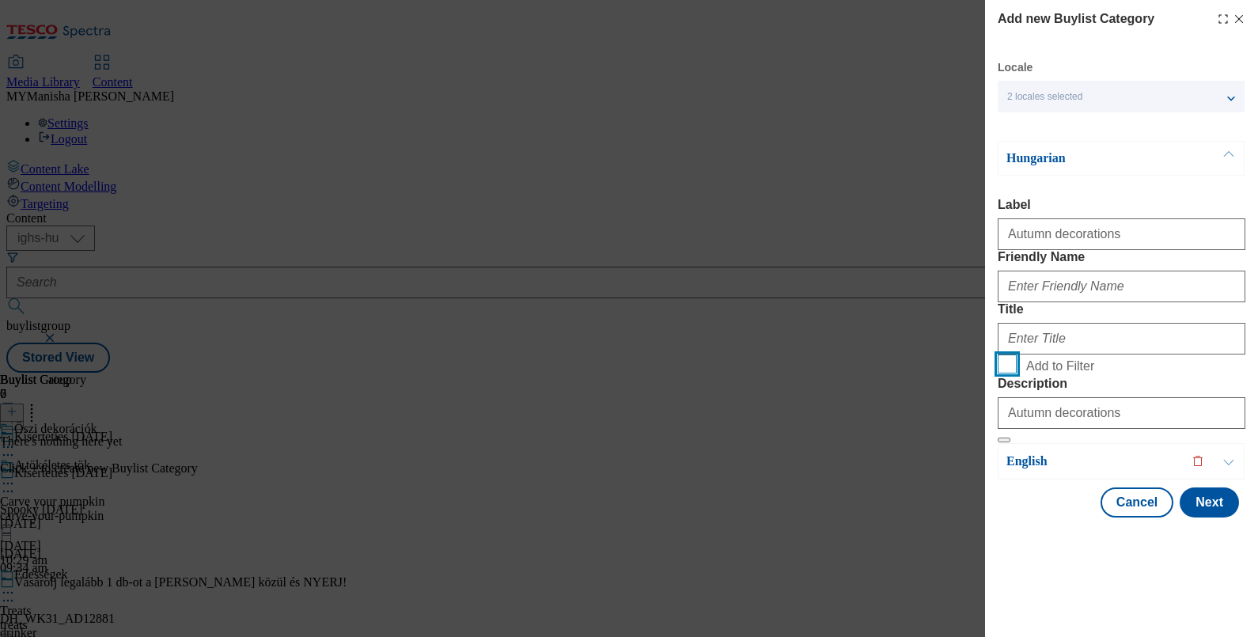
click at [998, 373] on input "Add to Filter" at bounding box center [1007, 363] width 19 height 19
checkbox input "true"
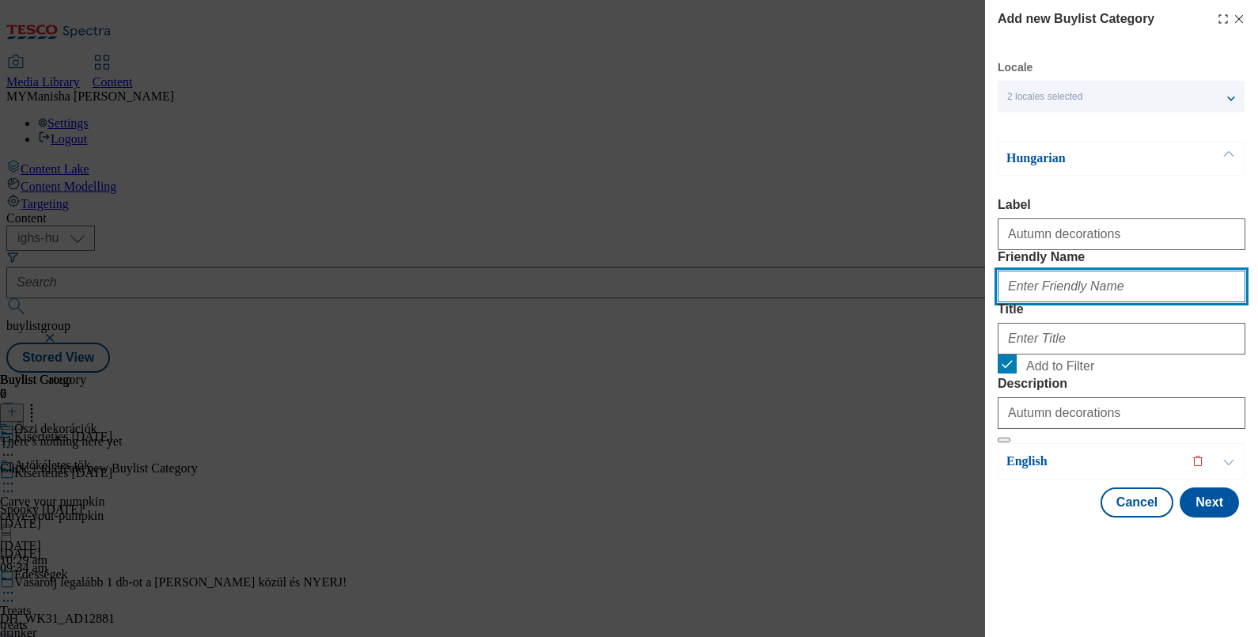
click at [1060, 302] on input "Friendly Name" at bounding box center [1122, 287] width 248 height 32
type input "autumn-decorations"
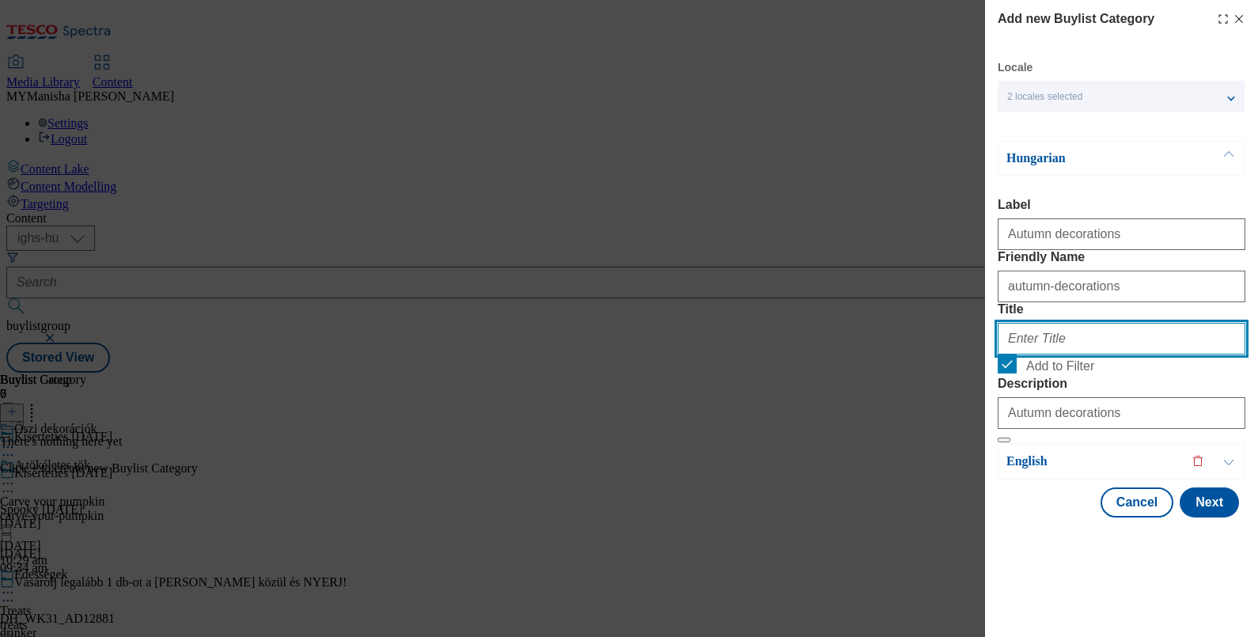
paste input "Őszi dekorációk"
type input "Őszi dekorációk"
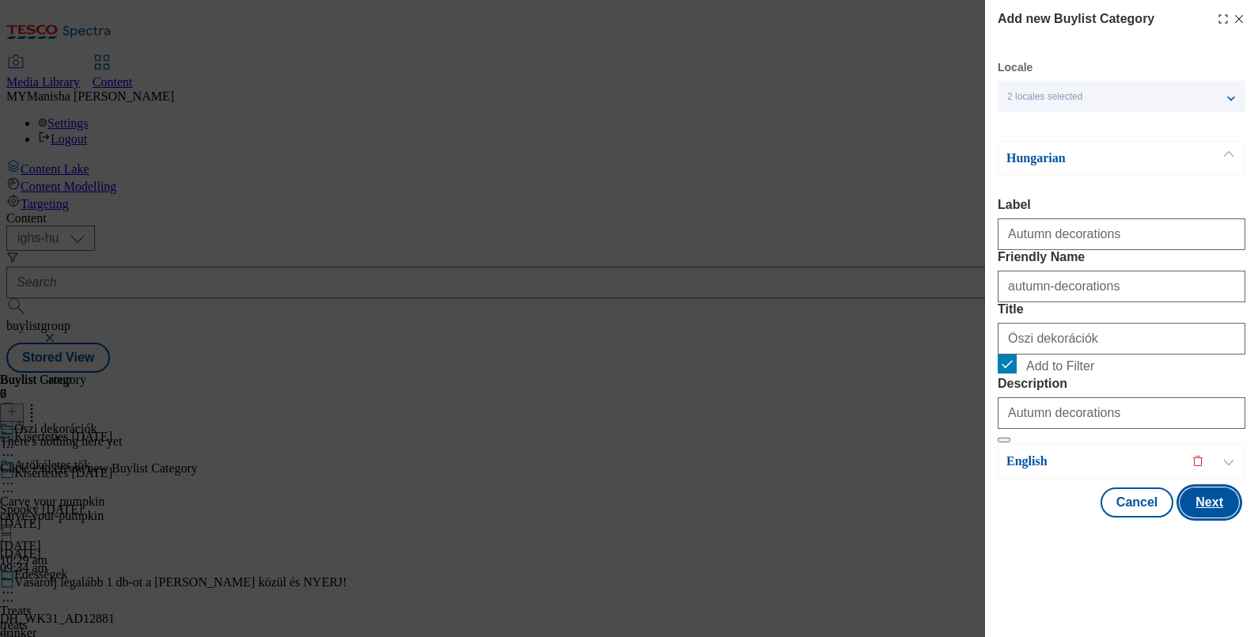
click at [1196, 517] on button "Next" at bounding box center [1208, 502] width 59 height 30
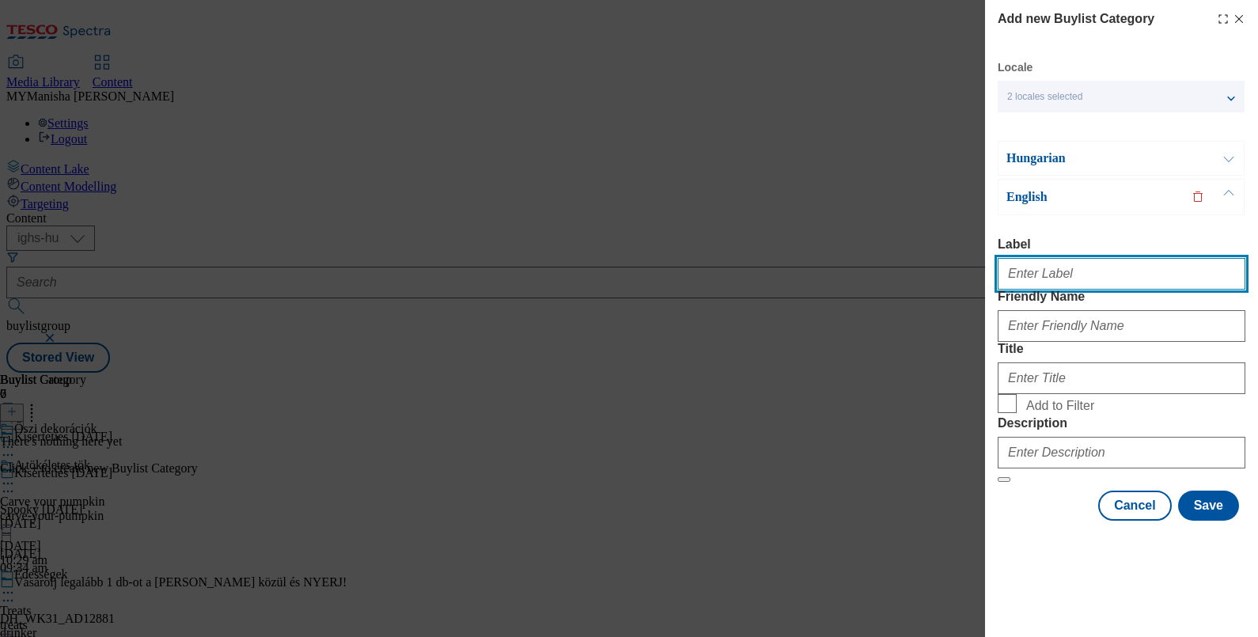
click at [1056, 258] on input "Label" at bounding box center [1122, 274] width 248 height 32
type input "Autumn decorations"
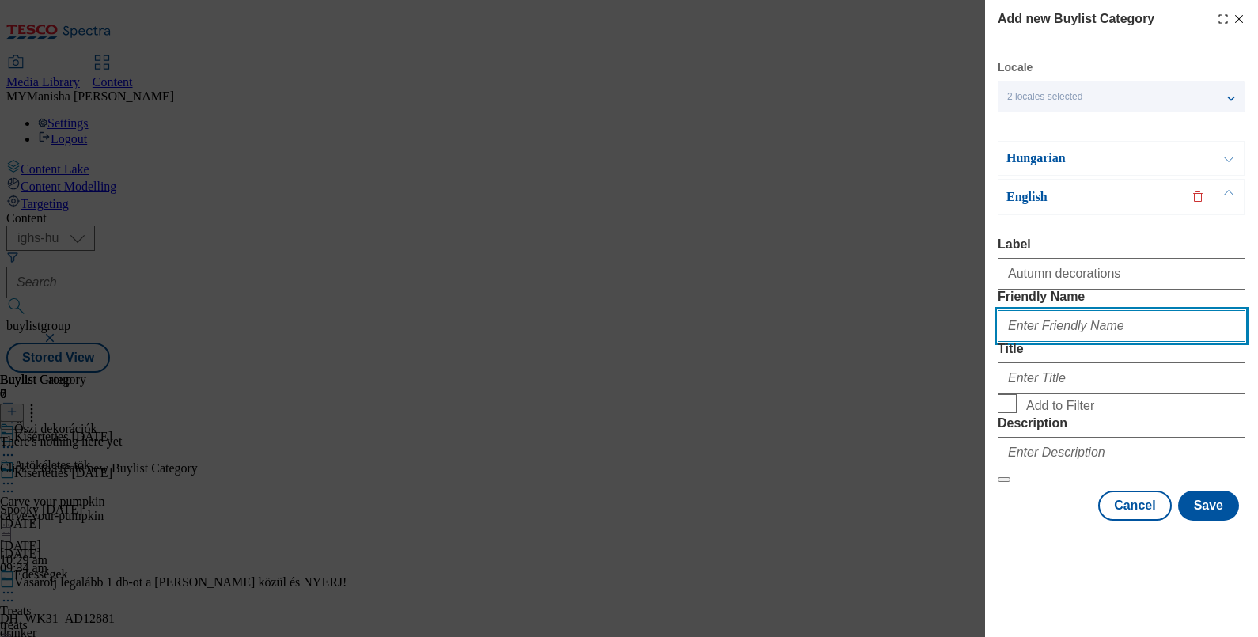
click at [1099, 310] on input "Friendly Name" at bounding box center [1122, 326] width 248 height 32
type input "autumn-decorations"
click at [1113, 257] on div "Autumn decorations" at bounding box center [1122, 271] width 248 height 38
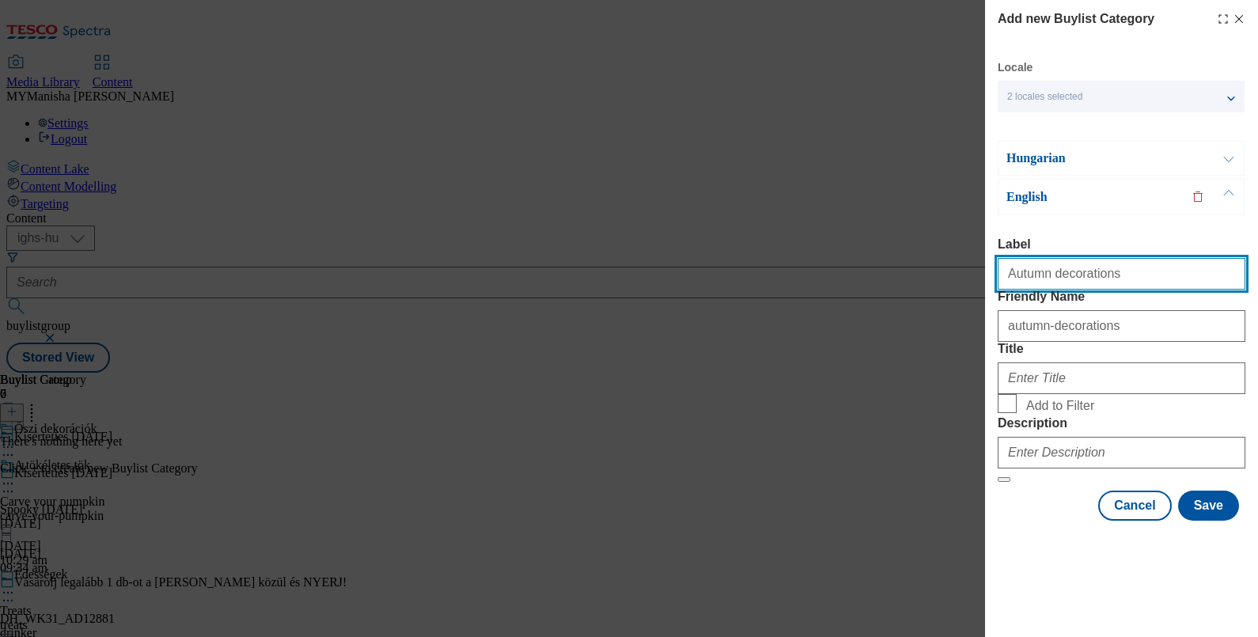
click at [1110, 258] on input "Autumn decorations" at bounding box center [1122, 274] width 248 height 32
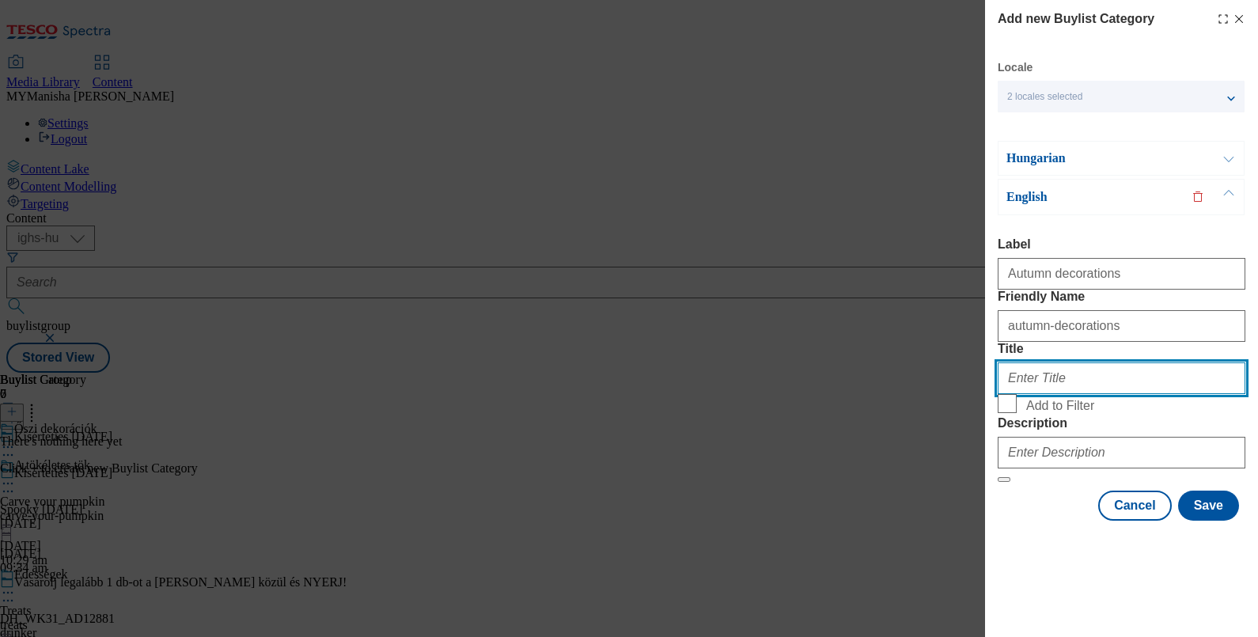
paste input "Autumn decorations"
type input "Autumn decorations"
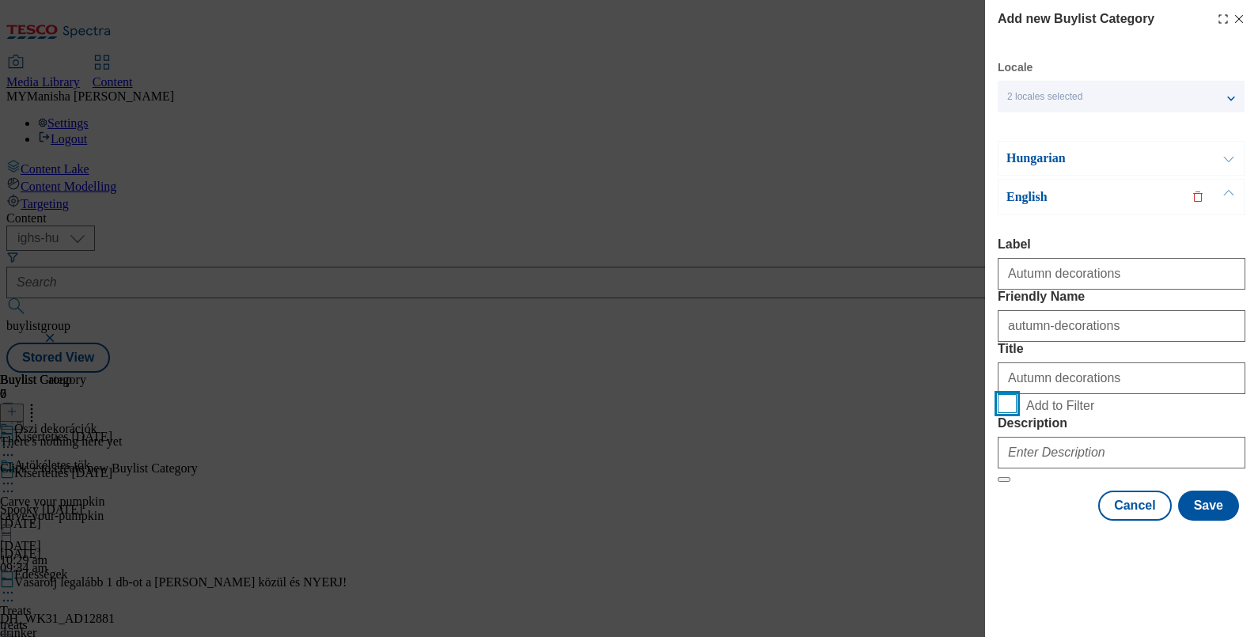
click at [998, 394] on input "Add to Filter" at bounding box center [1007, 403] width 19 height 19
checkbox input "true"
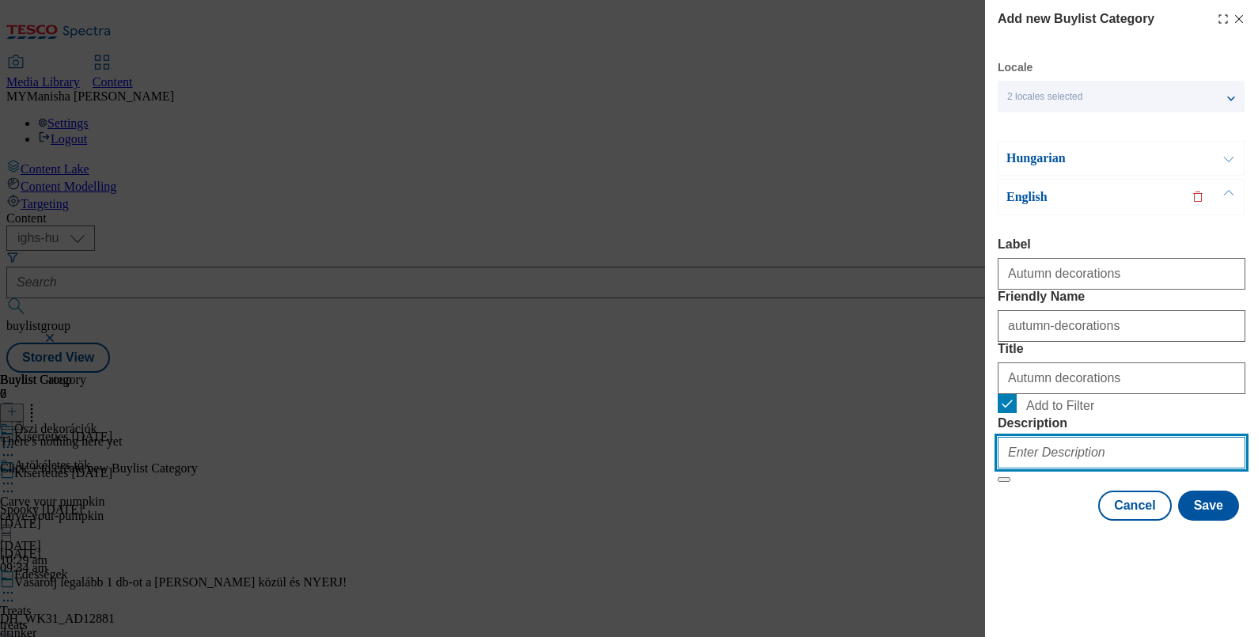
paste input "Autumn decorations"
type input "Autumn decorations"
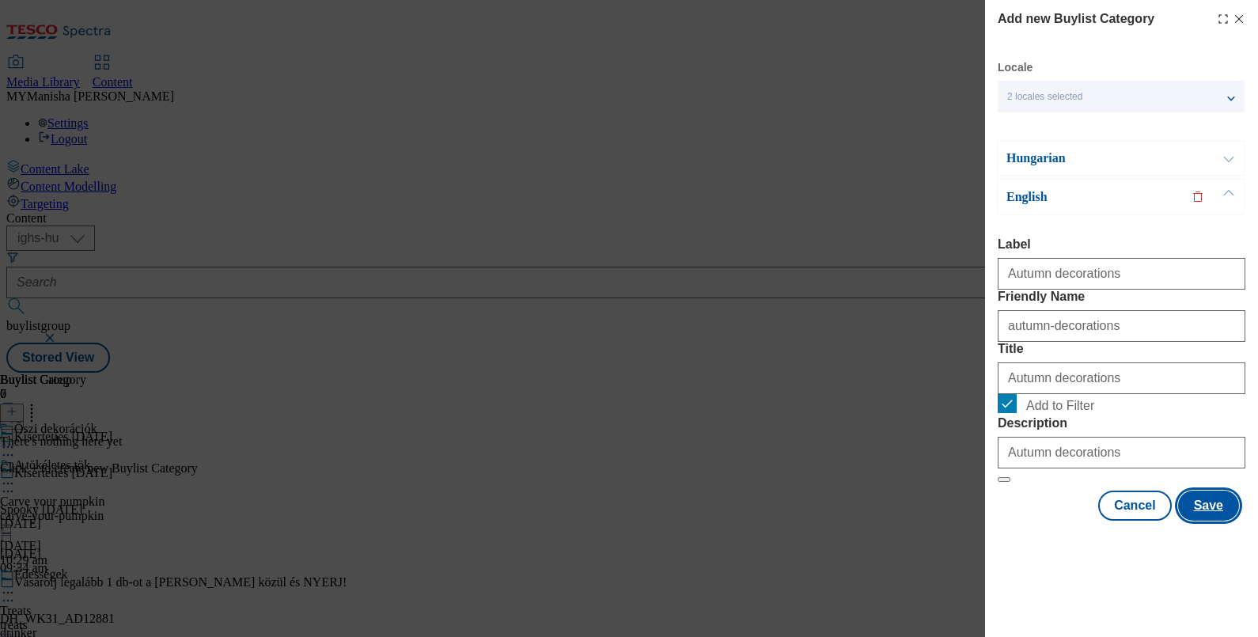
click at [1197, 521] on button "Save" at bounding box center [1208, 505] width 61 height 30
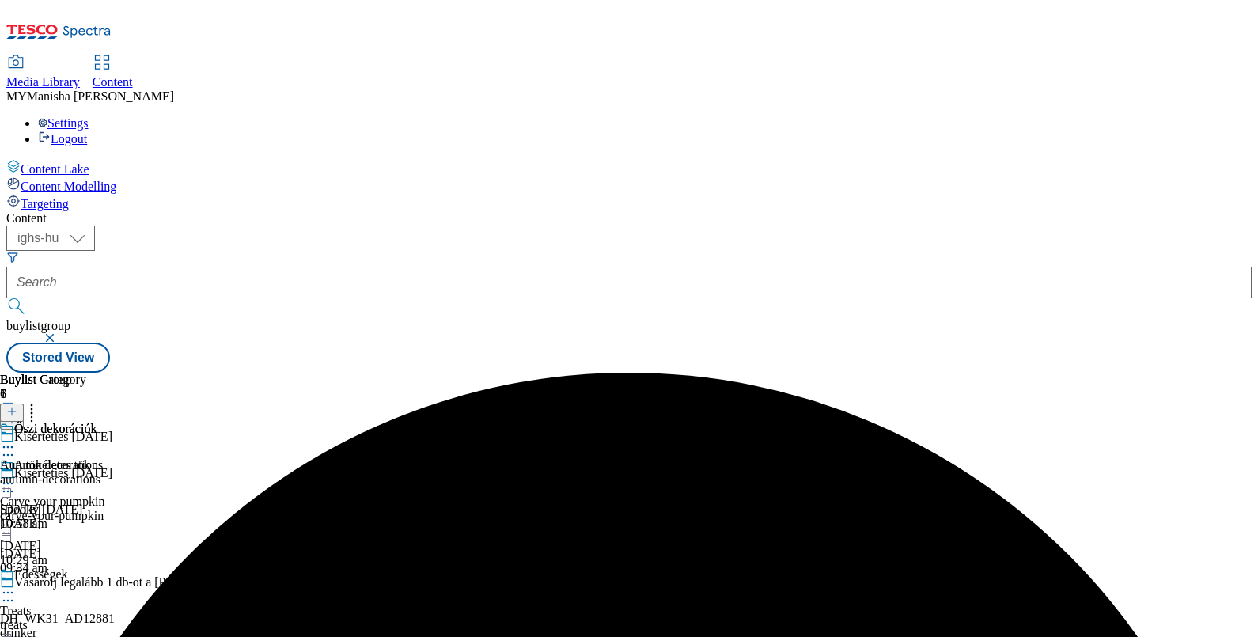
scroll to position [118, 0]
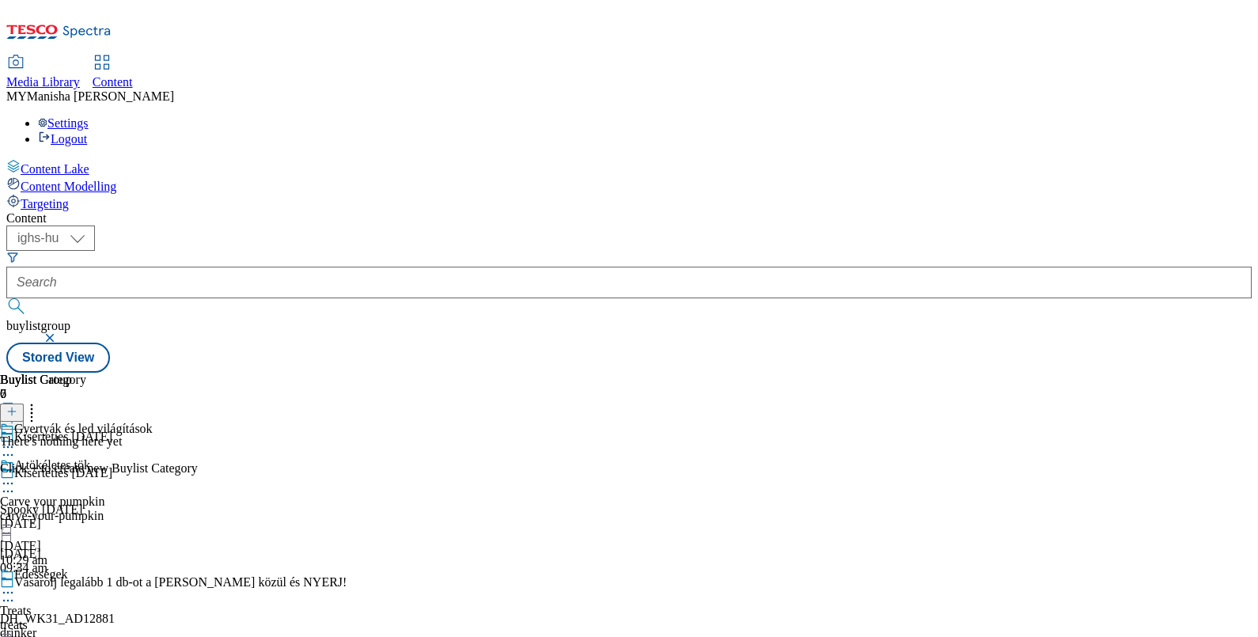
scroll to position [30, 0]
click at [24, 403] on button at bounding box center [12, 412] width 24 height 18
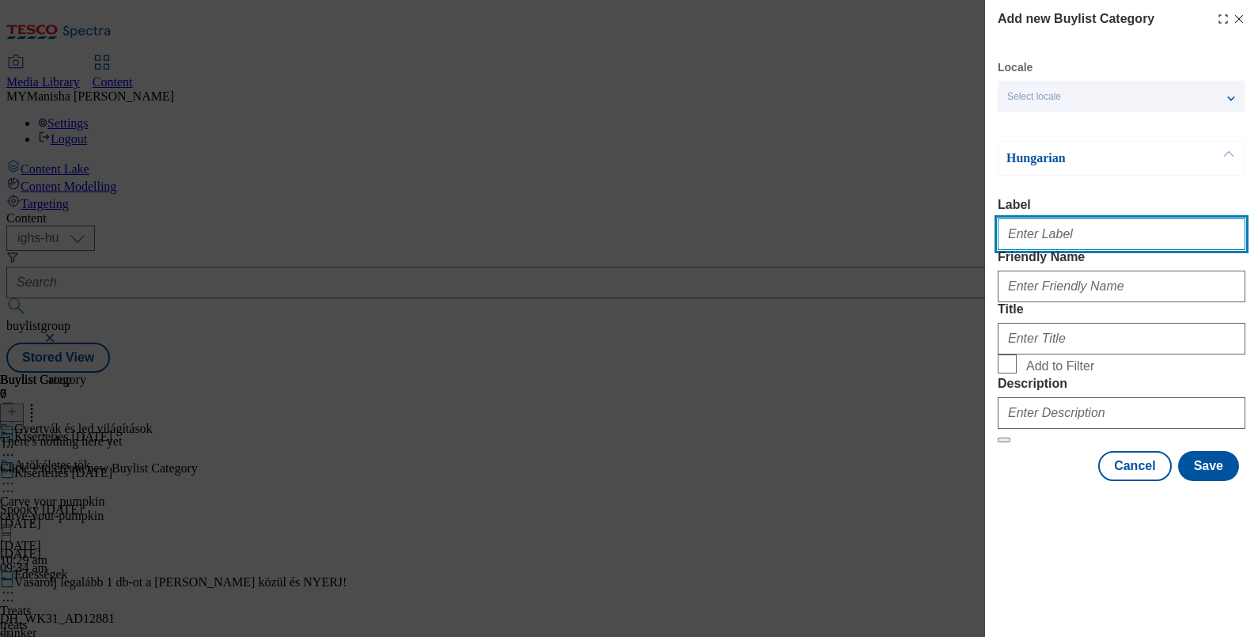
click at [1055, 244] on input "Label" at bounding box center [1122, 234] width 248 height 32
type input "C"
click at [1086, 241] on input "Label" at bounding box center [1122, 234] width 248 height 32
type input "Candles and led lights"
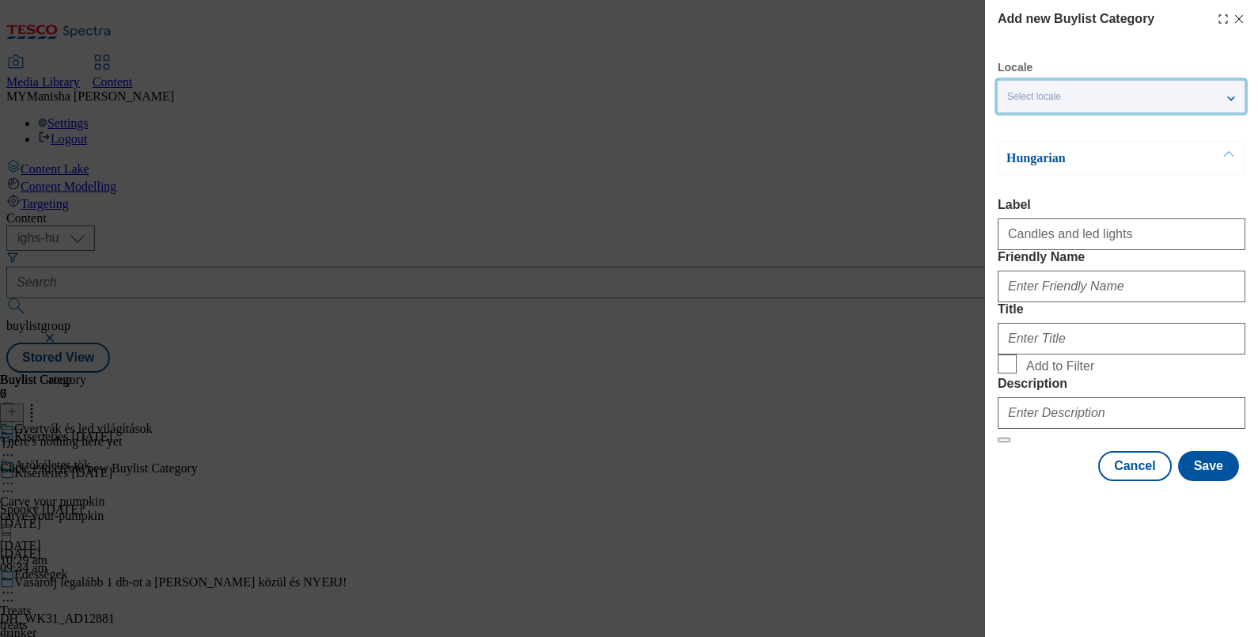
click at [1236, 91] on div "Select locale" at bounding box center [1121, 97] width 247 height 32
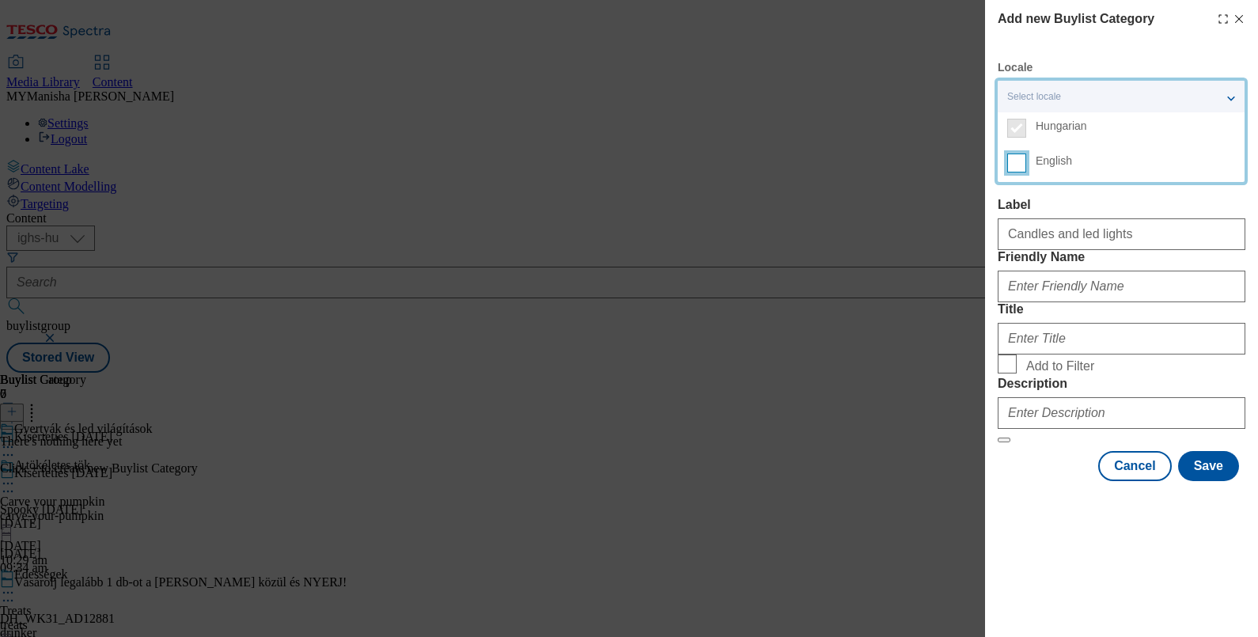
click at [1019, 162] on input "English" at bounding box center [1016, 162] width 19 height 19
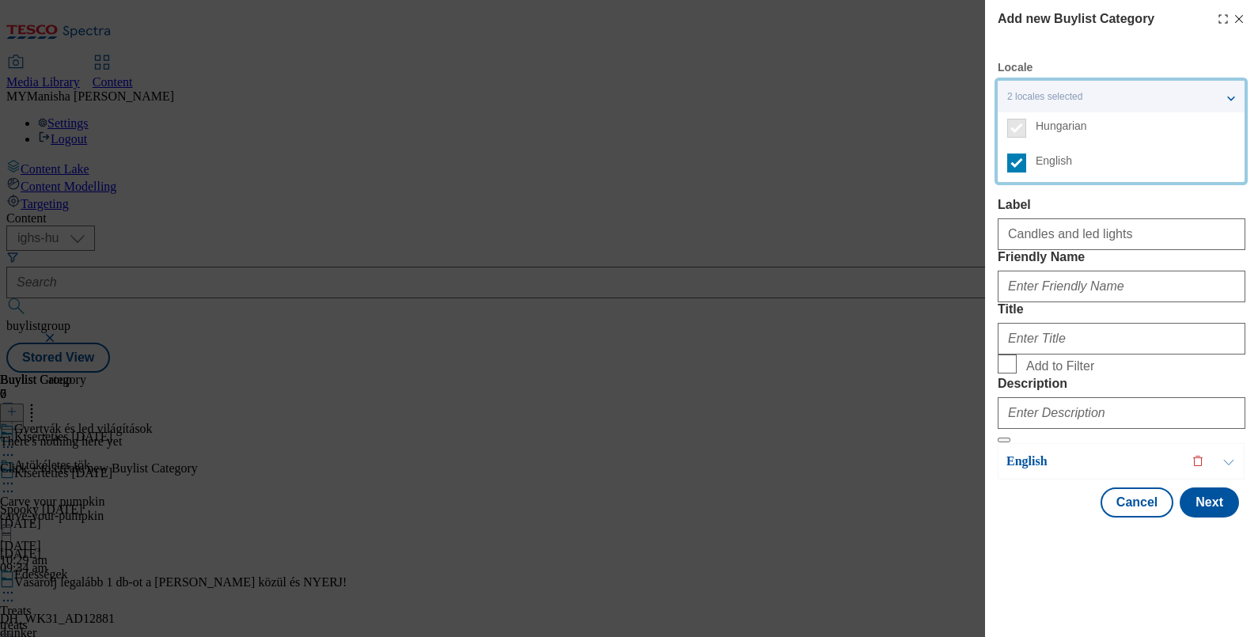
click at [1130, 210] on div "Label Candles and led lights" at bounding box center [1122, 224] width 248 height 52
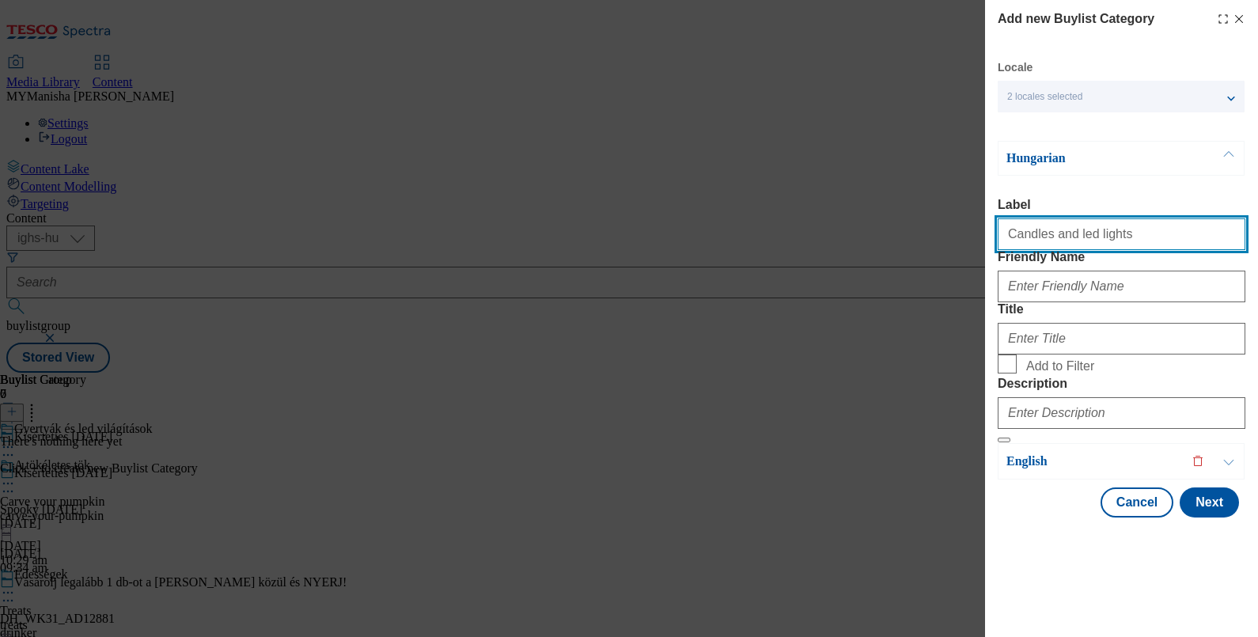
click at [1116, 233] on input "Candles and led lights" at bounding box center [1122, 234] width 248 height 32
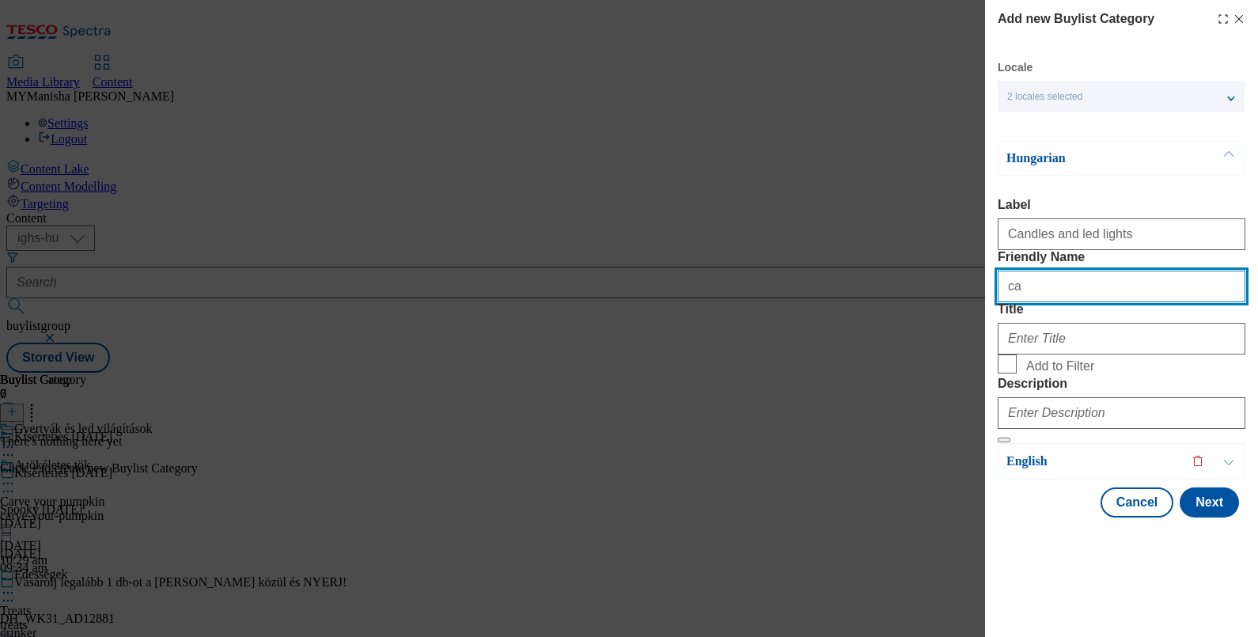
type input "candles-and-led-lights"
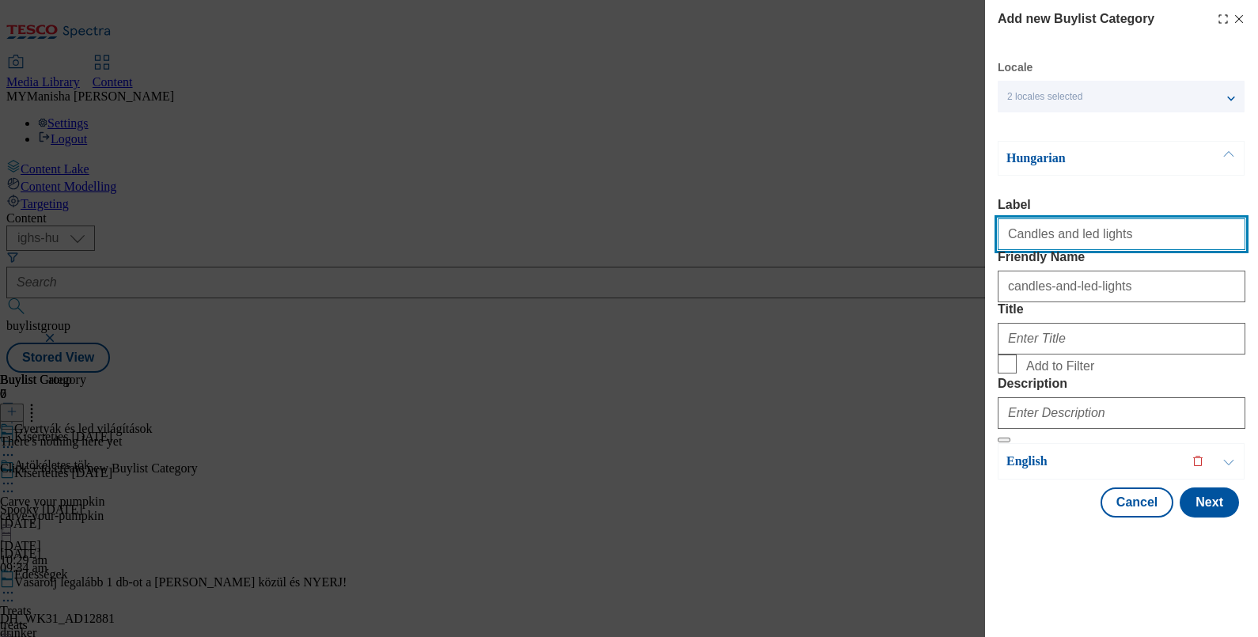
click at [1116, 233] on input "Candles and led lights" at bounding box center [1122, 234] width 248 height 32
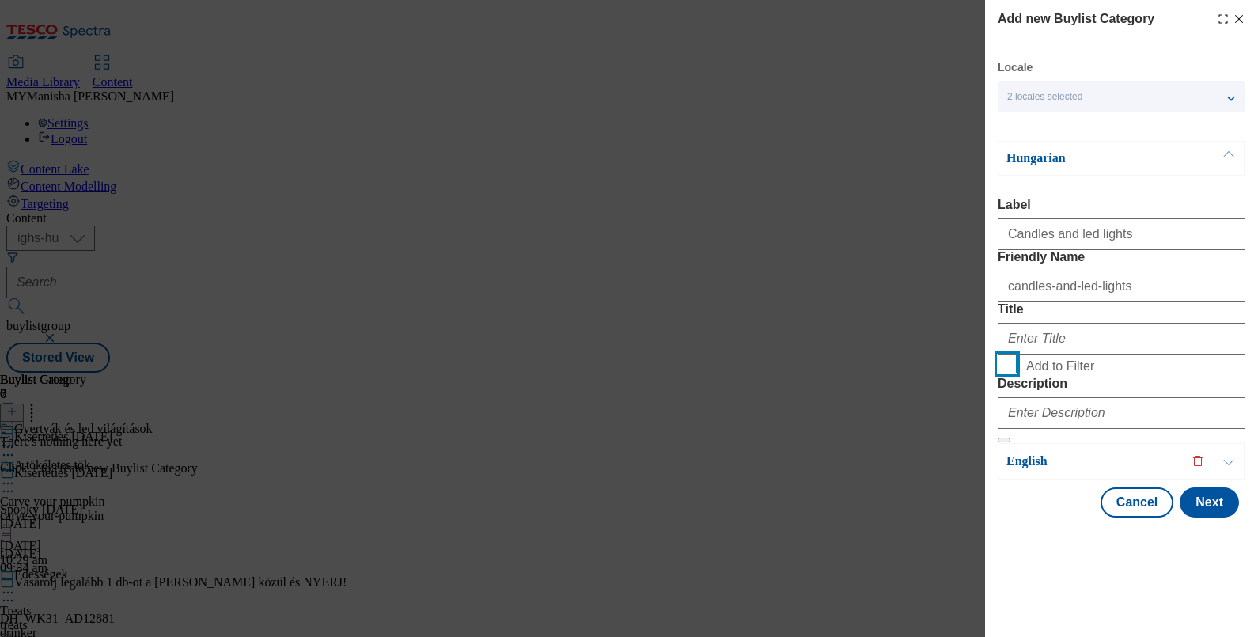
click at [998, 354] on input "Add to Filter" at bounding box center [1007, 363] width 19 height 19
checkbox input "true"
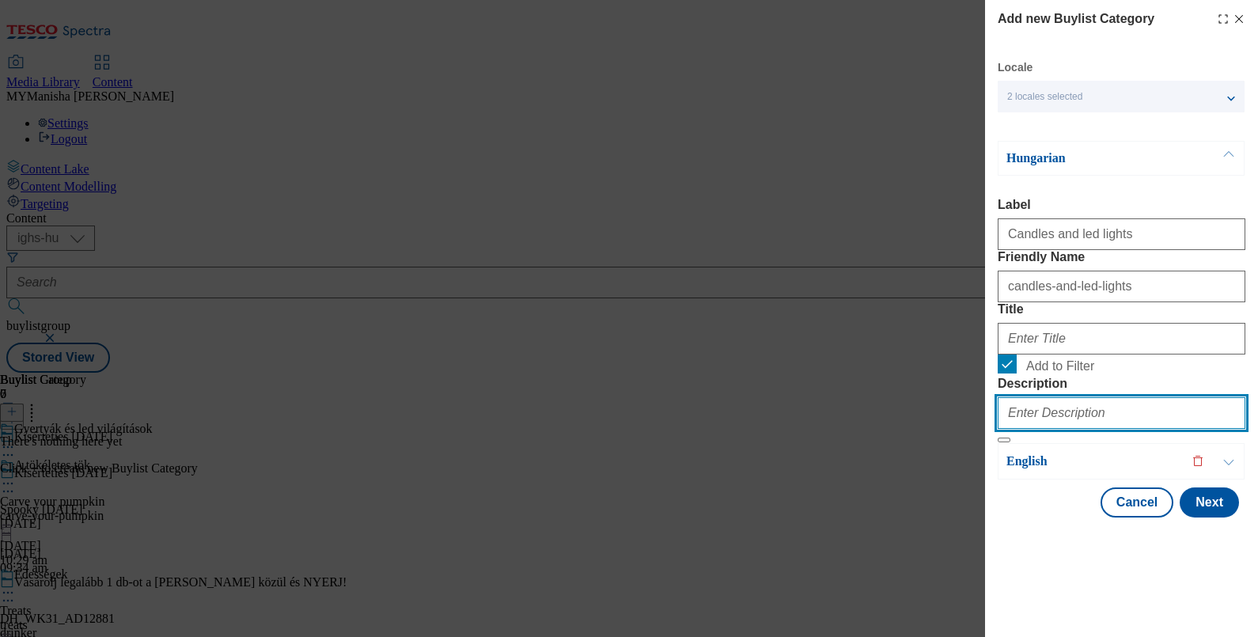
paste input "Candles and led lights"
type input "Candles and led lights"
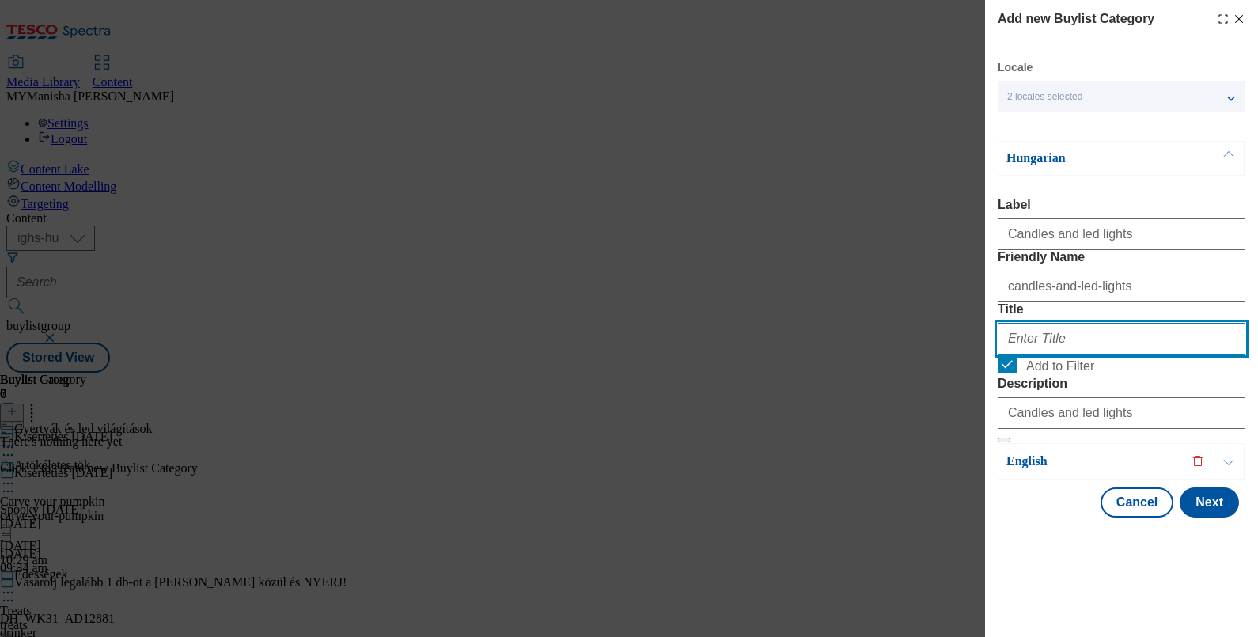
click at [1027, 354] on input "Title" at bounding box center [1122, 339] width 248 height 32
paste input "Gyertyák és led világítások"
type input "Gyertyák és led világítások"
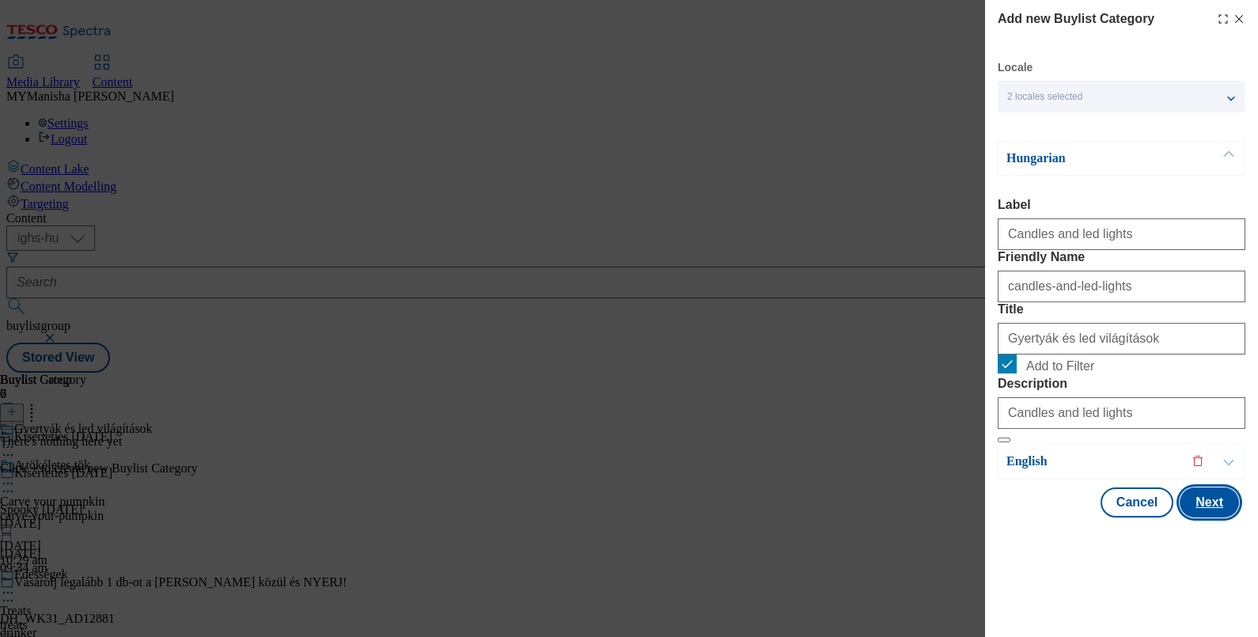
click at [1183, 517] on button "Next" at bounding box center [1208, 502] width 59 height 30
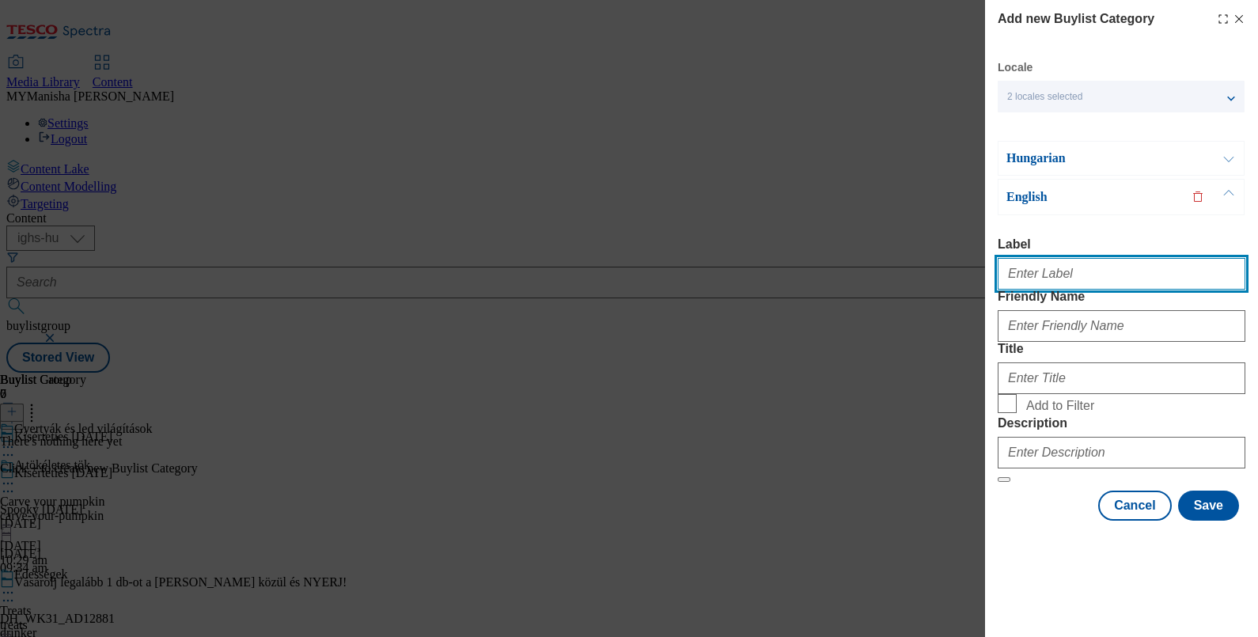
click at [1069, 258] on input "Label" at bounding box center [1122, 274] width 248 height 32
type input "Candles and led lights"
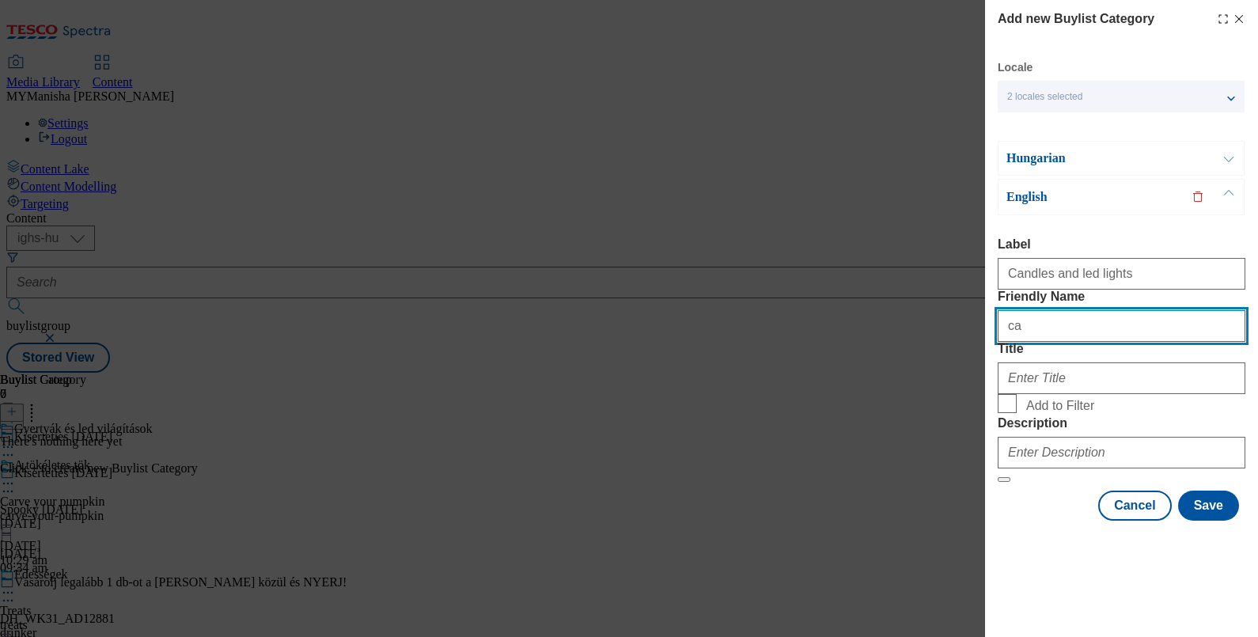
type input "candles-and-led-lights"
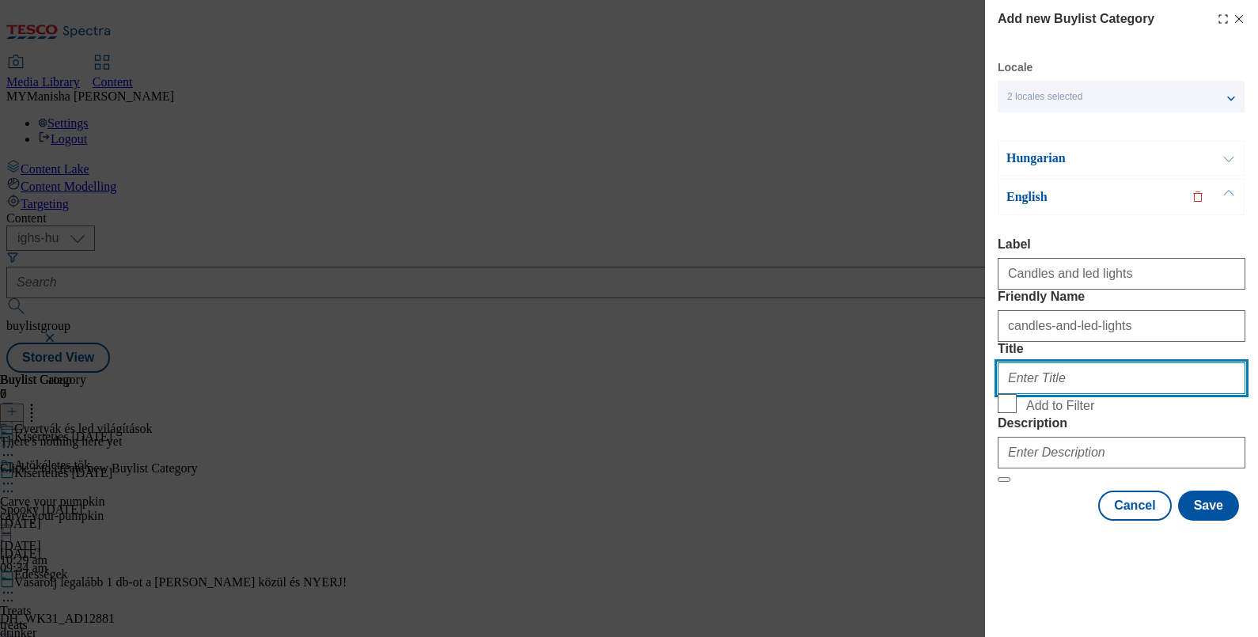
paste input "Candles and led lights"
type input "Candles and led lights"
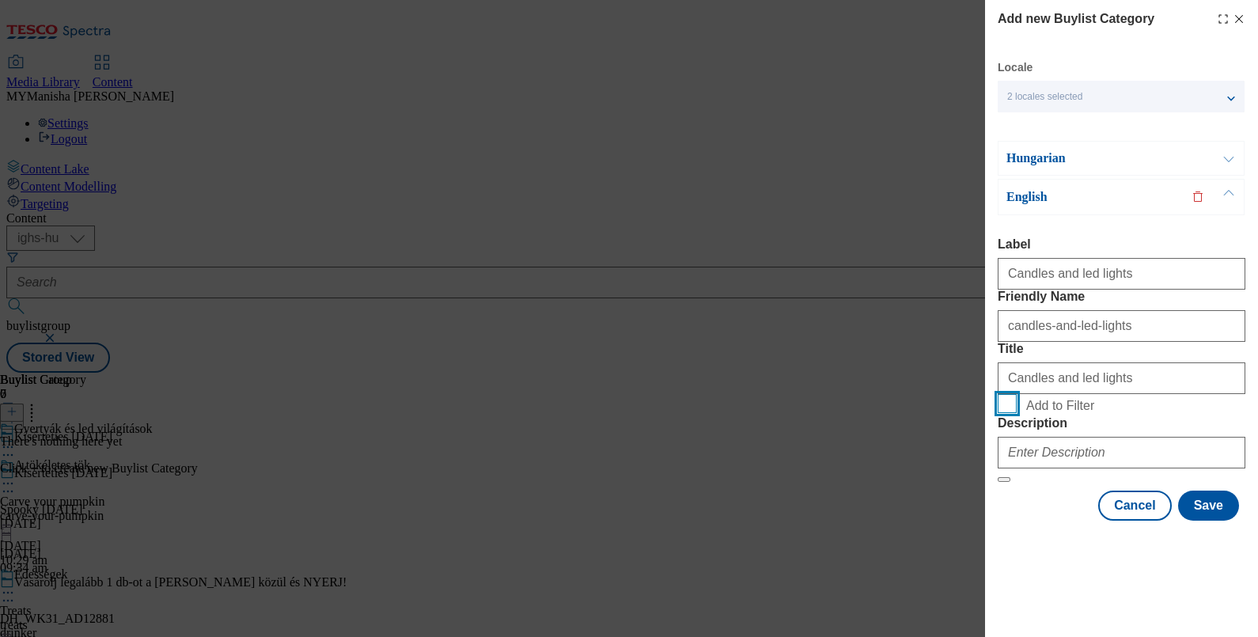
click at [998, 394] on input "Add to Filter" at bounding box center [1007, 403] width 19 height 19
checkbox input "true"
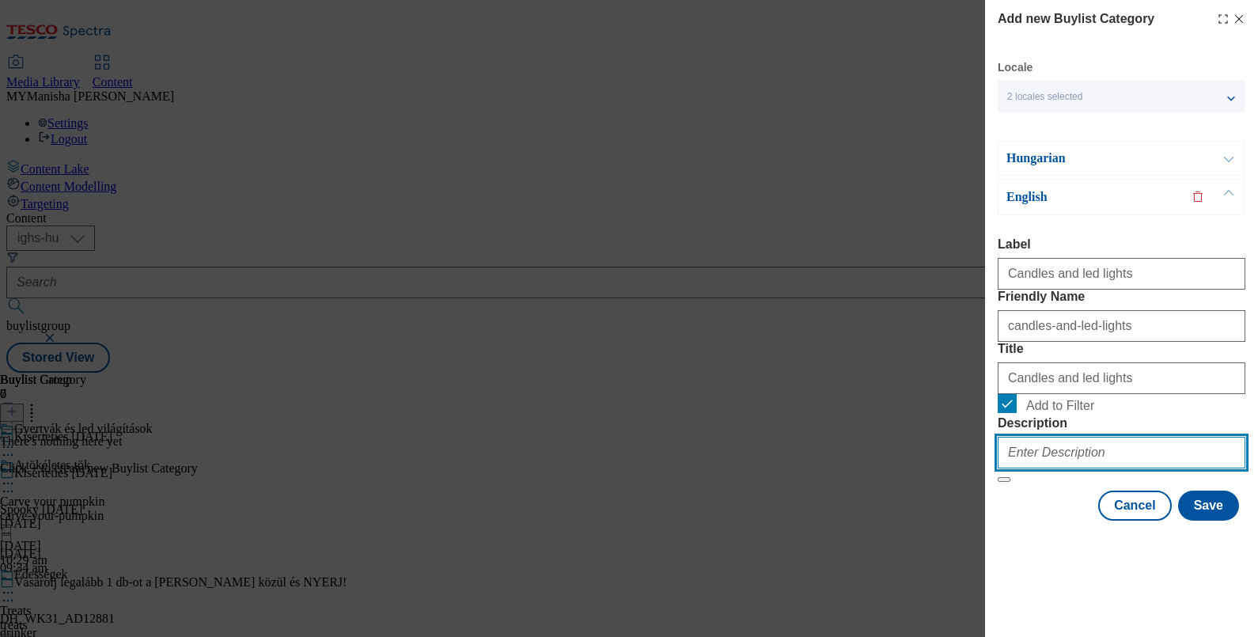
paste input "Candles and led lights"
type input "Candles and led lights"
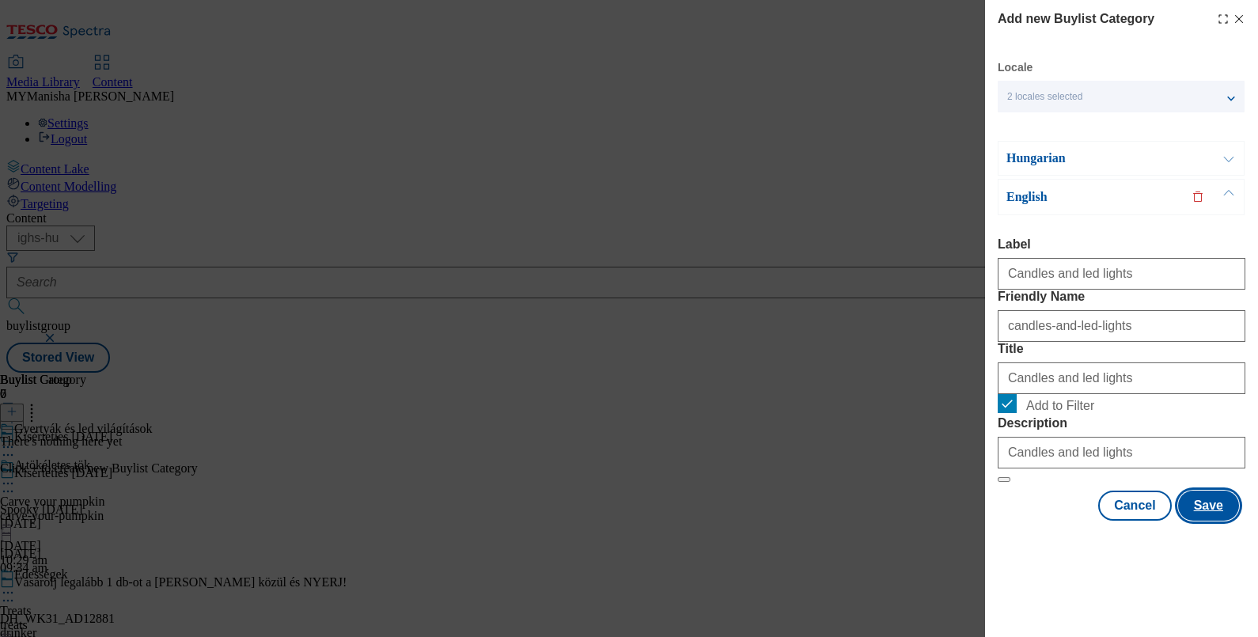
click at [1195, 521] on button "Save" at bounding box center [1208, 505] width 61 height 30
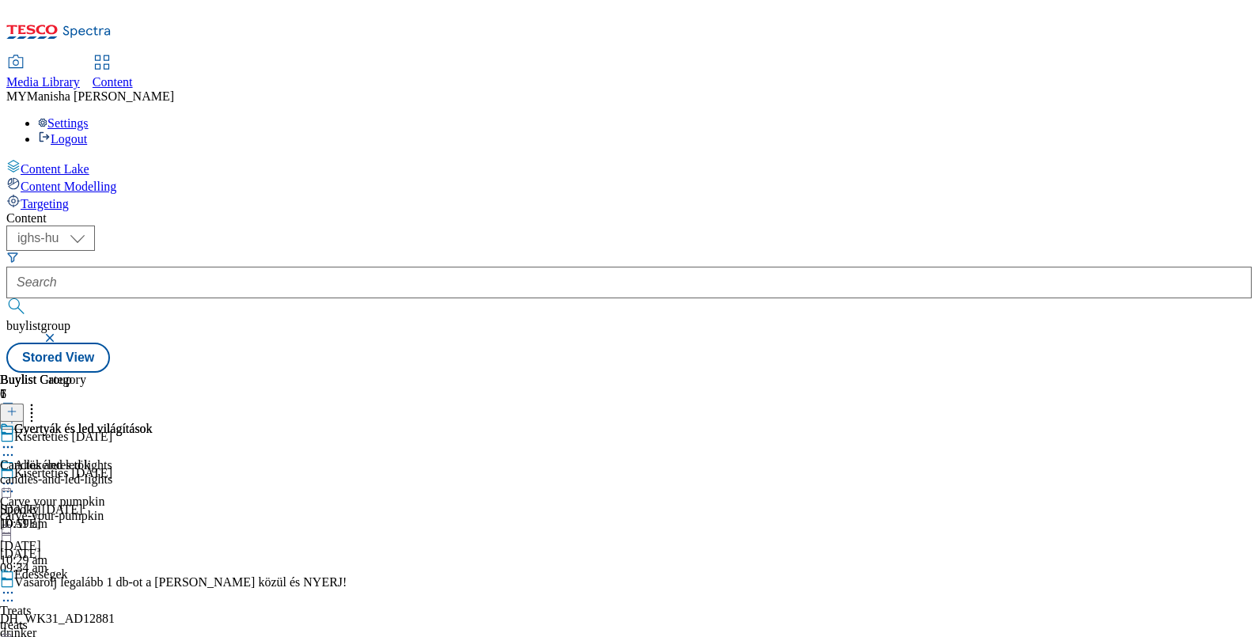
scroll to position [0, 0]
click at [6, 483] on circle at bounding box center [4, 484] width 2 height 2
click at [189, 458] on div "A tökéletes tök Carve your pumpkin carve-your-pumpkin 18 Sept 2025 10:29 am" at bounding box center [94, 512] width 189 height 109
click at [90, 422] on div "A tökéletes tök" at bounding box center [52, 429] width 76 height 14
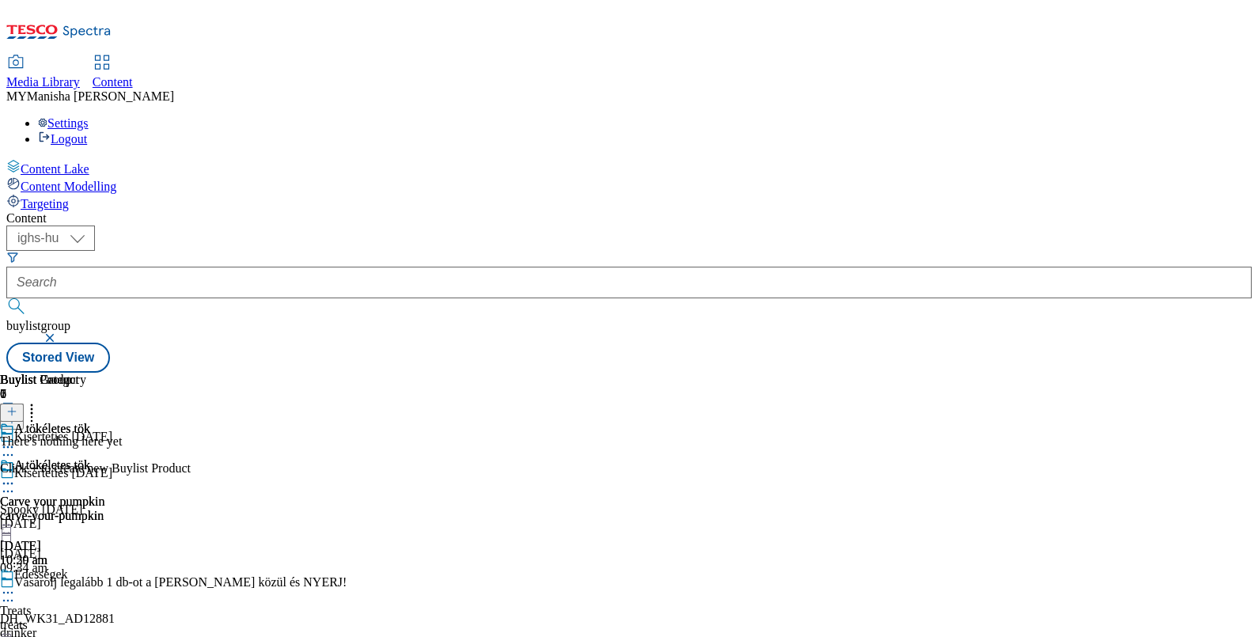
scroll to position [0, 146]
click at [17, 406] on icon at bounding box center [11, 411] width 11 height 11
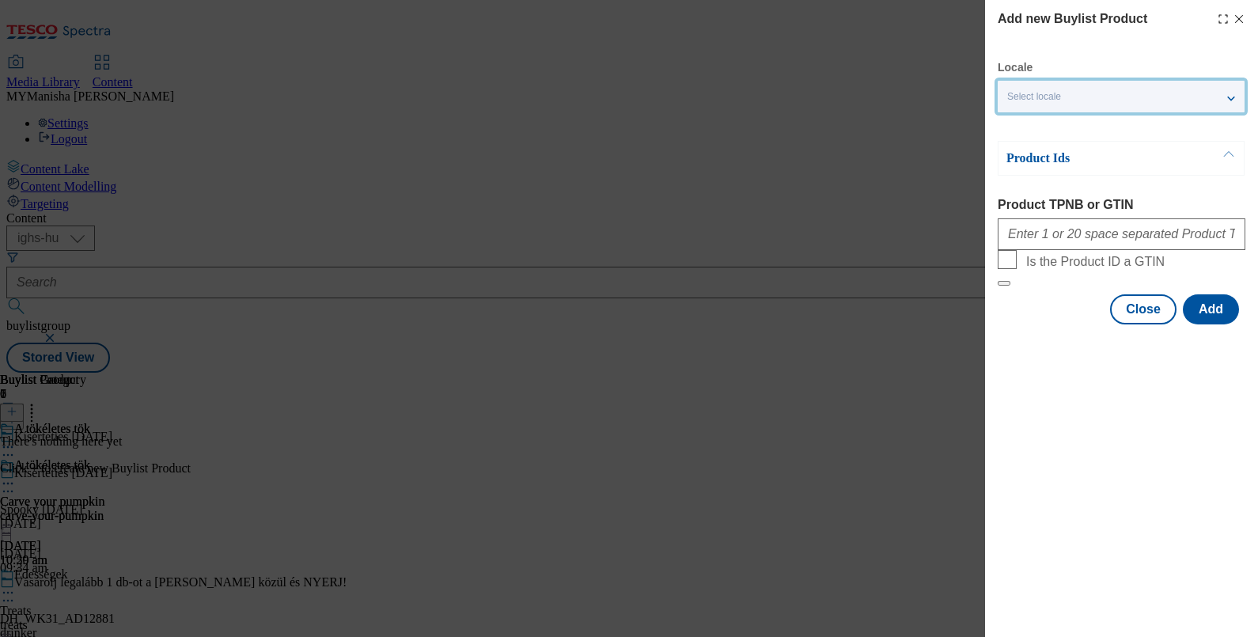
click at [1060, 99] on span "Select locale" at bounding box center [1034, 97] width 54 height 12
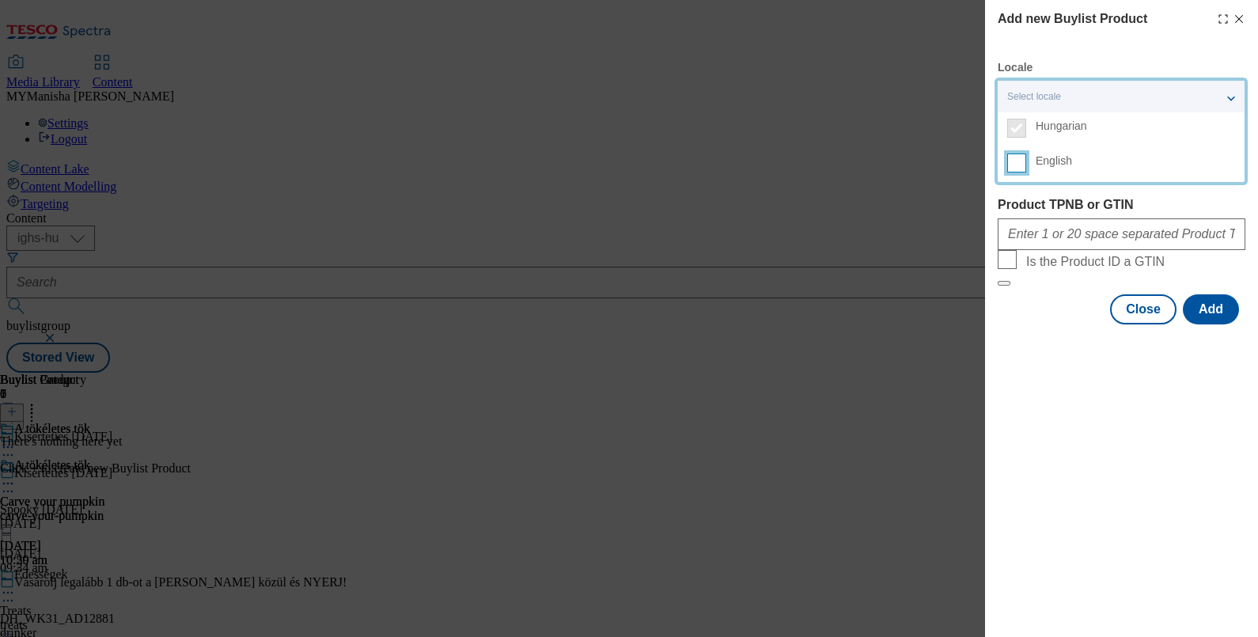
click at [1024, 158] on input "English" at bounding box center [1016, 162] width 19 height 19
click at [1084, 191] on div "Product Ids Product TPNB or GTIN Is the Product ID a GTIN" at bounding box center [1122, 214] width 248 height 146
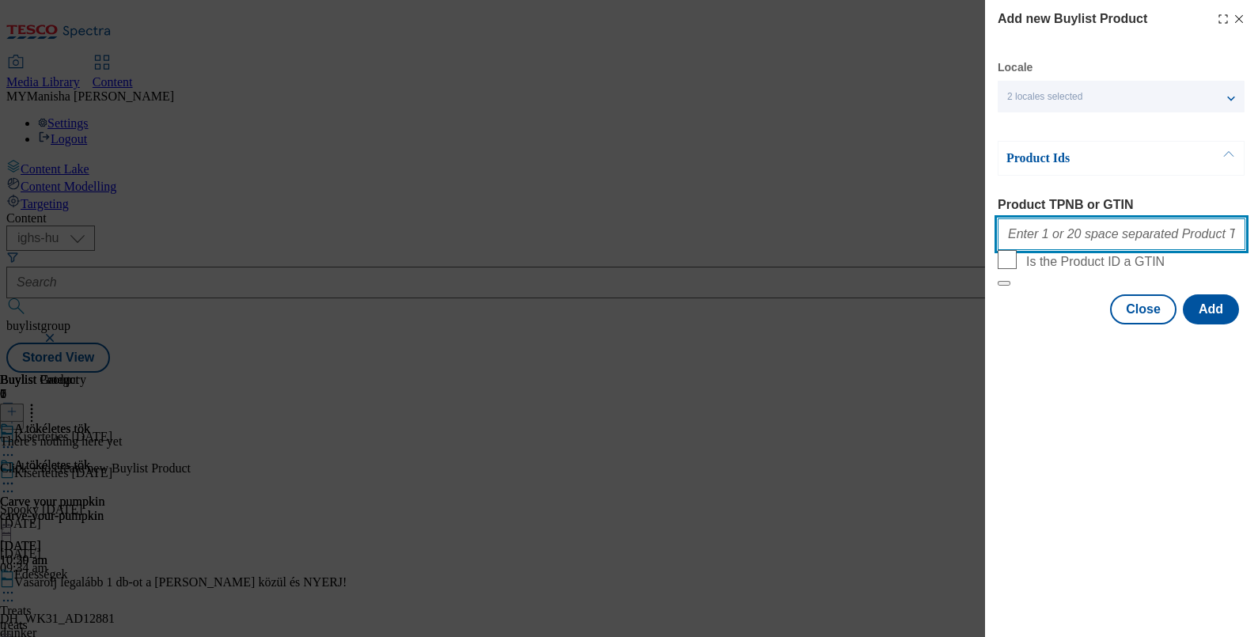
click at [1028, 241] on input "Product TPNB or GTIN" at bounding box center [1122, 234] width 248 height 32
paste input "203260612 206199001"
type input "203260612 206199001"
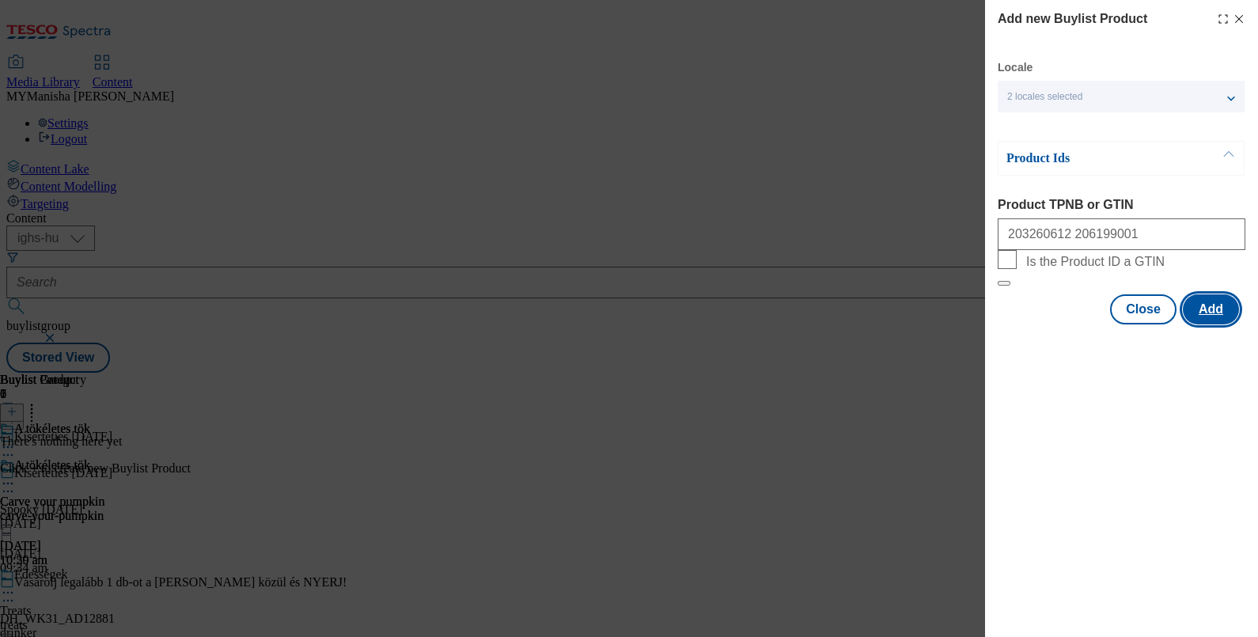
click at [1200, 324] on button "Add" at bounding box center [1211, 309] width 56 height 30
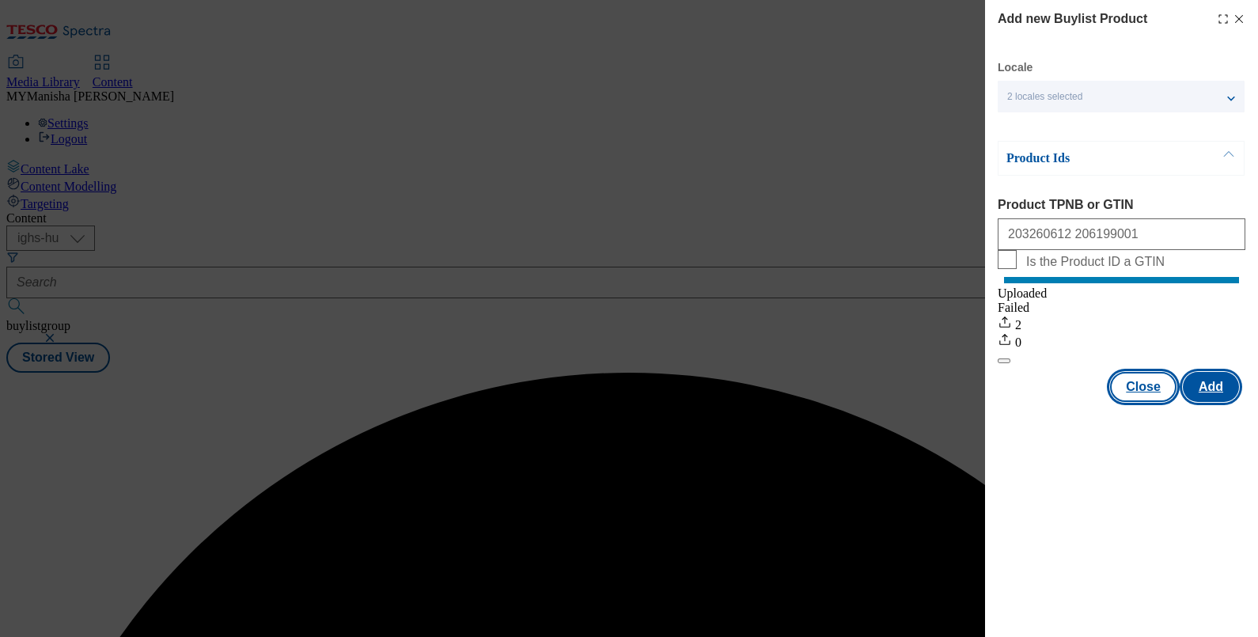
scroll to position [0, 0]
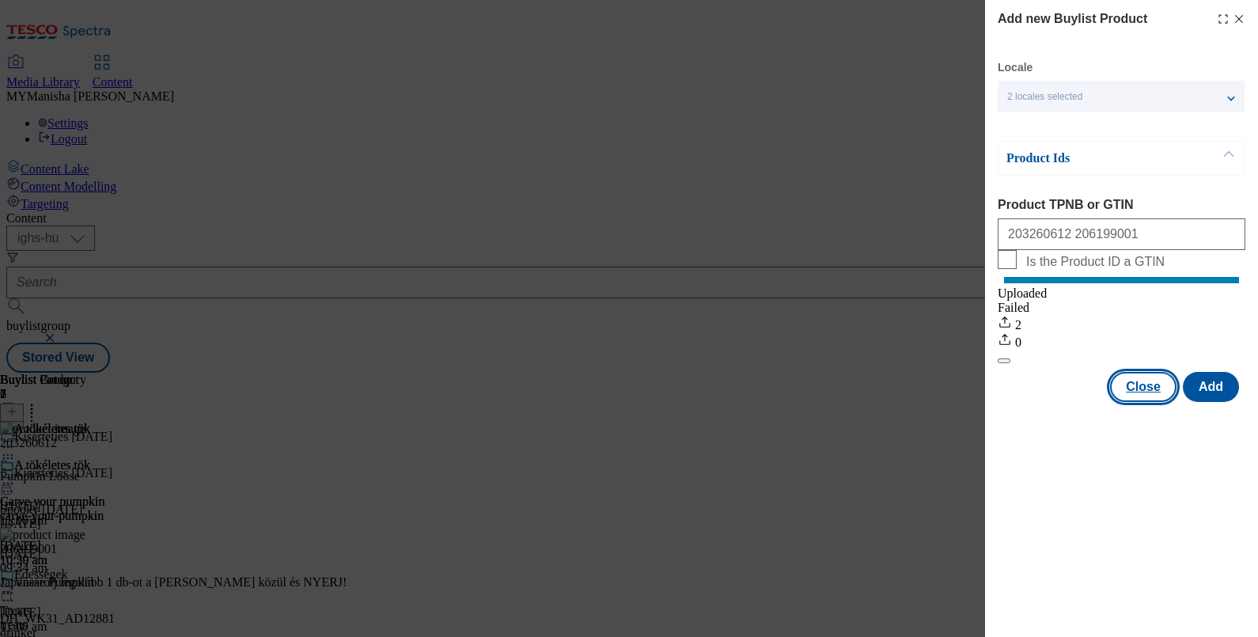
click at [1140, 402] on button "Close" at bounding box center [1143, 387] width 66 height 30
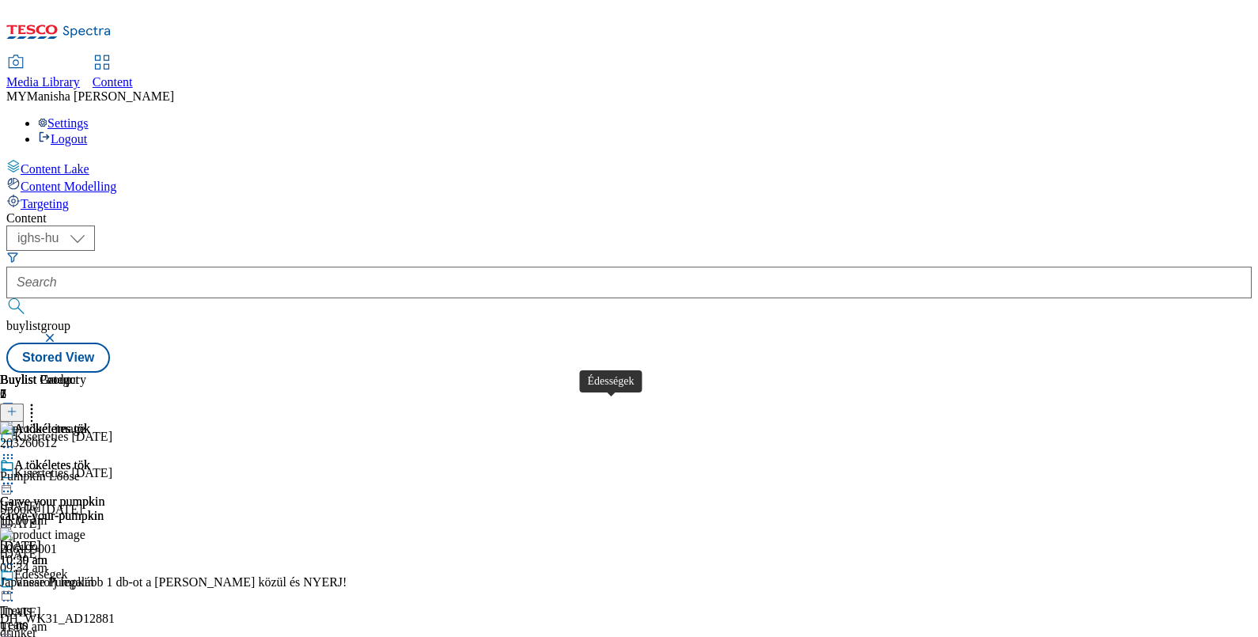
click at [68, 567] on div "Édességek" at bounding box center [41, 574] width 54 height 14
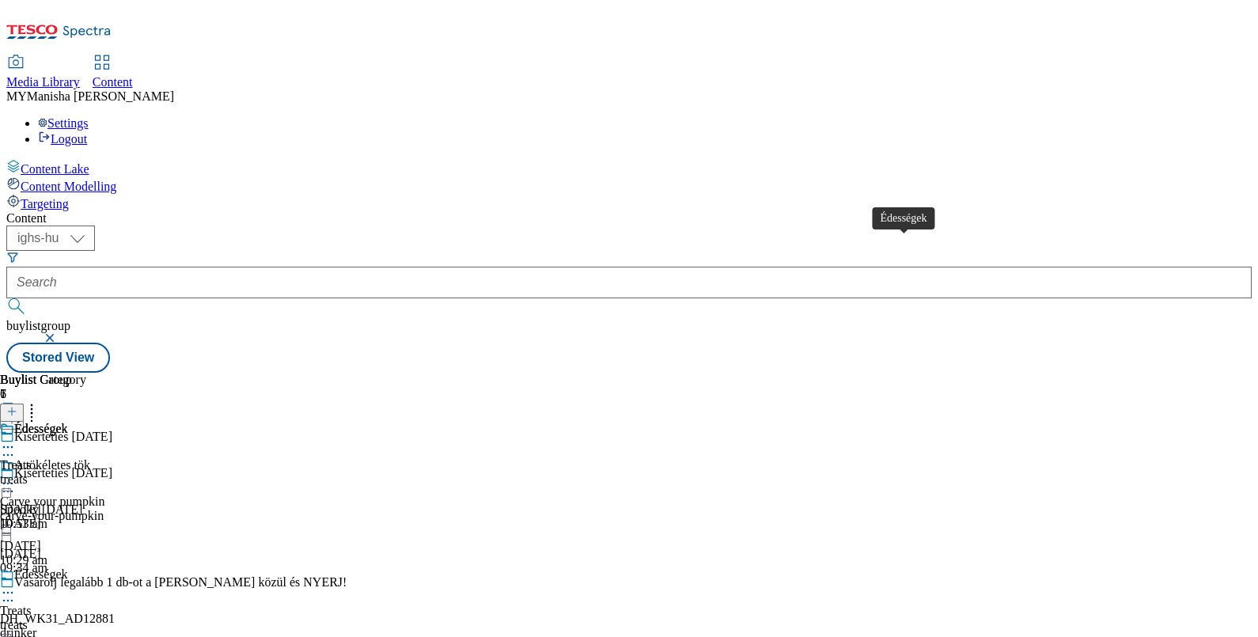
click at [68, 422] on div "Édességek" at bounding box center [41, 429] width 54 height 14
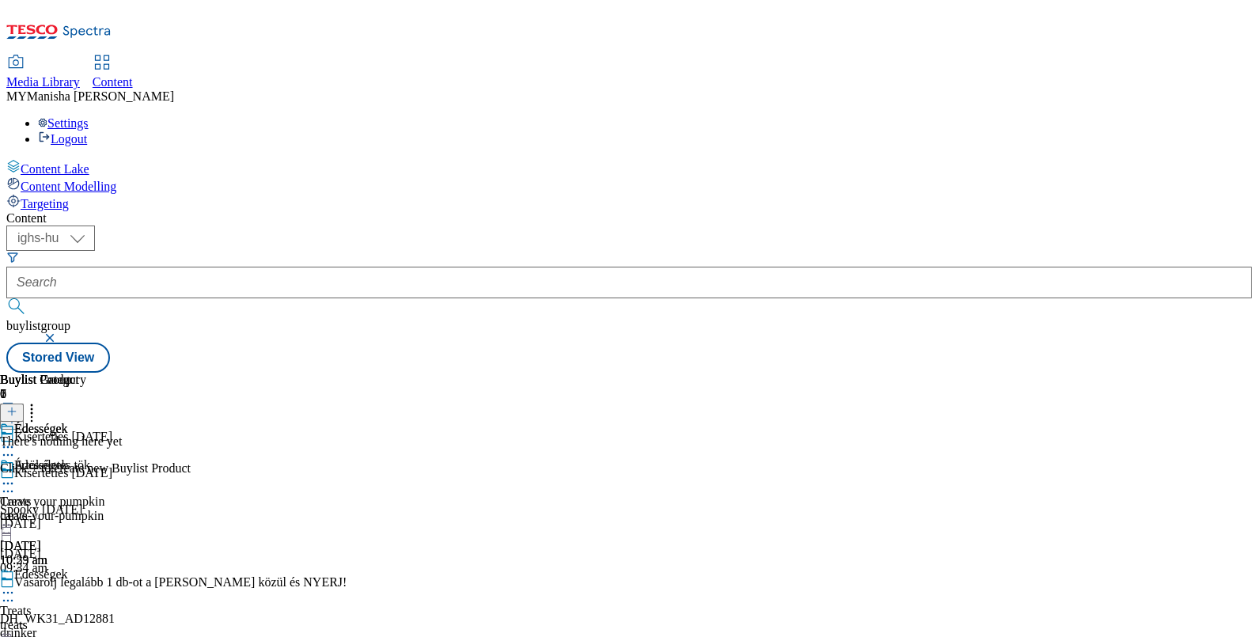
scroll to position [0, 146]
click at [191, 401] on div at bounding box center [95, 411] width 191 height 21
click at [24, 403] on button at bounding box center [12, 412] width 24 height 18
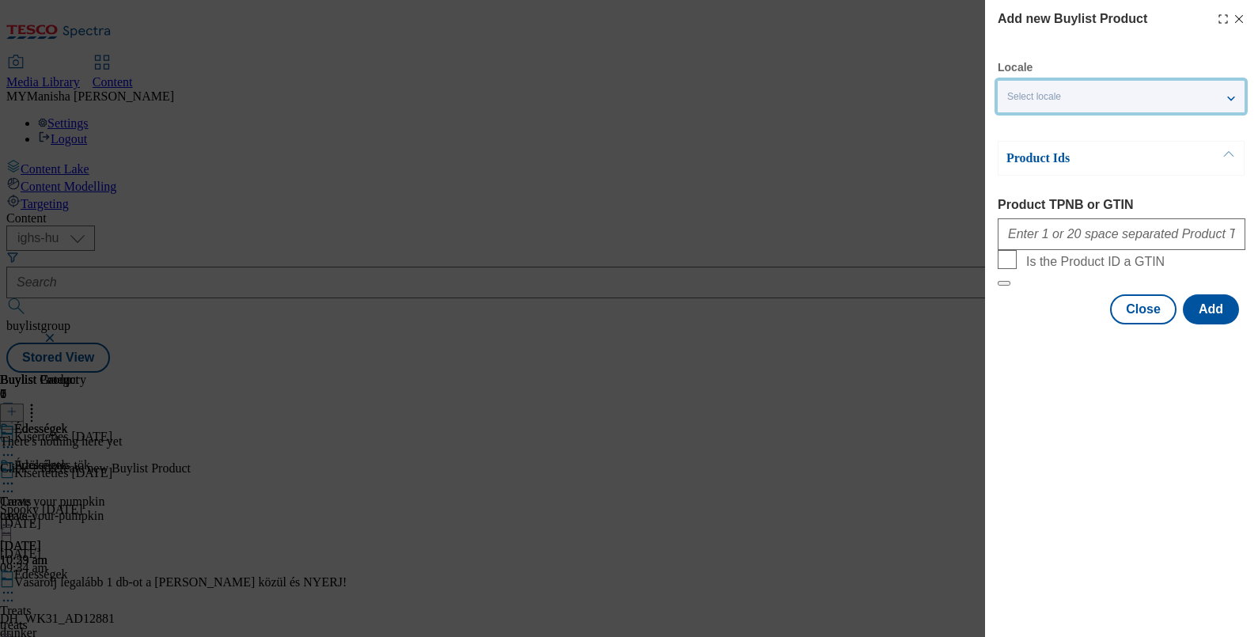
click at [1051, 103] on div "Select locale" at bounding box center [1121, 97] width 247 height 32
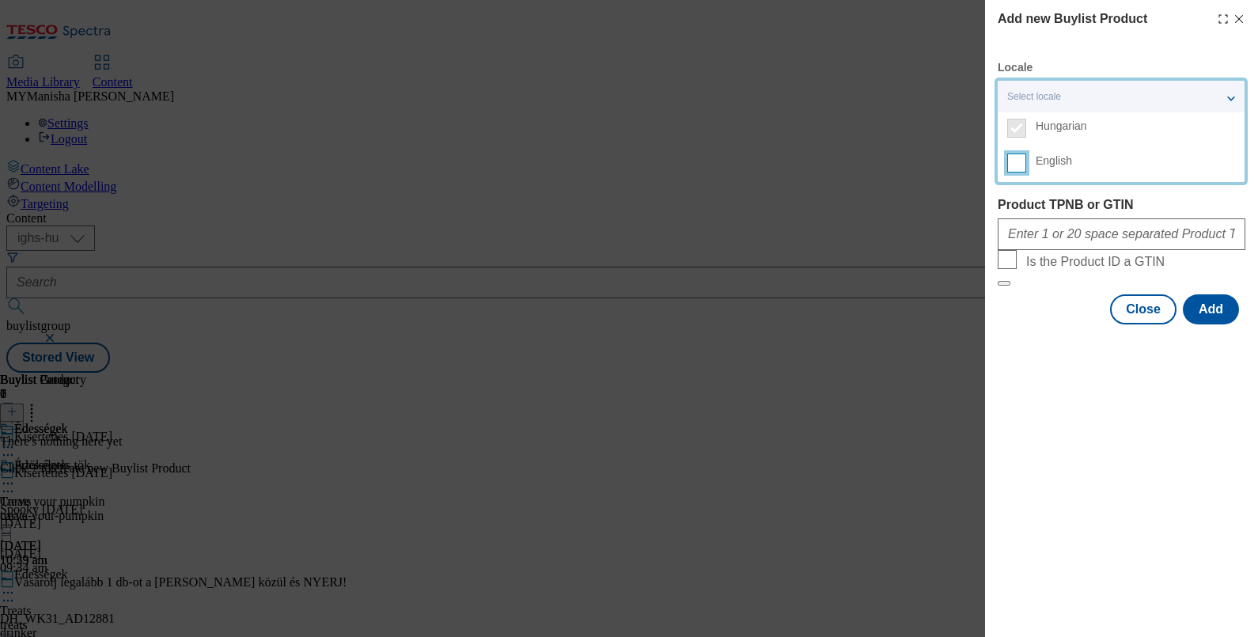
click at [1017, 164] on input "English" at bounding box center [1016, 162] width 19 height 19
click at [1079, 190] on div "Product Ids Product TPNB or GTIN Is the Product ID a GTIN" at bounding box center [1122, 214] width 248 height 146
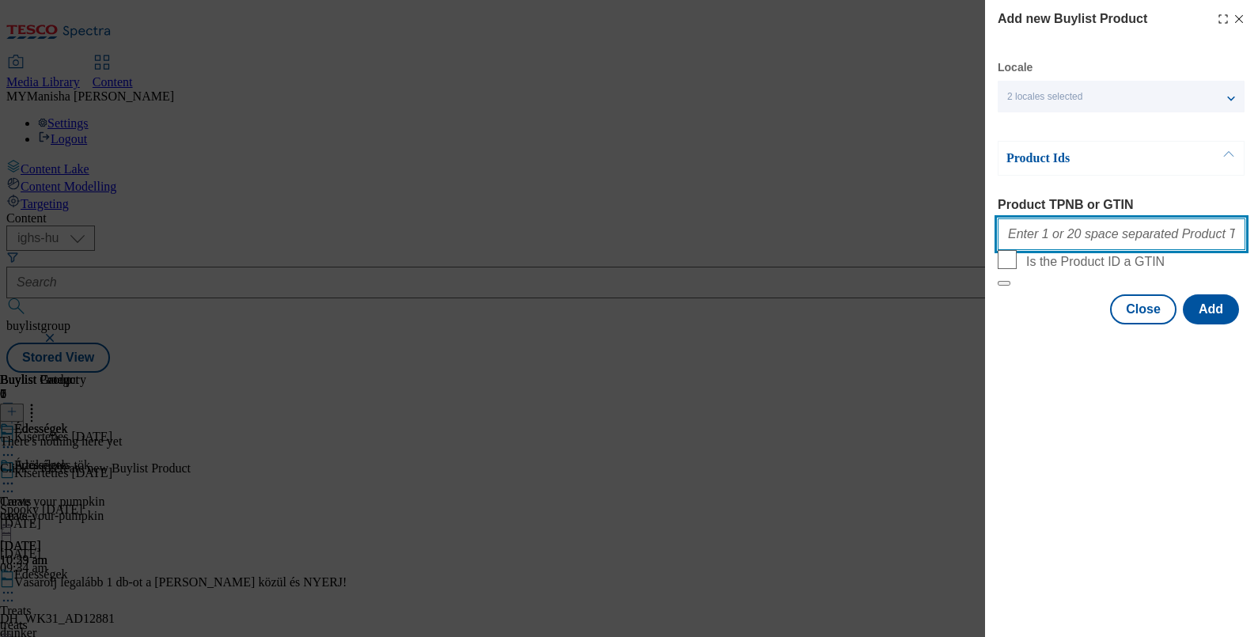
click at [1032, 238] on input "Product TPNB or GTIN" at bounding box center [1122, 234] width 248 height 32
paste input "216450990 217071651 220102365 220302019 220316921 220325042 220325043 220325264…"
type input "216450990 217071651 220102365 220302019 220316921 220325042 220325043 220325264…"
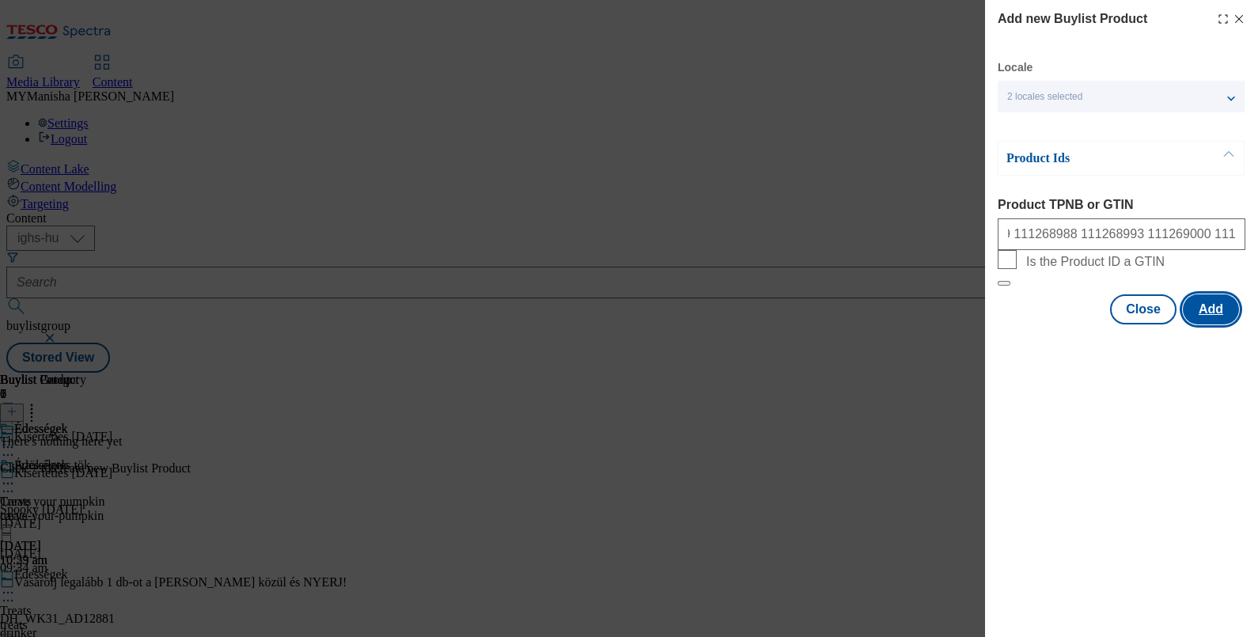
scroll to position [0, 0]
click at [1210, 324] on button "Add" at bounding box center [1211, 309] width 56 height 30
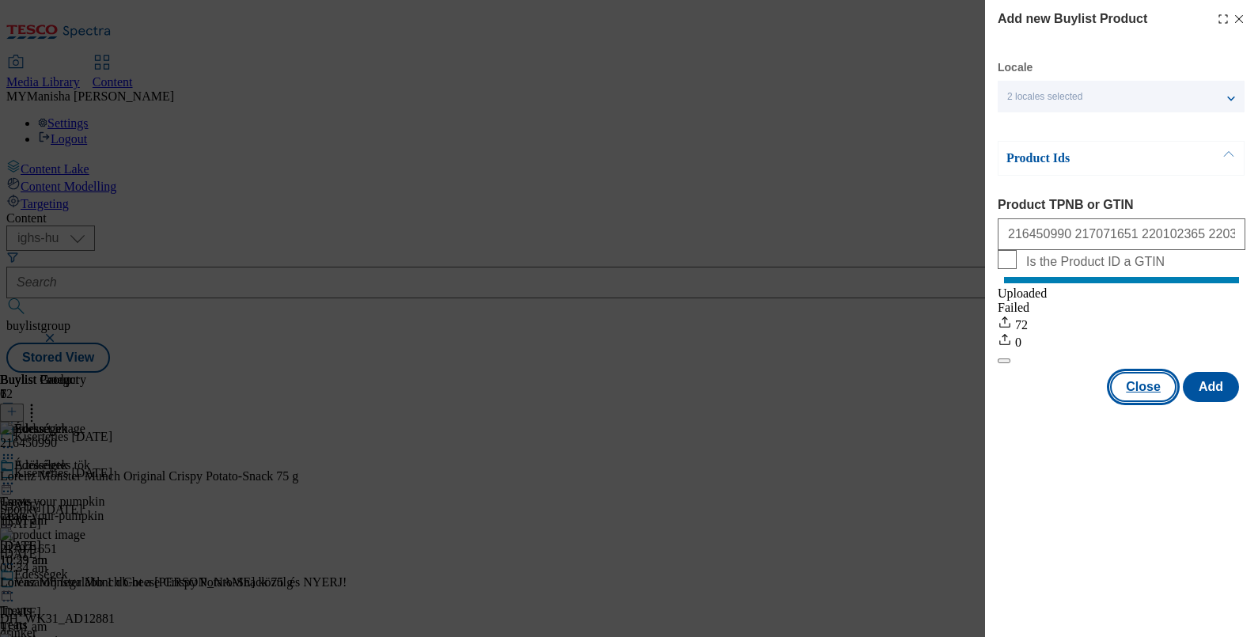
click at [1145, 396] on button "Close" at bounding box center [1143, 387] width 66 height 30
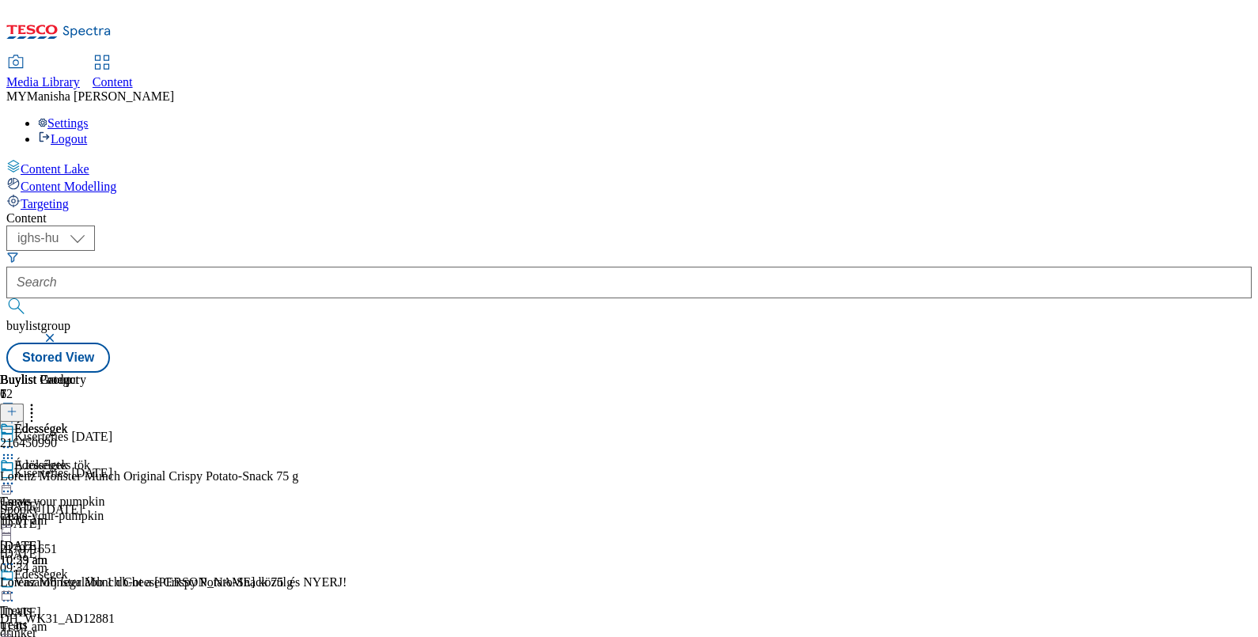
scroll to position [272, 0]
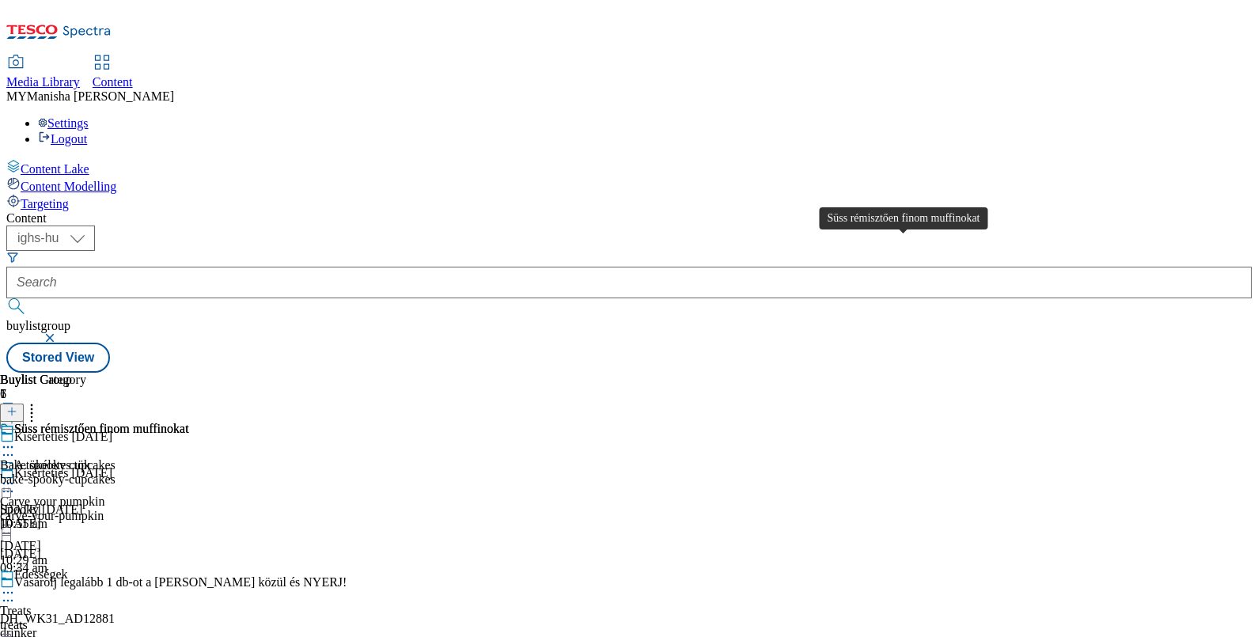
click at [189, 422] on div "Süss rémisztően finom muffinokat" at bounding box center [101, 429] width 175 height 14
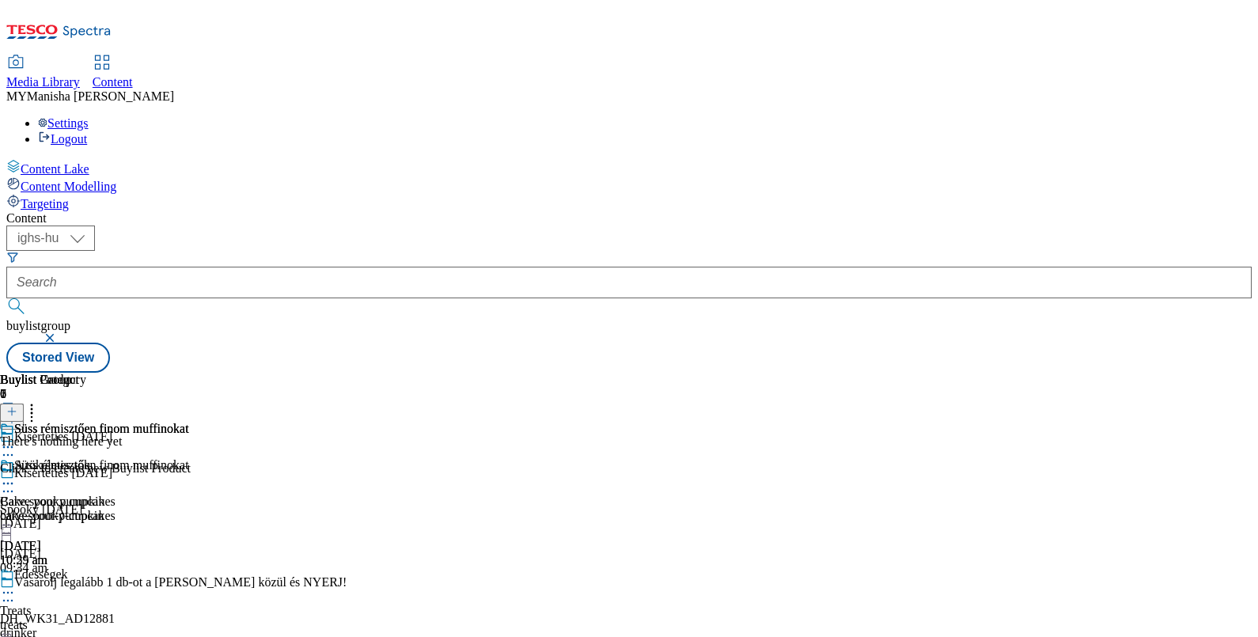
scroll to position [0, 146]
click at [17, 406] on icon at bounding box center [11, 411] width 11 height 11
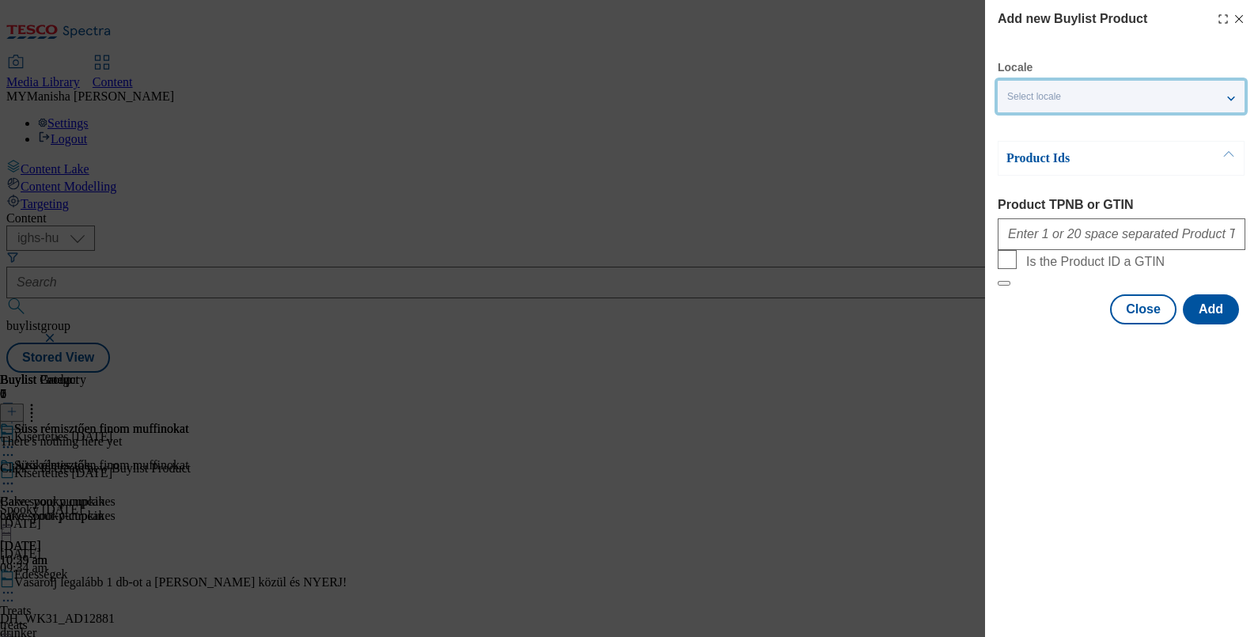
click at [1143, 103] on div "Select locale" at bounding box center [1121, 97] width 247 height 32
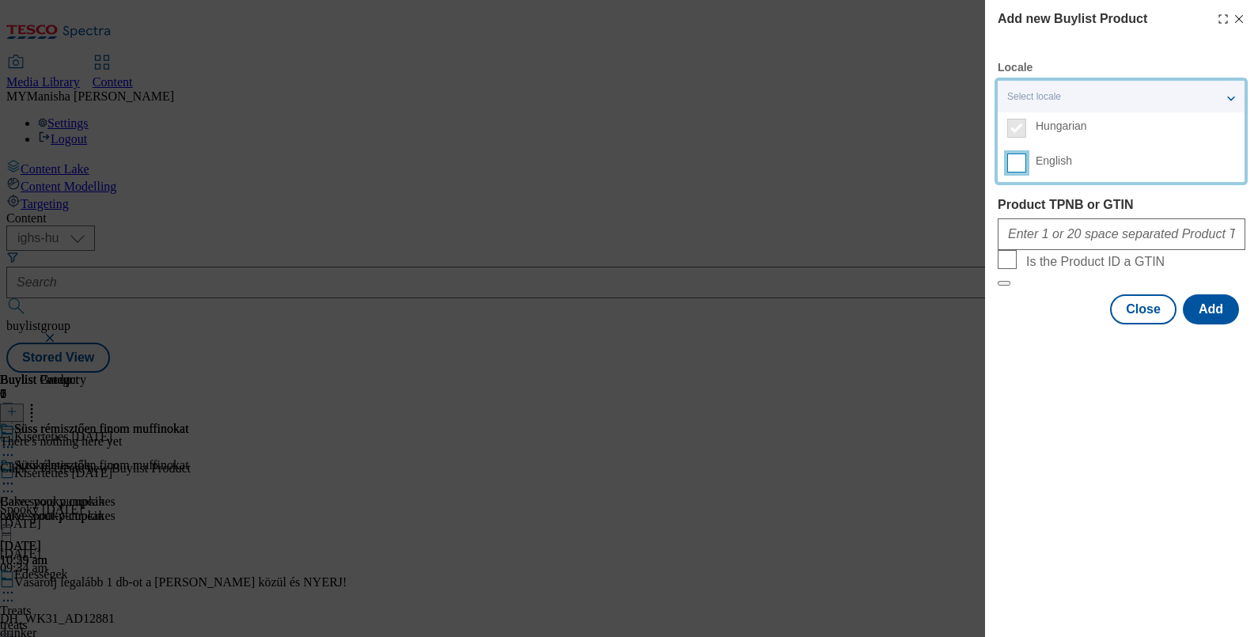
click at [1020, 165] on input "English" at bounding box center [1016, 162] width 19 height 19
click at [1095, 189] on div "Product Ids Product TPNB or GTIN Is the Product ID a GTIN" at bounding box center [1122, 214] width 248 height 146
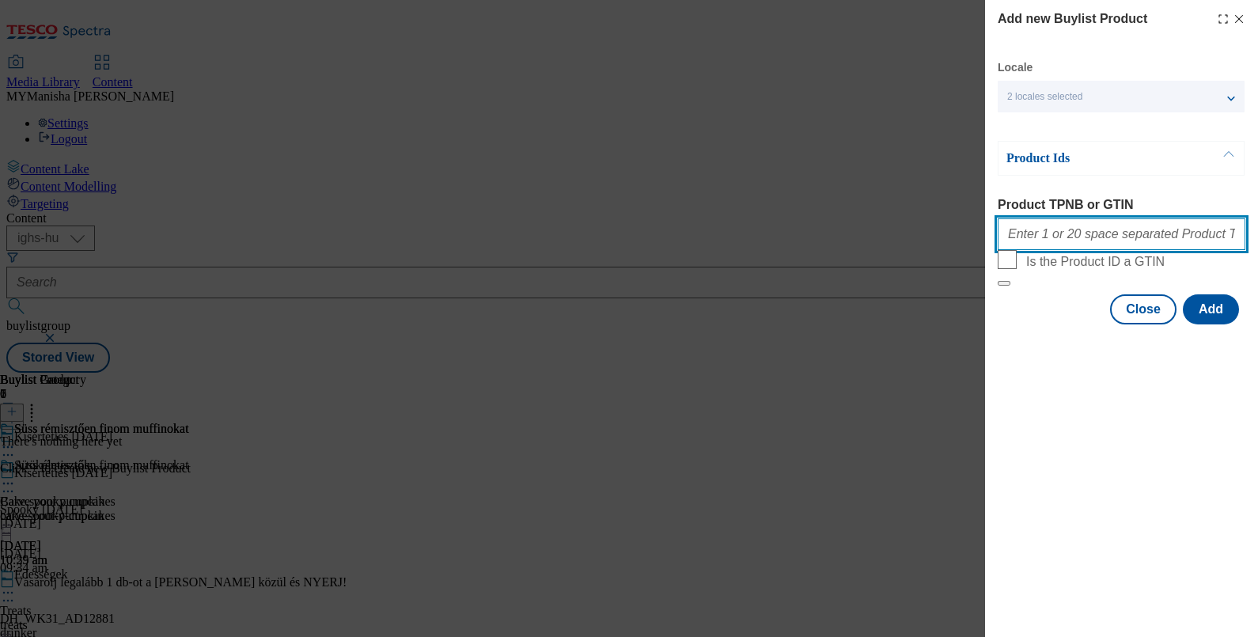
click at [1050, 240] on input "Product TPNB or GTIN" at bounding box center [1122, 234] width 248 height 32
paste input "100241996 209995365 220221034 100241823 209313466 208368849 105001603 208368818…"
type input "100241996 209995365 220221034 100241823 209313466 208368849 105001603 208368818…"
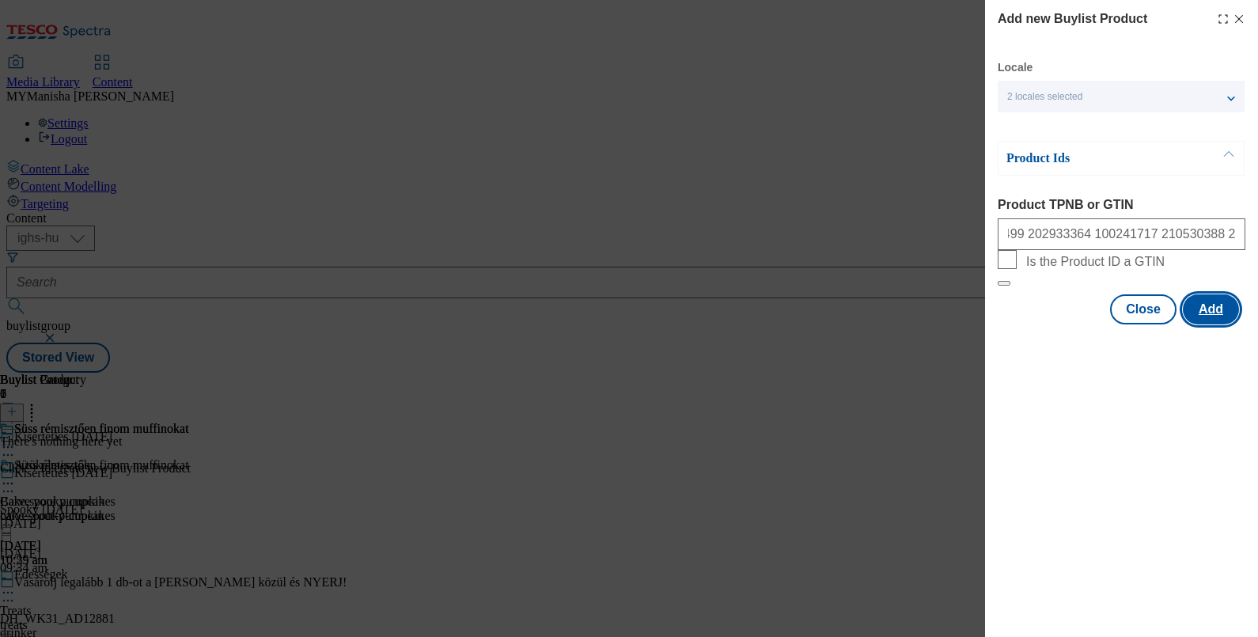
scroll to position [0, 0]
click at [1210, 324] on button "Add" at bounding box center [1211, 309] width 56 height 30
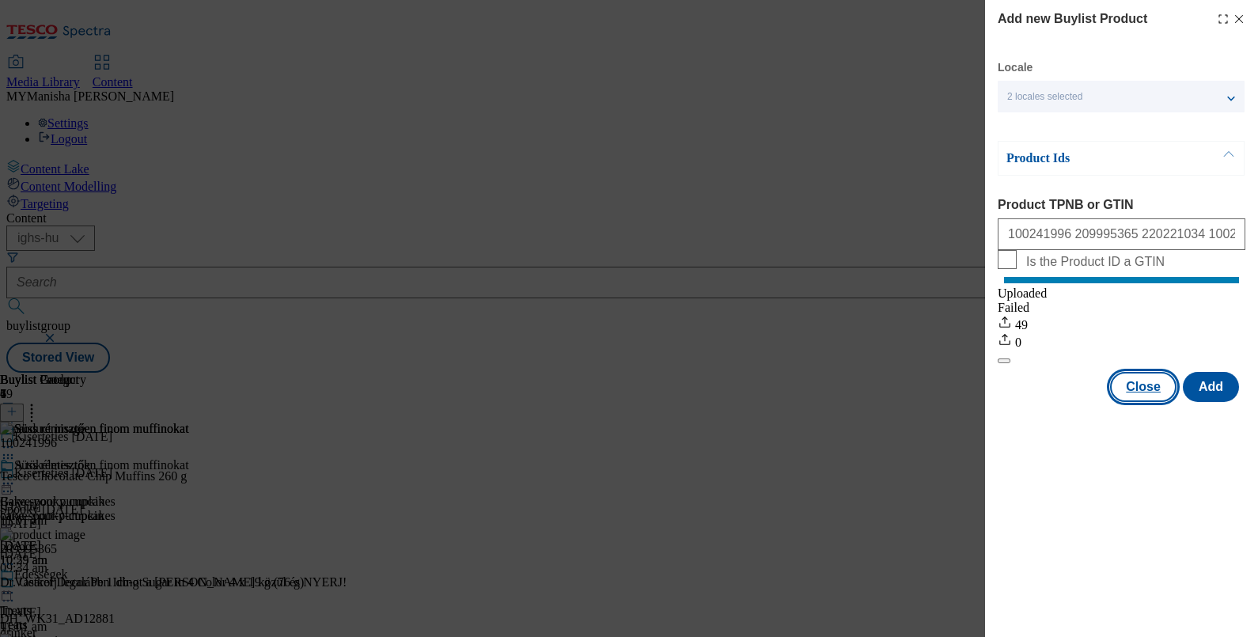
click at [1138, 402] on button "Close" at bounding box center [1143, 387] width 66 height 30
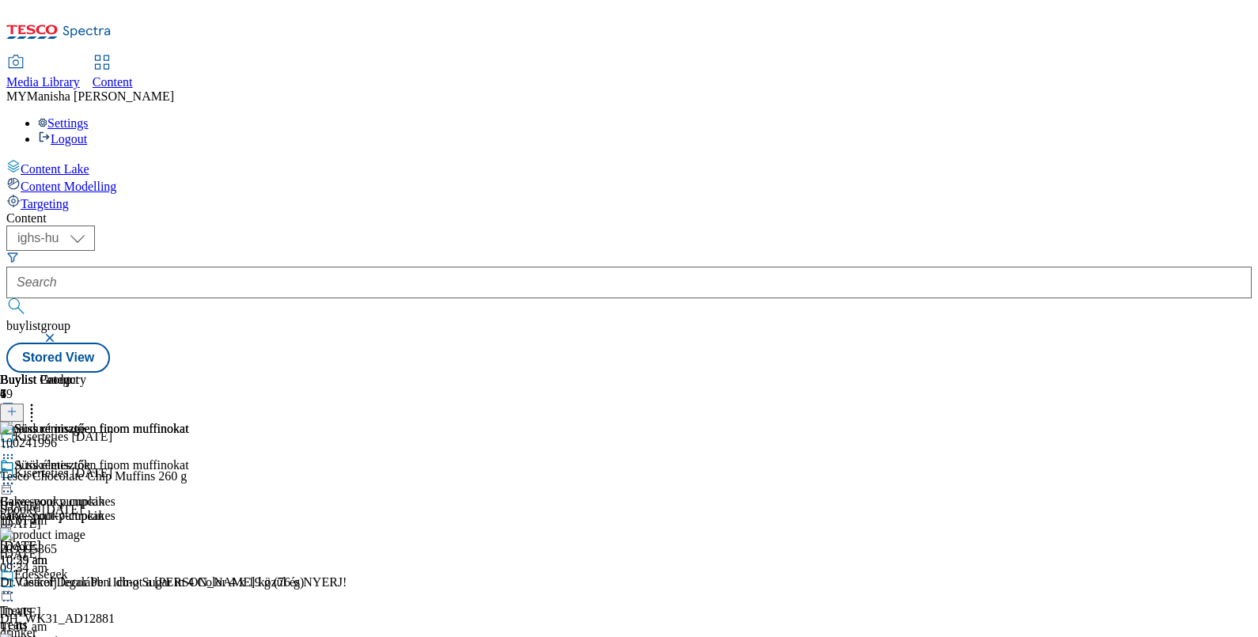
scroll to position [110, 0]
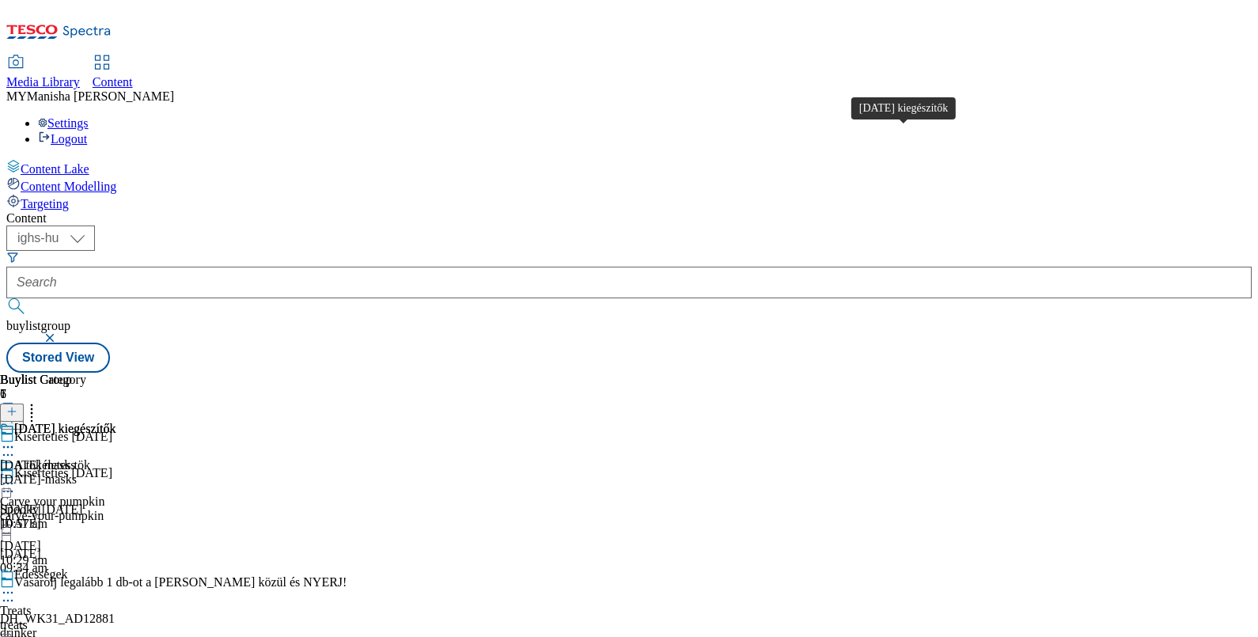
click at [115, 422] on div "Halloween kiegészítők" at bounding box center [64, 429] width 101 height 14
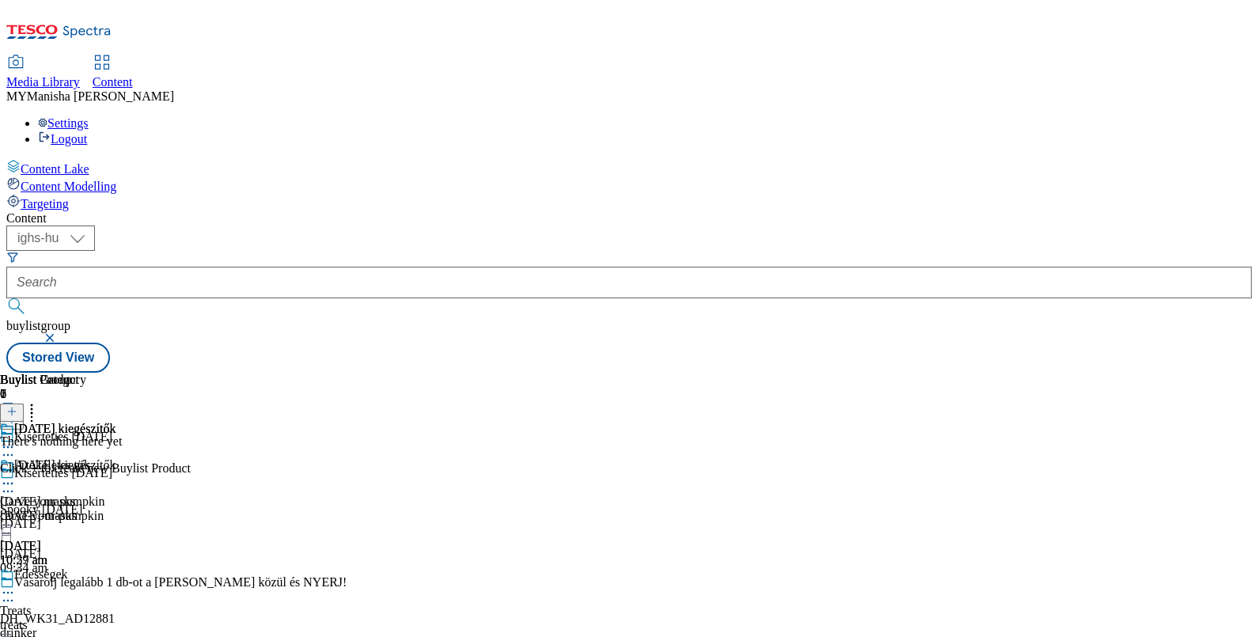
scroll to position [0, 146]
click at [24, 403] on button at bounding box center [12, 412] width 24 height 18
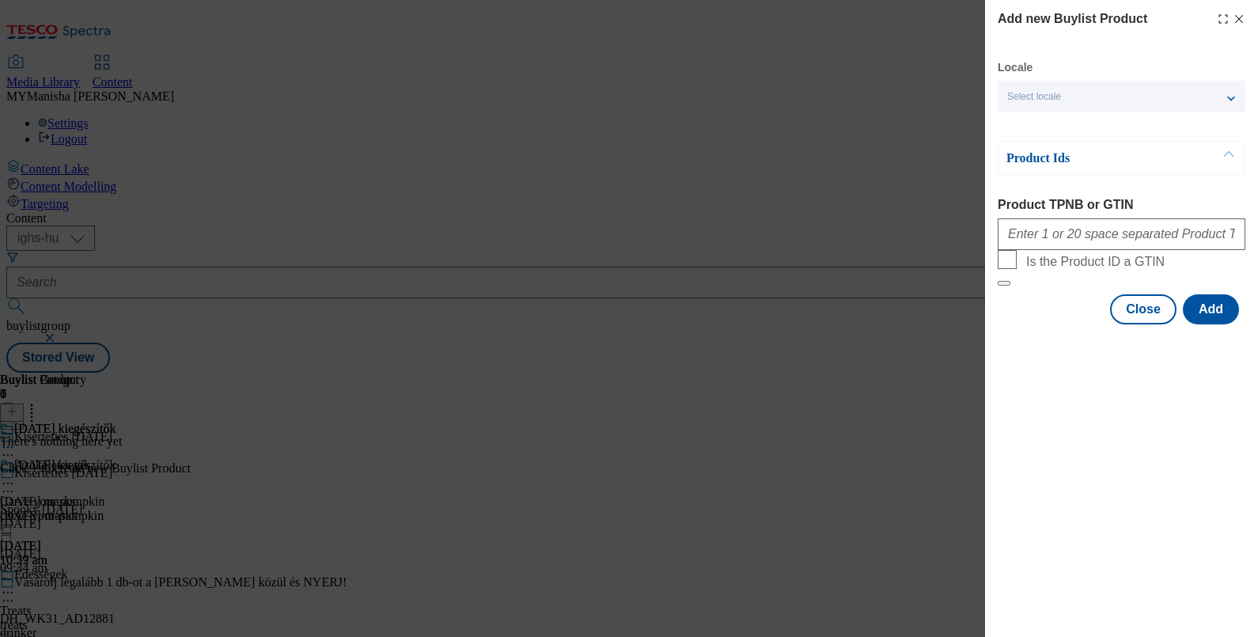
click at [1087, 73] on div "Locale Select locale Hungarian English" at bounding box center [1121, 86] width 247 height 52
click at [1097, 93] on div "Select locale" at bounding box center [1121, 97] width 247 height 32
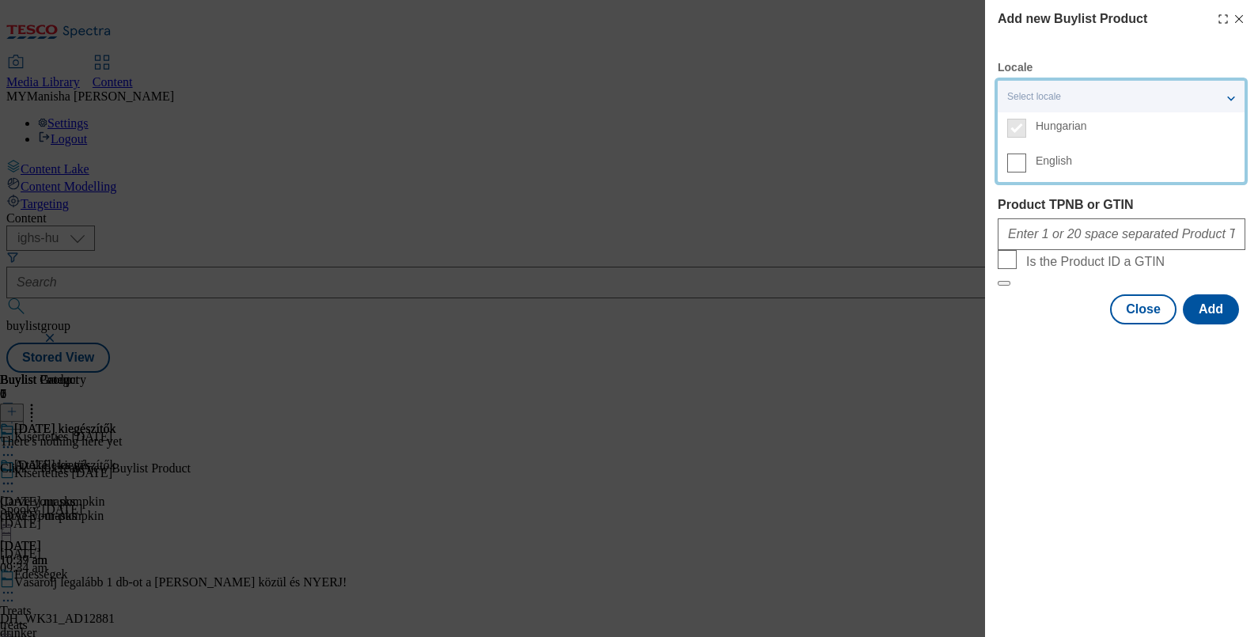
click at [1027, 165] on label "English" at bounding box center [1121, 164] width 247 height 35
click at [1026, 165] on input "English" at bounding box center [1016, 162] width 19 height 19
click at [1070, 195] on div "Product Ids Product TPNB or GTIN Is the Product ID a GTIN" at bounding box center [1122, 214] width 248 height 146
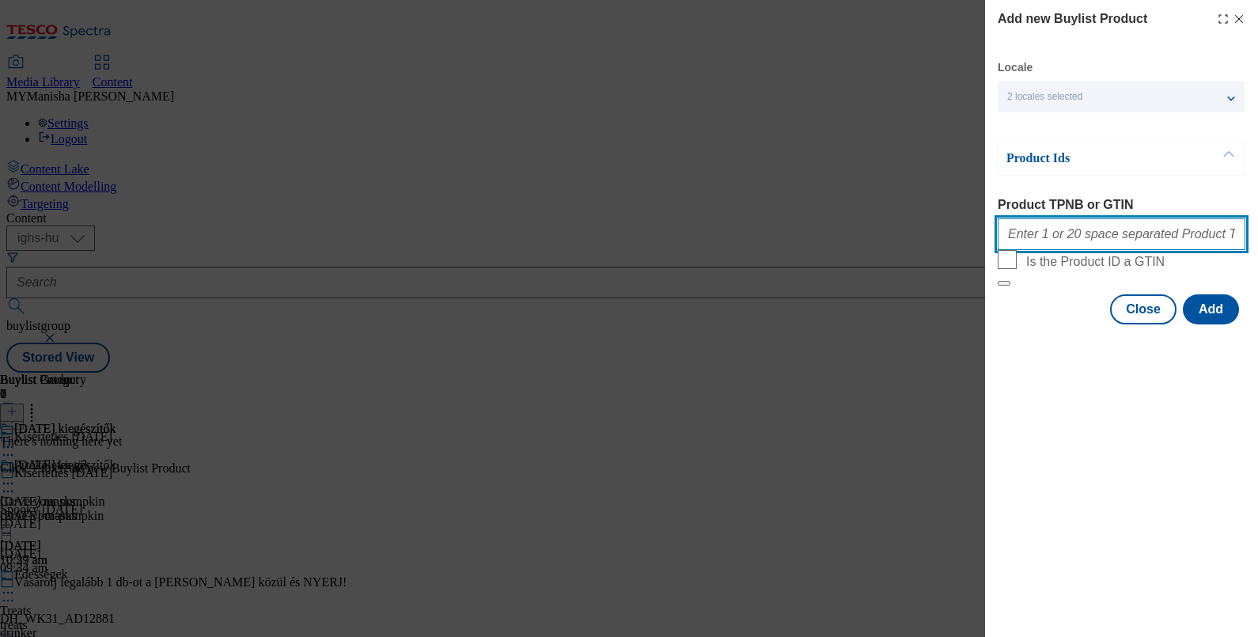
click at [1038, 250] on input "Product TPNB or GTIN" at bounding box center [1122, 234] width 248 height 32
paste input "100881190 100881196 100881197 100881214 100881224 100959429 100959431 100959439…"
type input "100881190 100881196 100881197 100881214 100881224 100959429 100959431 100959439…"
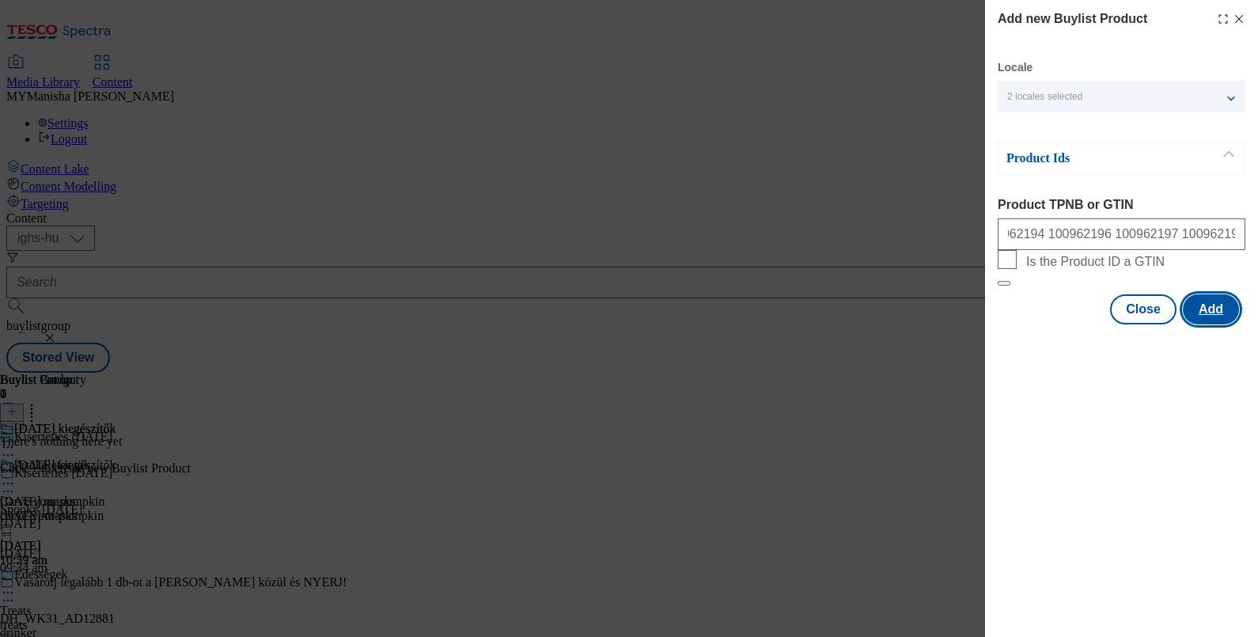
scroll to position [0, 0]
click at [1214, 324] on button "Add" at bounding box center [1211, 309] width 56 height 30
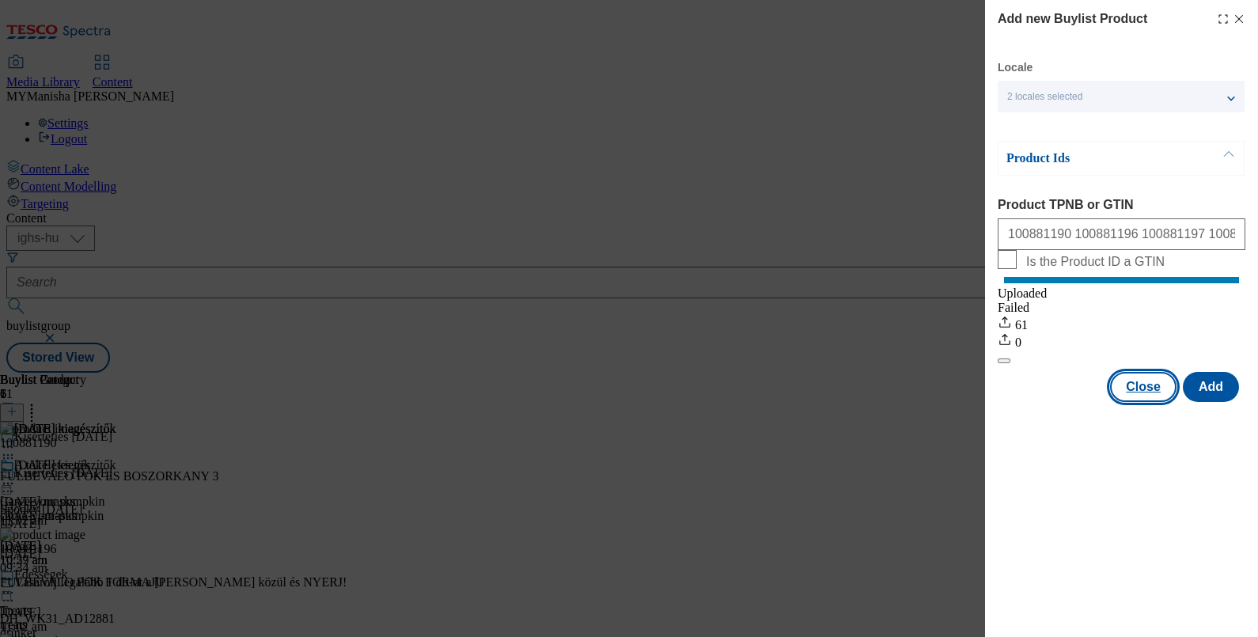
click at [1125, 402] on button "Close" at bounding box center [1143, 387] width 66 height 30
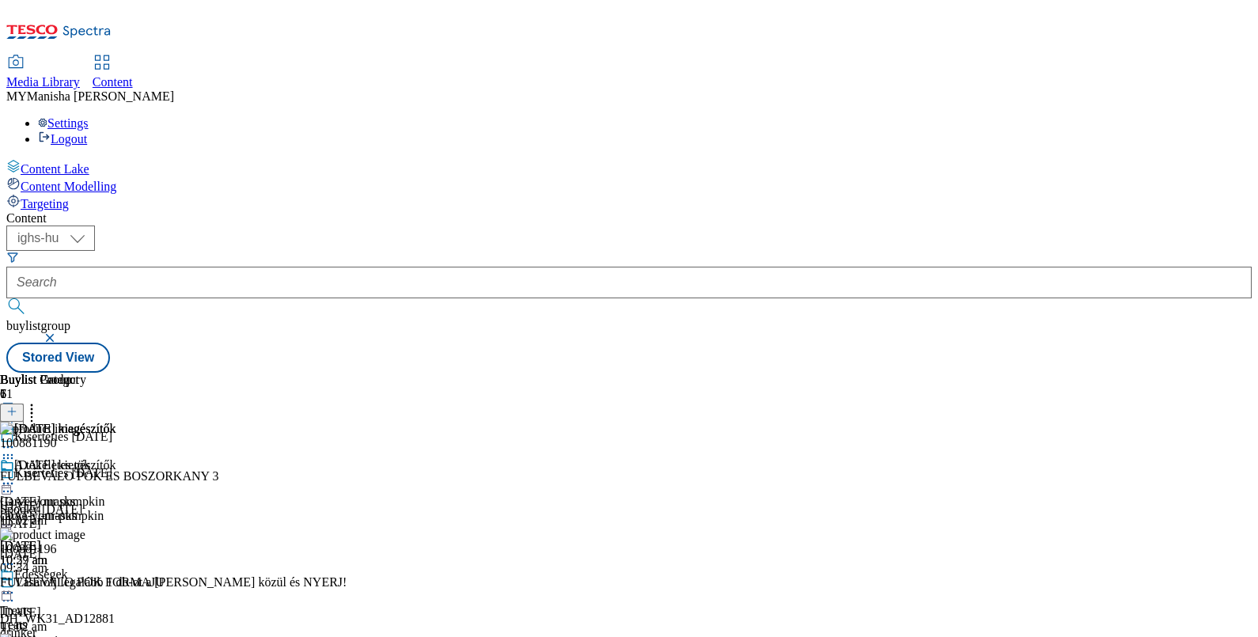
scroll to position [479, 0]
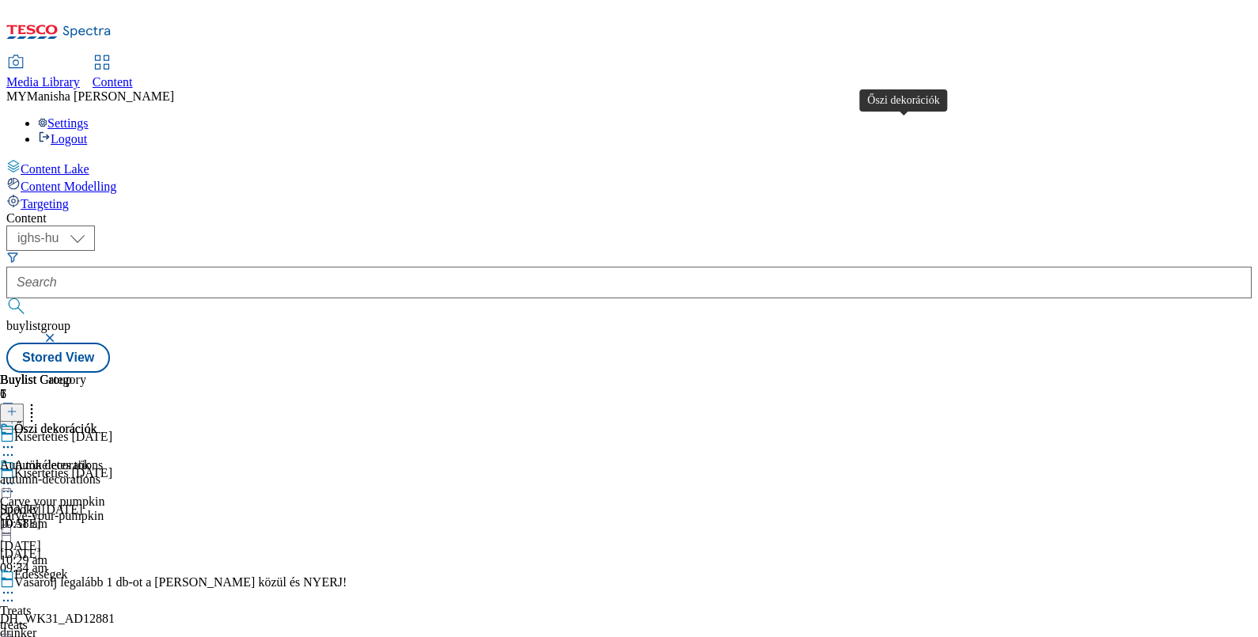
click at [97, 422] on div "Őszi dekorációk" at bounding box center [55, 429] width 82 height 14
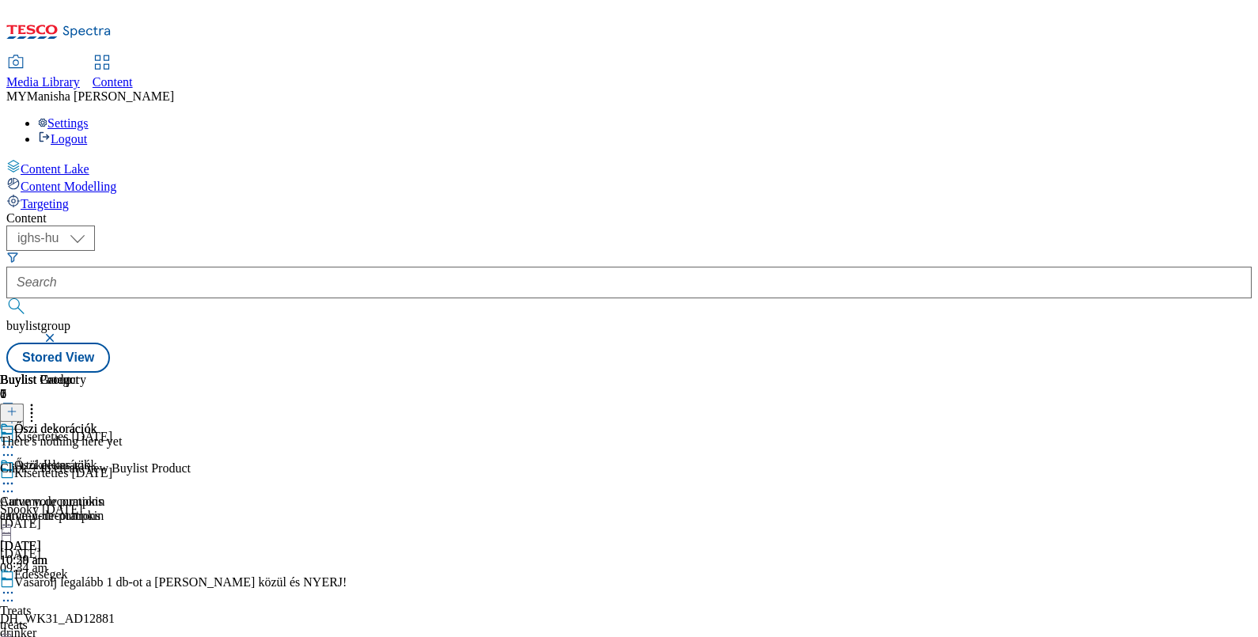
scroll to position [40, 0]
click at [17, 406] on icon at bounding box center [11, 411] width 11 height 11
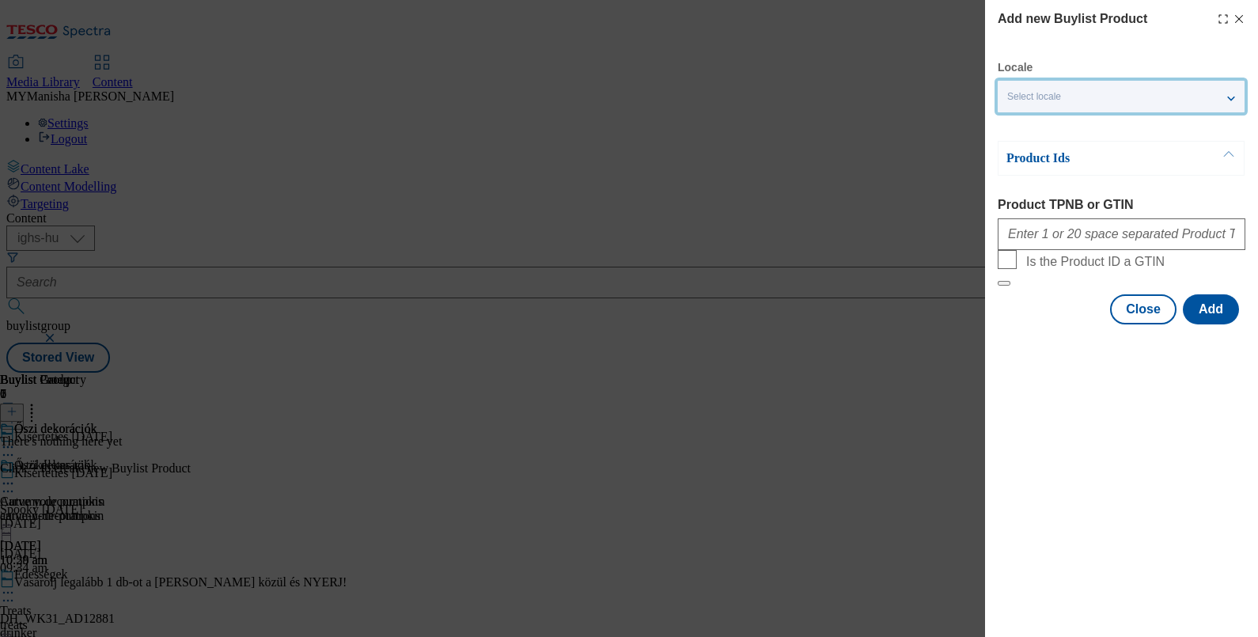
click at [1098, 93] on div "Select locale" at bounding box center [1121, 97] width 247 height 32
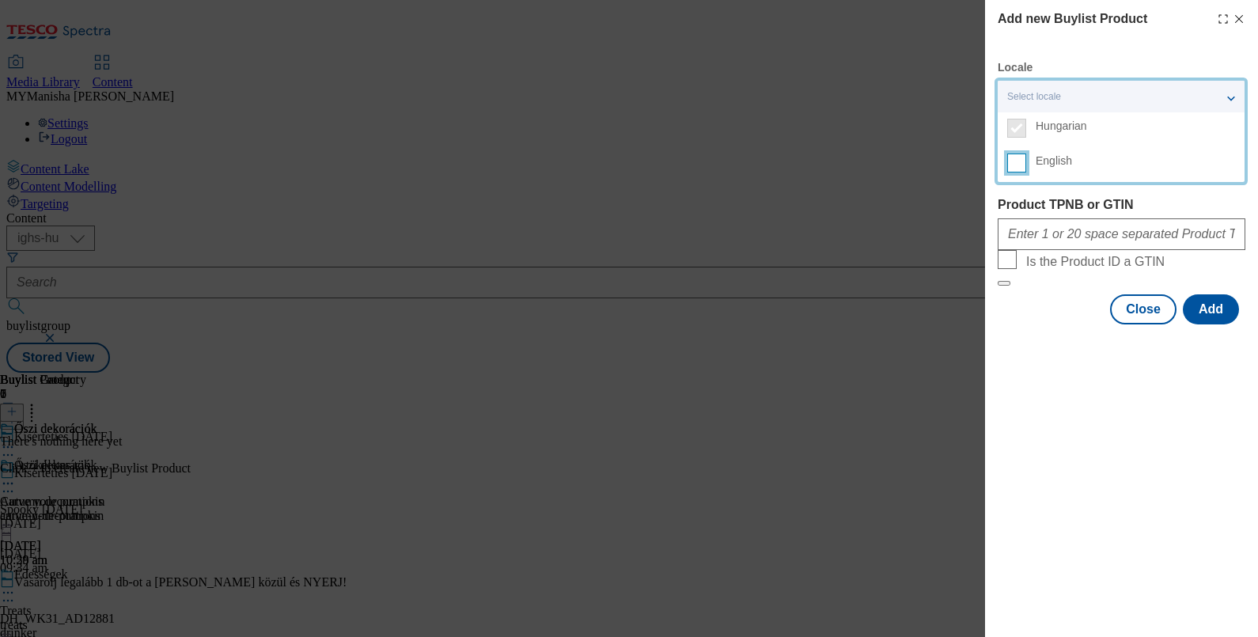
click at [1021, 171] on input "English" at bounding box center [1016, 162] width 19 height 19
click at [1047, 206] on label "Product TPNB or GTIN" at bounding box center [1122, 205] width 248 height 14
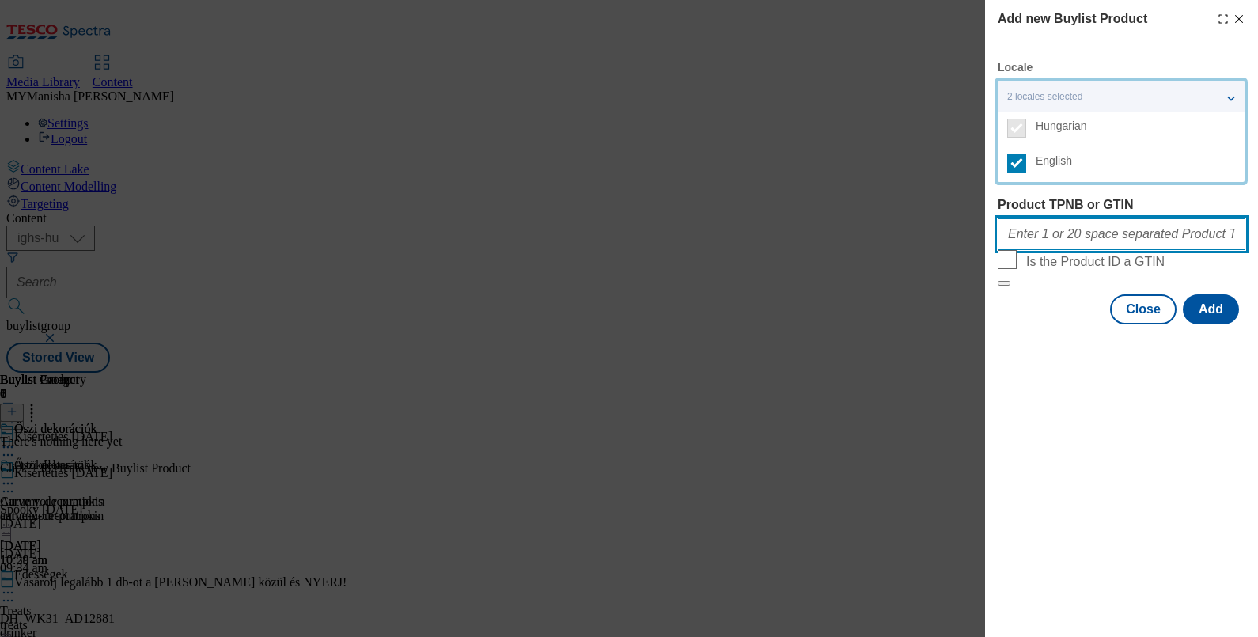
click at [1047, 218] on input "Product TPNB or GTIN" at bounding box center [1122, 234] width 248 height 32
click at [1032, 225] on input "Product TPNB or GTIN" at bounding box center [1122, 234] width 248 height 32
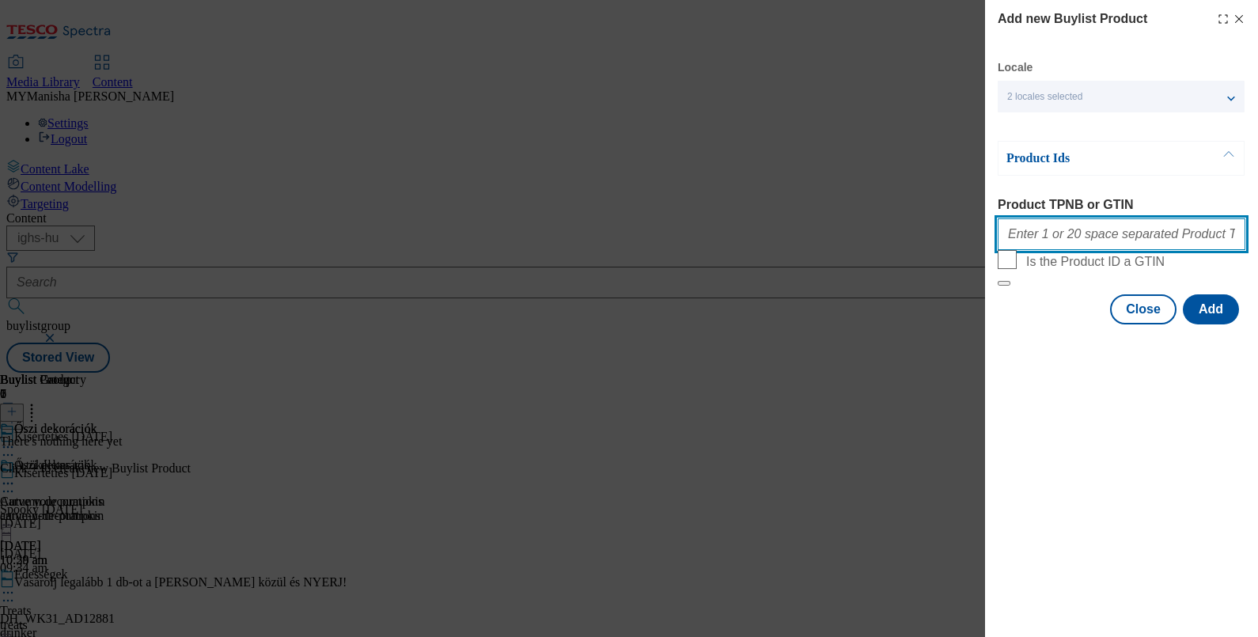
type input "V"
paste input "100857297 100857307 100498195 100792992 100792993 100794880 100857297 100857307…"
type input "100857297 100857307 100498195 100792992 100792993 100794880 100857297 100857307…"
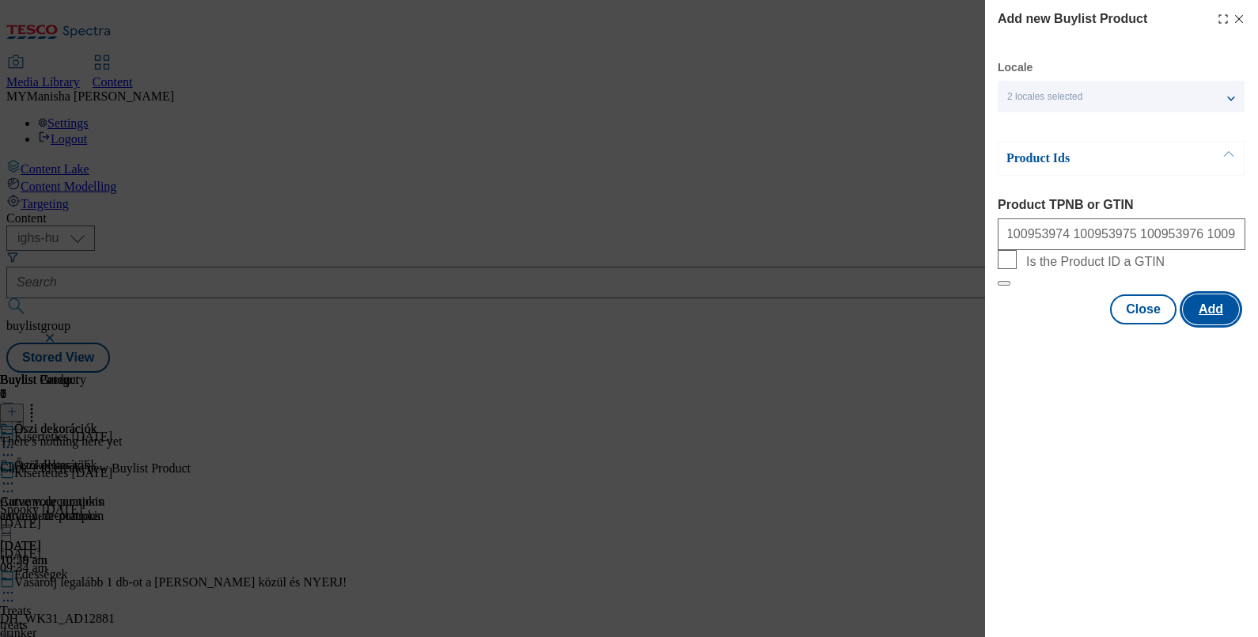
scroll to position [0, 0]
click at [1218, 324] on button "Add" at bounding box center [1211, 309] width 56 height 30
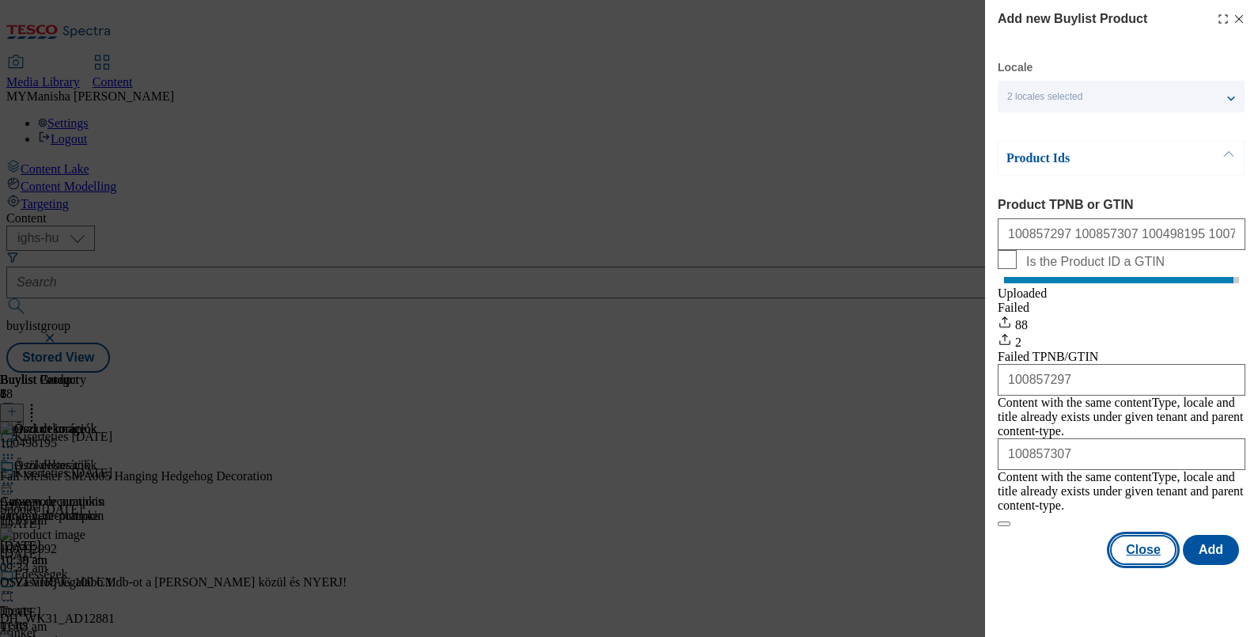
click at [1143, 551] on button "Close" at bounding box center [1143, 550] width 66 height 30
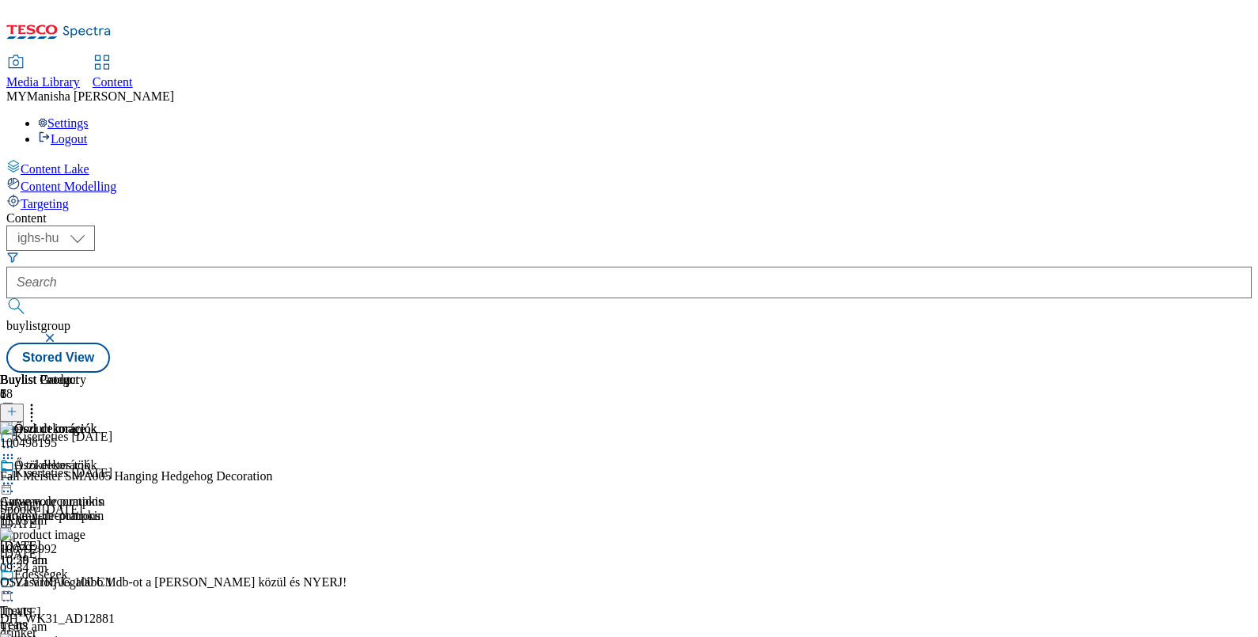
scroll to position [479, 0]
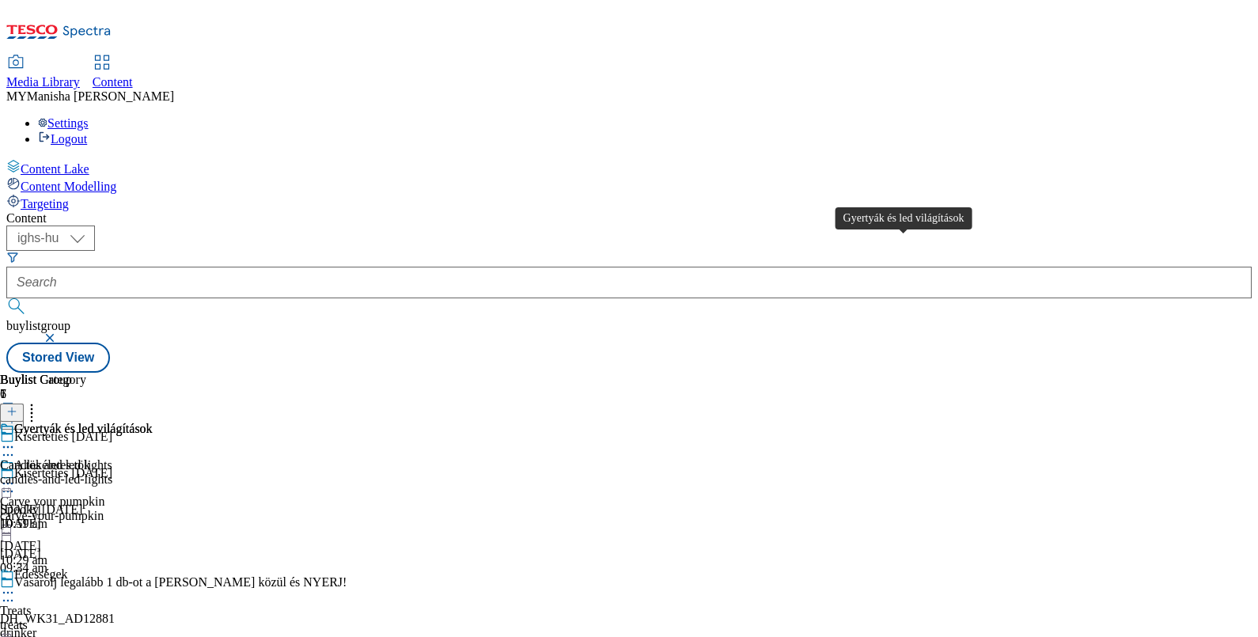
click at [153, 422] on div "Gyertyák és led világítások" at bounding box center [83, 429] width 138 height 14
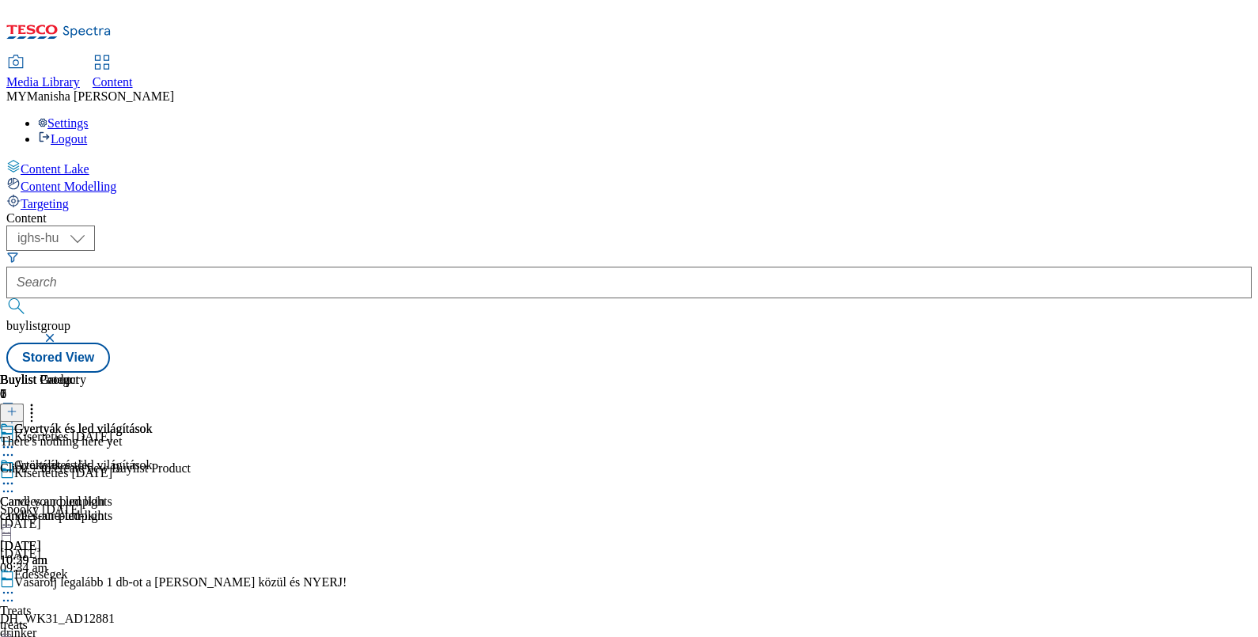
scroll to position [0, 146]
click at [17, 406] on icon at bounding box center [11, 411] width 11 height 11
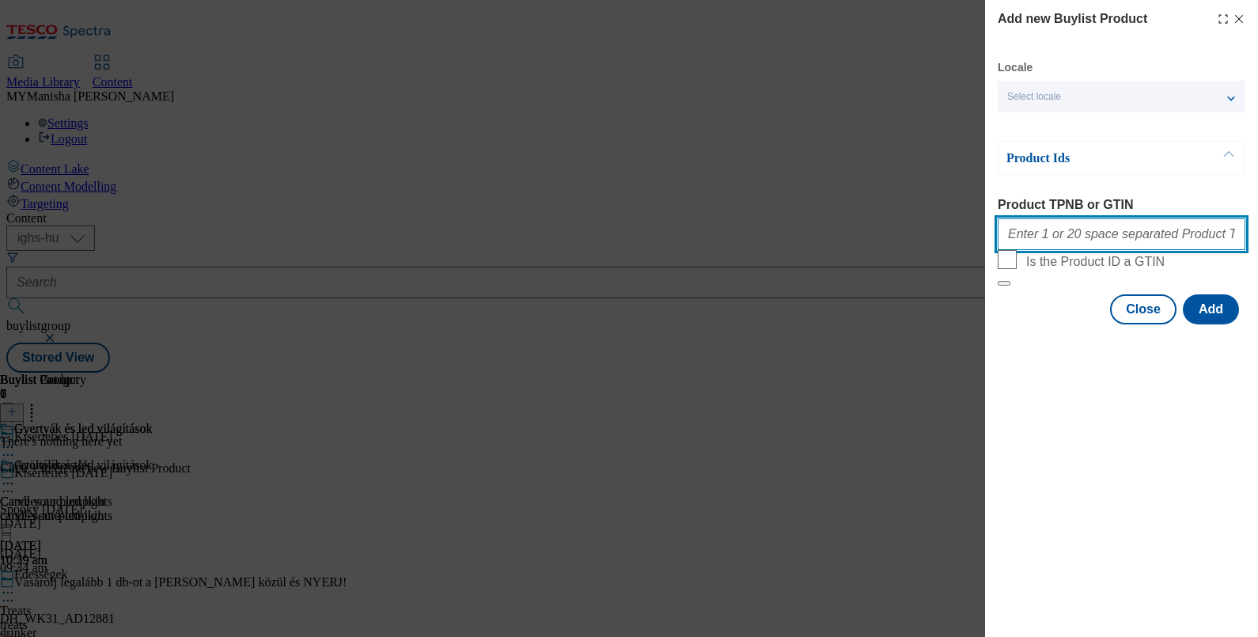
click at [1058, 242] on input "Product TPNB or GTIN" at bounding box center [1122, 234] width 248 height 32
paste input "100908227 100692215 100797217 100864928 100869244 100957612 100962006 100962007…"
type input "100908227 100692215 100797217 100864928 100869244 100957612 100962006 100962007…"
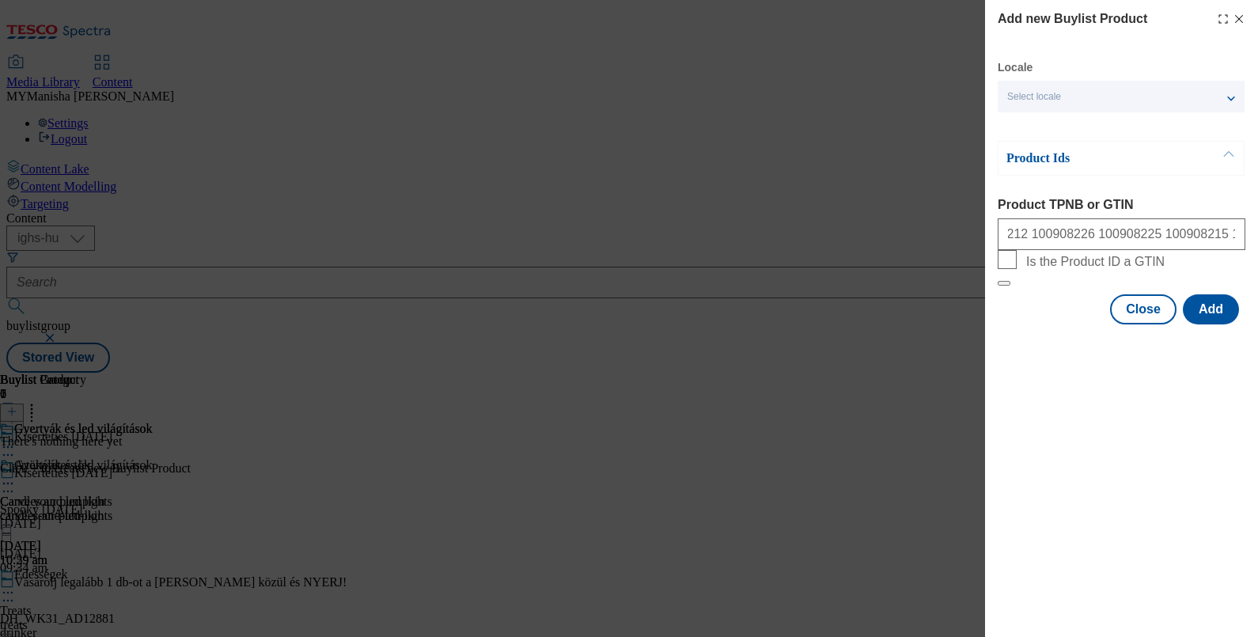
scroll to position [0, 0]
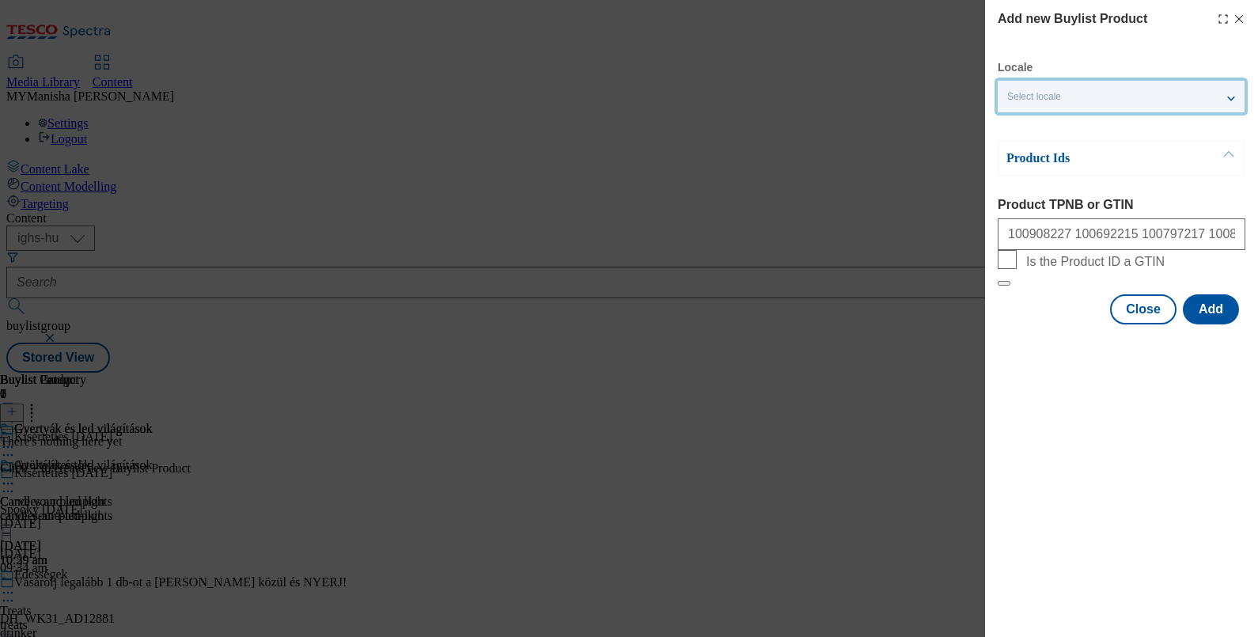
click at [1167, 95] on div "Select locale" at bounding box center [1121, 97] width 247 height 32
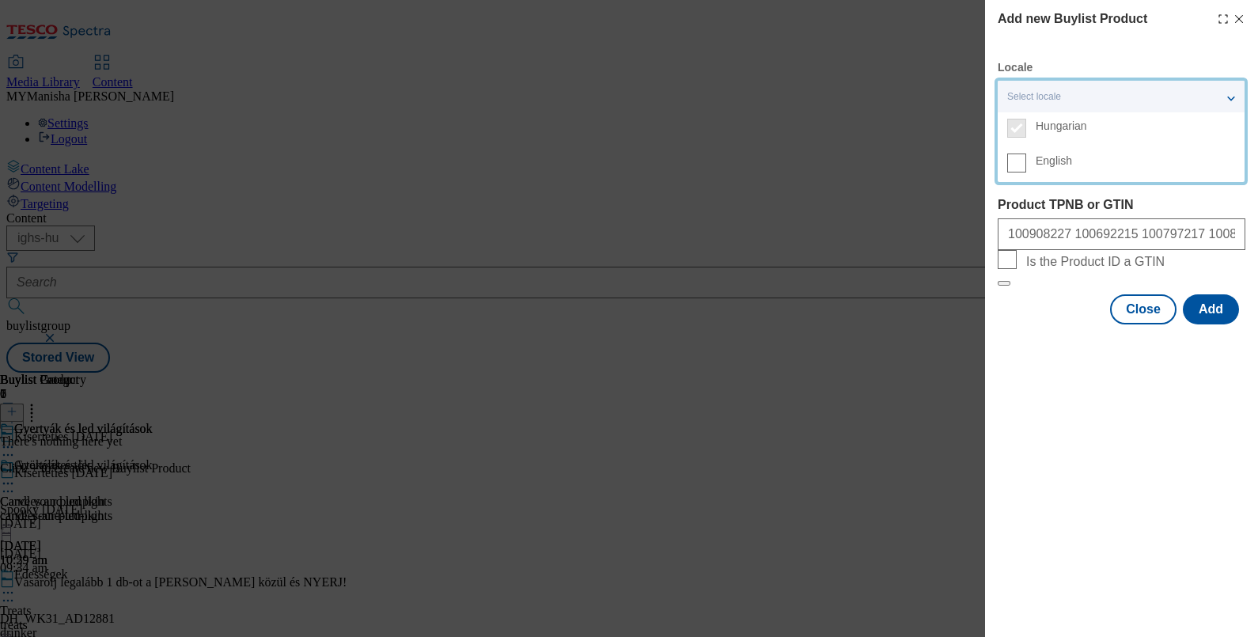
click at [1028, 162] on label "English" at bounding box center [1121, 164] width 247 height 35
click at [1026, 162] on input "English" at bounding box center [1016, 162] width 19 height 19
click at [1119, 203] on label "Product TPNB or GTIN" at bounding box center [1122, 205] width 248 height 14
click at [1119, 218] on input "100908227 100692215 100797217 100864928 100869244 100957612 100962006 100962007…" at bounding box center [1122, 234] width 248 height 32
click at [1214, 324] on button "Add" at bounding box center [1211, 309] width 56 height 30
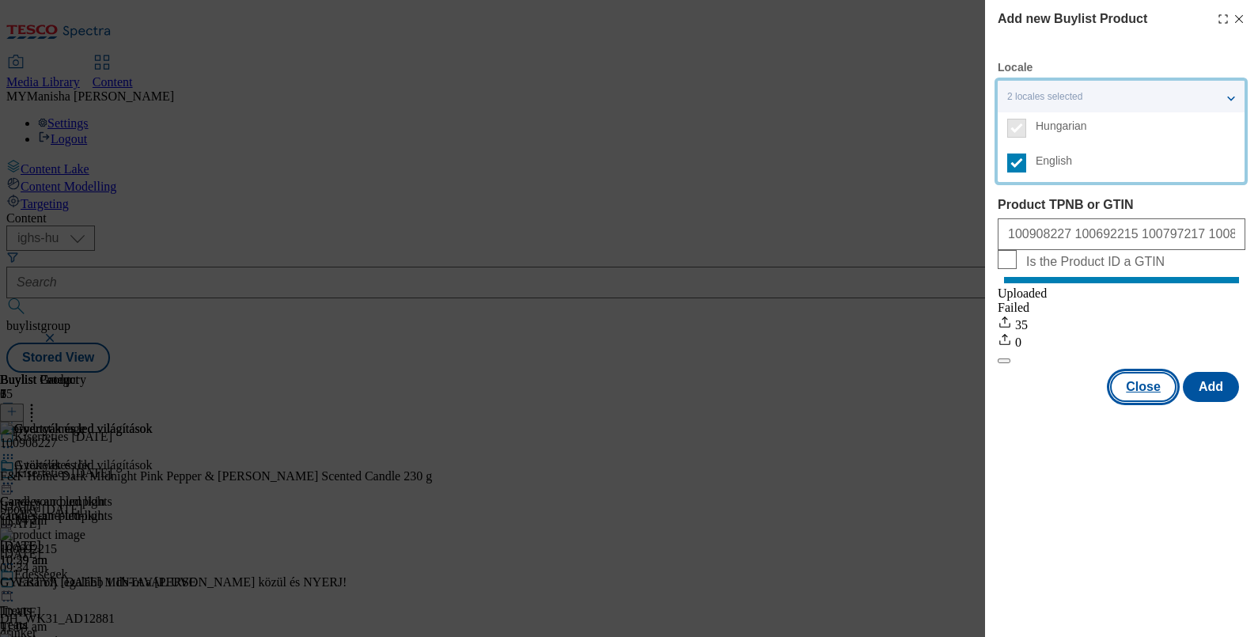
click at [1138, 402] on button "Close" at bounding box center [1143, 387] width 66 height 30
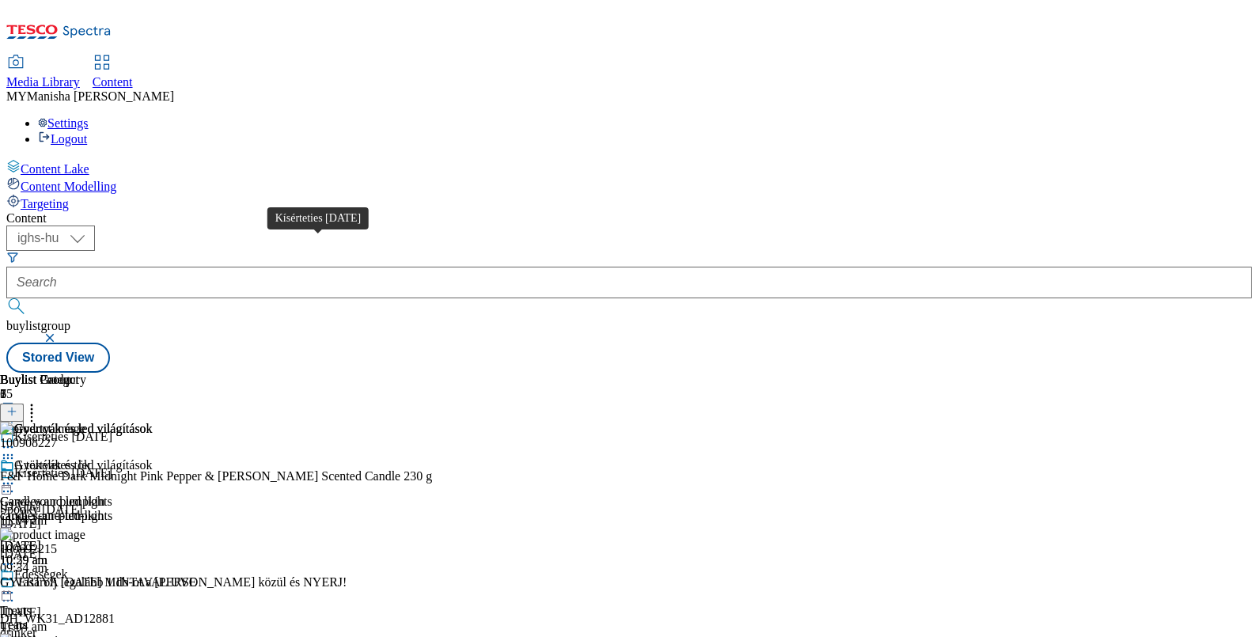
click at [112, 466] on div "Kísérteties Halloween" at bounding box center [63, 473] width 98 height 14
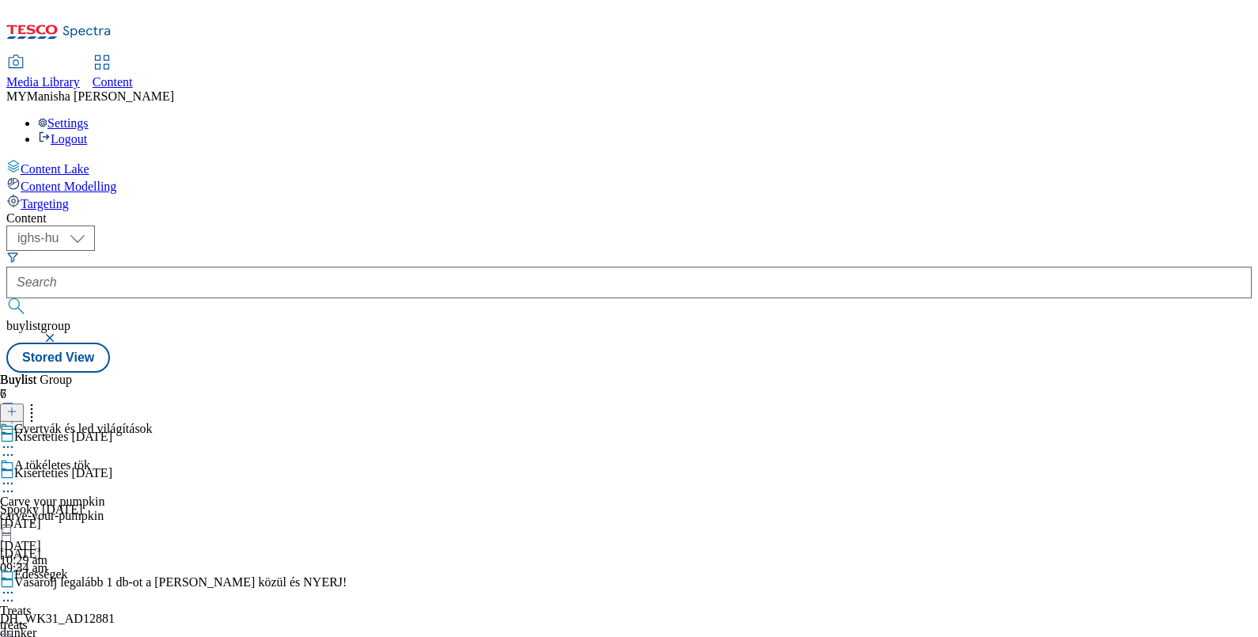
click at [112, 466] on div "Kísérteties Halloween" at bounding box center [63, 473] width 98 height 14
click at [90, 458] on div "A tökéletes tök" at bounding box center [52, 465] width 76 height 14
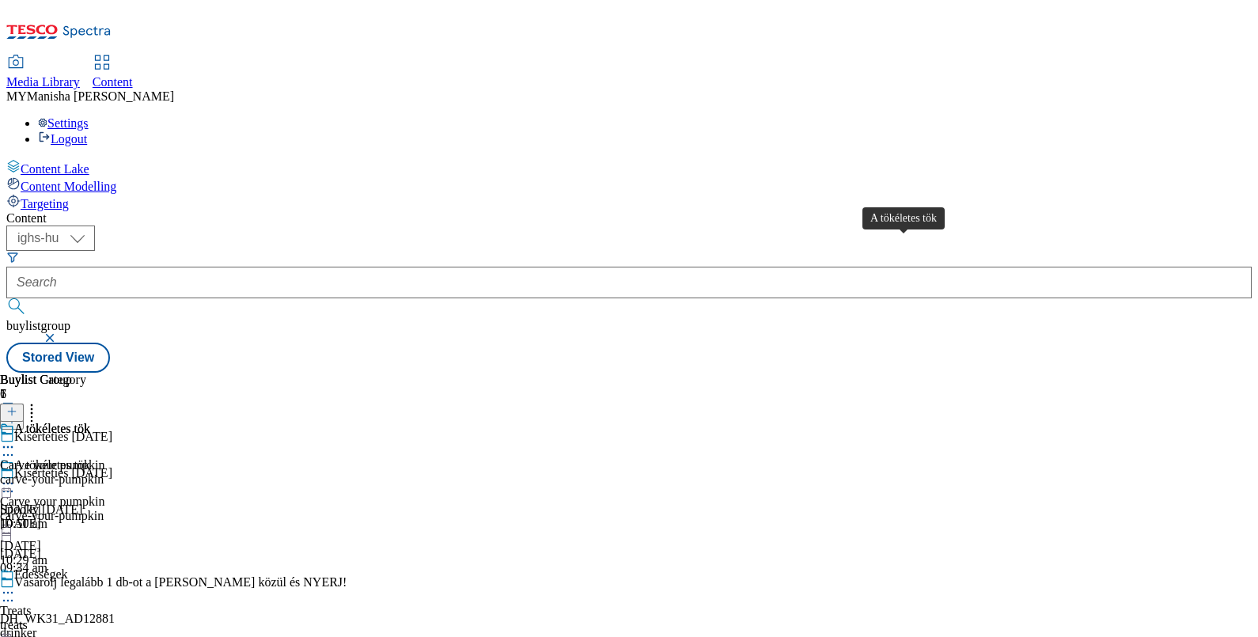
click at [90, 422] on div "A tökéletes tök" at bounding box center [52, 429] width 76 height 14
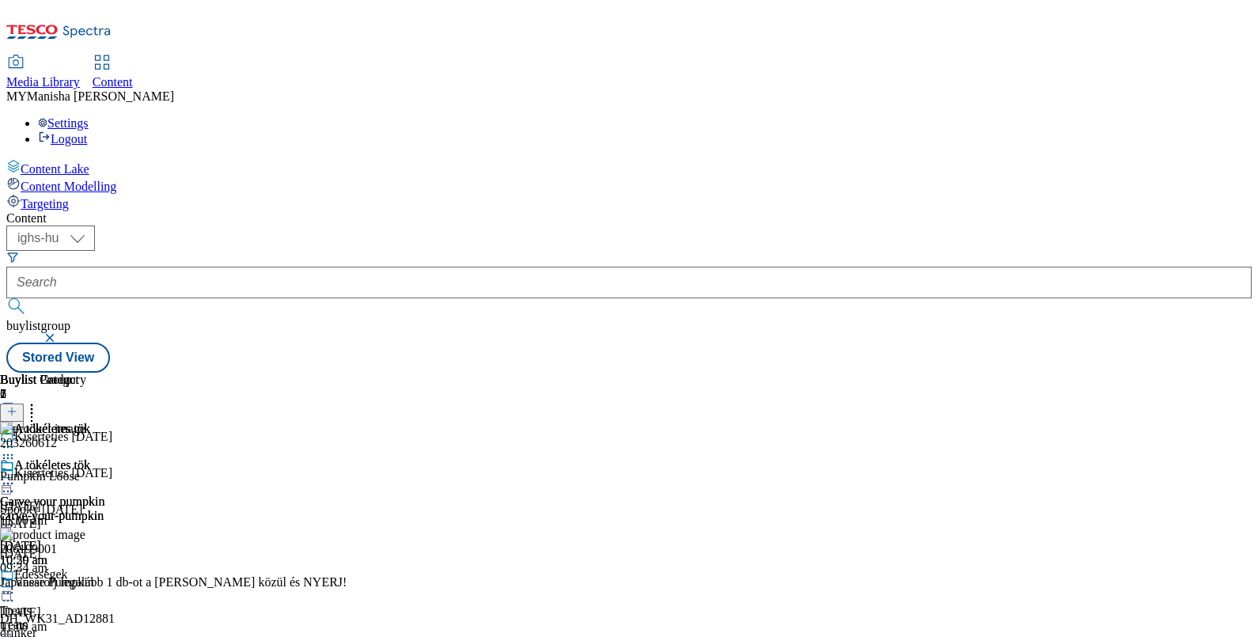
scroll to position [0, 146]
